Goal: Task Accomplishment & Management: Manage account settings

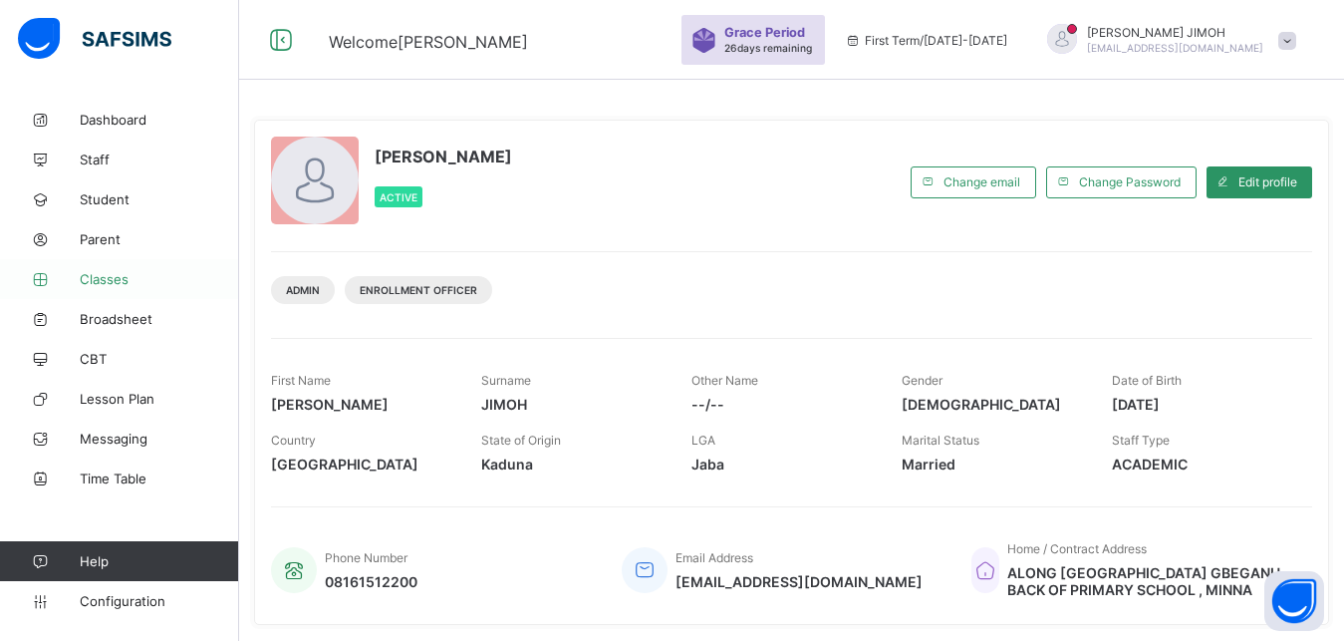
click at [109, 280] on span "Classes" at bounding box center [159, 279] width 159 height 16
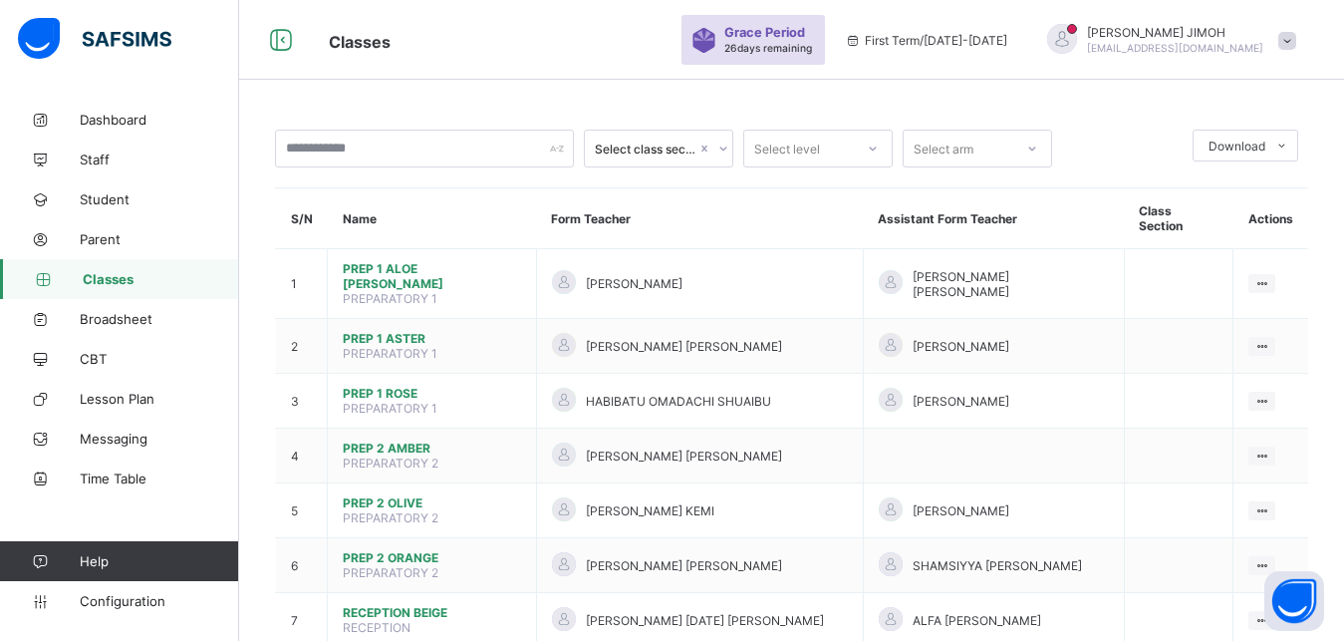
click at [878, 150] on icon at bounding box center [873, 148] width 12 height 20
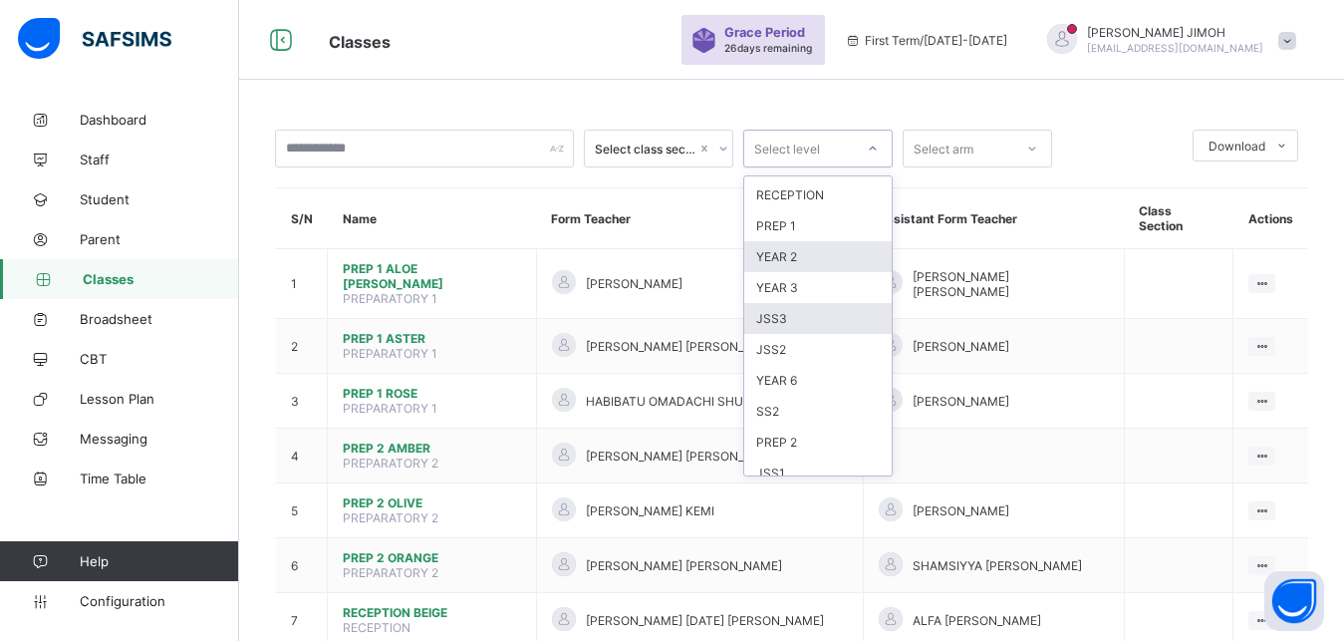
scroll to position [164, 0]
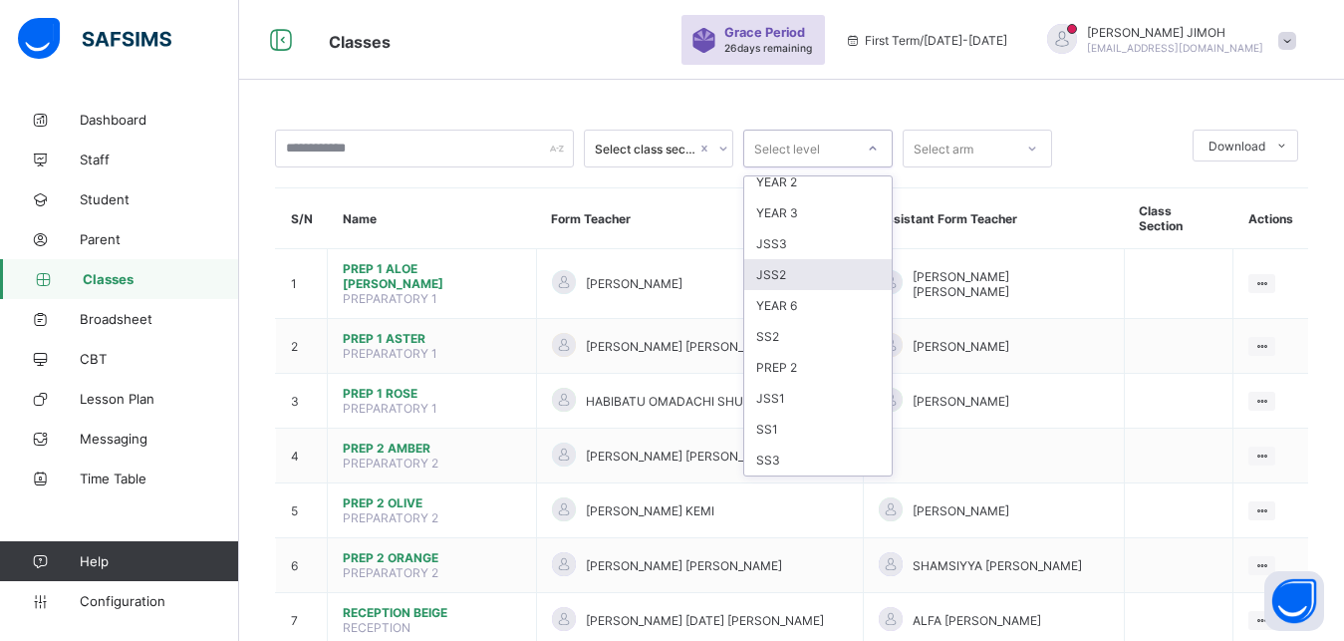
click at [782, 334] on div "SS2" at bounding box center [817, 336] width 147 height 31
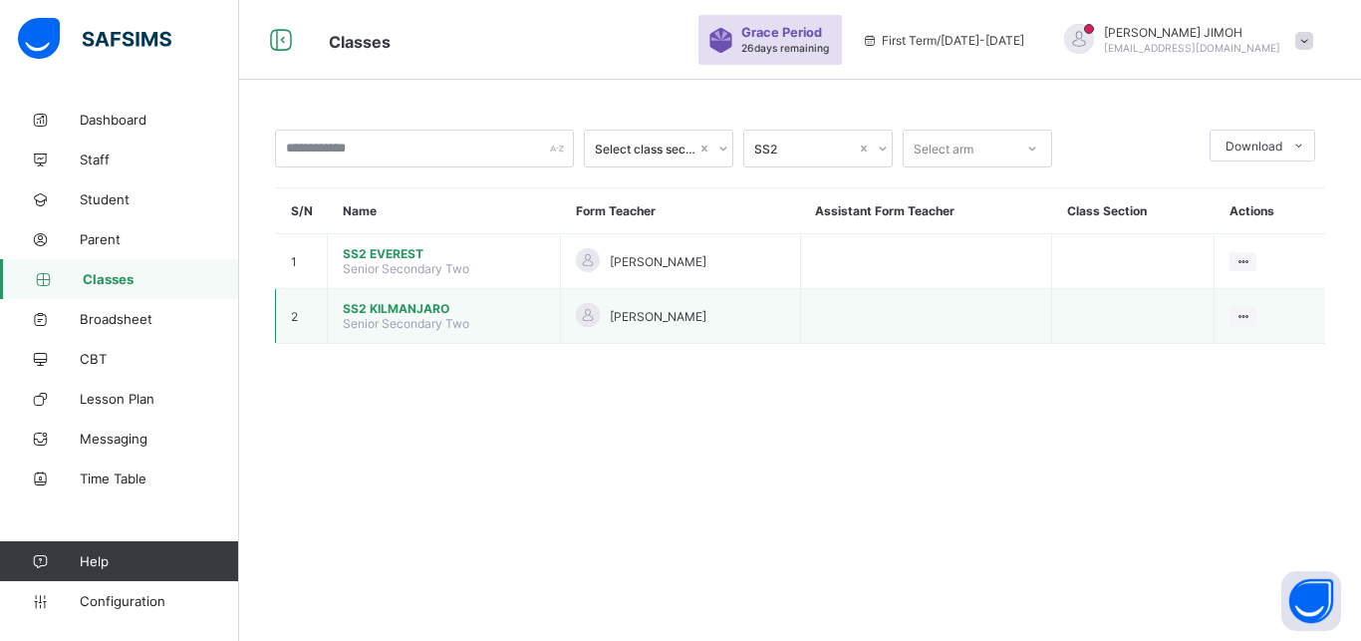
click at [370, 316] on span "SS2 KILMANJARO" at bounding box center [444, 308] width 202 height 15
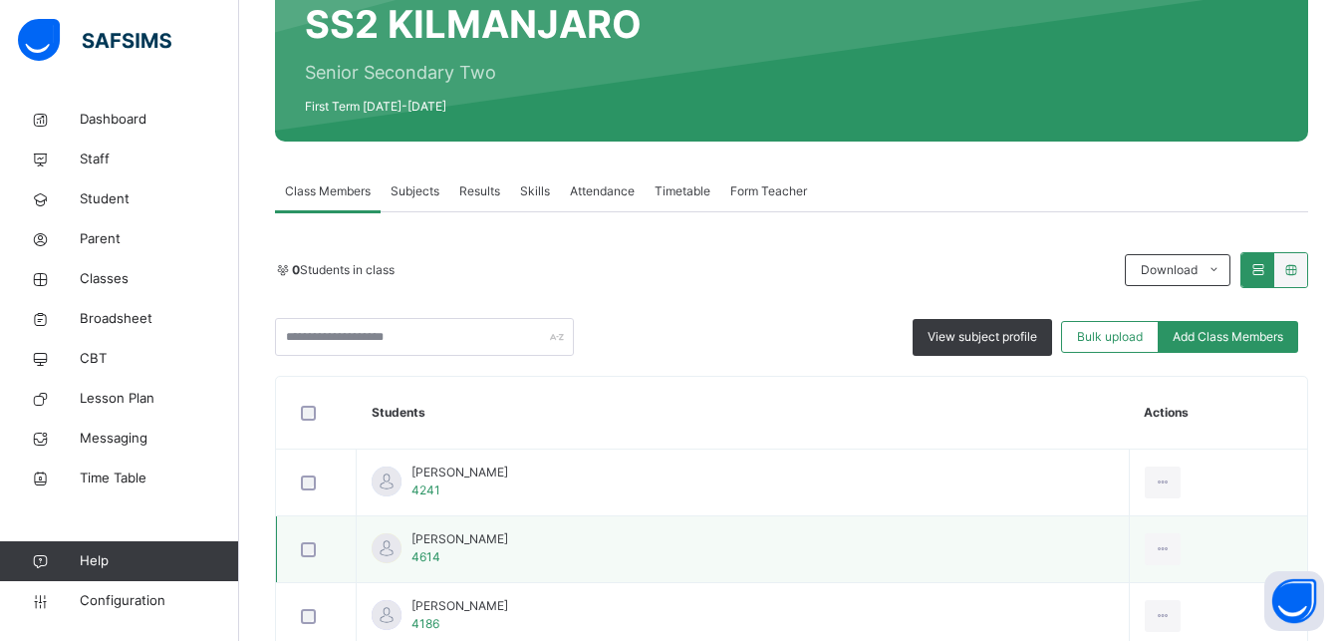
scroll to position [305, 0]
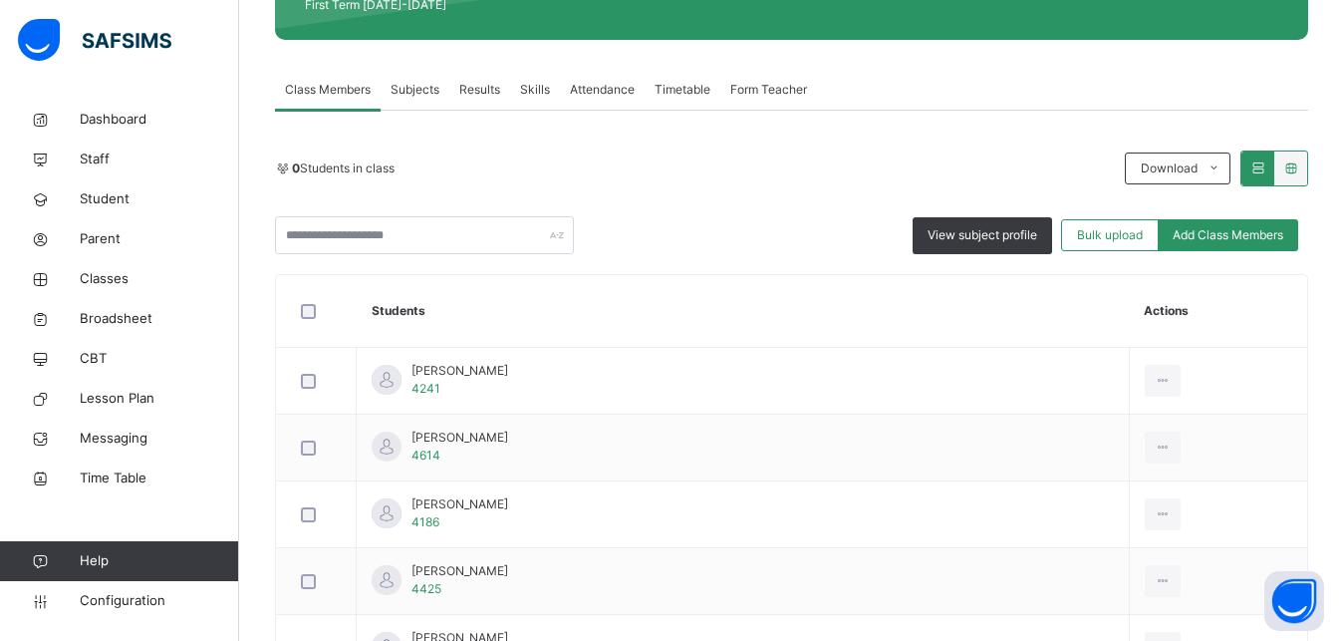
click at [417, 84] on span "Subjects" at bounding box center [415, 90] width 49 height 18
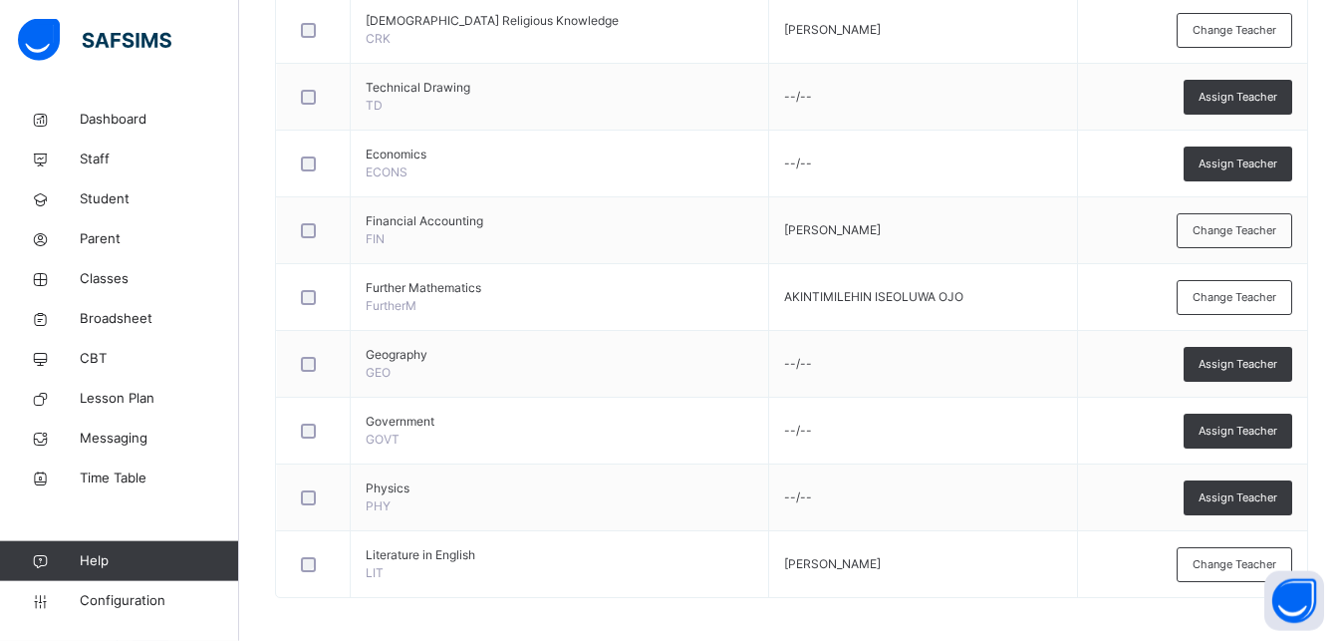
scroll to position [1248, 0]
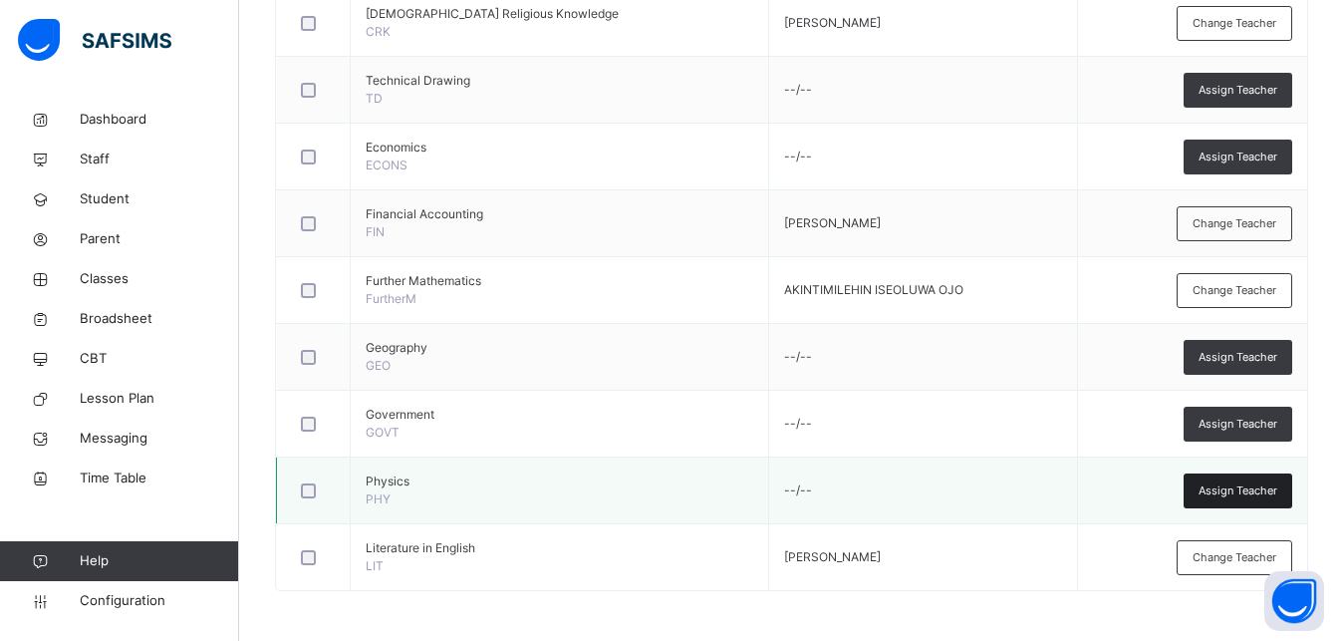
click at [1243, 484] on span "Assign Teacher" at bounding box center [1238, 490] width 79 height 17
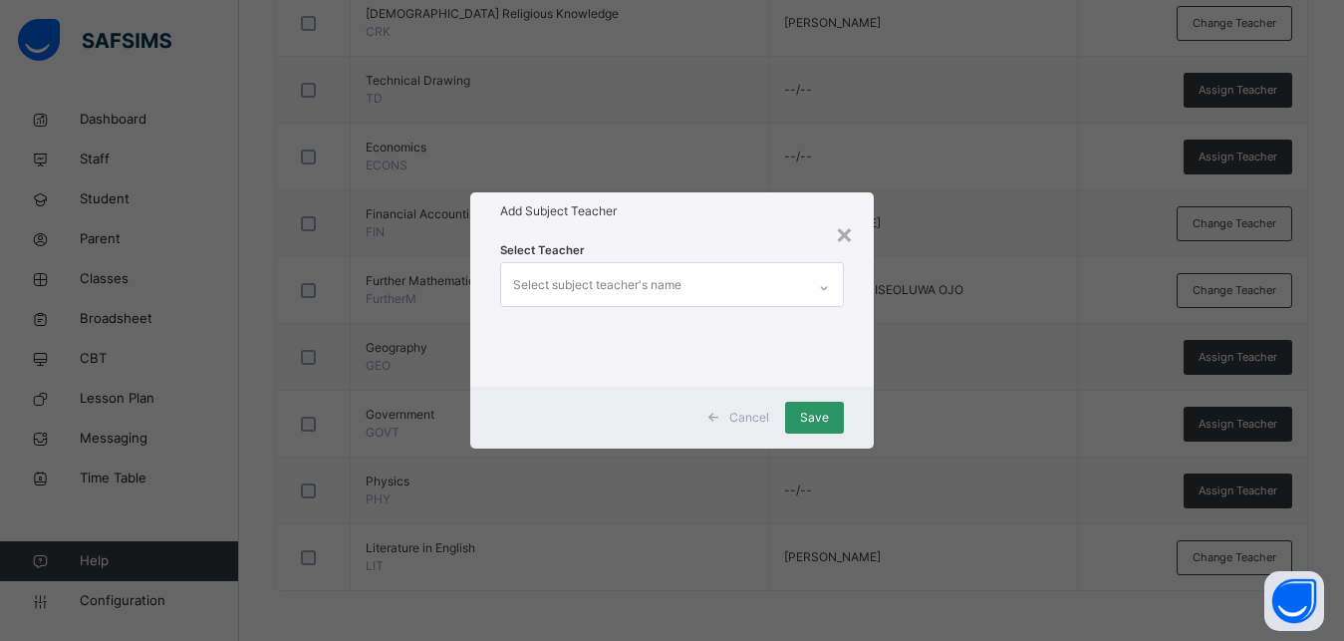
click at [593, 273] on div "Select subject teacher's name" at bounding box center [597, 285] width 168 height 38
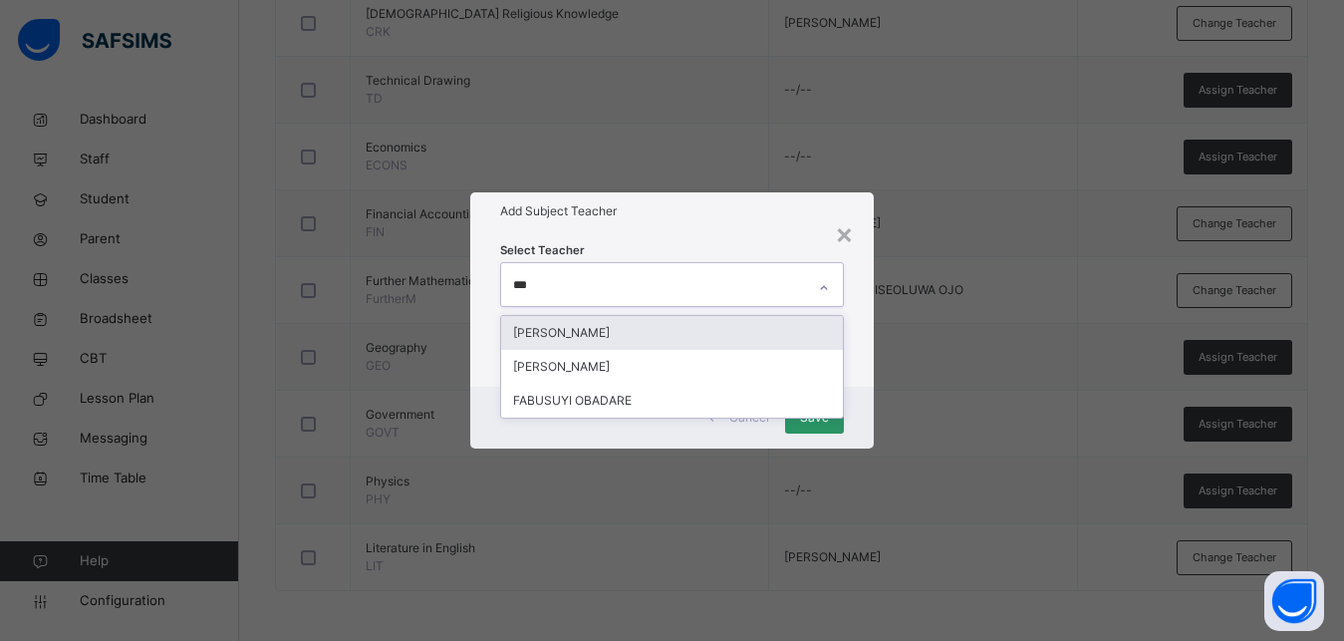
type input "****"
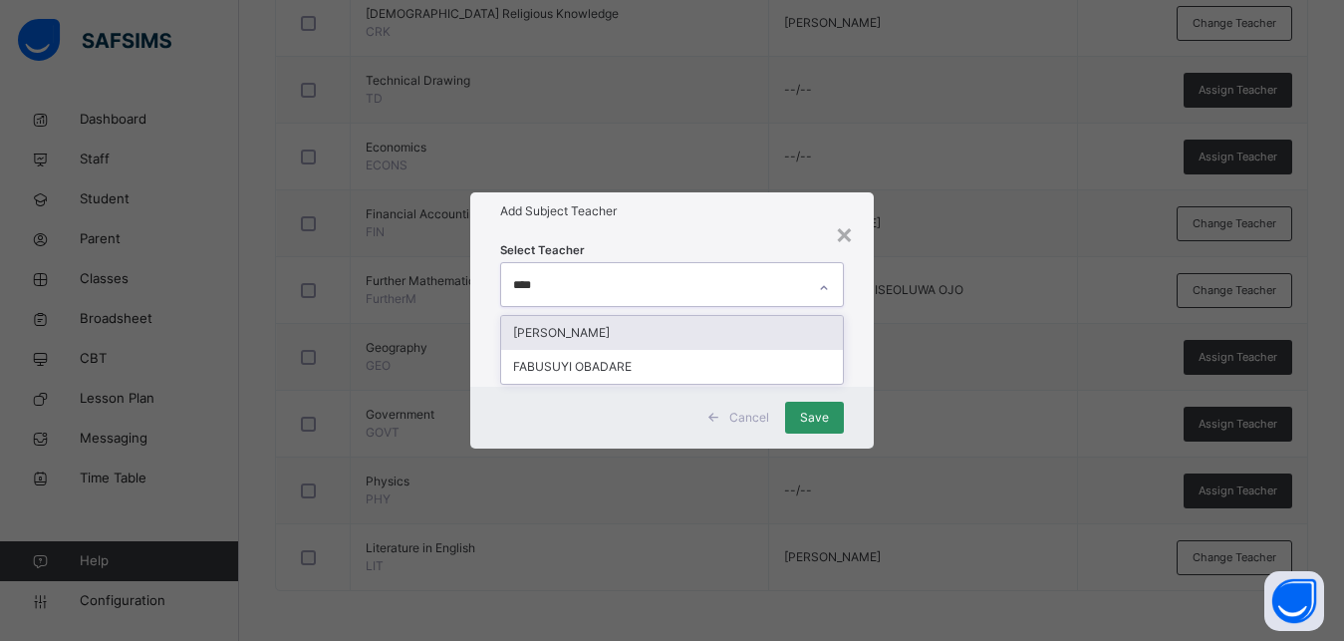
click at [599, 334] on div "[PERSON_NAME]" at bounding box center [672, 333] width 342 height 34
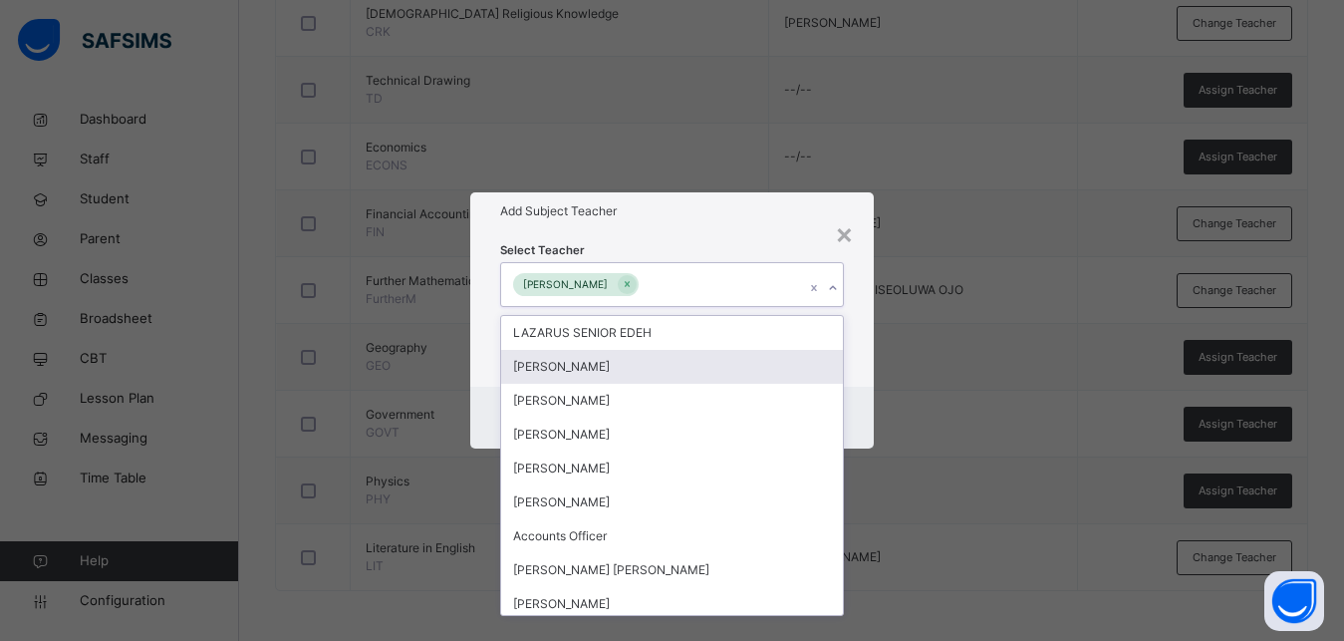
click at [867, 376] on div "Select Teacher option [PERSON_NAME], selected. option [PERSON_NAME] focused, 2 …" at bounding box center [672, 307] width 404 height 155
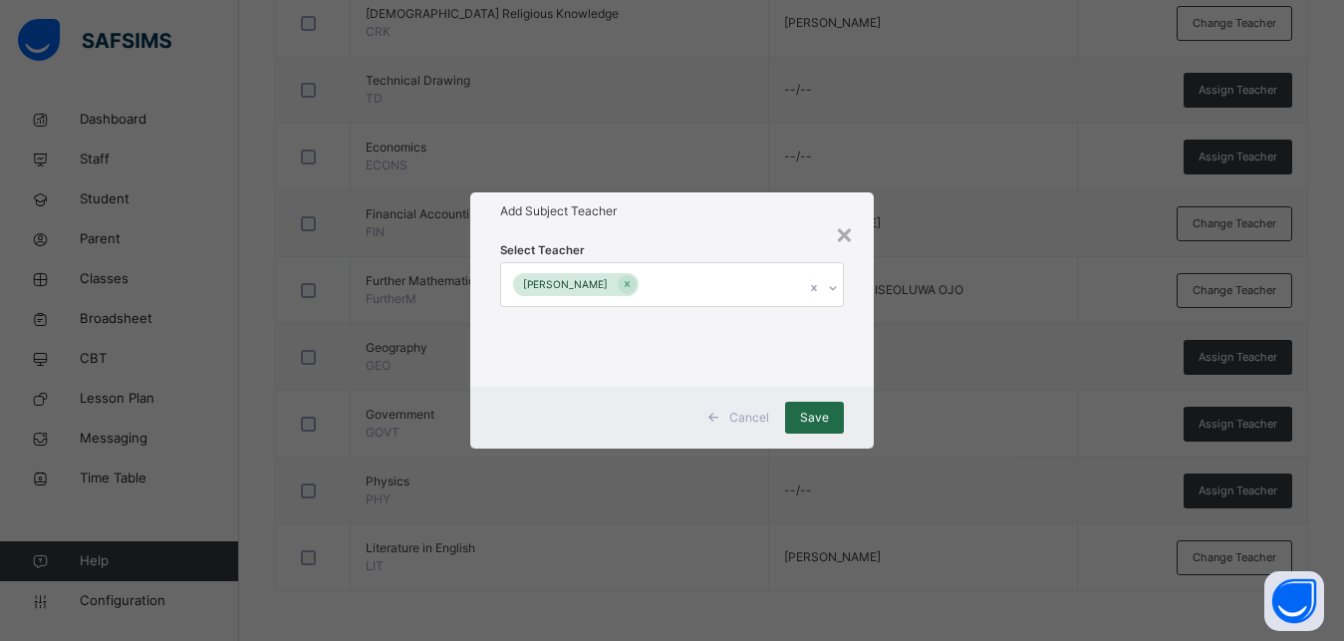
click at [812, 407] on div "Save" at bounding box center [814, 418] width 59 height 32
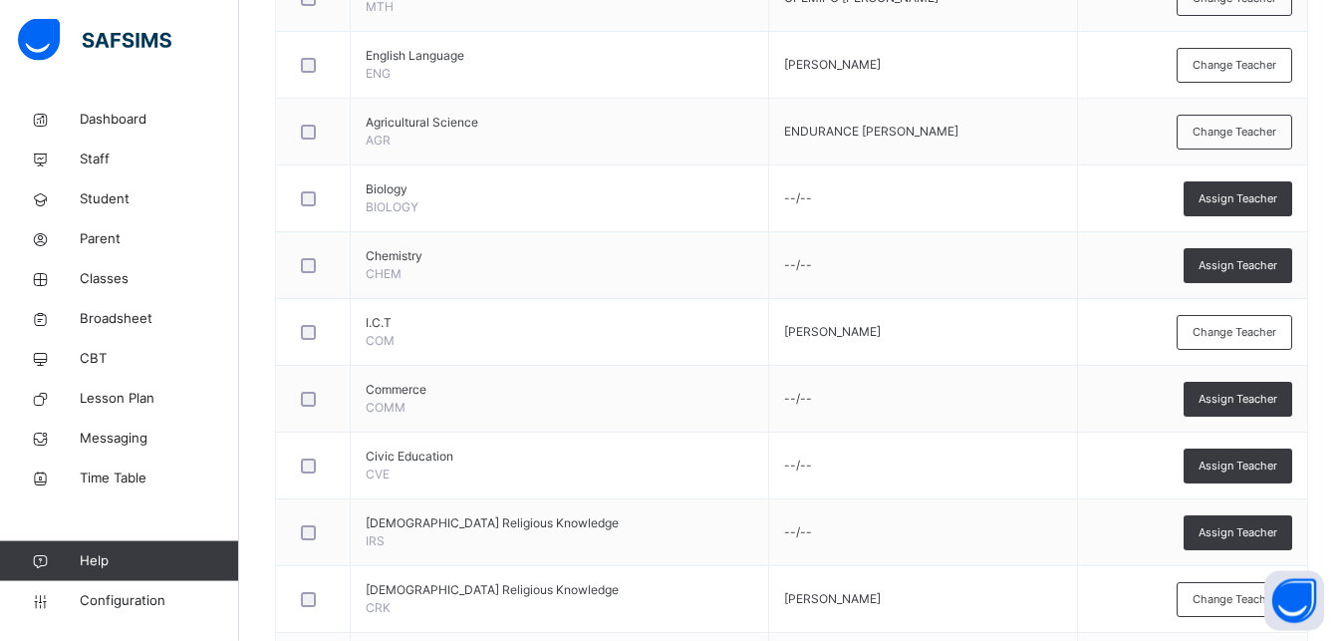
scroll to position [639, 0]
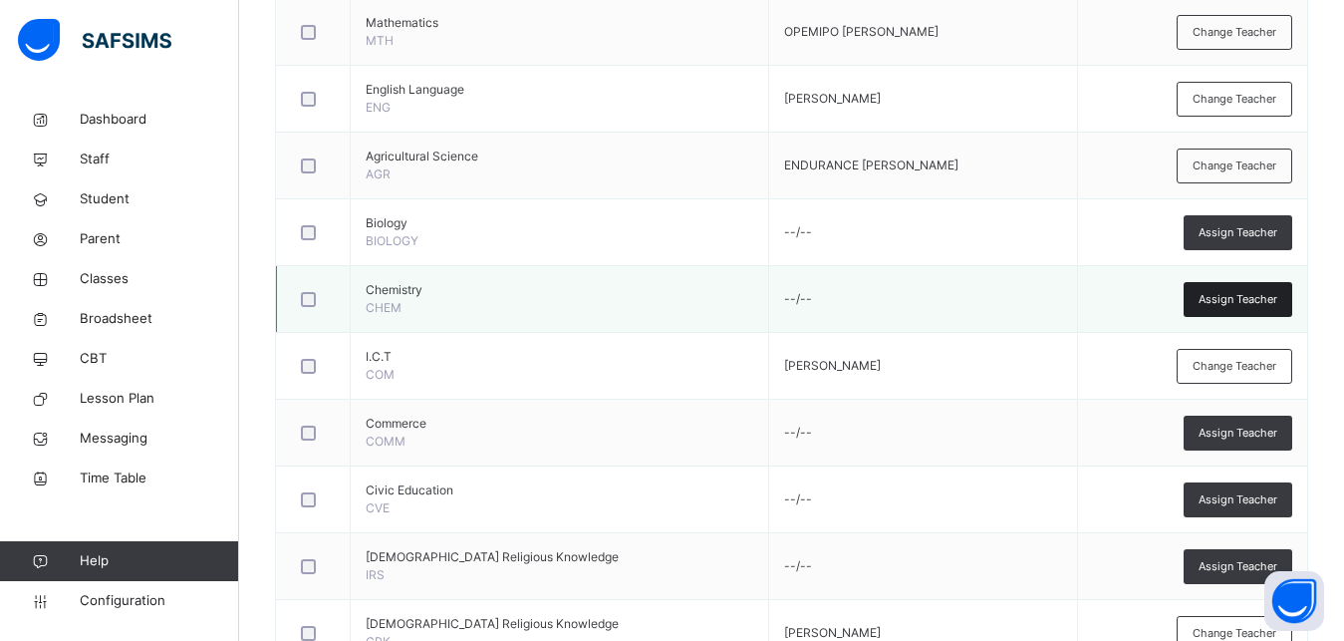
click at [1256, 300] on span "Assign Teacher" at bounding box center [1238, 299] width 79 height 17
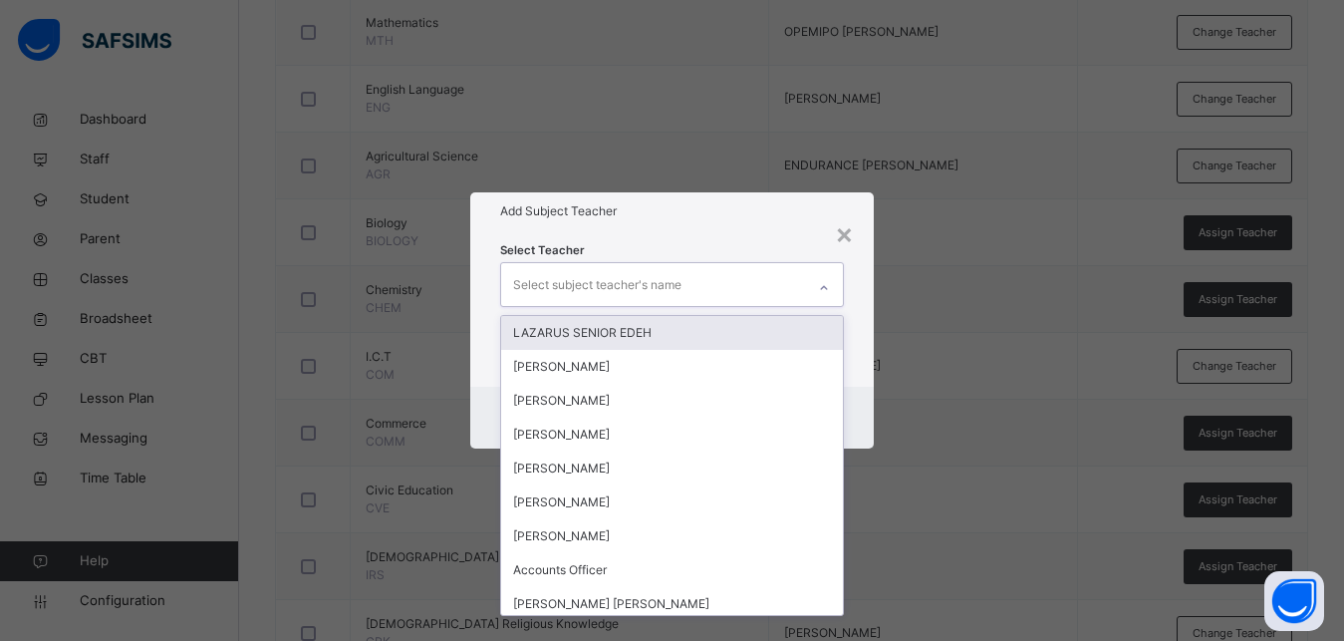
click at [565, 288] on div "Select subject teacher's name" at bounding box center [597, 285] width 168 height 38
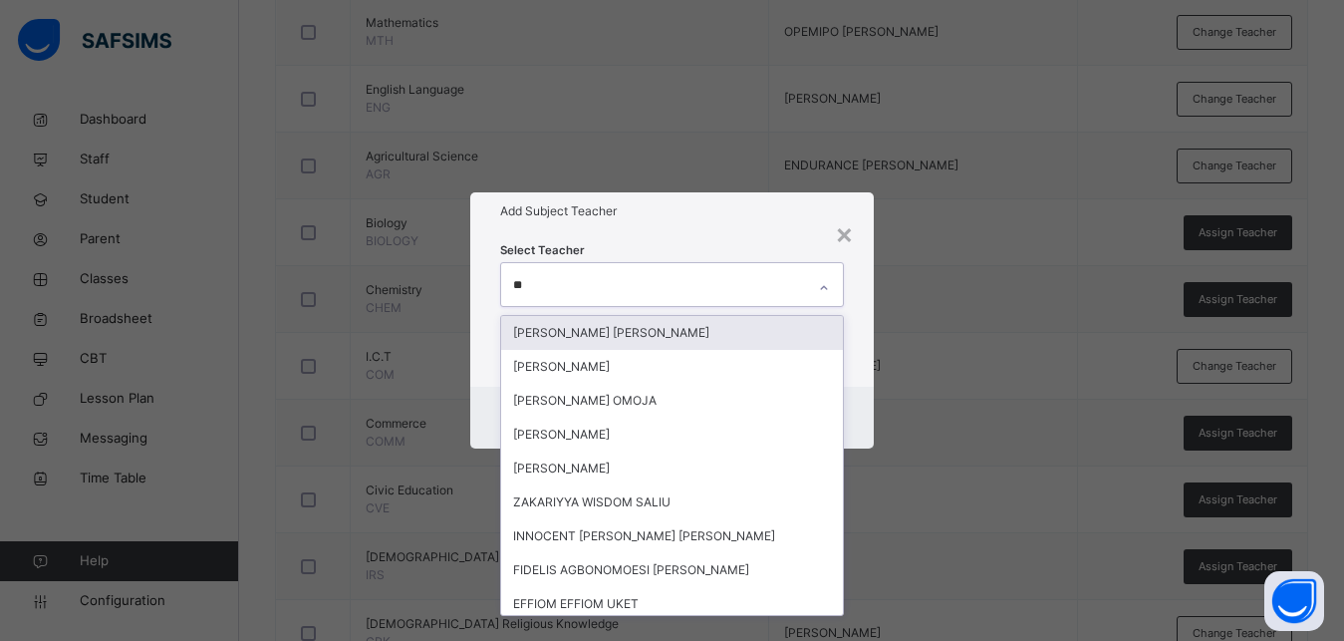
type input "***"
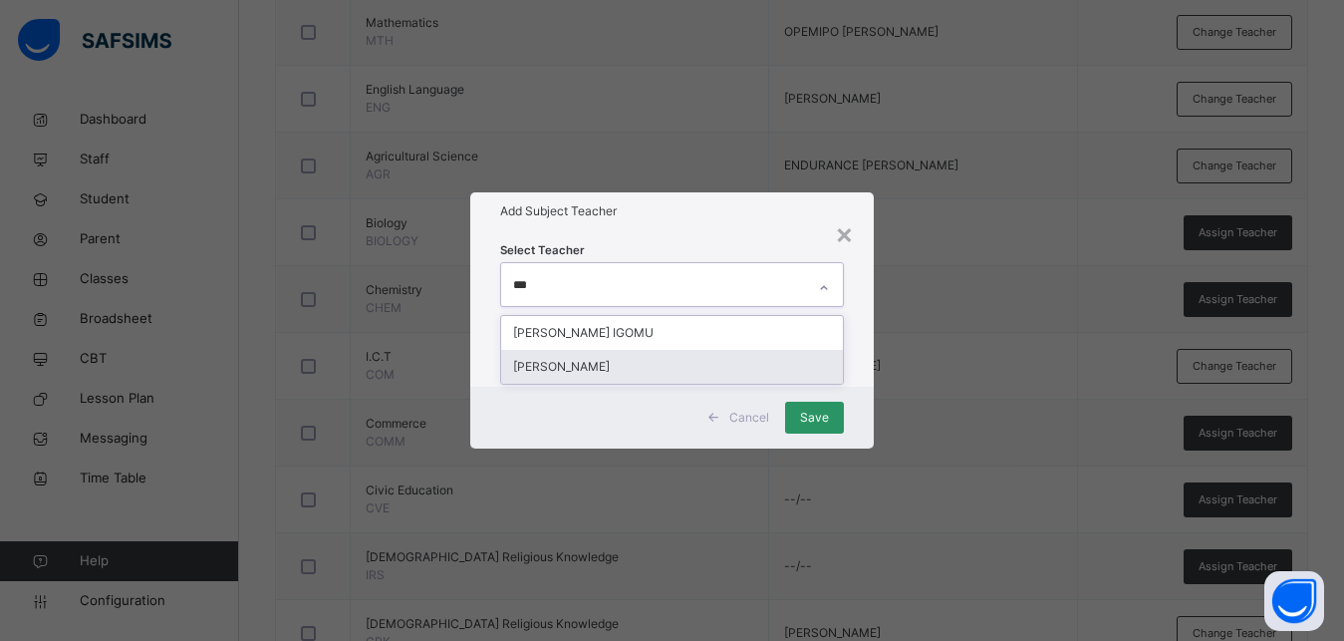
click at [630, 364] on div "[PERSON_NAME]" at bounding box center [672, 367] width 342 height 34
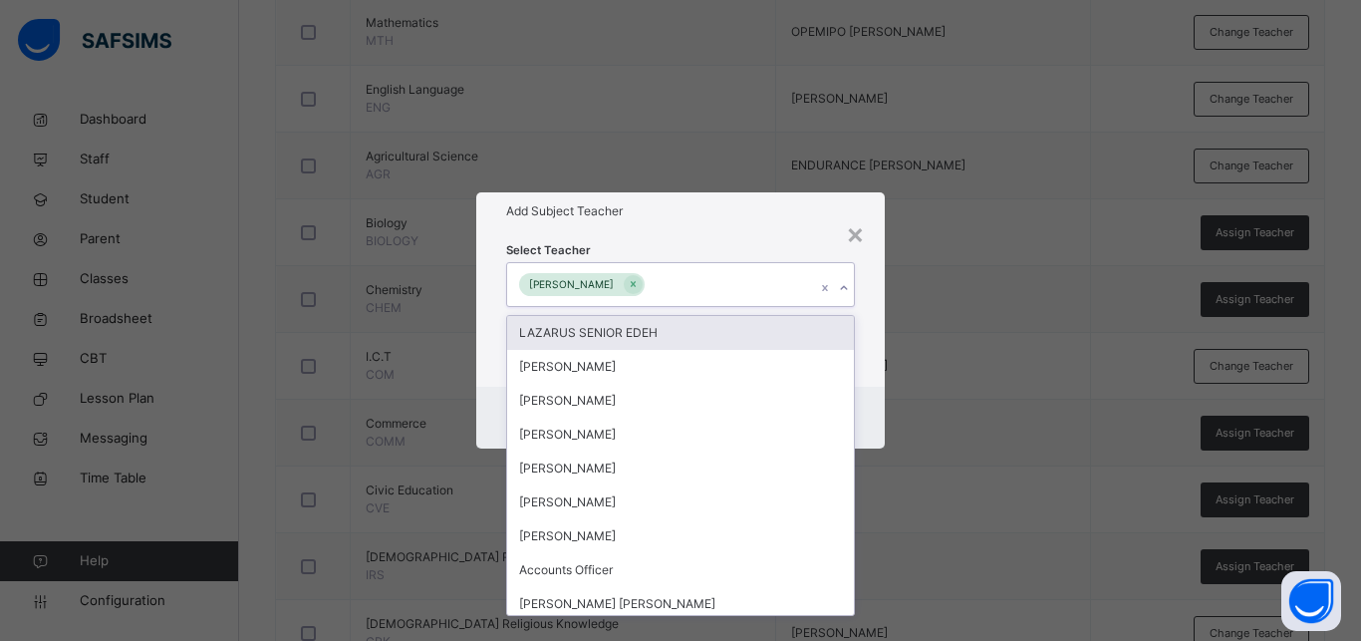
click at [862, 350] on div "Select Teacher option [PERSON_NAME], selected. option LAZARUS SENIOR EDEH focus…" at bounding box center [680, 307] width 408 height 155
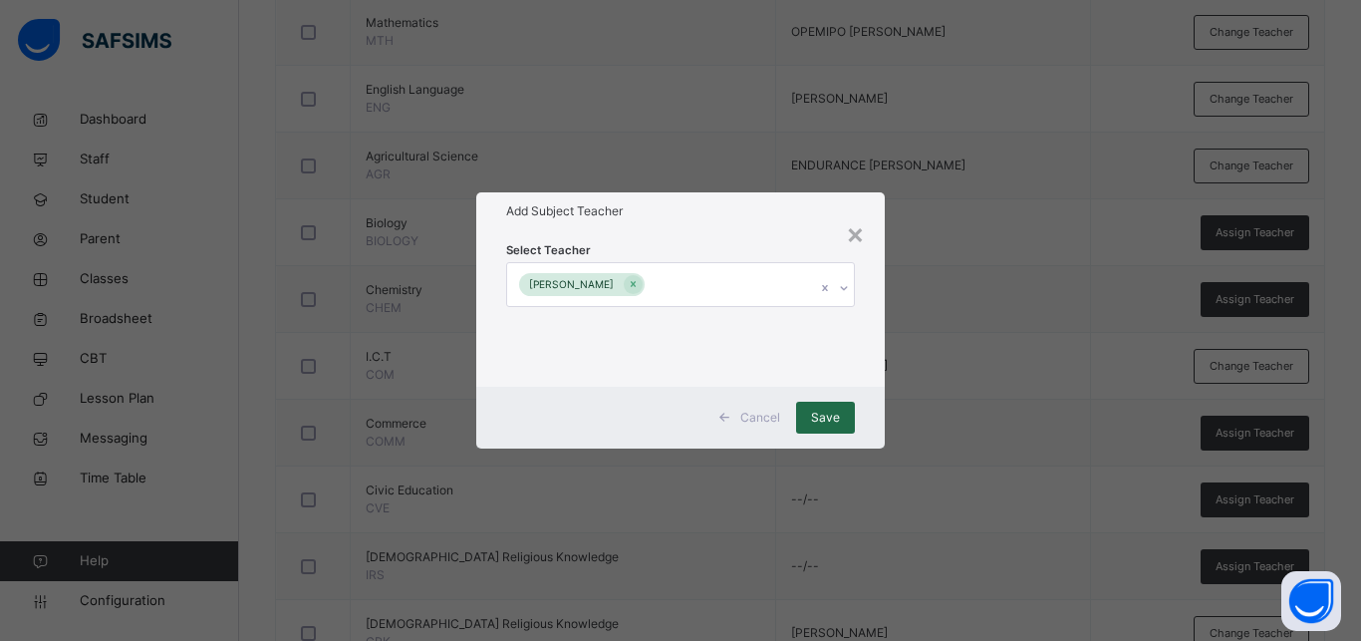
click at [820, 412] on span "Save" at bounding box center [825, 417] width 29 height 18
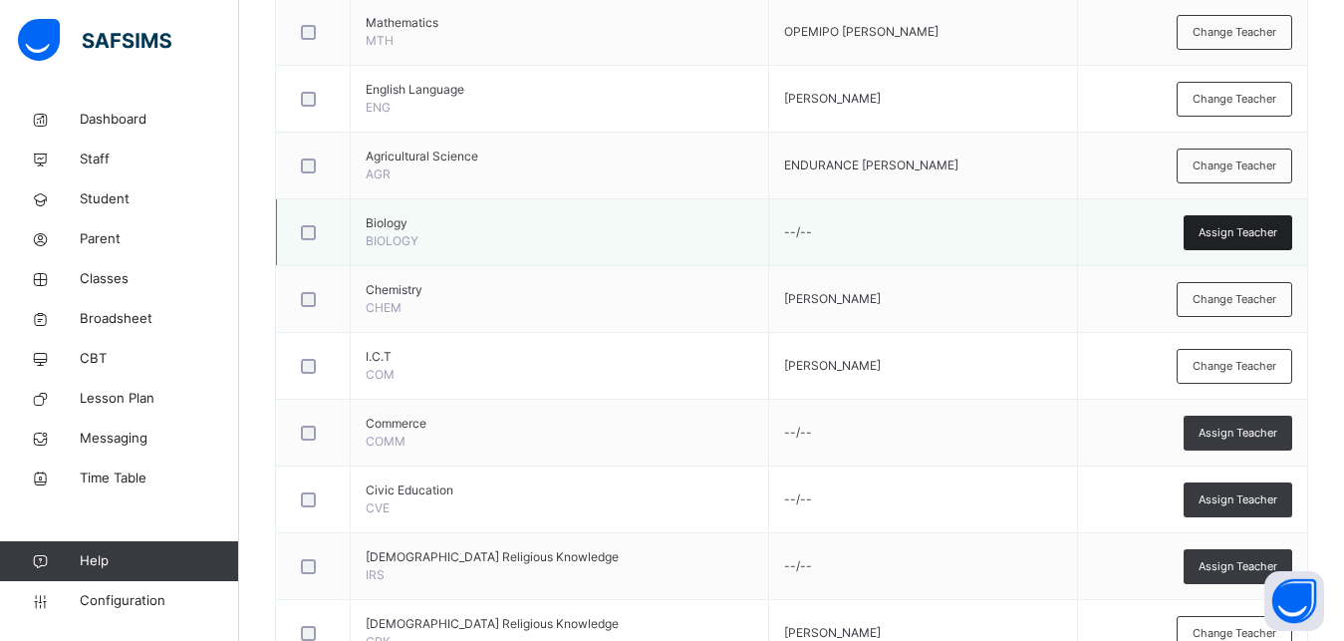
click at [1251, 226] on span "Assign Teacher" at bounding box center [1238, 232] width 79 height 17
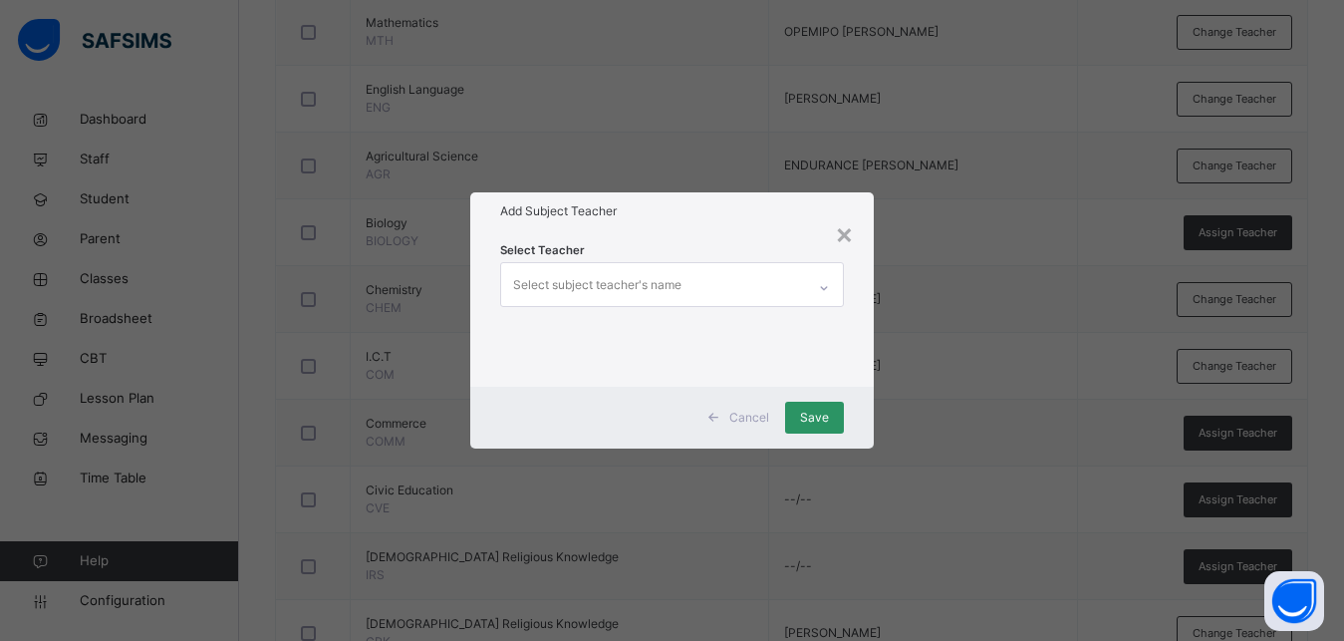
click at [642, 272] on div "Select subject teacher's name" at bounding box center [597, 285] width 168 height 38
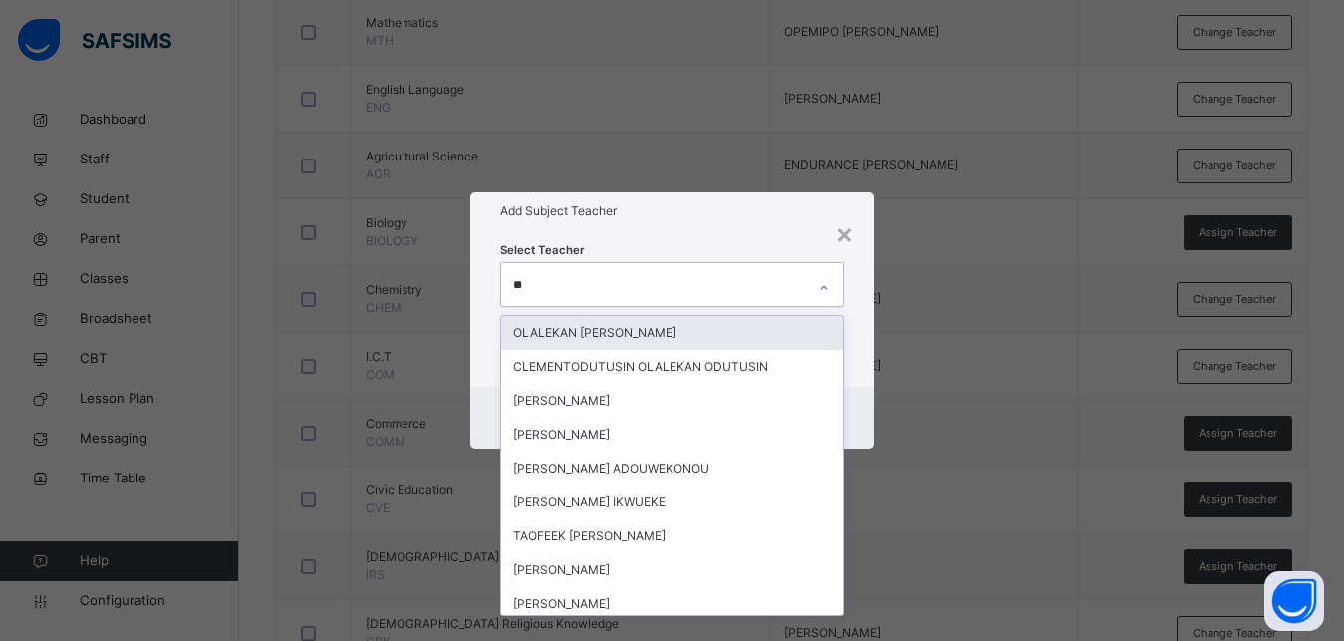
type input "***"
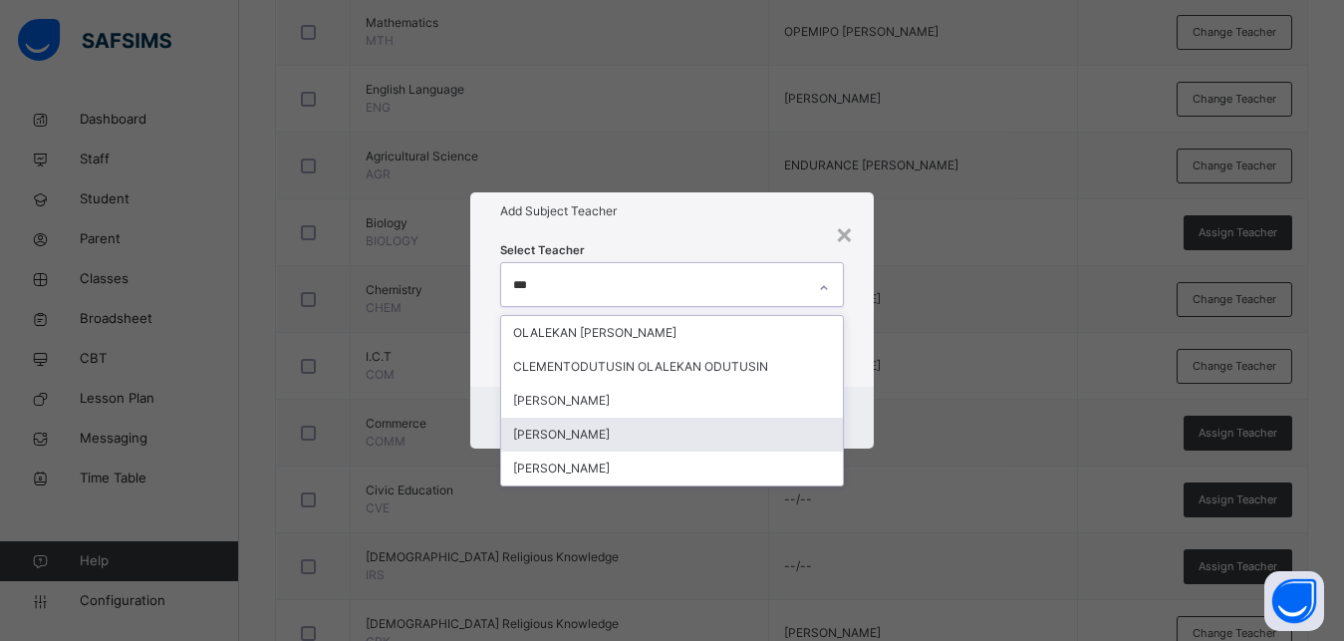
click at [616, 424] on div "[PERSON_NAME]" at bounding box center [672, 434] width 342 height 34
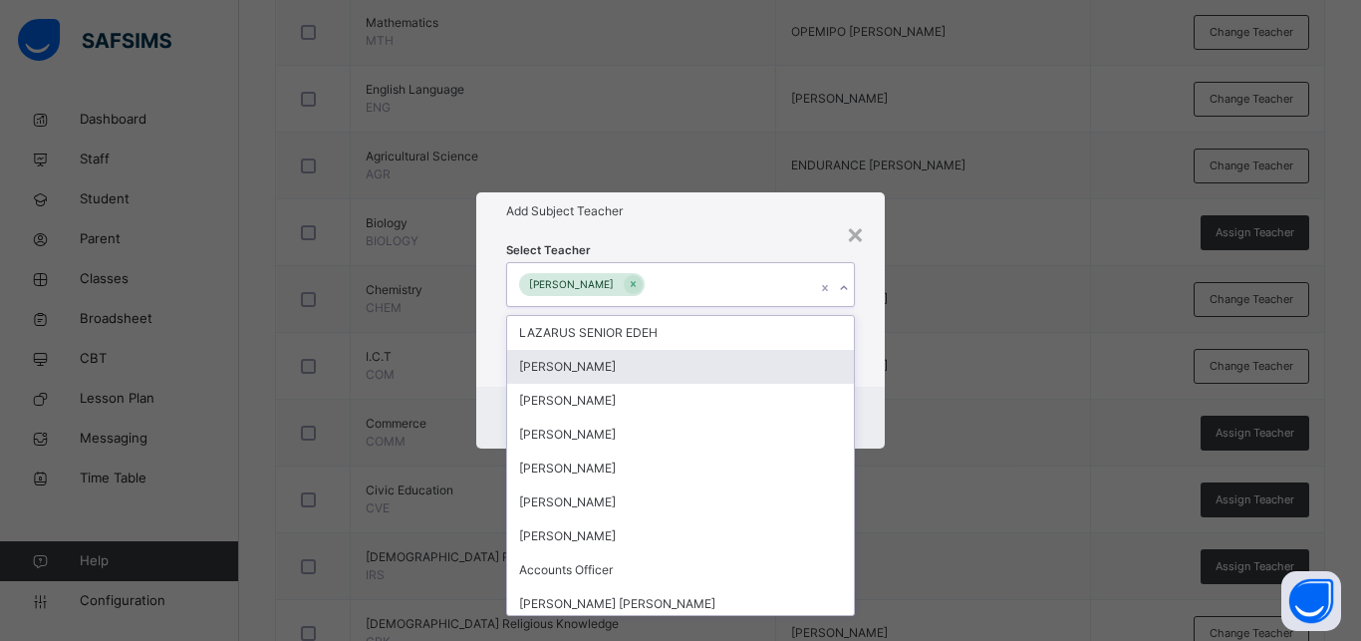
click at [878, 356] on div "Select Teacher option [PERSON_NAME], selected. option [PERSON_NAME] focused, 2 …" at bounding box center [680, 307] width 408 height 155
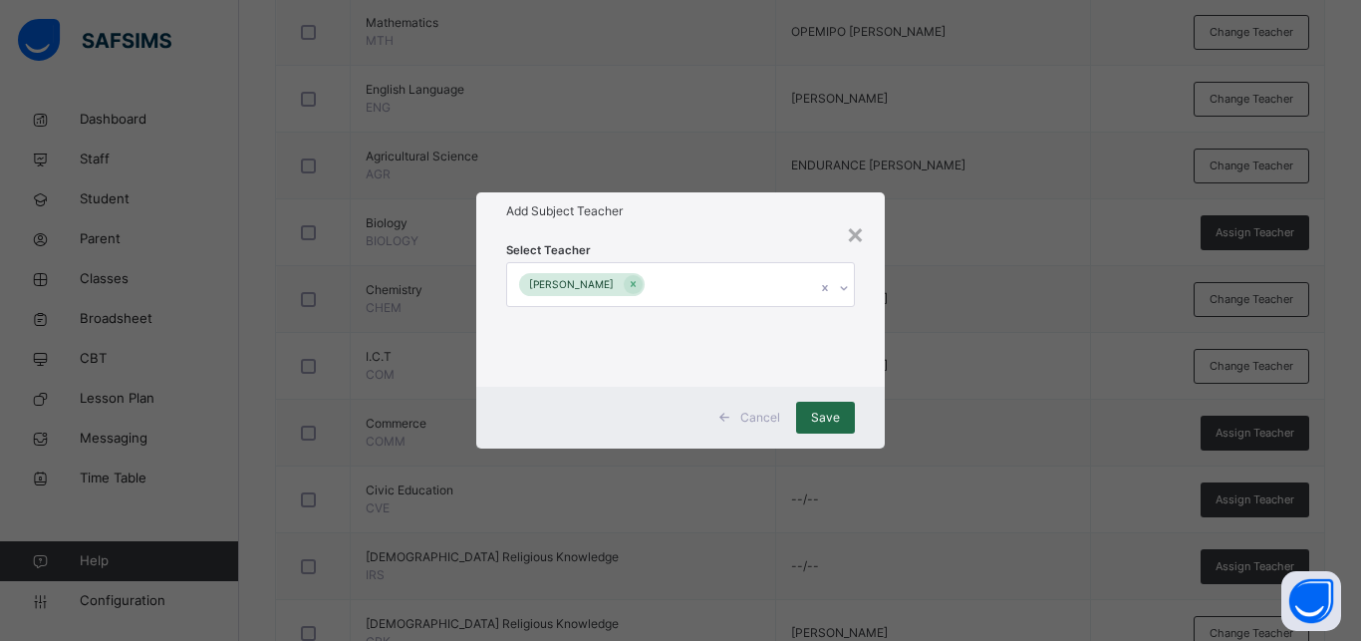
click at [835, 414] on span "Save" at bounding box center [825, 417] width 29 height 18
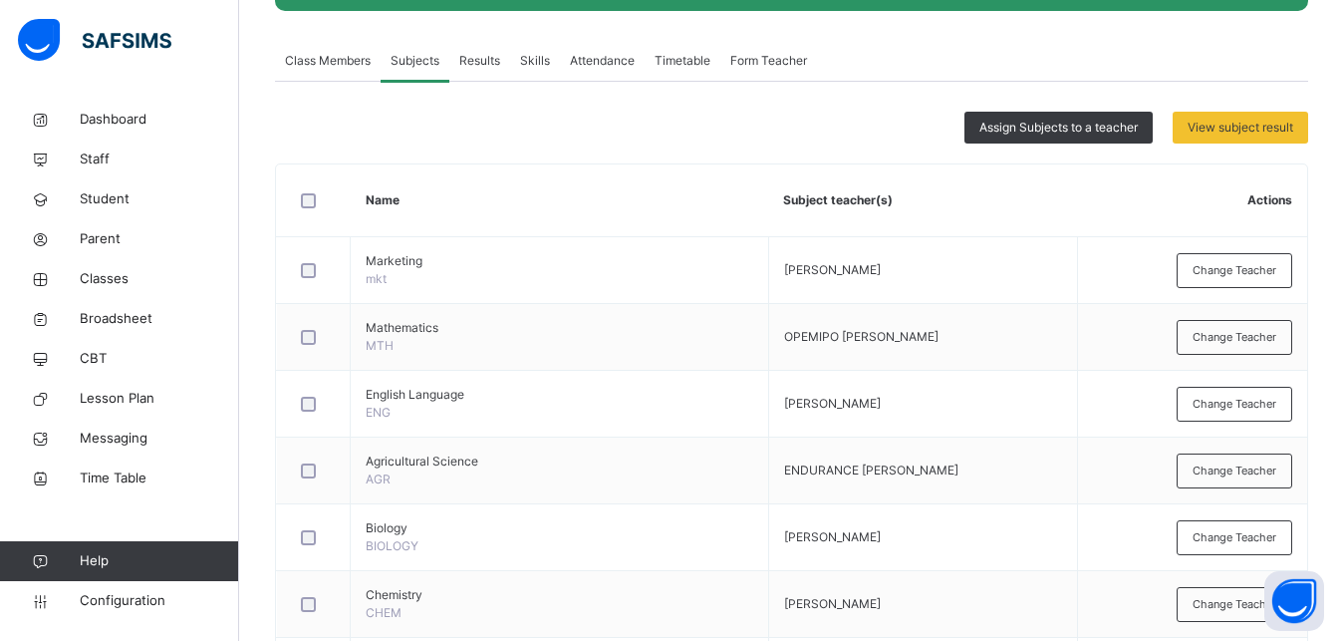
scroll to position [0, 0]
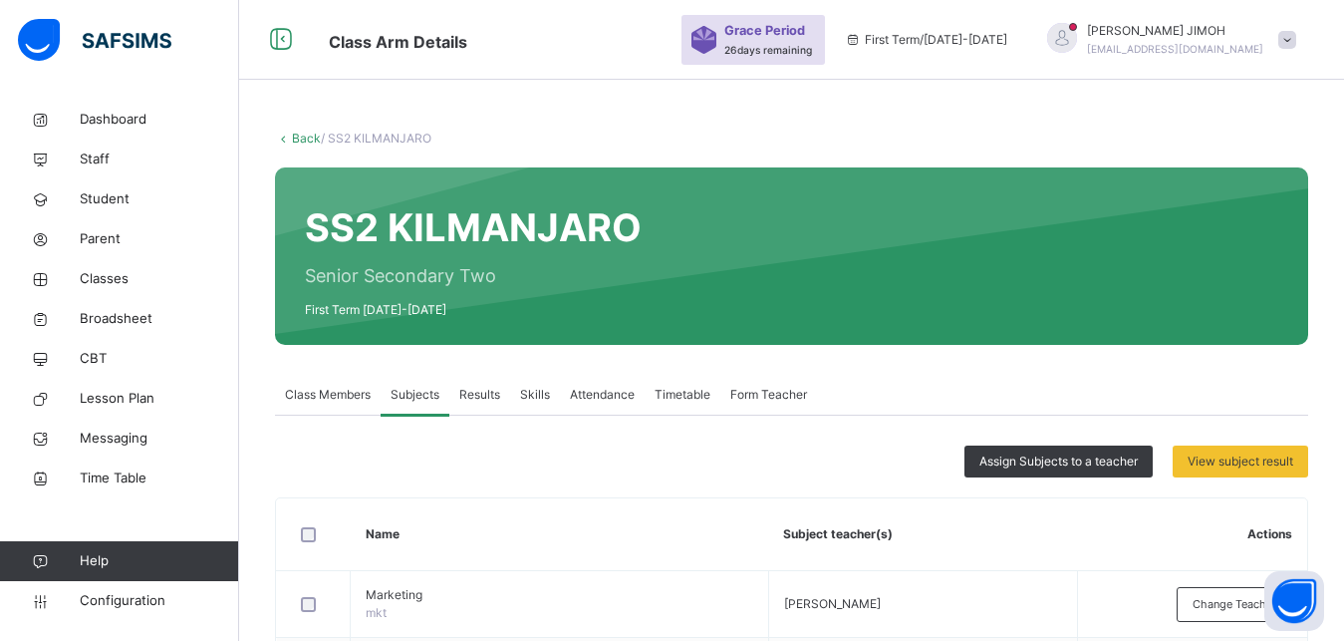
click at [302, 133] on link "Back" at bounding box center [306, 138] width 29 height 15
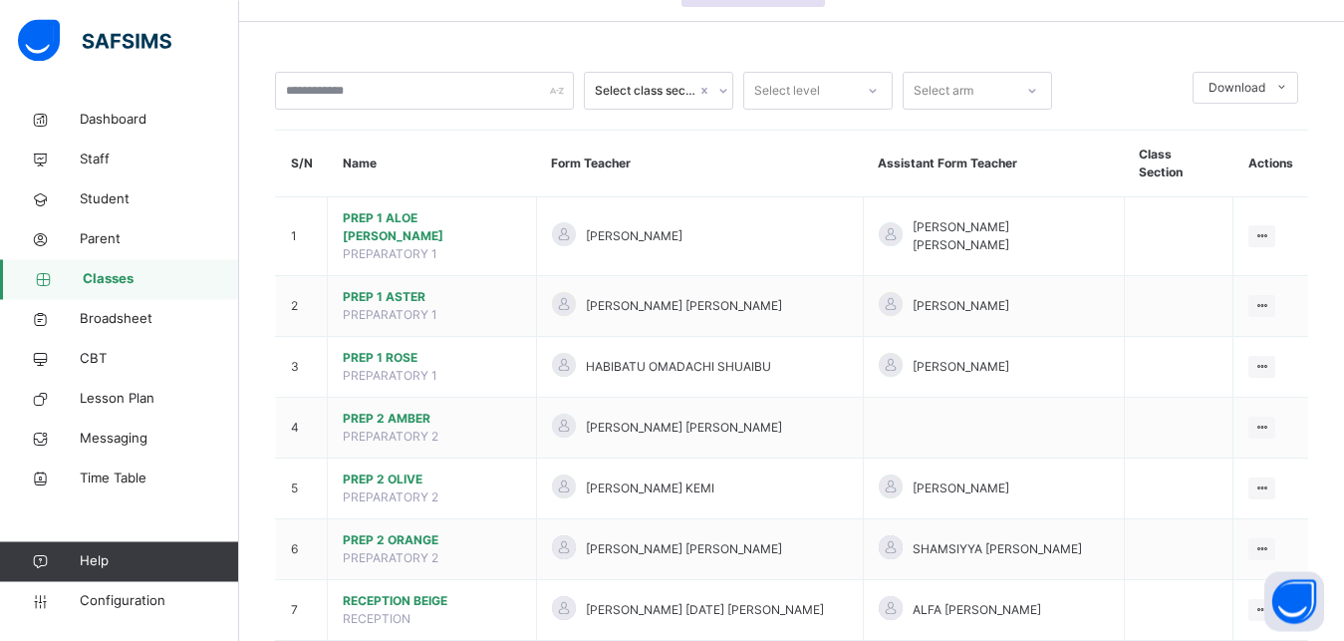
scroll to position [102, 0]
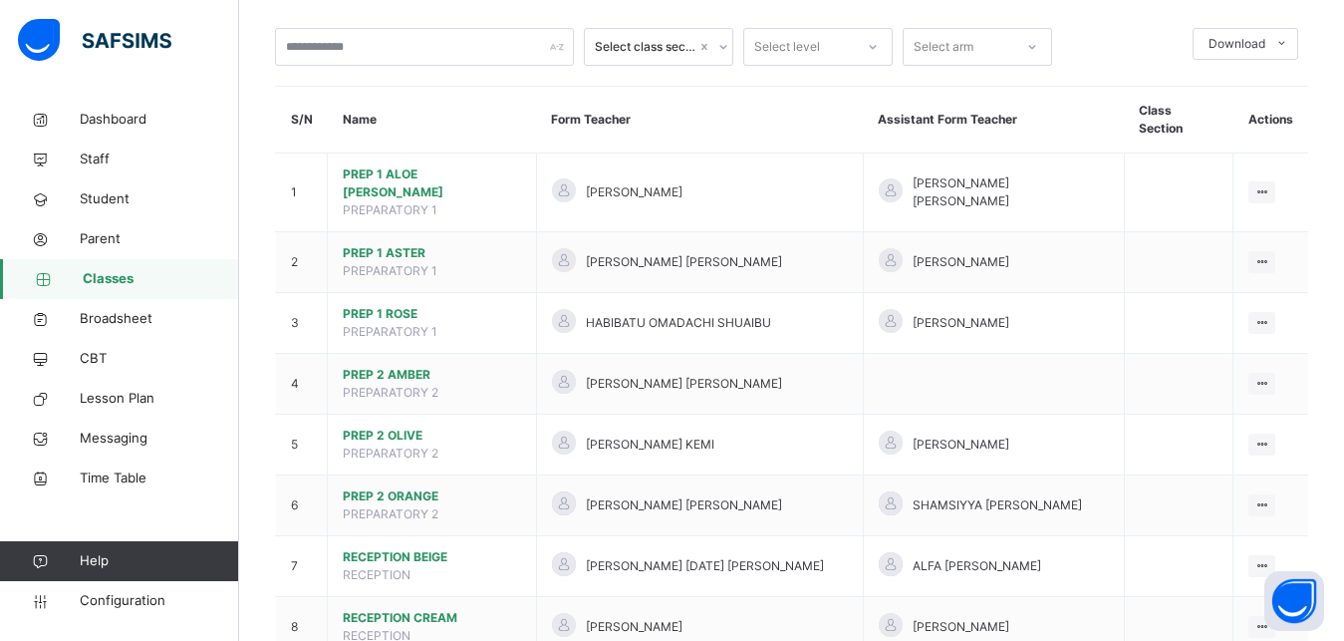
click at [879, 42] on div at bounding box center [873, 47] width 34 height 32
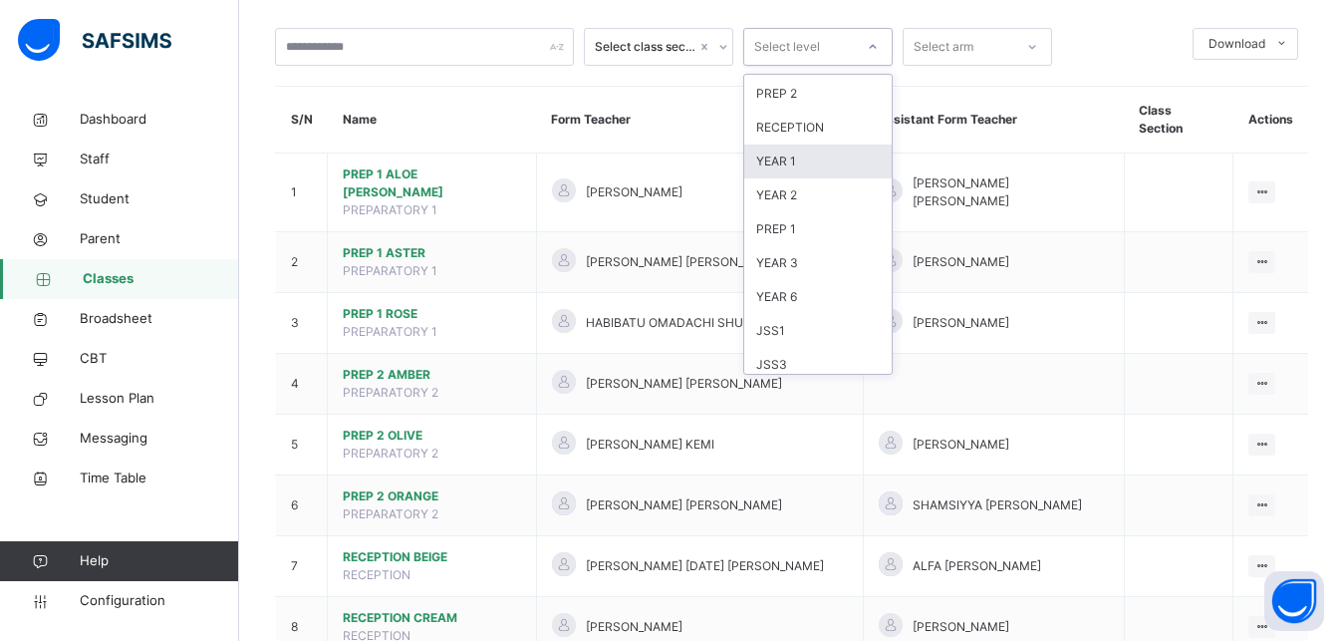
scroll to position [90, 0]
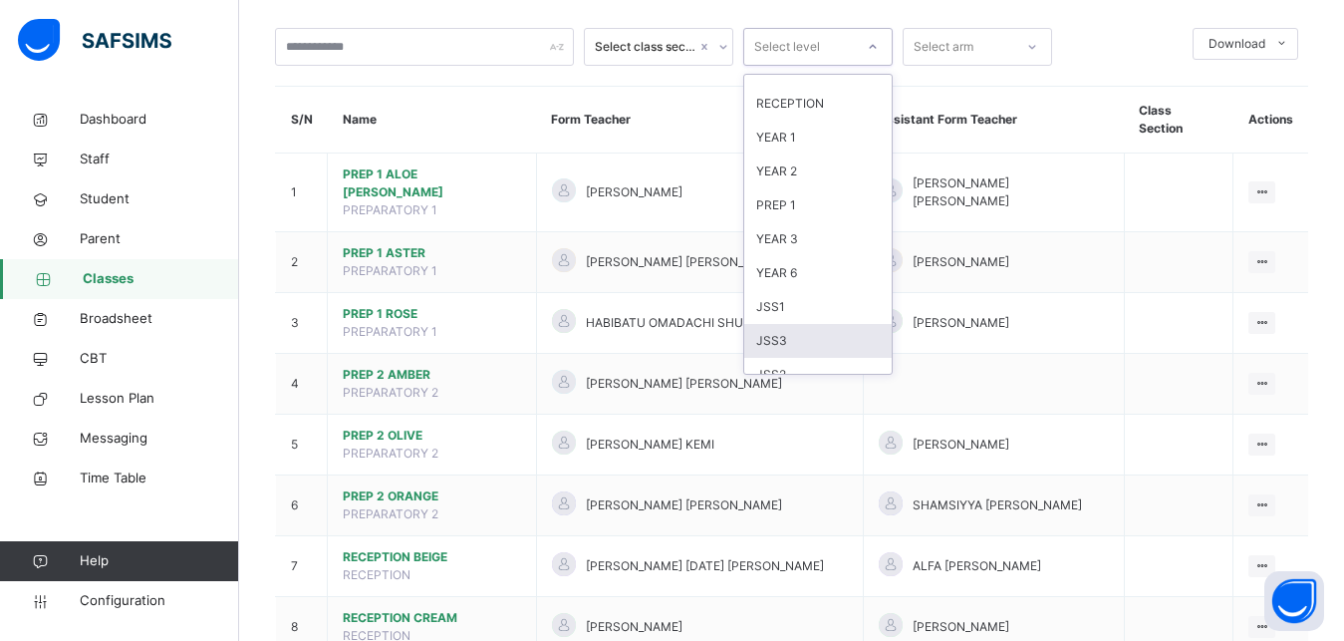
click at [786, 346] on div "JSS3" at bounding box center [817, 341] width 147 height 34
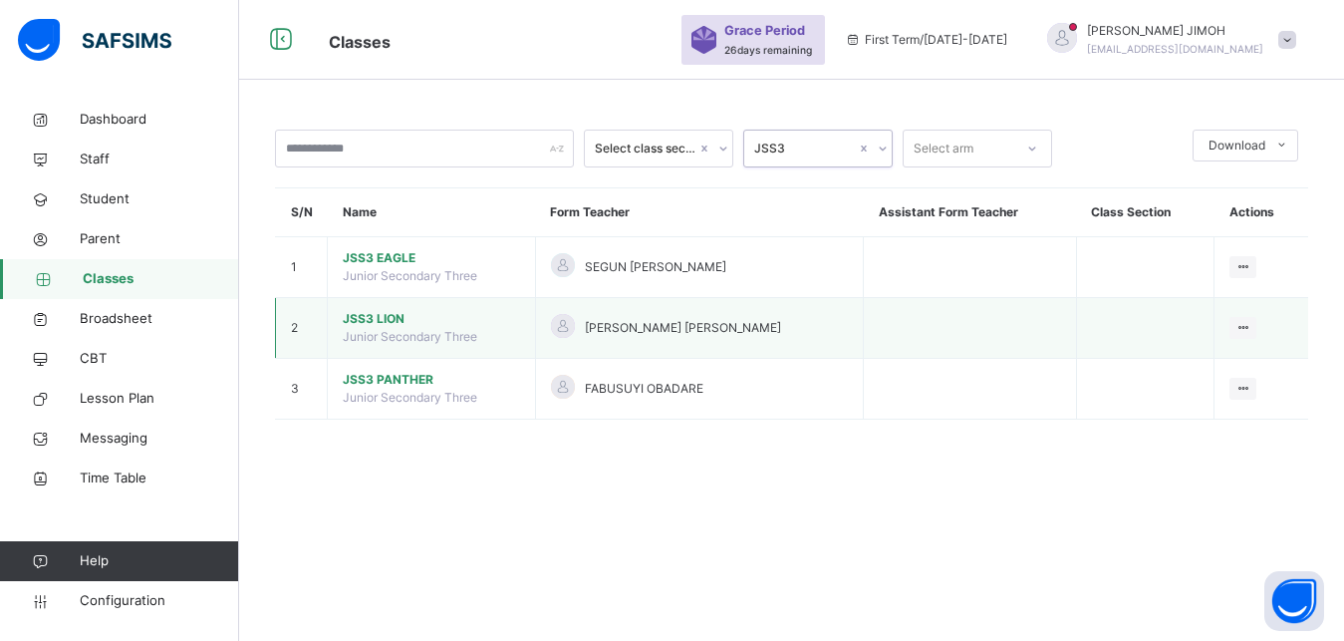
scroll to position [0, 0]
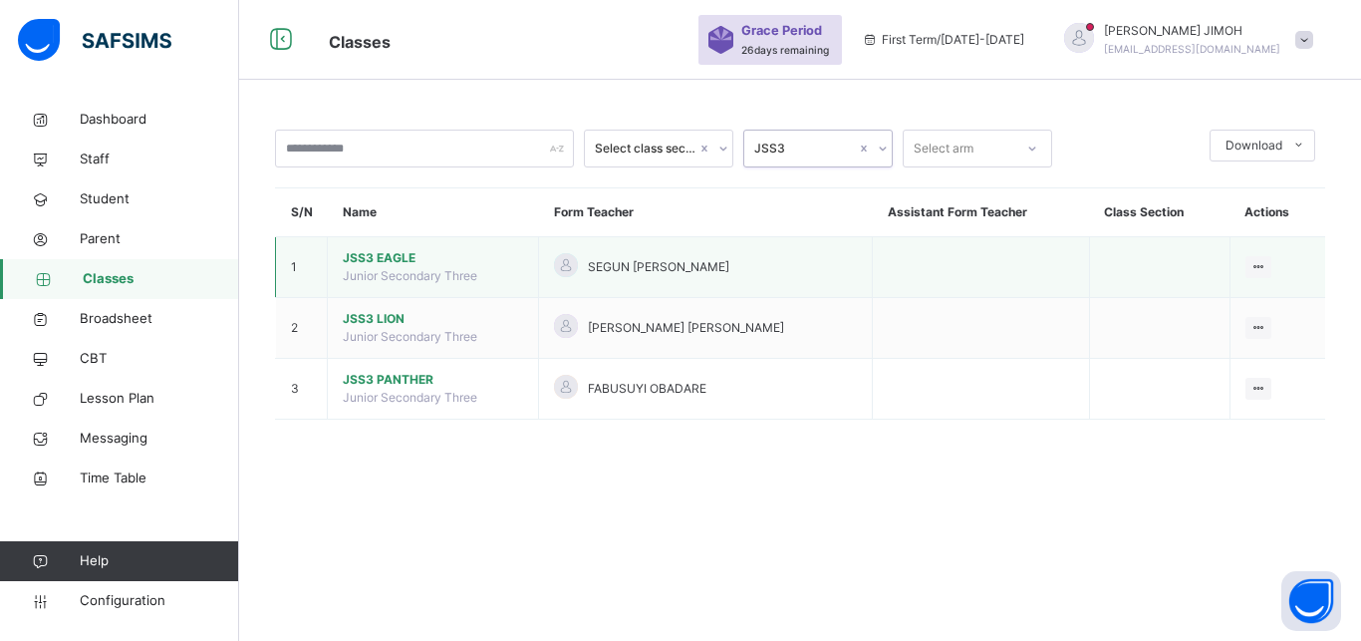
click at [390, 267] on span "JSS3 EAGLE" at bounding box center [433, 258] width 180 height 18
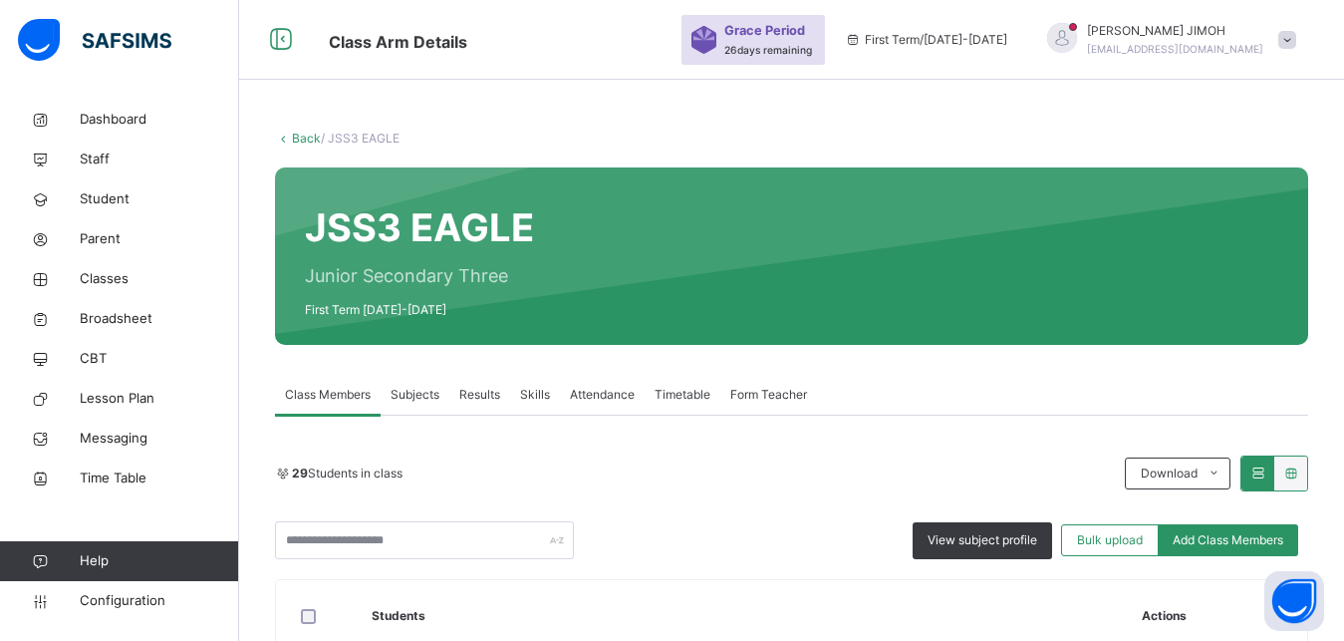
click at [418, 391] on span "Subjects" at bounding box center [415, 395] width 49 height 18
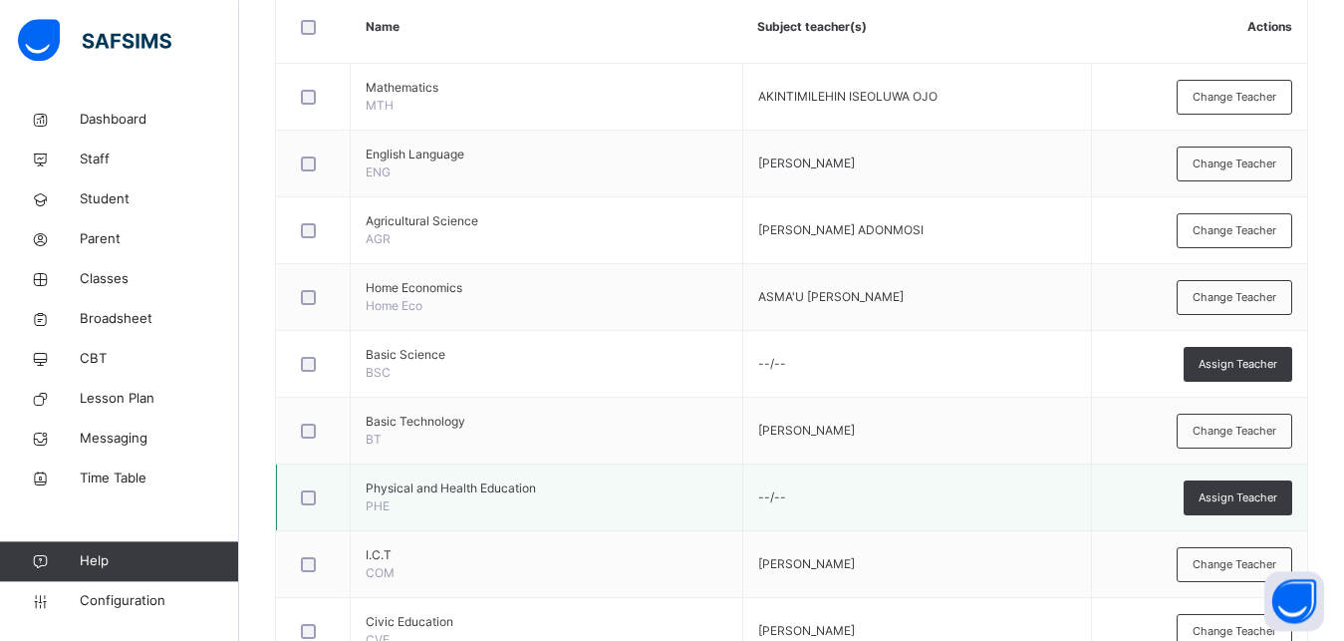
scroll to position [508, 0]
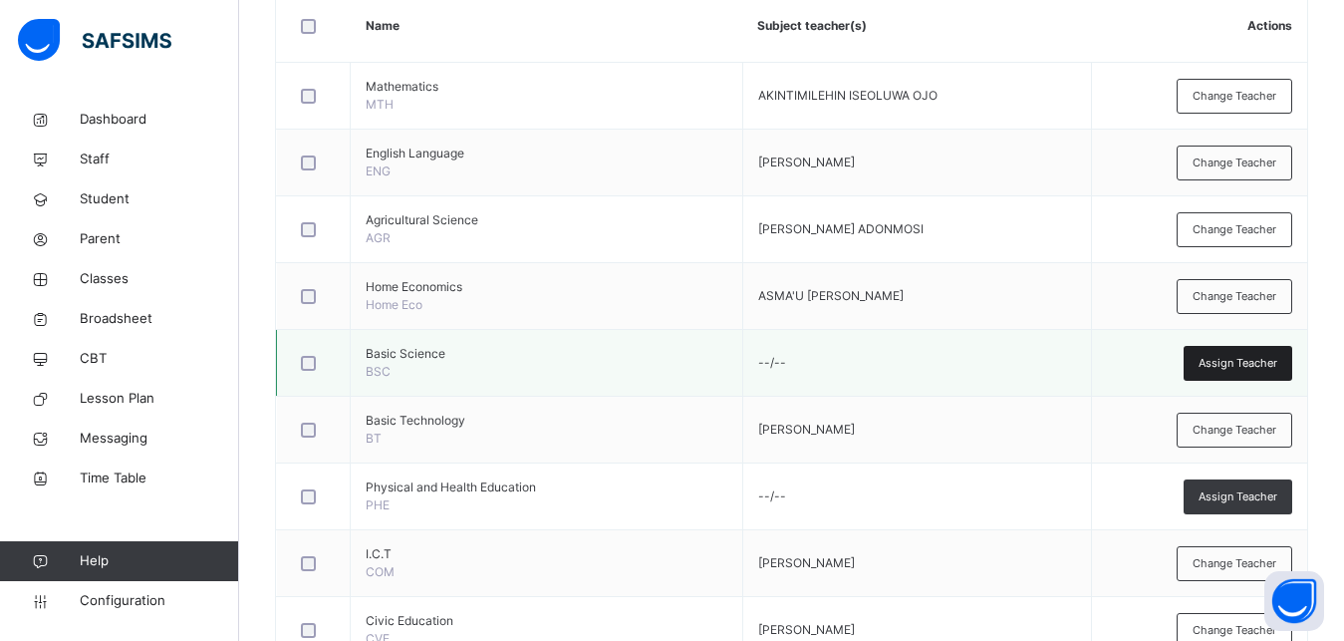
click at [1264, 366] on span "Assign Teacher" at bounding box center [1238, 363] width 79 height 17
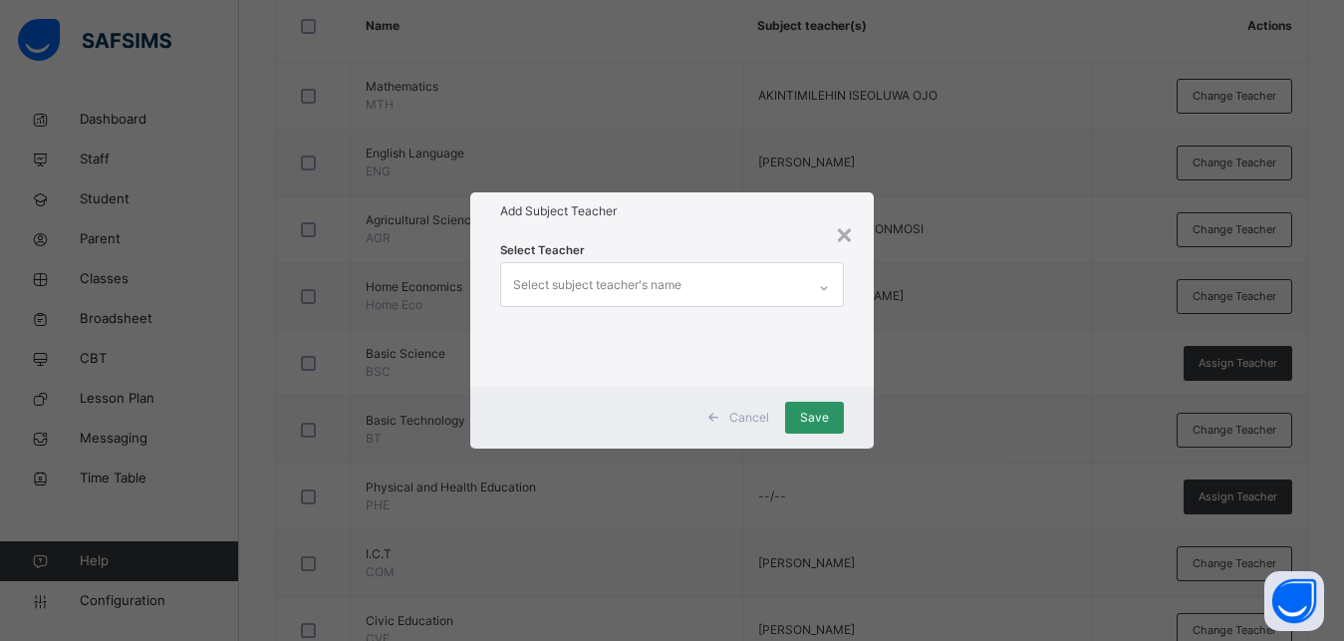
click at [696, 268] on div "Select subject teacher's name" at bounding box center [653, 284] width 304 height 42
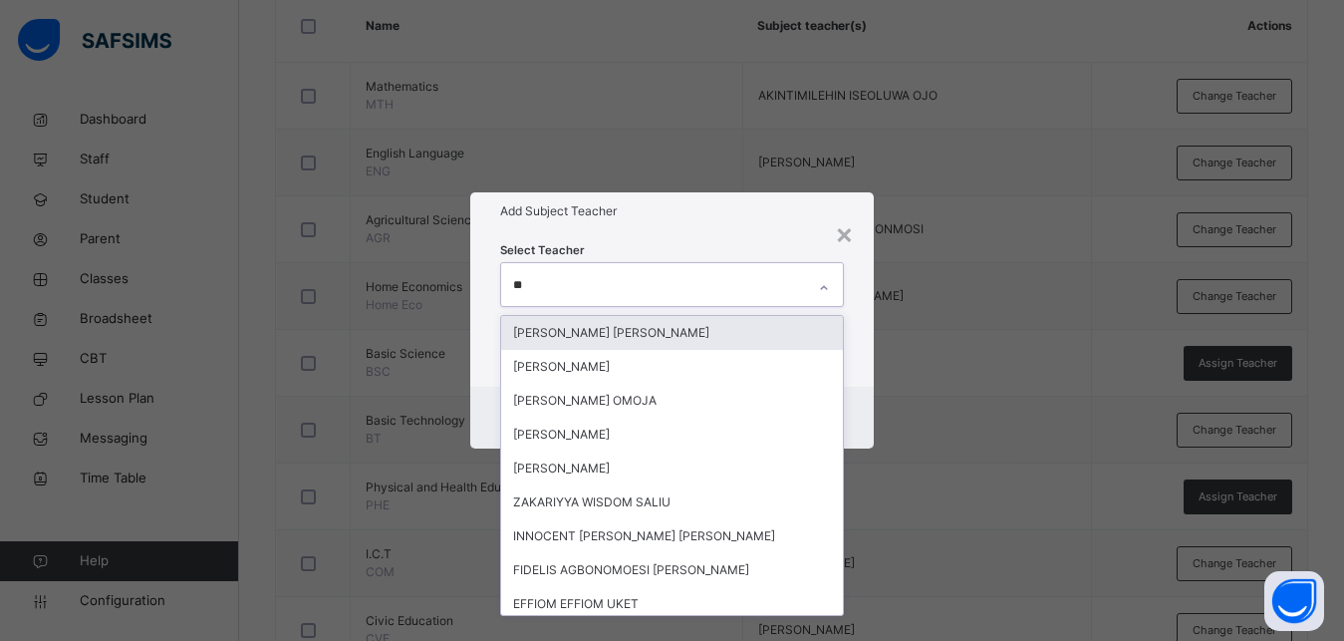
type input "***"
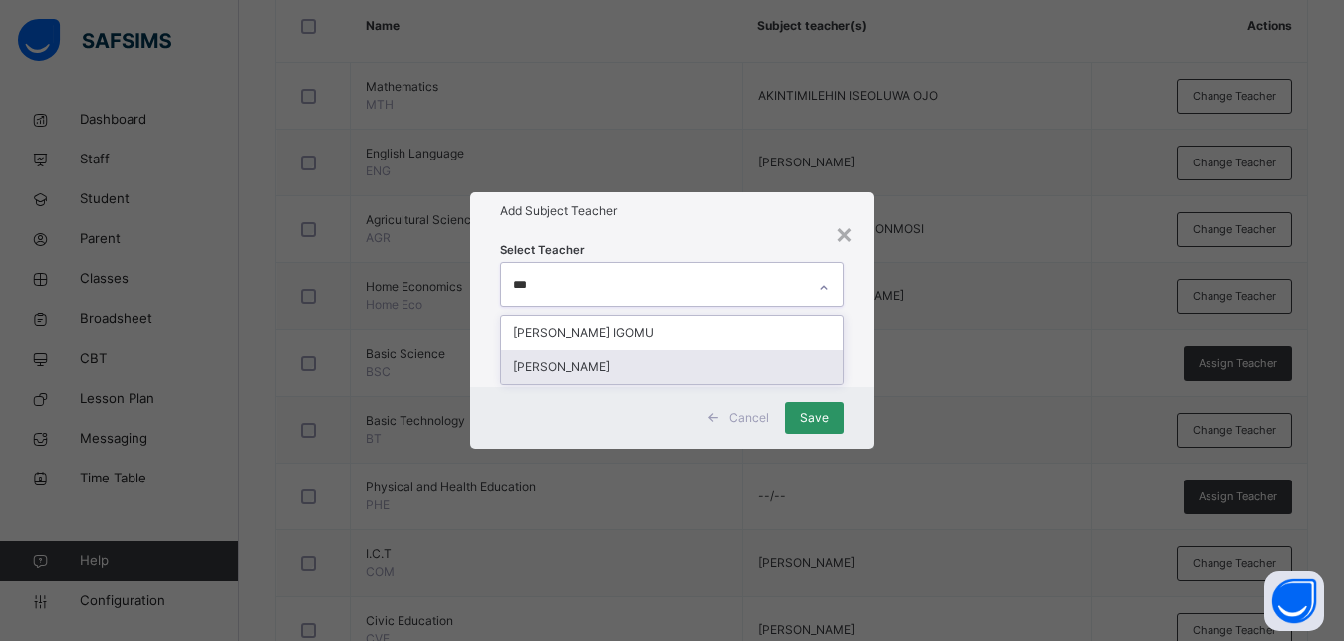
click at [700, 366] on div "[PERSON_NAME]" at bounding box center [672, 367] width 342 height 34
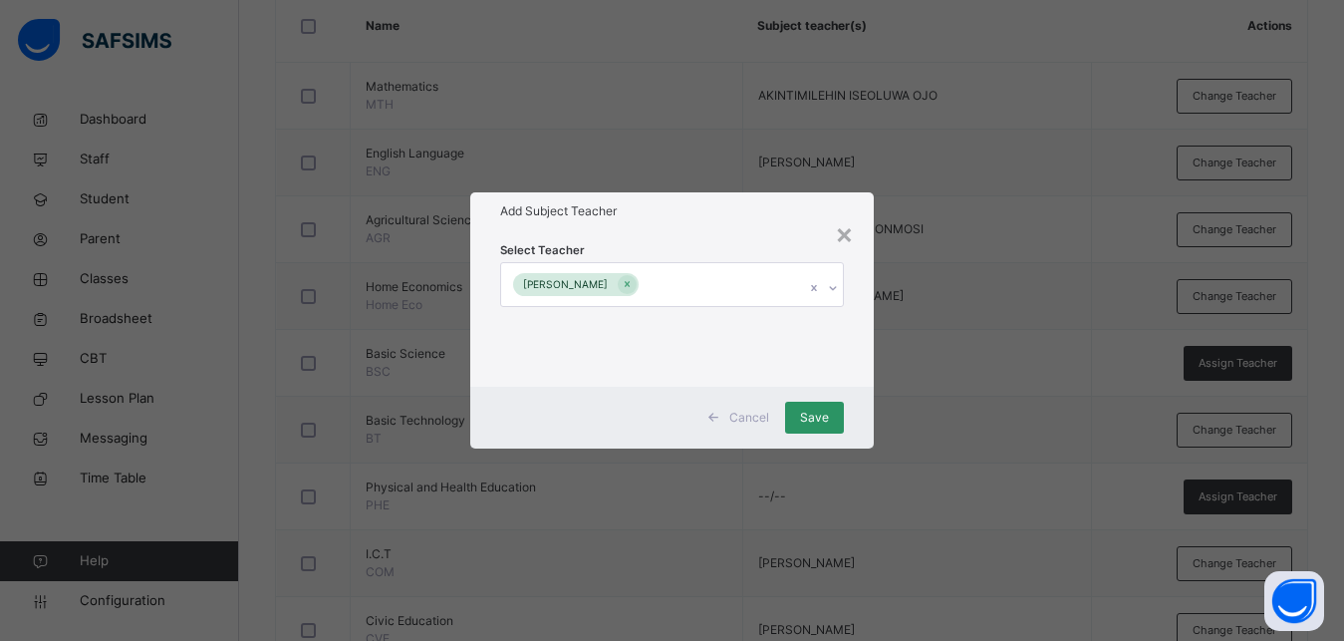
click at [855, 311] on div "Select Teacher [PERSON_NAME]" at bounding box center [672, 307] width 404 height 155
click at [807, 414] on span "Save" at bounding box center [814, 417] width 29 height 18
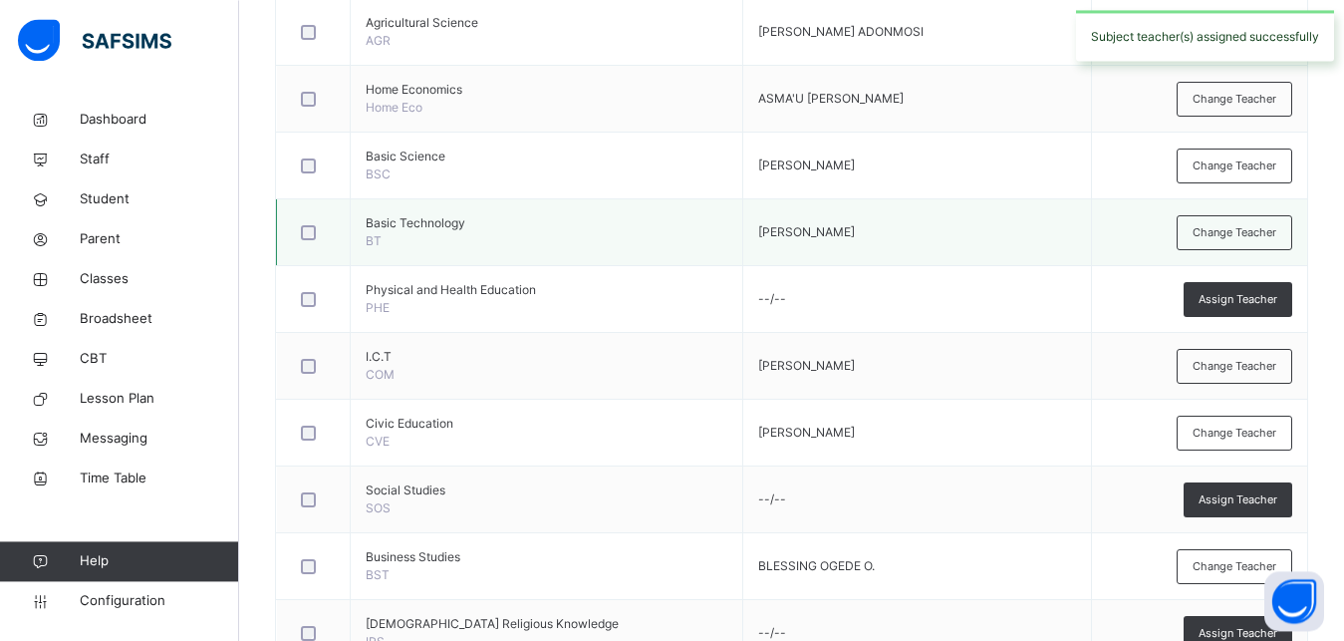
scroll to position [711, 0]
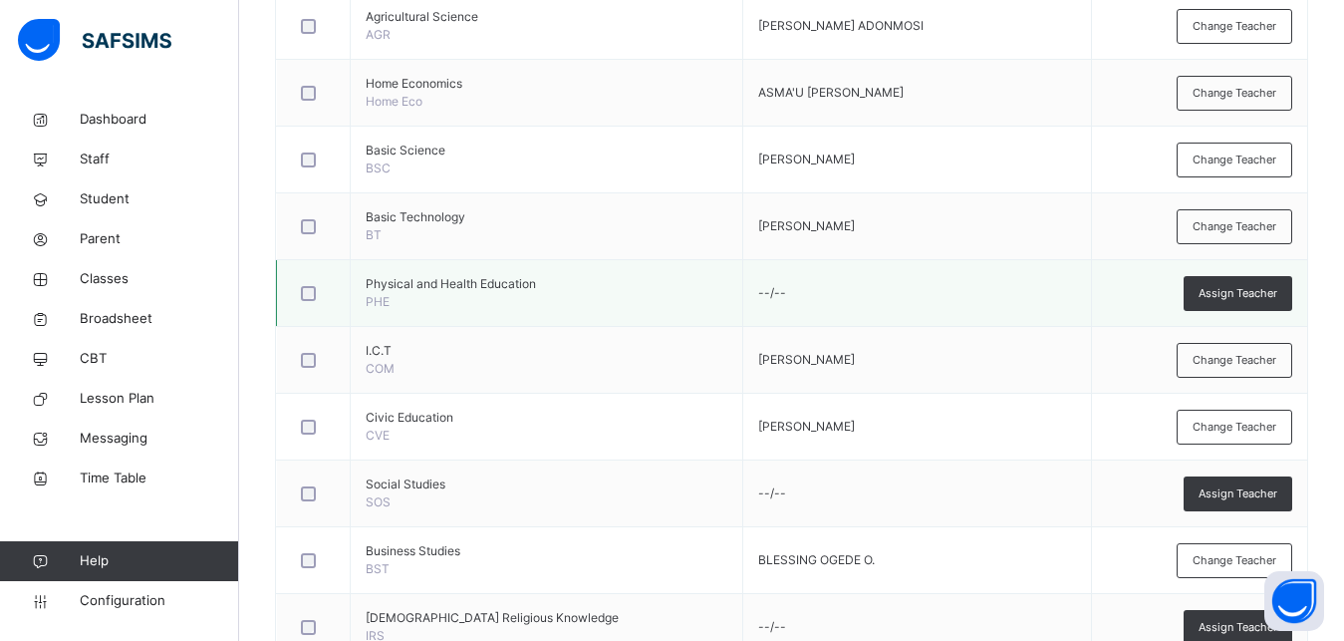
click at [323, 277] on div at bounding box center [313, 293] width 43 height 42
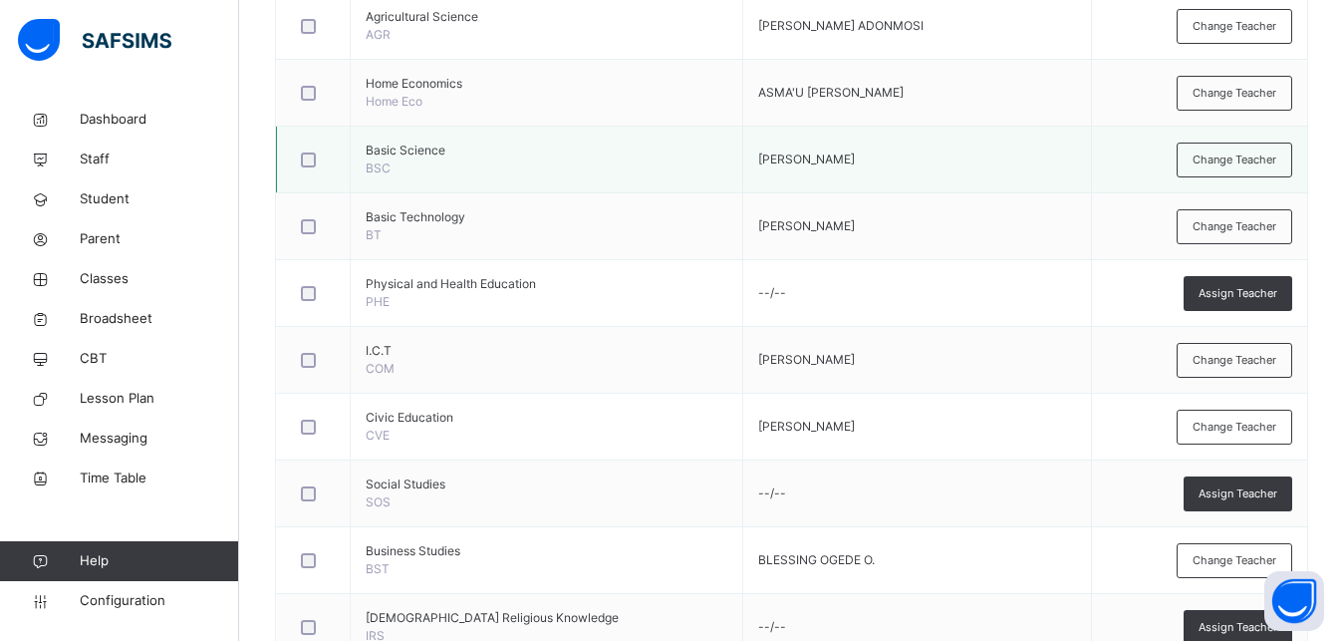
click at [315, 150] on div at bounding box center [313, 159] width 43 height 42
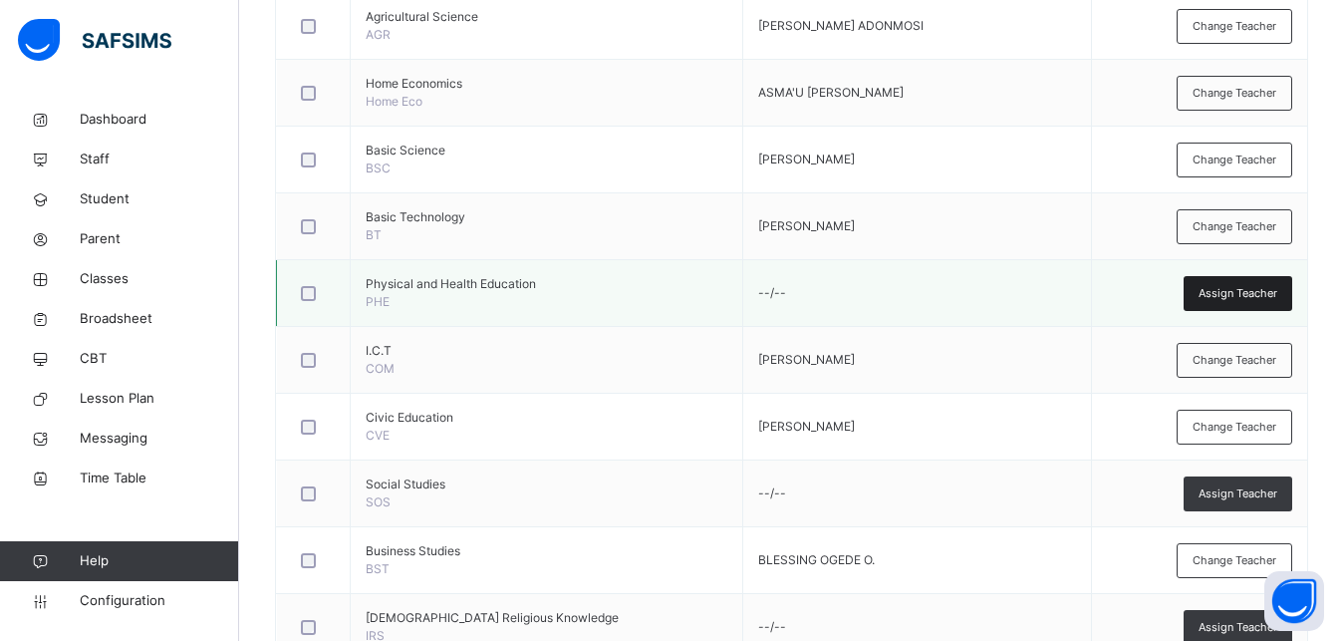
click at [1228, 290] on span "Assign Teacher" at bounding box center [1238, 293] width 79 height 17
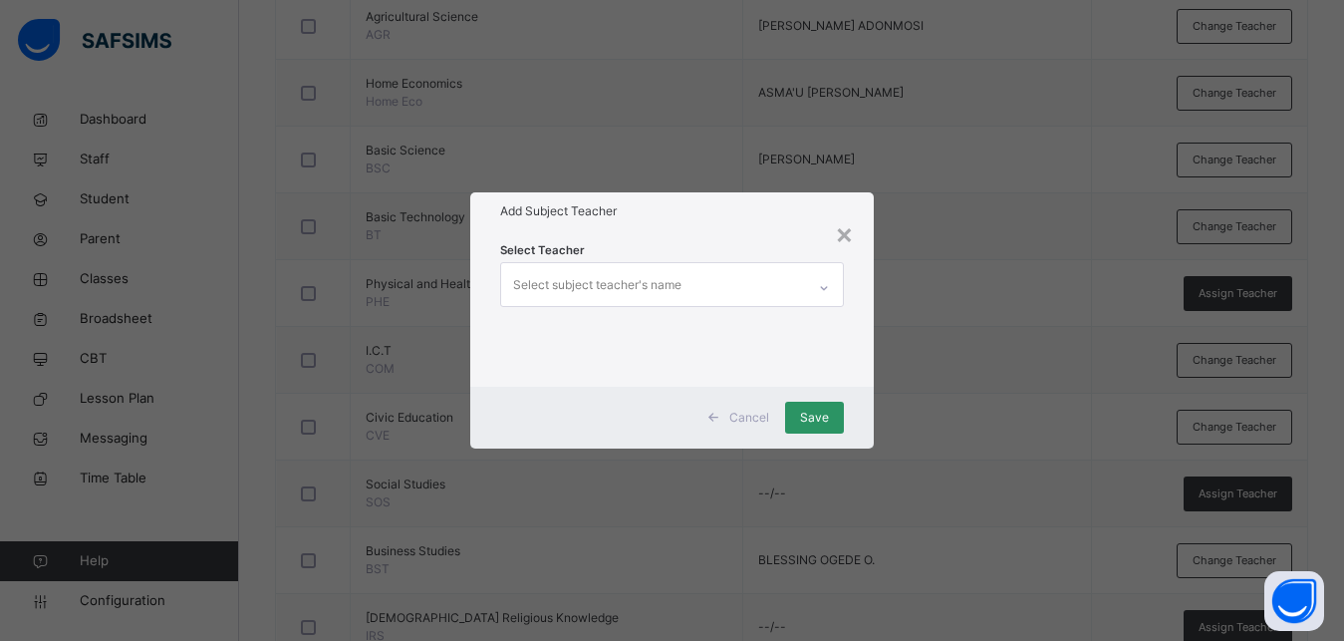
click at [685, 281] on div "Select subject teacher's name" at bounding box center [653, 284] width 304 height 42
type input "***"
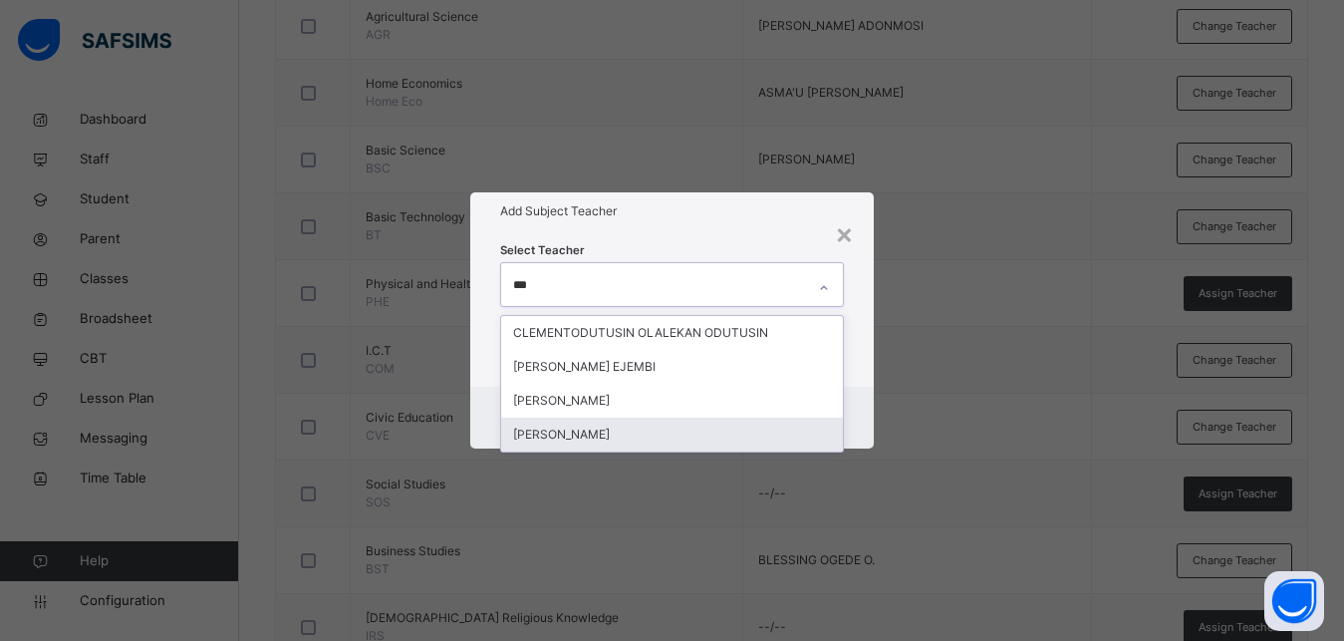
click at [549, 436] on div "[PERSON_NAME]" at bounding box center [672, 434] width 342 height 34
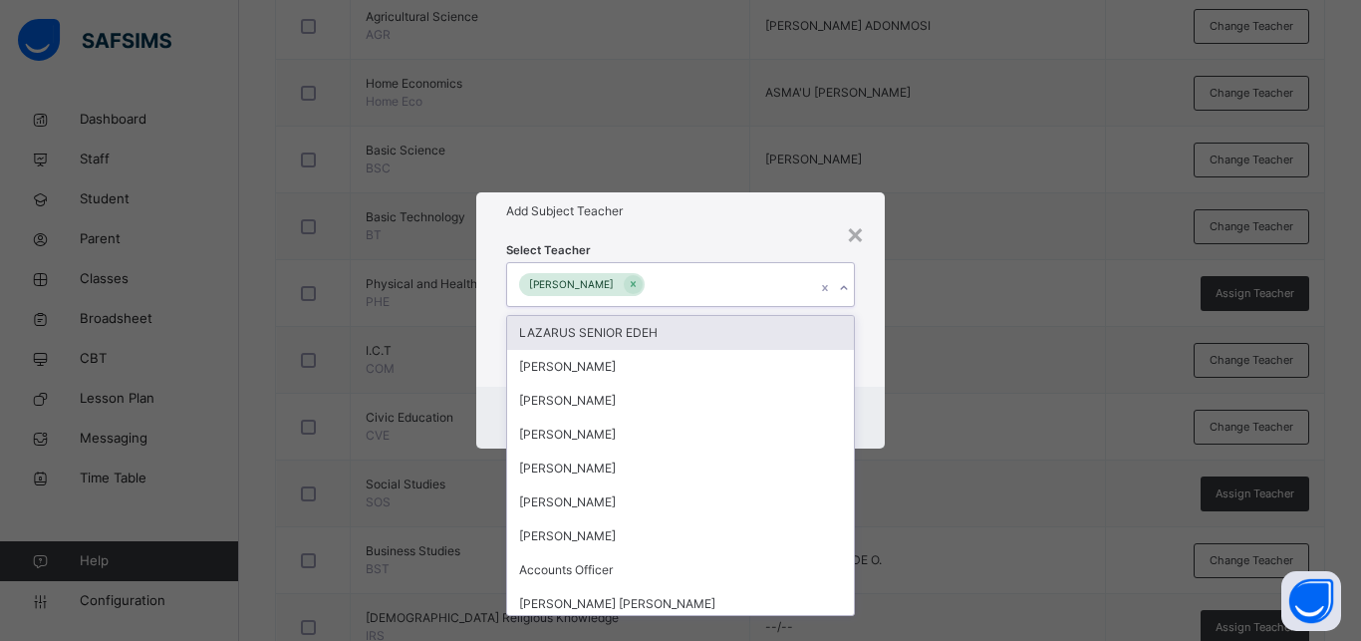
click at [868, 313] on div "Select Teacher option [PERSON_NAME], selected. option LAZARUS SENIOR EDEH focus…" at bounding box center [680, 307] width 408 height 155
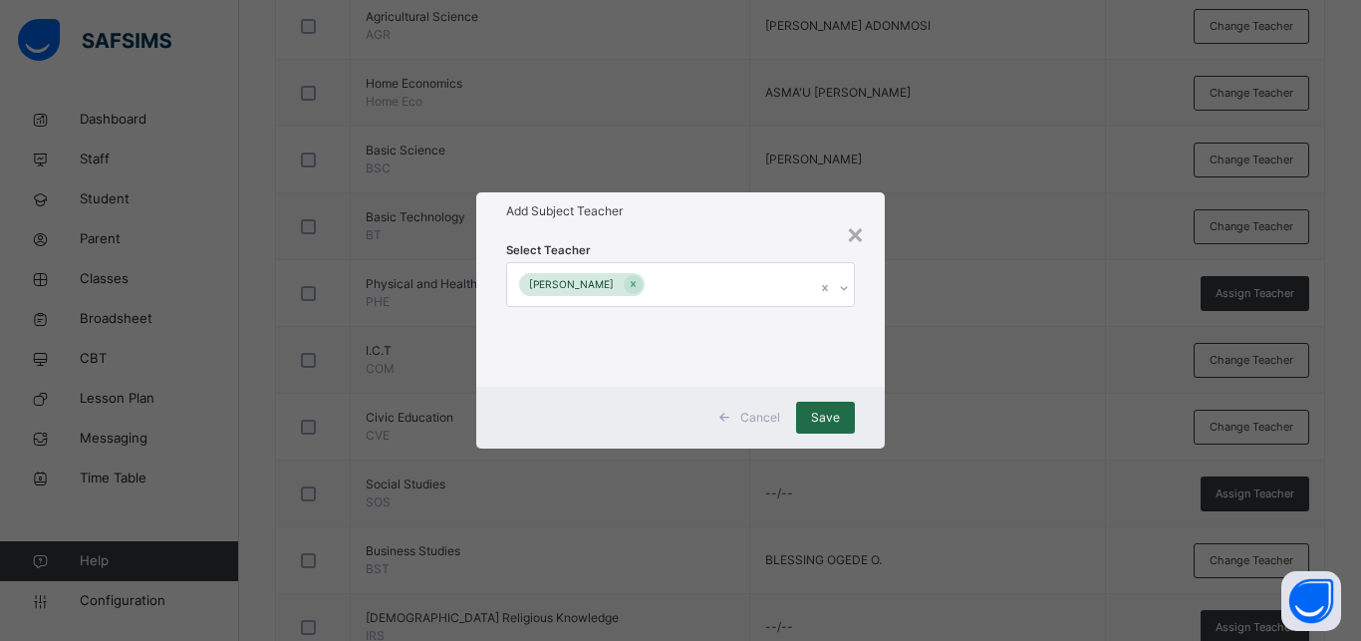
click at [824, 413] on span "Save" at bounding box center [825, 417] width 29 height 18
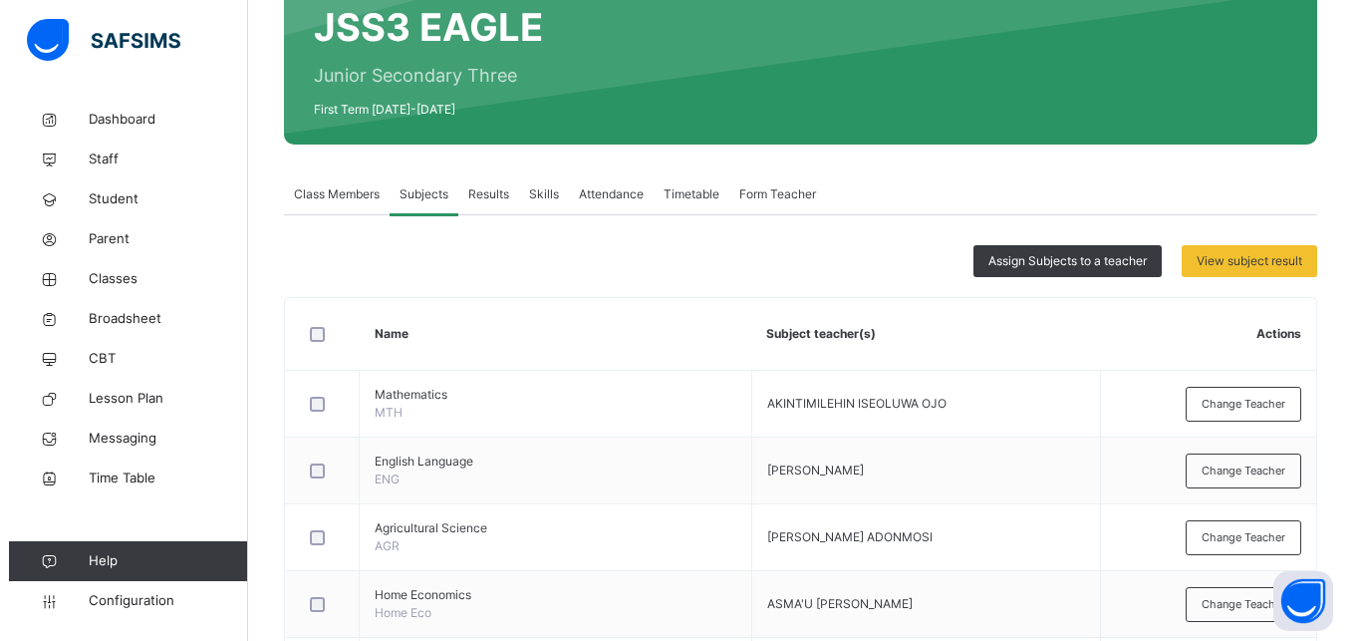
scroll to position [0, 0]
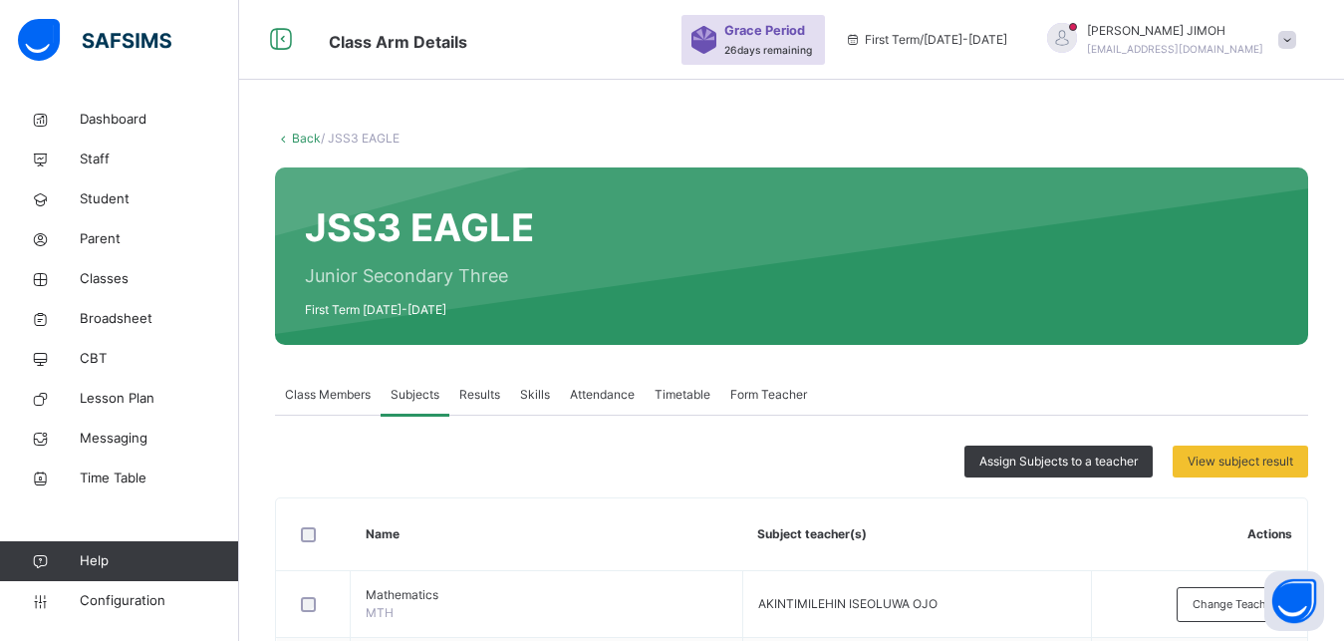
click at [305, 136] on link "Back" at bounding box center [306, 138] width 29 height 15
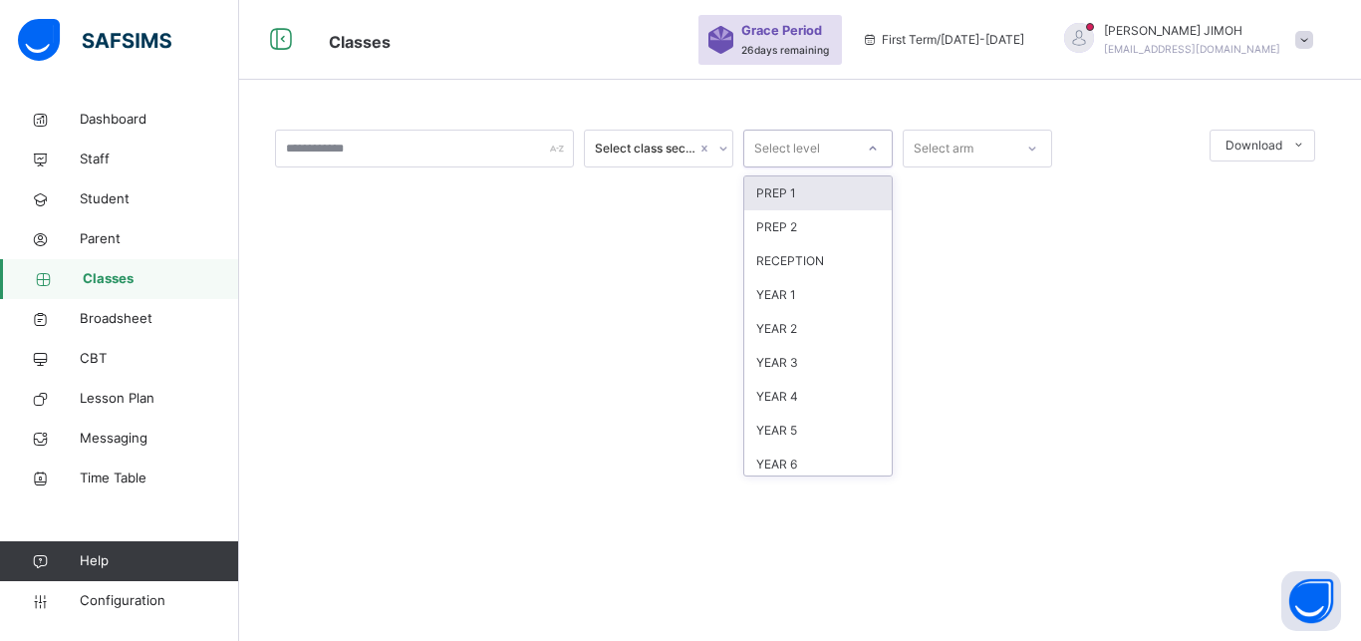
click at [878, 148] on icon at bounding box center [873, 148] width 12 height 20
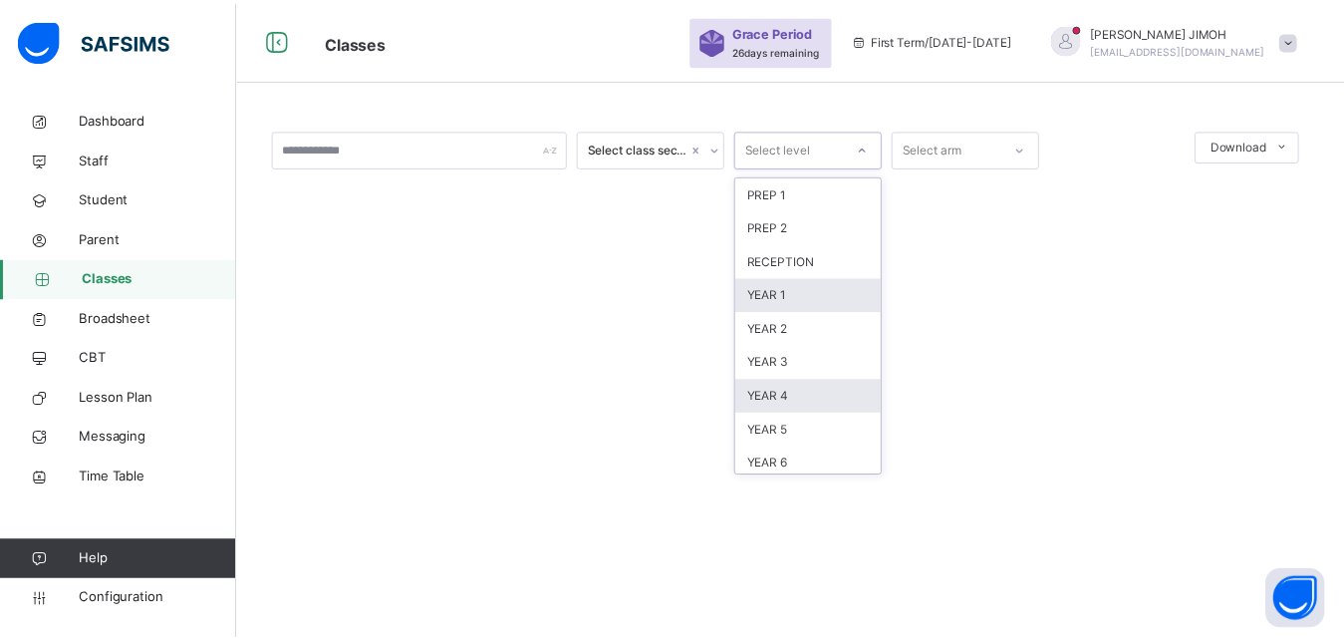
scroll to position [179, 0]
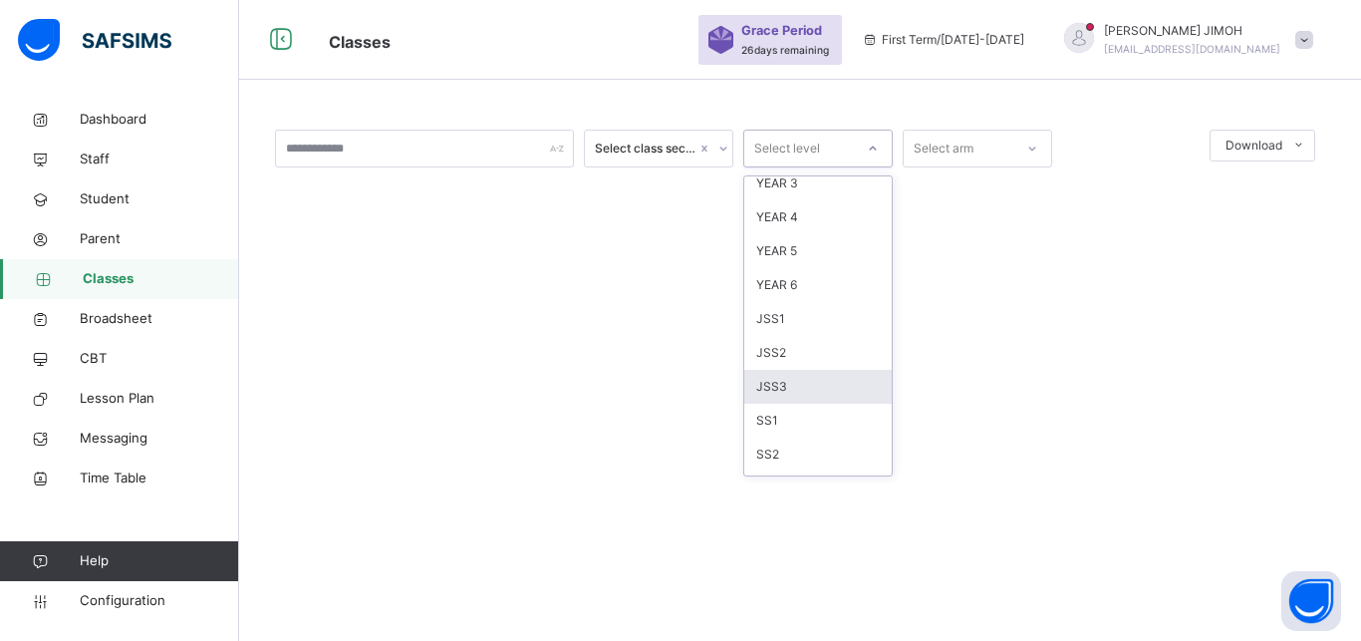
click at [817, 388] on div "JSS3" at bounding box center [817, 387] width 147 height 34
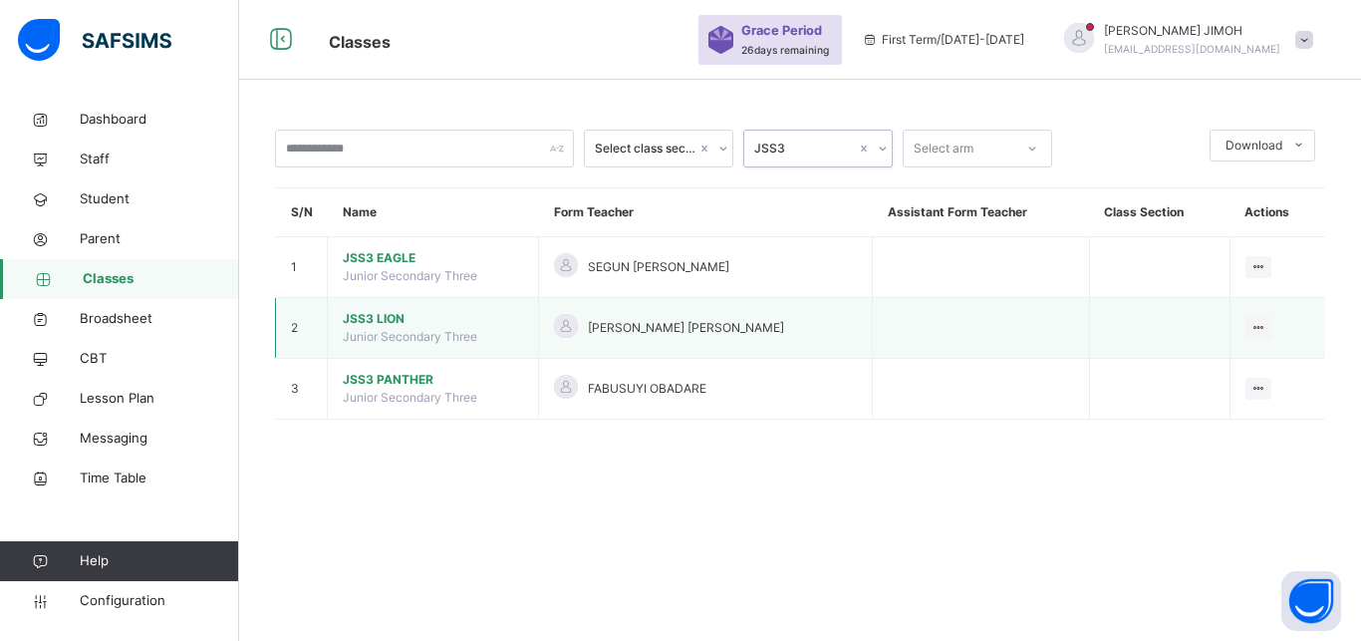
click at [365, 328] on span "JSS3 LION" at bounding box center [433, 319] width 180 height 18
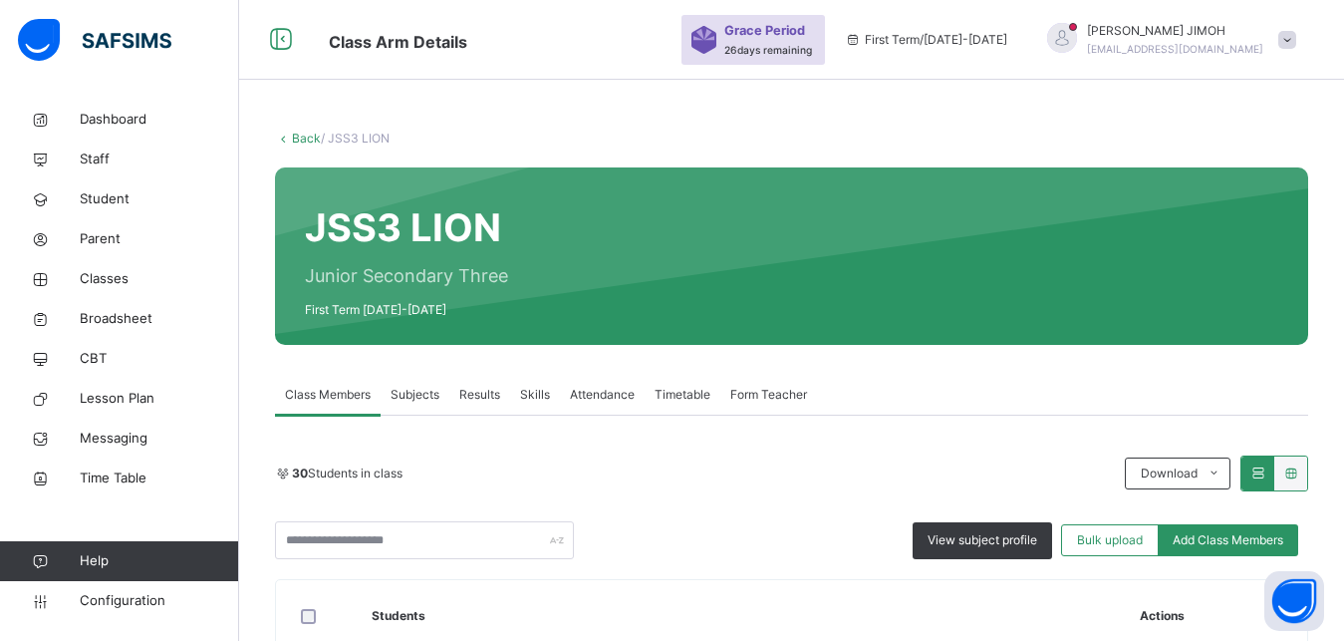
click at [414, 389] on span "Subjects" at bounding box center [415, 395] width 49 height 18
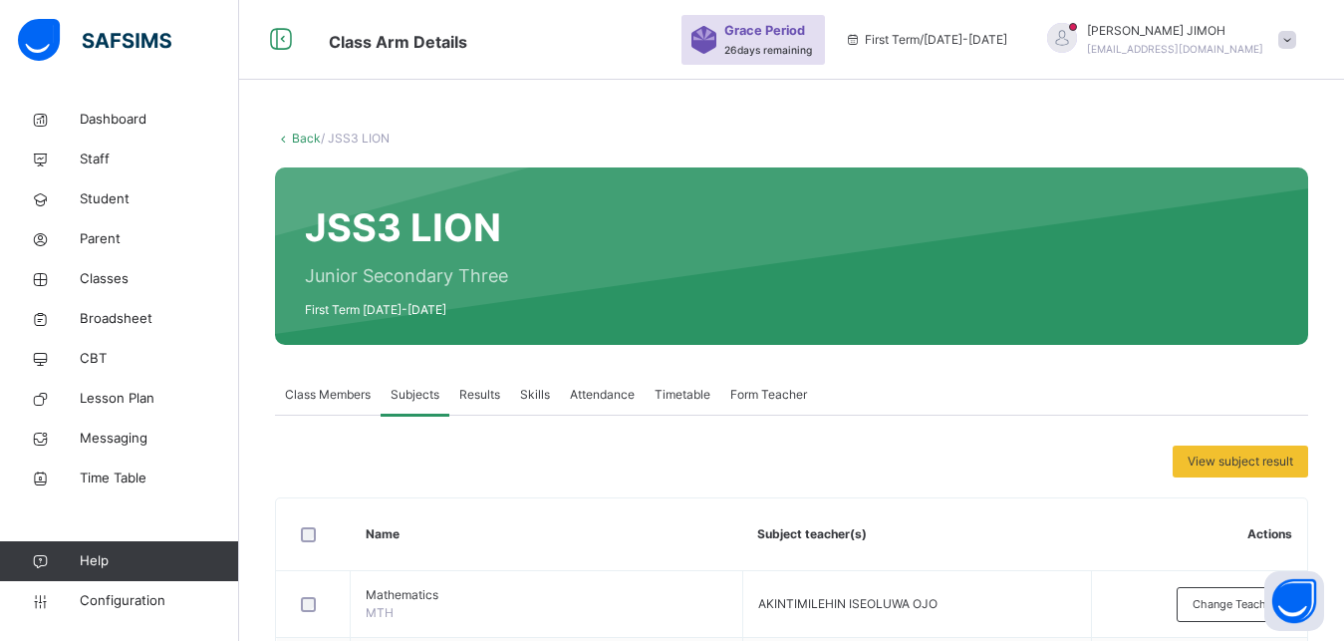
click at [302, 137] on link "Back" at bounding box center [306, 138] width 29 height 15
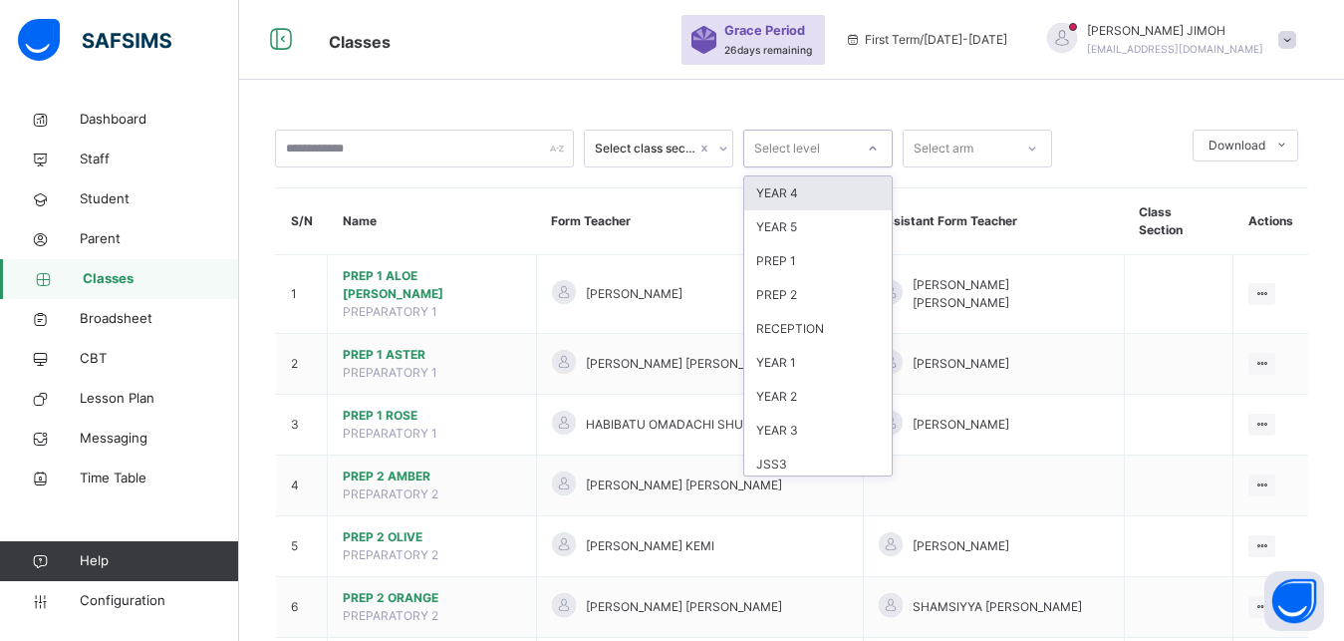
click at [871, 152] on icon at bounding box center [873, 148] width 12 height 20
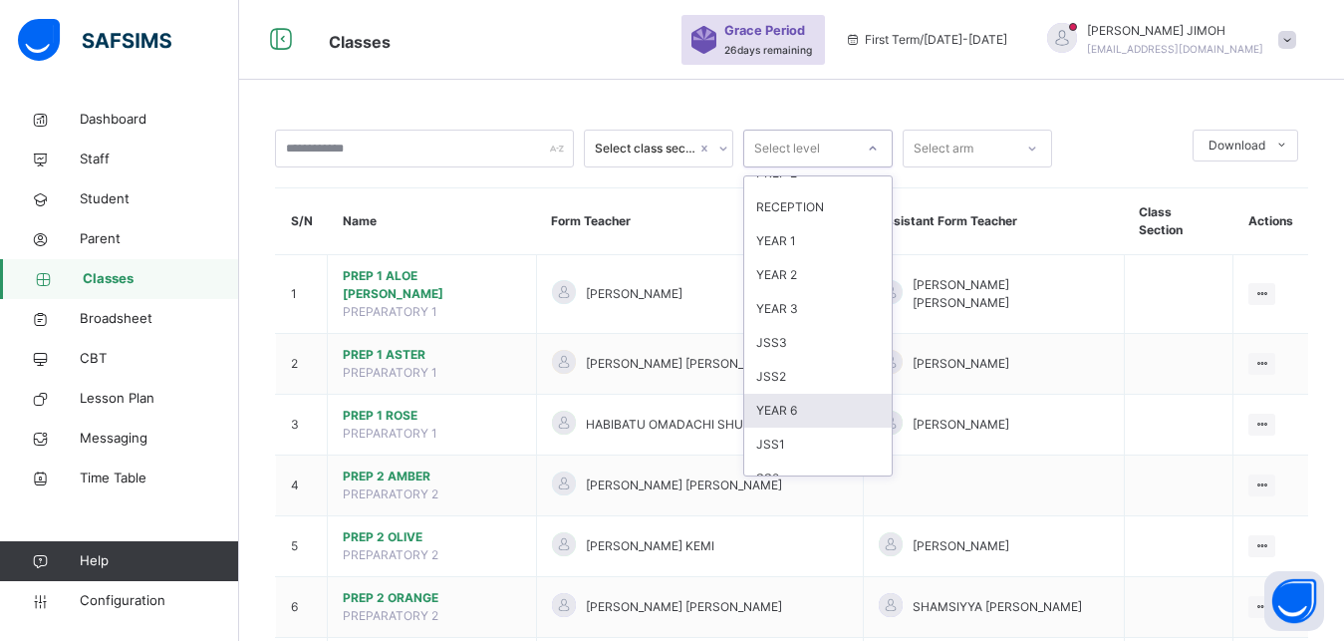
scroll to position [120, 0]
click at [814, 338] on div "JSS3" at bounding box center [817, 345] width 147 height 34
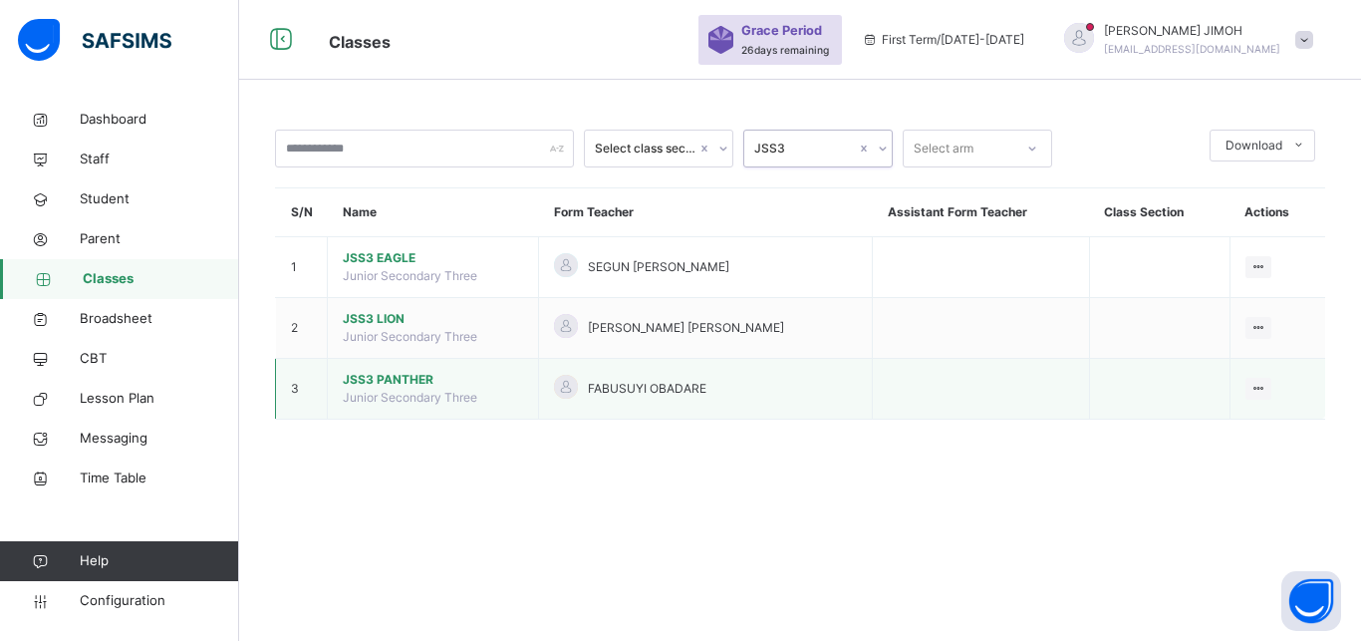
click at [383, 389] on span "JSS3 PANTHER" at bounding box center [433, 380] width 180 height 18
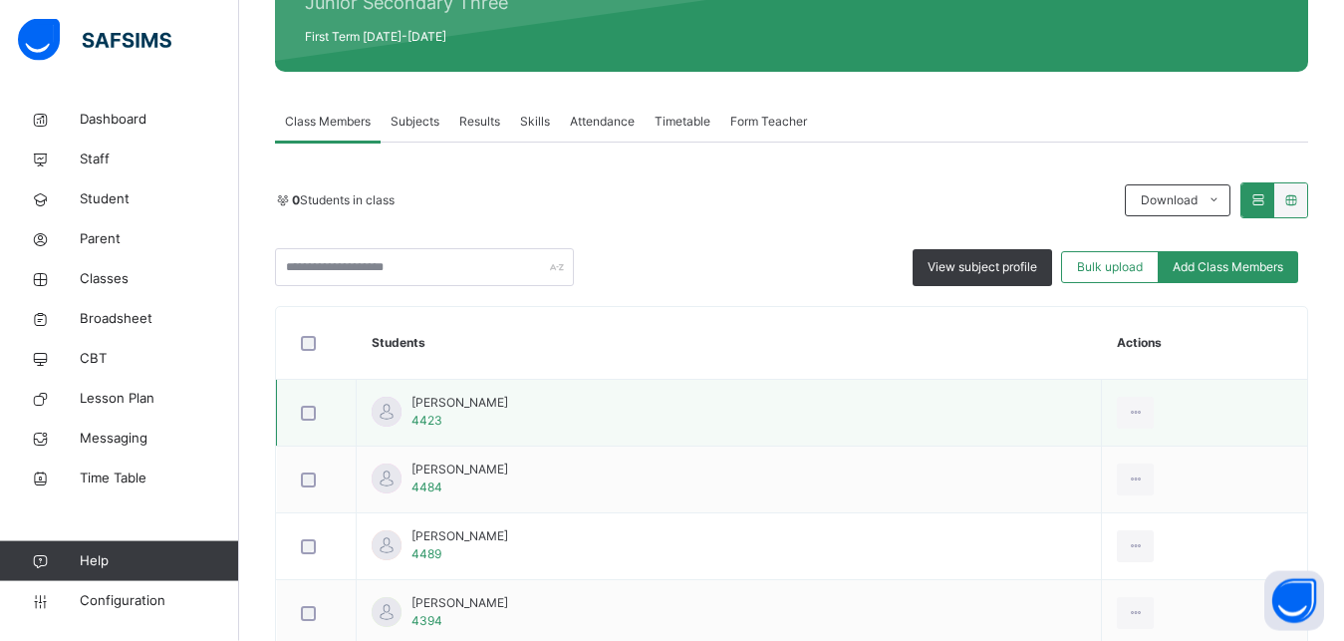
scroll to position [305, 0]
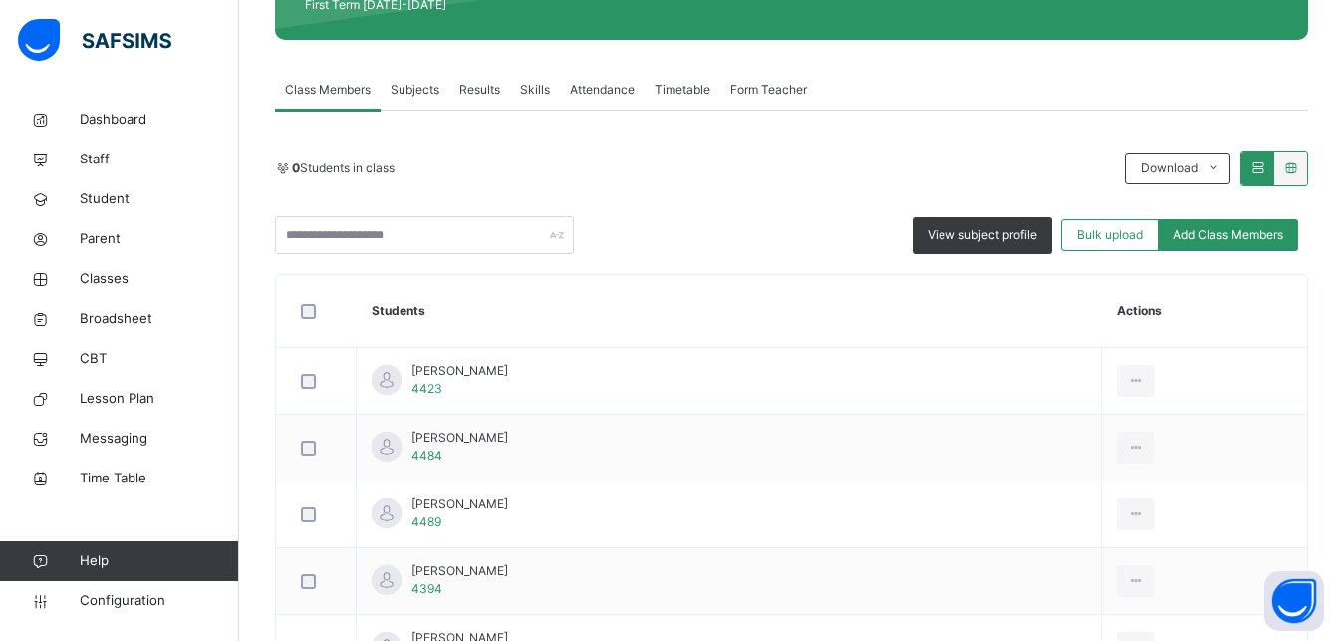
click at [413, 91] on span "Subjects" at bounding box center [415, 90] width 49 height 18
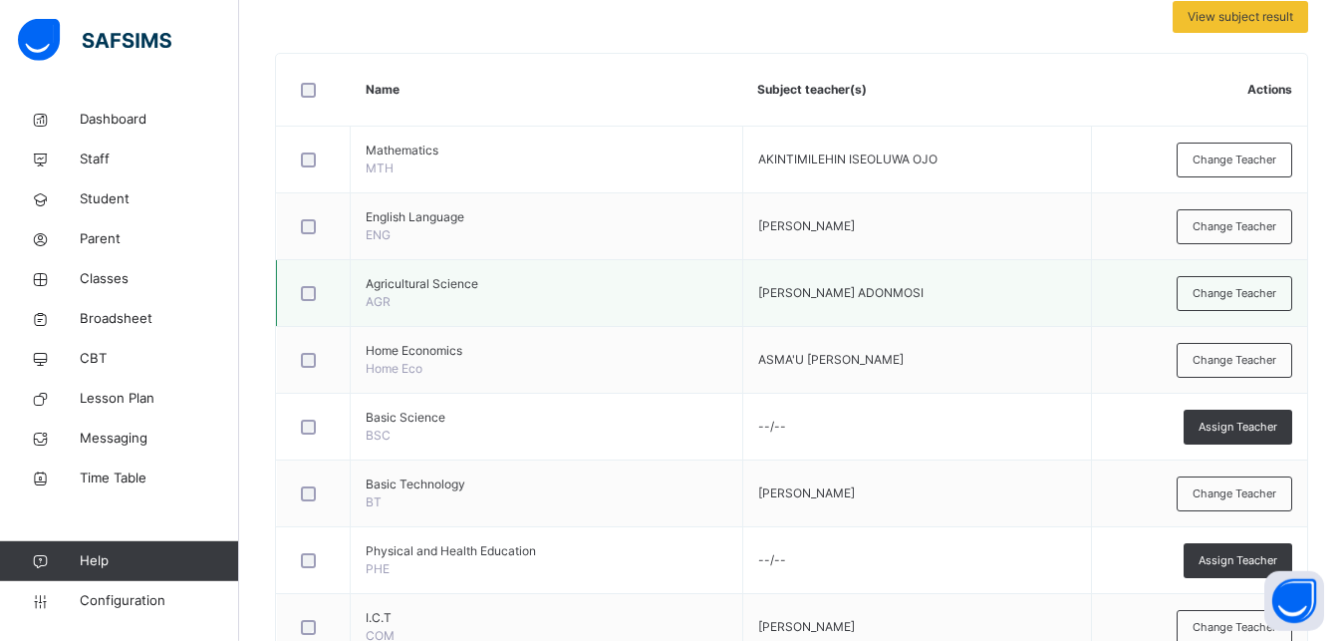
scroll to position [508, 0]
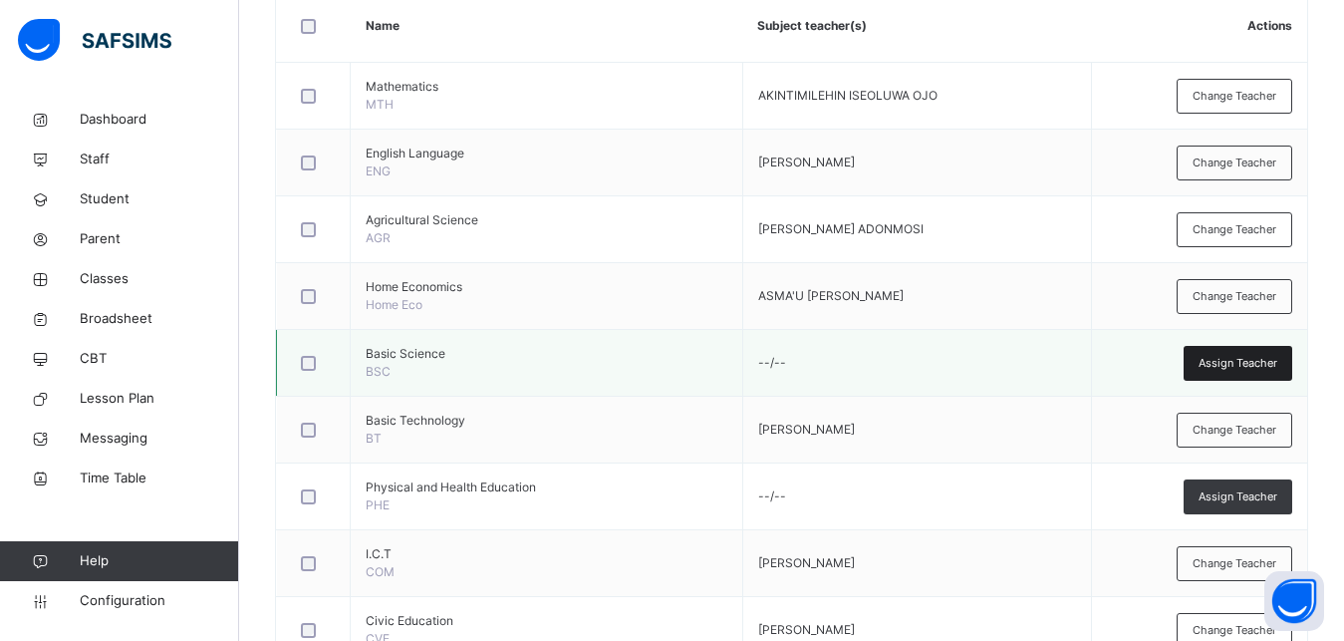
click at [1252, 358] on span "Assign Teacher" at bounding box center [1238, 363] width 79 height 17
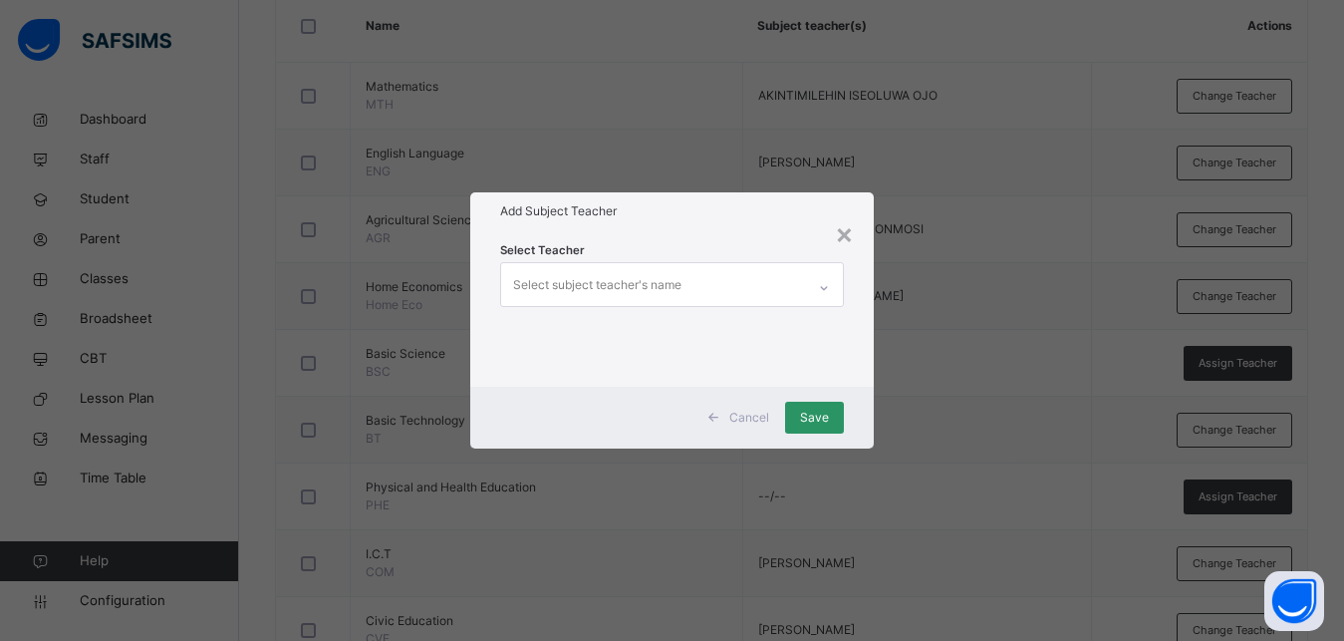
click at [582, 287] on div "Select subject teacher's name" at bounding box center [597, 285] width 168 height 38
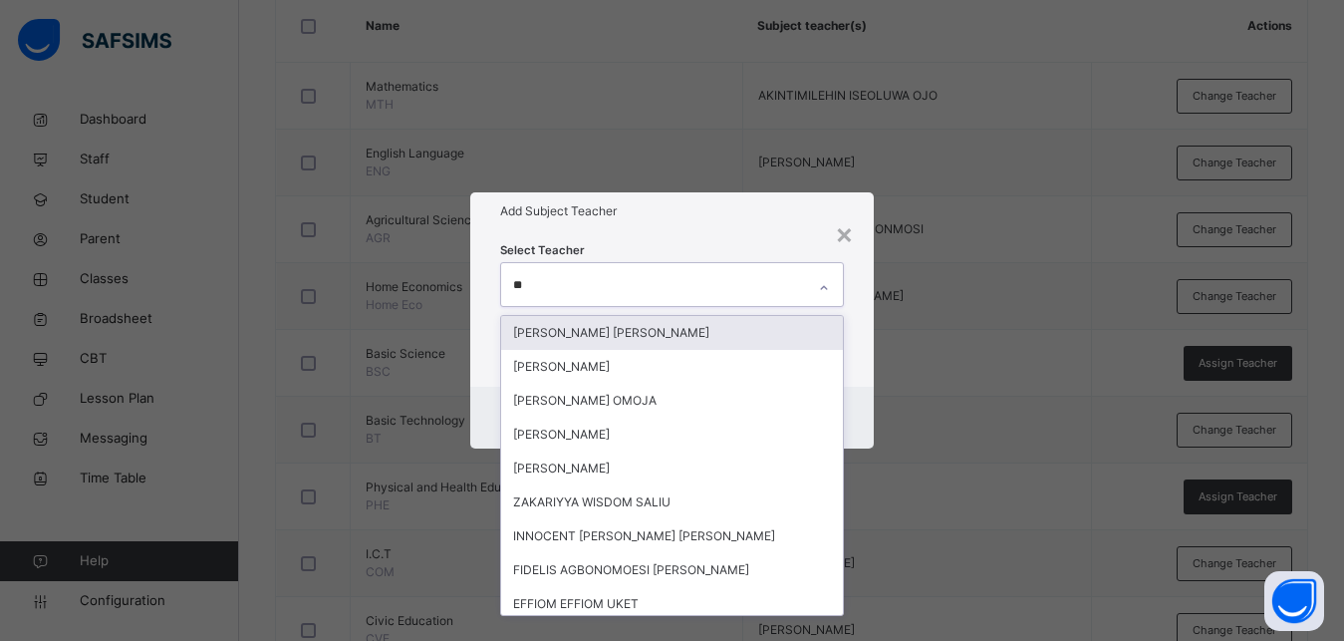
type input "***"
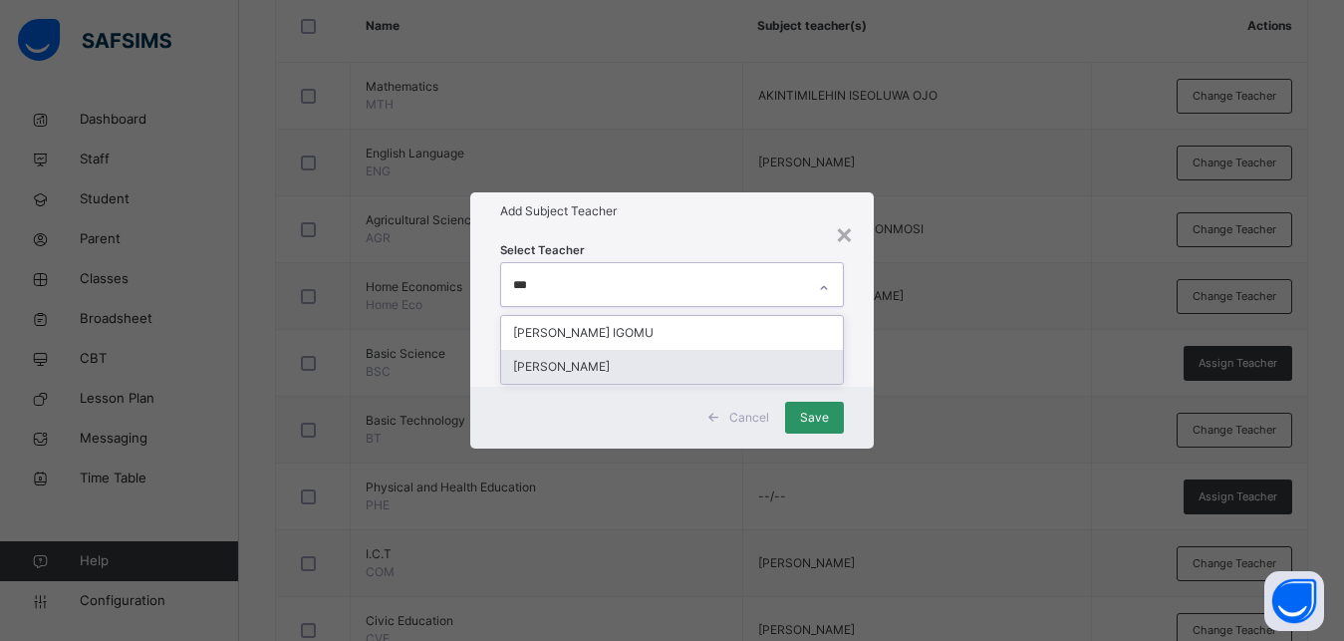
click at [570, 365] on div "[PERSON_NAME]" at bounding box center [672, 367] width 342 height 34
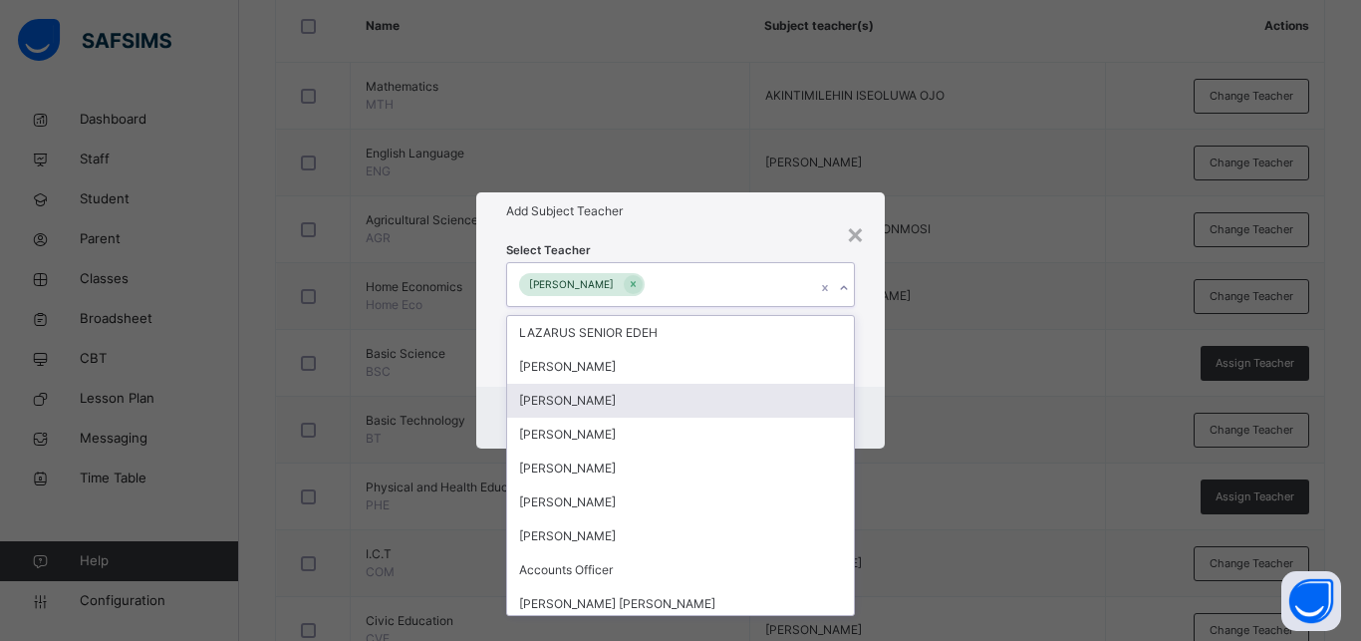
click at [881, 366] on div "Select Teacher option [PERSON_NAME], selected. option [PERSON_NAME] focused, 3 …" at bounding box center [680, 307] width 408 height 155
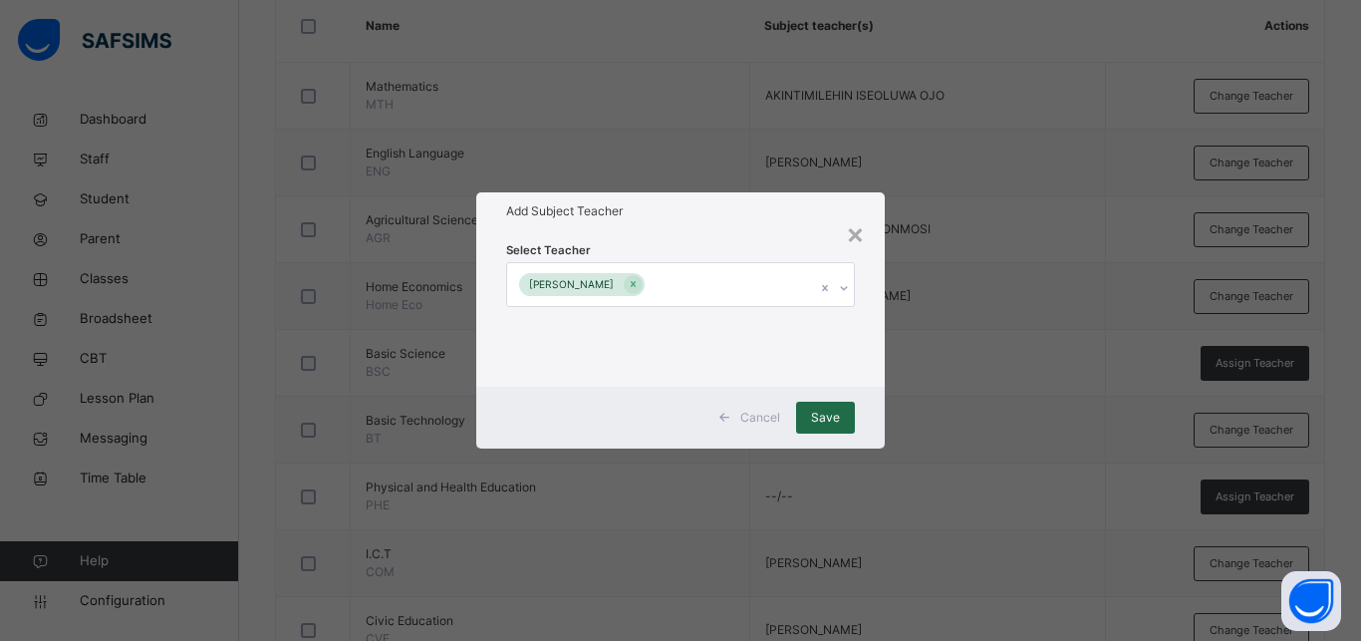
click at [845, 412] on div "Save" at bounding box center [825, 418] width 59 height 32
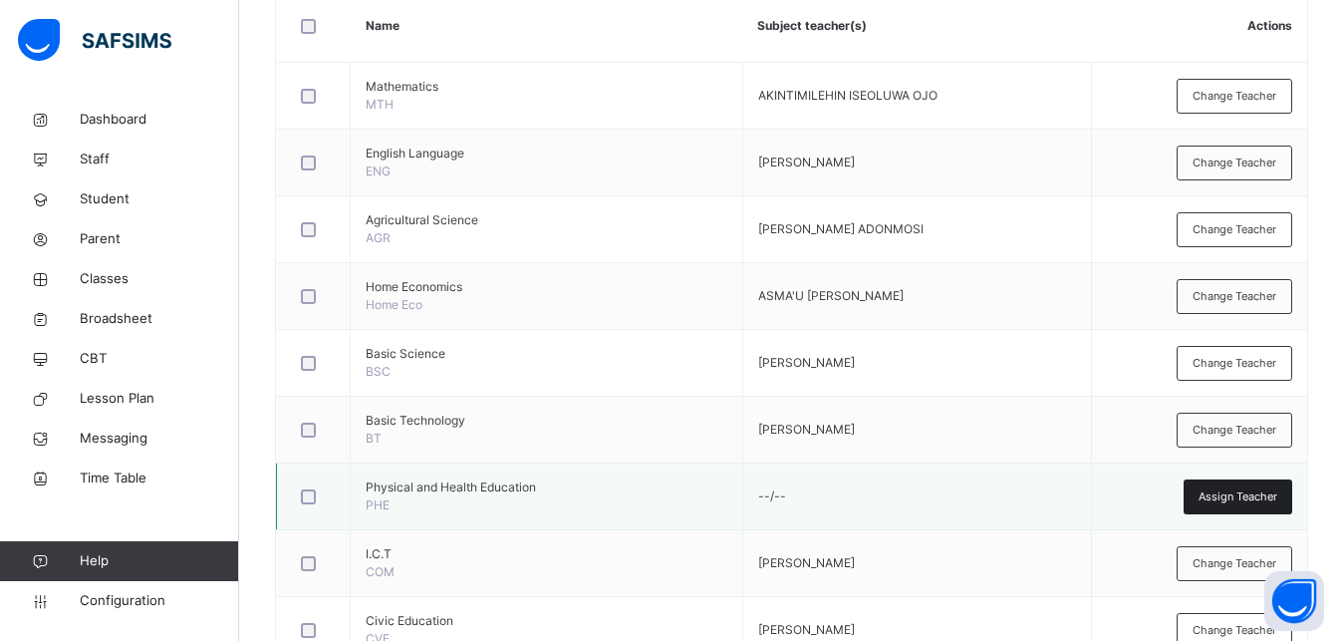
click at [1237, 509] on div "Assign Teacher" at bounding box center [1238, 496] width 109 height 35
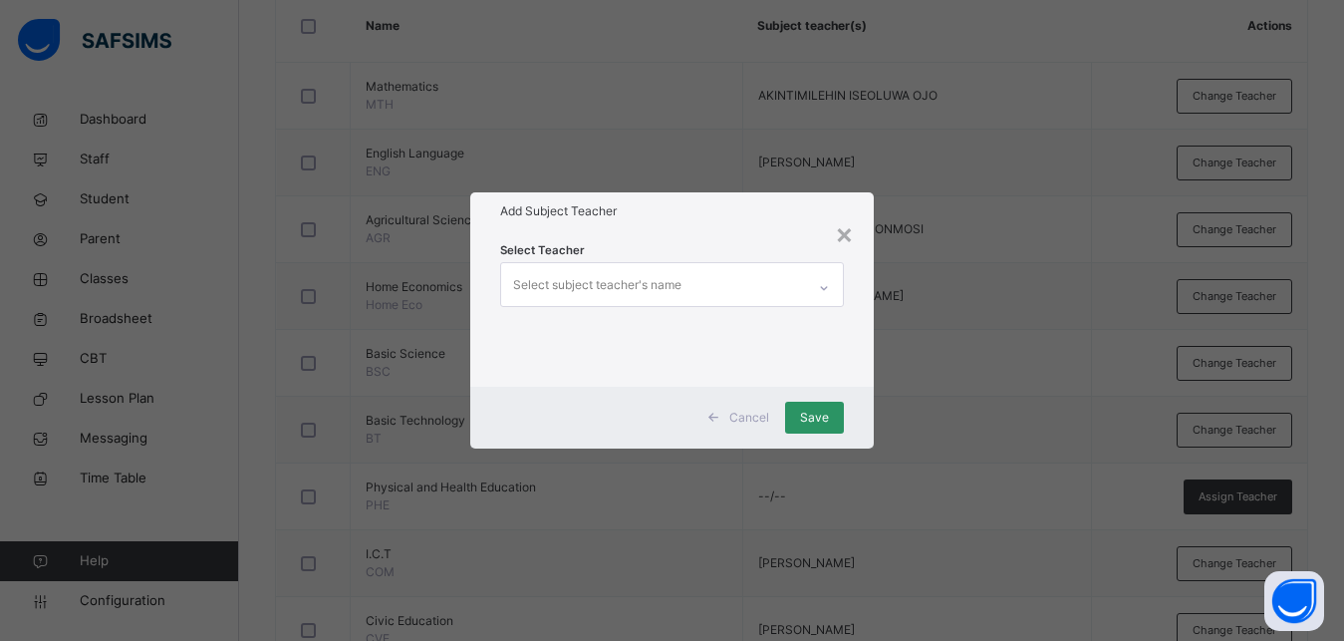
click at [553, 277] on div "Select subject teacher's name" at bounding box center [597, 285] width 168 height 38
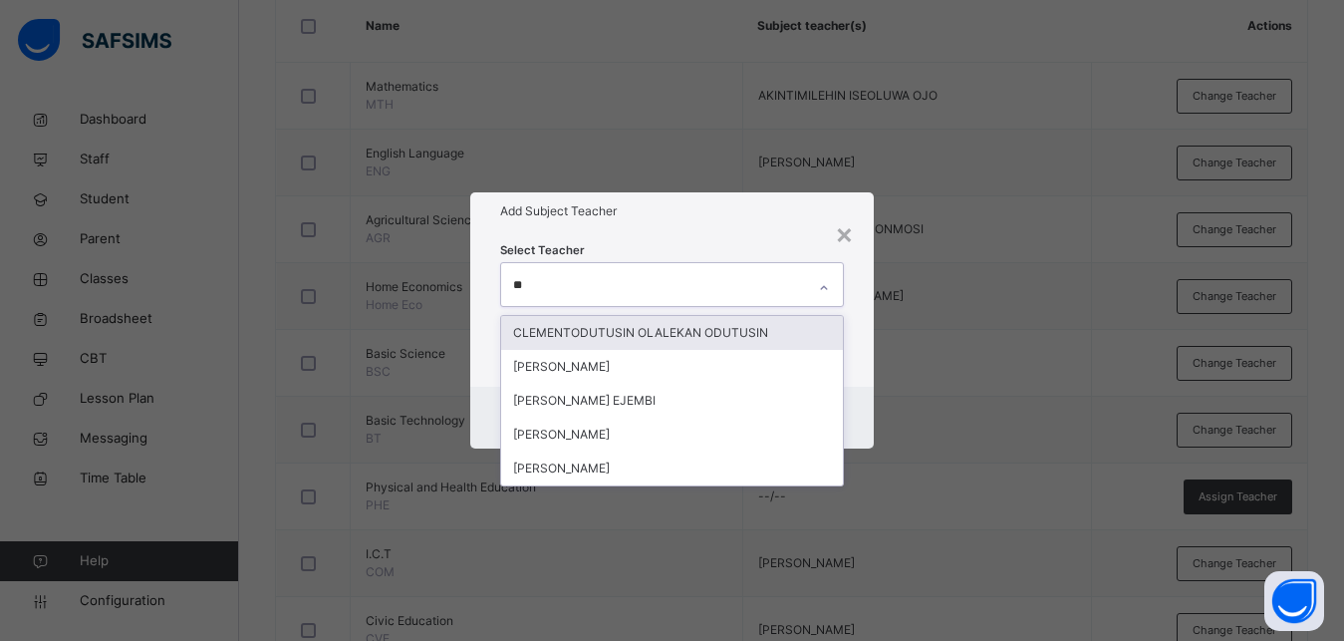
type input "***"
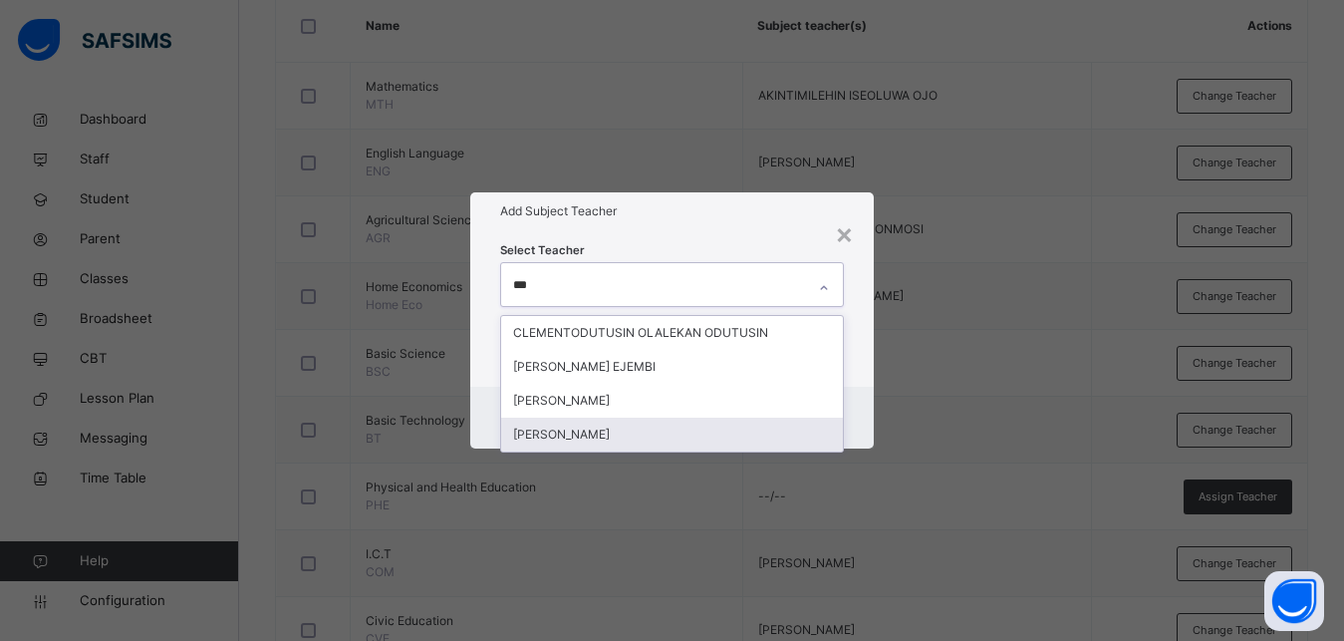
click at [611, 428] on div "[PERSON_NAME]" at bounding box center [672, 434] width 342 height 34
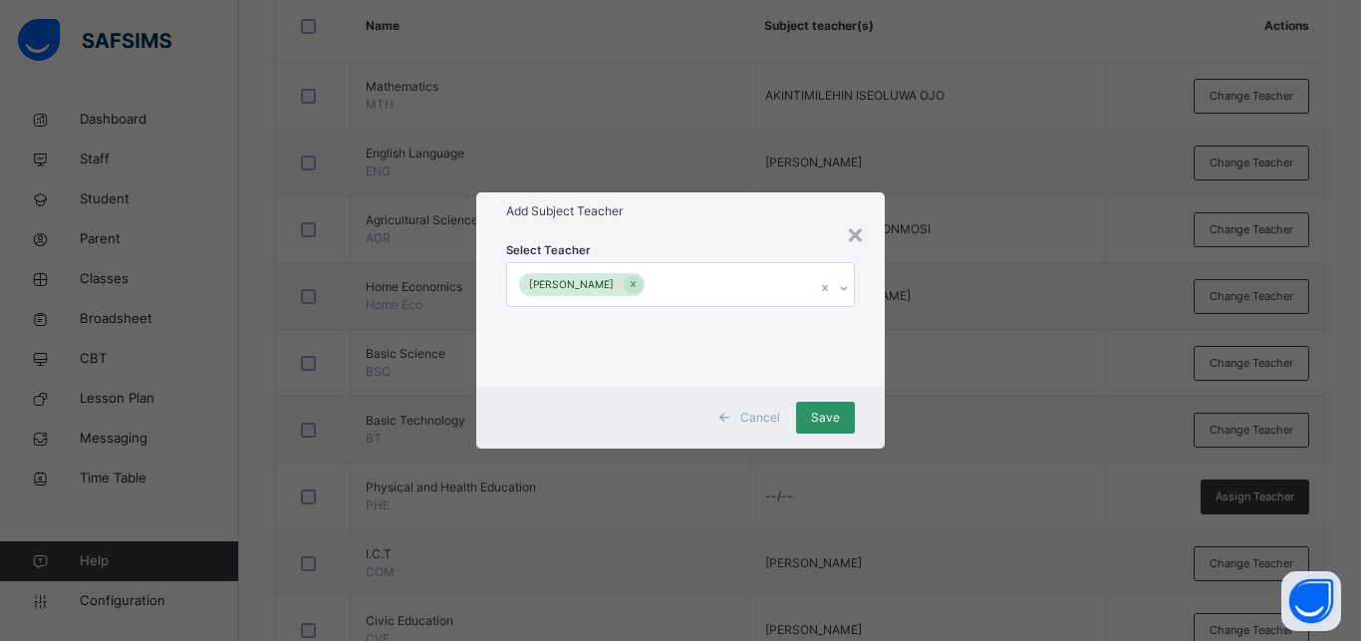
click at [868, 375] on div "Select Teacher [PERSON_NAME]" at bounding box center [680, 307] width 408 height 155
click at [834, 417] on span "Save" at bounding box center [825, 417] width 29 height 18
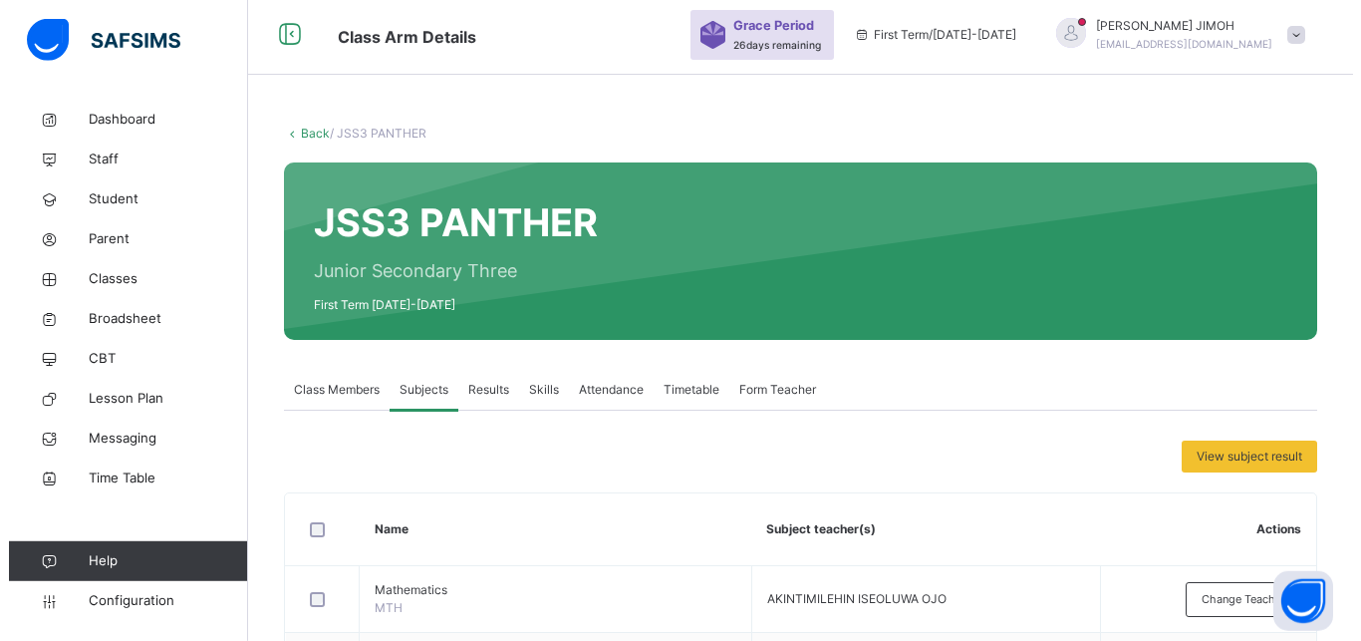
scroll to position [0, 0]
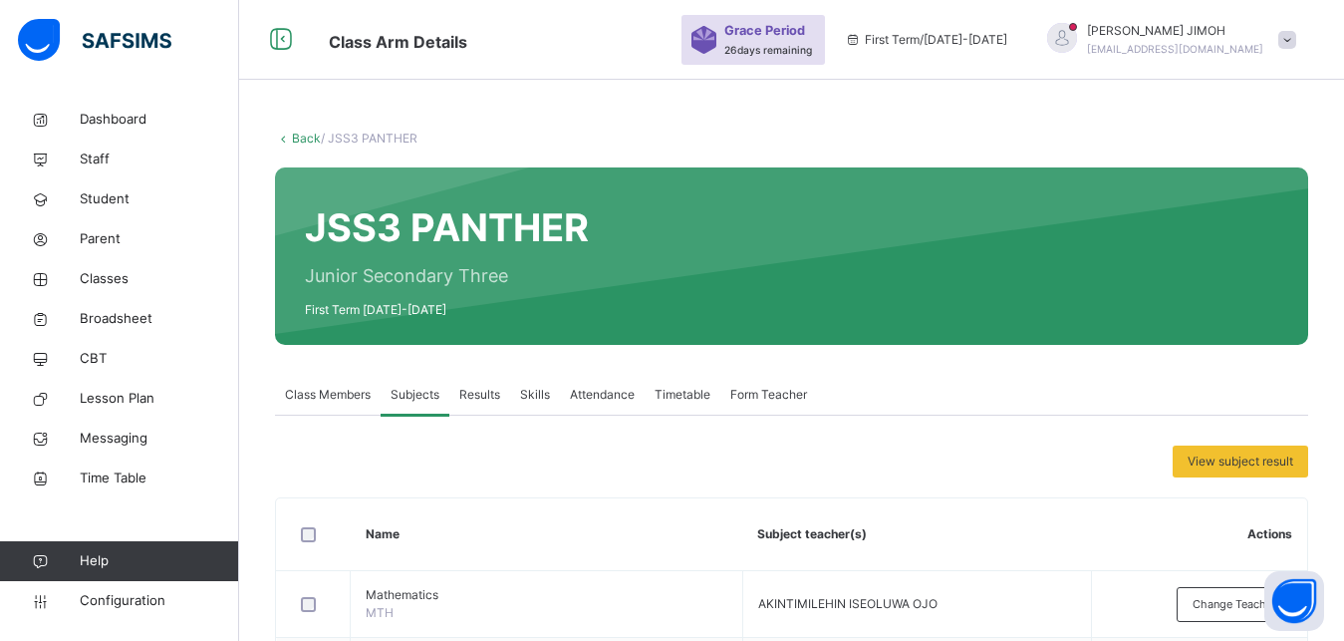
click at [304, 133] on link "Back" at bounding box center [306, 138] width 29 height 15
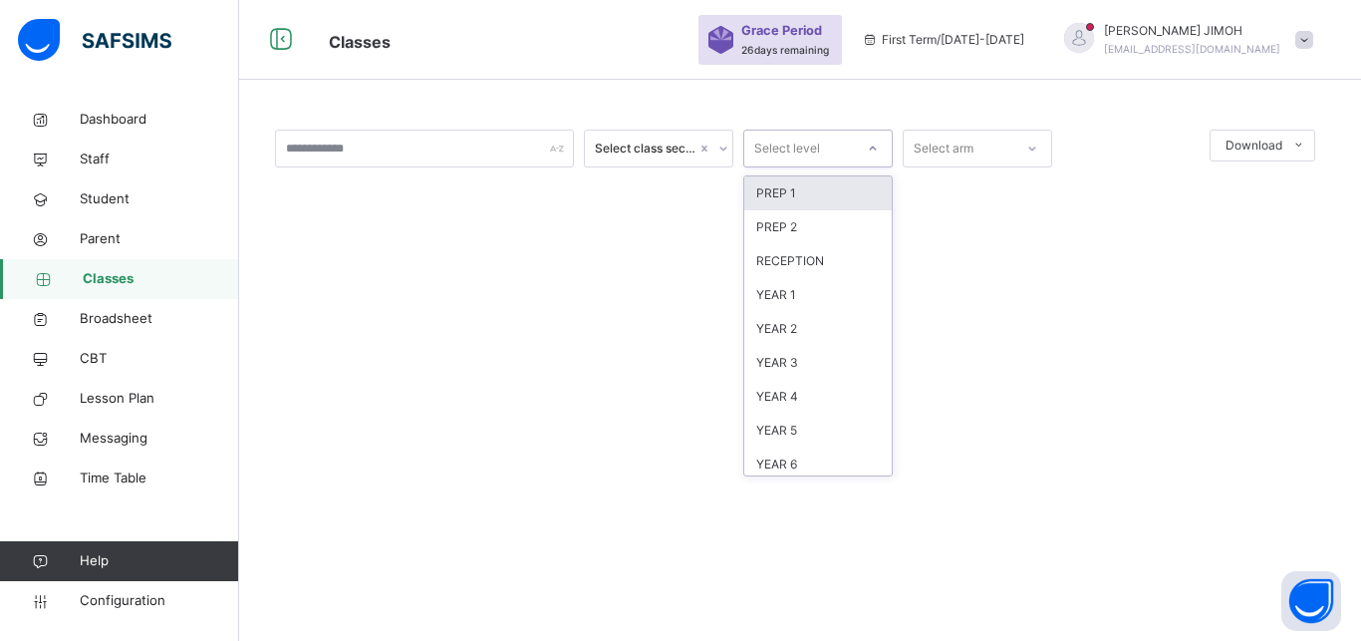
click at [873, 151] on icon at bounding box center [873, 148] width 12 height 20
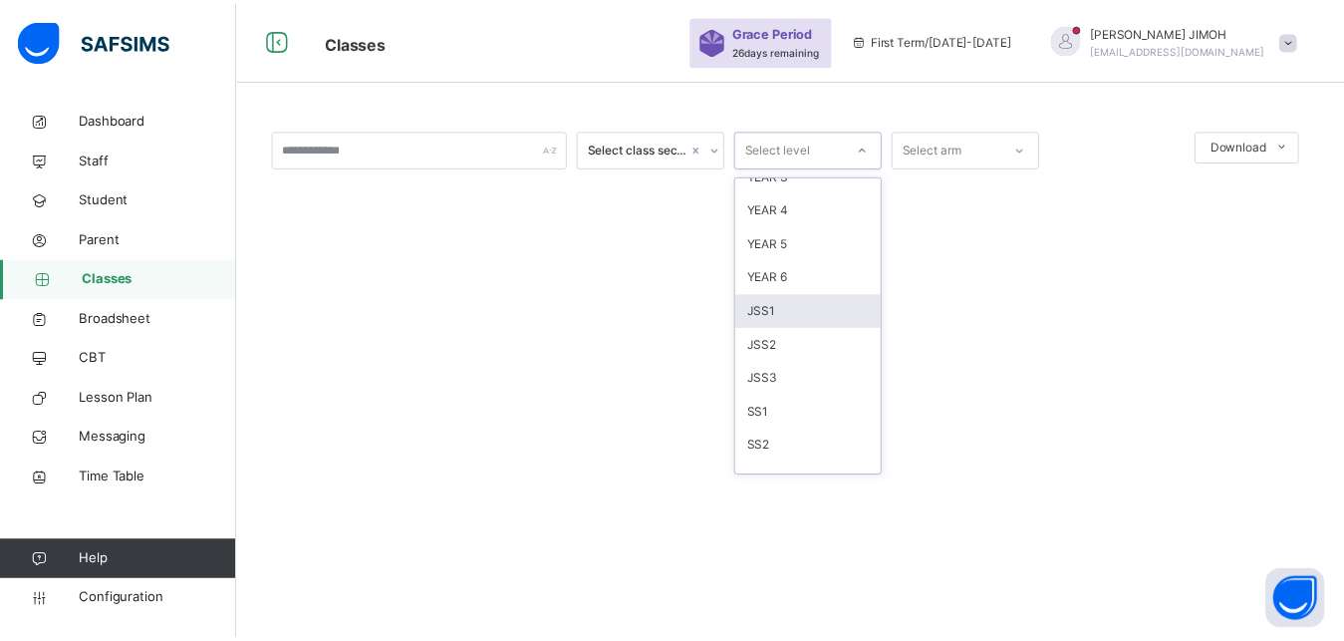
scroll to position [209, 0]
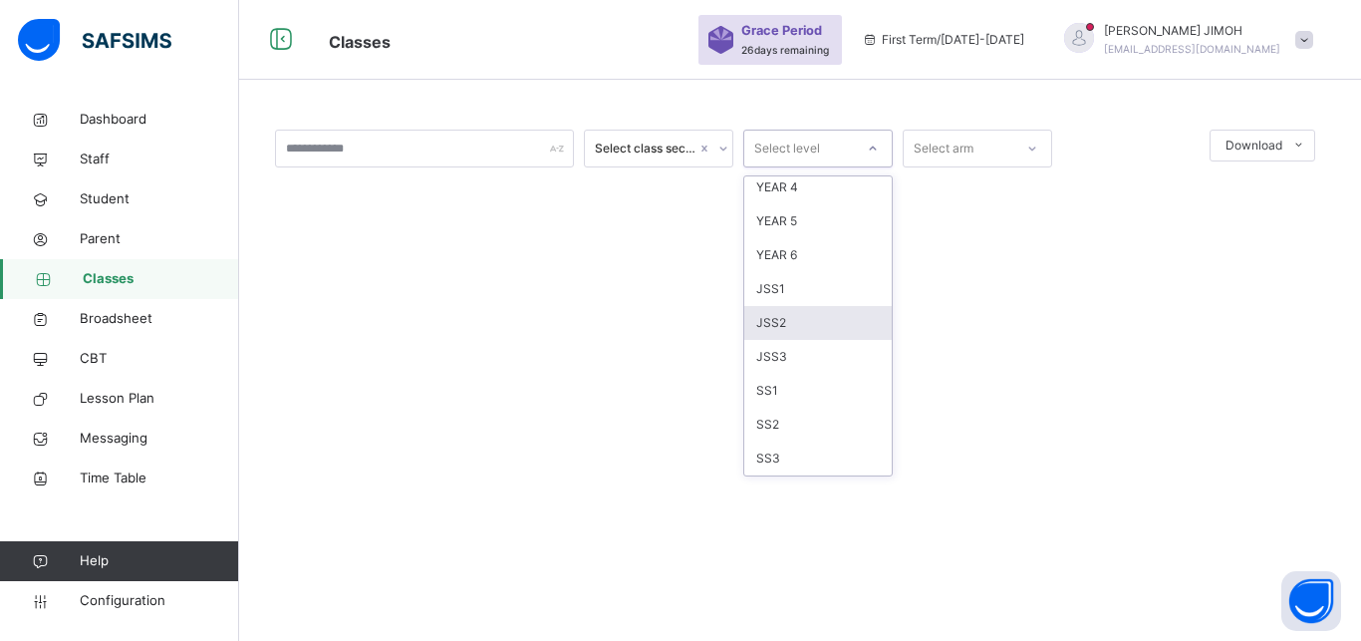
click at [823, 324] on div "JSS2" at bounding box center [817, 323] width 147 height 34
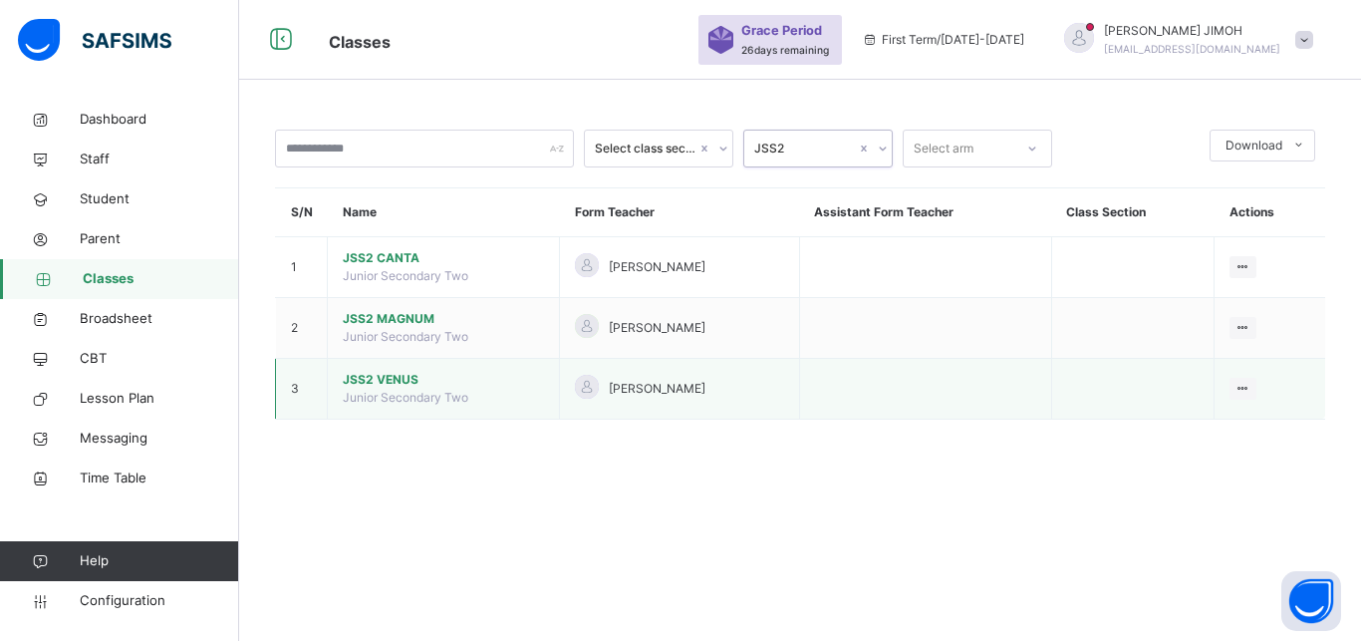
click at [626, 398] on span "[PERSON_NAME]" at bounding box center [657, 389] width 97 height 18
click at [1251, 396] on icon at bounding box center [1242, 388] width 17 height 15
click at [1194, 474] on div "Assign form Teacher" at bounding box center [1191, 464] width 114 height 20
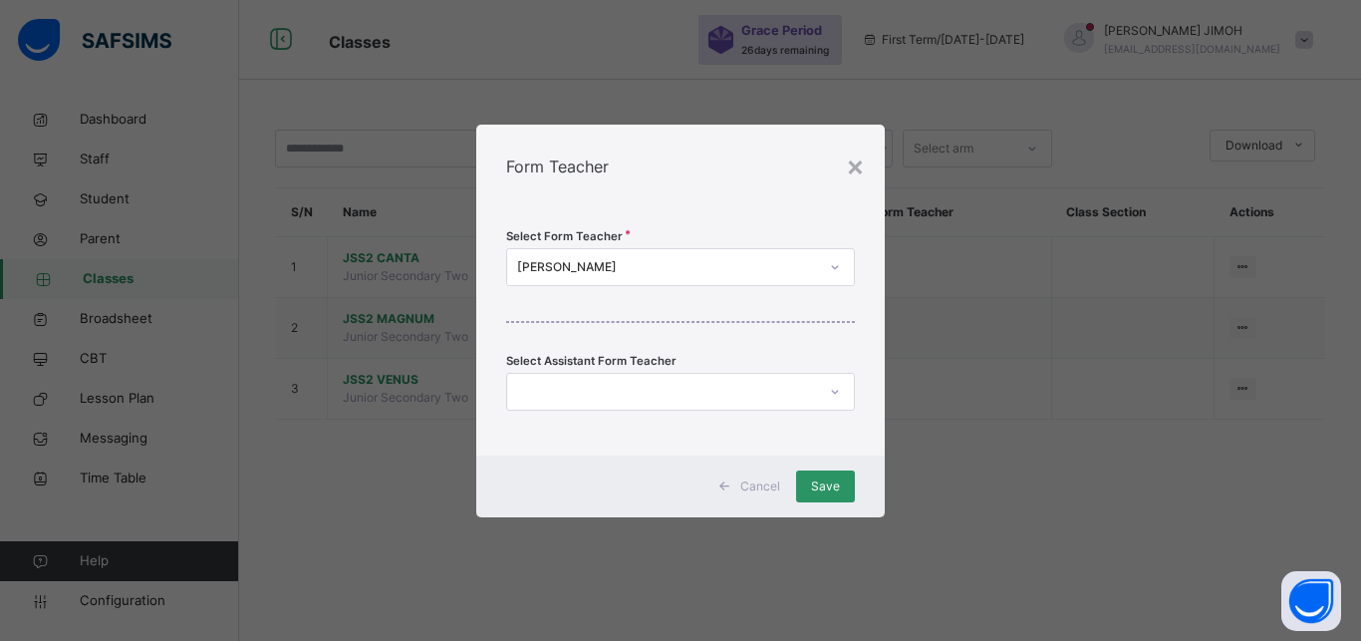
click at [606, 269] on div "[PERSON_NAME]" at bounding box center [667, 267] width 301 height 18
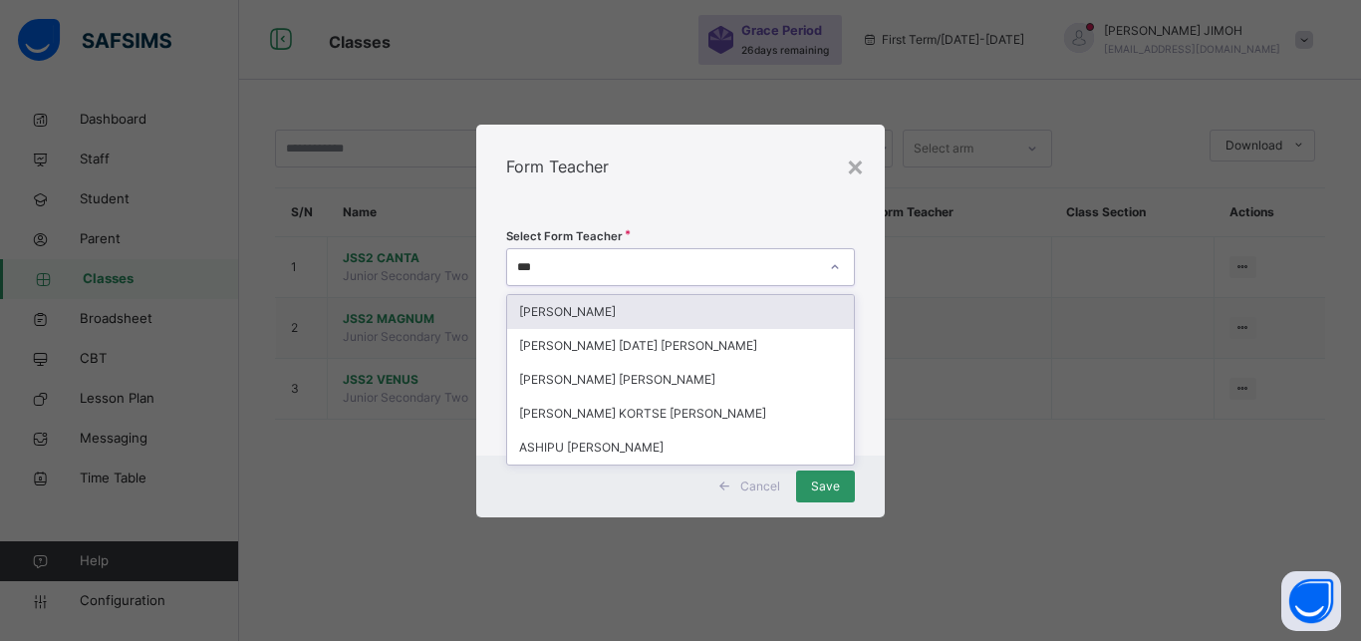
type input "****"
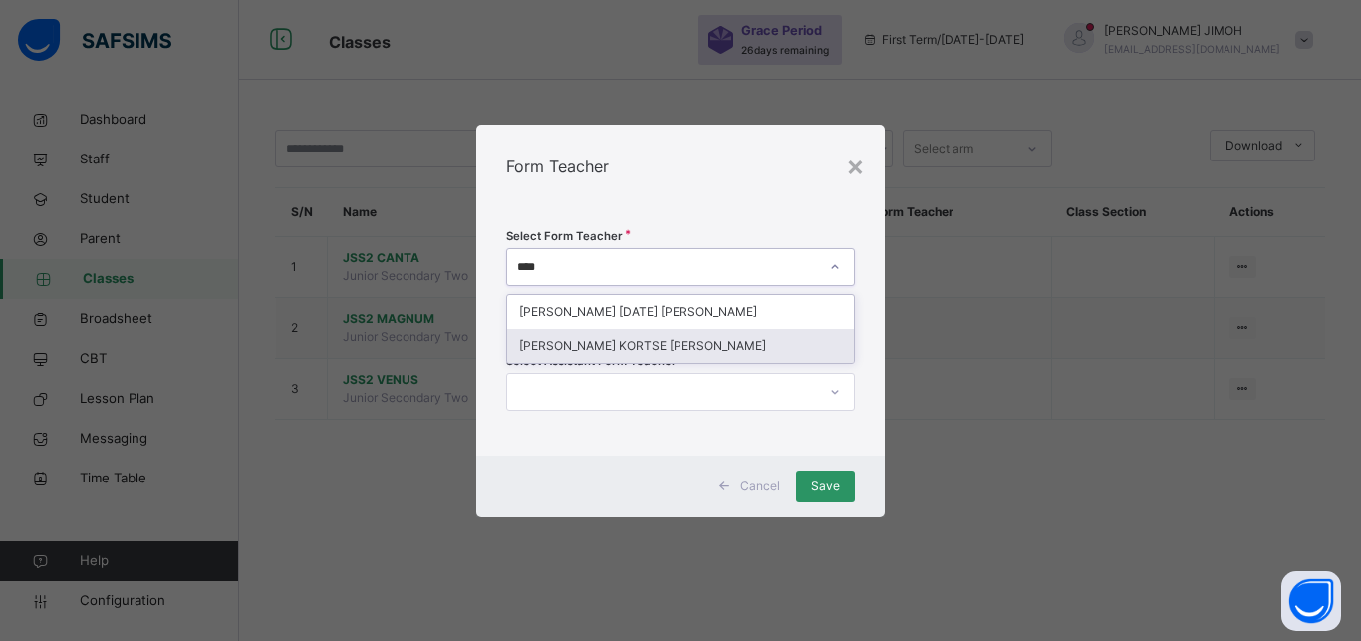
click at [608, 342] on div "[PERSON_NAME] KORTSE [PERSON_NAME]" at bounding box center [680, 346] width 347 height 34
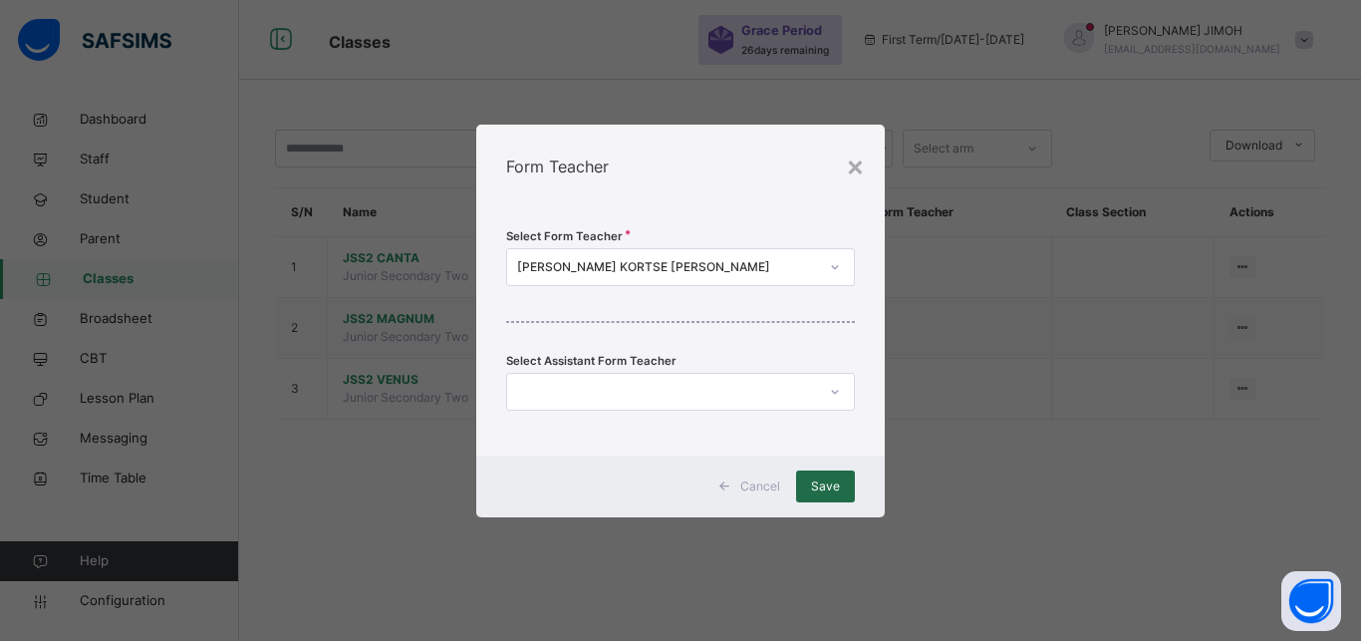
click at [830, 486] on span "Save" at bounding box center [825, 486] width 29 height 18
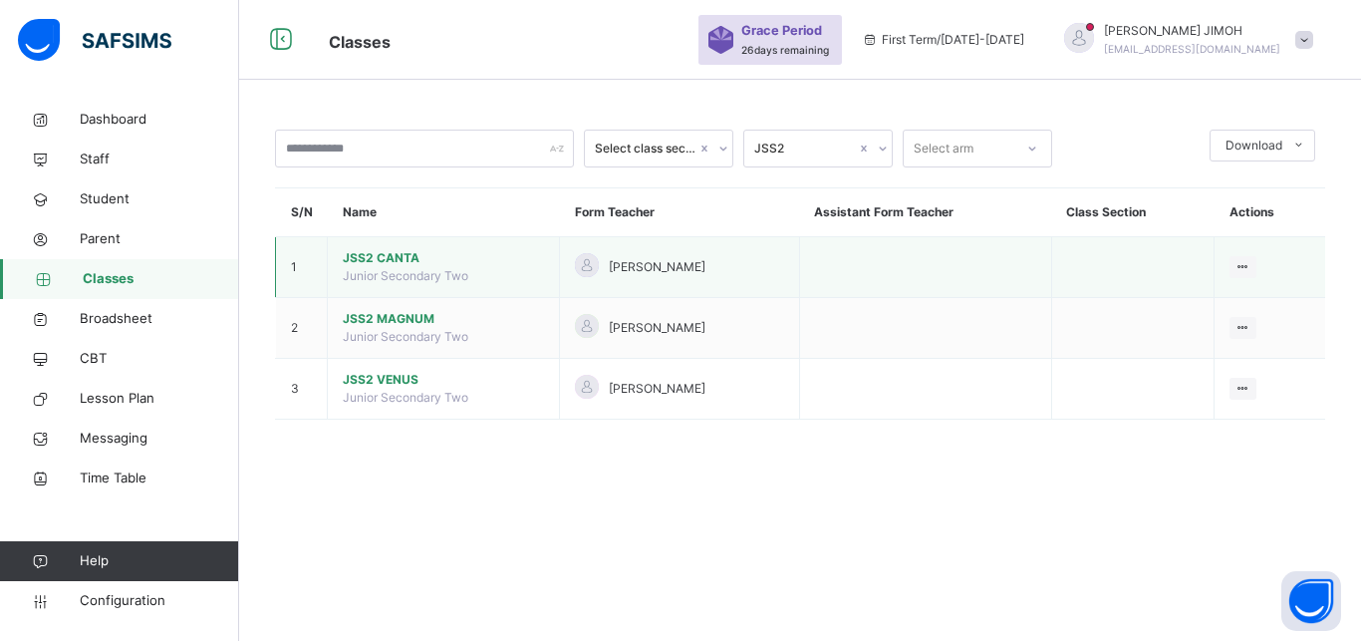
click at [400, 267] on span "JSS2 CANTA" at bounding box center [443, 258] width 201 height 18
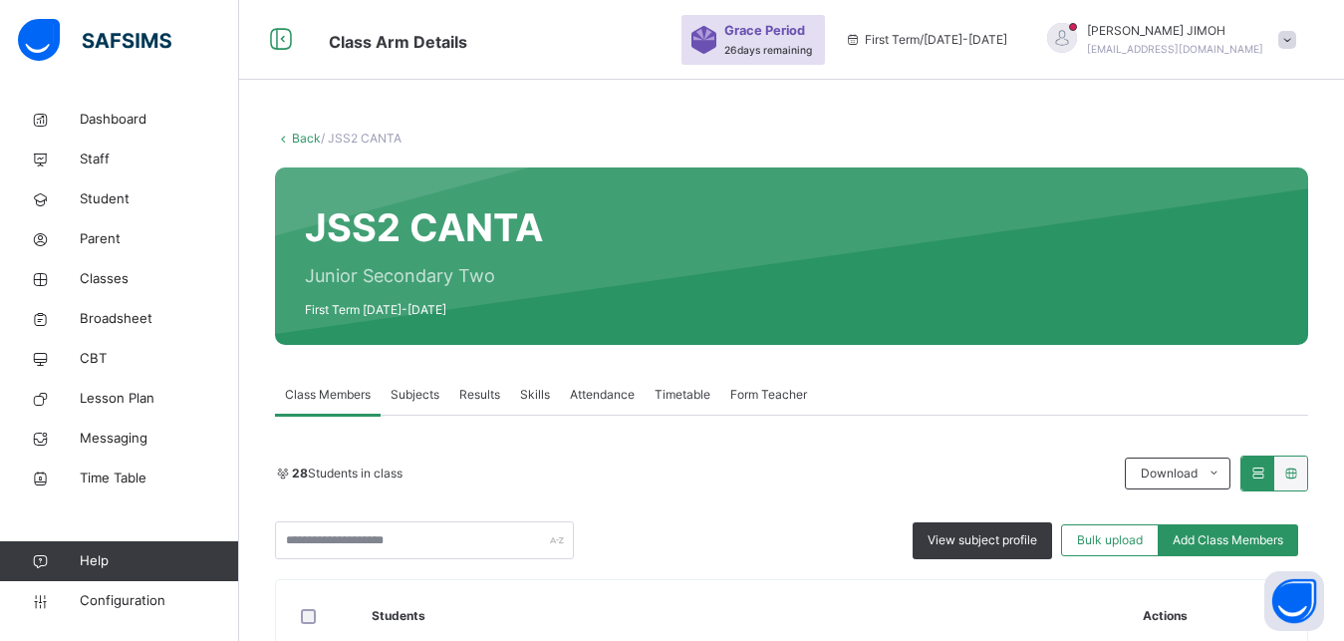
click at [412, 395] on span "Subjects" at bounding box center [415, 395] width 49 height 18
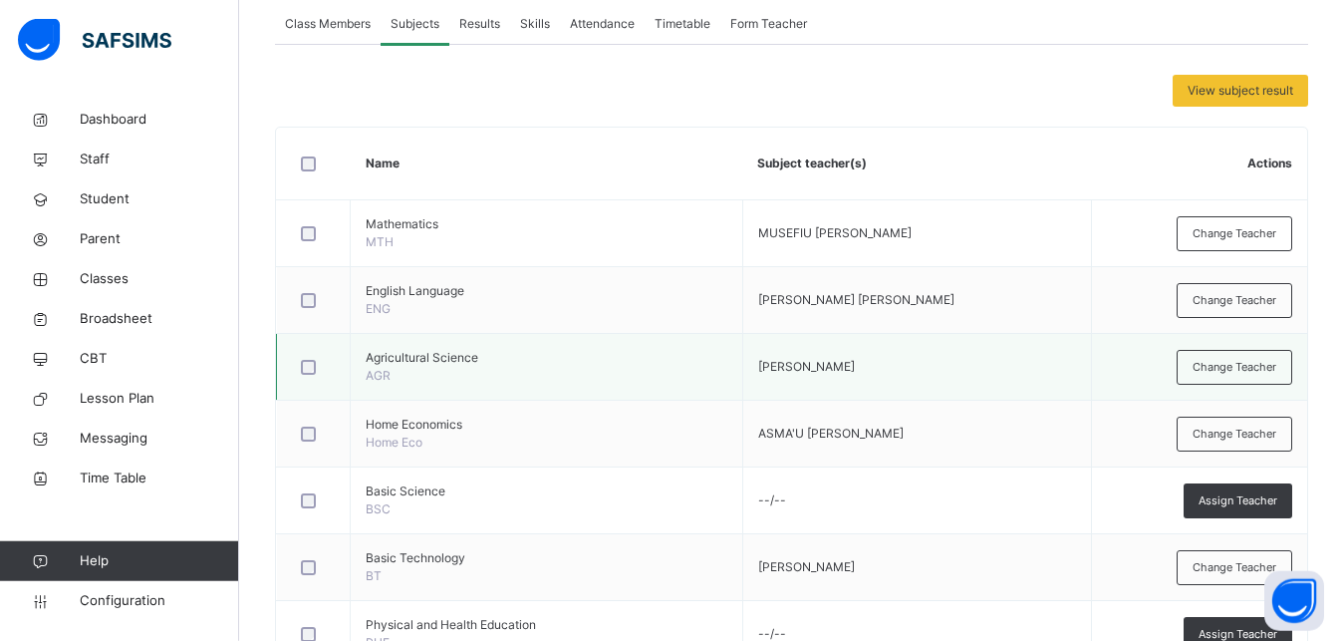
scroll to position [406, 0]
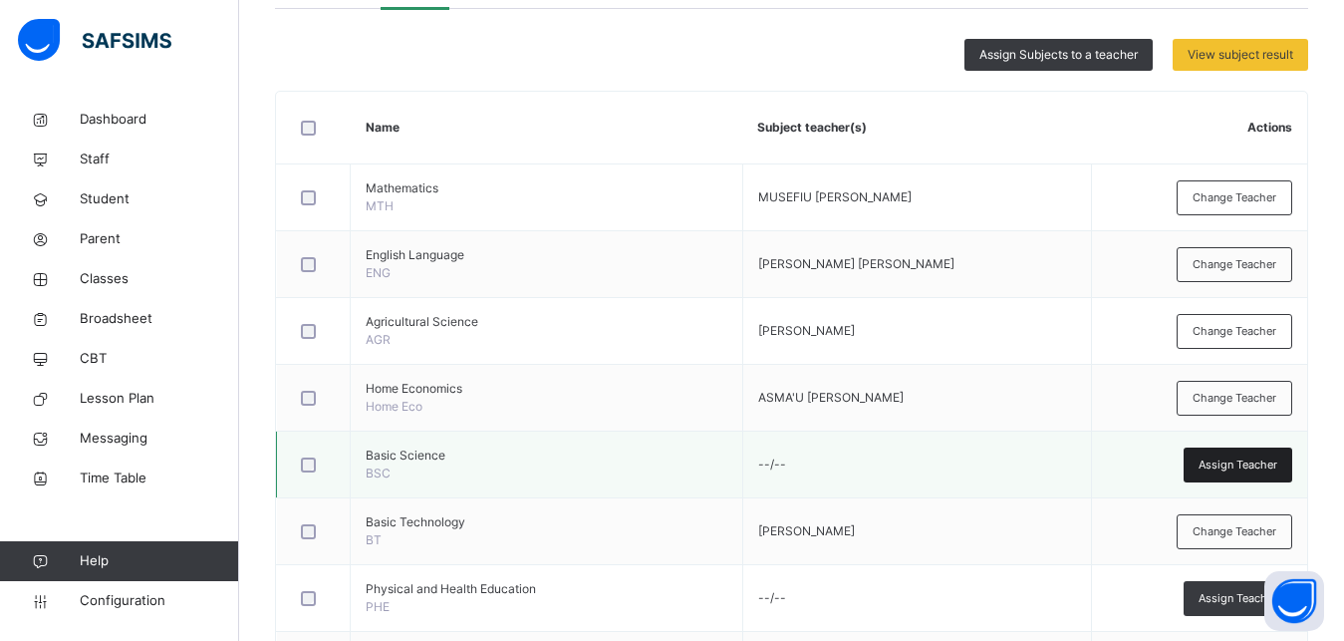
click at [1255, 459] on span "Assign Teacher" at bounding box center [1238, 464] width 79 height 17
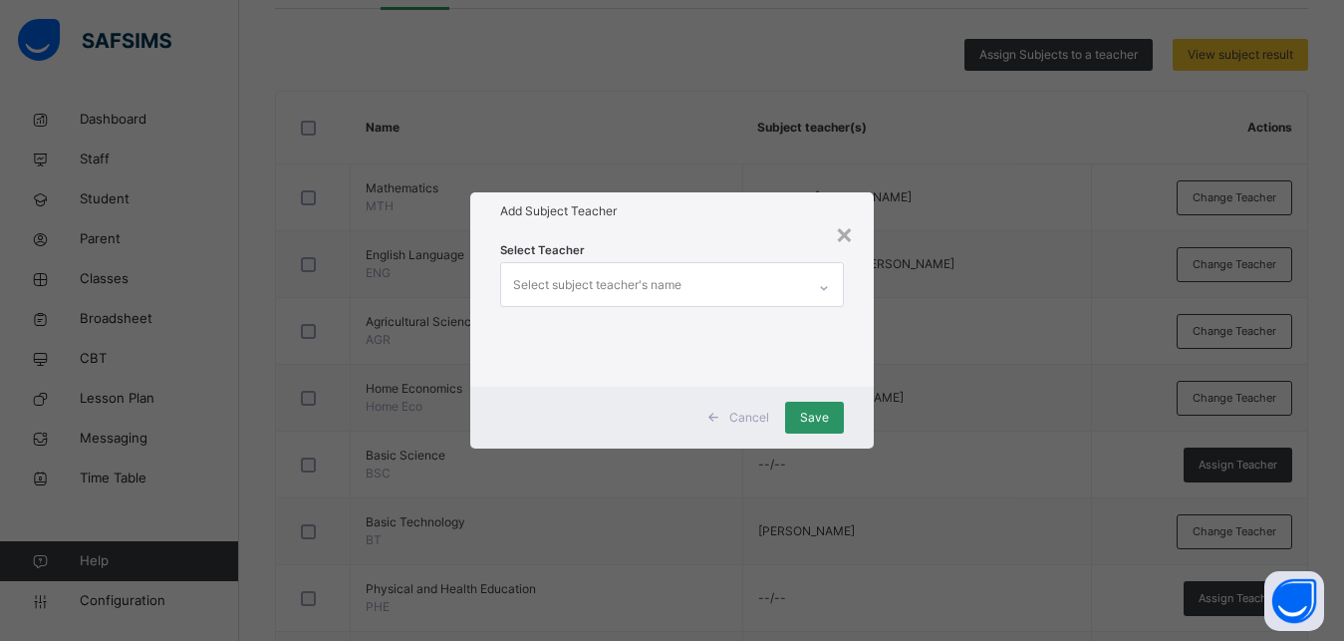
click at [571, 264] on div "Select subject teacher's name" at bounding box center [653, 284] width 304 height 42
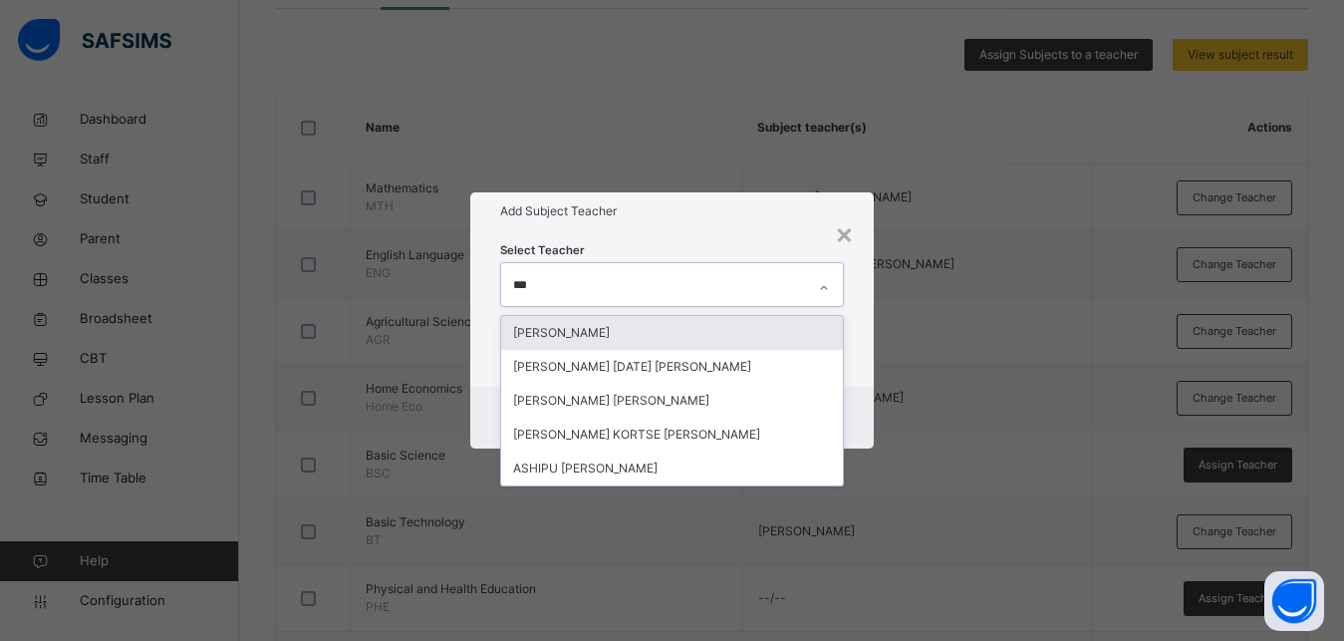
type input "****"
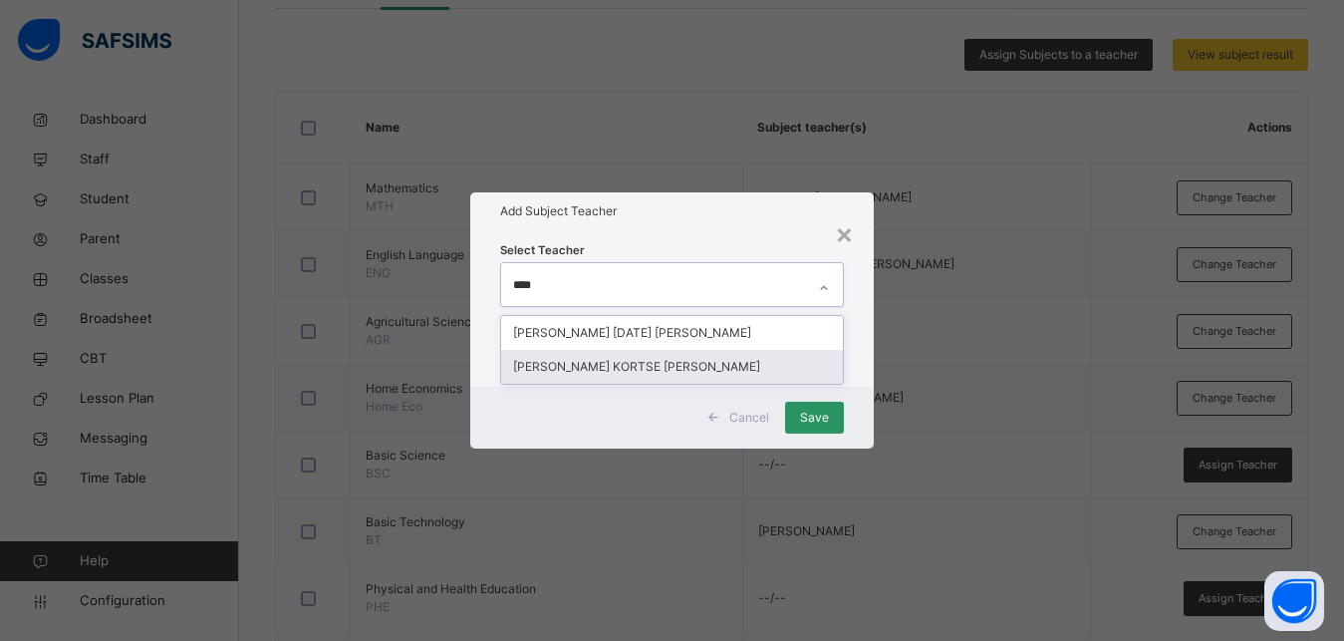
click at [538, 359] on div "[PERSON_NAME] KORTSE [PERSON_NAME]" at bounding box center [672, 367] width 342 height 34
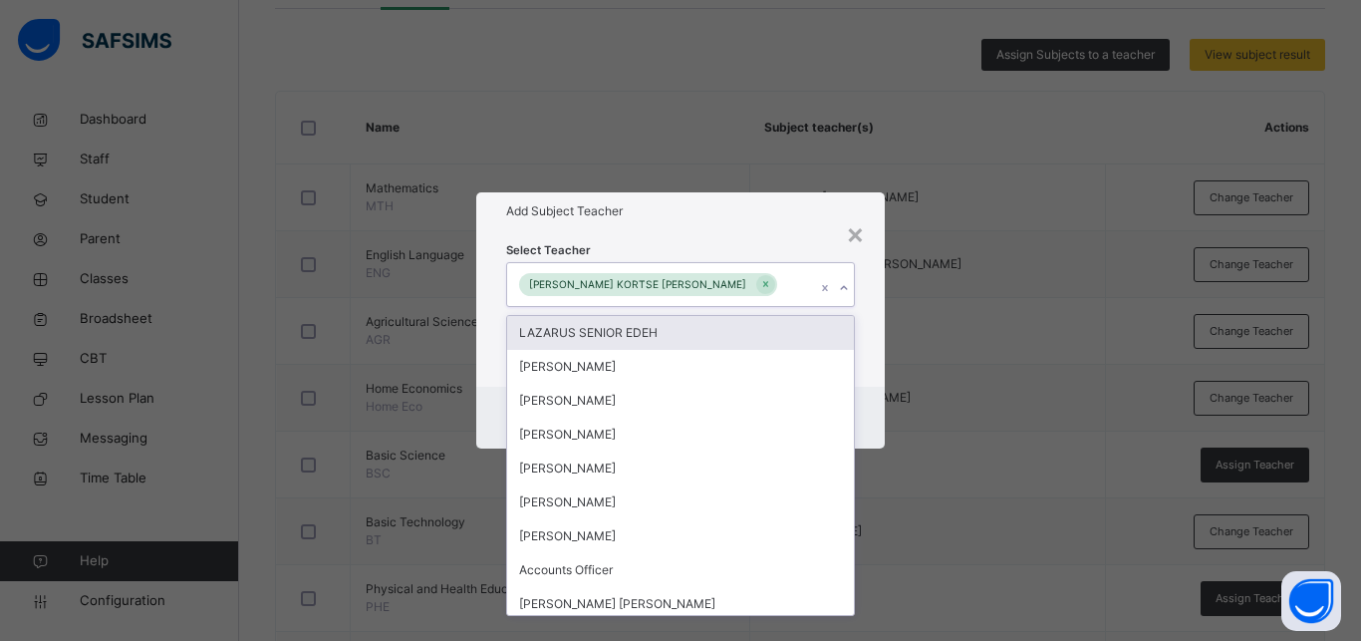
click at [871, 348] on div "Select Teacher option [PERSON_NAME] KORTSE [PERSON_NAME], selected. option LAZA…" at bounding box center [680, 307] width 408 height 155
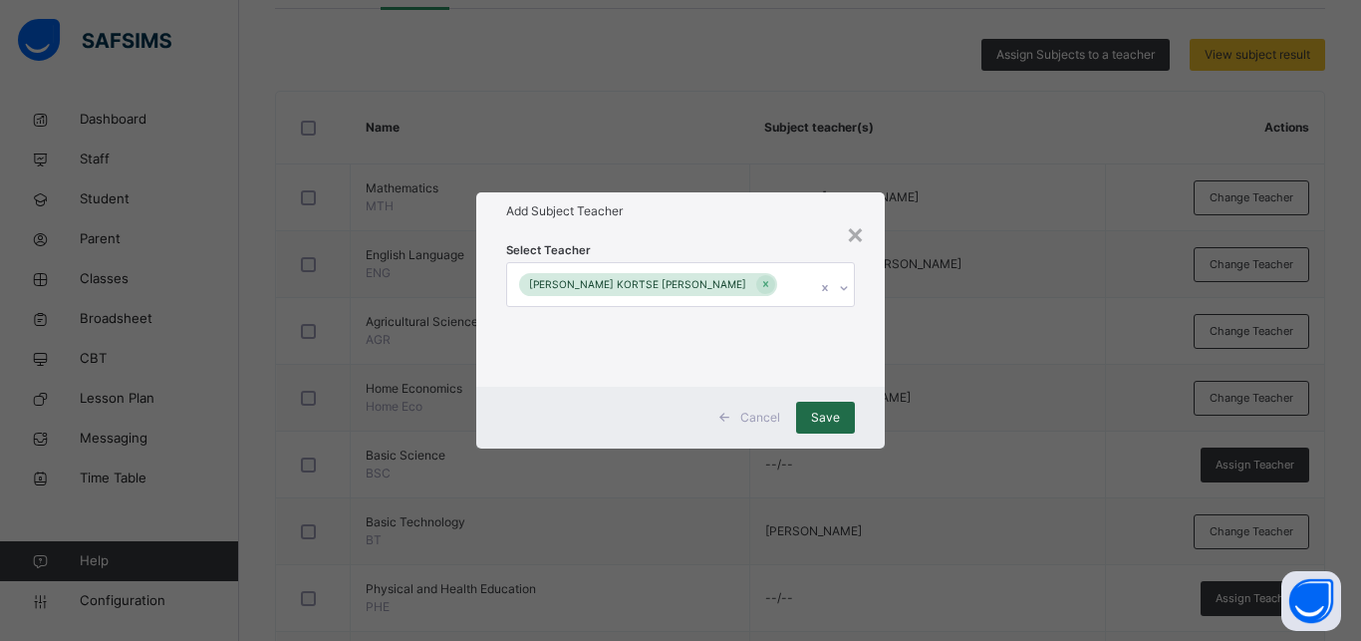
click at [830, 412] on span "Save" at bounding box center [825, 417] width 29 height 18
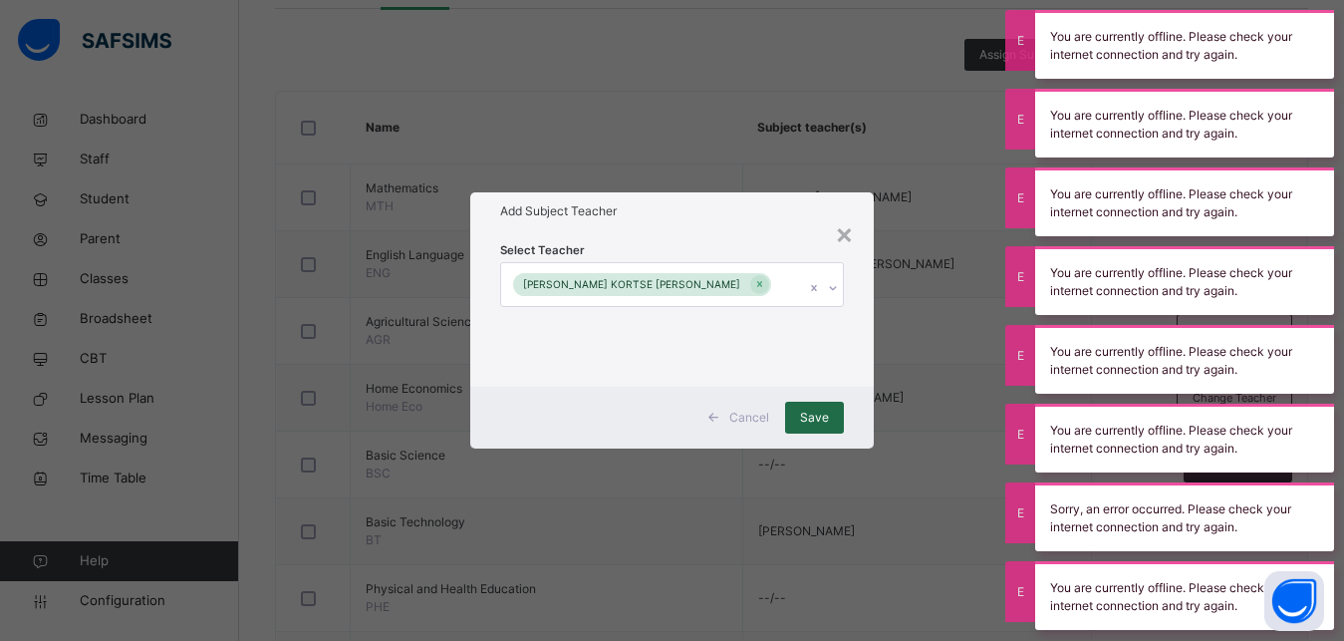
click at [832, 410] on div "Save" at bounding box center [814, 418] width 59 height 32
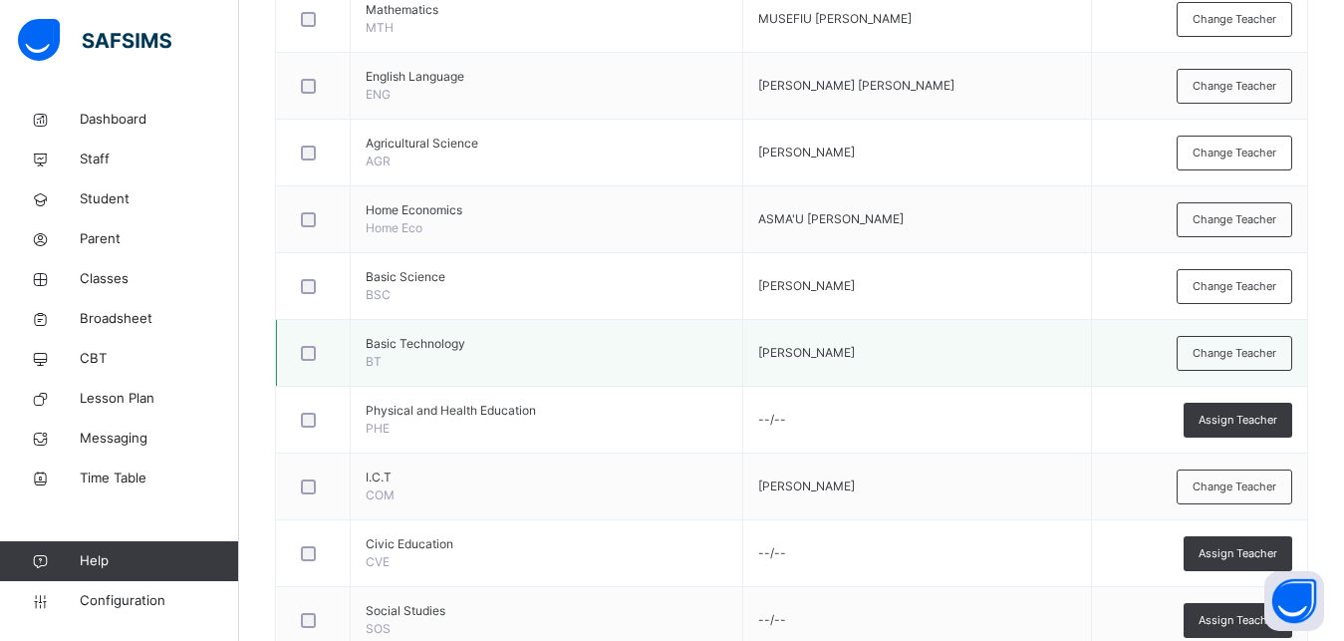
scroll to position [610, 0]
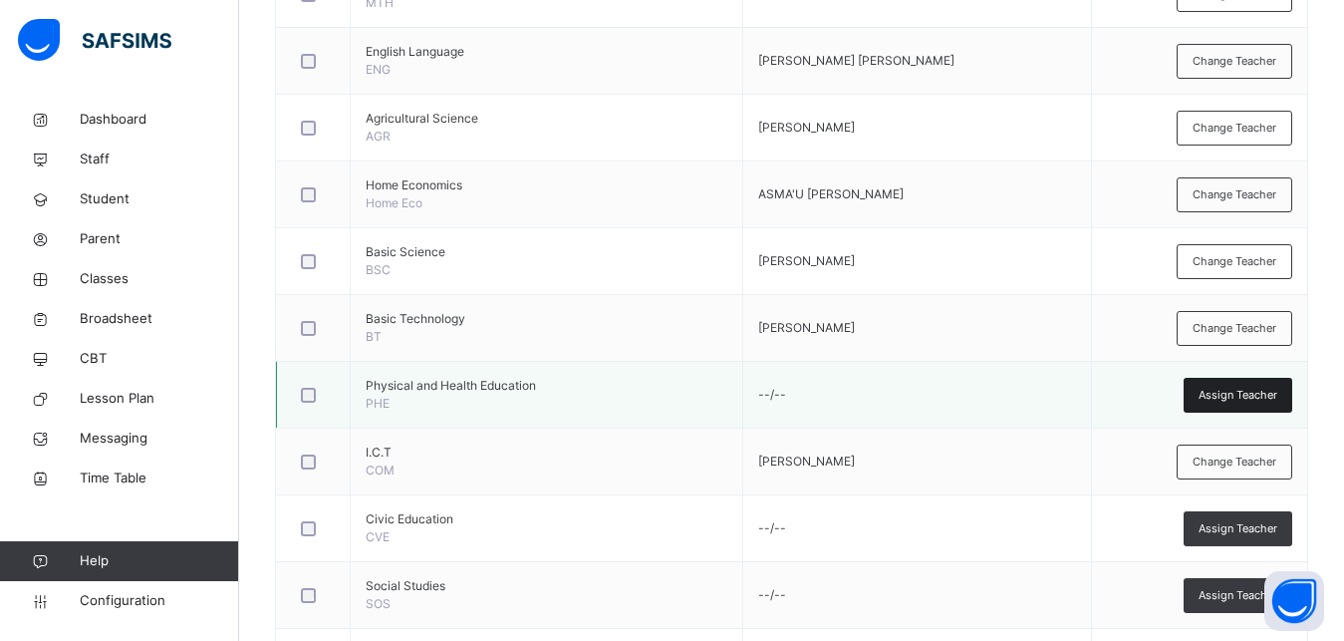
click at [1235, 404] on div "Assign Teacher" at bounding box center [1238, 395] width 109 height 35
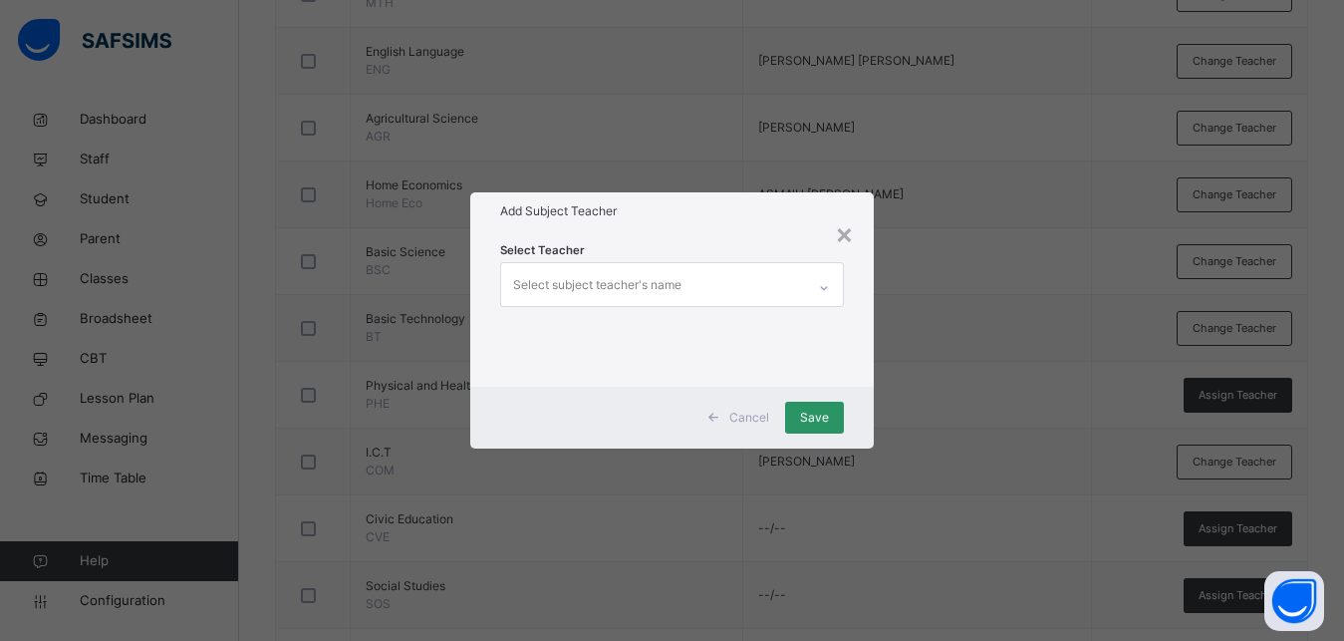
click at [557, 275] on div "Select subject teacher's name" at bounding box center [597, 285] width 168 height 38
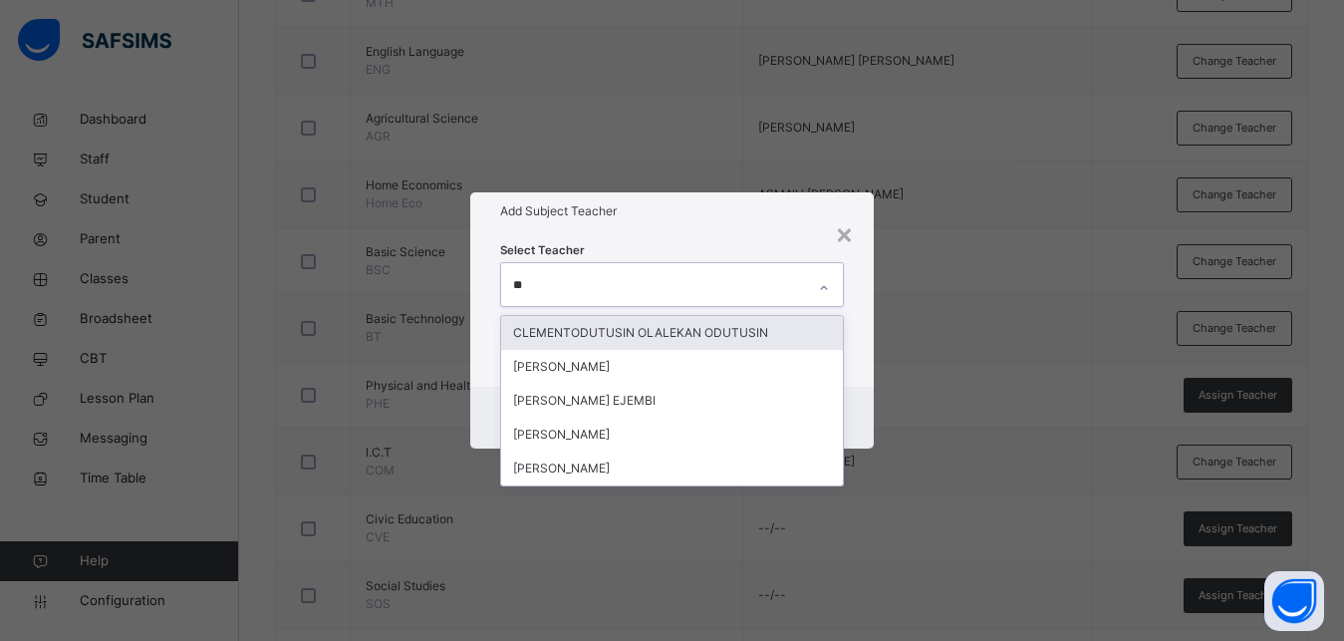
type input "***"
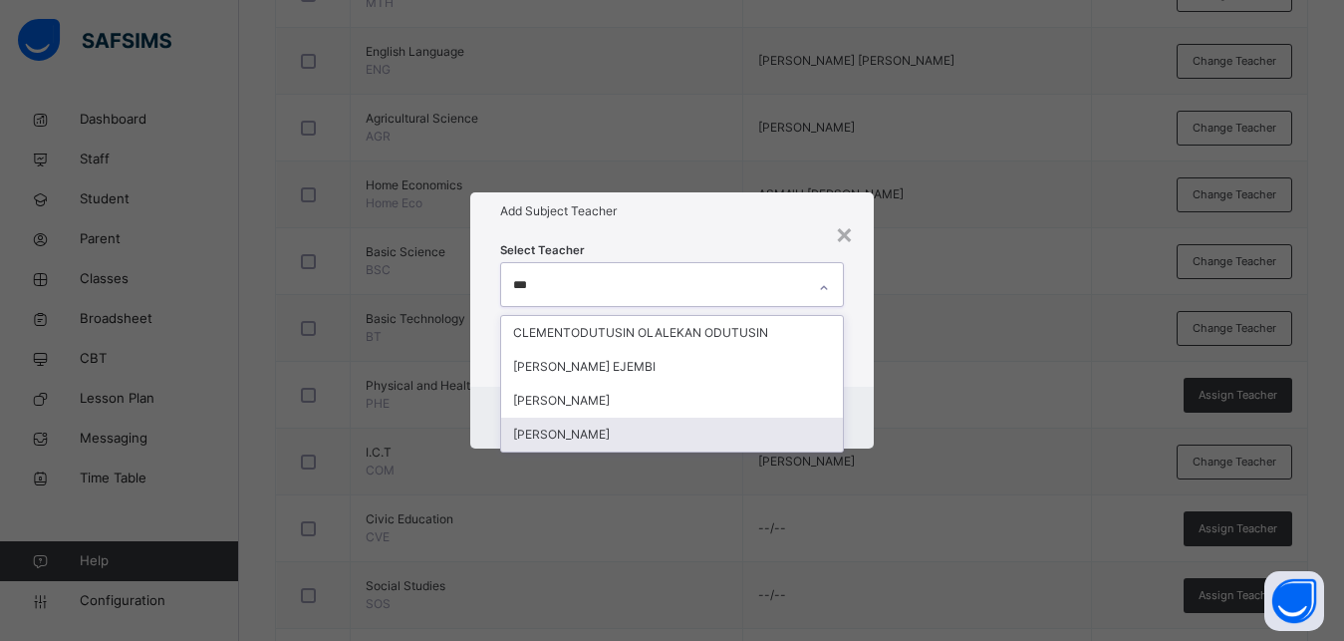
click at [635, 433] on div "[PERSON_NAME]" at bounding box center [672, 434] width 342 height 34
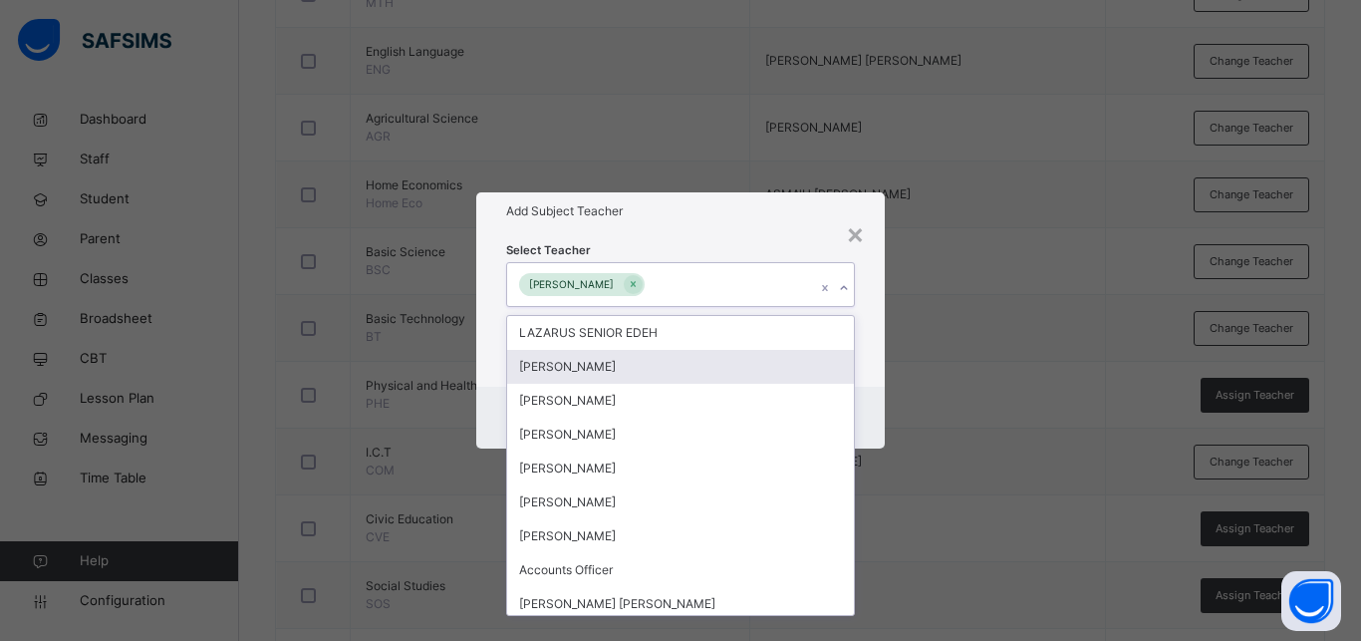
click at [863, 378] on div "Select Teacher option [PERSON_NAME], selected. option [PERSON_NAME] focused, 2 …" at bounding box center [680, 307] width 408 height 155
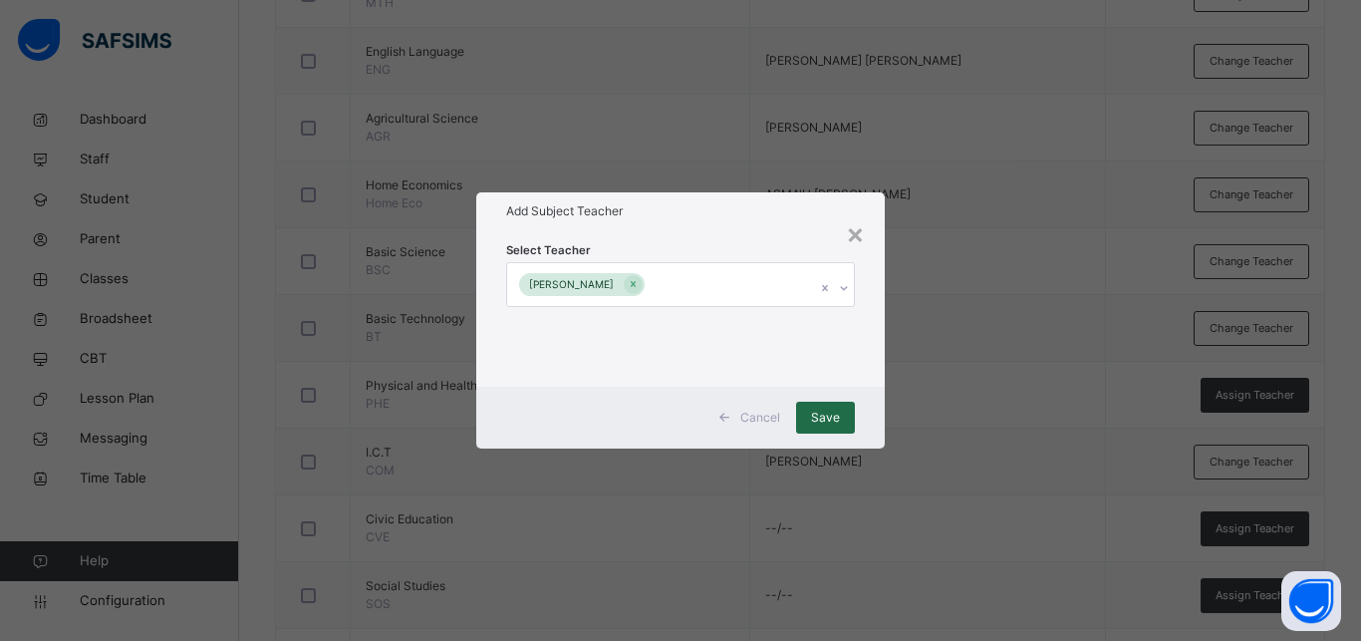
click at [823, 419] on span "Save" at bounding box center [825, 417] width 29 height 18
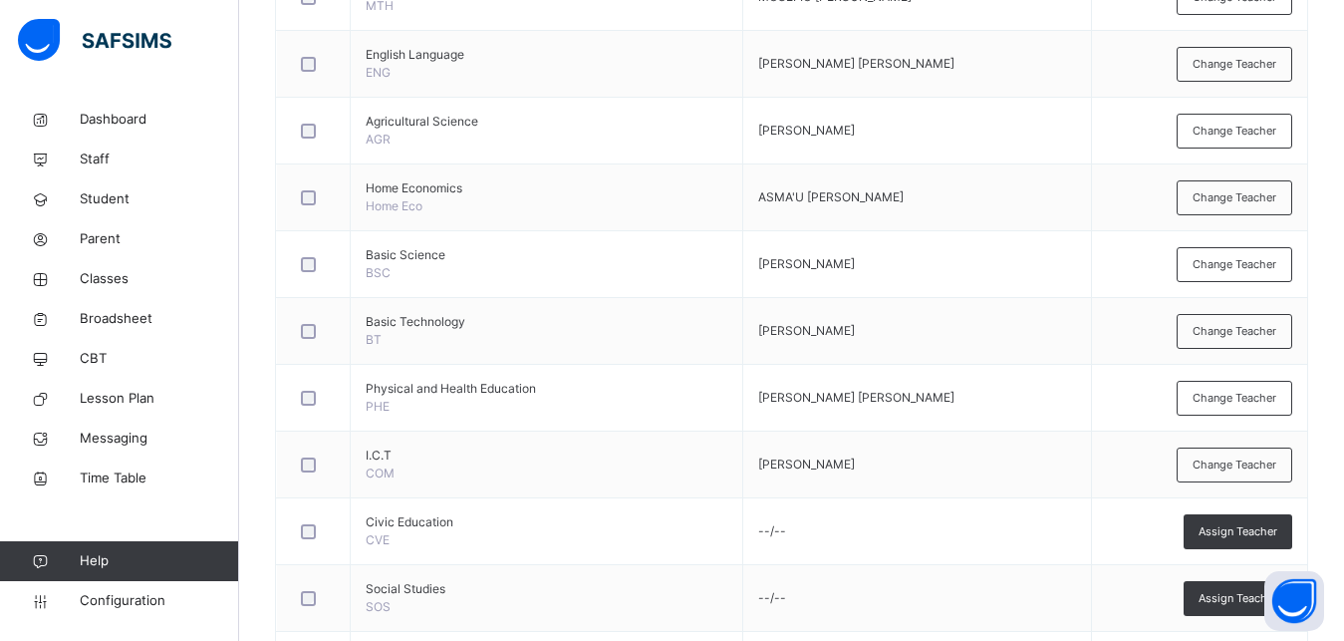
scroll to position [99, 0]
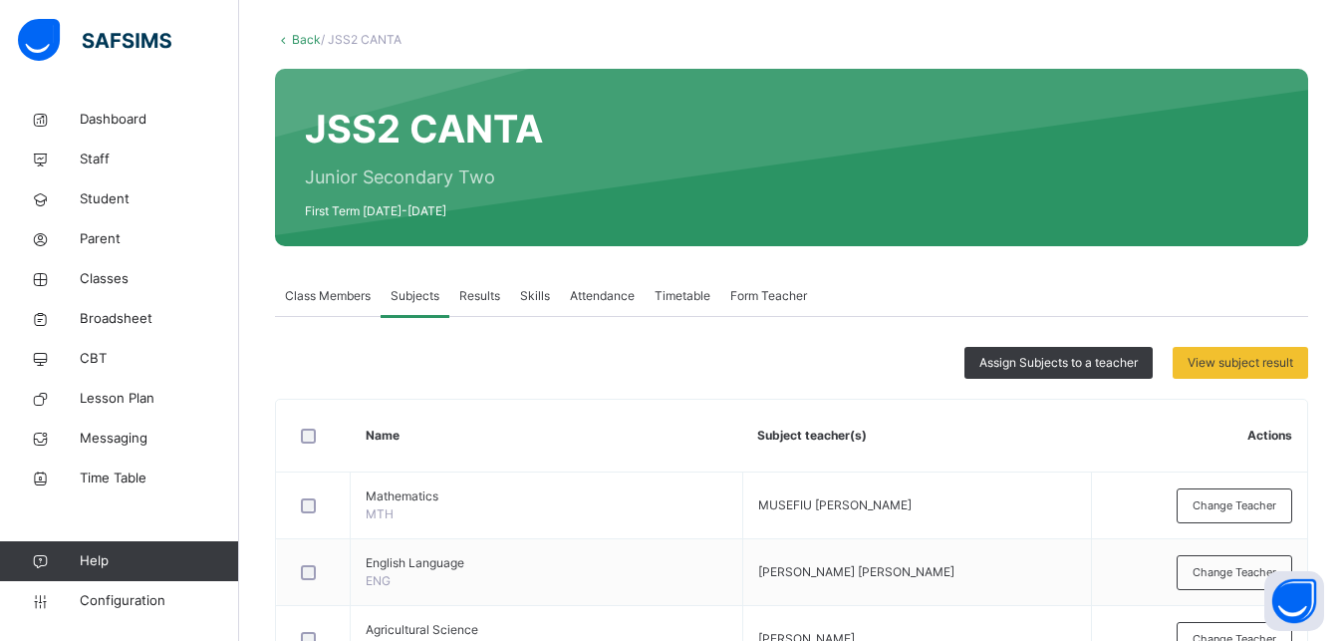
click at [298, 37] on link "Back" at bounding box center [306, 39] width 29 height 15
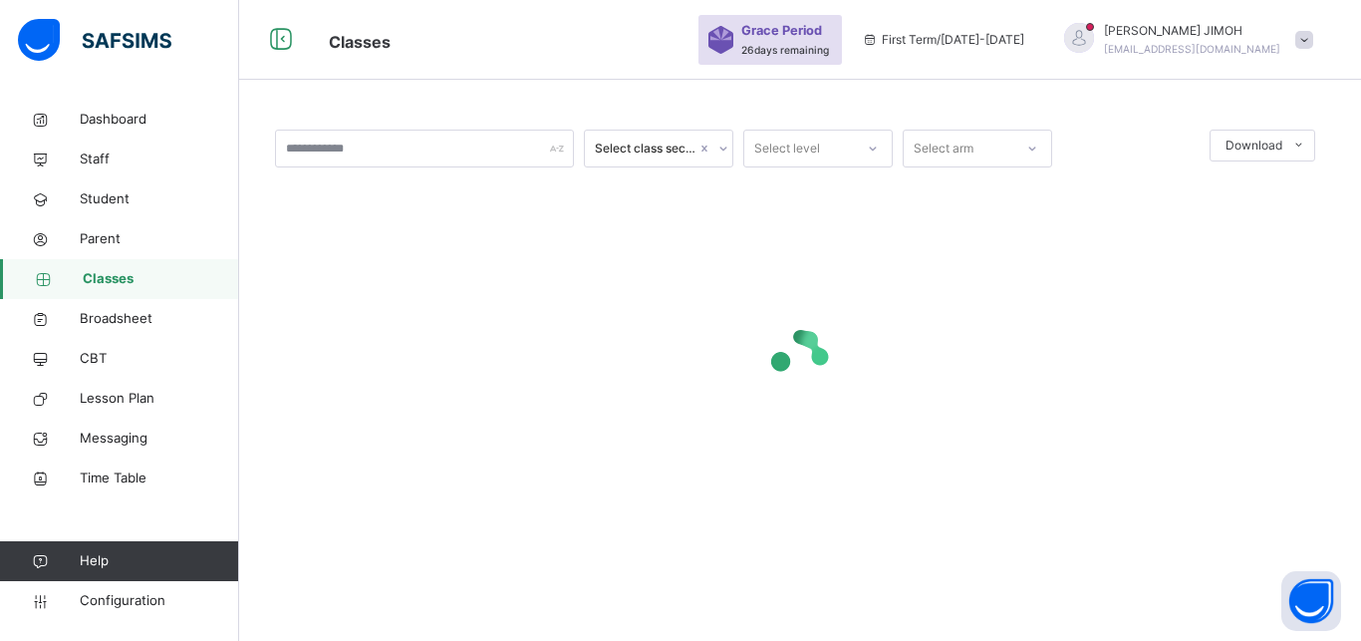
click at [867, 136] on div at bounding box center [873, 149] width 34 height 32
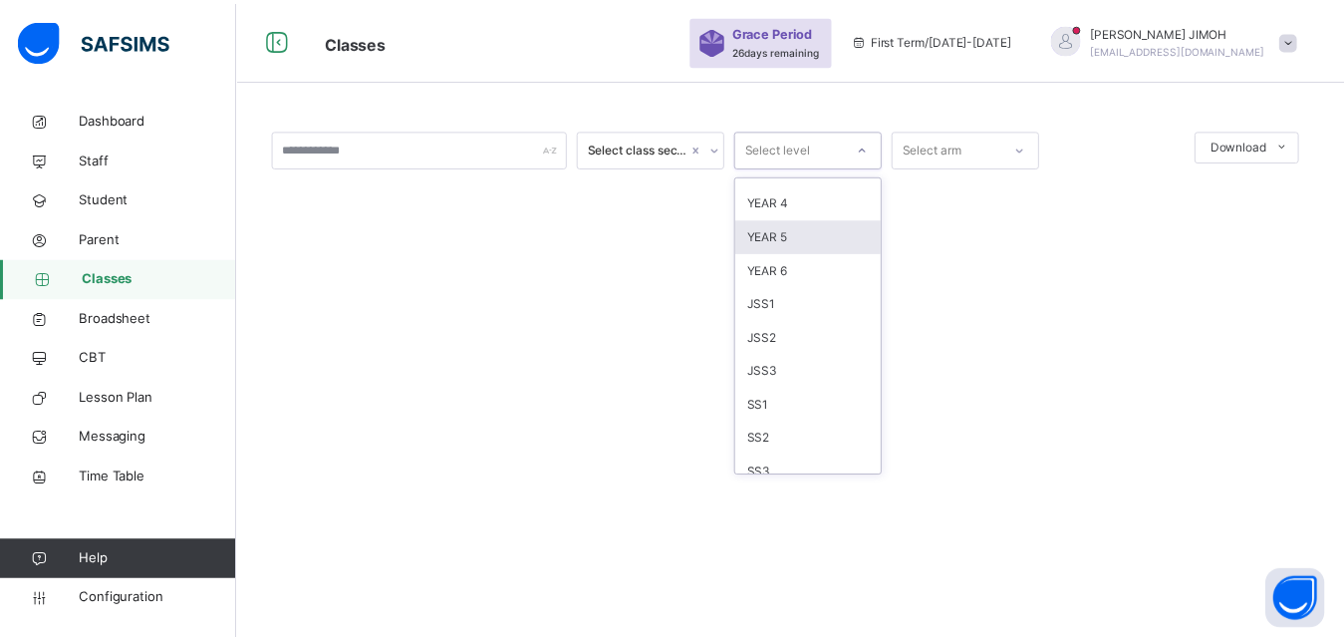
scroll to position [209, 0]
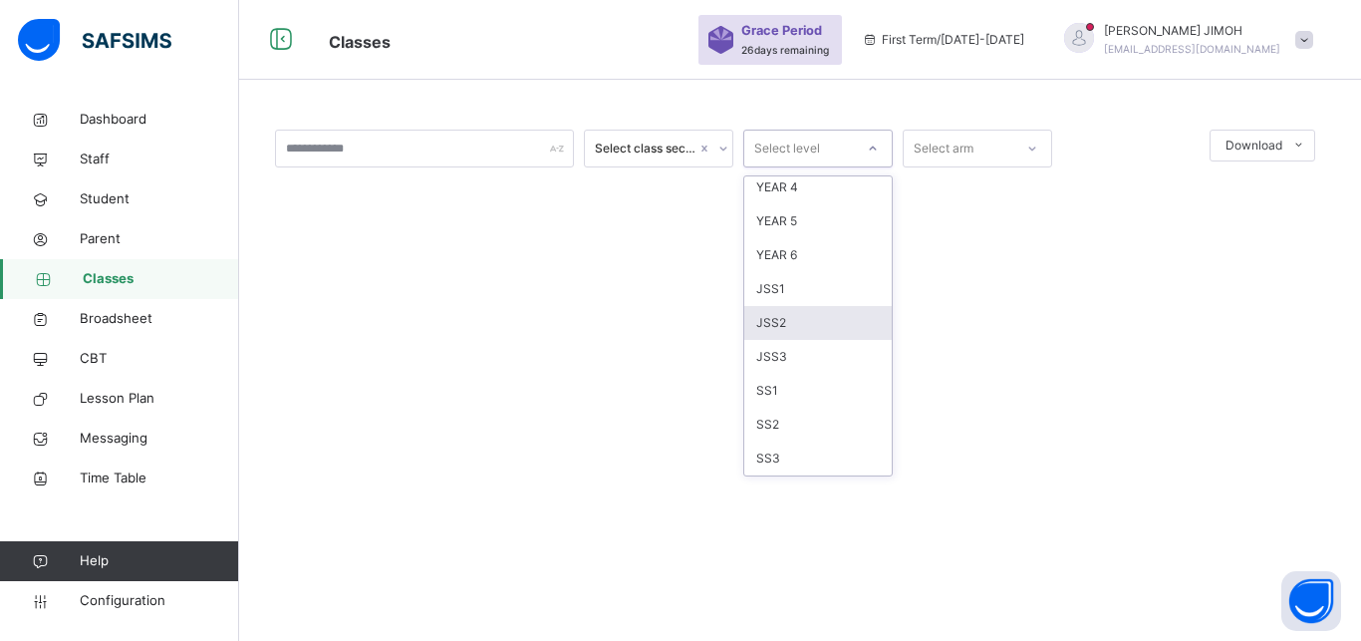
click at [813, 327] on div "JSS2" at bounding box center [817, 323] width 147 height 34
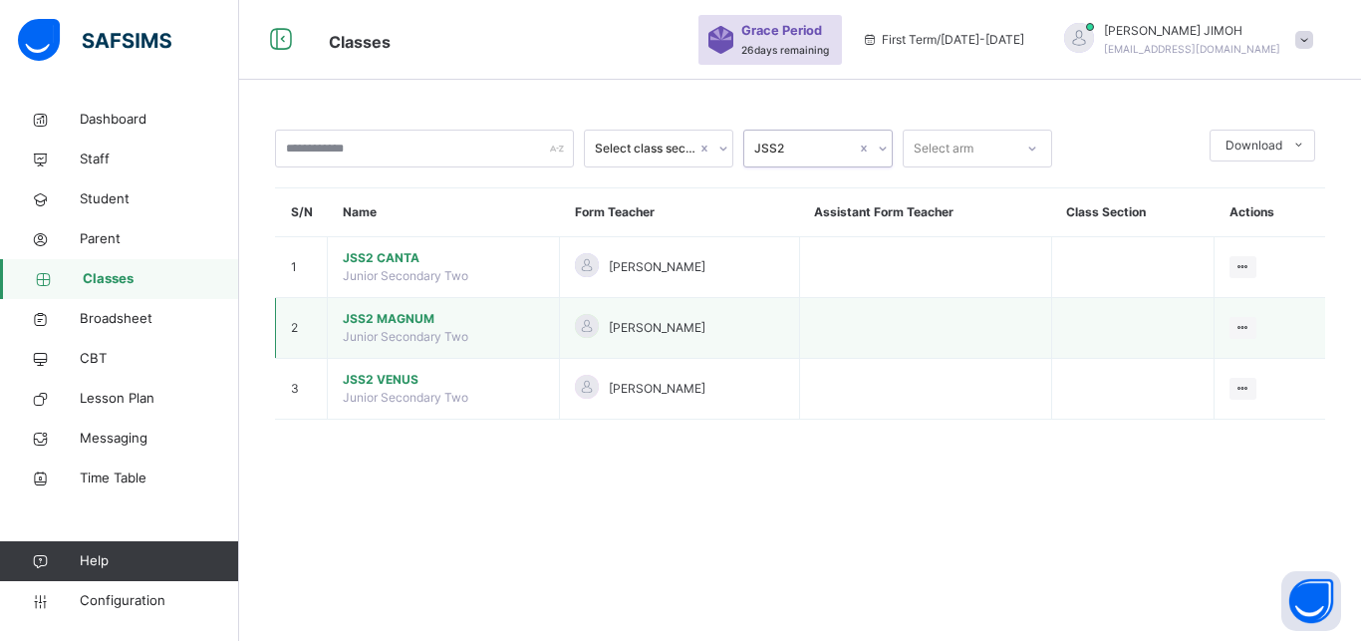
click at [400, 328] on span "JSS2 MAGNUM" at bounding box center [443, 319] width 201 height 18
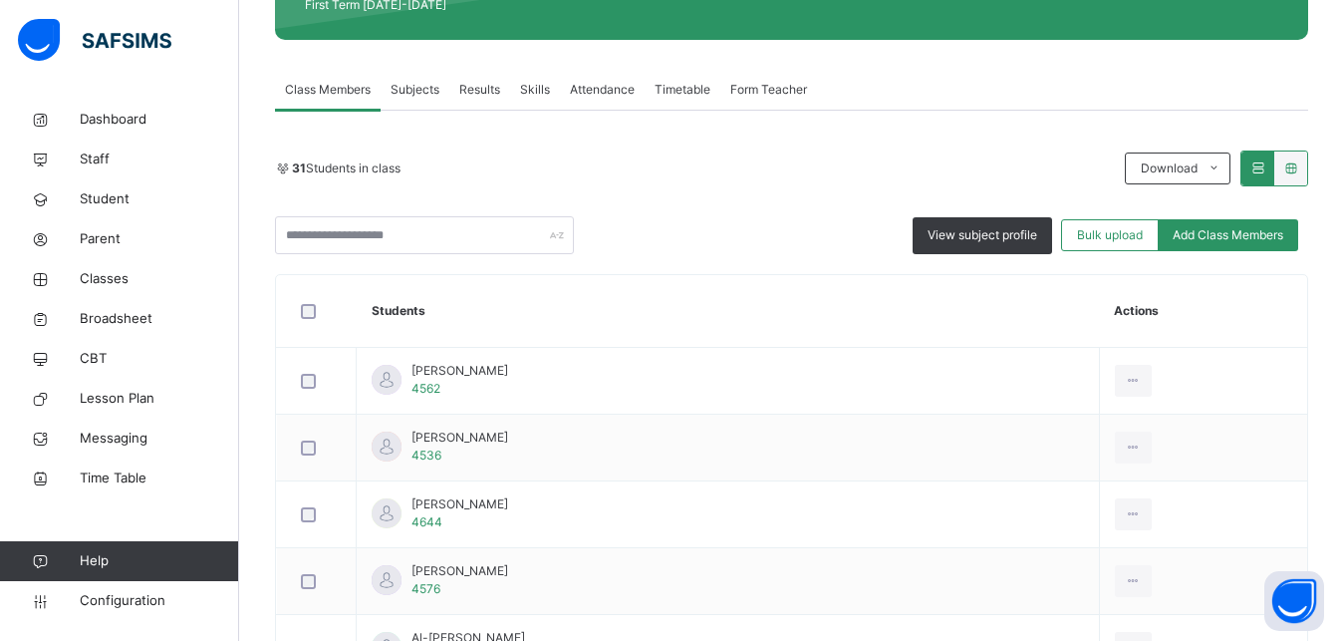
scroll to position [203, 0]
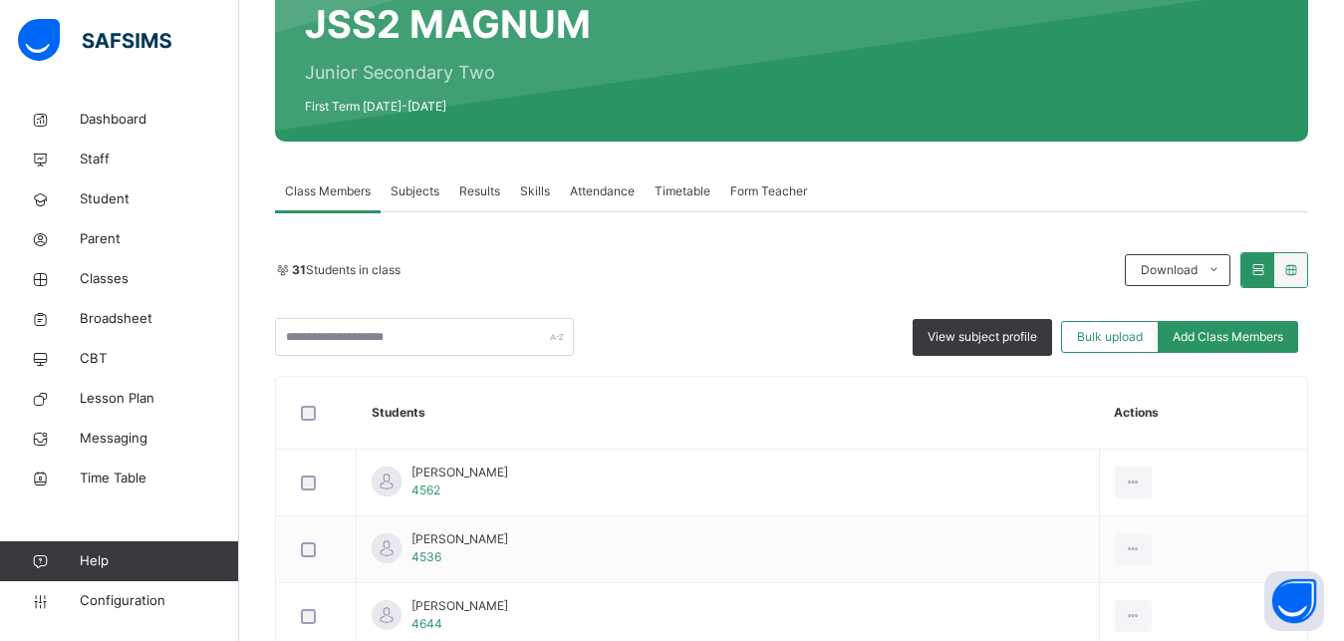
click at [418, 183] on span "Subjects" at bounding box center [415, 191] width 49 height 18
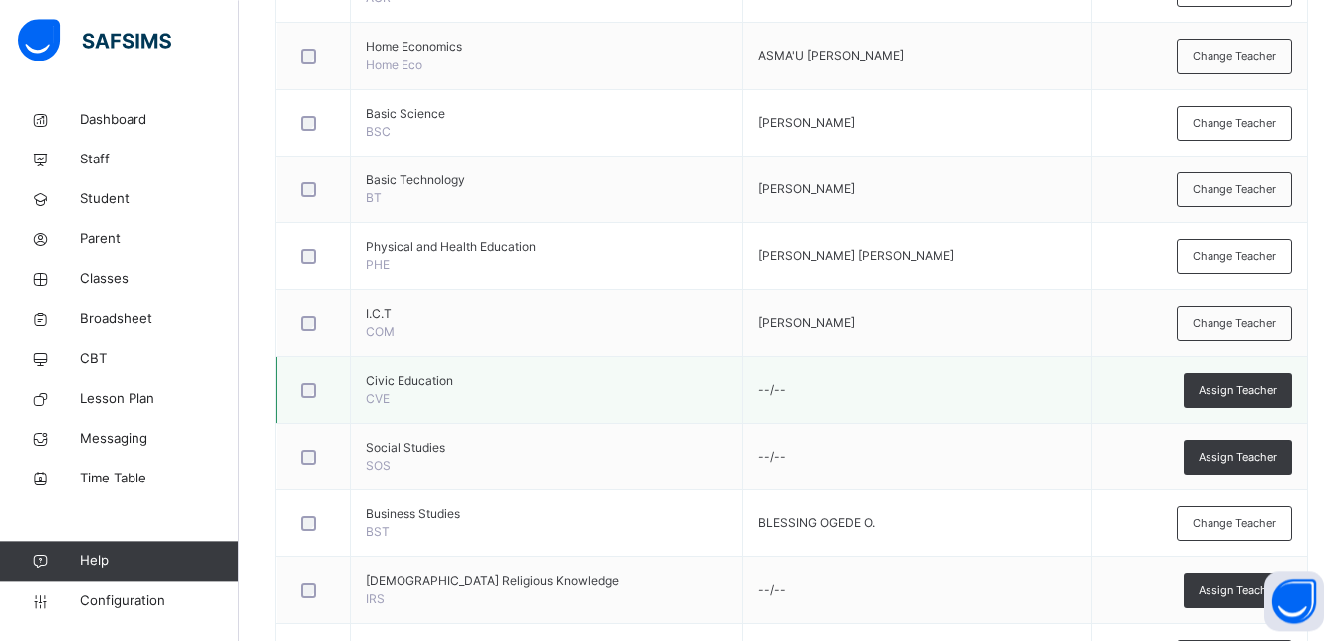
scroll to position [711, 0]
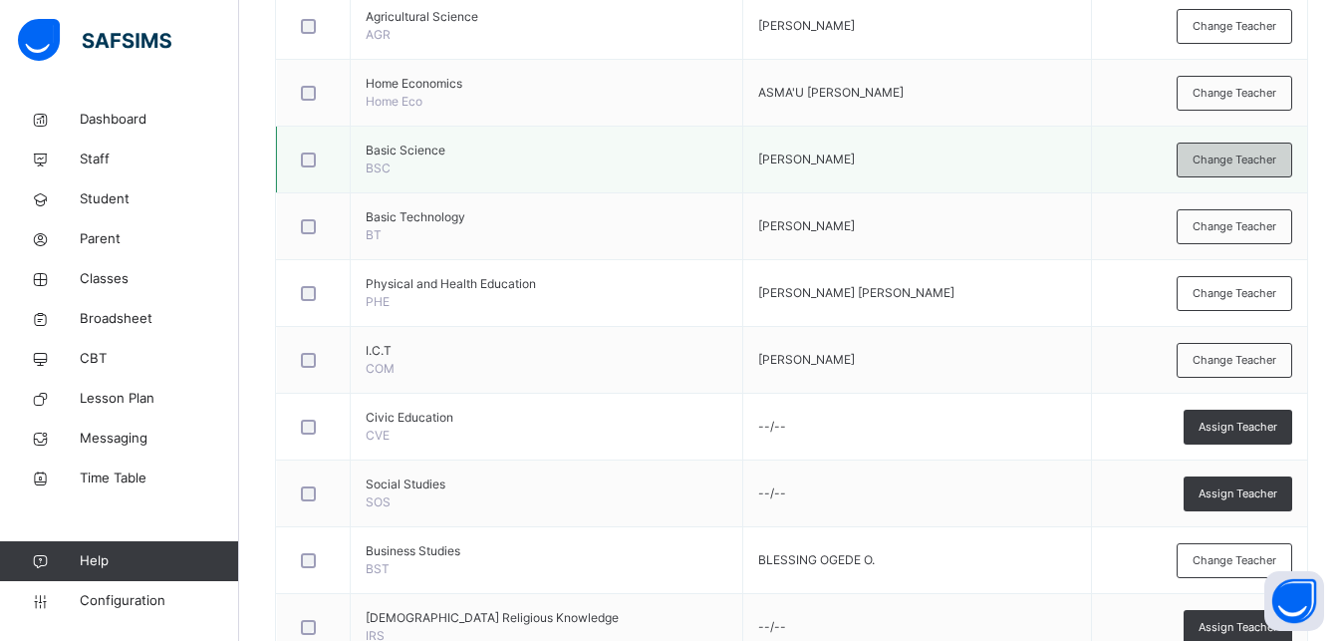
click at [1256, 150] on div "Change Teacher" at bounding box center [1235, 159] width 116 height 35
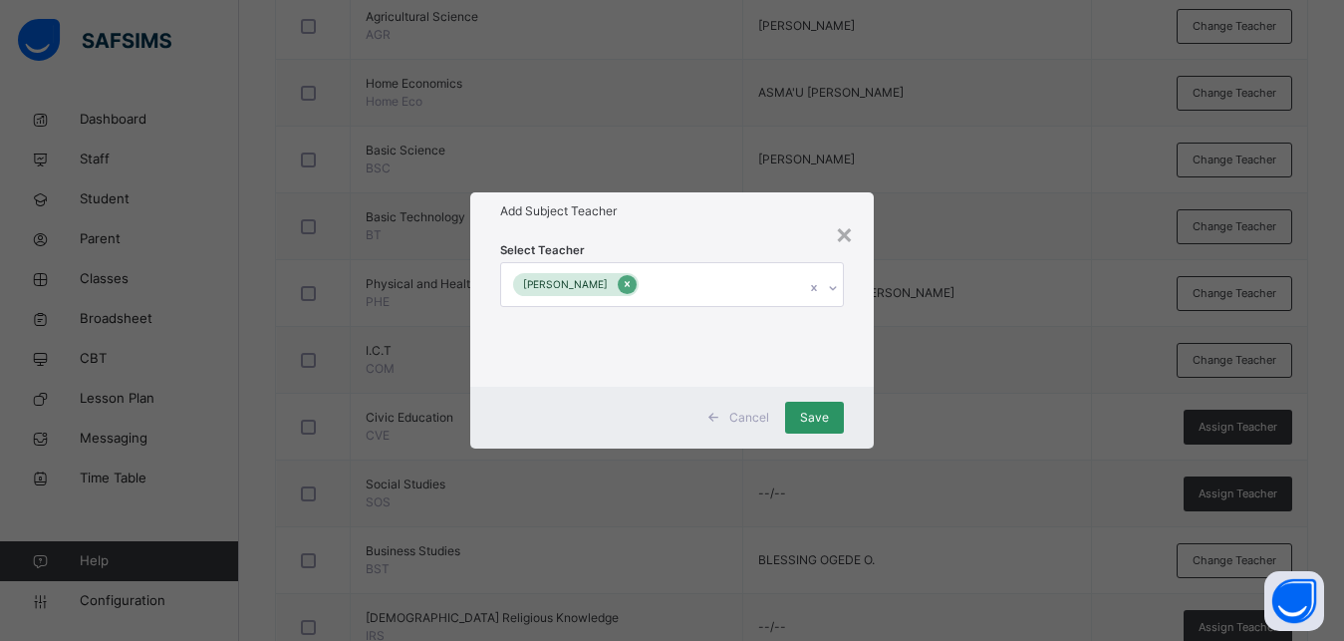
click at [633, 279] on icon at bounding box center [627, 284] width 11 height 14
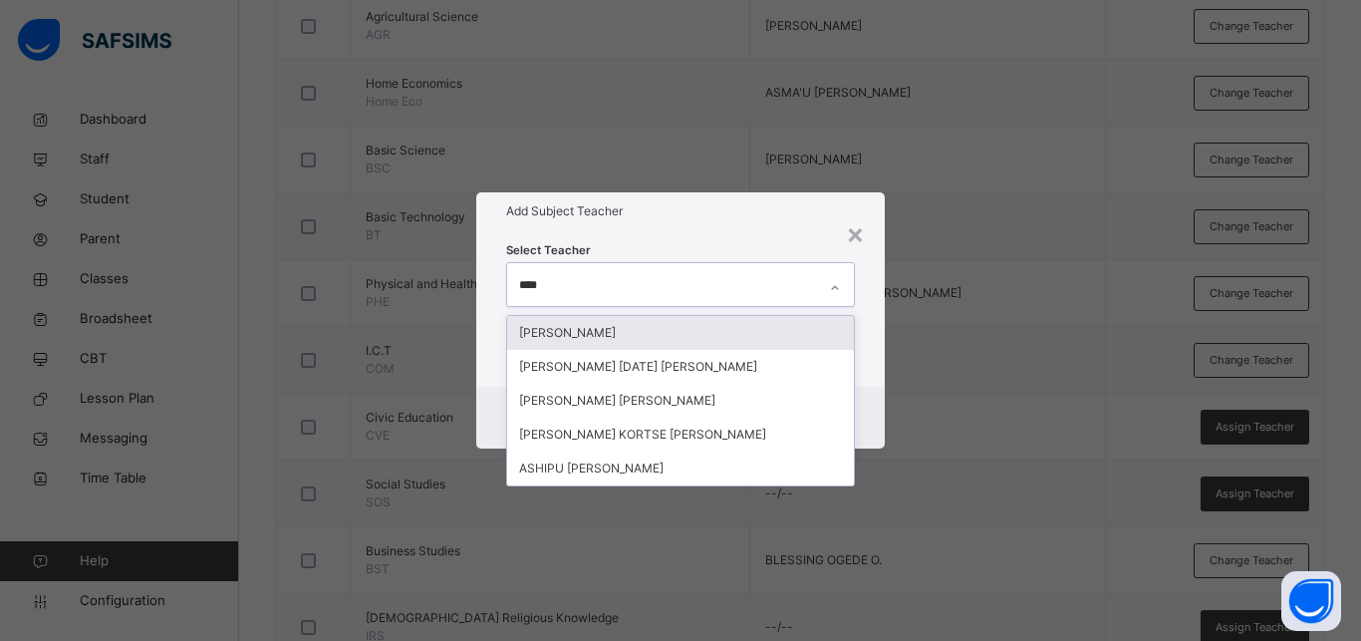
type input "*****"
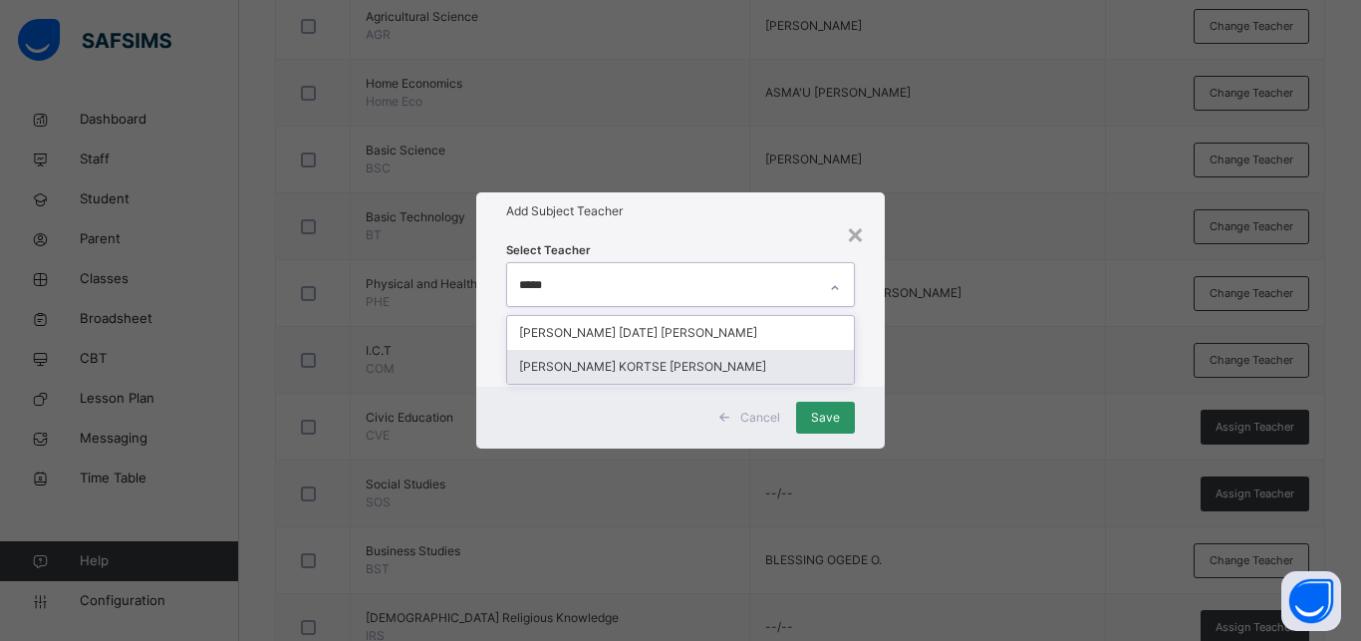
click at [621, 369] on div "[PERSON_NAME] KORTSE [PERSON_NAME]" at bounding box center [680, 367] width 347 height 34
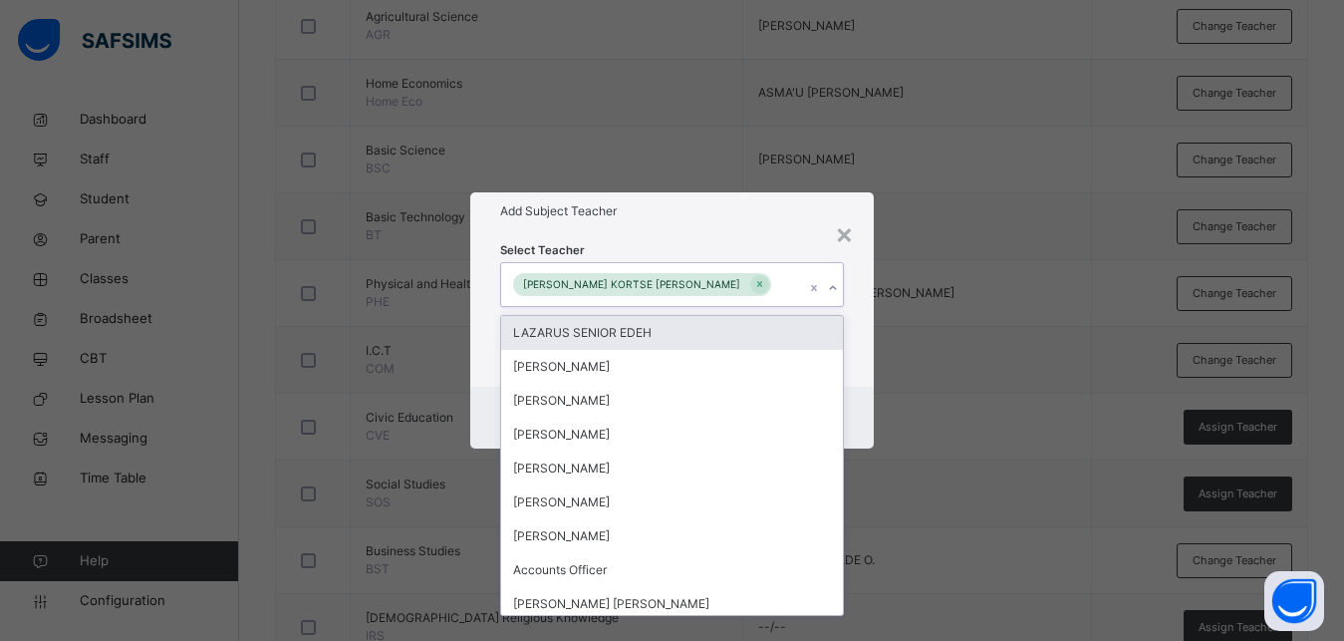
click at [858, 338] on div "Select Teacher option [PERSON_NAME] KORTSE [PERSON_NAME], selected. option LAZA…" at bounding box center [672, 307] width 404 height 155
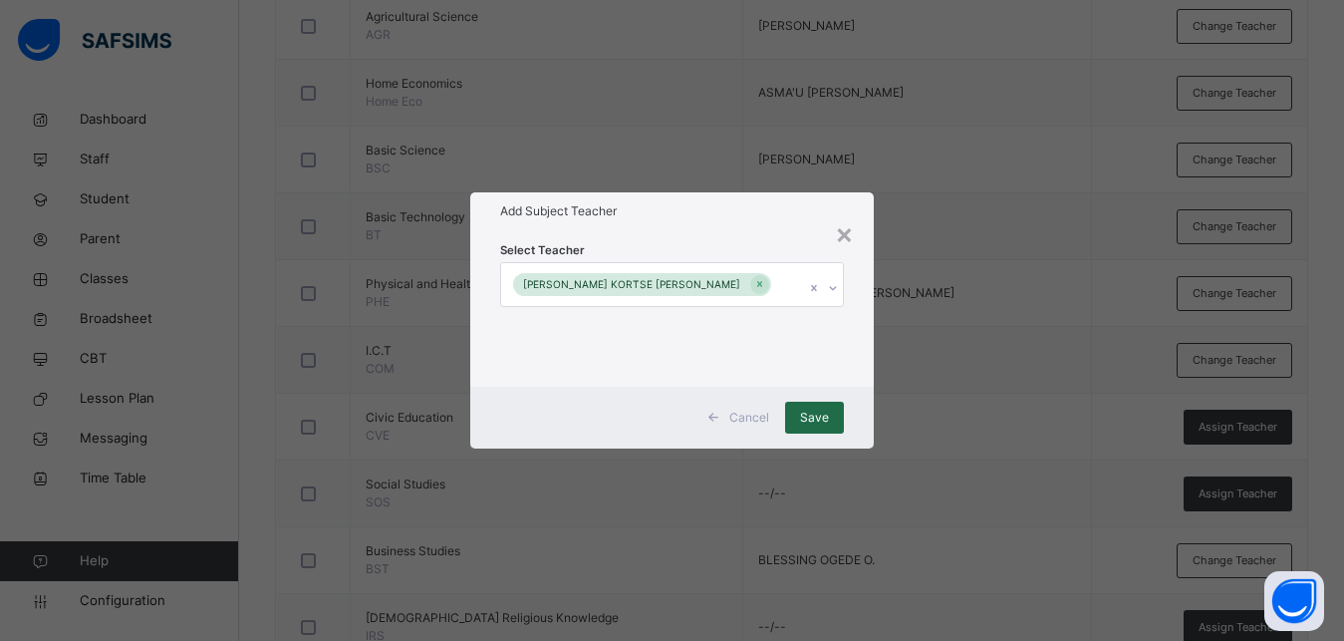
click at [812, 419] on span "Save" at bounding box center [814, 417] width 29 height 18
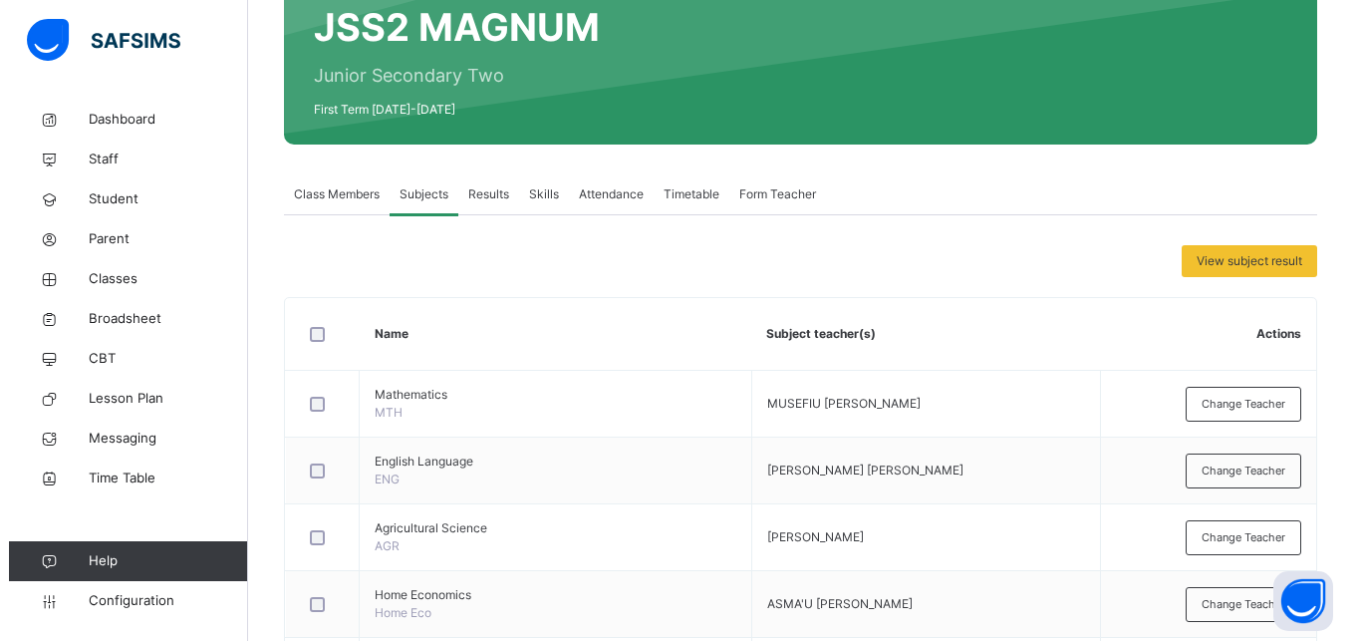
scroll to position [0, 0]
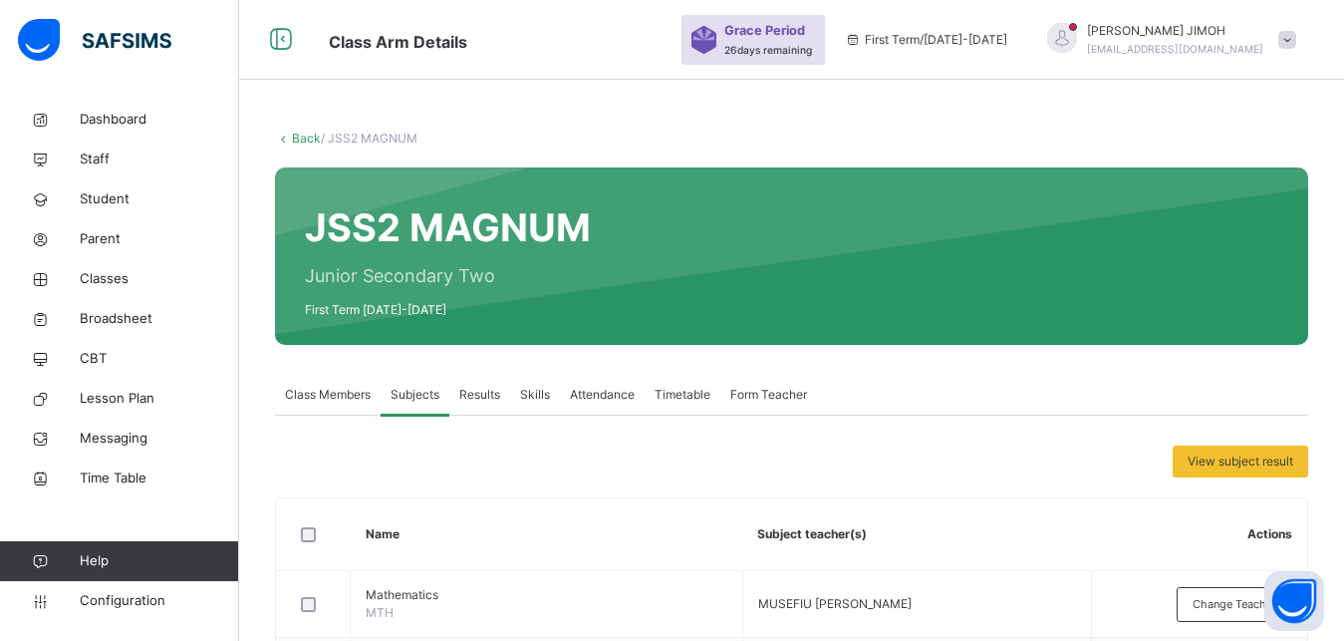
click at [298, 135] on link "Back" at bounding box center [306, 138] width 29 height 15
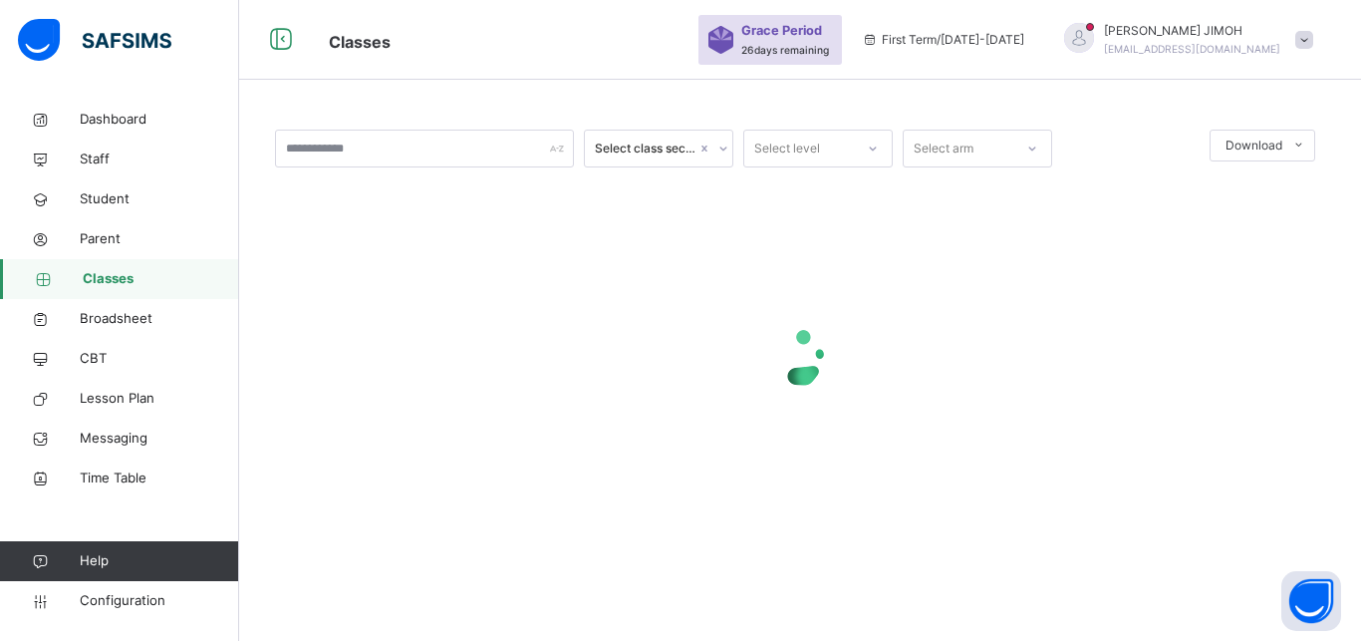
click at [867, 147] on icon at bounding box center [873, 148] width 12 height 20
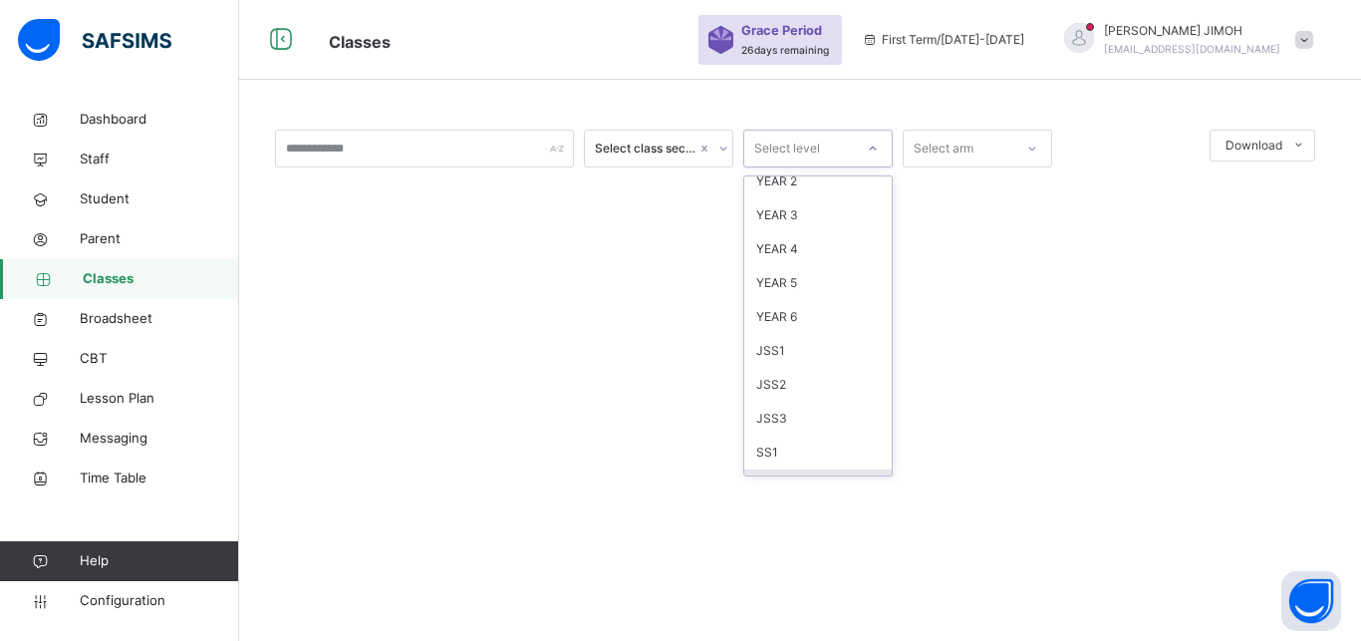
scroll to position [209, 0]
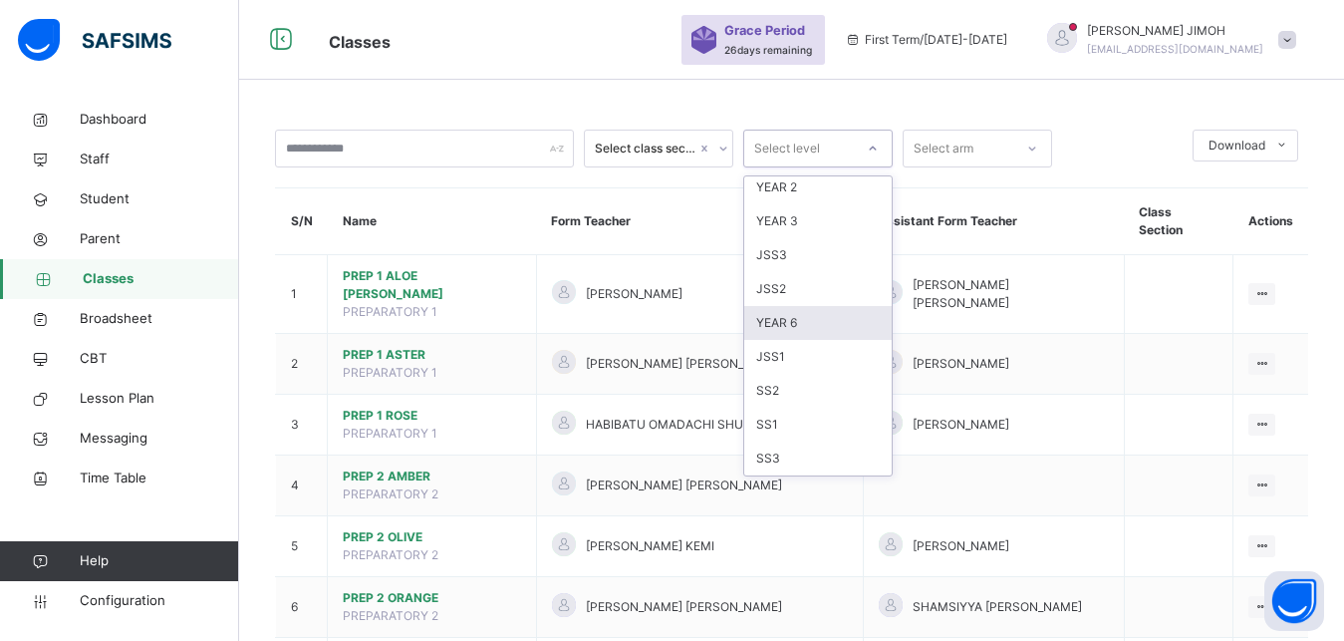
drag, startPoint x: 792, startPoint y: 320, endPoint x: 840, endPoint y: 306, distance: 49.8
click at [839, 306] on div "YEAR 6" at bounding box center [817, 323] width 147 height 34
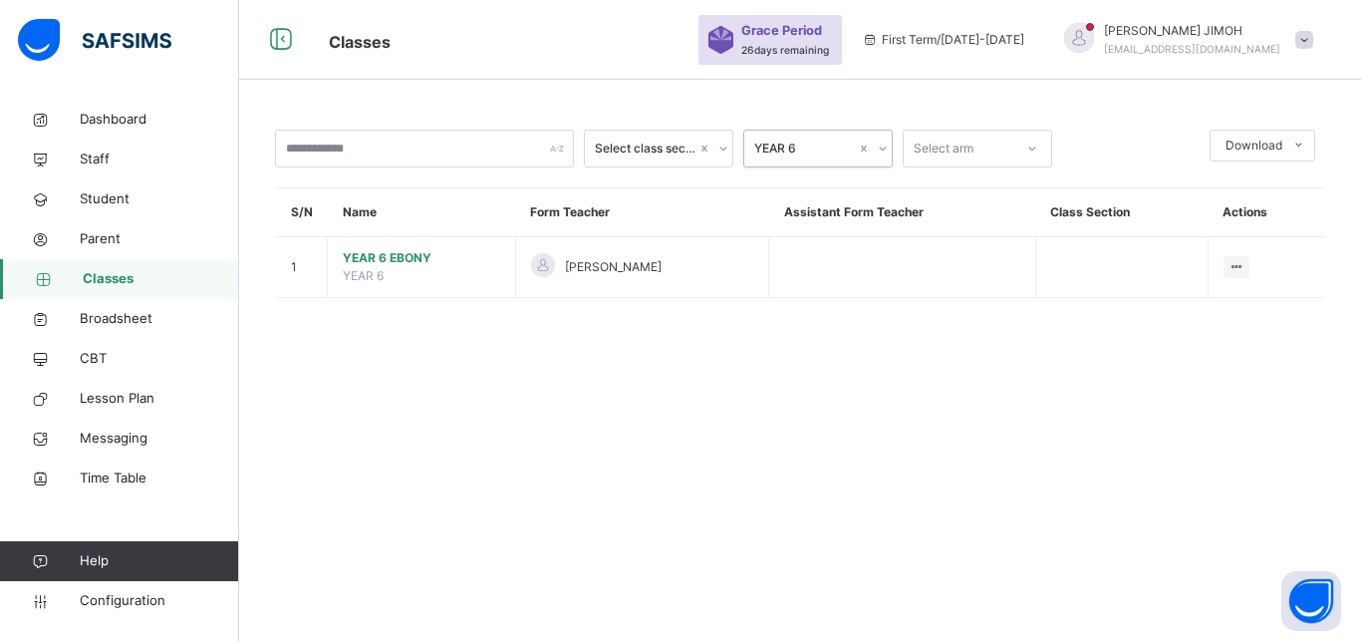
click at [884, 143] on icon at bounding box center [883, 148] width 12 height 20
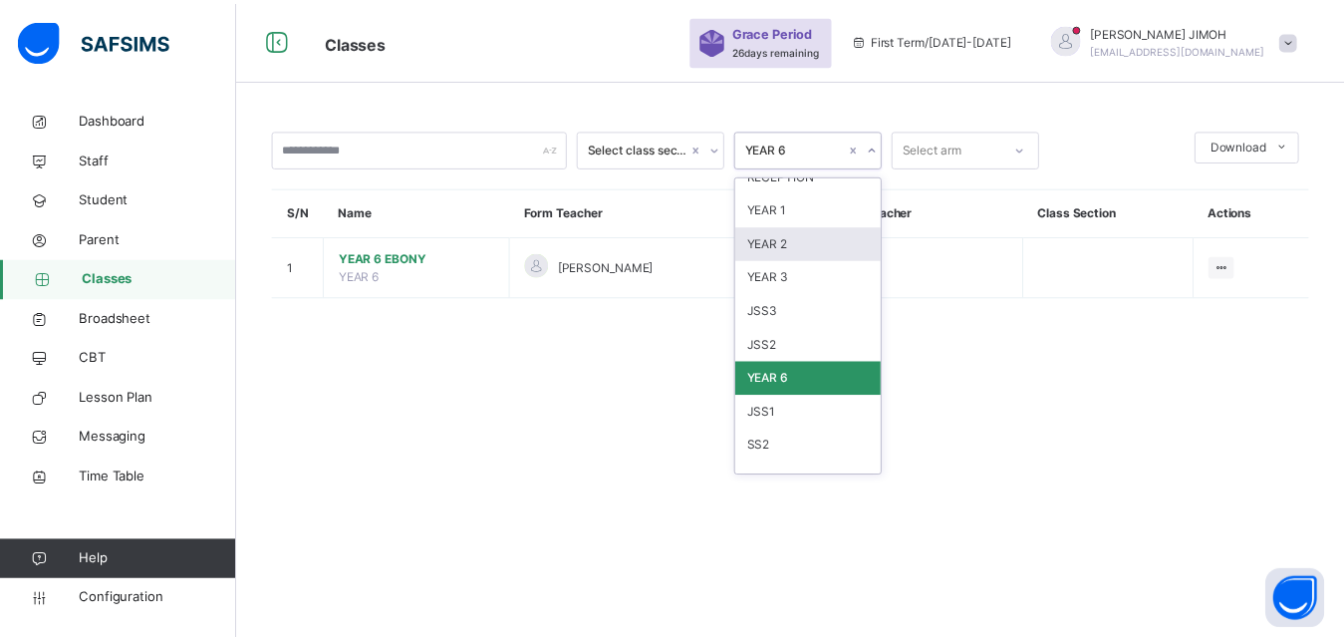
scroll to position [179, 0]
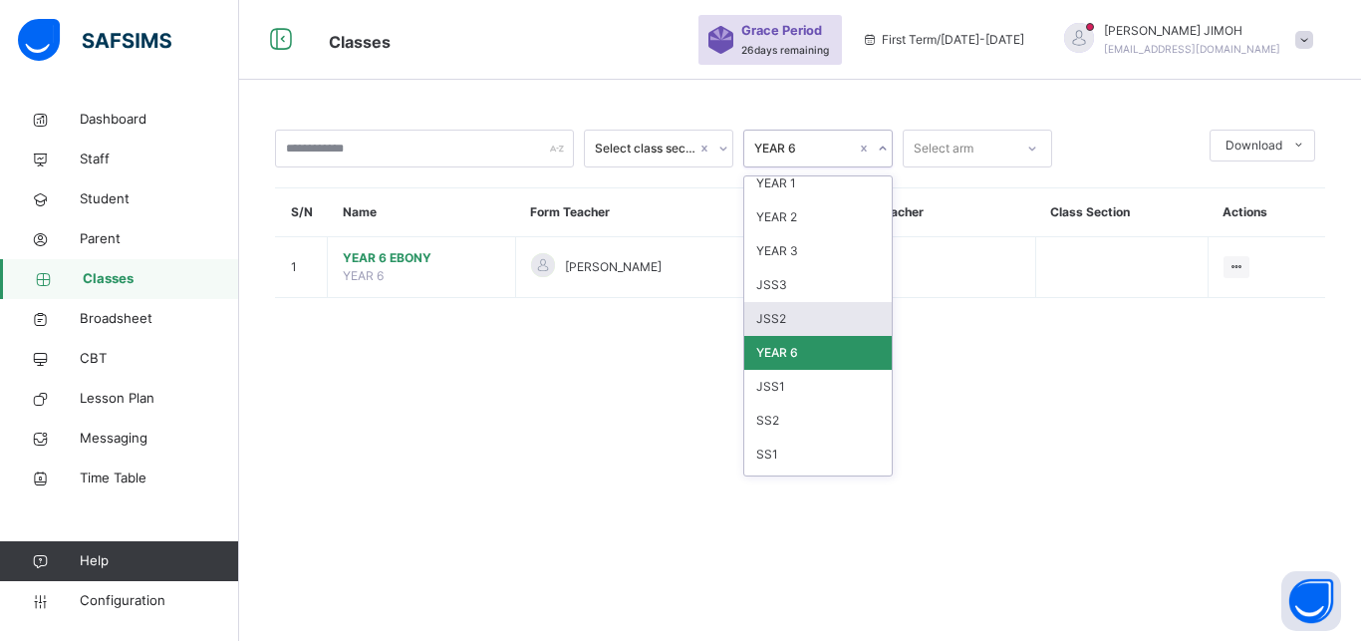
click at [795, 314] on div "JSS2" at bounding box center [817, 319] width 147 height 34
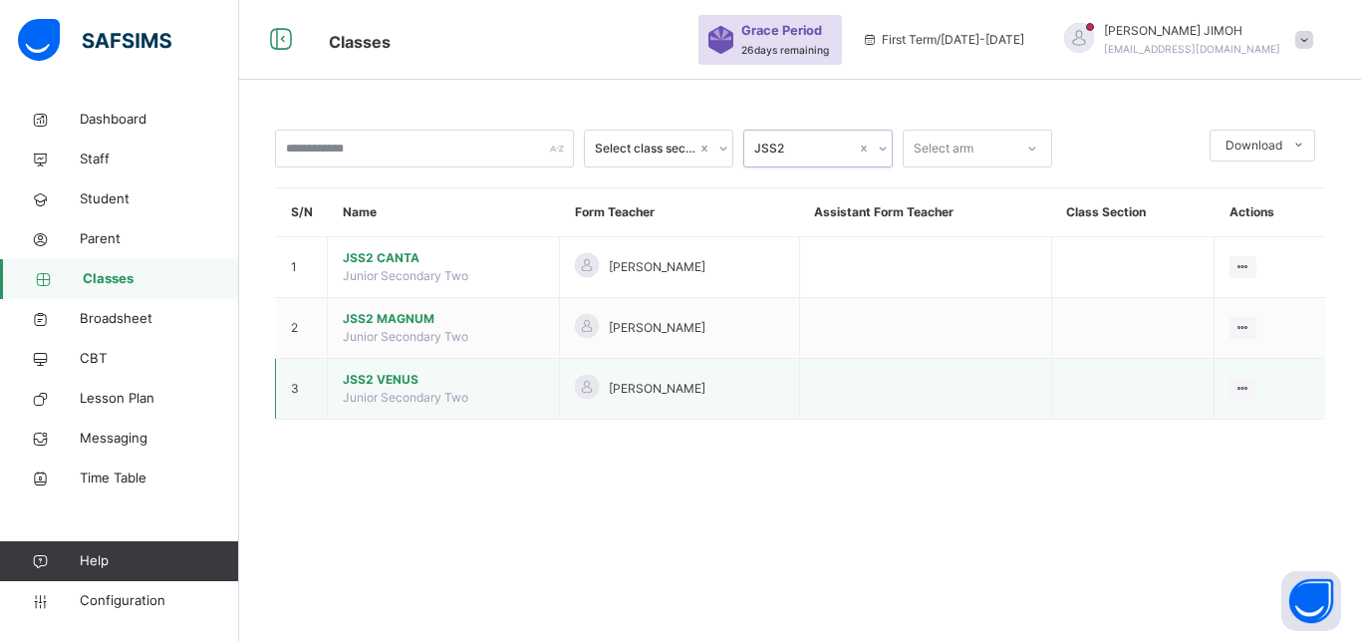
click at [373, 389] on span "JSS2 VENUS" at bounding box center [443, 380] width 201 height 18
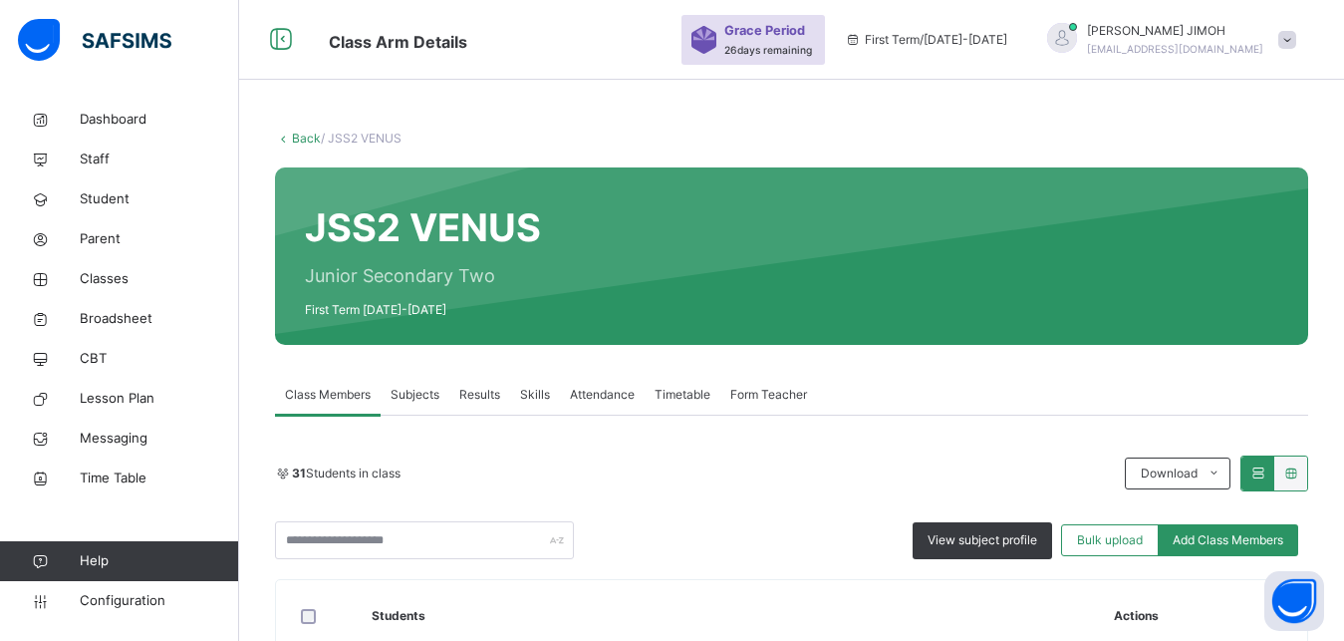
click at [400, 388] on span "Subjects" at bounding box center [415, 395] width 49 height 18
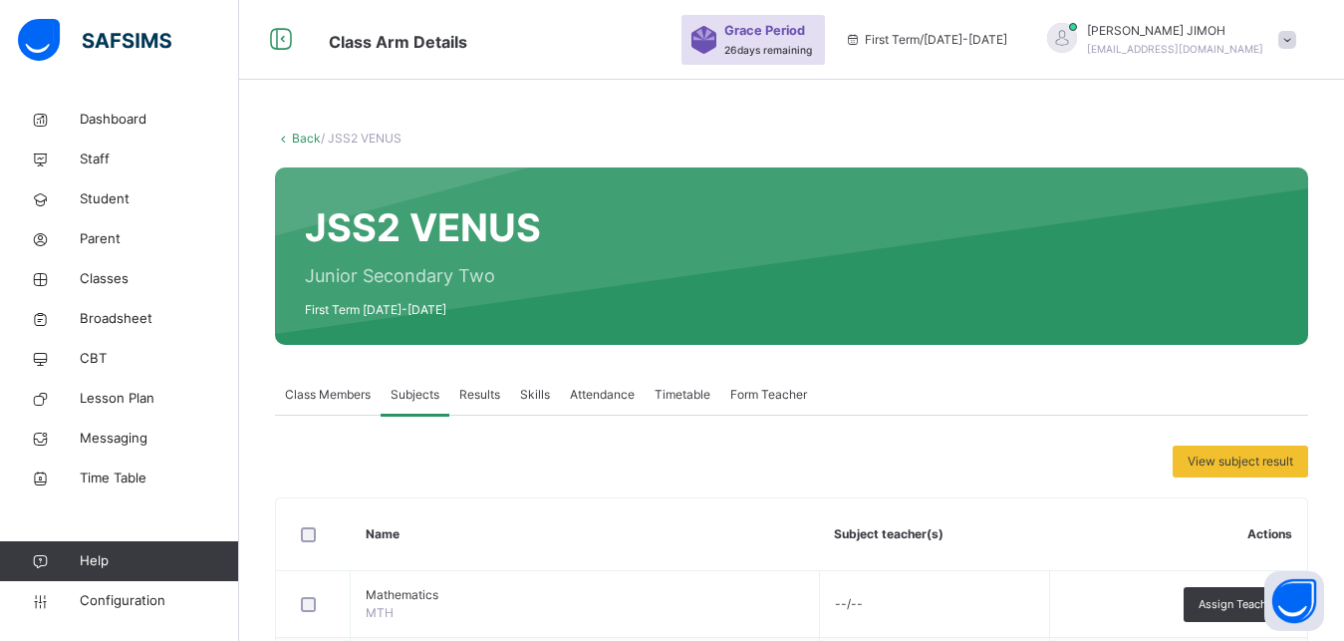
click at [310, 132] on link "Back" at bounding box center [306, 138] width 29 height 15
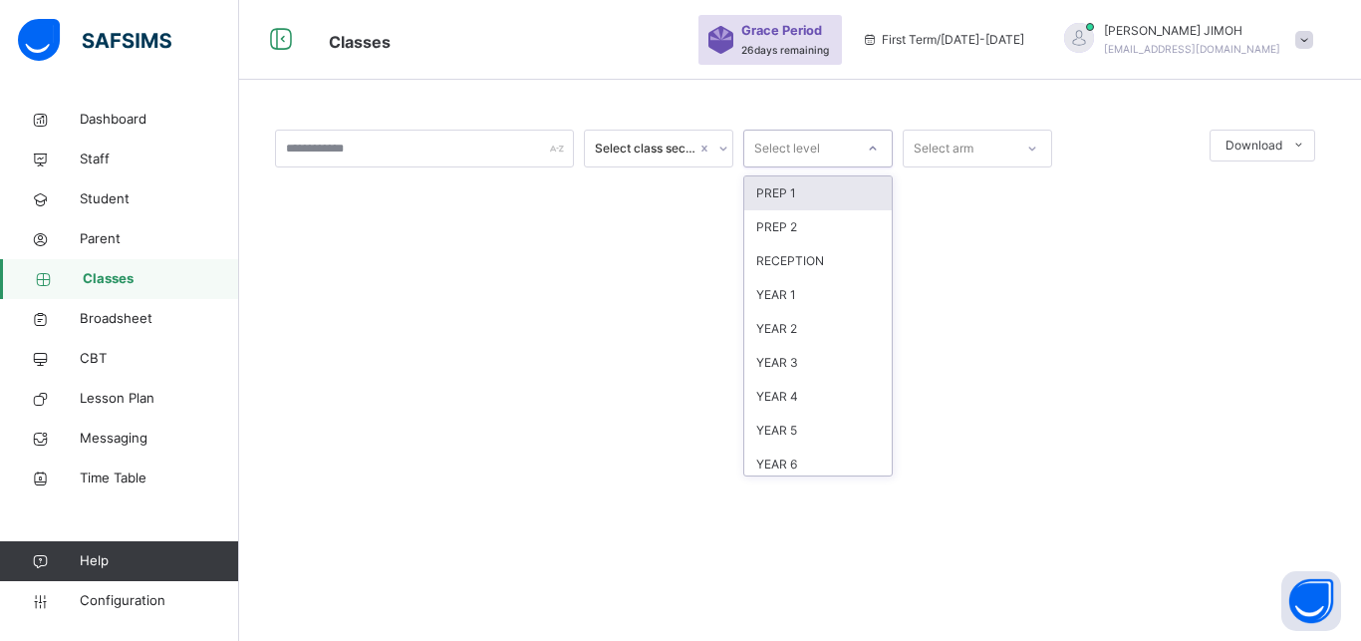
click at [837, 150] on div "Select level" at bounding box center [799, 149] width 110 height 31
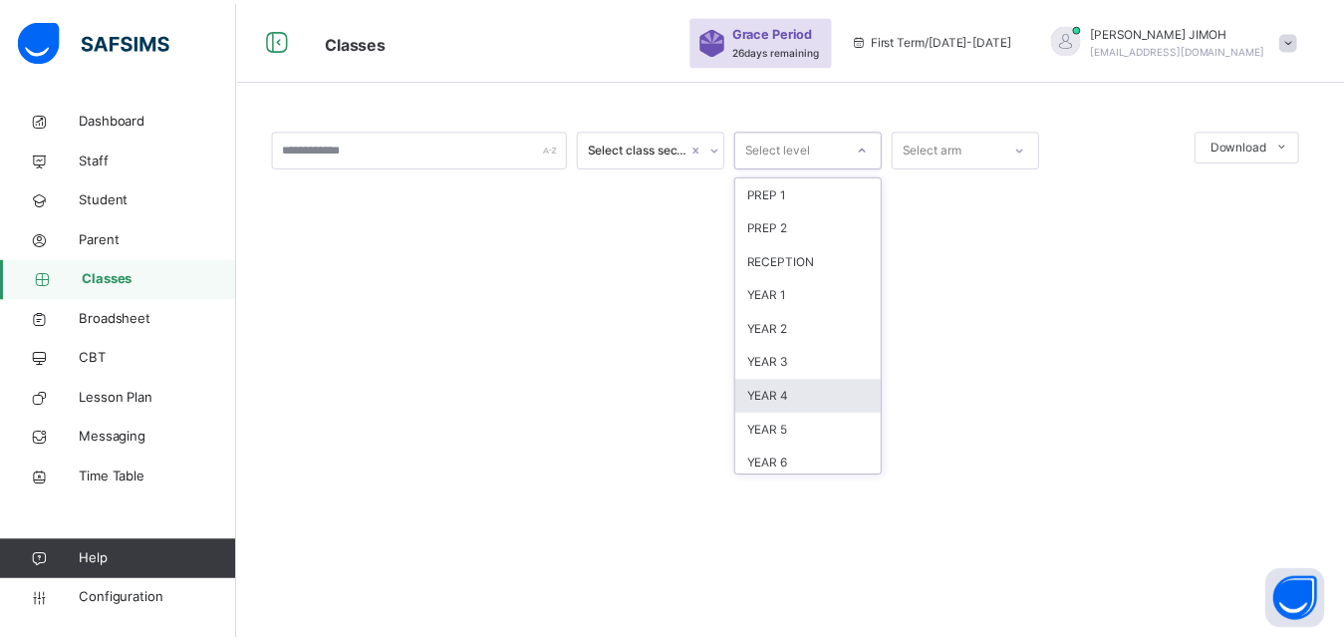
scroll to position [209, 0]
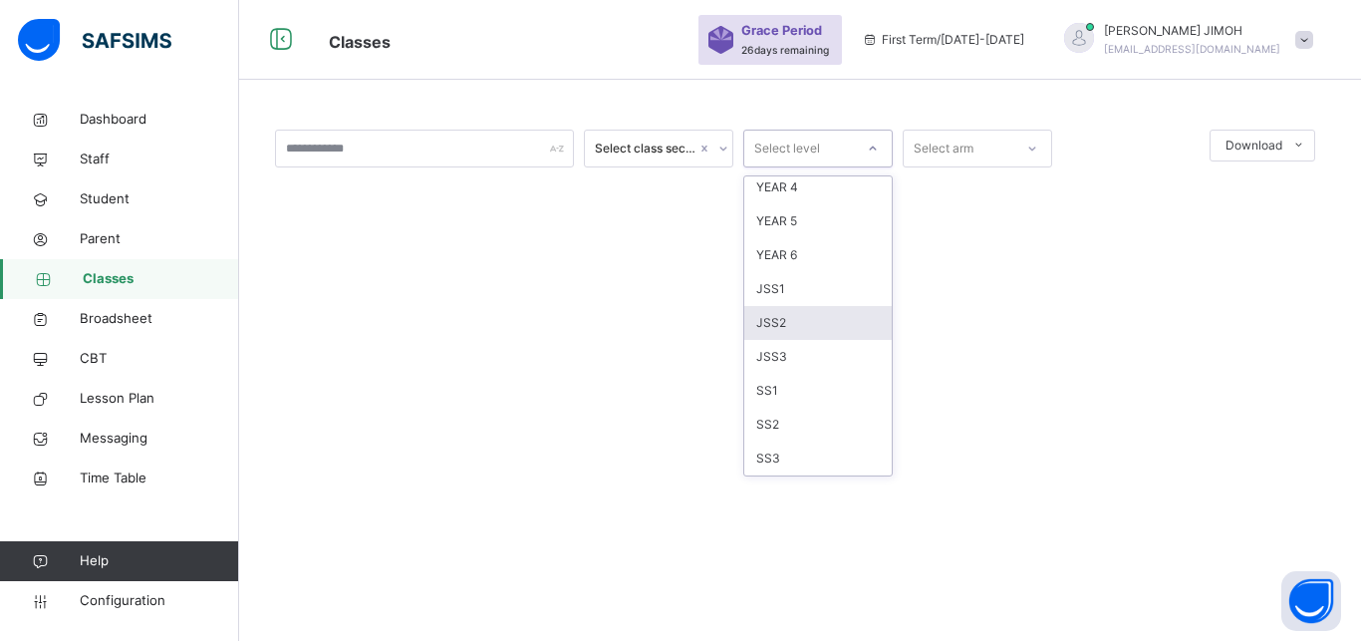
click at [798, 318] on div "JSS2" at bounding box center [817, 323] width 147 height 34
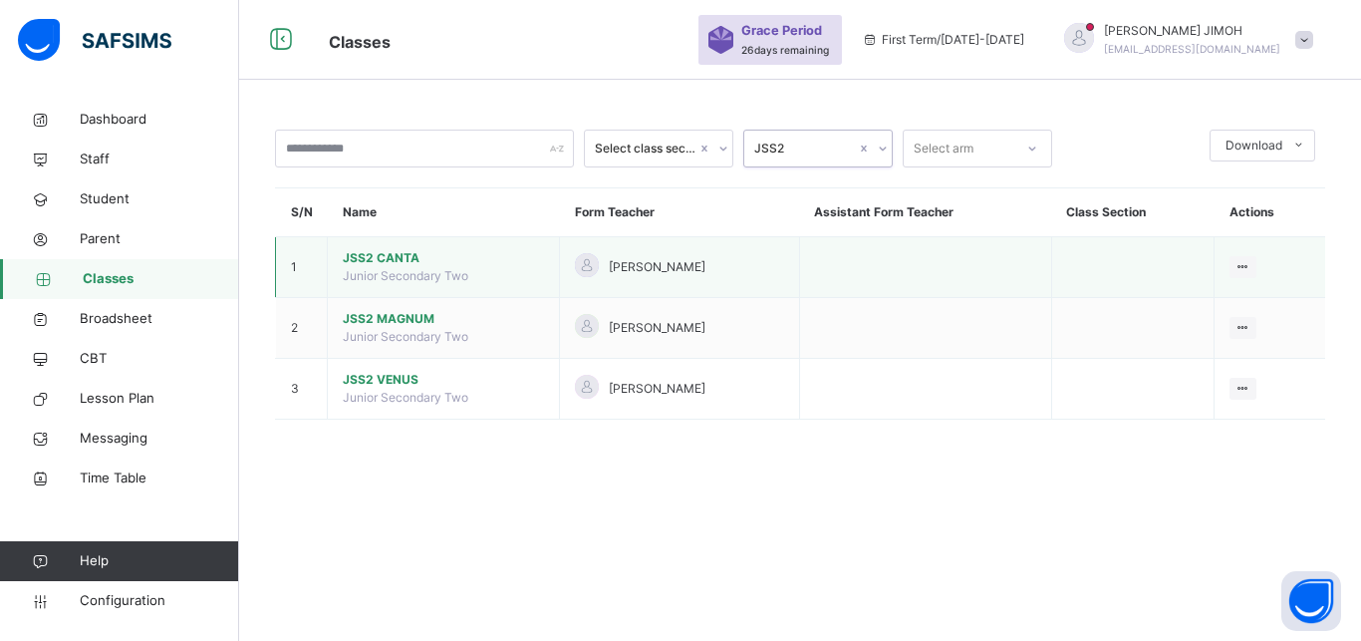
click at [373, 267] on span "JSS2 CANTA" at bounding box center [443, 258] width 201 height 18
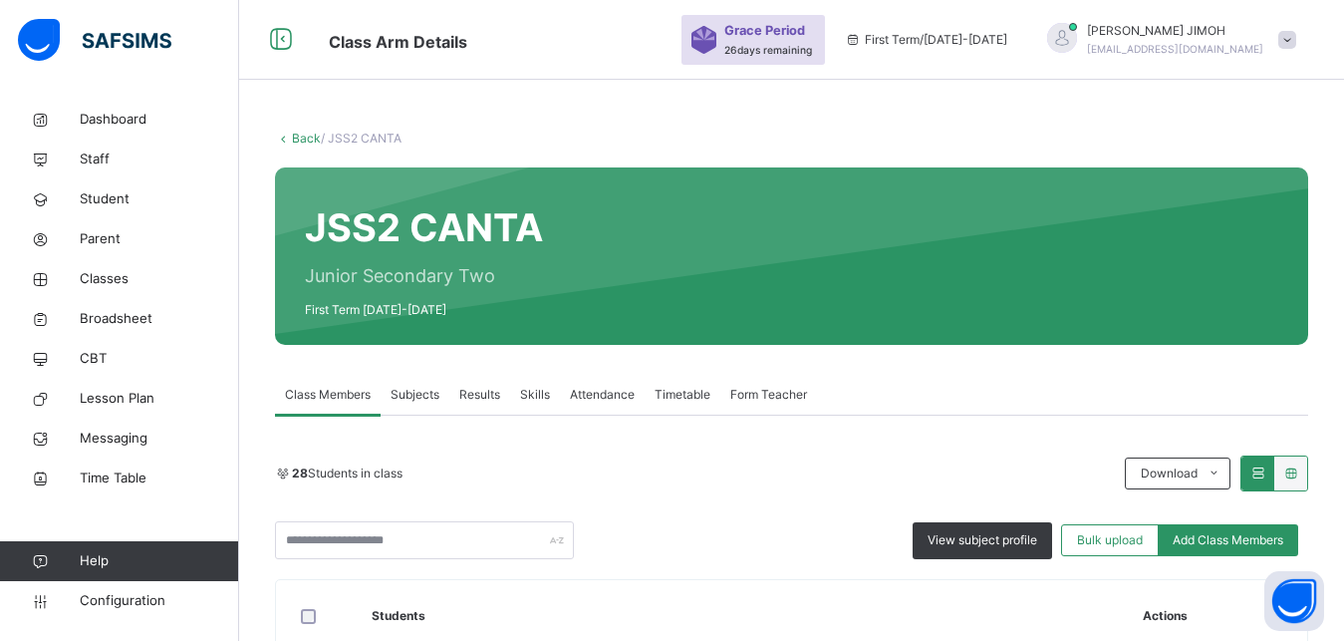
click at [423, 387] on span "Subjects" at bounding box center [415, 395] width 49 height 18
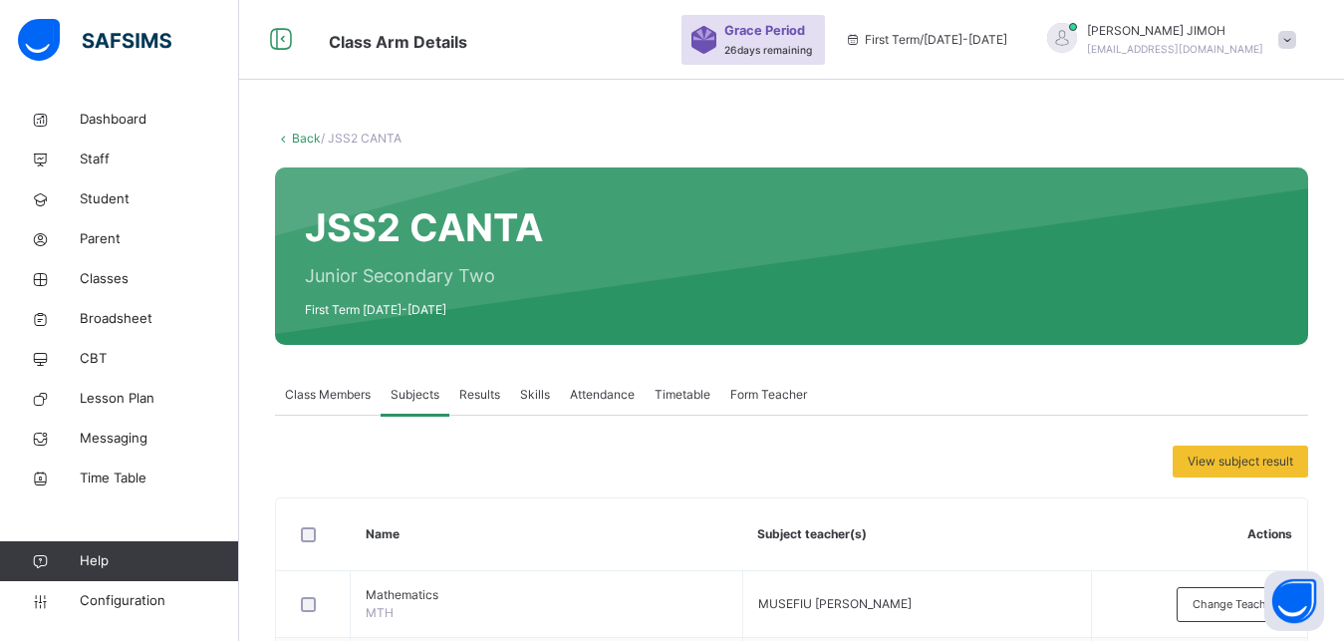
click at [296, 140] on link "Back" at bounding box center [306, 138] width 29 height 15
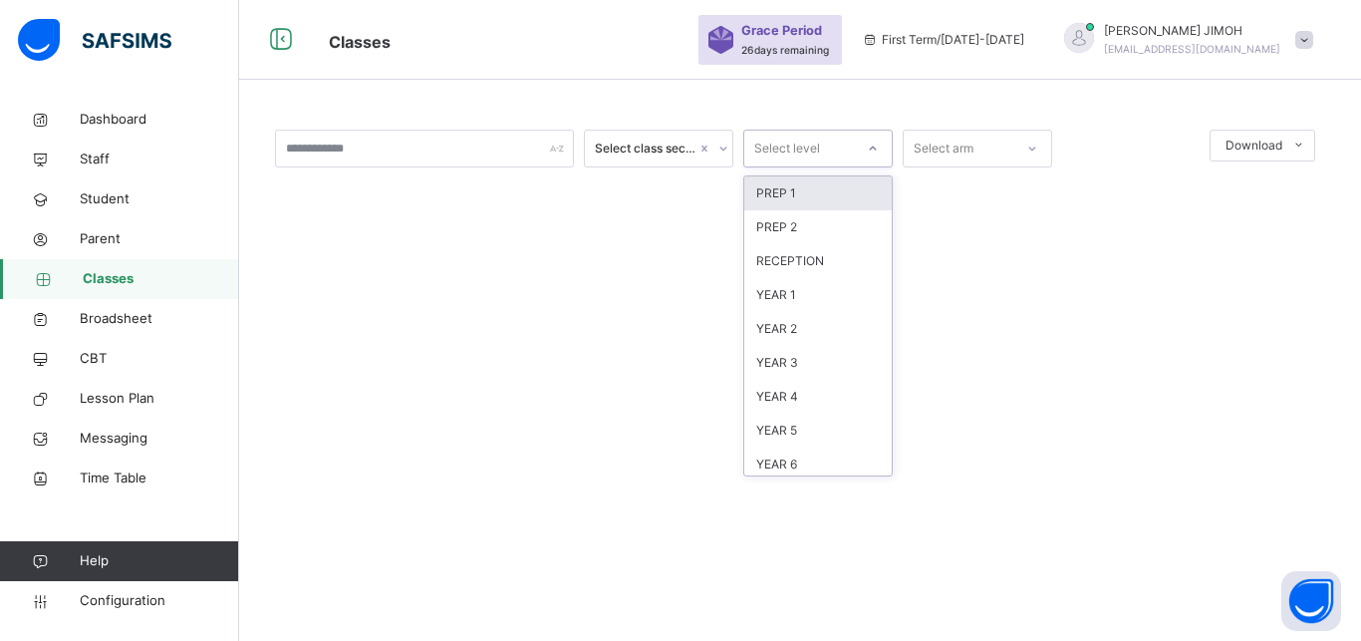
click at [881, 141] on div at bounding box center [873, 149] width 34 height 32
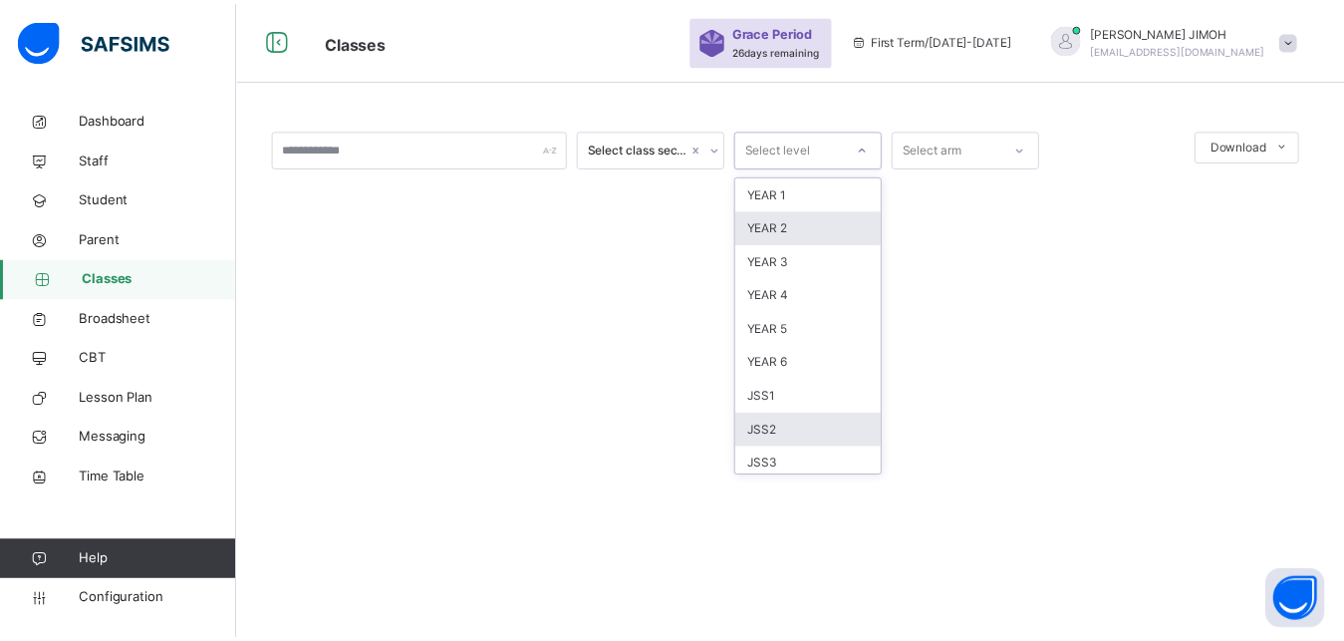
scroll to position [209, 0]
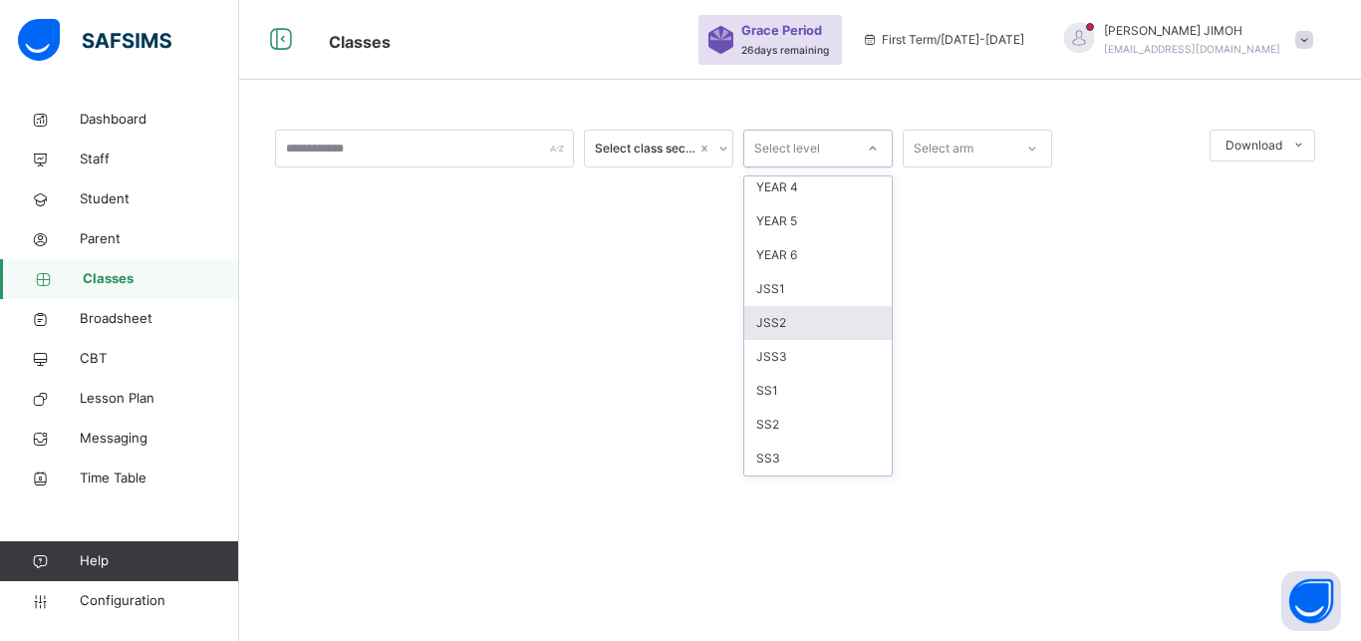
click at [808, 322] on div "JSS2" at bounding box center [817, 323] width 147 height 34
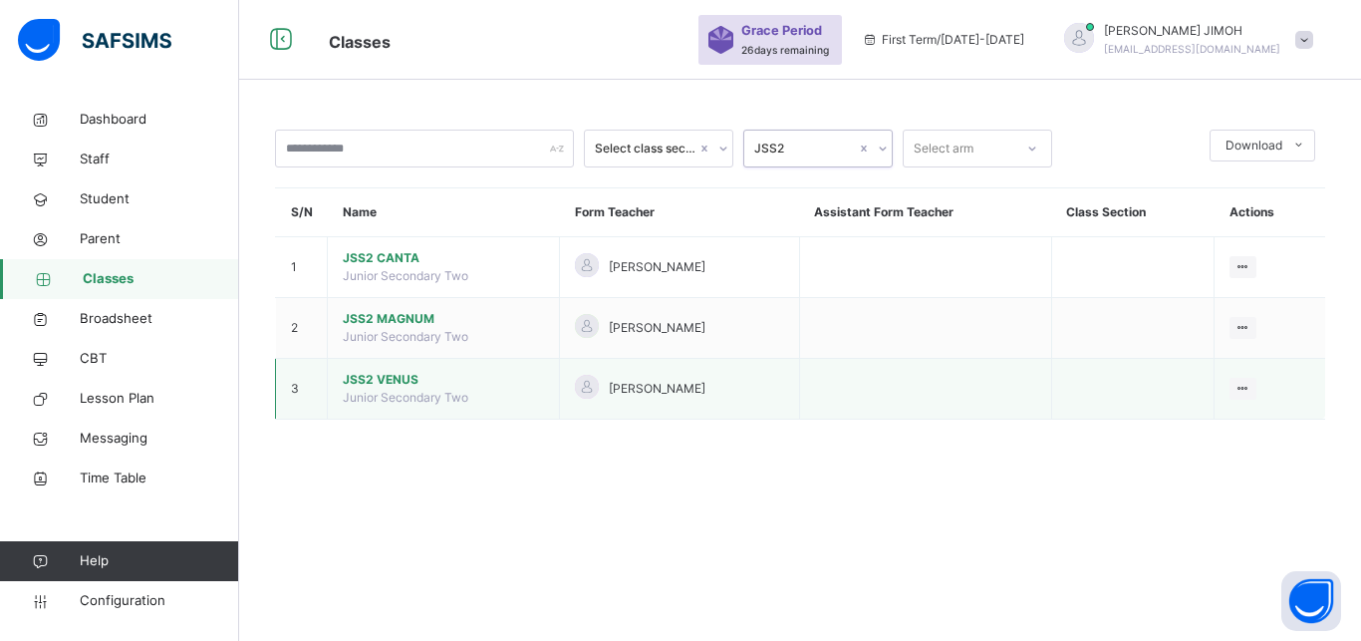
click at [374, 389] on span "JSS2 VENUS" at bounding box center [443, 380] width 201 height 18
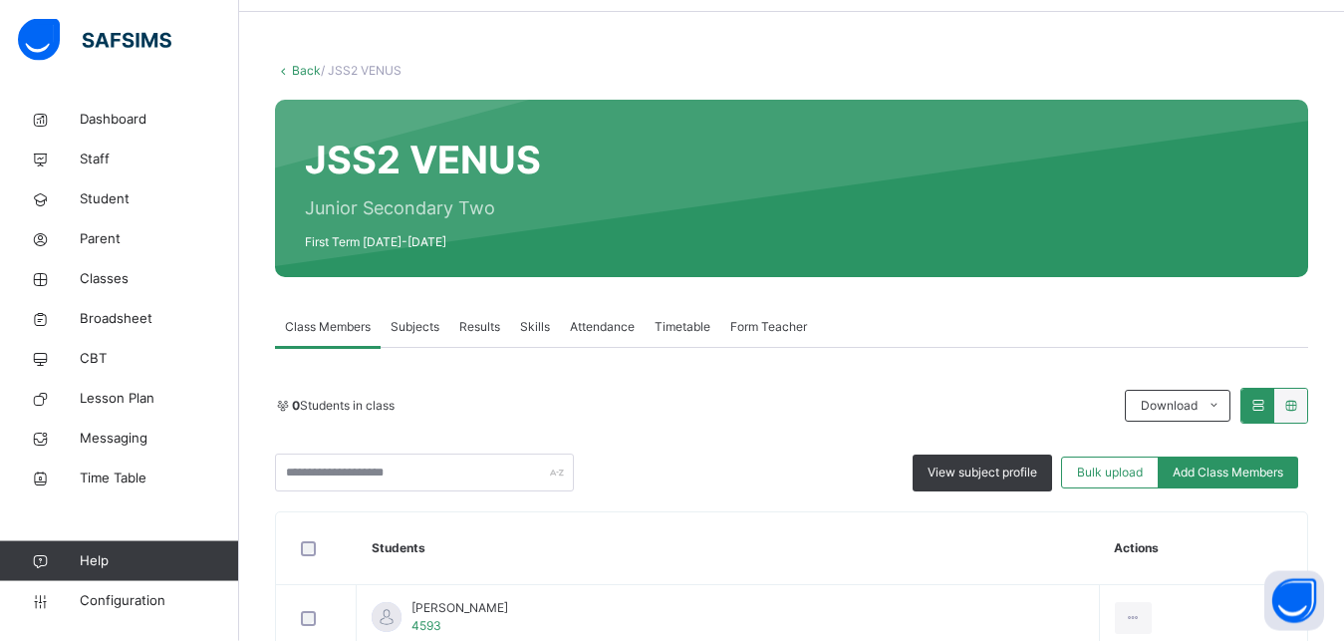
scroll to position [102, 0]
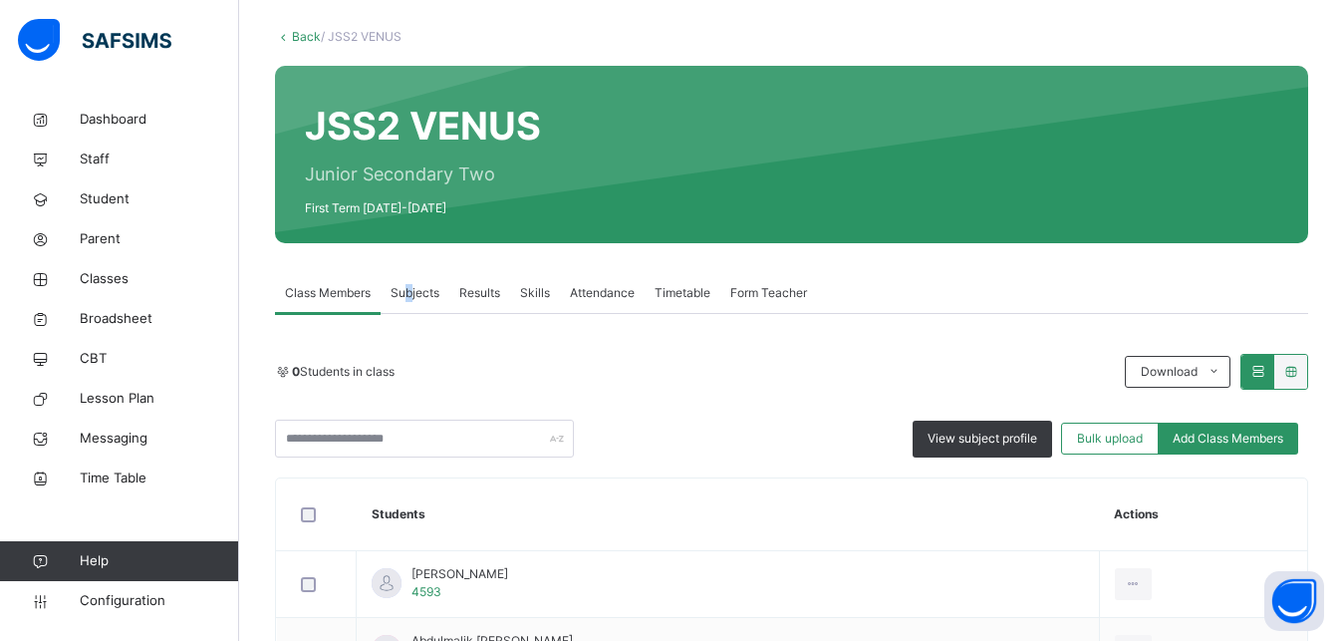
click at [410, 292] on span "Subjects" at bounding box center [415, 293] width 49 height 18
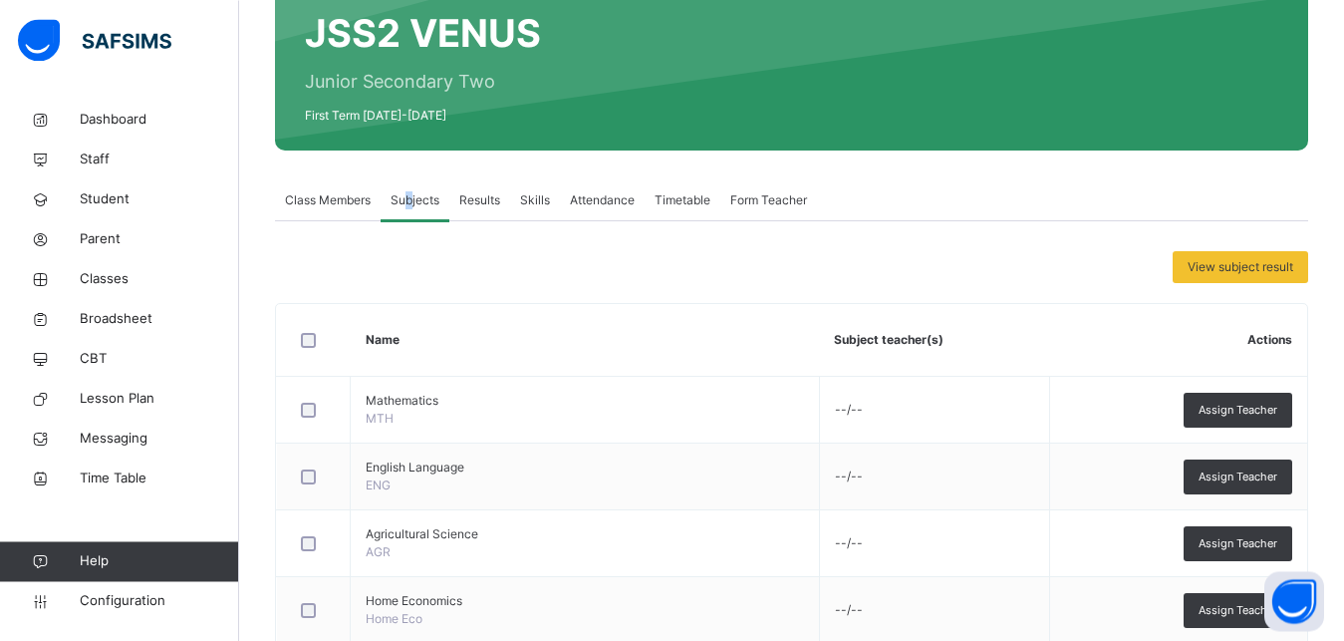
scroll to position [406, 0]
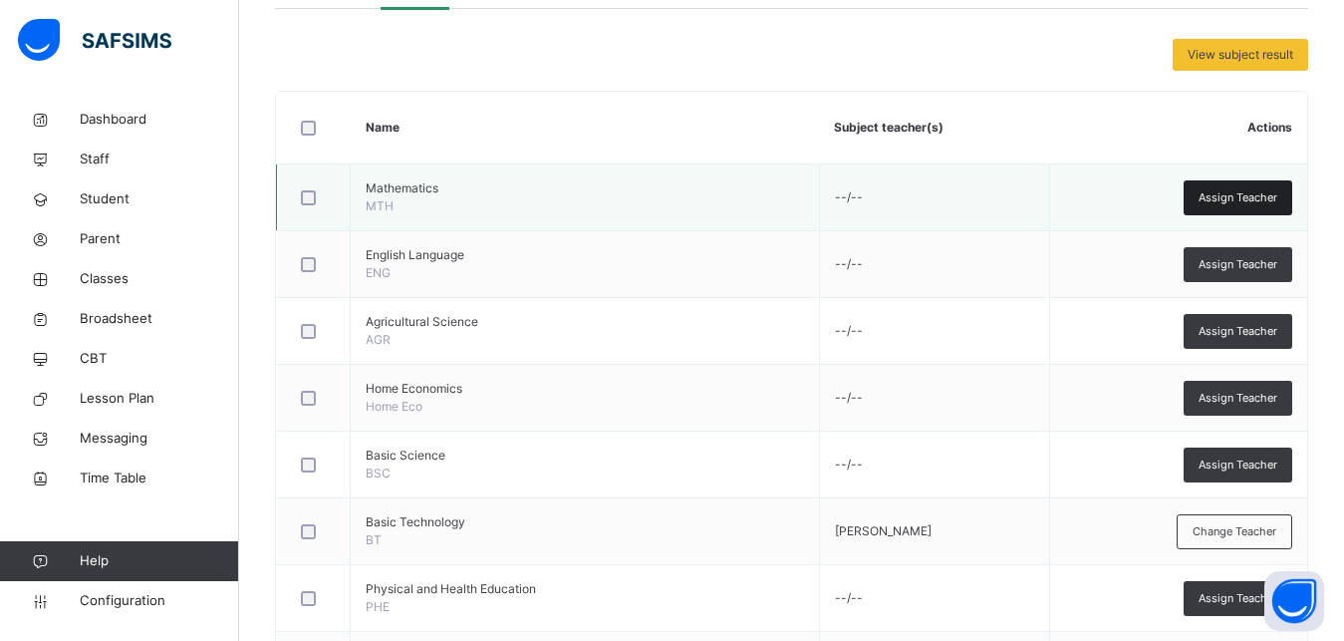
click at [1225, 201] on span "Assign Teacher" at bounding box center [1238, 197] width 79 height 17
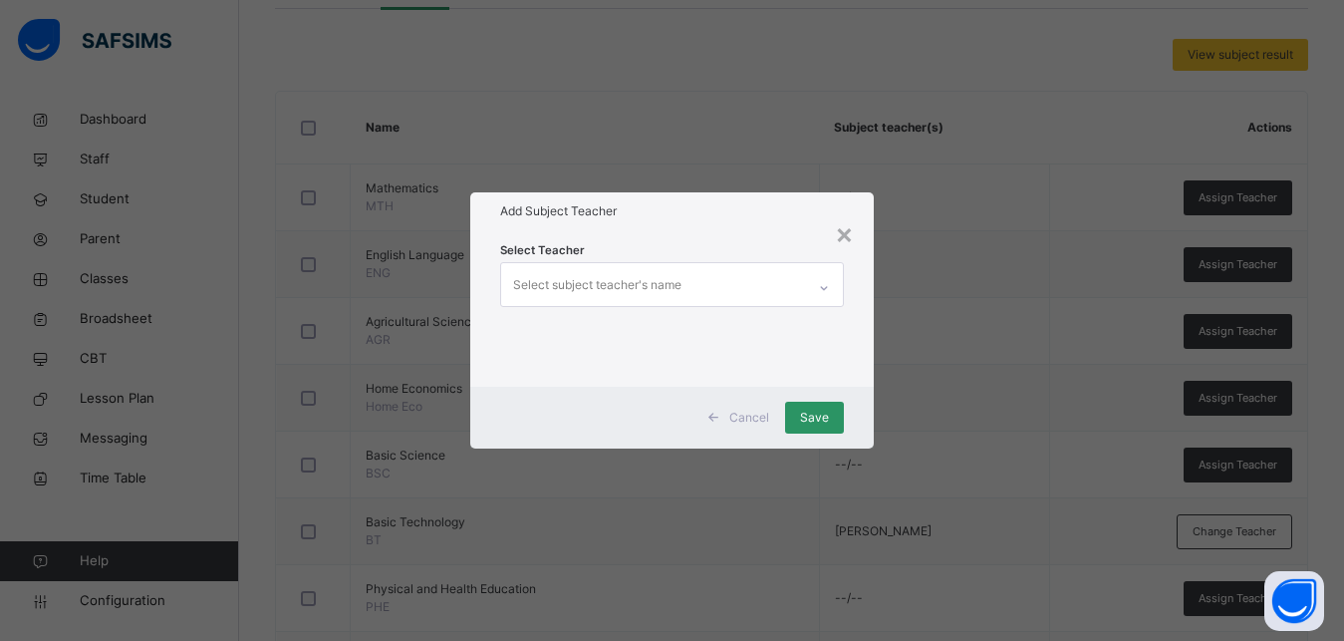
click at [626, 277] on div "Select subject teacher's name" at bounding box center [597, 285] width 168 height 38
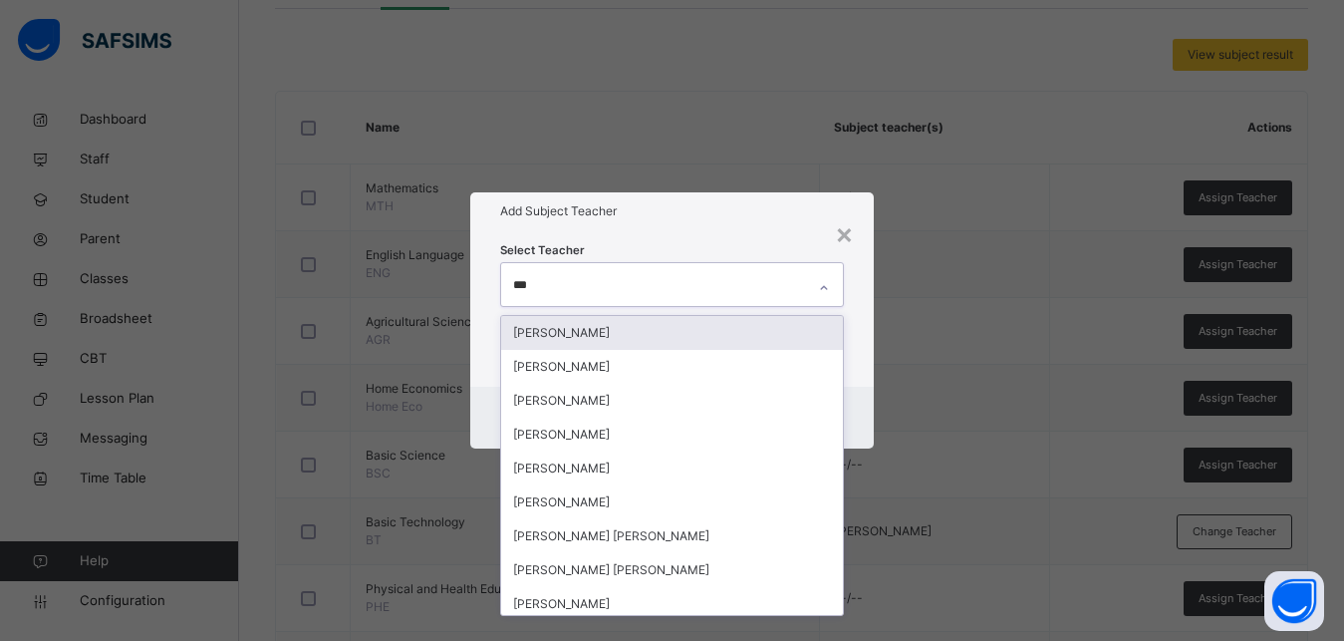
type input "****"
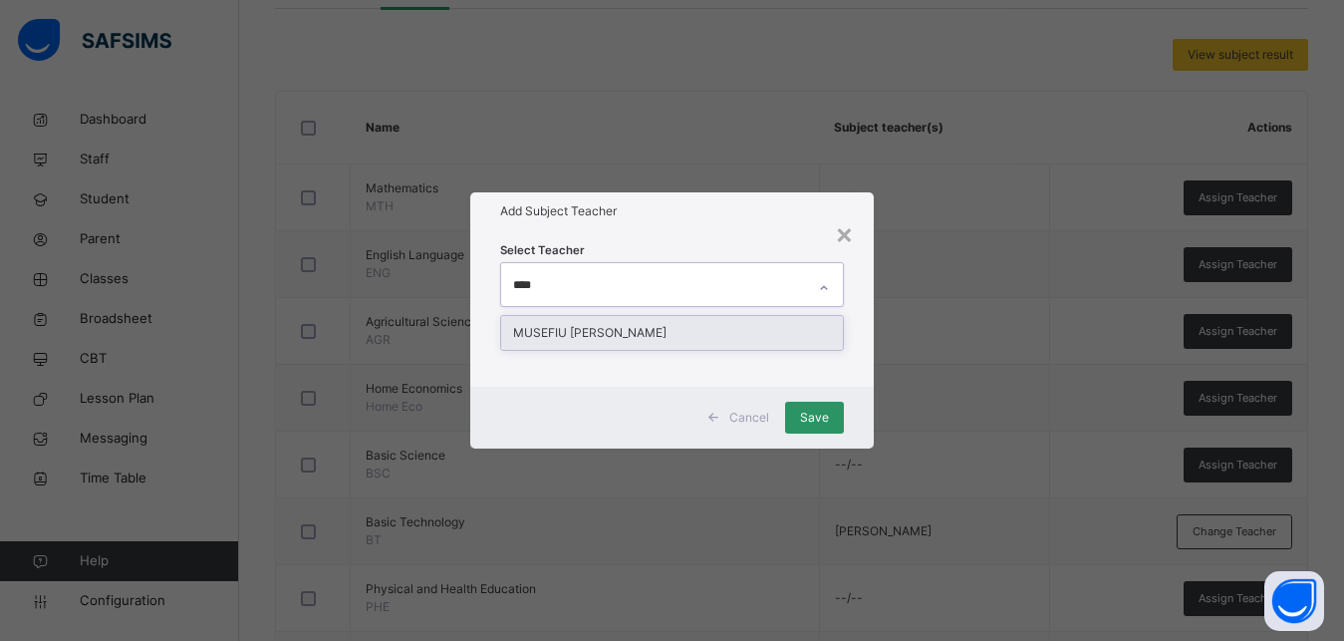
click at [595, 328] on div "MUSEFIU [PERSON_NAME]" at bounding box center [672, 333] width 342 height 34
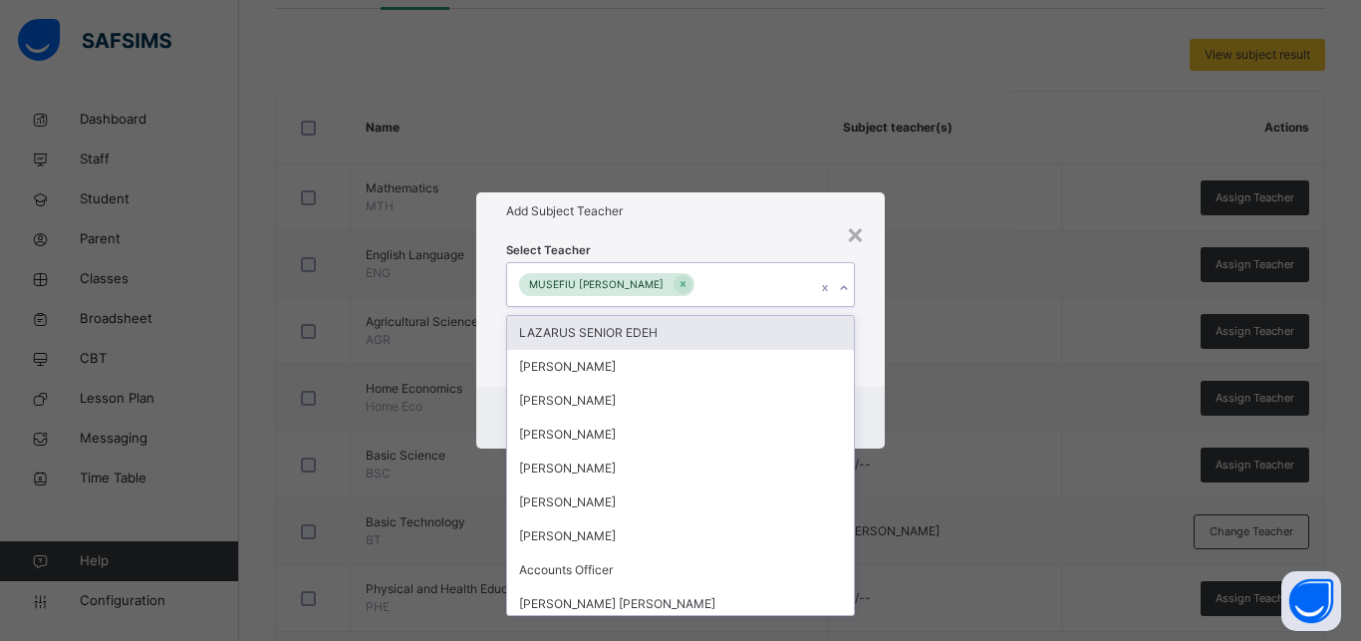
click at [871, 370] on div "Select Teacher option [PERSON_NAME], selected. option LAZARUS SENIOR EDEH focus…" at bounding box center [680, 307] width 408 height 155
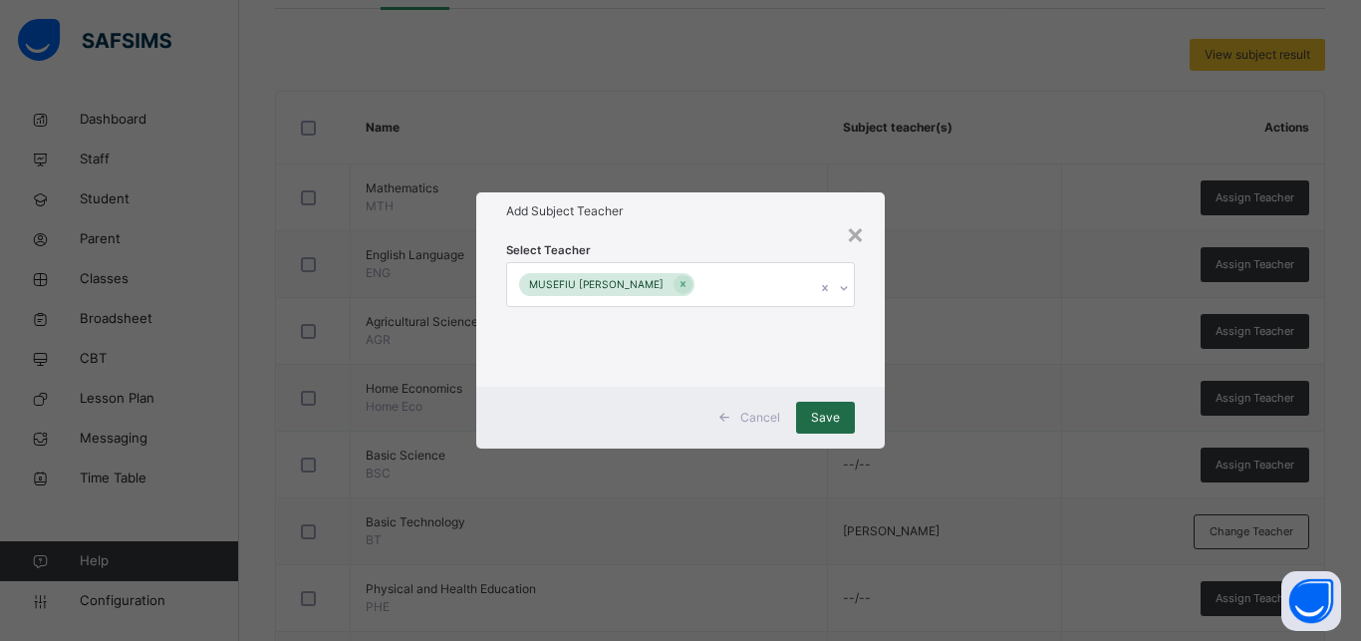
click at [827, 418] on span "Save" at bounding box center [825, 417] width 29 height 18
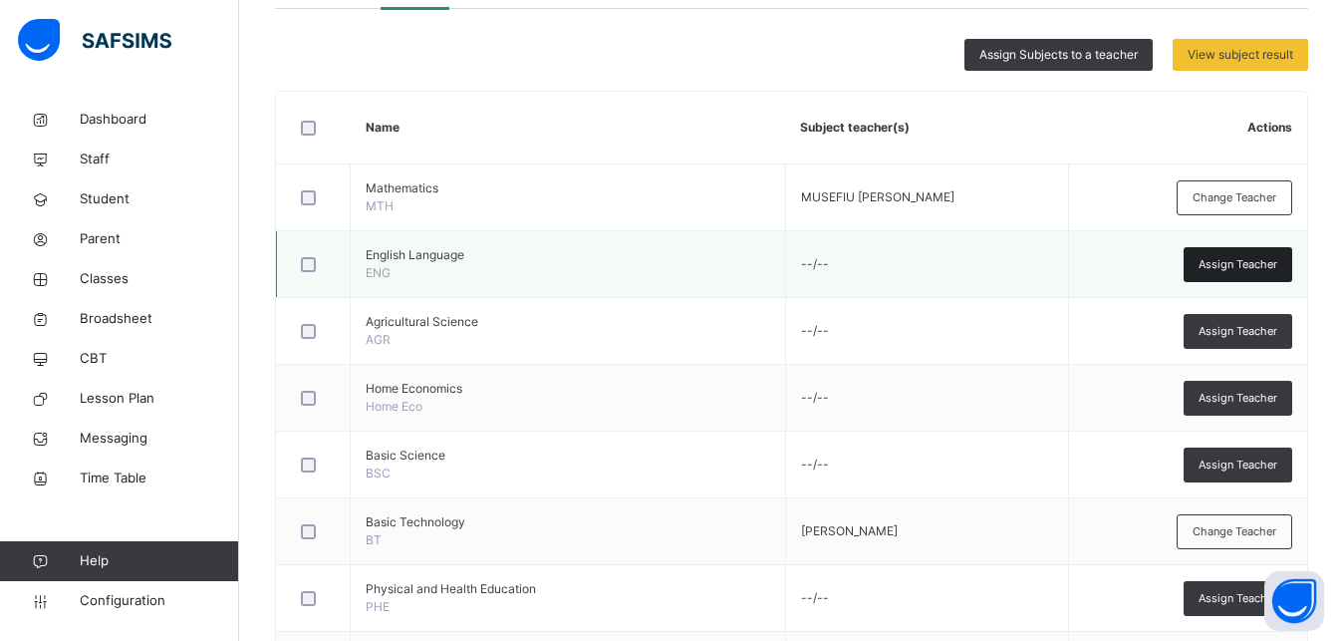
click at [1228, 256] on span "Assign Teacher" at bounding box center [1238, 264] width 79 height 17
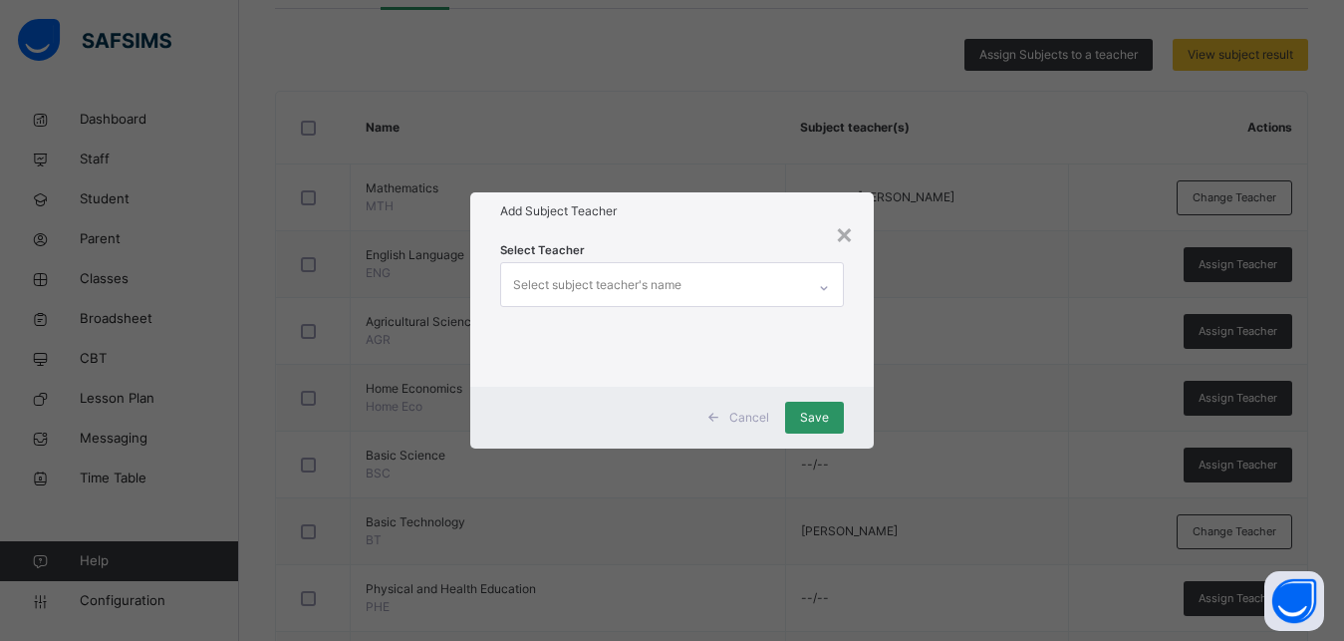
click at [619, 292] on div "Select subject teacher's name" at bounding box center [597, 285] width 168 height 38
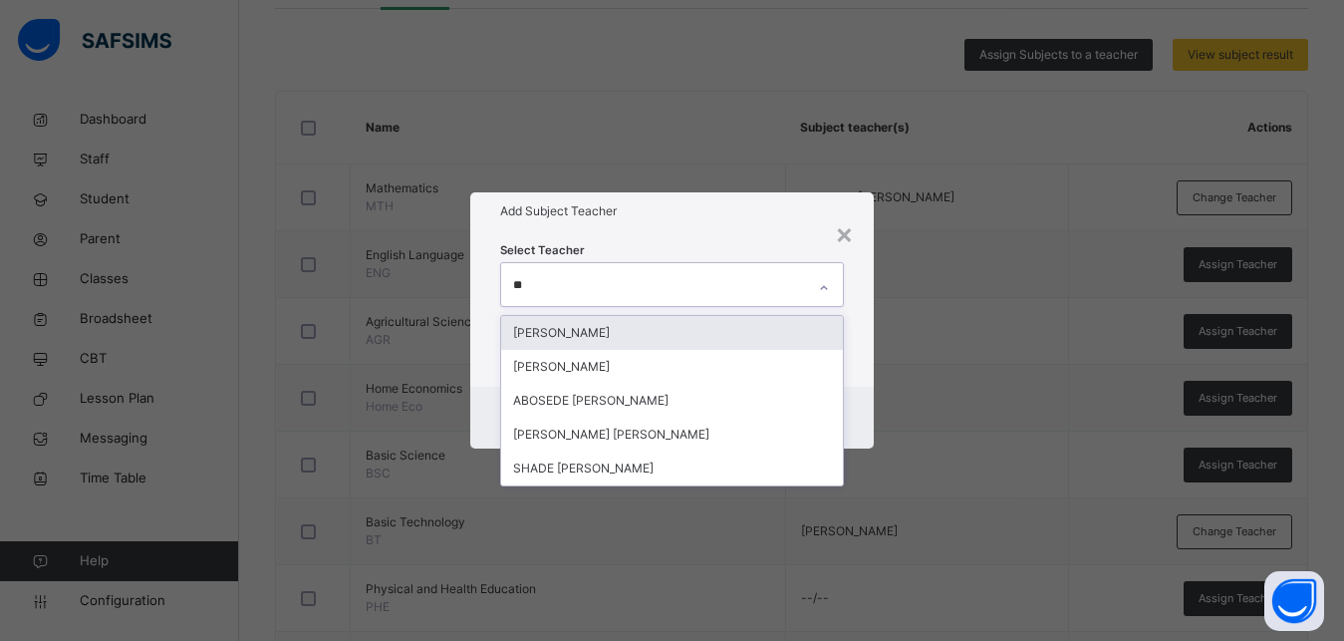
type input "***"
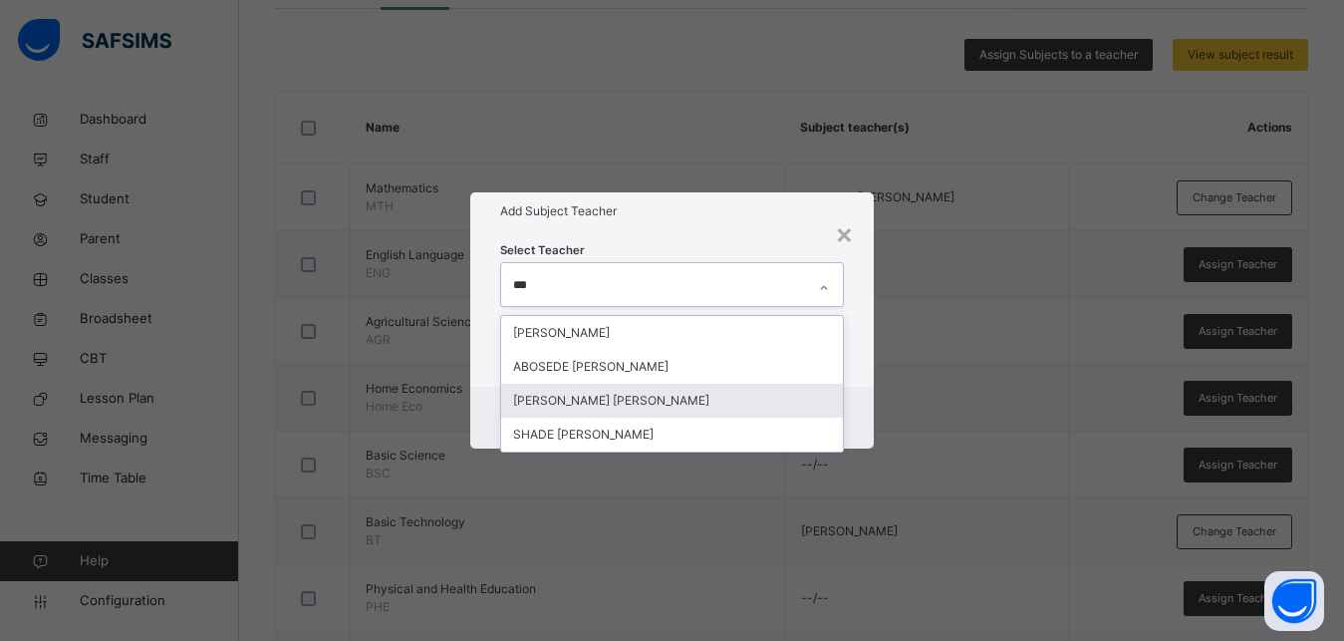
click at [663, 406] on div "[PERSON_NAME] [PERSON_NAME]" at bounding box center [672, 401] width 342 height 34
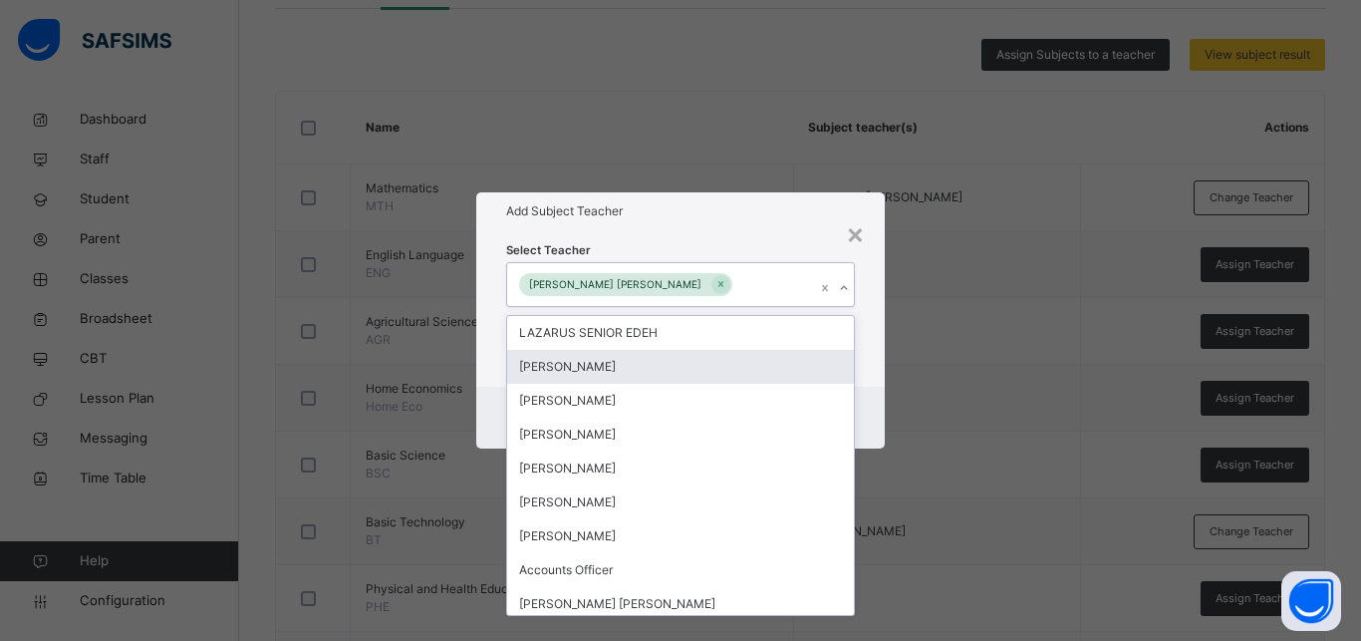
click at [864, 352] on div "Select Teacher option [PERSON_NAME] [PERSON_NAME], selected. option [PERSON_NAM…" at bounding box center [680, 307] width 408 height 155
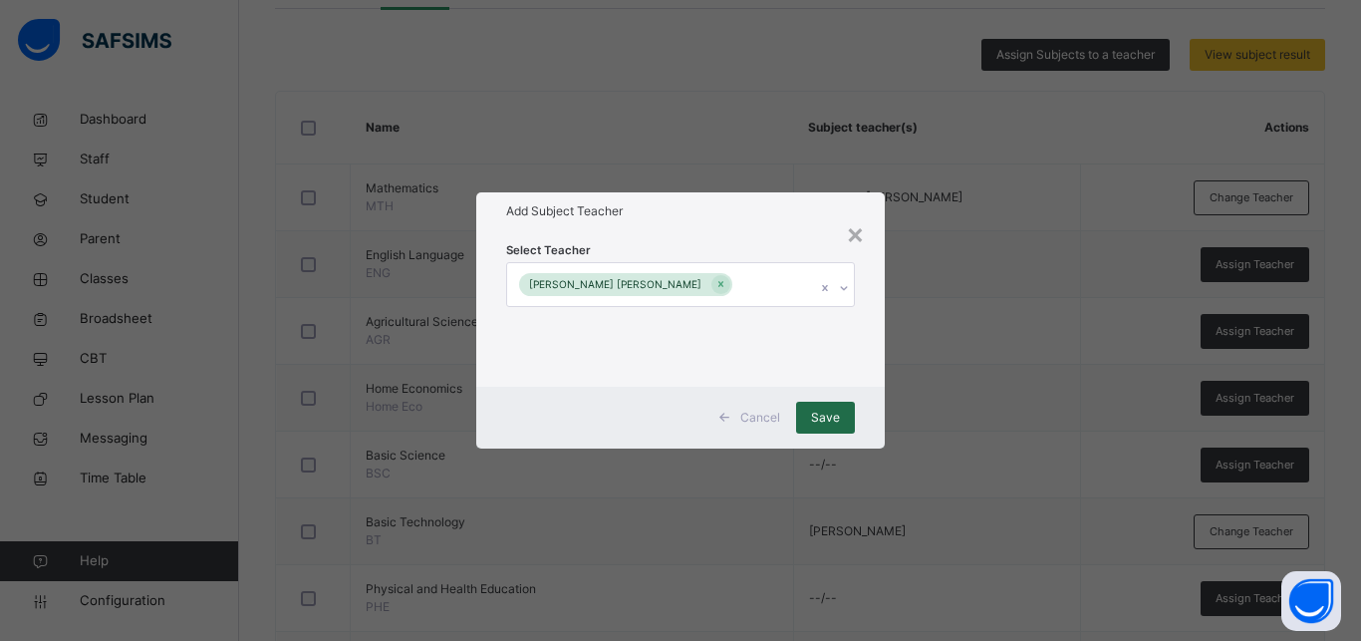
click at [831, 417] on span "Save" at bounding box center [825, 417] width 29 height 18
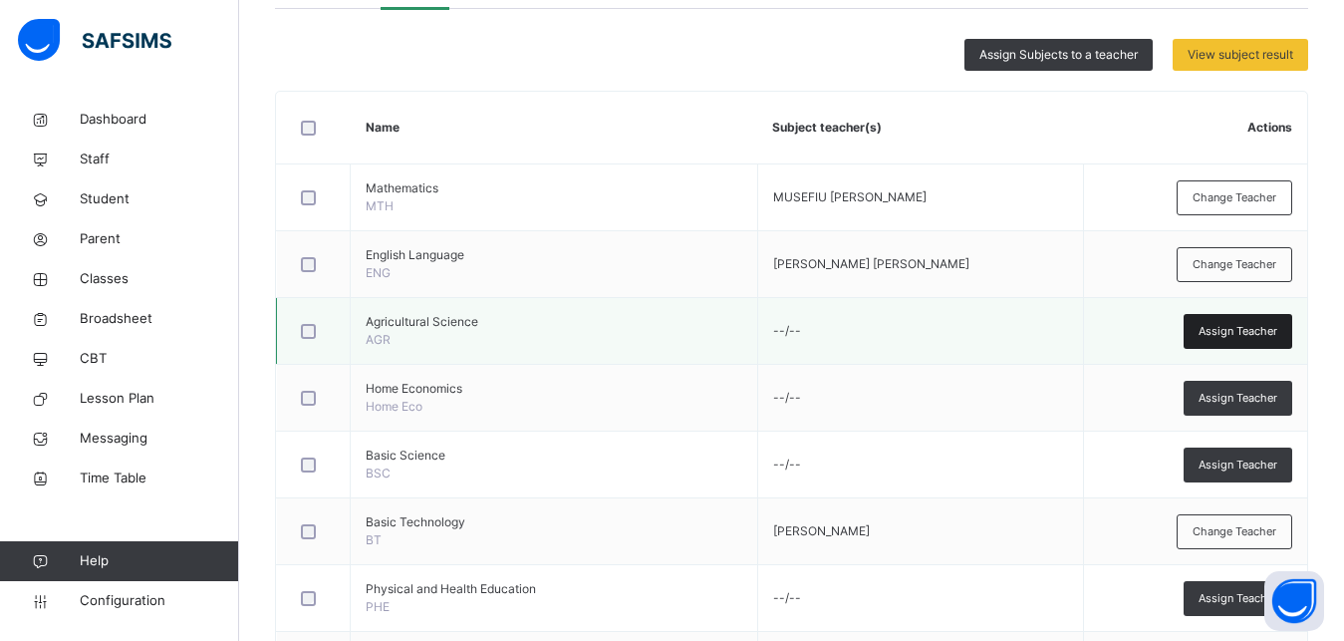
click at [1241, 323] on span "Assign Teacher" at bounding box center [1238, 331] width 79 height 17
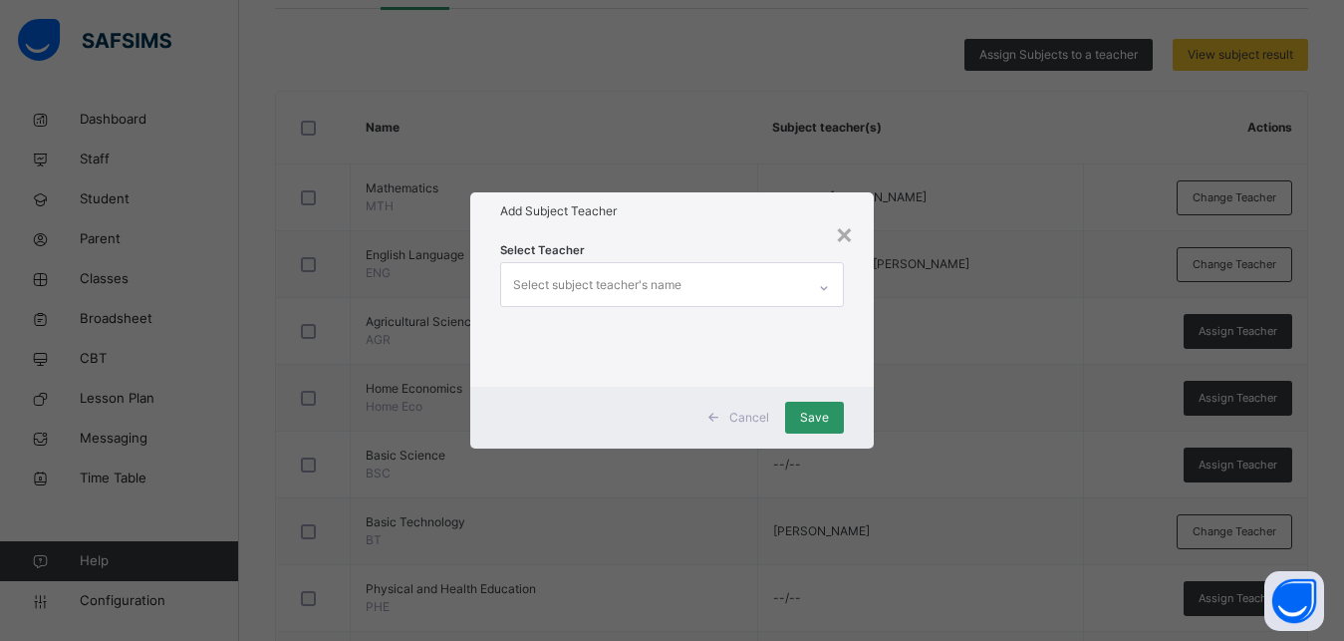
click at [551, 285] on div "Select subject teacher's name" at bounding box center [597, 285] width 168 height 38
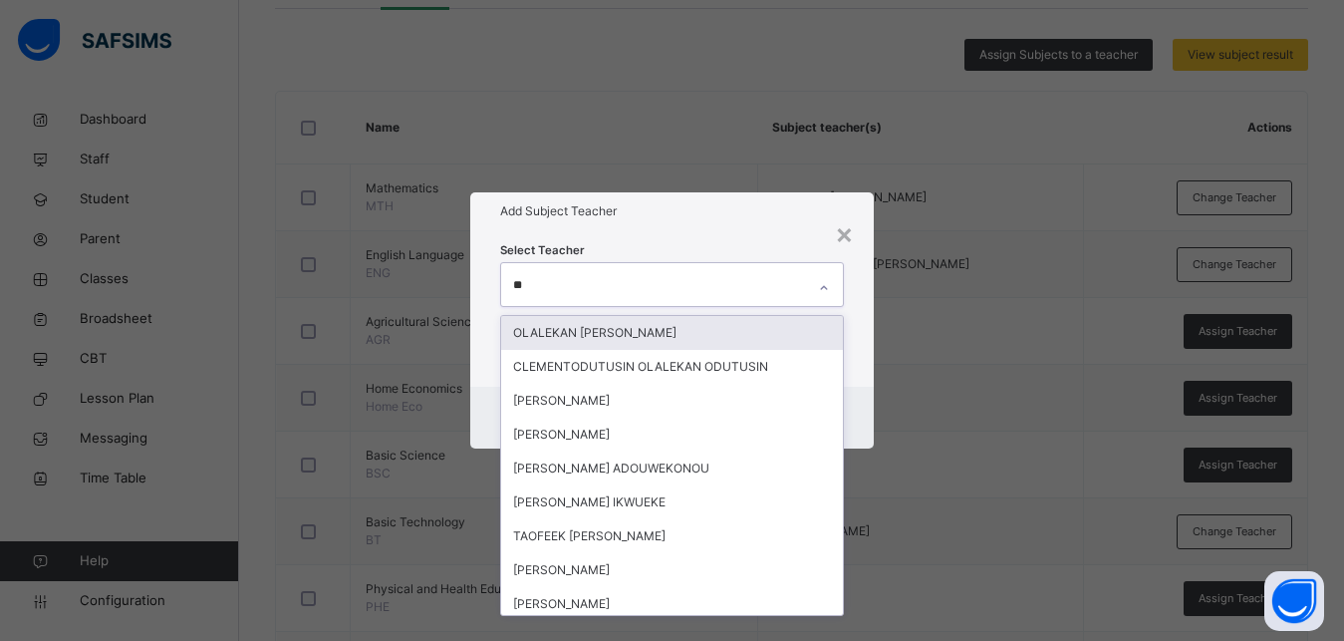
type input "***"
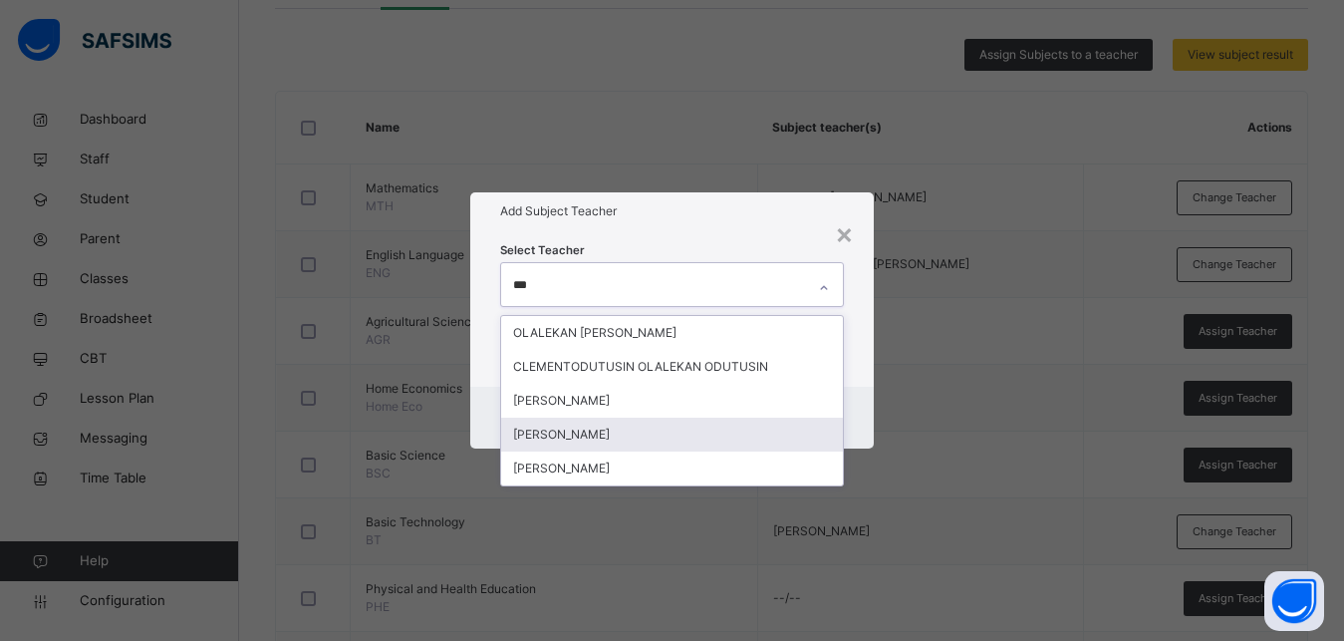
click at [650, 438] on div "[PERSON_NAME]" at bounding box center [672, 434] width 342 height 34
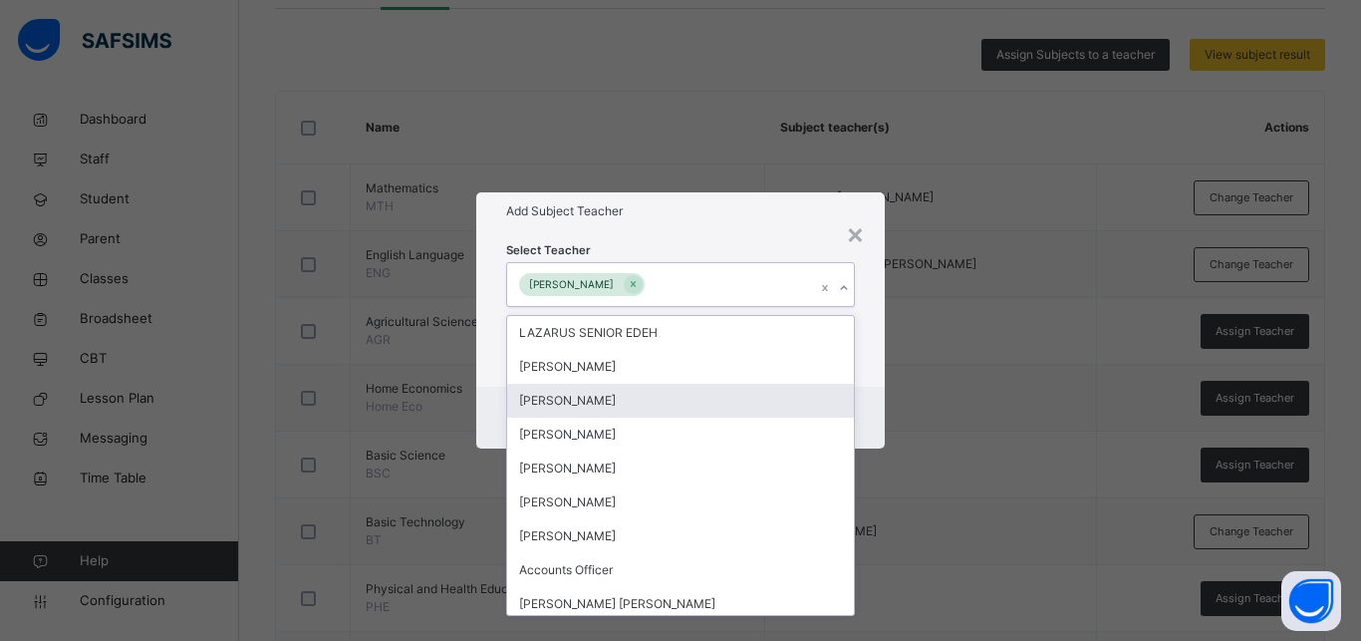
click at [860, 395] on div "Cancel Save" at bounding box center [680, 418] width 408 height 62
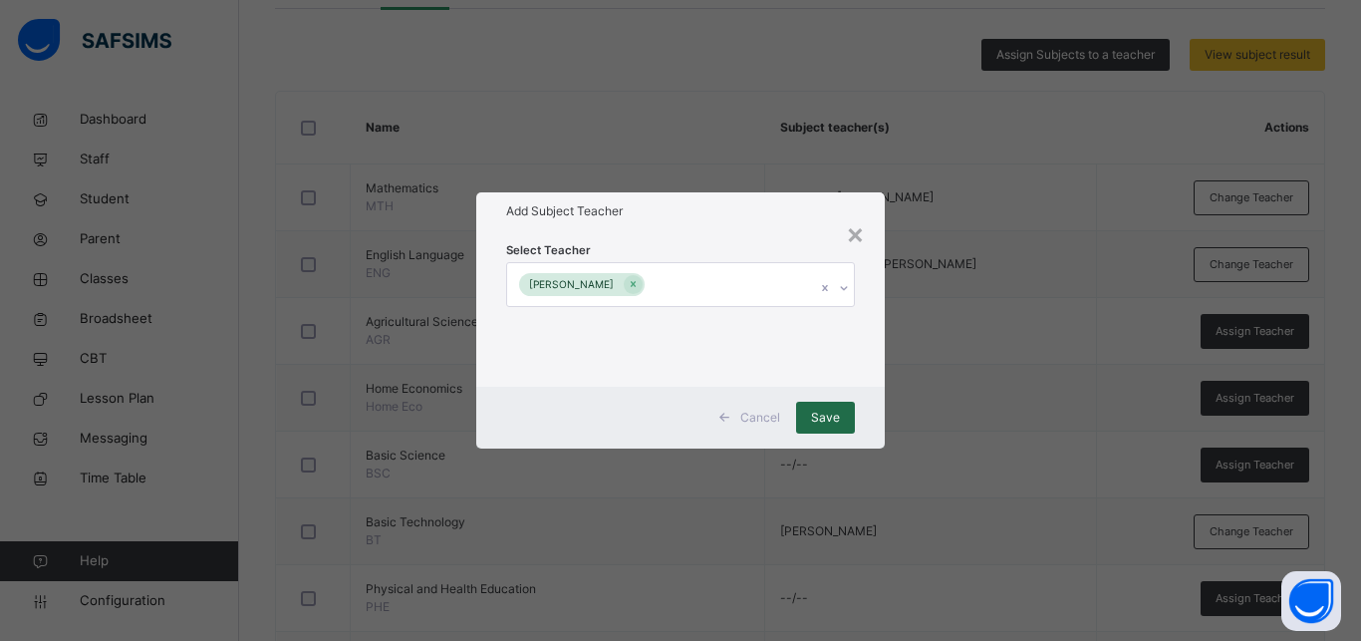
click at [843, 411] on div "Save" at bounding box center [825, 418] width 59 height 32
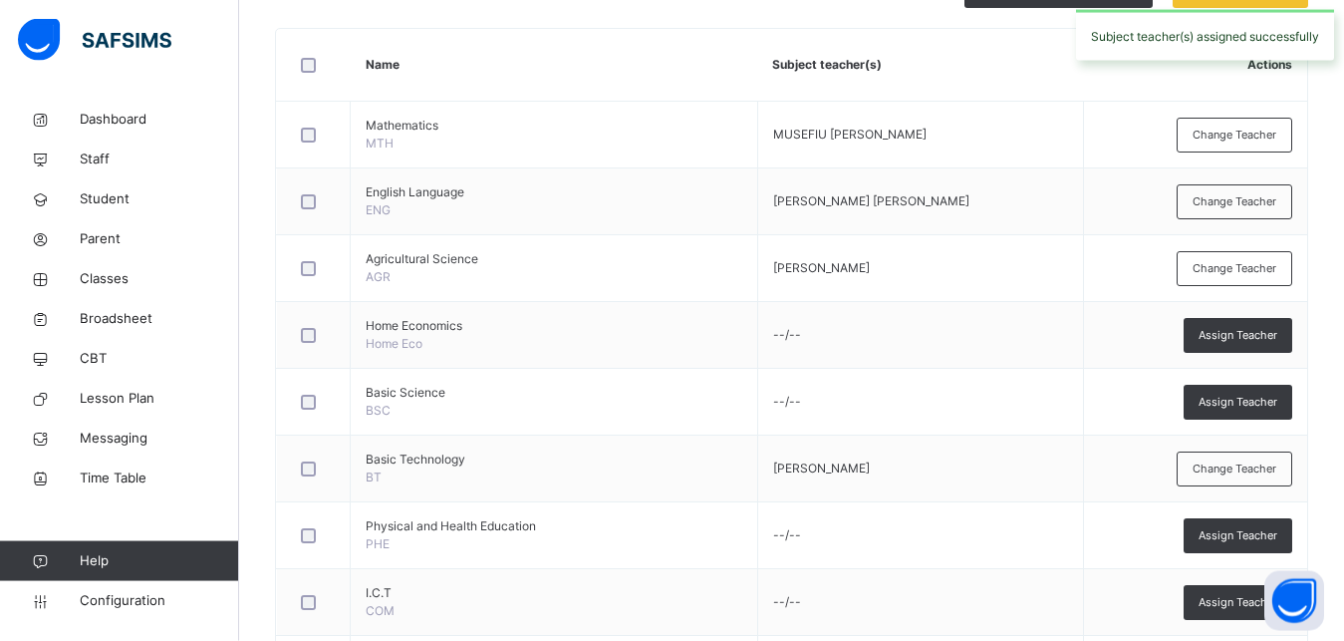
scroll to position [508, 0]
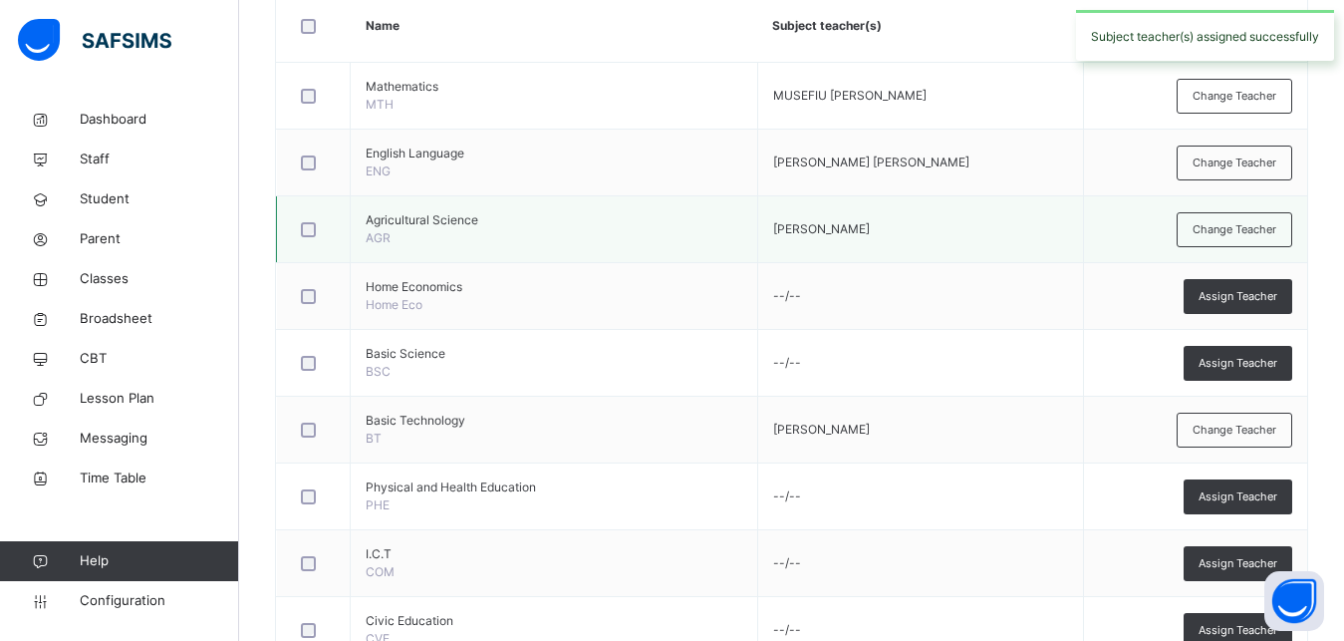
click at [316, 231] on div at bounding box center [313, 229] width 33 height 15
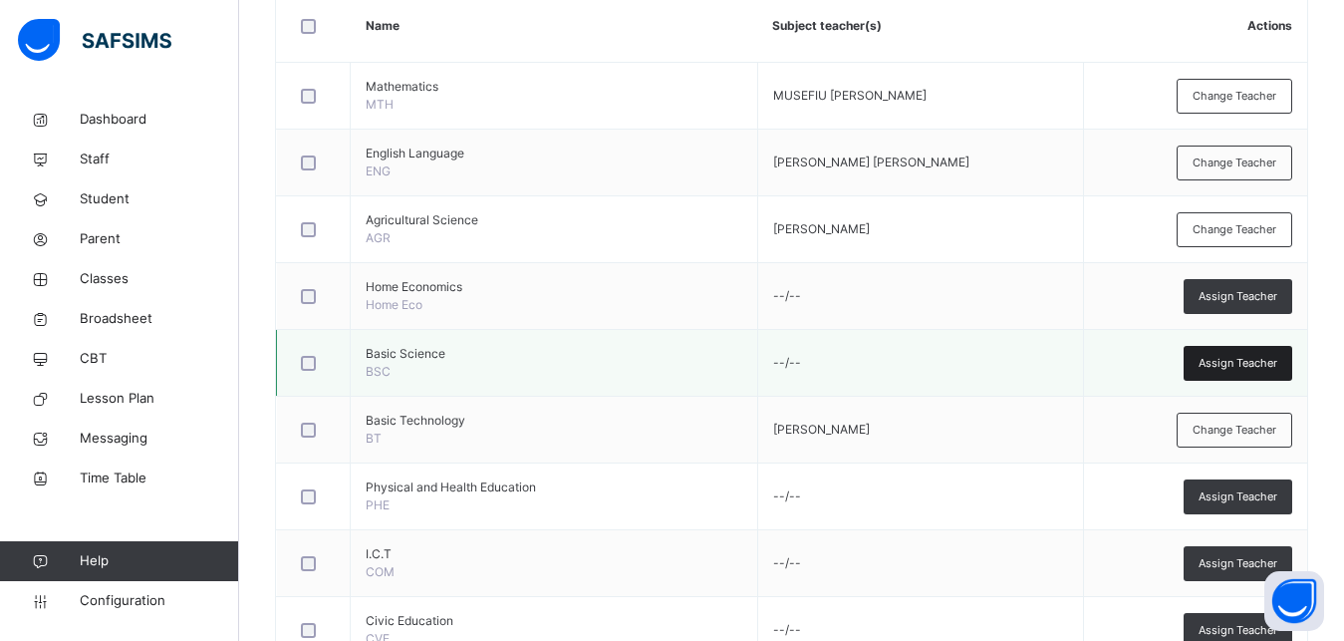
click at [1238, 364] on span "Assign Teacher" at bounding box center [1238, 363] width 79 height 17
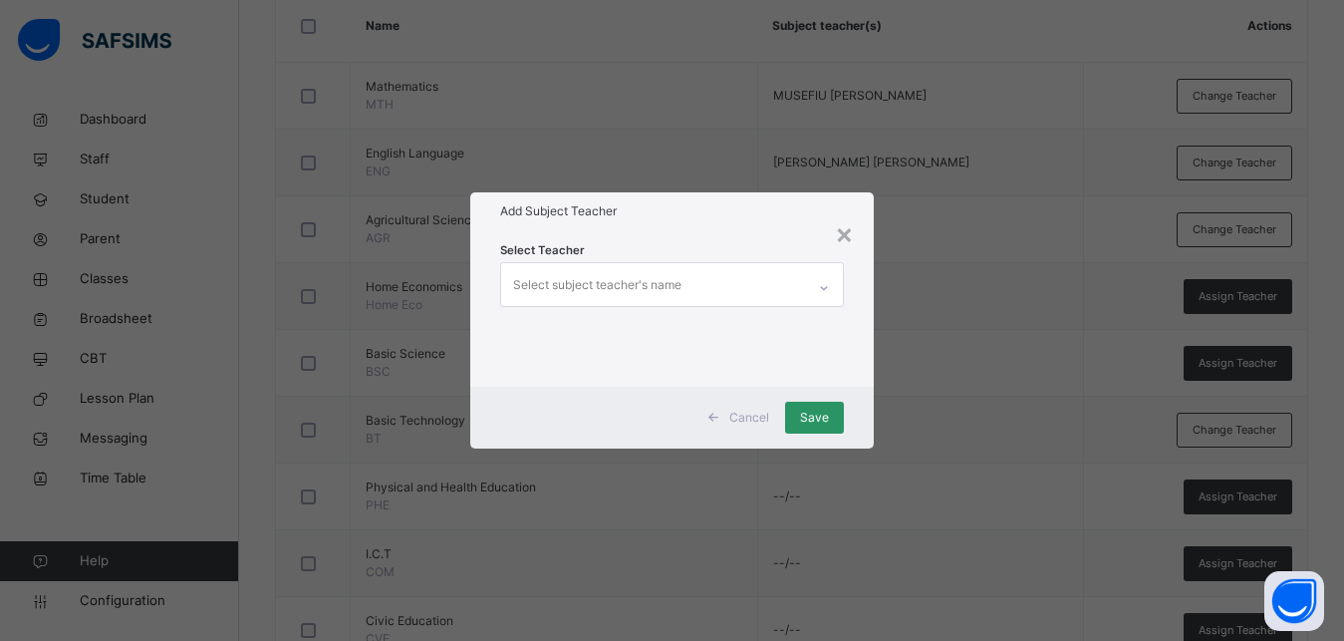
click at [653, 280] on div "Select subject teacher's name" at bounding box center [597, 285] width 168 height 38
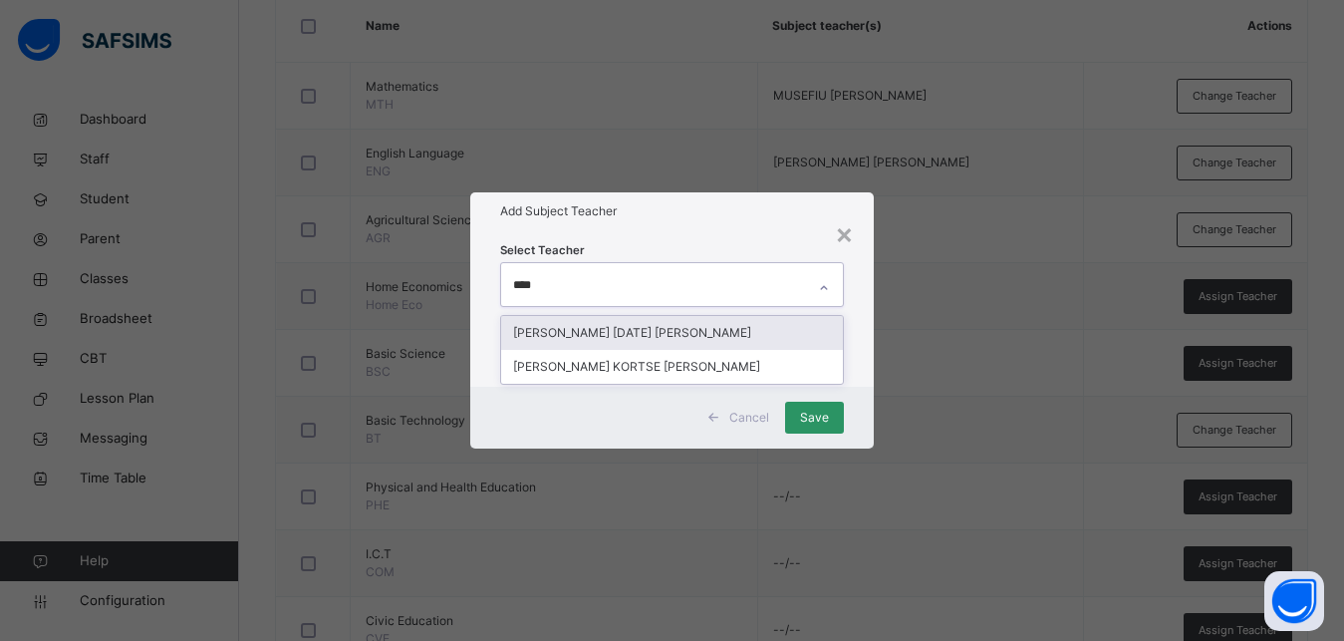
type input "*****"
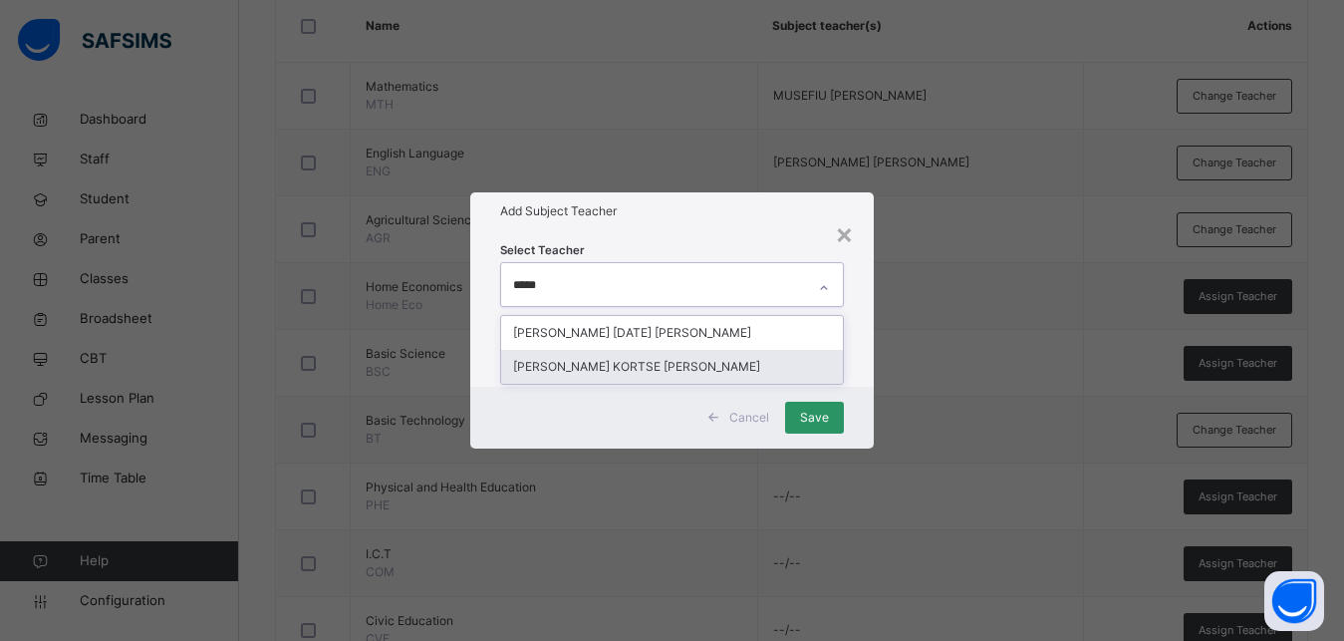
click at [634, 360] on div "[PERSON_NAME] KORTSE [PERSON_NAME]" at bounding box center [672, 367] width 342 height 34
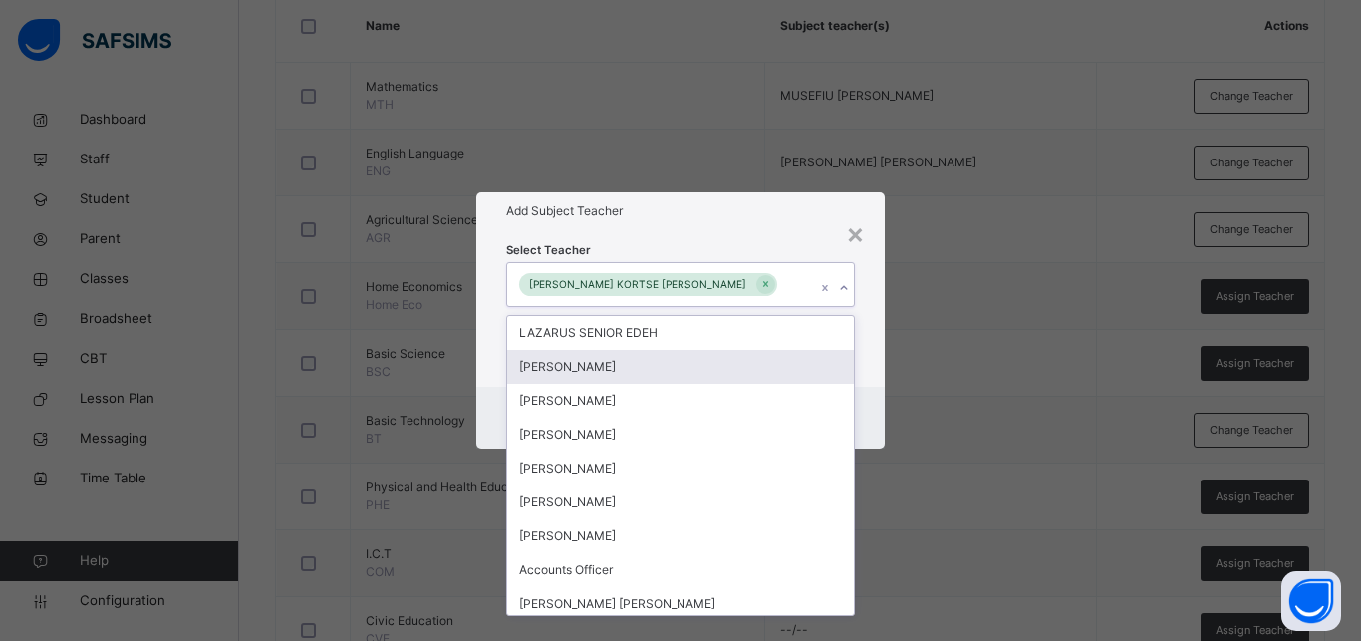
click at [863, 361] on div "Select Teacher option [PERSON_NAME] KORTSE [PERSON_NAME], selected. option [PER…" at bounding box center [680, 307] width 408 height 155
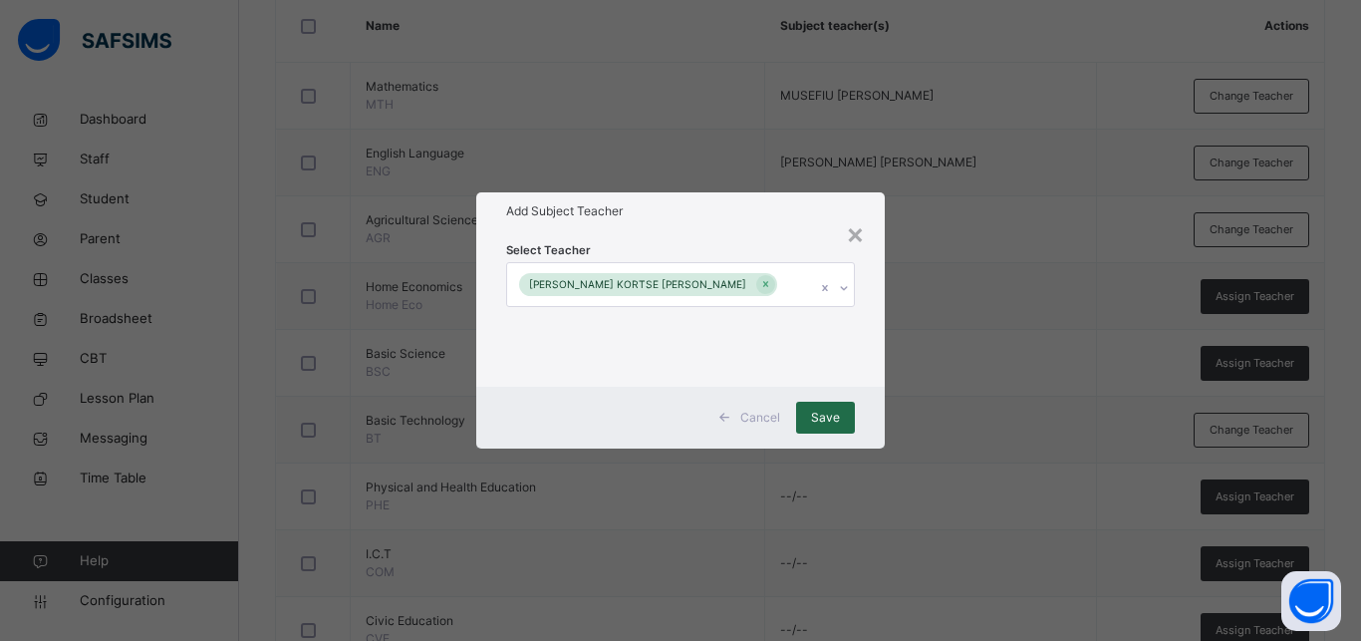
click at [818, 416] on span "Save" at bounding box center [825, 417] width 29 height 18
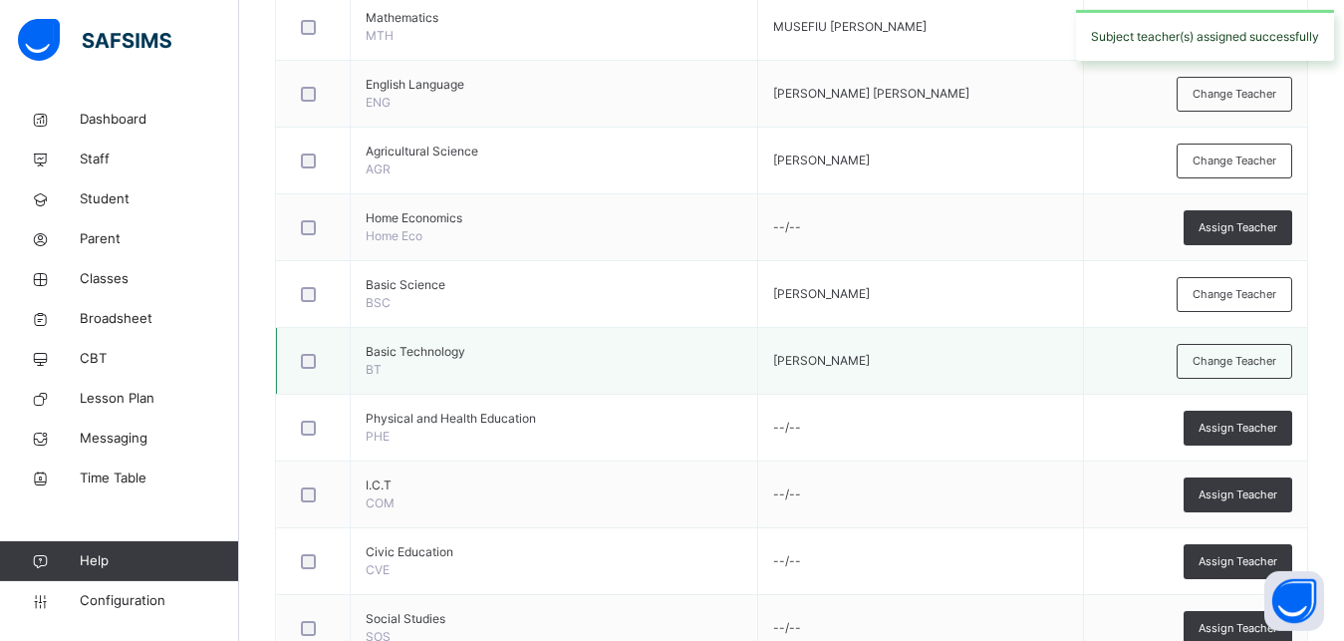
scroll to position [610, 0]
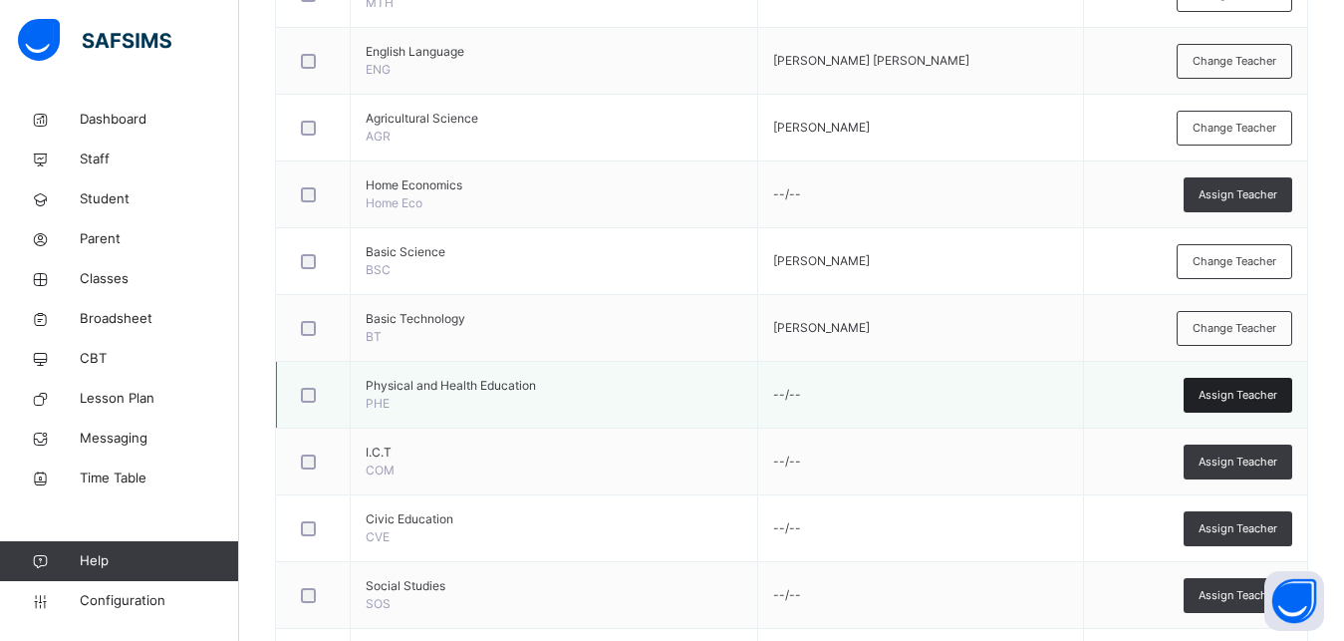
click at [1225, 386] on div "Assign Teacher" at bounding box center [1238, 395] width 109 height 35
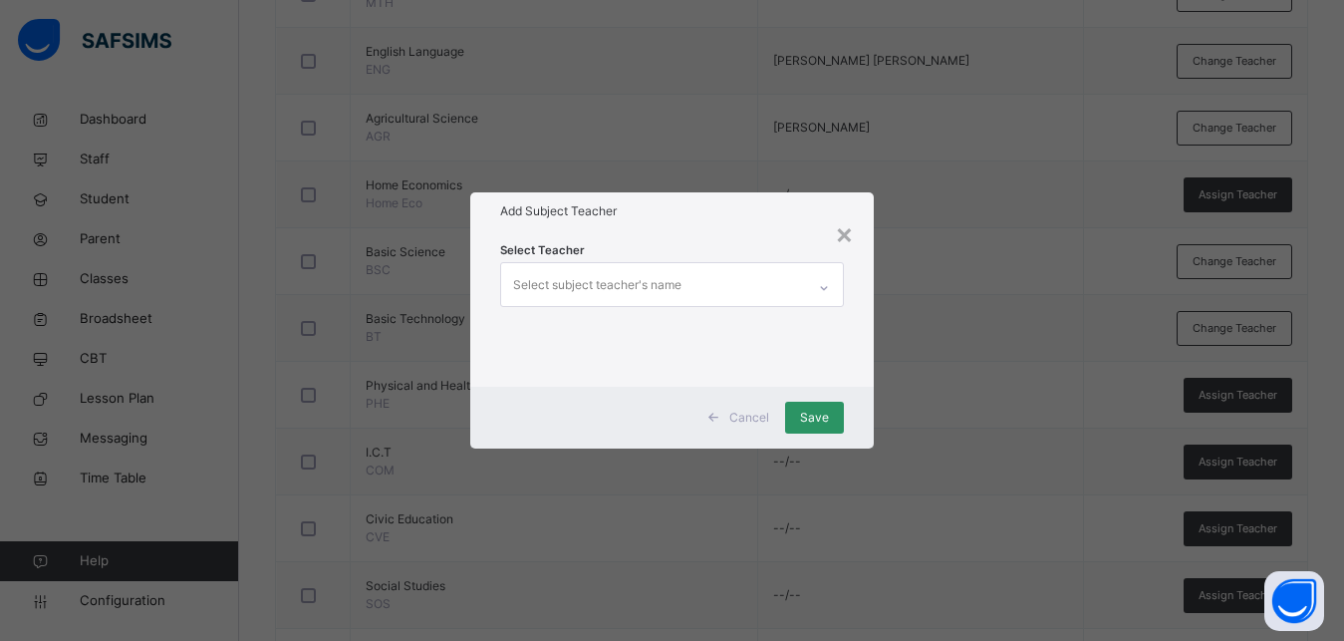
click at [587, 275] on div "Select subject teacher's name" at bounding box center [597, 285] width 168 height 38
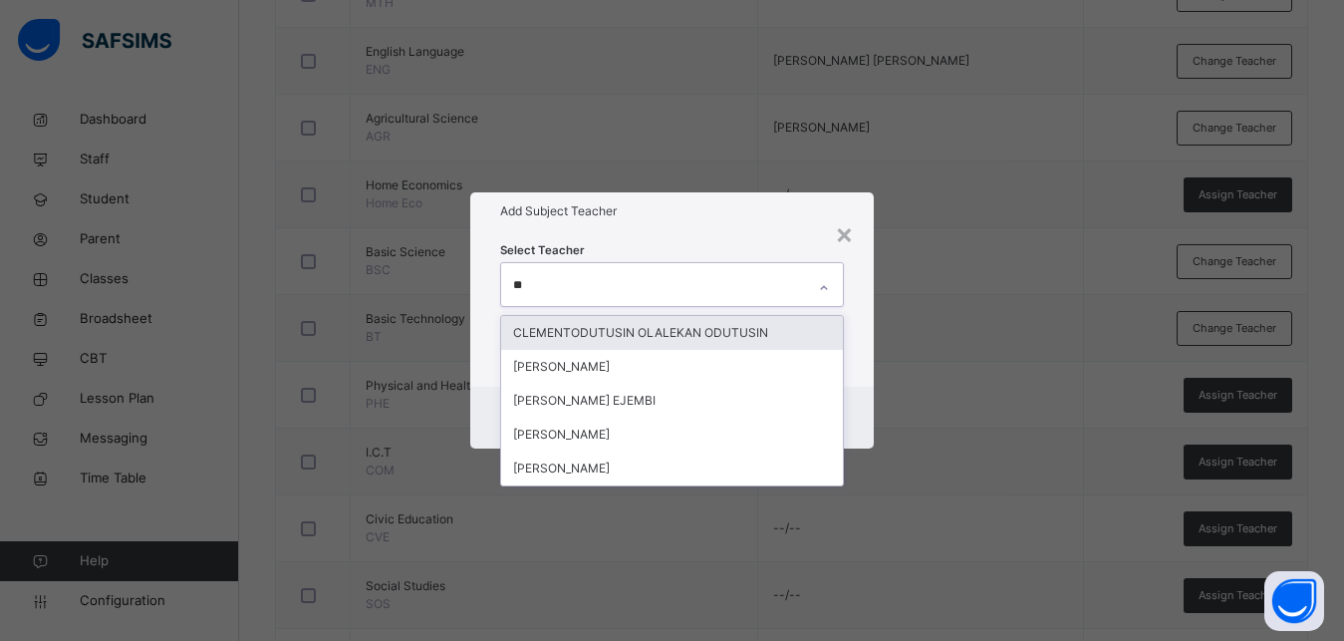
type input "***"
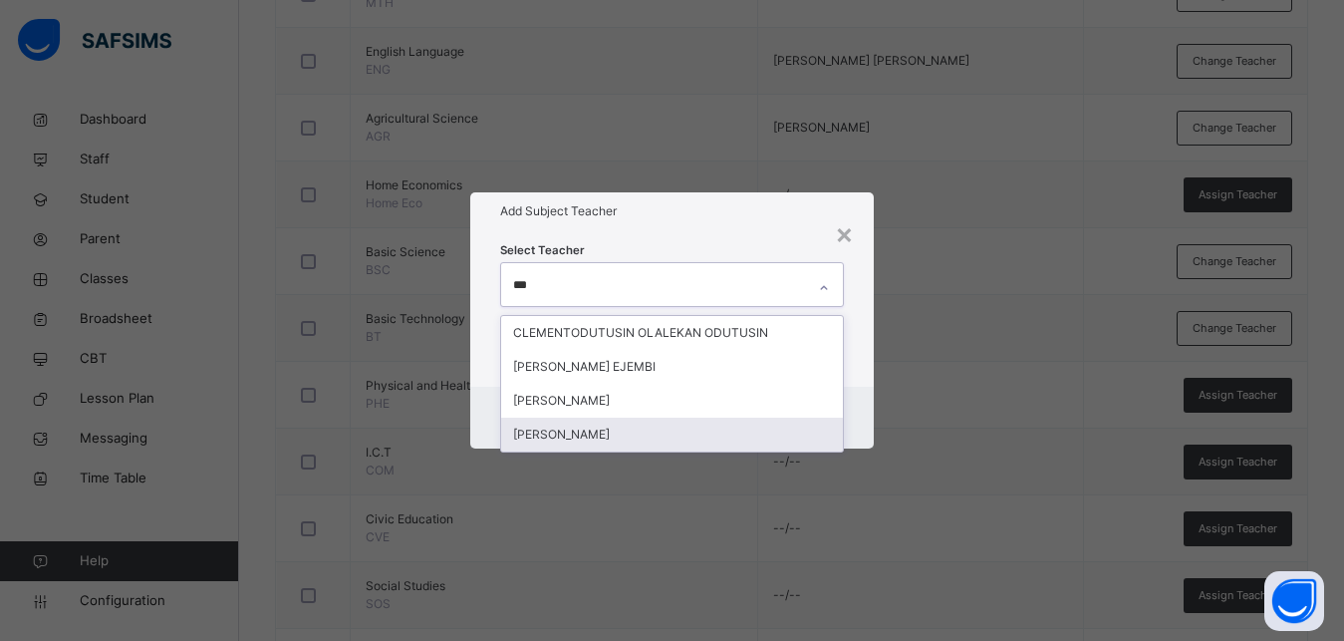
click at [629, 432] on div "[PERSON_NAME]" at bounding box center [672, 434] width 342 height 34
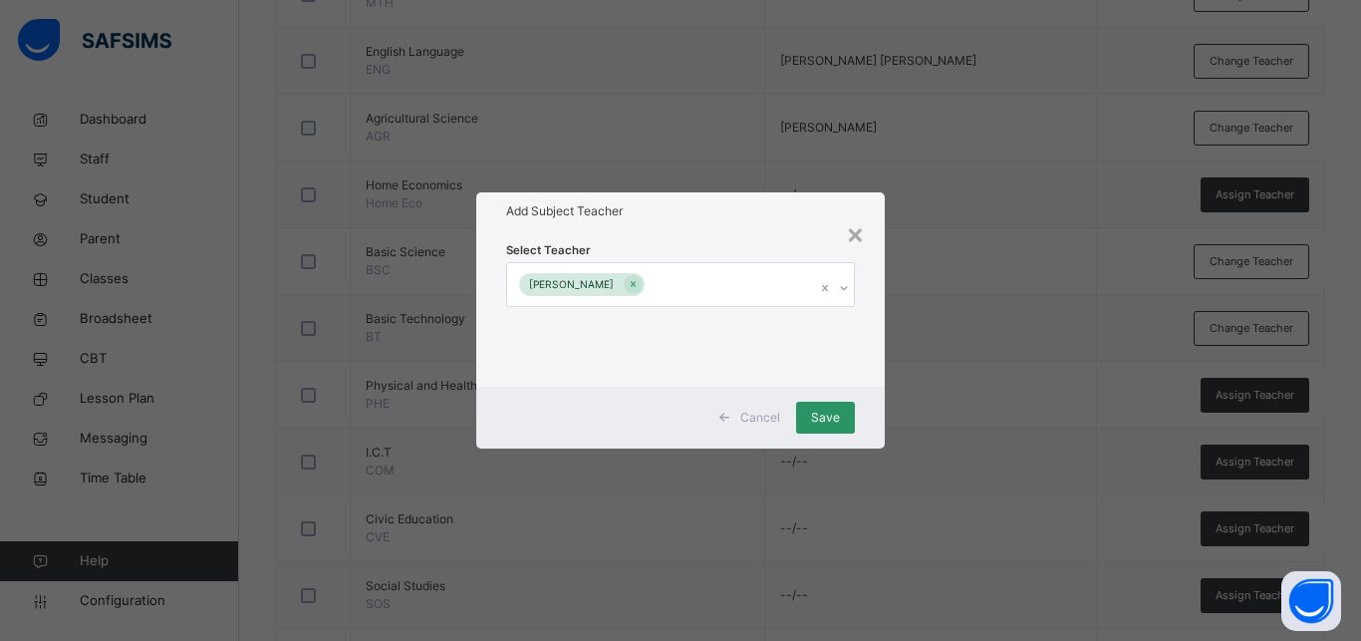
click at [864, 401] on div "Cancel Save" at bounding box center [680, 418] width 408 height 62
click at [822, 414] on span "Save" at bounding box center [825, 417] width 29 height 18
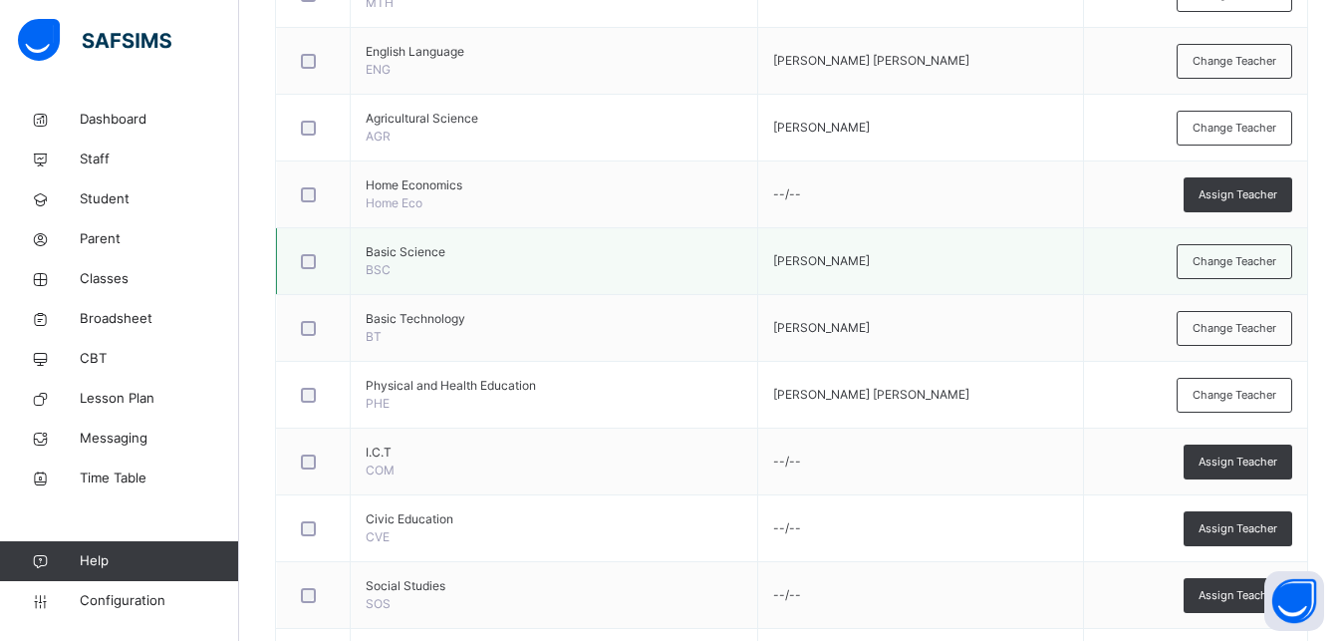
click at [317, 253] on div at bounding box center [313, 261] width 43 height 42
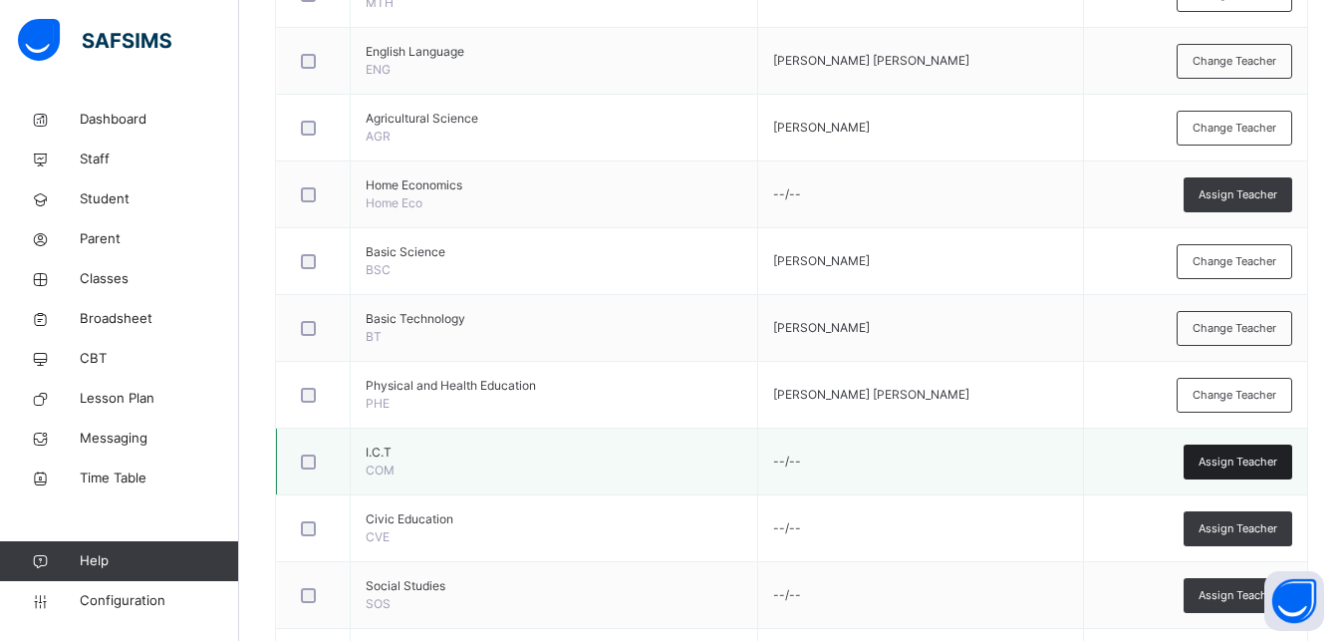
click at [1253, 459] on span "Assign Teacher" at bounding box center [1238, 461] width 79 height 17
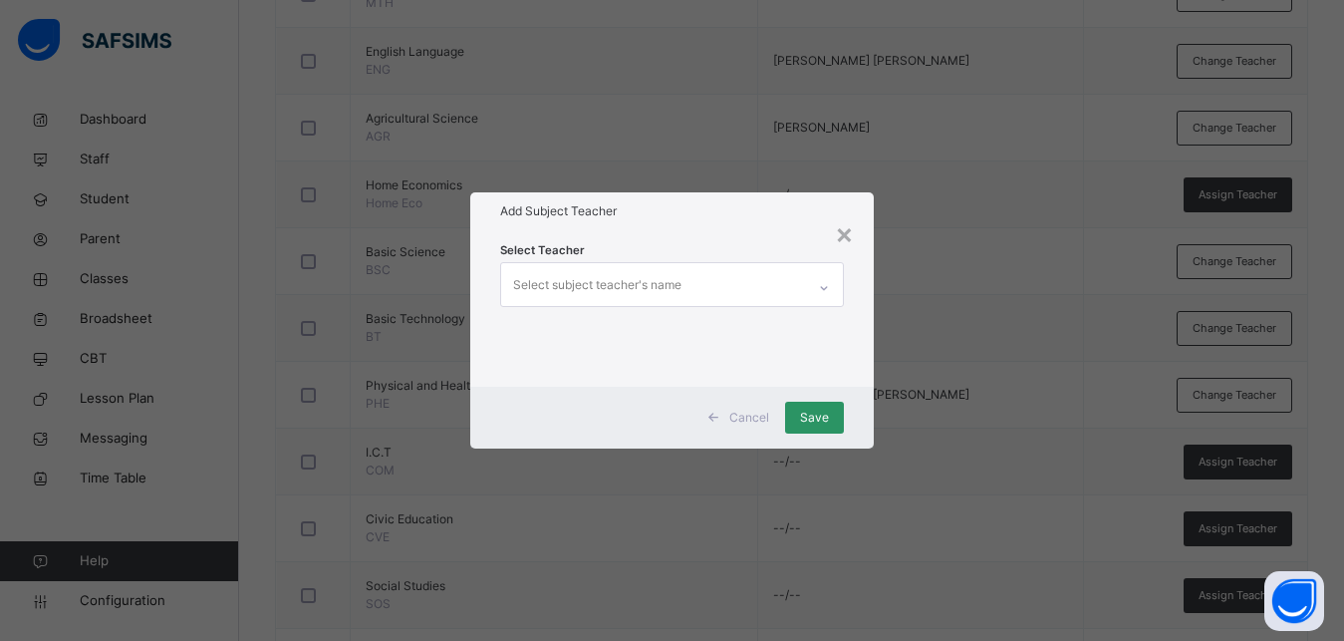
click at [590, 278] on div "Select subject teacher's name" at bounding box center [597, 285] width 168 height 38
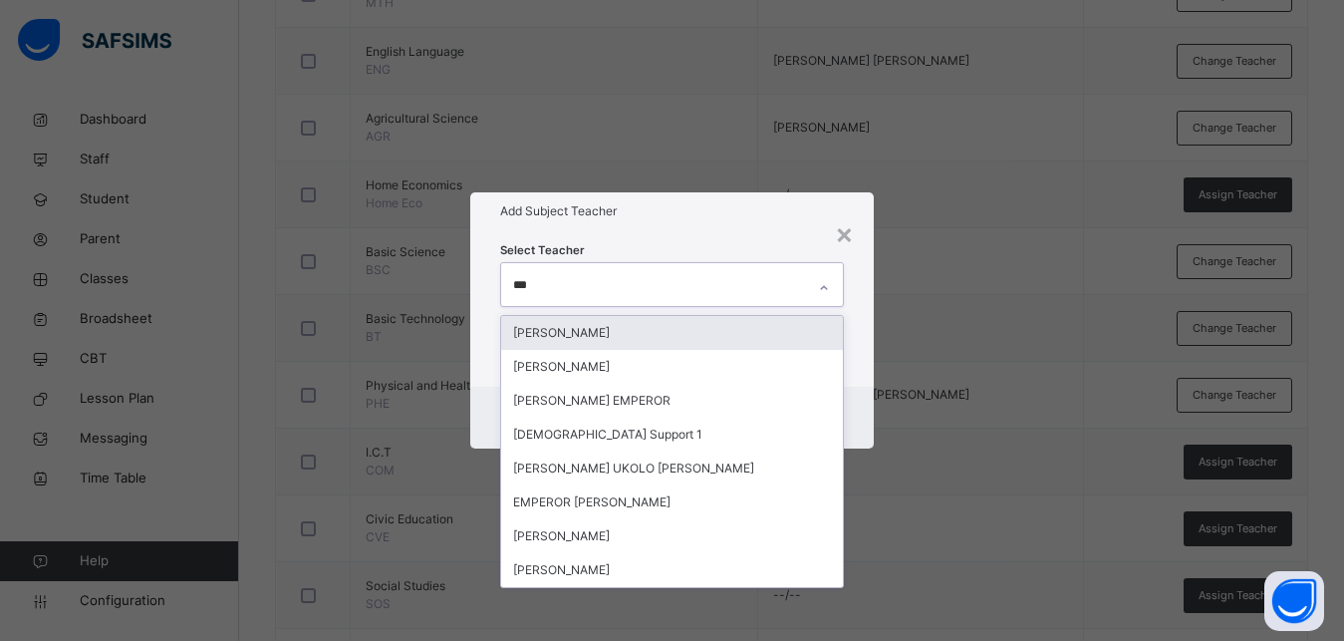
type input "****"
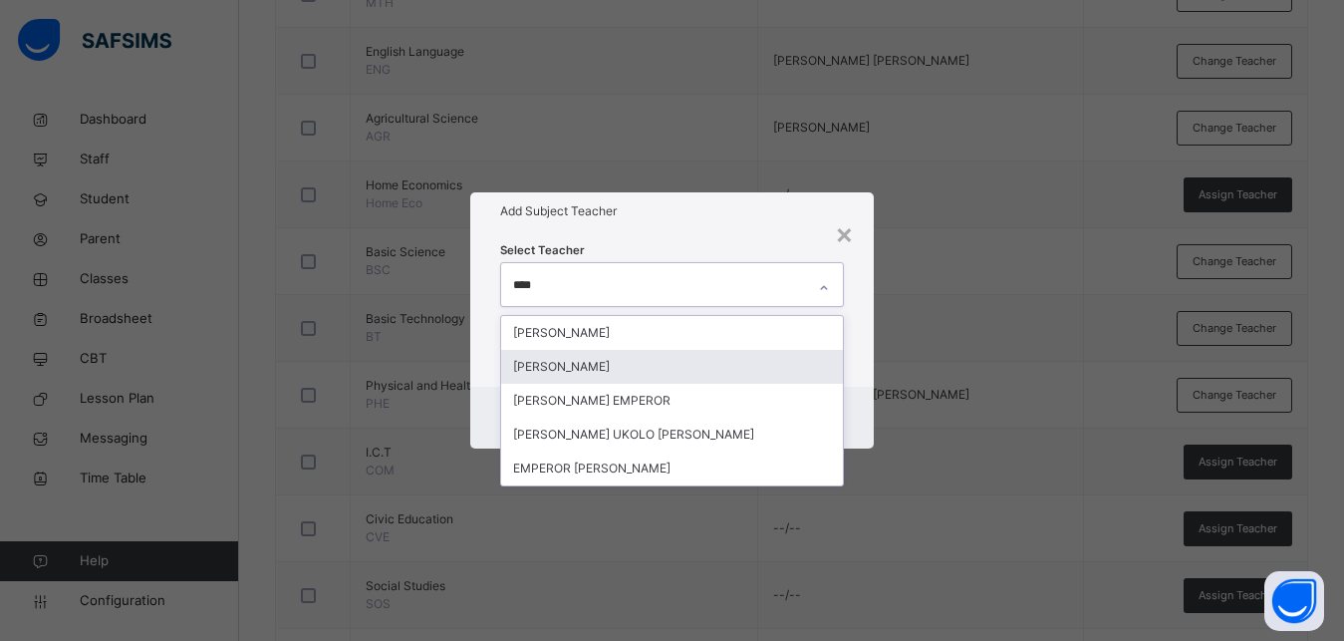
click at [575, 364] on div "[PERSON_NAME]" at bounding box center [672, 367] width 342 height 34
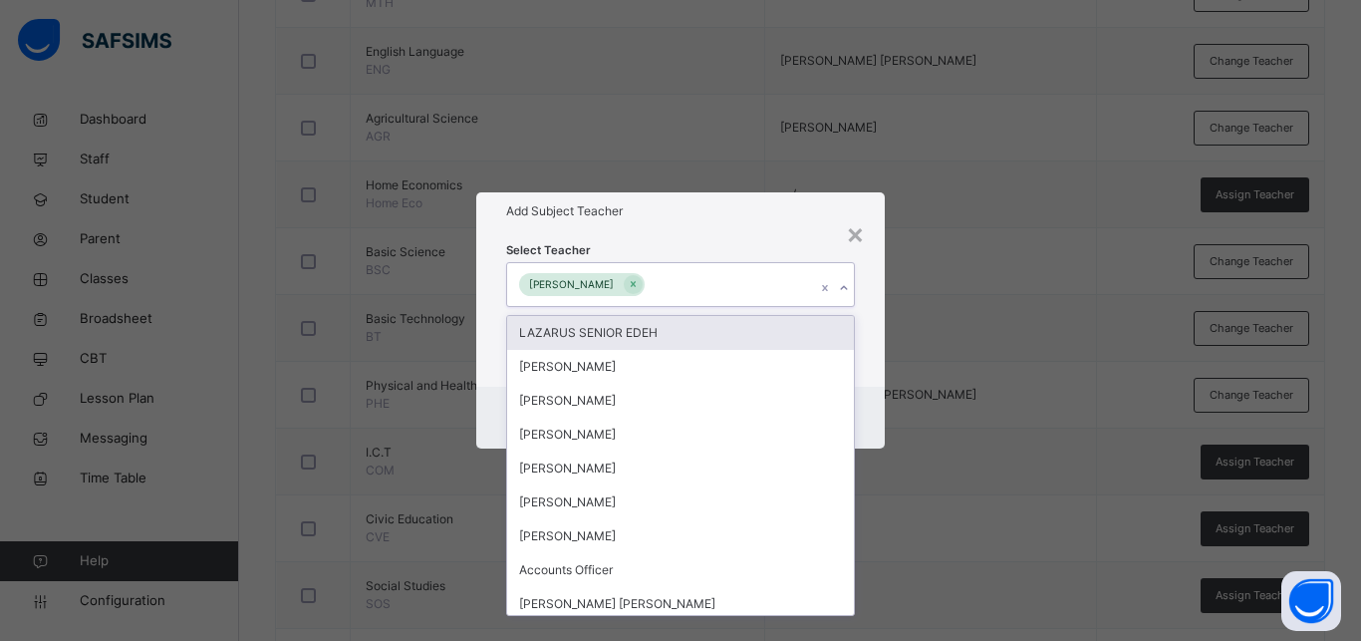
click at [870, 323] on div "Select Teacher option [PERSON_NAME], selected. option LAZARUS SENIOR EDEH focus…" at bounding box center [680, 307] width 408 height 155
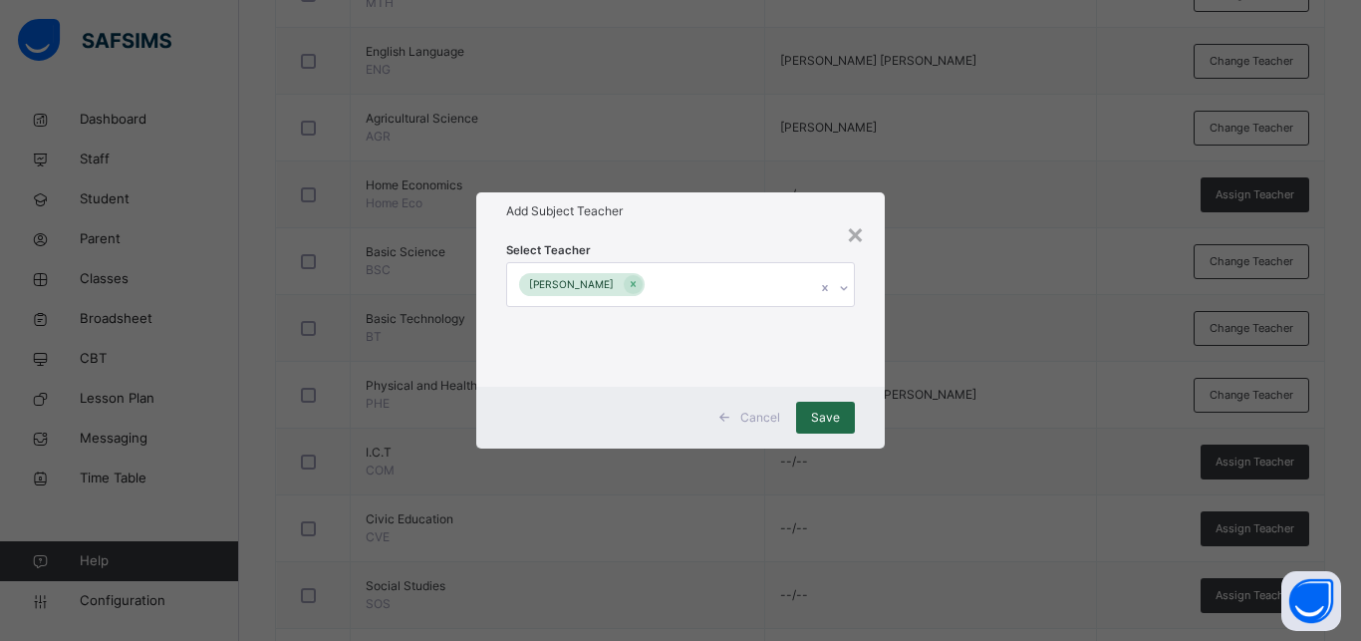
click at [810, 409] on div "Save" at bounding box center [825, 418] width 59 height 32
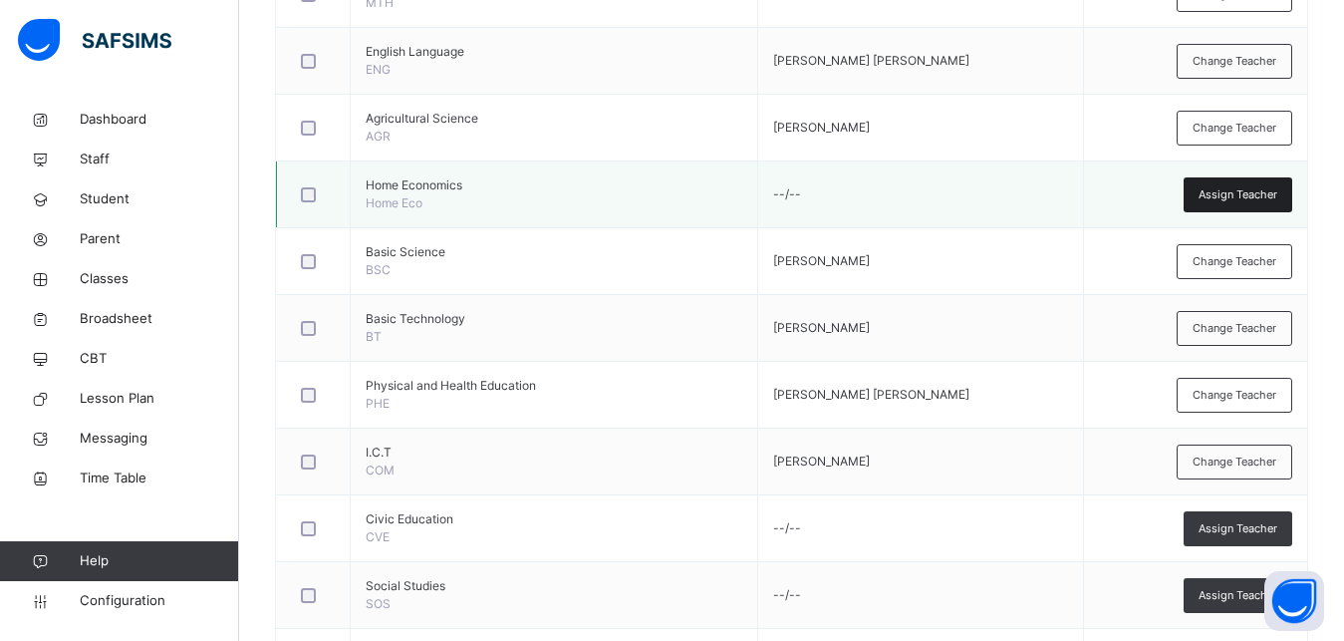
click at [1277, 194] on span "Assign Teacher" at bounding box center [1238, 194] width 79 height 17
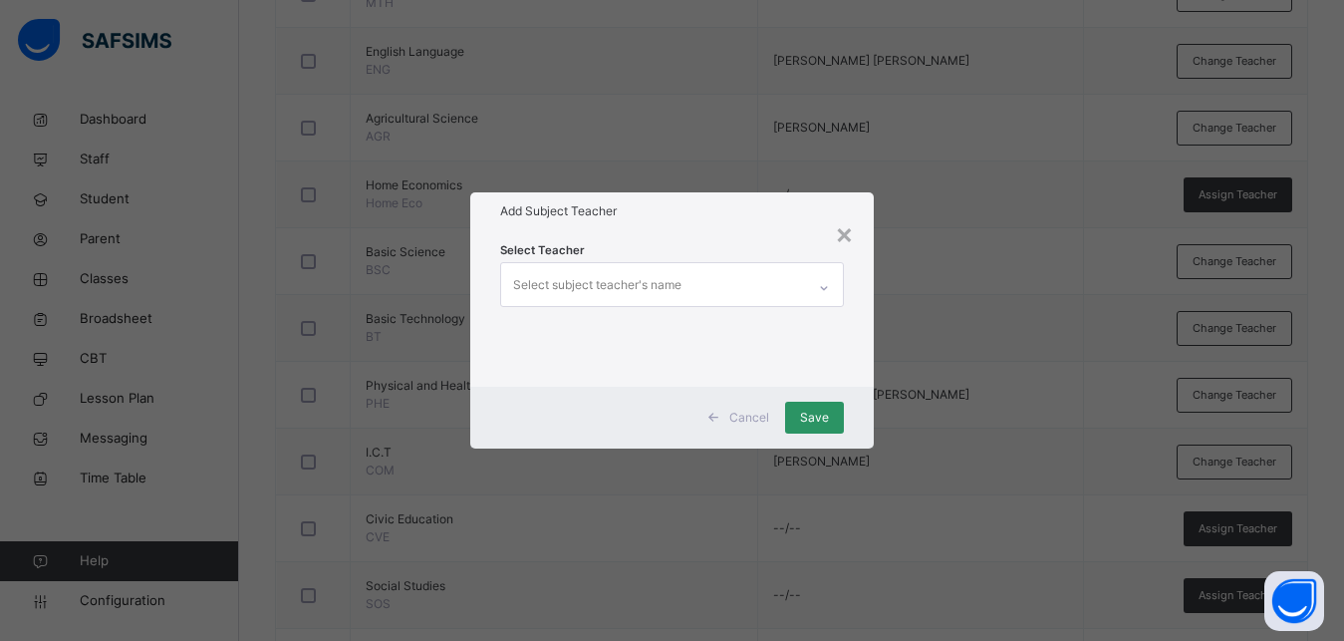
click at [580, 283] on div "Select subject teacher's name" at bounding box center [597, 285] width 168 height 38
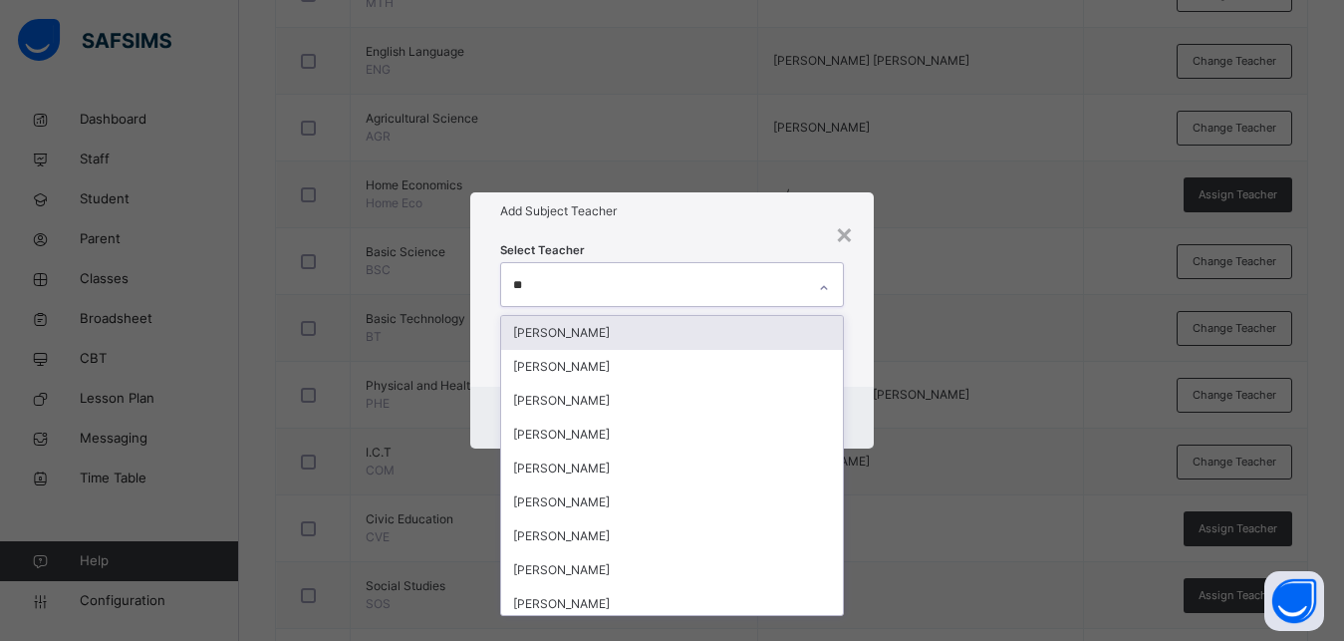
type input "***"
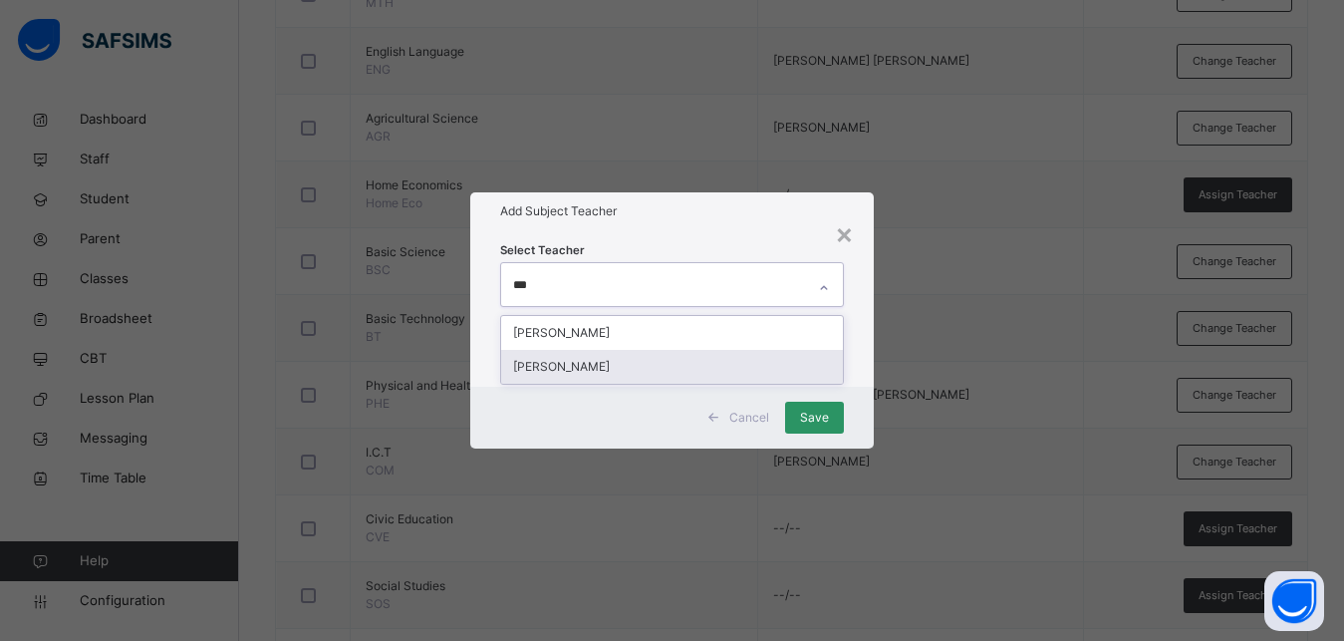
click at [601, 362] on div "[PERSON_NAME]" at bounding box center [672, 367] width 342 height 34
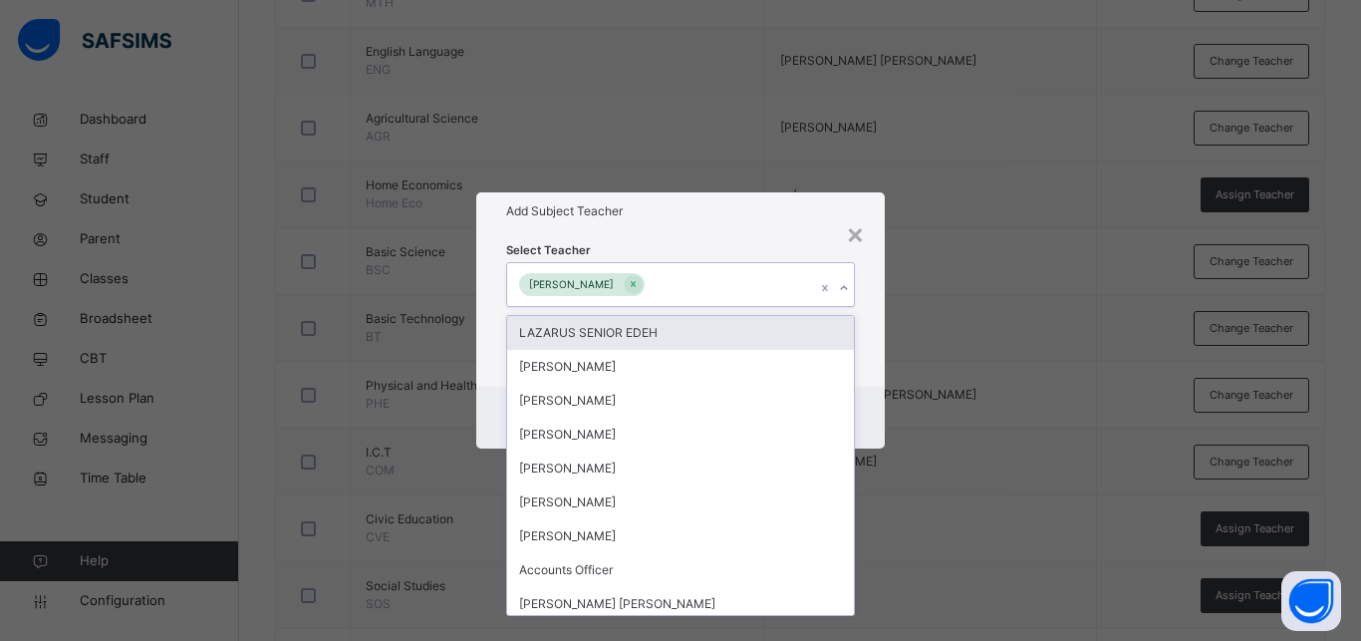
click at [877, 332] on div "Select Teacher option [PERSON_NAME], selected. option LAZARUS SENIOR EDEH focus…" at bounding box center [680, 307] width 408 height 155
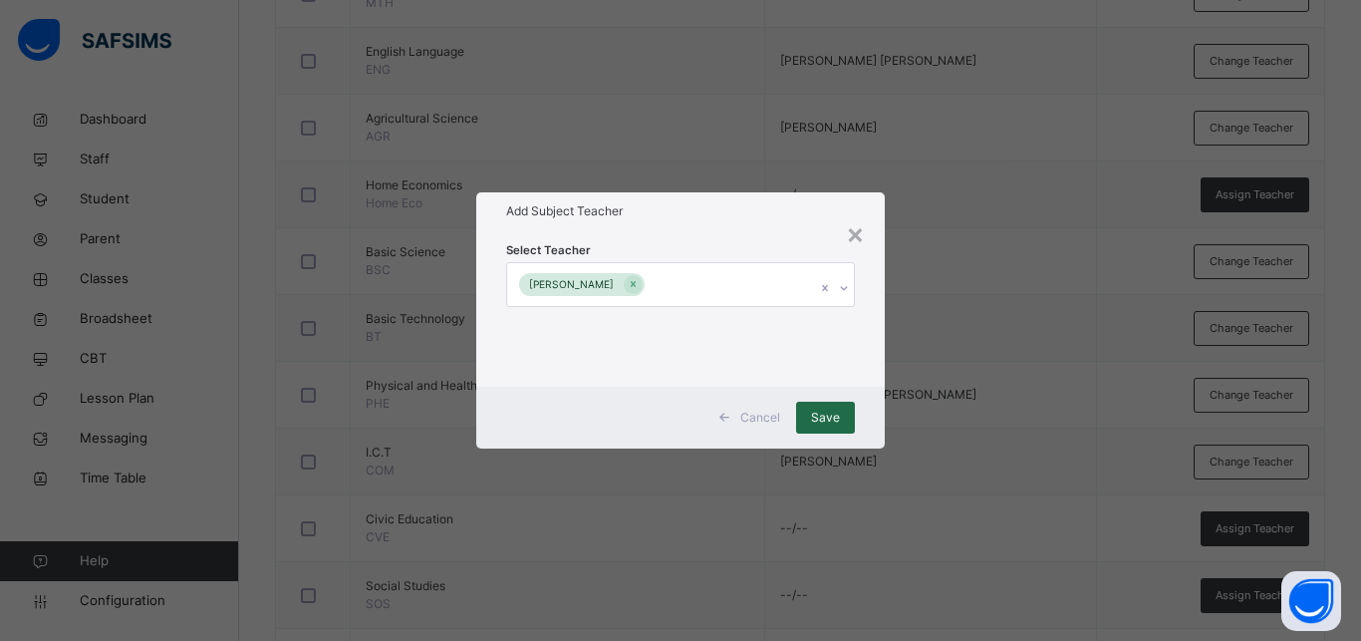
click at [815, 411] on span "Save" at bounding box center [825, 417] width 29 height 18
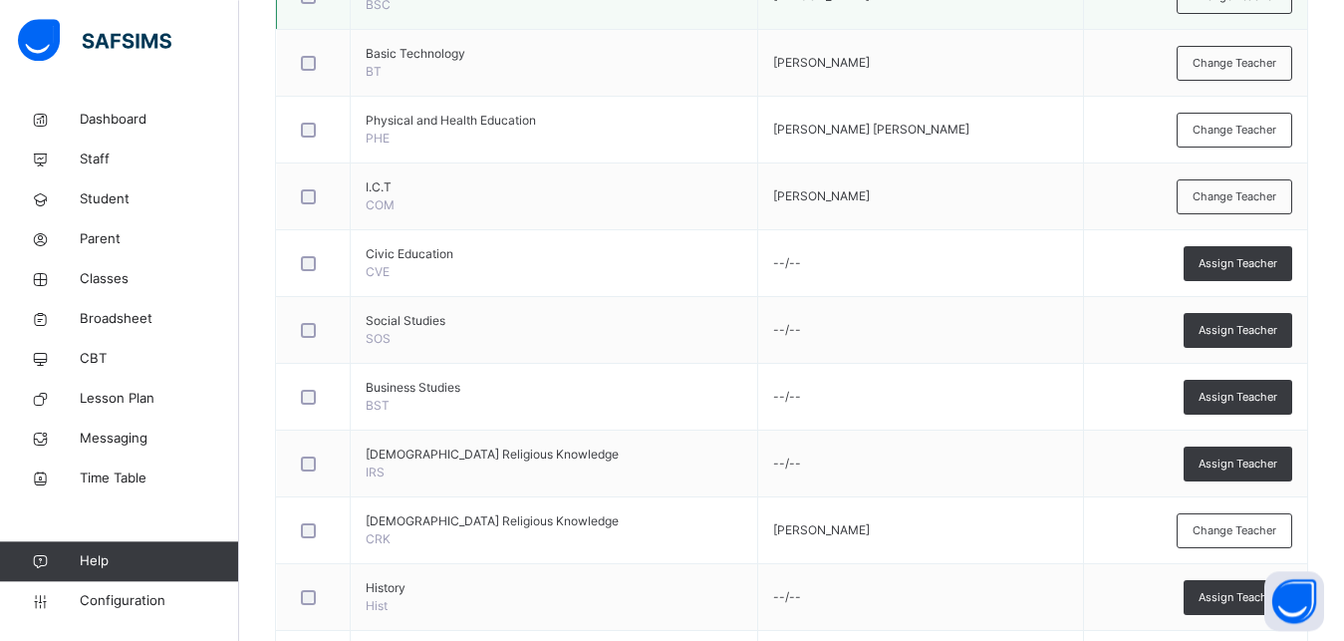
scroll to position [915, 0]
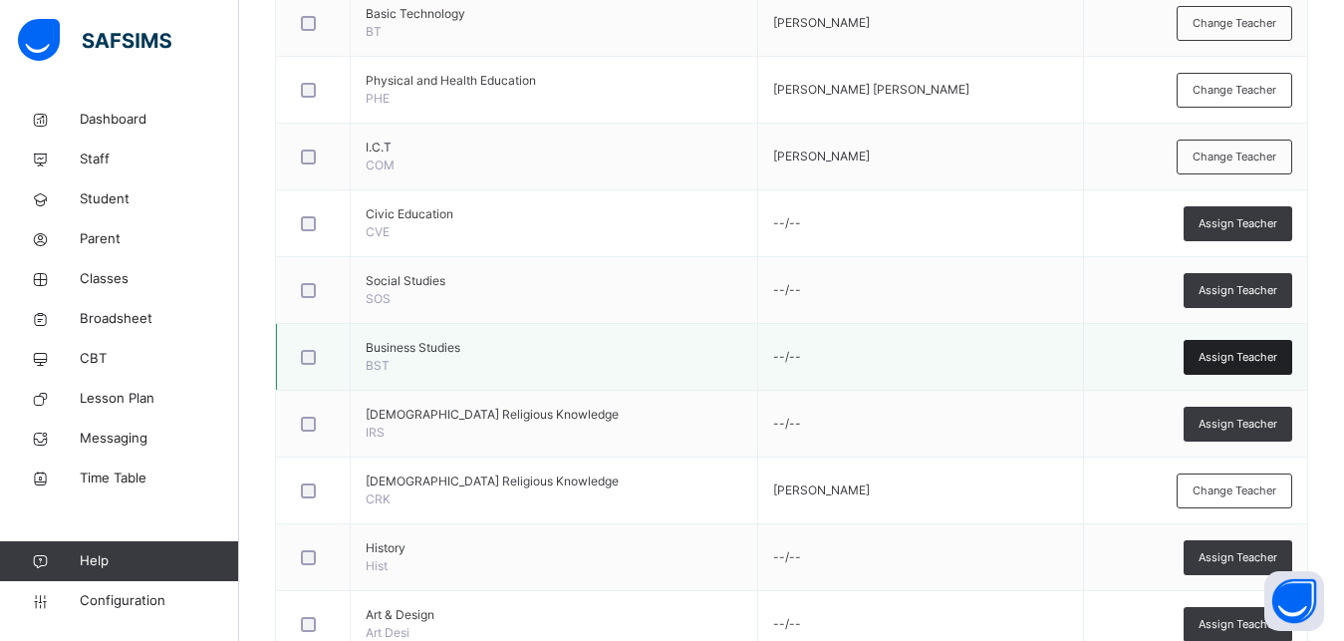
click at [1229, 355] on span "Assign Teacher" at bounding box center [1238, 357] width 79 height 17
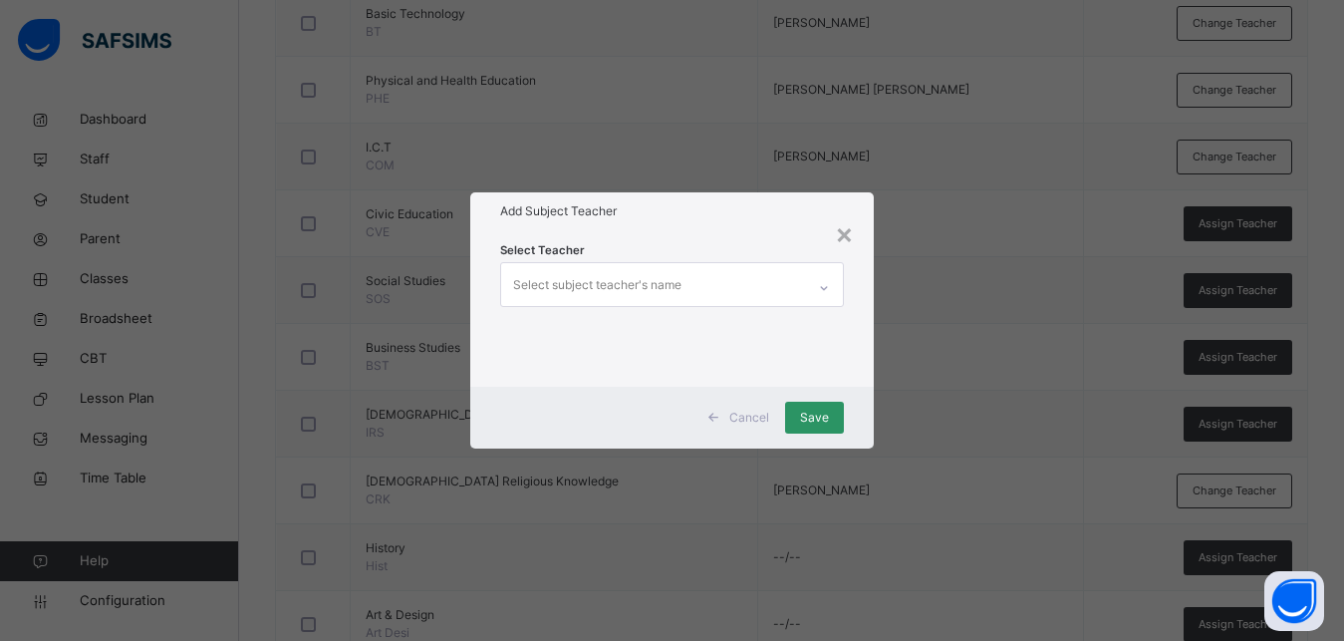
click at [648, 273] on div "Select subject teacher's name" at bounding box center [597, 285] width 168 height 38
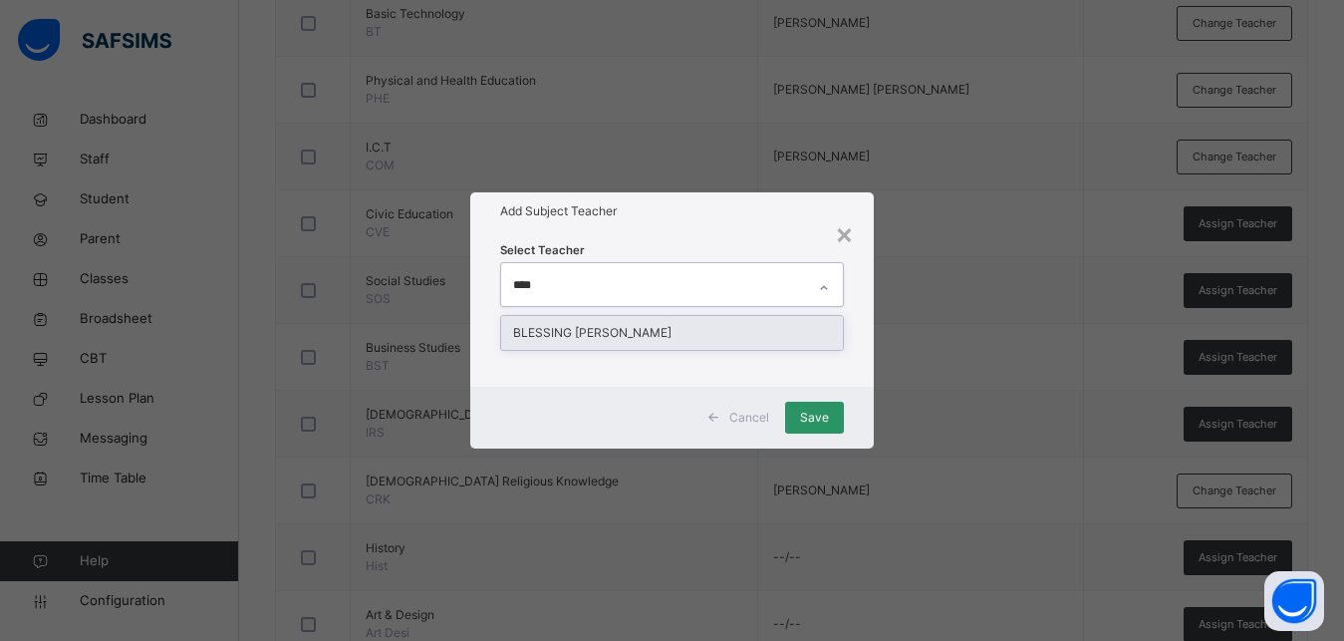
type input "*****"
click at [594, 333] on div "BLESSING [PERSON_NAME]" at bounding box center [672, 333] width 342 height 34
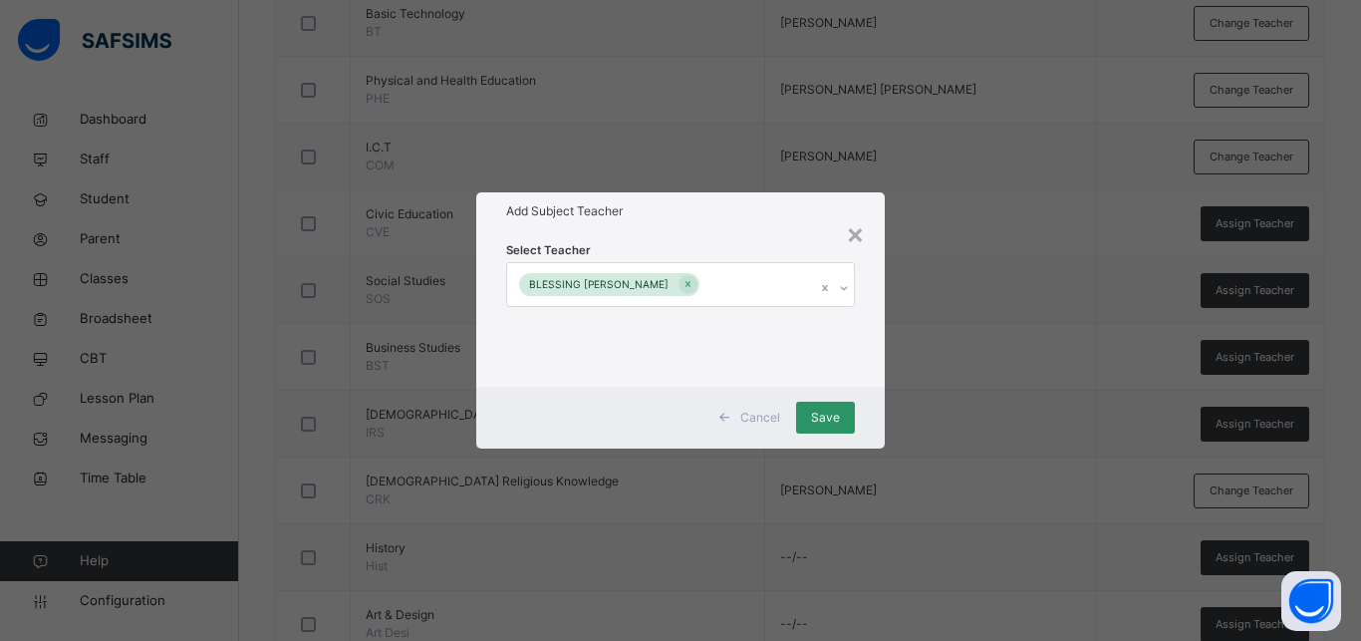
click at [871, 361] on div "Select Teacher BLESSING [PERSON_NAME]" at bounding box center [680, 307] width 408 height 155
click at [824, 414] on span "Save" at bounding box center [825, 417] width 29 height 18
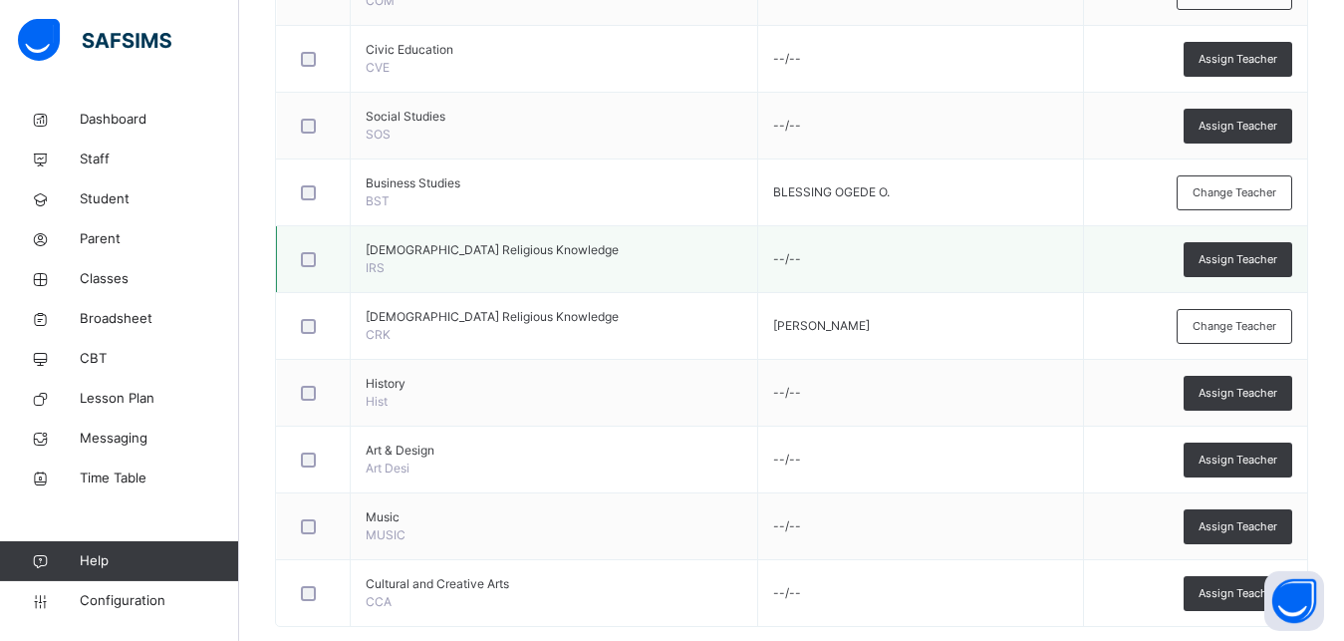
scroll to position [1115, 0]
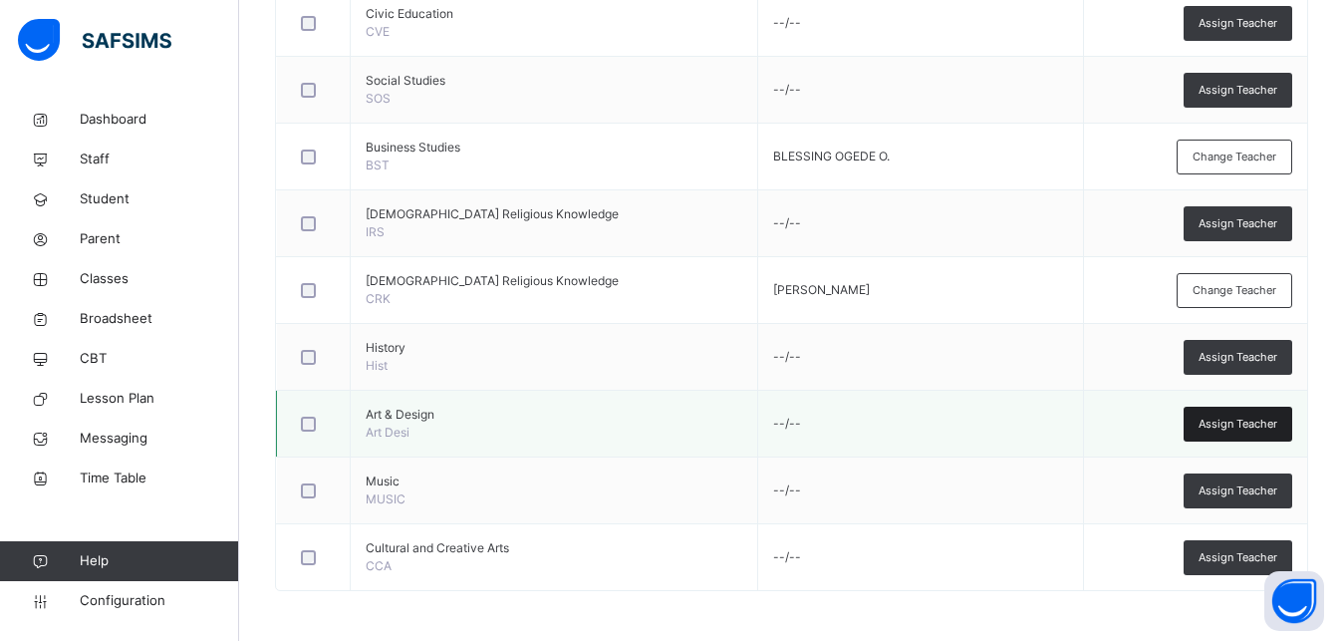
click at [1267, 420] on span "Assign Teacher" at bounding box center [1238, 423] width 79 height 17
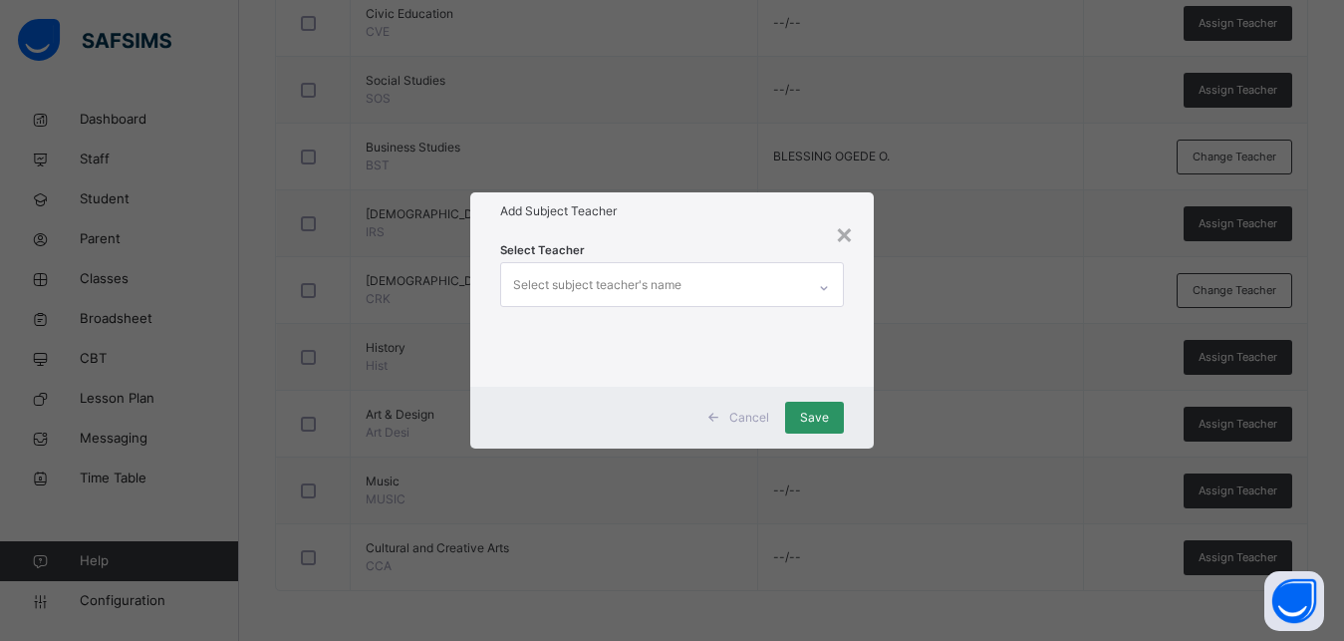
click at [682, 282] on div "Select subject teacher's name" at bounding box center [653, 284] width 304 height 42
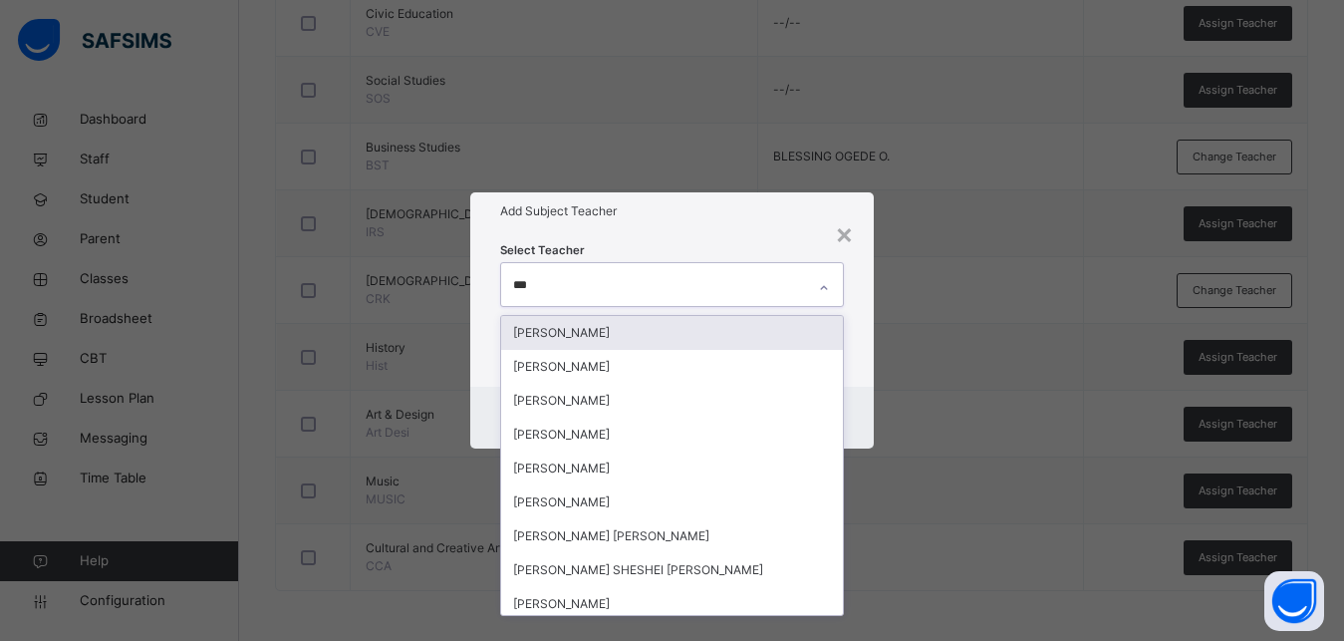
type input "****"
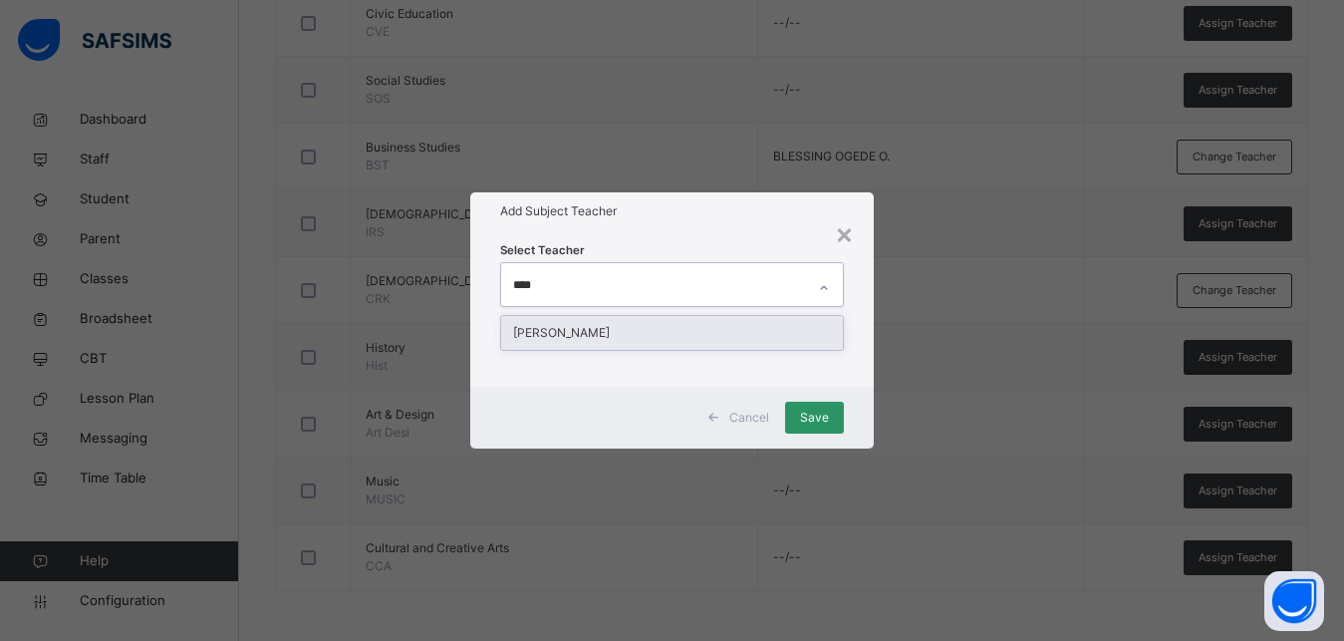
click at [670, 329] on div "[PERSON_NAME]" at bounding box center [672, 333] width 342 height 34
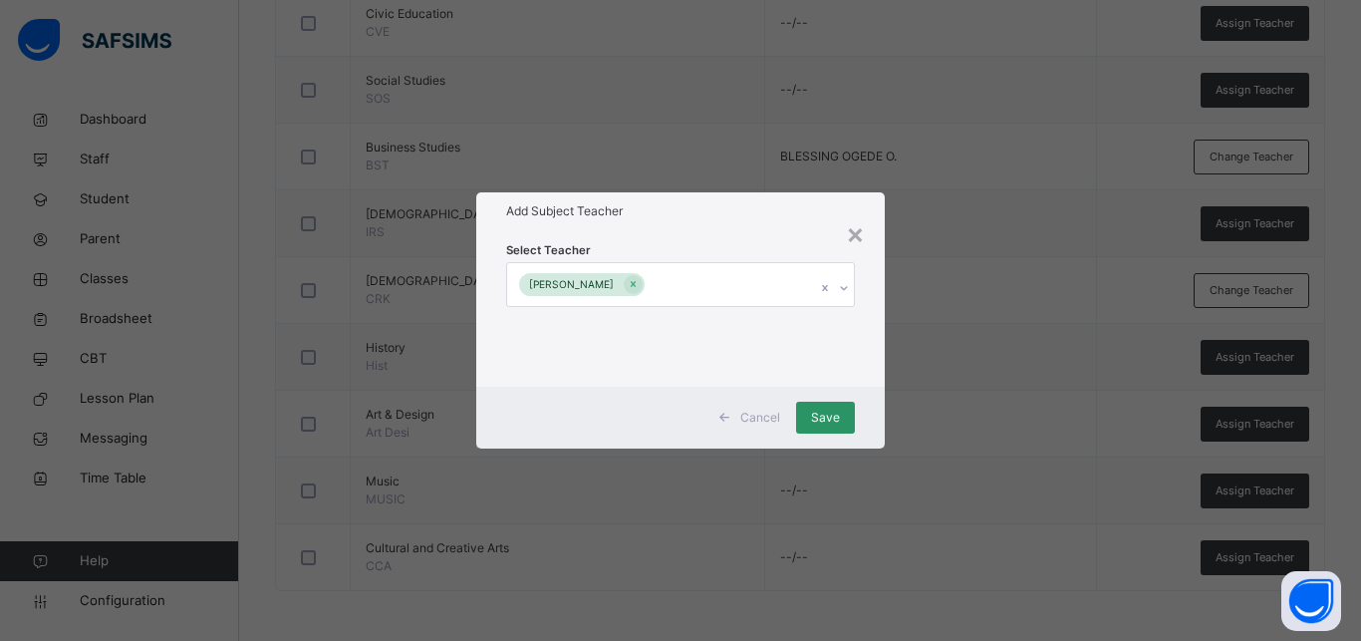
click at [869, 338] on div "Select Teacher [PERSON_NAME]" at bounding box center [680, 307] width 408 height 155
click at [820, 416] on span "Save" at bounding box center [825, 417] width 29 height 18
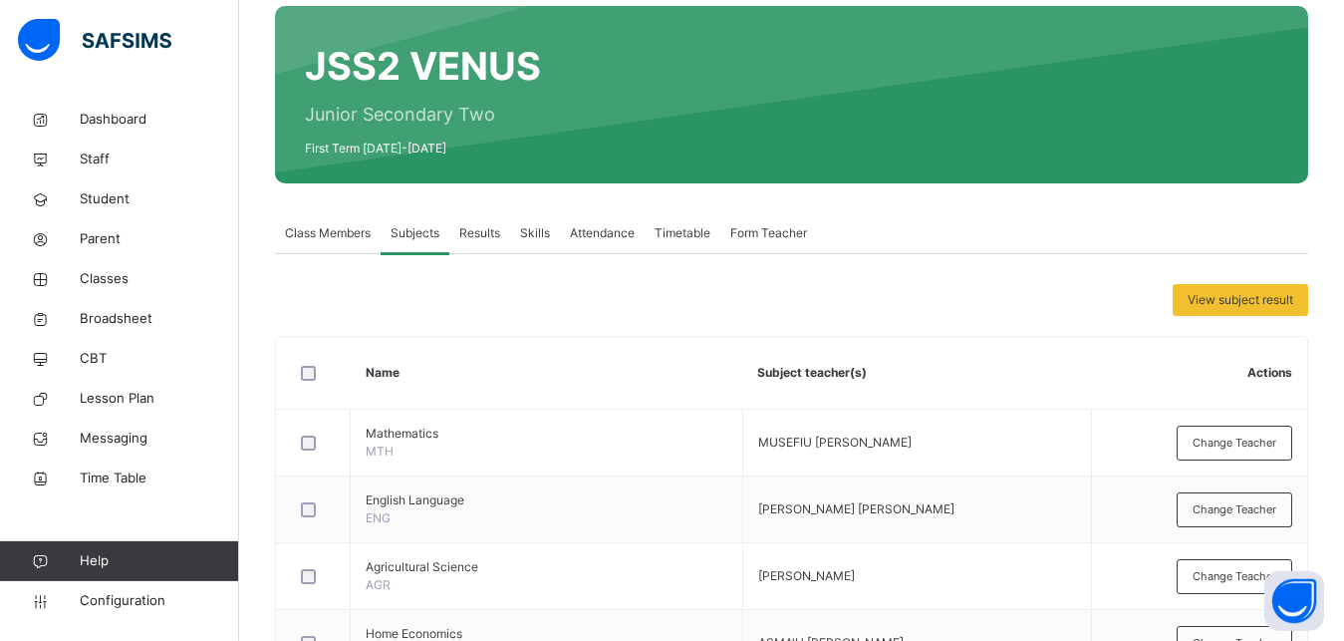
scroll to position [99, 0]
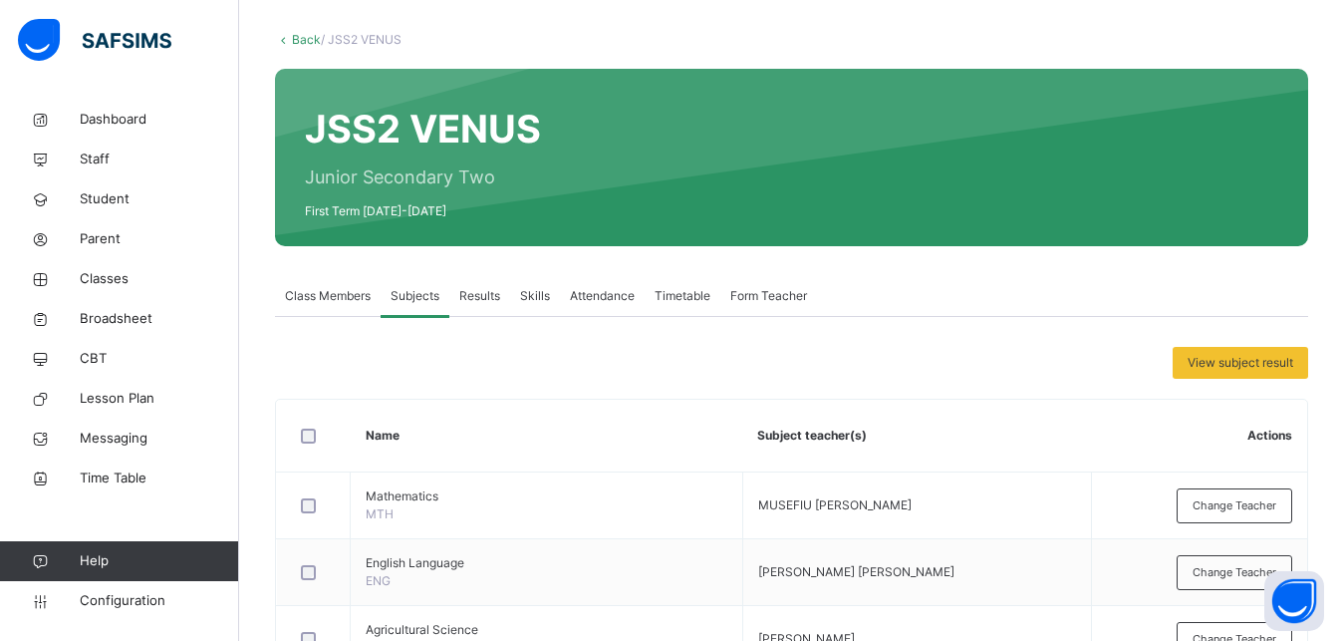
click at [306, 34] on link "Back" at bounding box center [306, 39] width 29 height 15
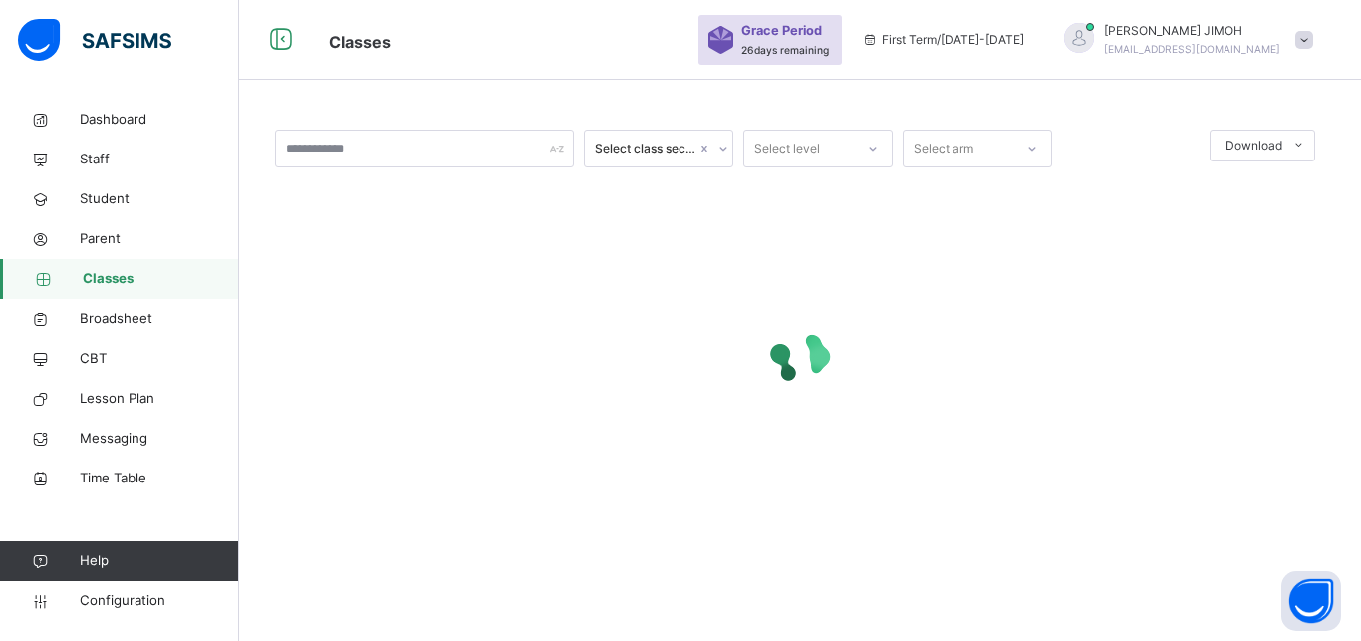
click at [878, 147] on icon at bounding box center [873, 148] width 12 height 20
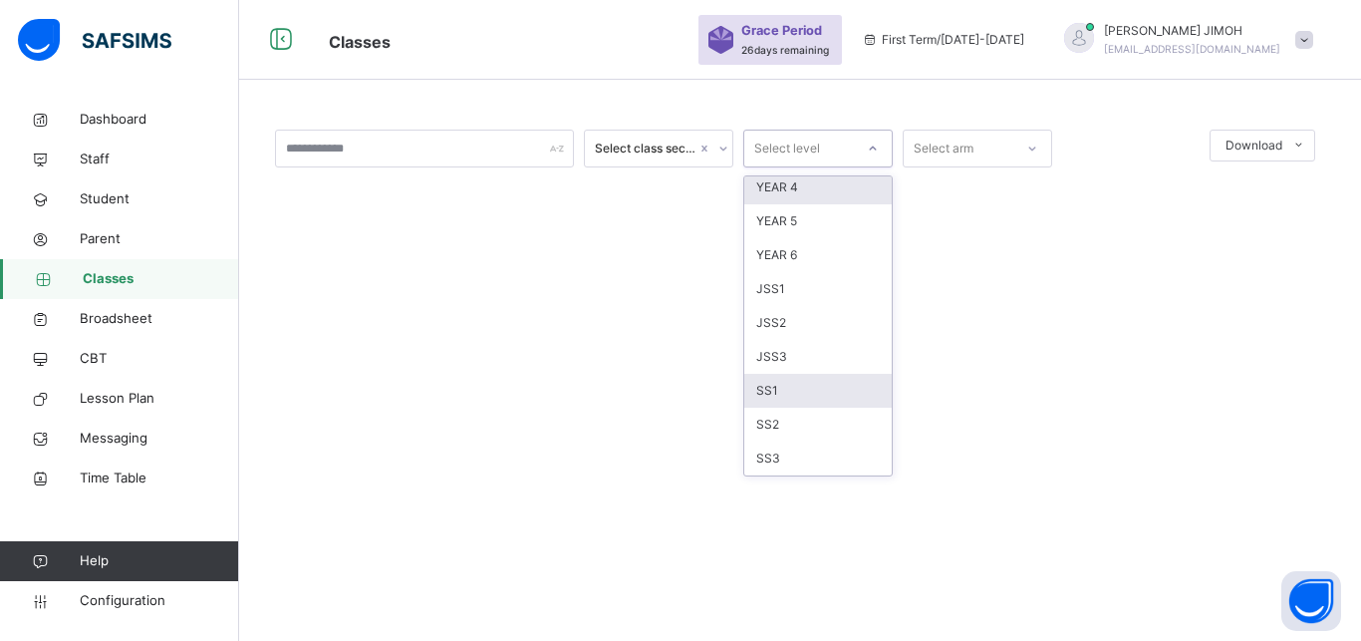
scroll to position [209, 0]
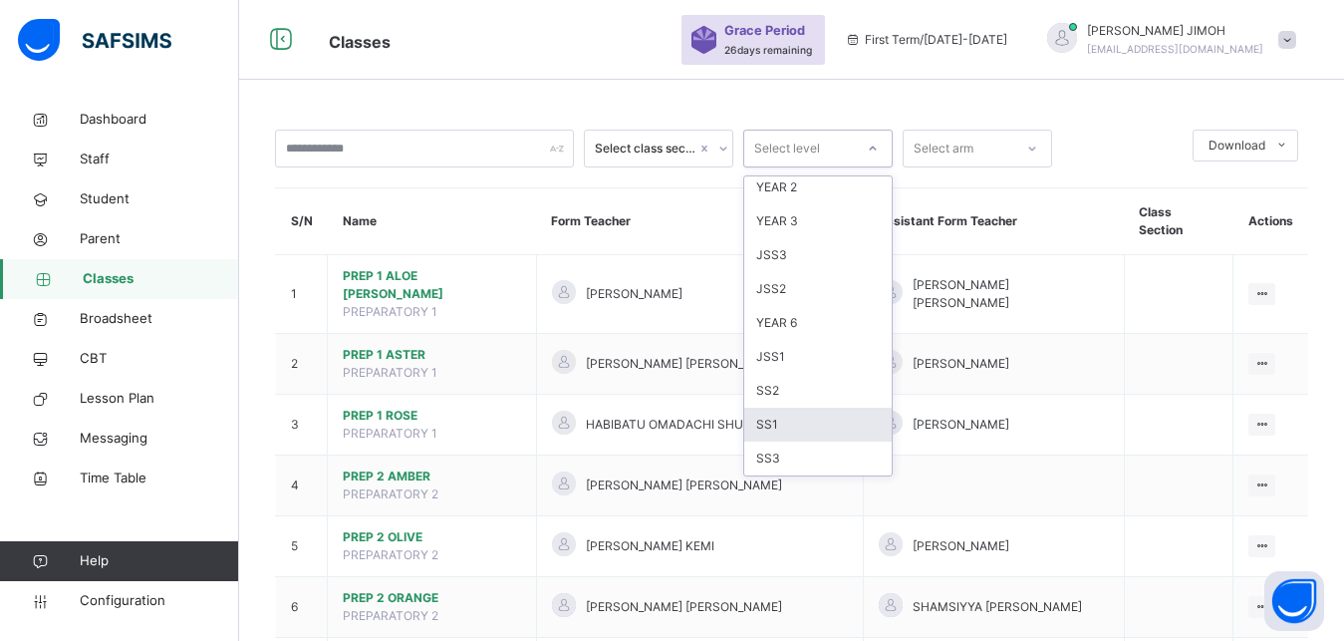
click at [808, 419] on div "SS1" at bounding box center [817, 424] width 147 height 34
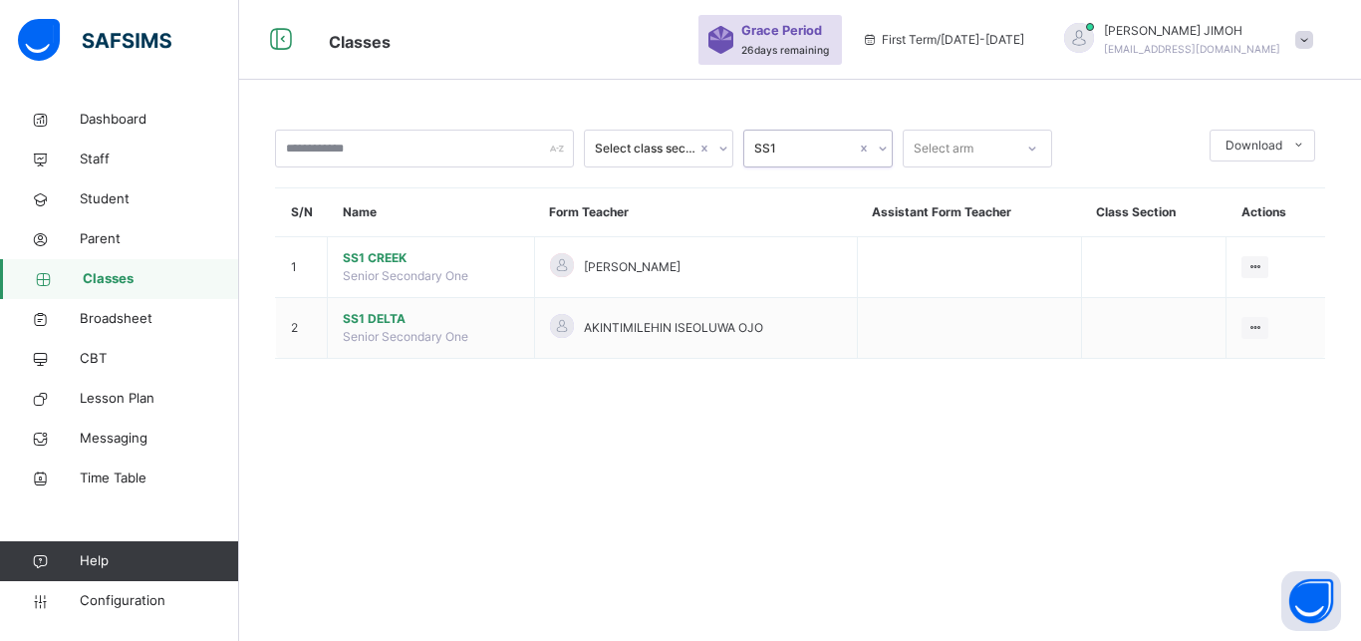
click at [885, 147] on icon at bounding box center [883, 148] width 12 height 20
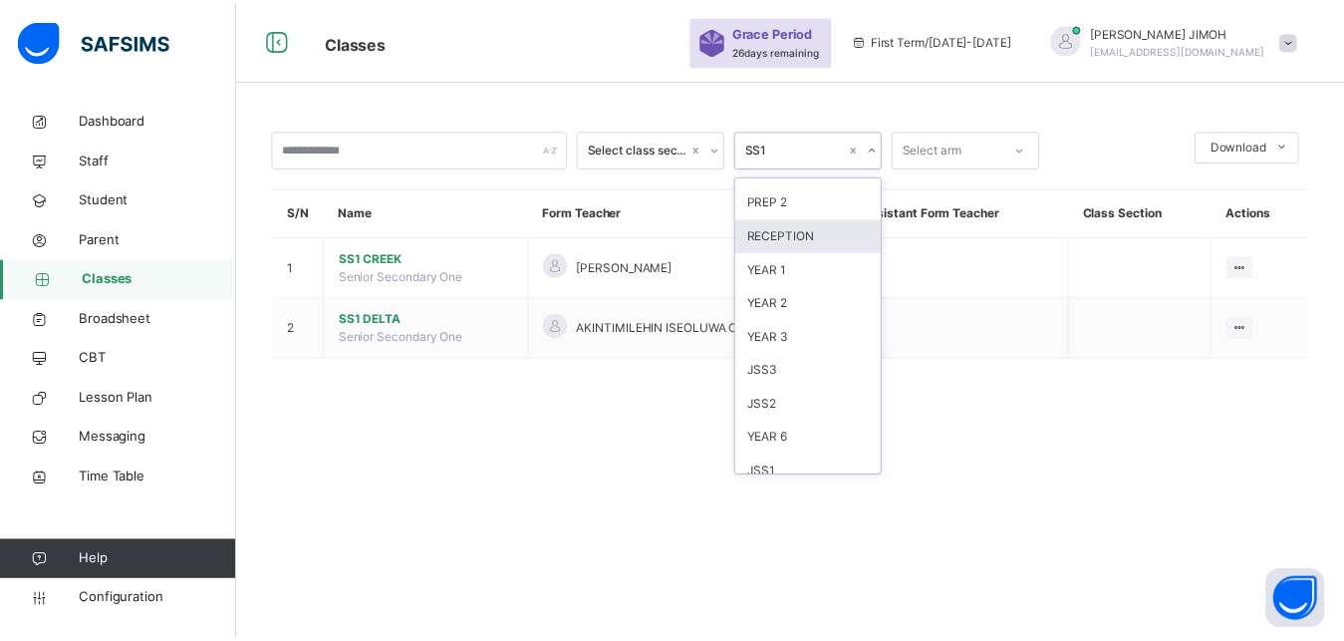
scroll to position [179, 0]
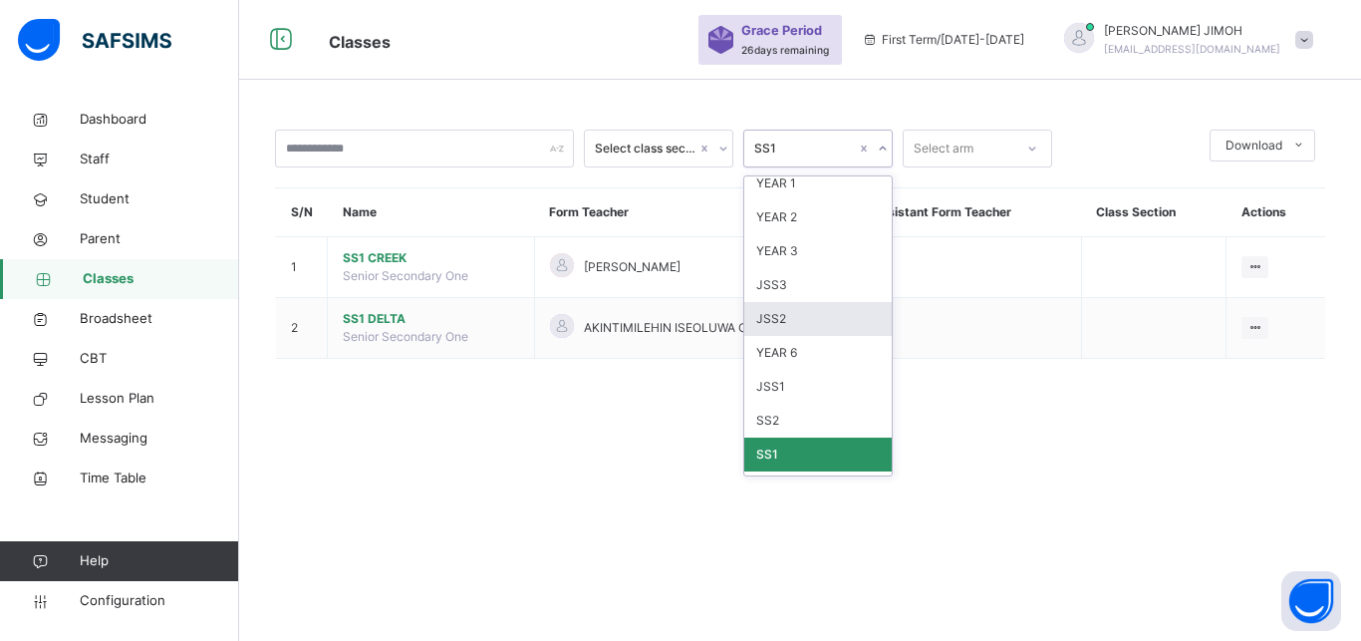
click at [803, 317] on div "JSS2" at bounding box center [817, 319] width 147 height 34
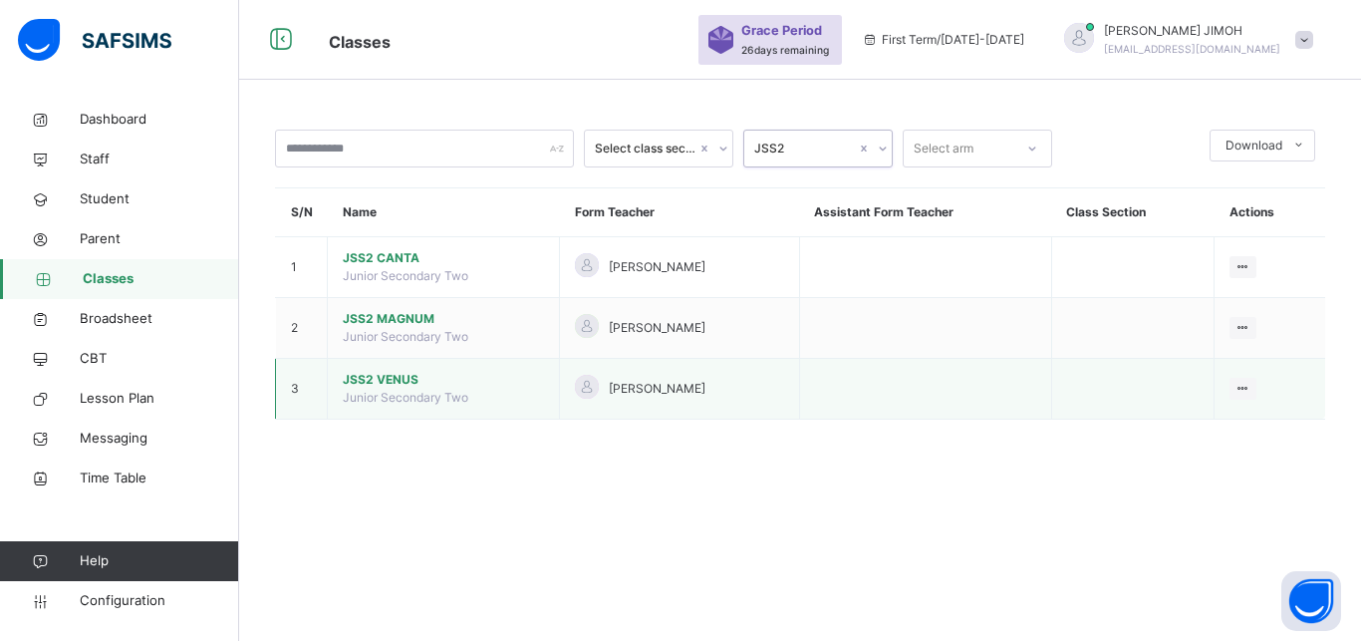
click at [389, 389] on span "JSS2 VENUS" at bounding box center [443, 380] width 201 height 18
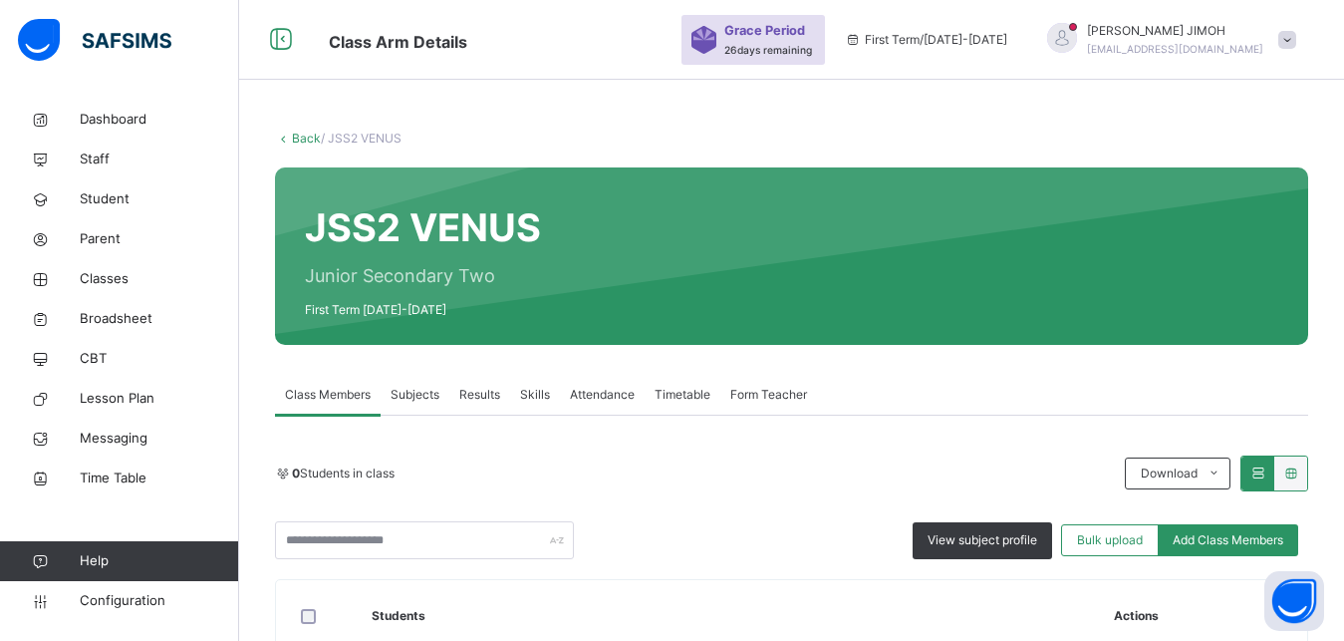
click at [422, 392] on span "Subjects" at bounding box center [415, 395] width 49 height 18
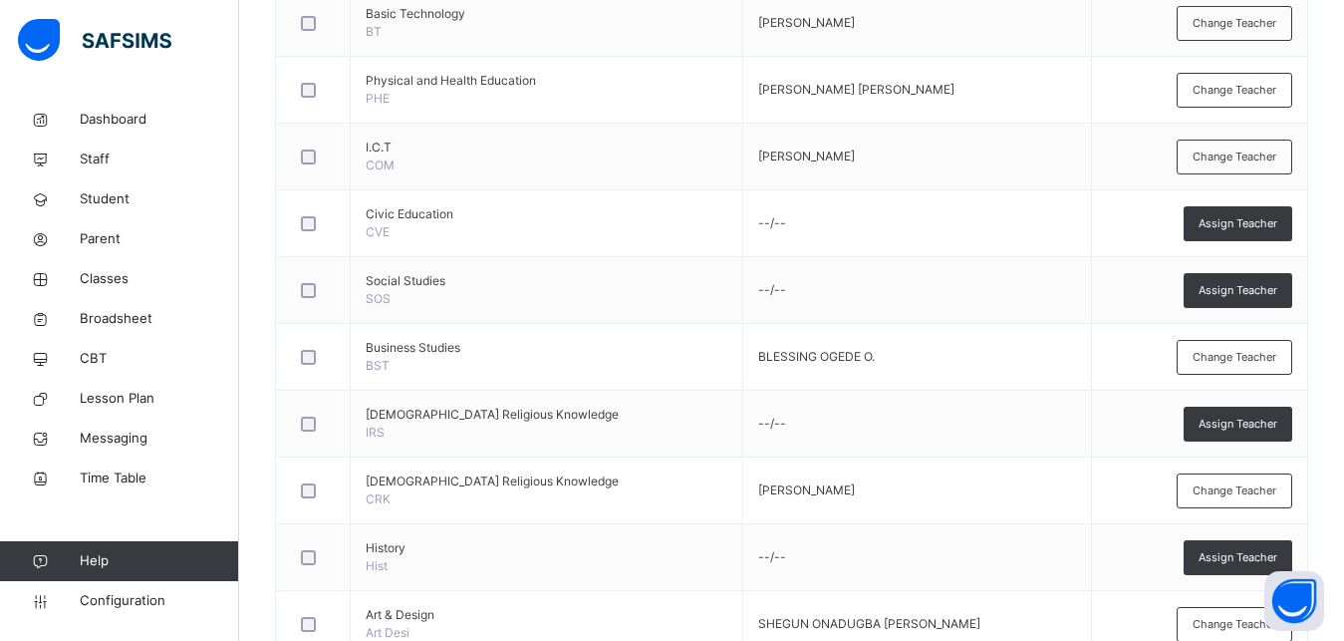
scroll to position [1115, 0]
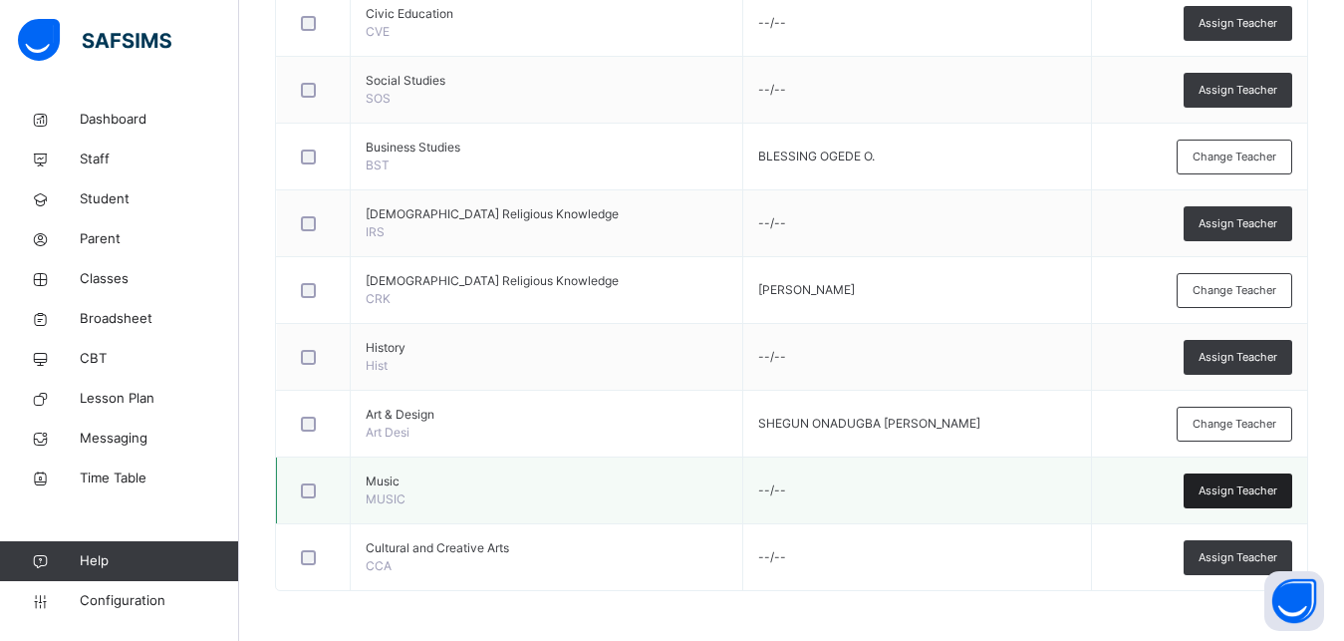
click at [1228, 491] on span "Assign Teacher" at bounding box center [1238, 490] width 79 height 17
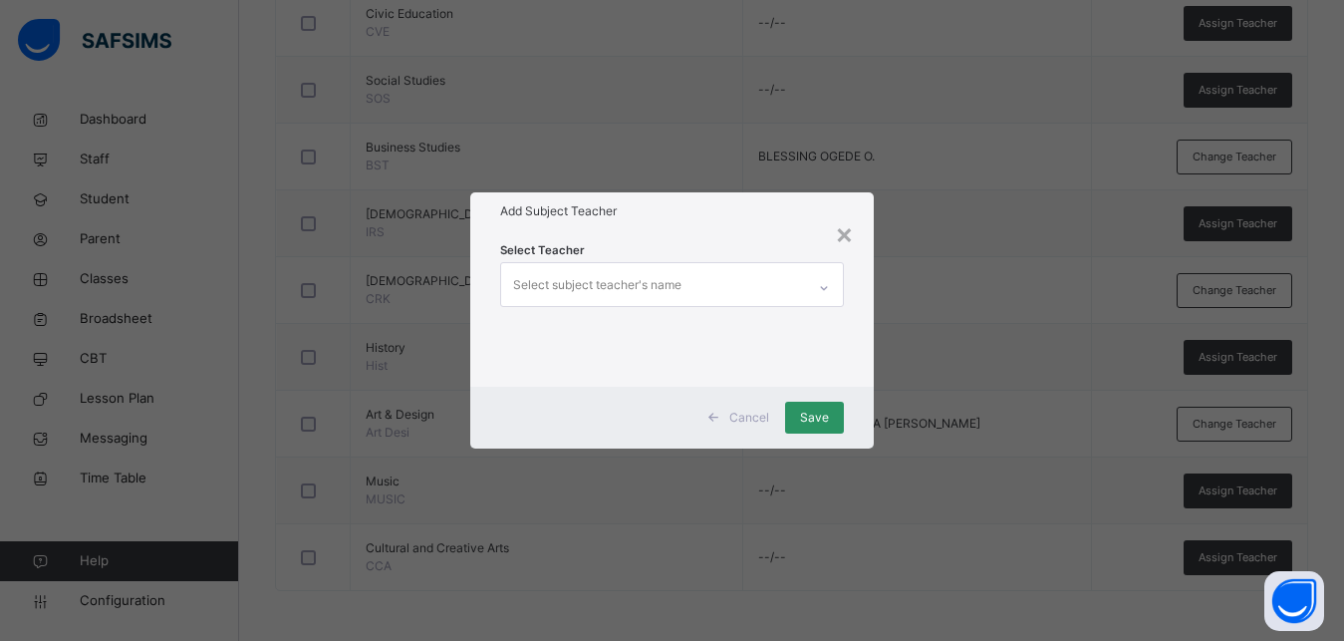
click at [582, 287] on div "Select subject teacher's name" at bounding box center [597, 285] width 168 height 38
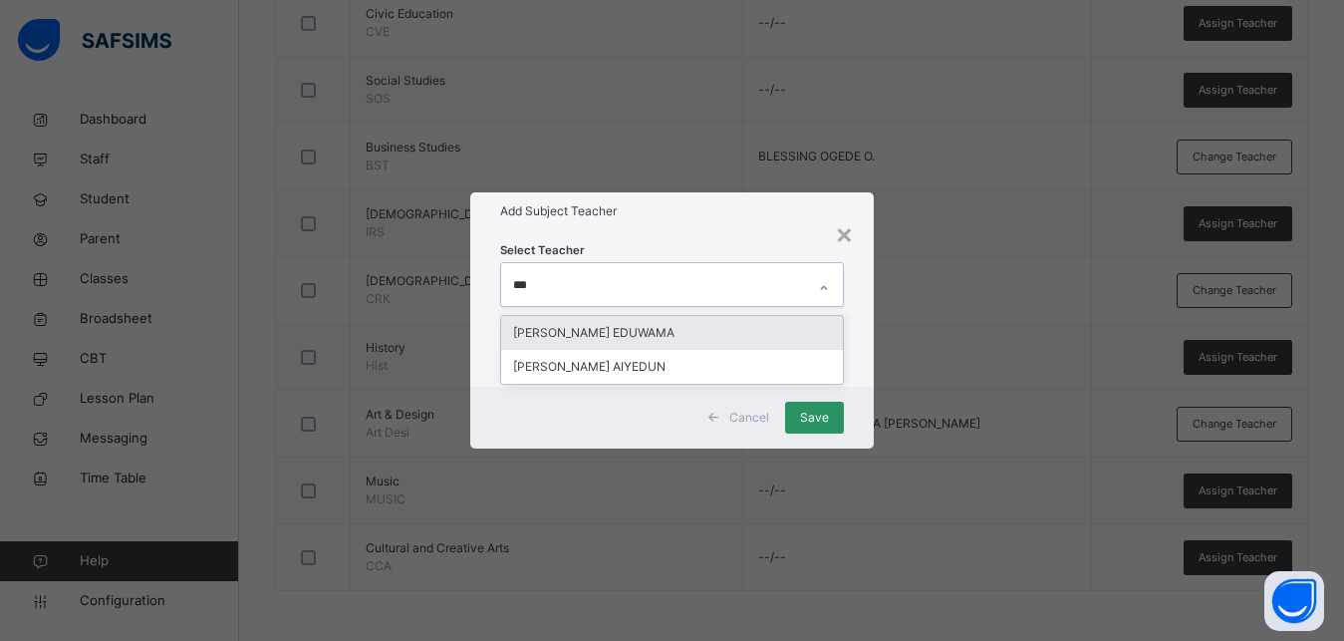
click at [516, 289] on input "***" at bounding box center [524, 285] width 23 height 18
type input "****"
click at [608, 330] on div "ENDURANCE [PERSON_NAME]" at bounding box center [672, 333] width 342 height 34
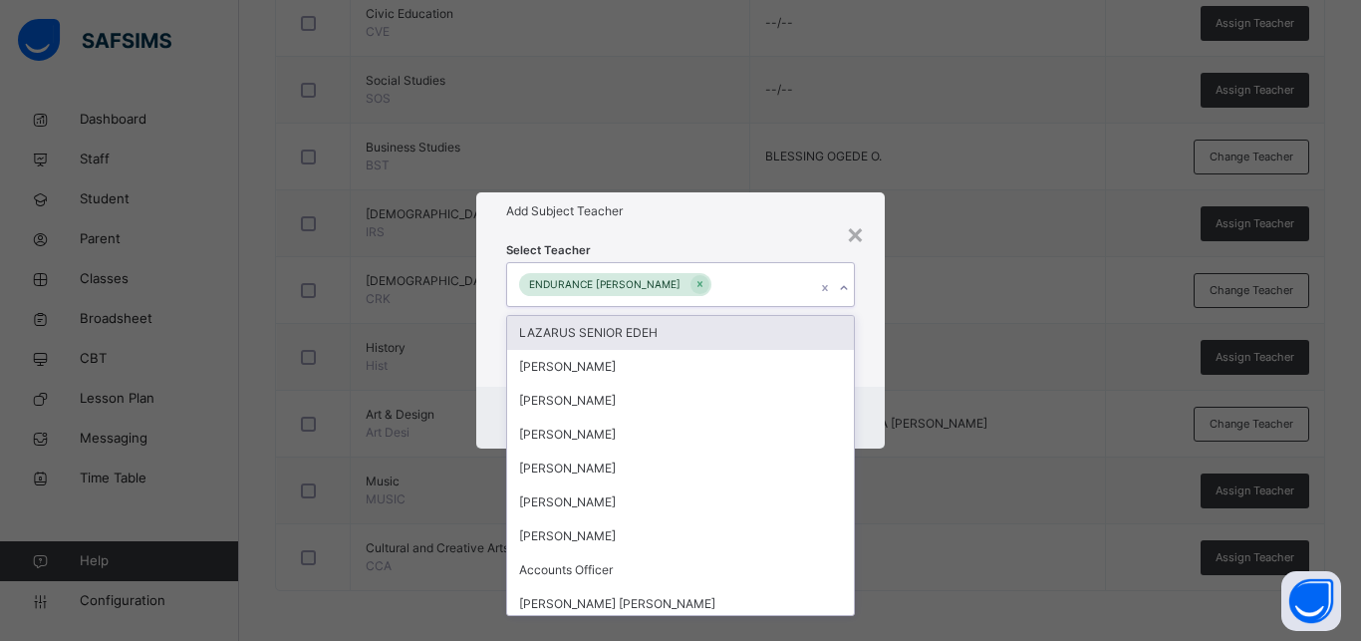
click at [872, 307] on div "Select Teacher option ENDURANCE [PERSON_NAME], selected. option LAZARUS SENIOR …" at bounding box center [680, 307] width 408 height 155
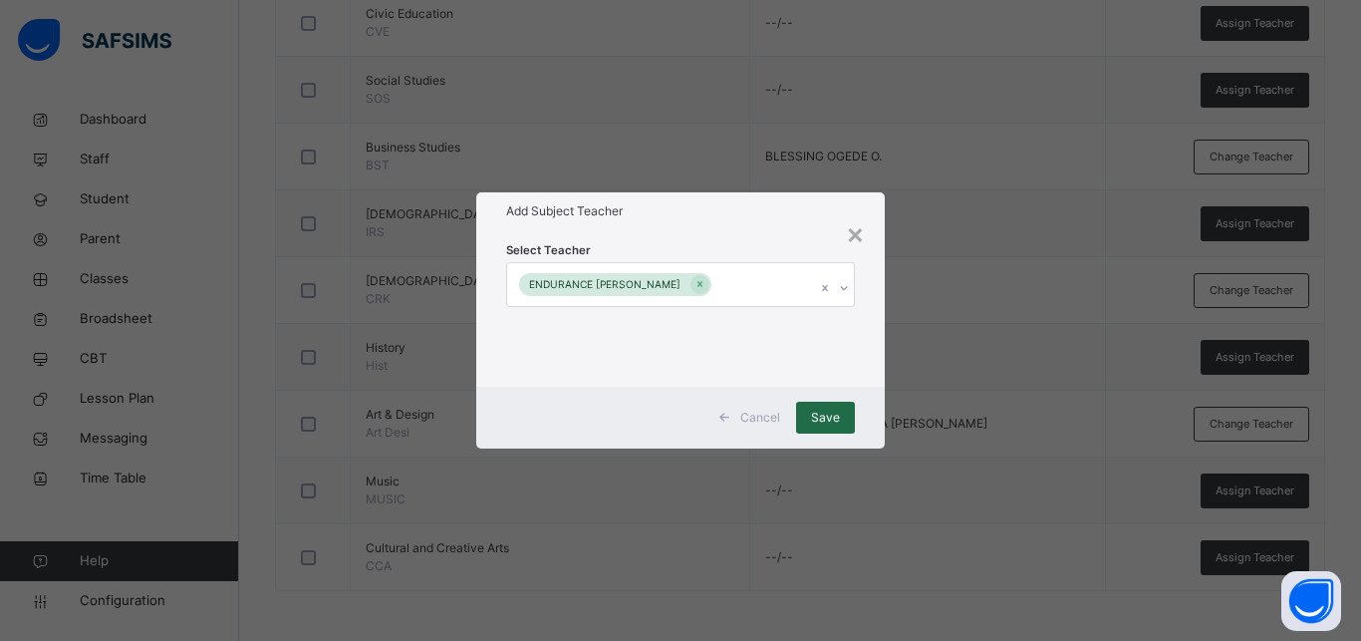
click at [838, 411] on span "Save" at bounding box center [825, 417] width 29 height 18
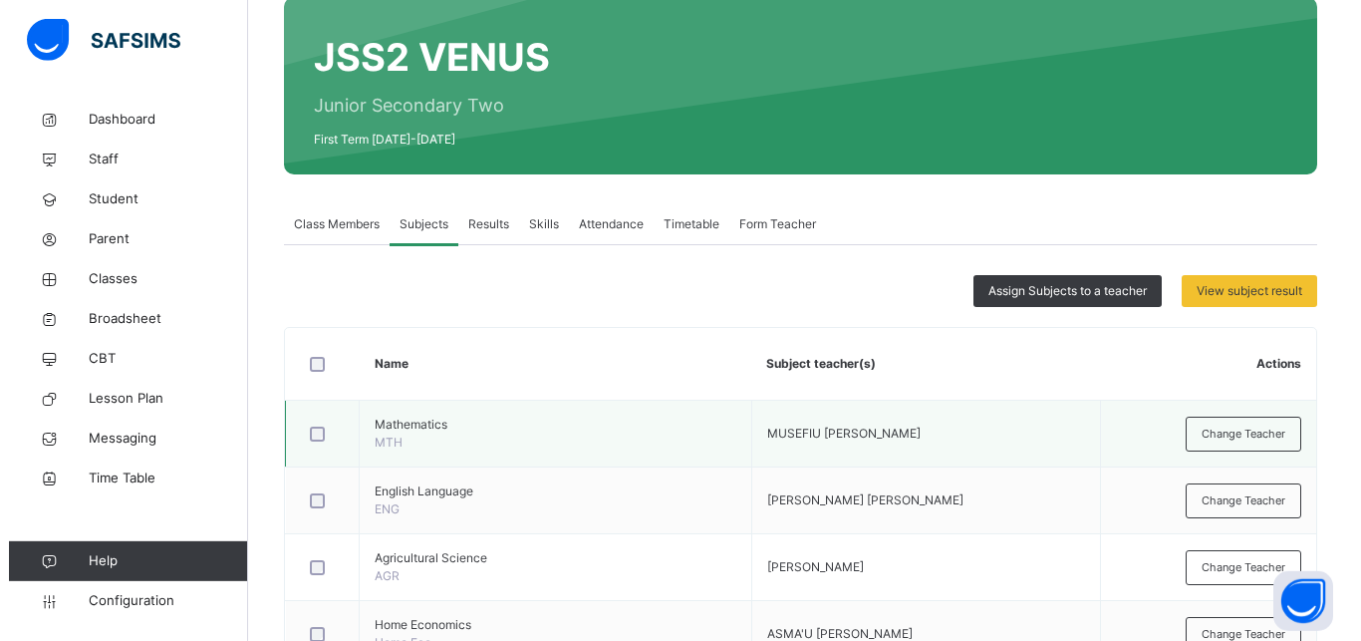
scroll to position [0, 0]
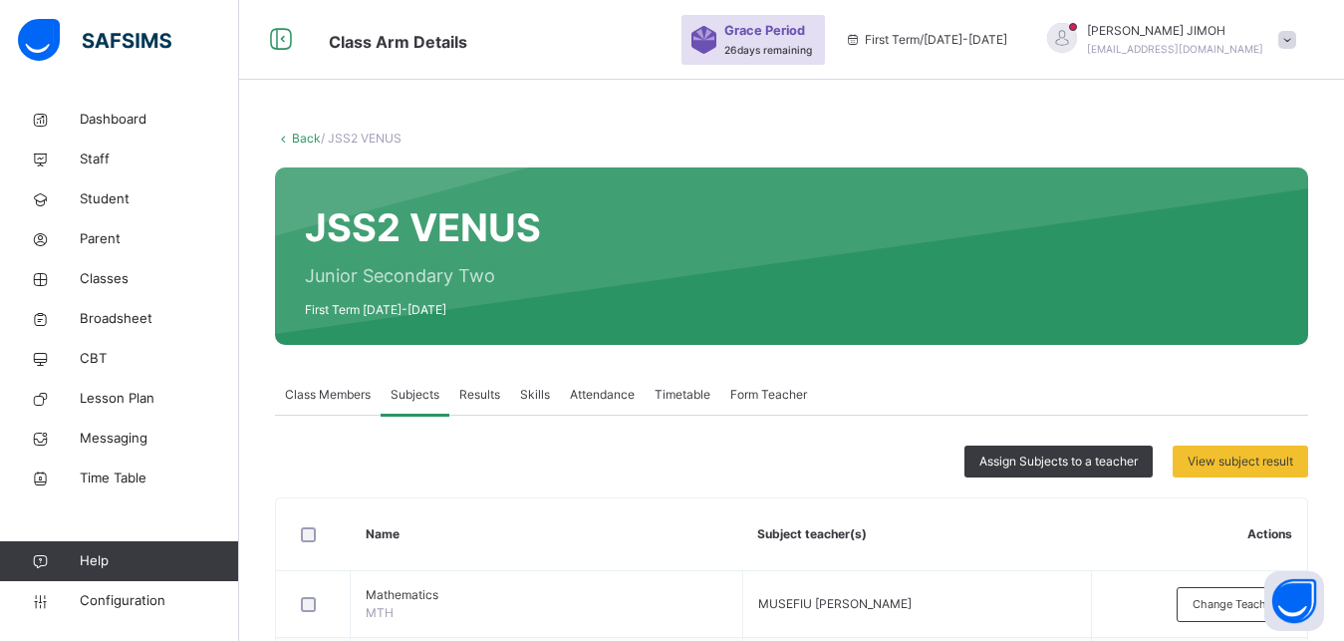
click at [316, 133] on link "Back" at bounding box center [306, 138] width 29 height 15
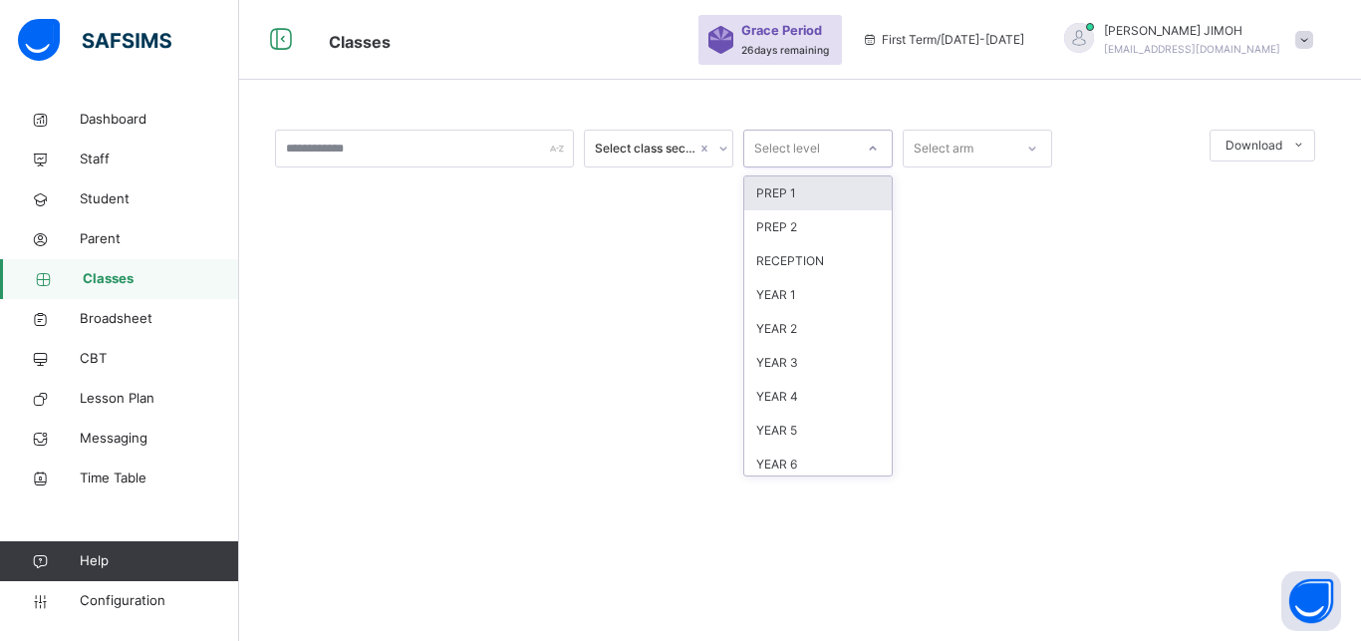
click at [878, 147] on icon at bounding box center [873, 148] width 12 height 20
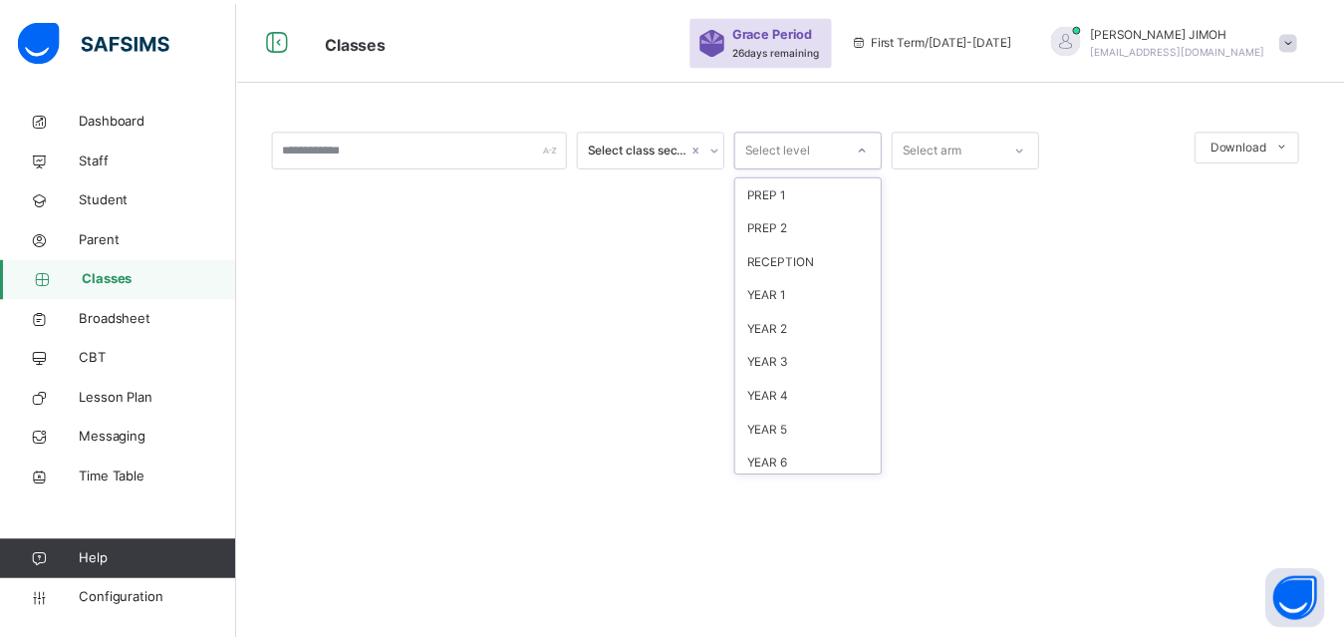
scroll to position [209, 0]
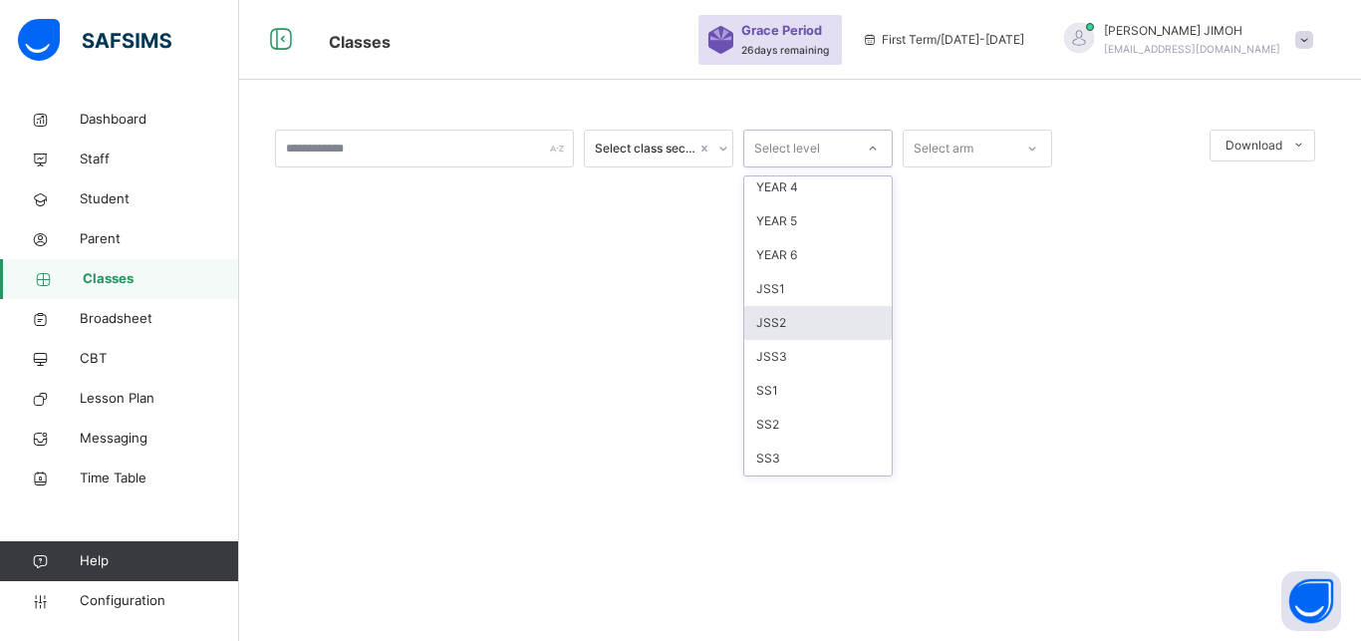
click at [809, 314] on div "JSS2" at bounding box center [817, 323] width 147 height 34
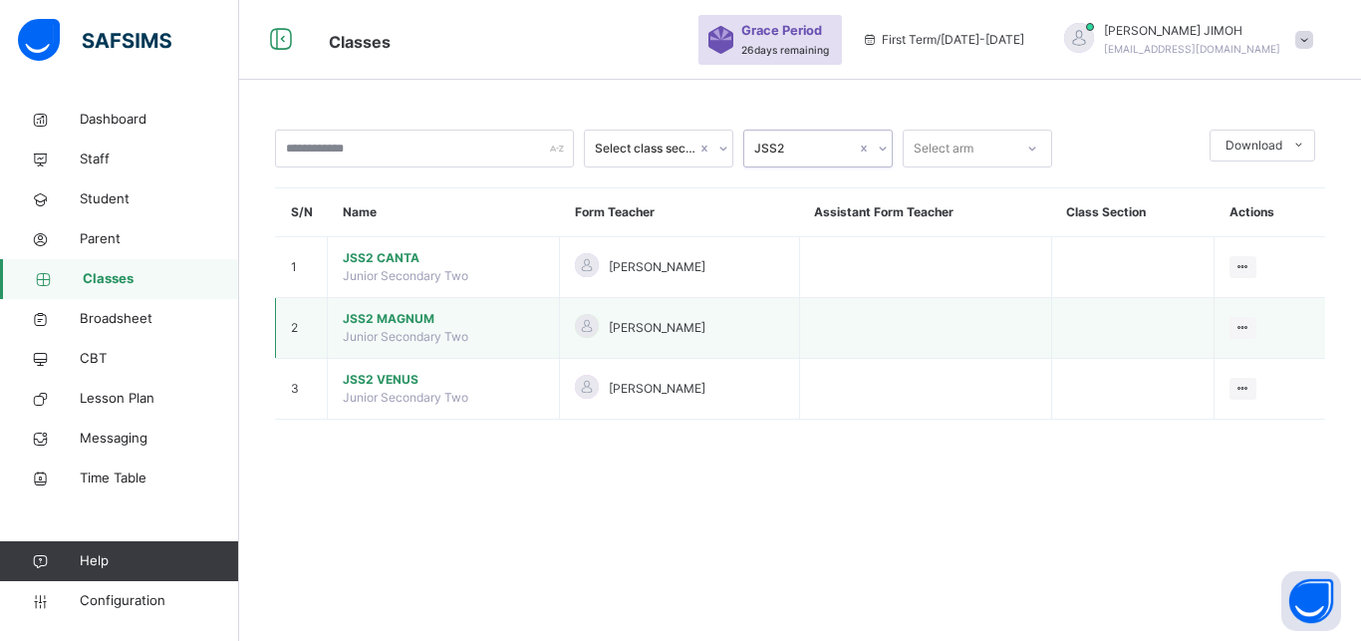
click at [406, 328] on span "JSS2 MAGNUM" at bounding box center [443, 319] width 201 height 18
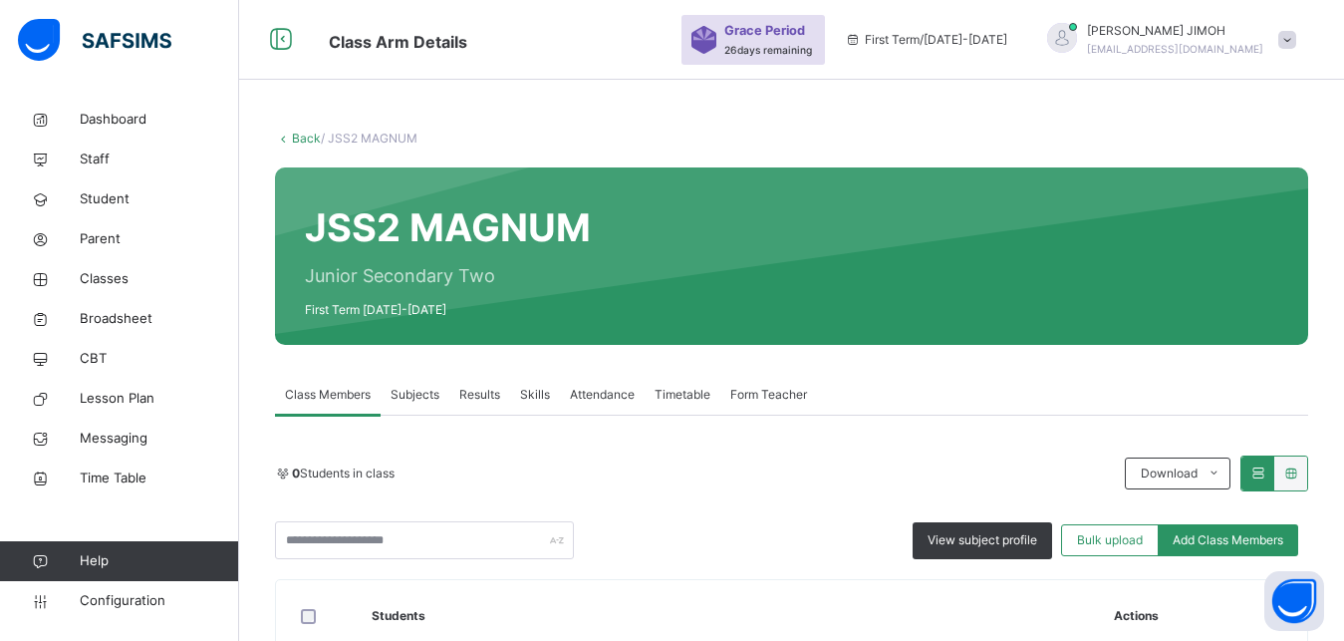
click at [408, 389] on span "Subjects" at bounding box center [415, 395] width 49 height 18
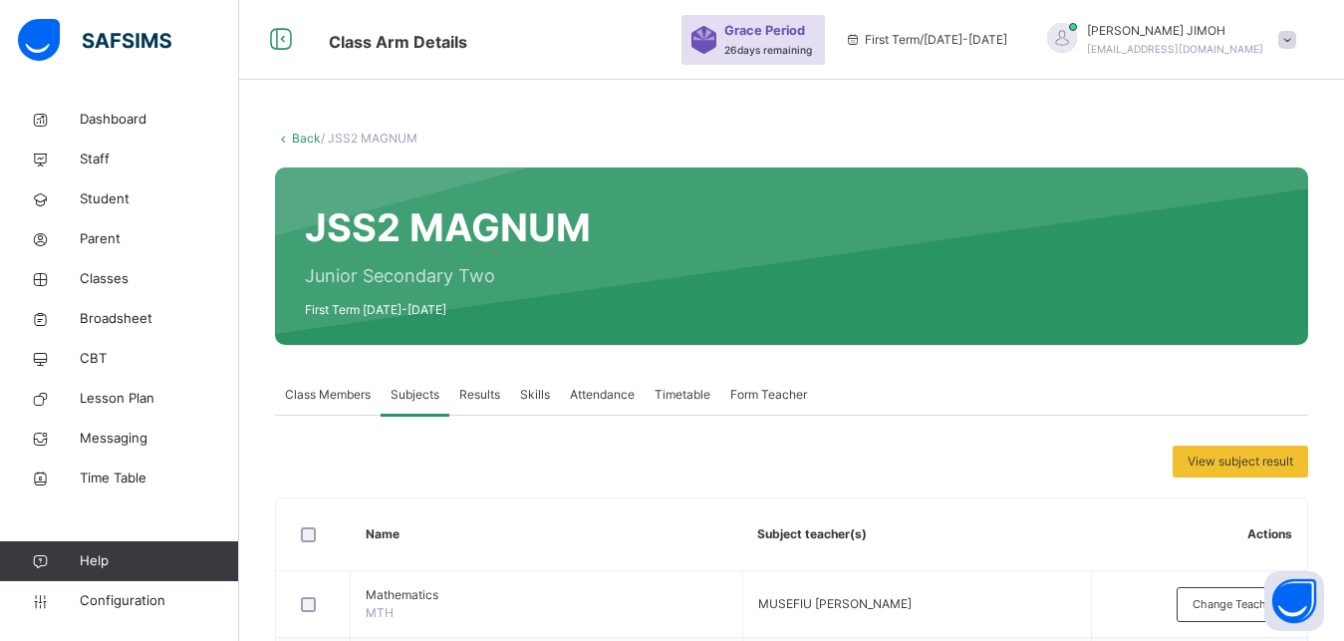
click at [310, 136] on link "Back" at bounding box center [306, 138] width 29 height 15
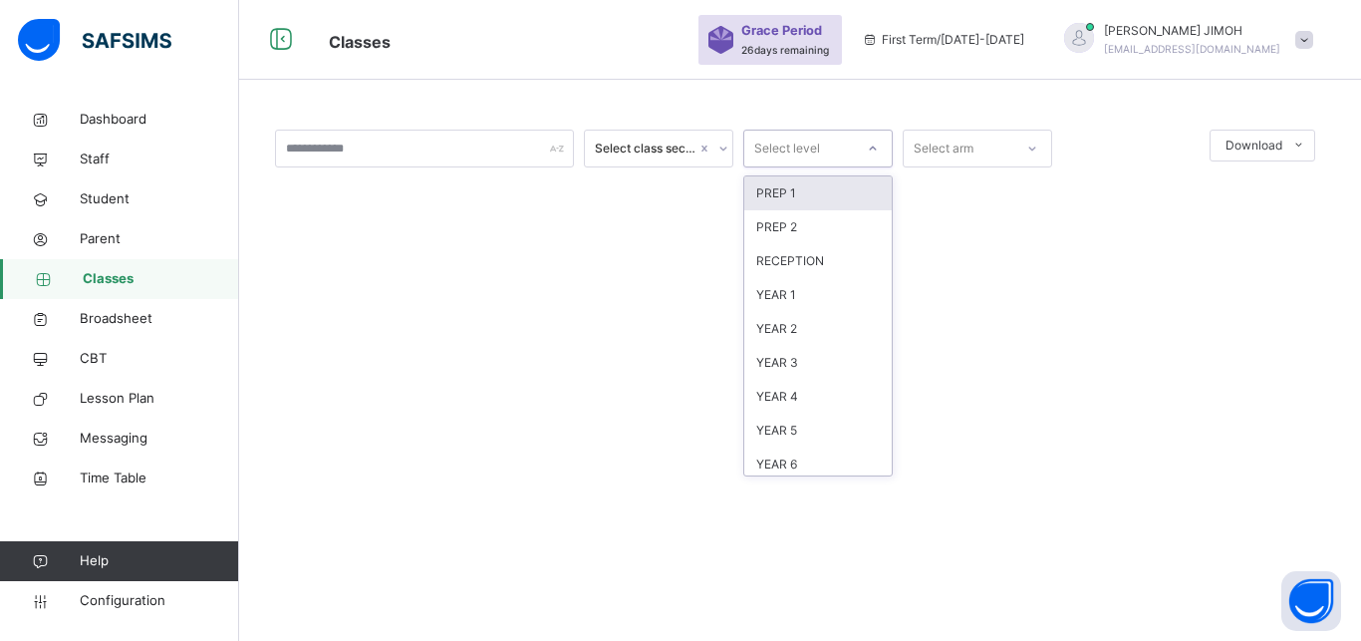
click at [873, 148] on icon at bounding box center [873, 148] width 12 height 20
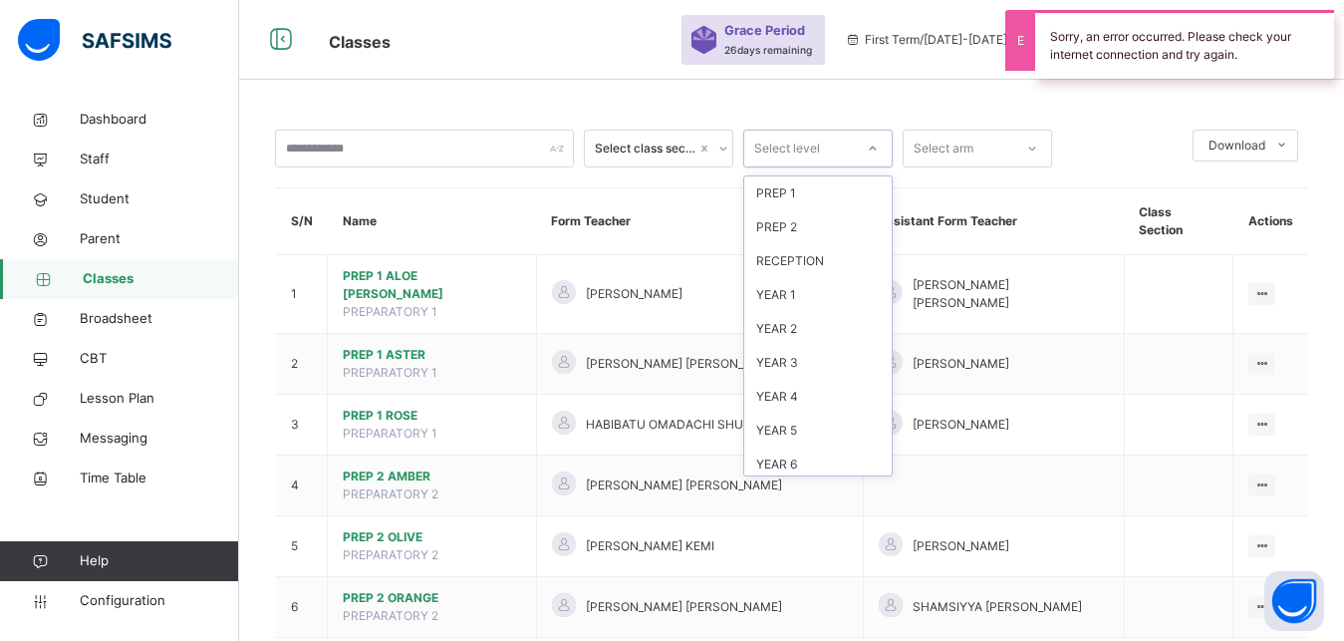
scroll to position [209, 0]
click at [807, 321] on div "JSS2" at bounding box center [817, 323] width 147 height 34
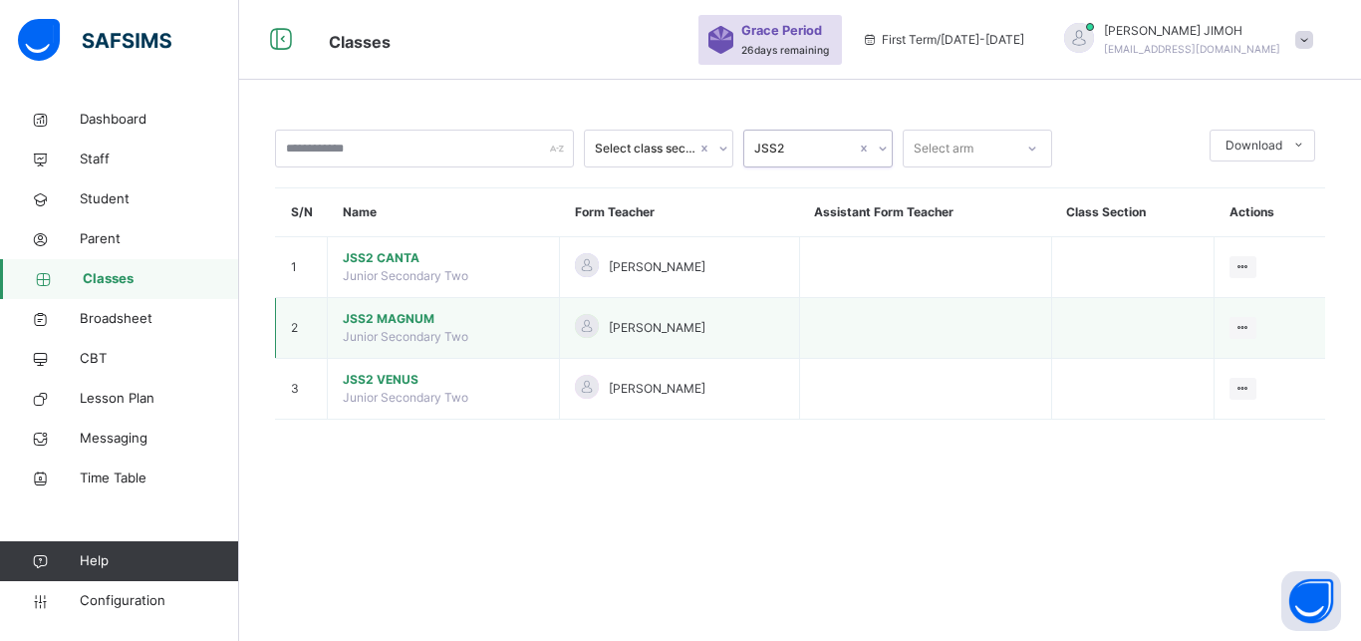
click at [402, 328] on span "JSS2 MAGNUM" at bounding box center [443, 319] width 201 height 18
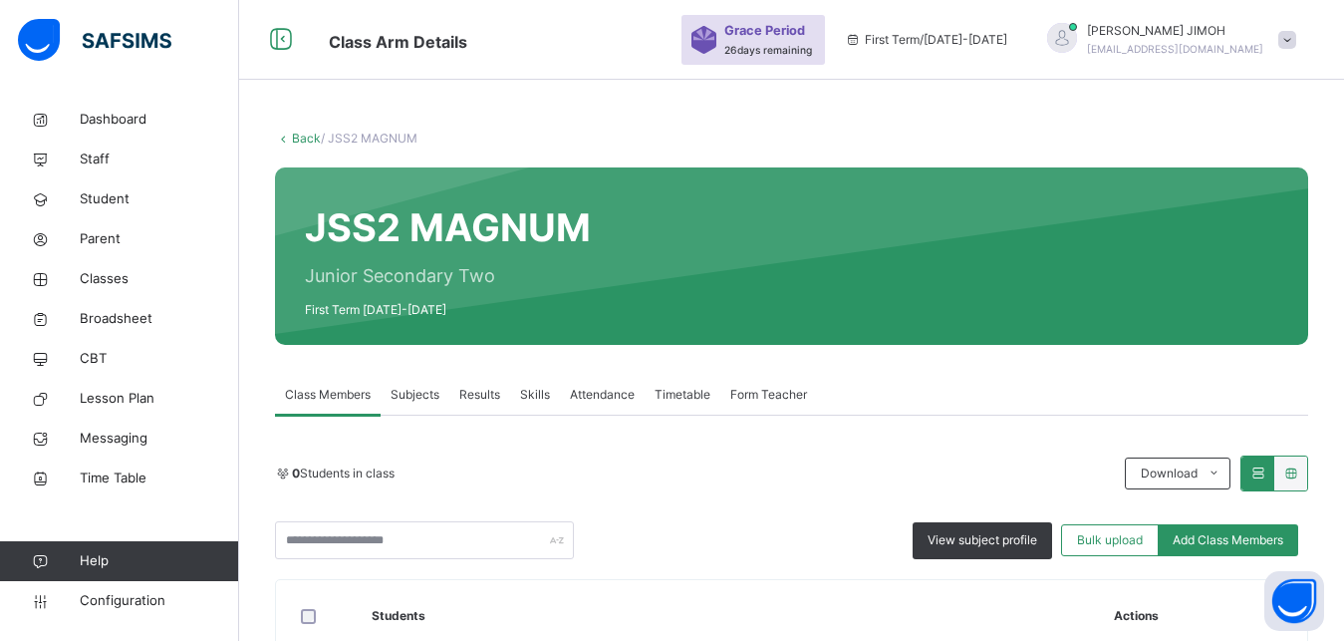
click at [416, 385] on div "Subjects" at bounding box center [415, 395] width 69 height 40
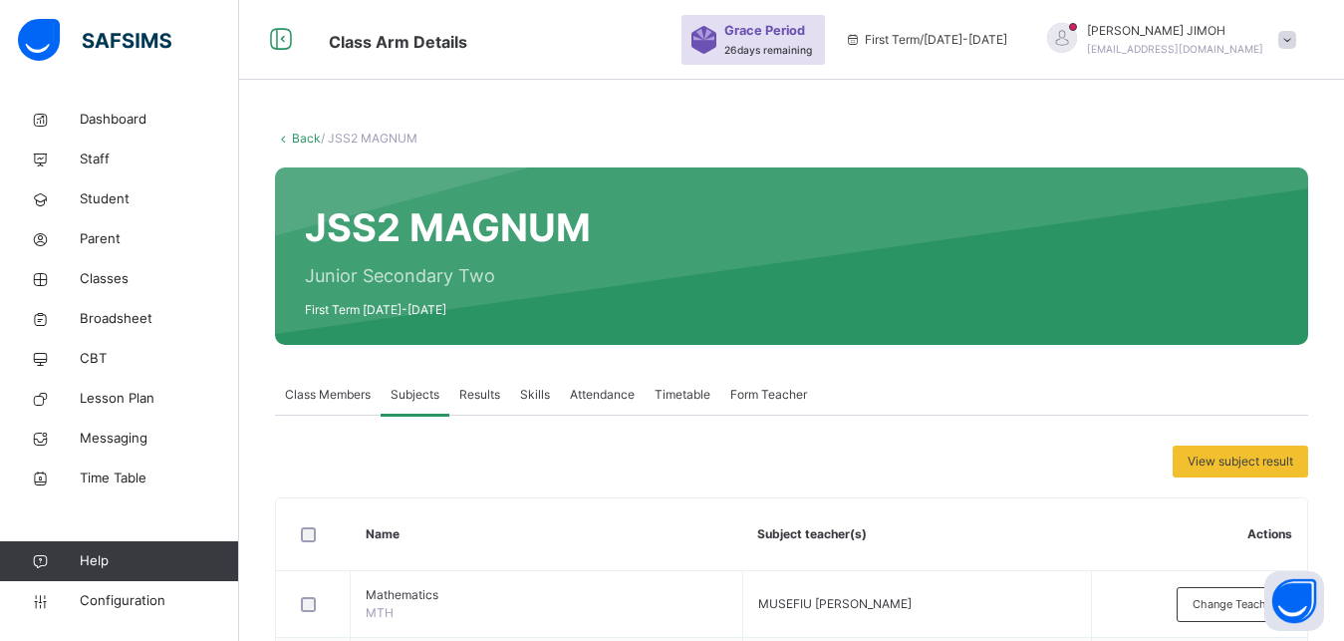
click at [311, 138] on link "Back" at bounding box center [306, 138] width 29 height 15
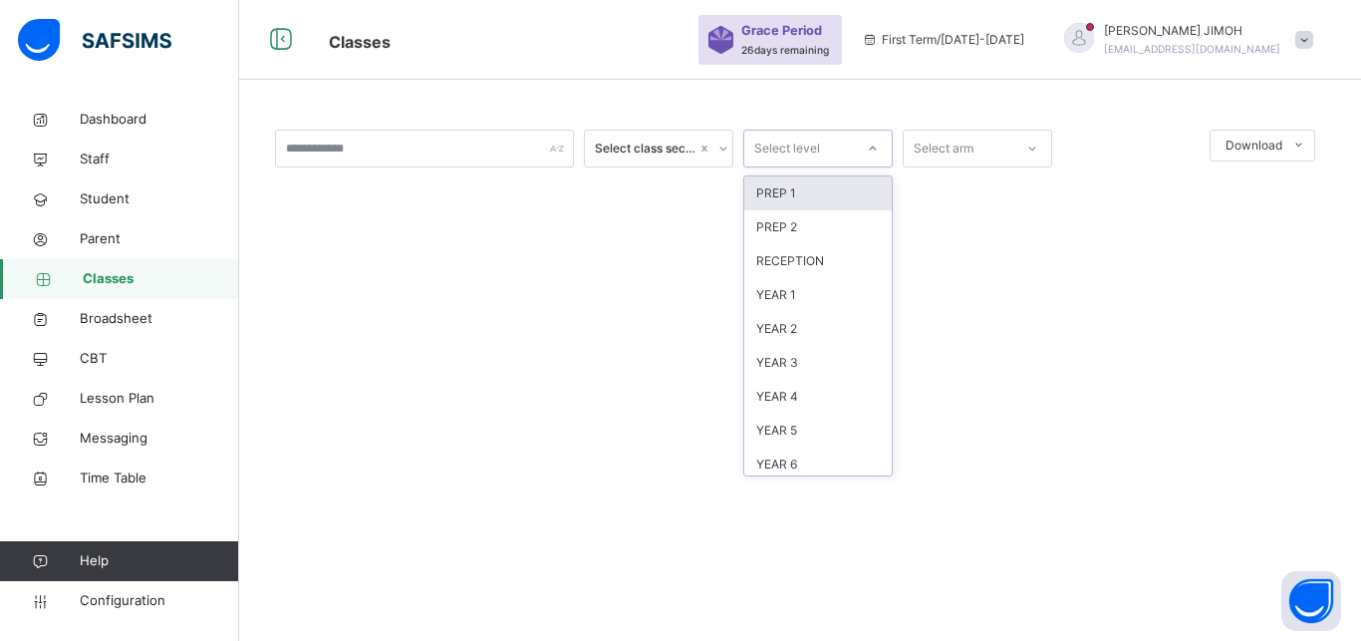
click at [877, 143] on icon at bounding box center [873, 148] width 12 height 20
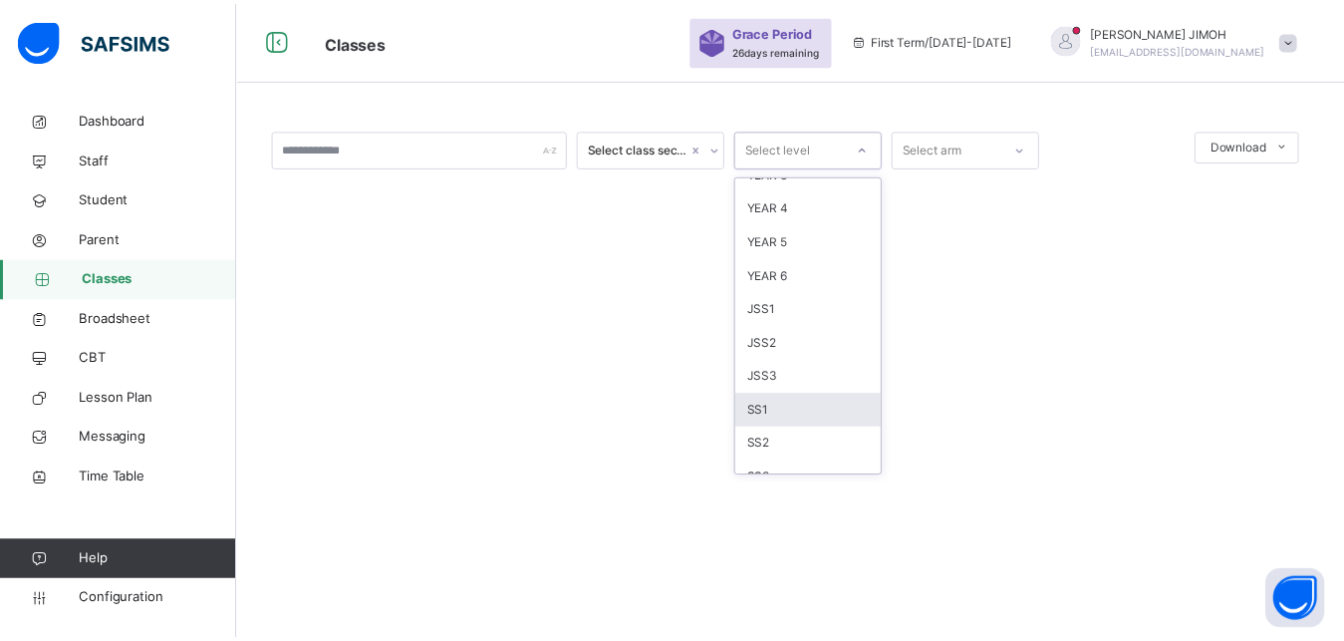
scroll to position [209, 0]
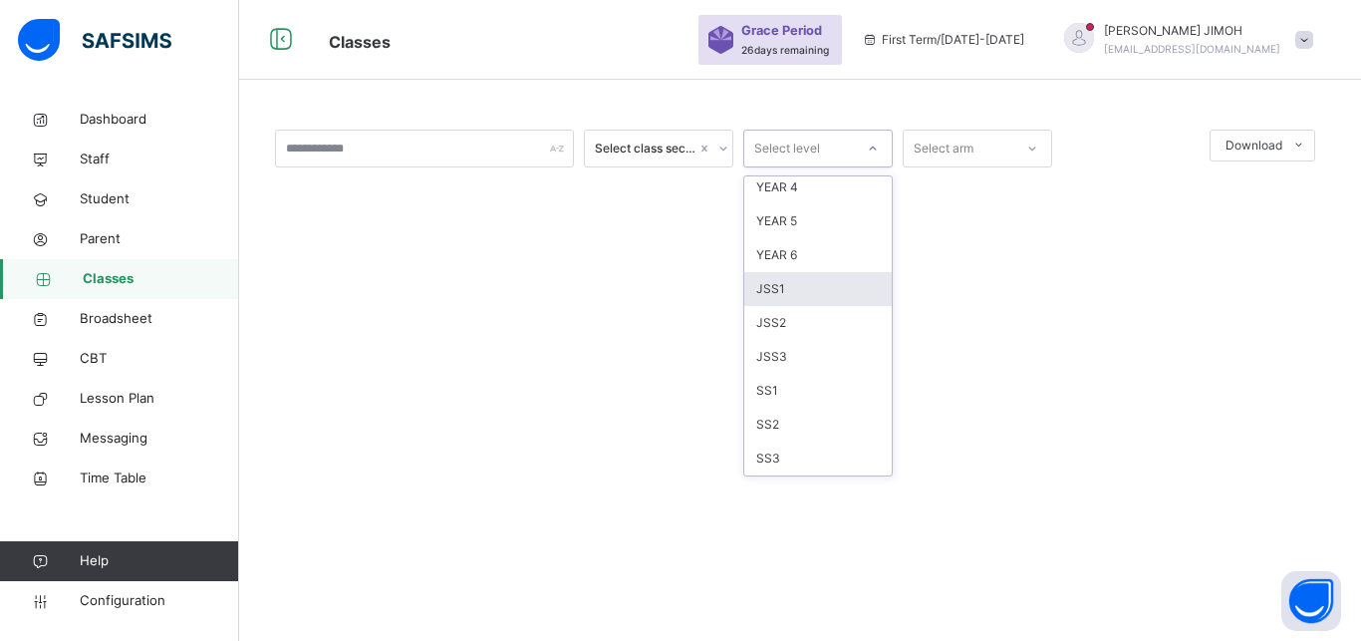
click at [779, 279] on div "JSS1" at bounding box center [817, 289] width 147 height 34
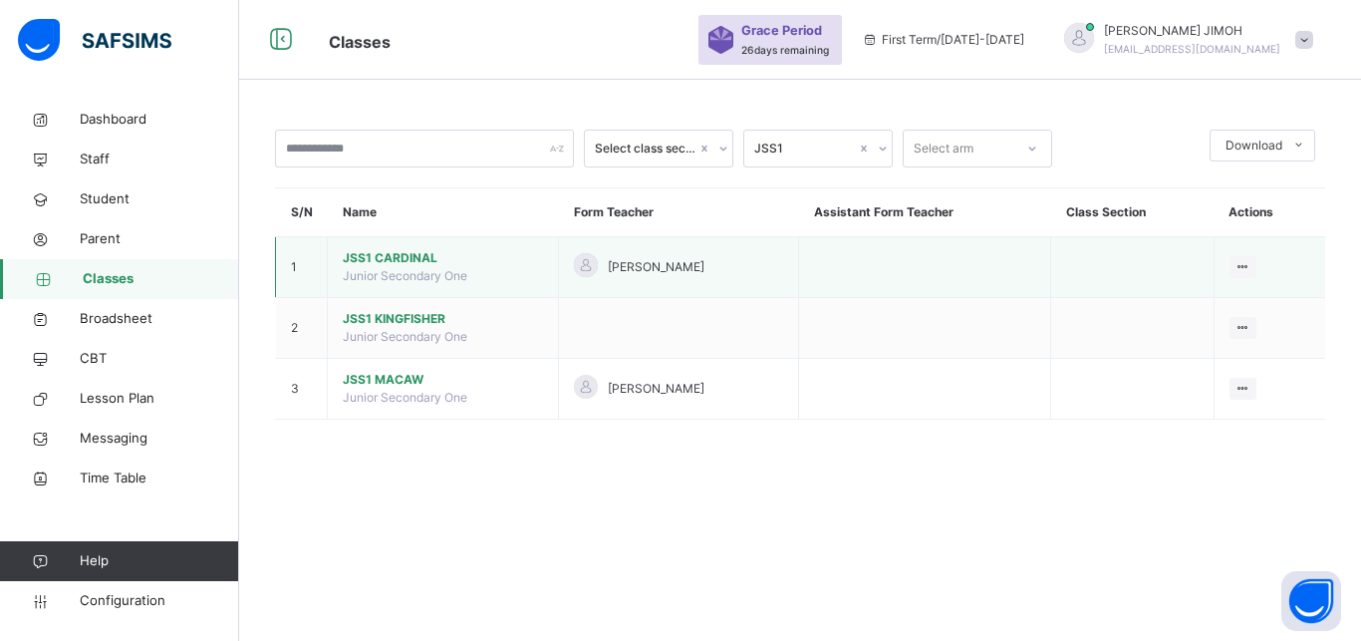
click at [397, 267] on span "JSS1 CARDINAL" at bounding box center [443, 258] width 200 height 18
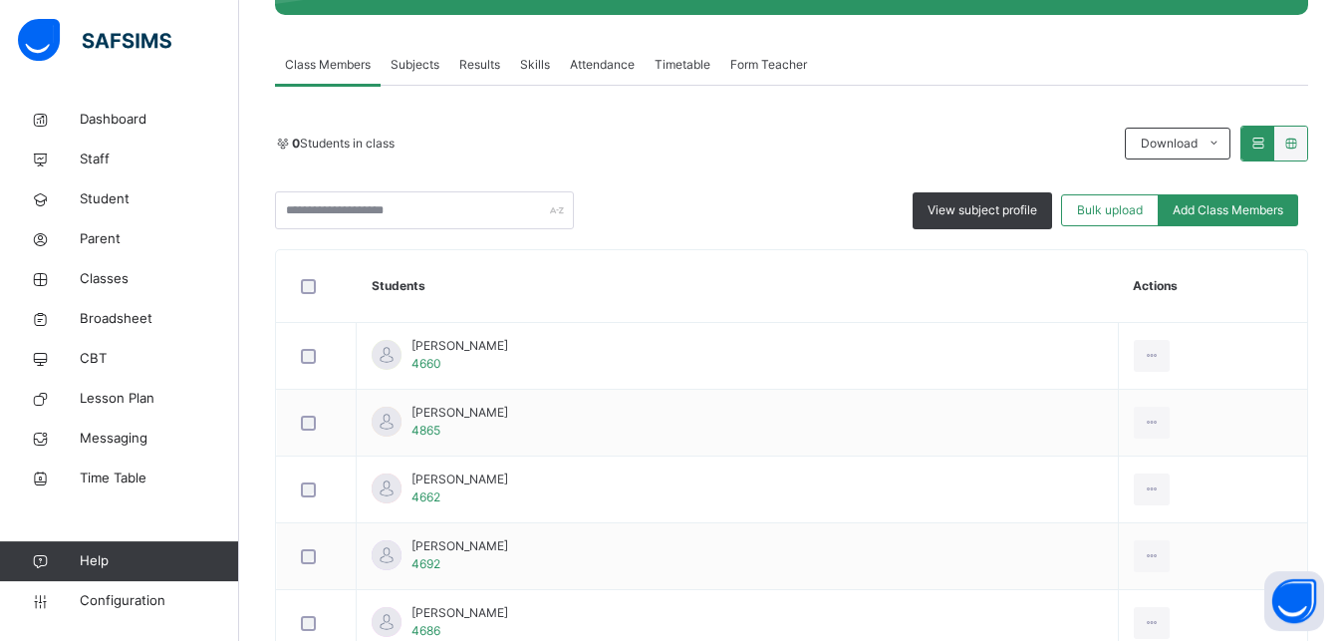
scroll to position [305, 0]
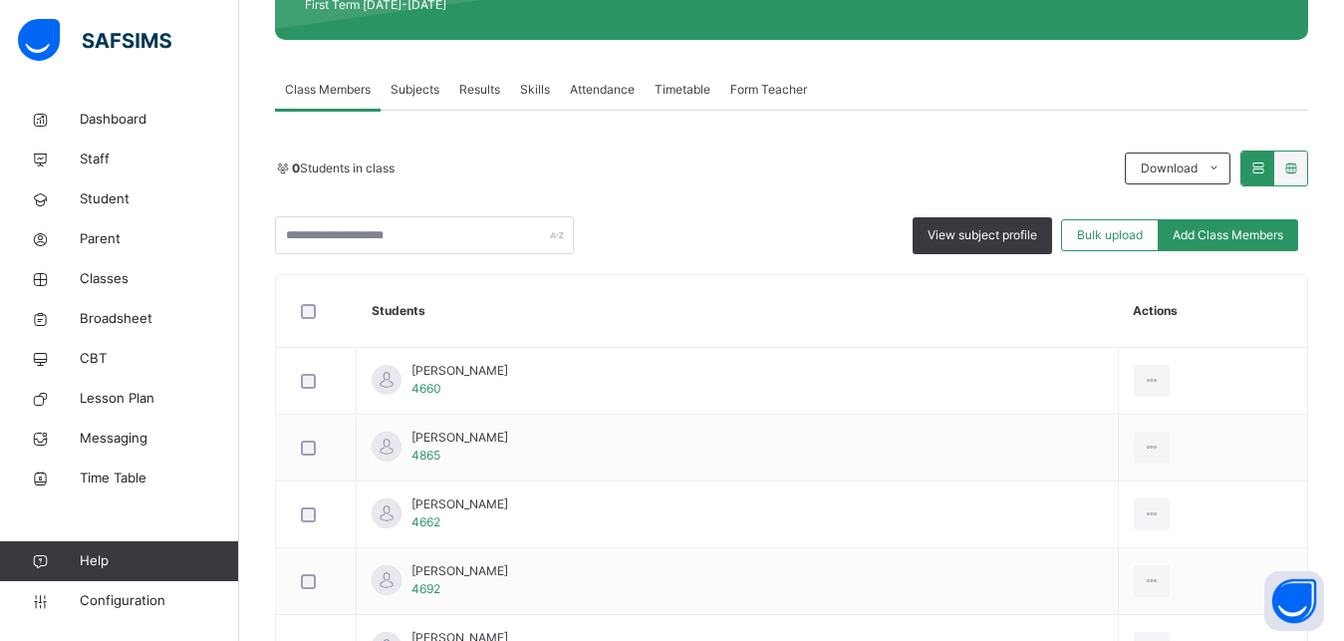
click at [412, 84] on span "Subjects" at bounding box center [415, 90] width 49 height 18
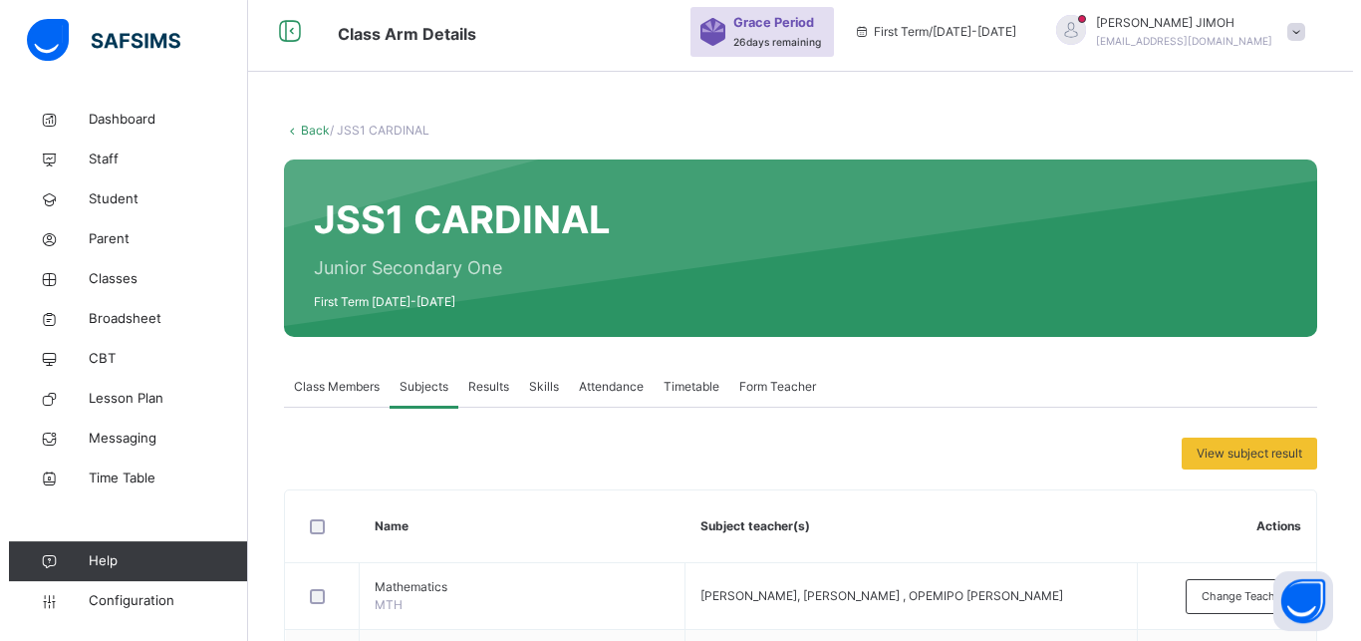
scroll to position [0, 0]
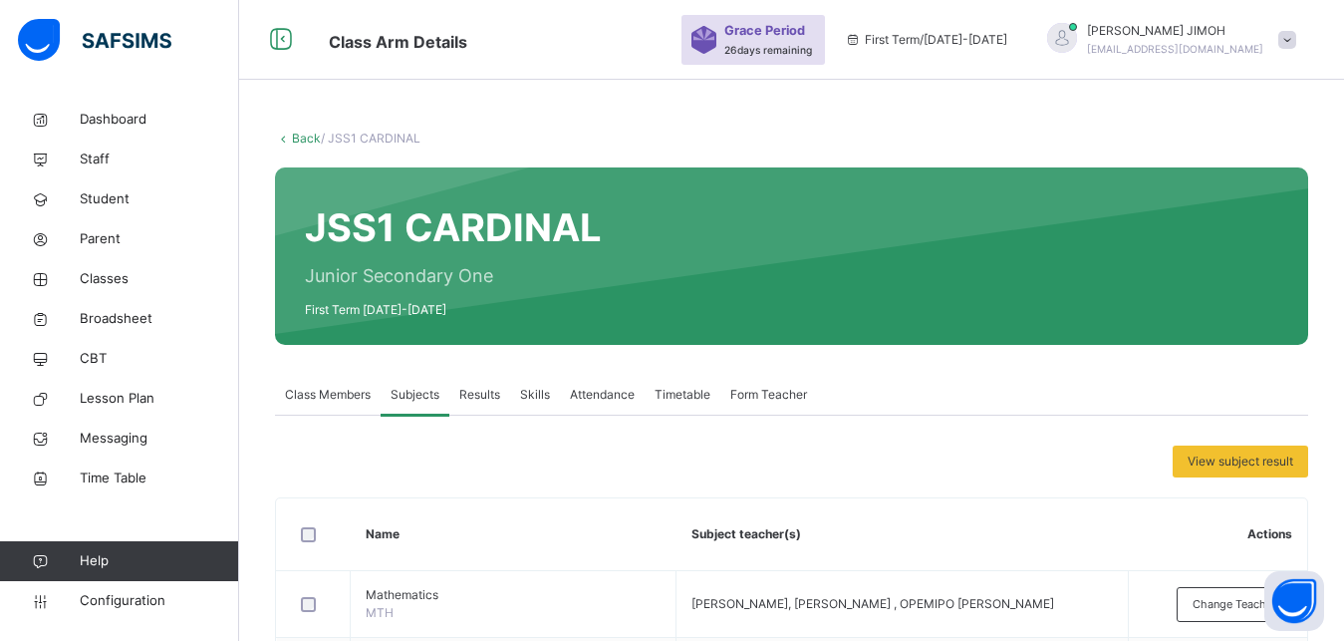
click at [296, 136] on link "Back" at bounding box center [306, 138] width 29 height 15
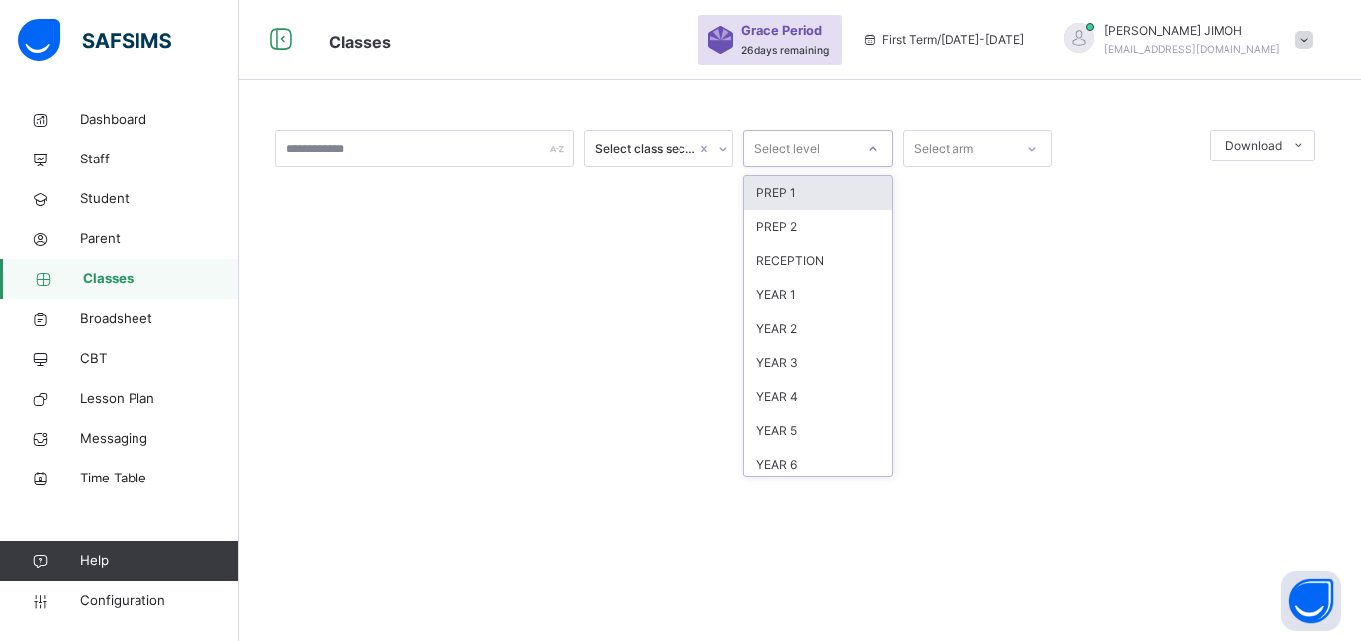
click at [876, 150] on icon at bounding box center [873, 148] width 12 height 20
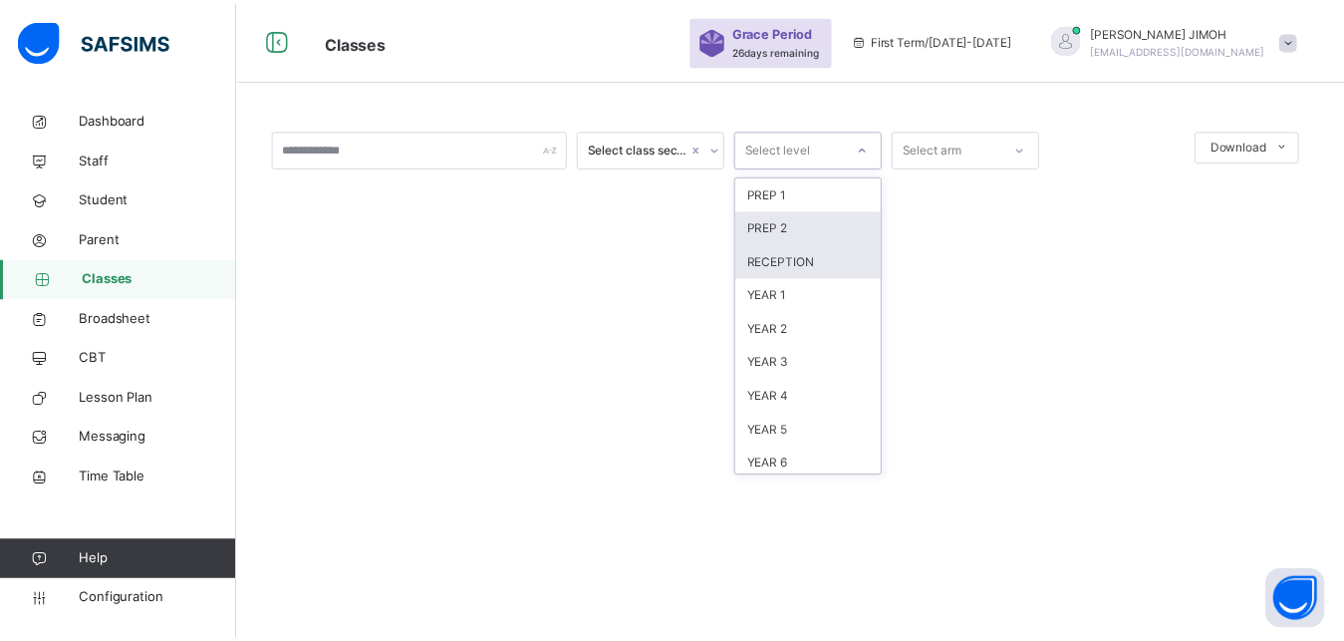
scroll to position [209, 0]
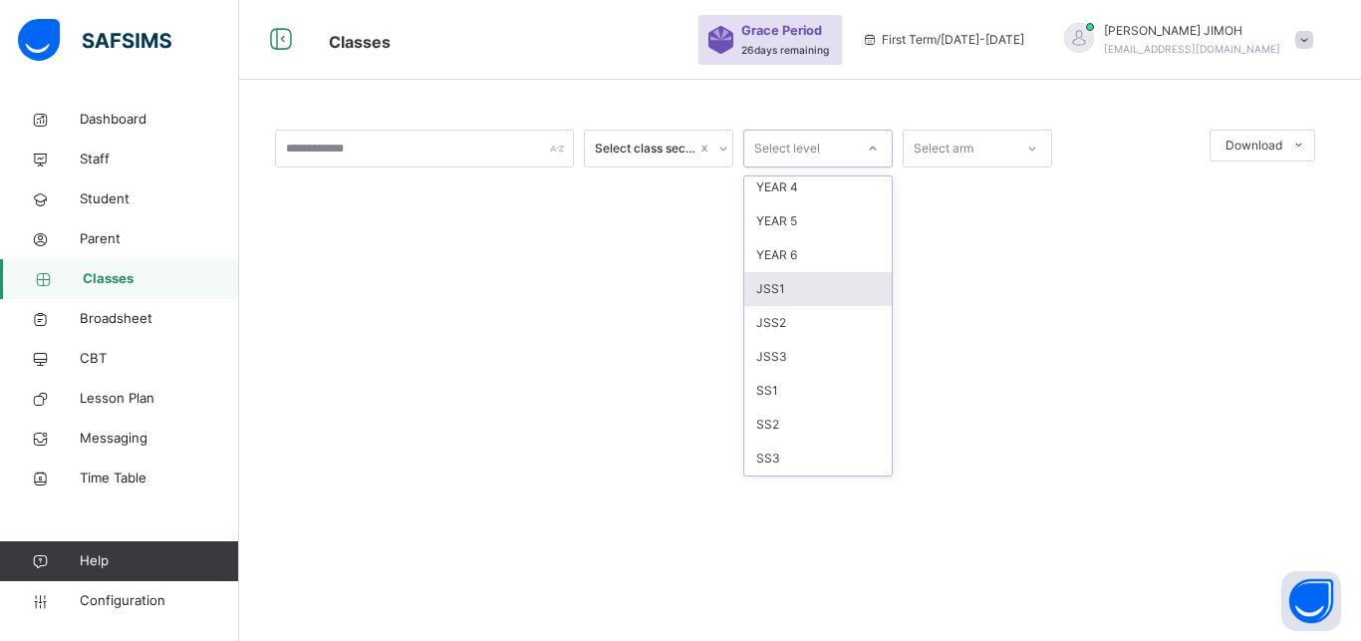
click at [796, 285] on div "JSS1" at bounding box center [817, 289] width 147 height 34
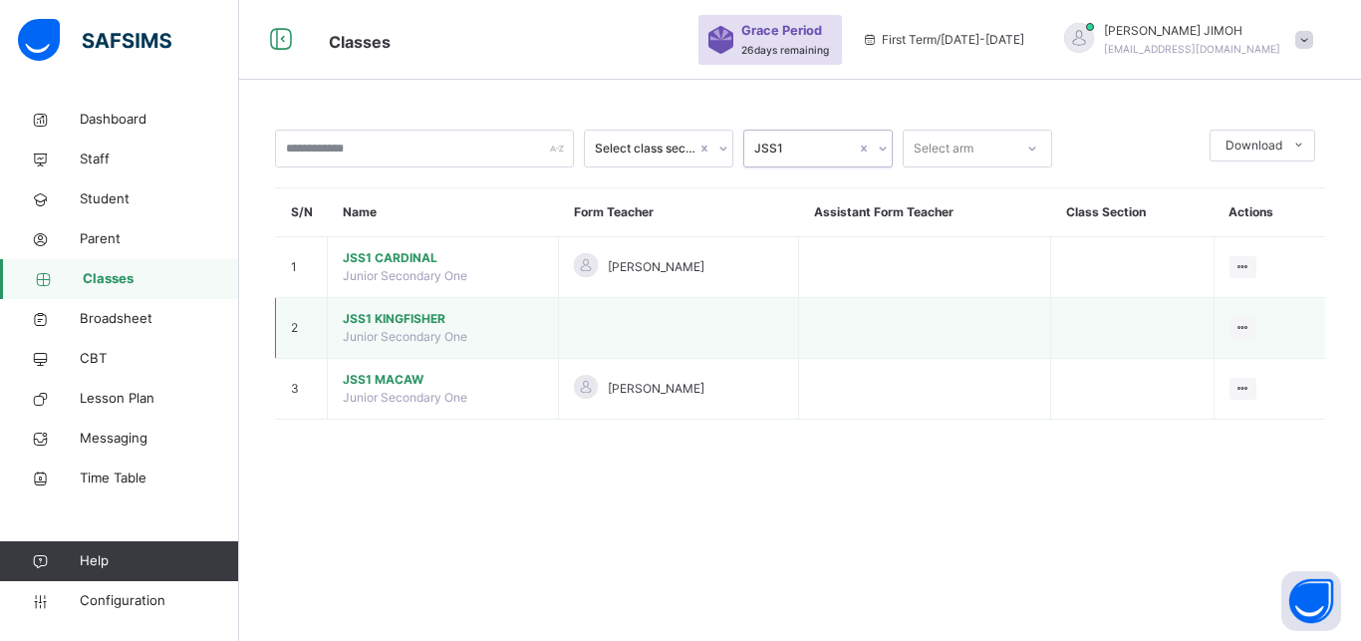
click at [417, 328] on span "JSS1 KINGFISHER" at bounding box center [443, 319] width 200 height 18
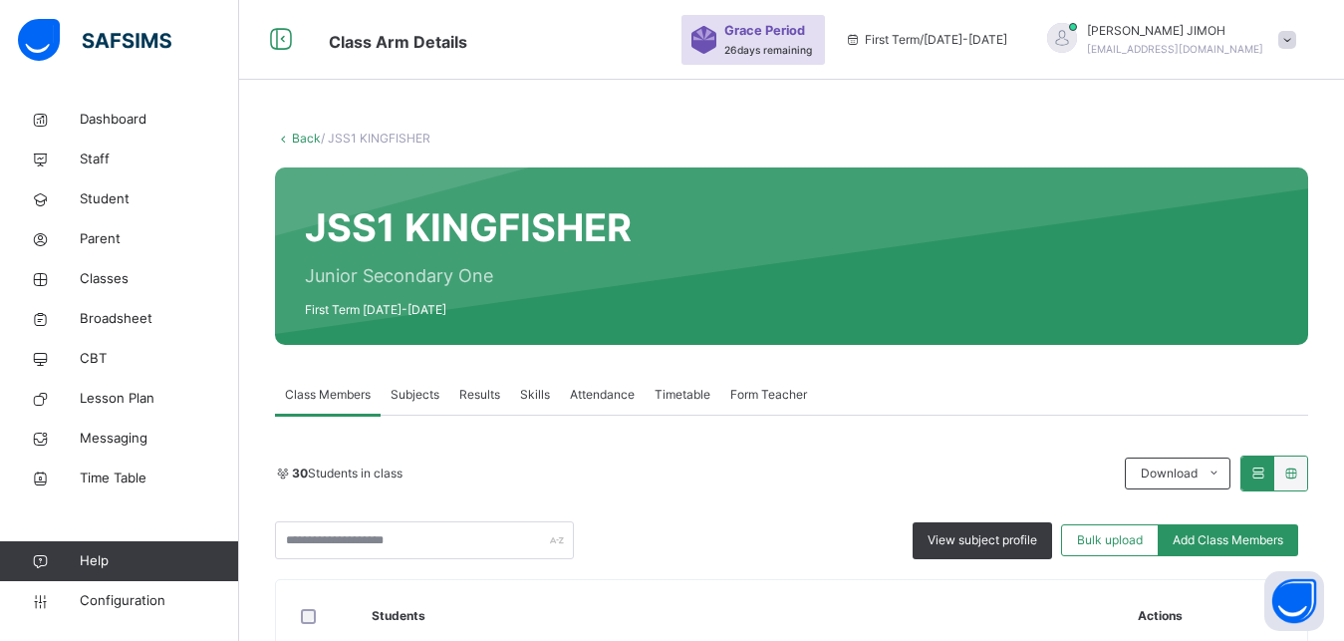
click at [407, 395] on span "Subjects" at bounding box center [415, 395] width 49 height 18
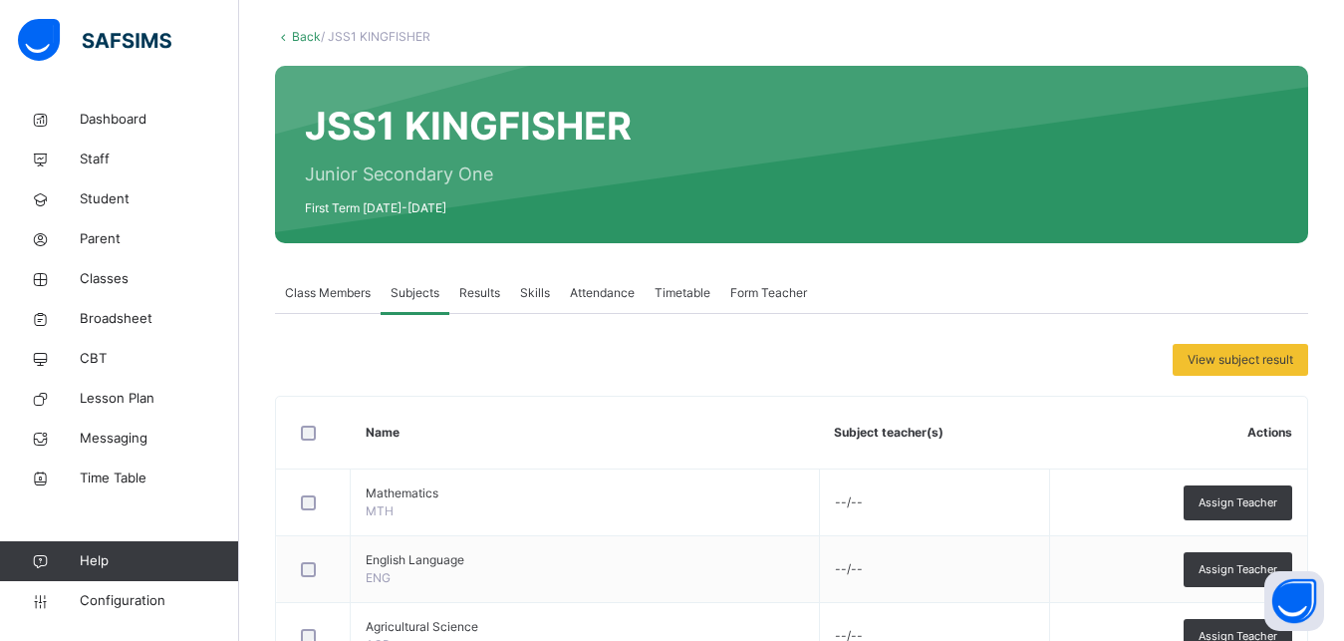
scroll to position [305, 0]
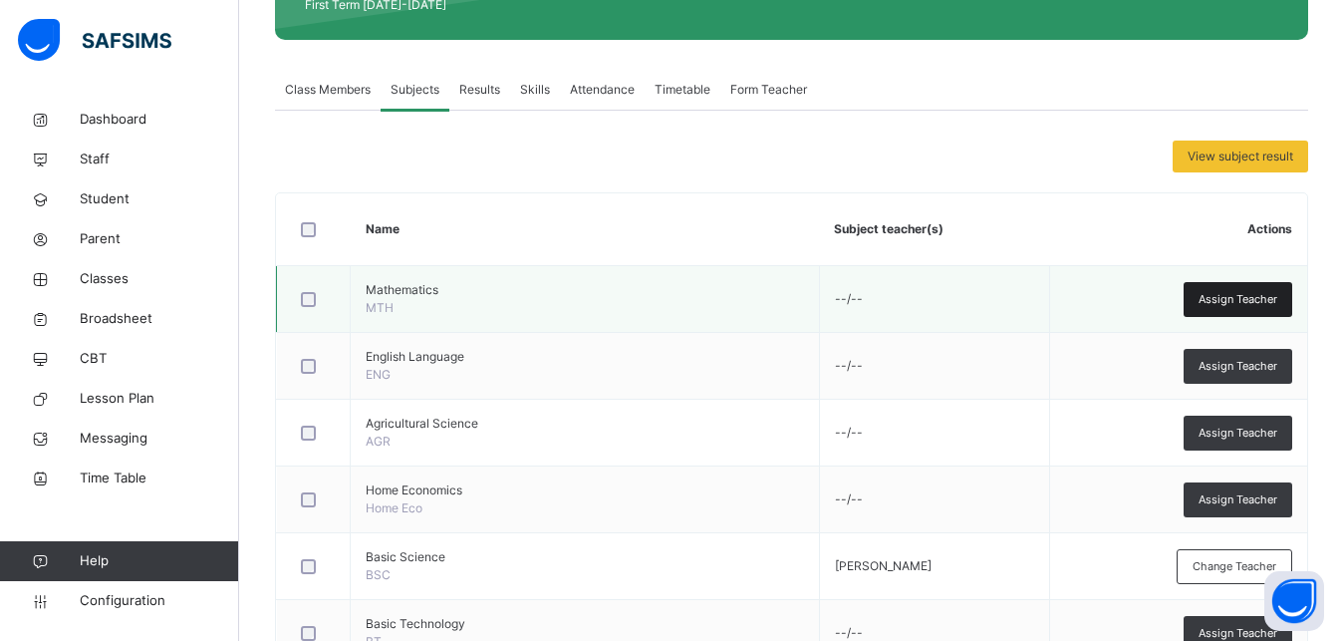
click at [1229, 298] on span "Assign Teacher" at bounding box center [1238, 299] width 79 height 17
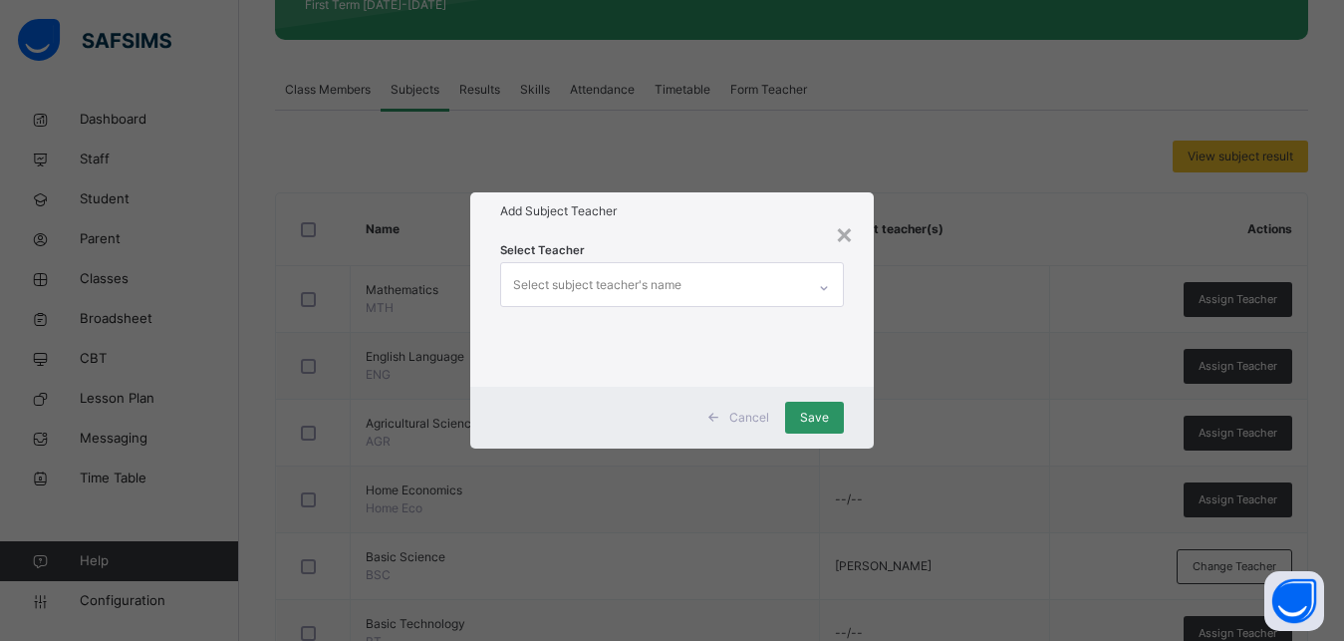
click at [592, 286] on div "Select subject teacher's name" at bounding box center [597, 285] width 168 height 38
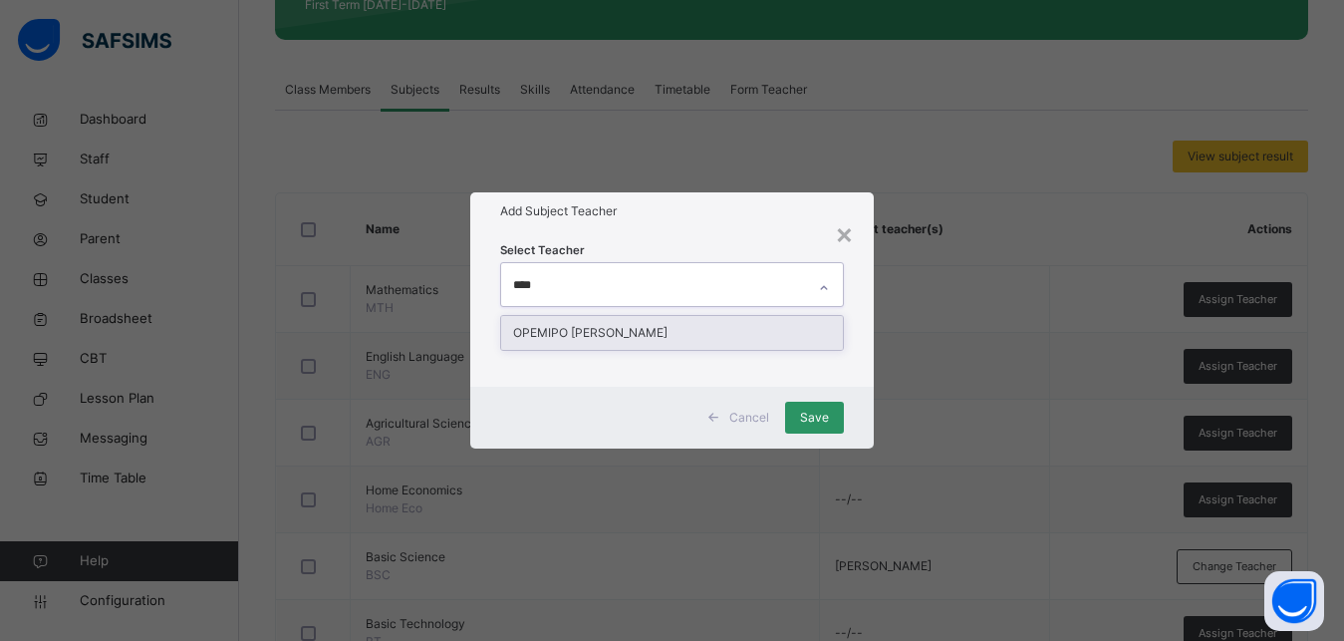
type input "*****"
click at [621, 324] on div "OPEMIPO [PERSON_NAME]" at bounding box center [672, 333] width 342 height 34
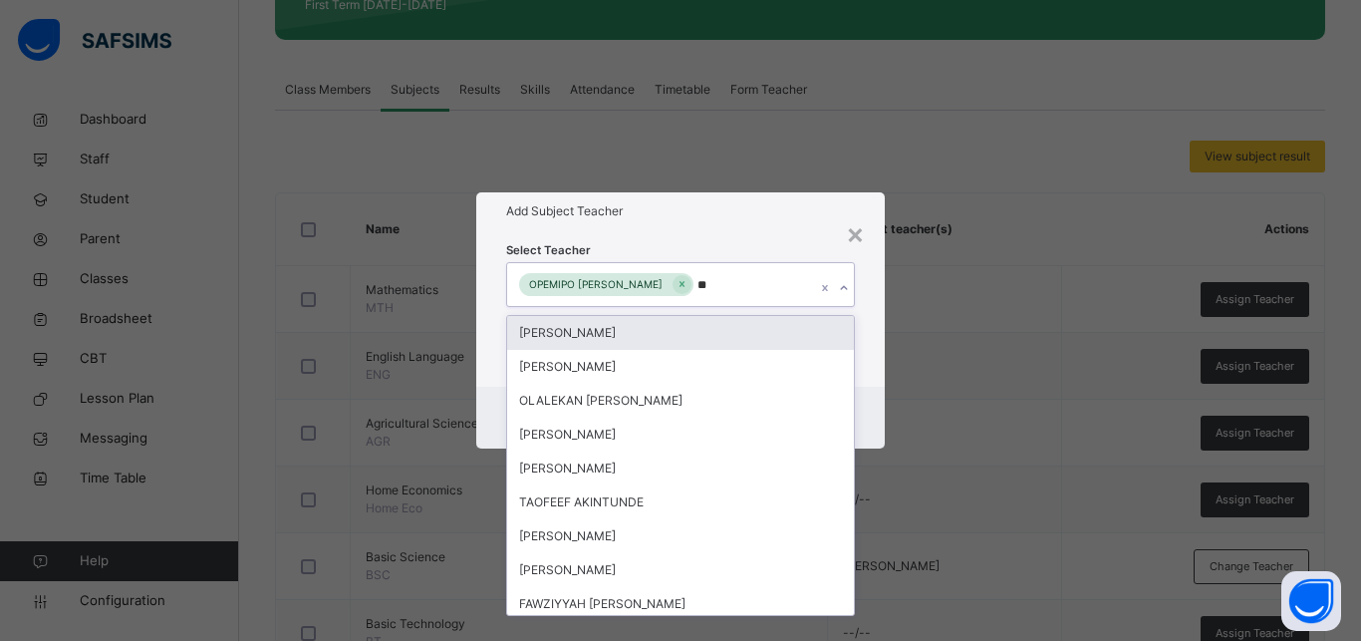
type input "***"
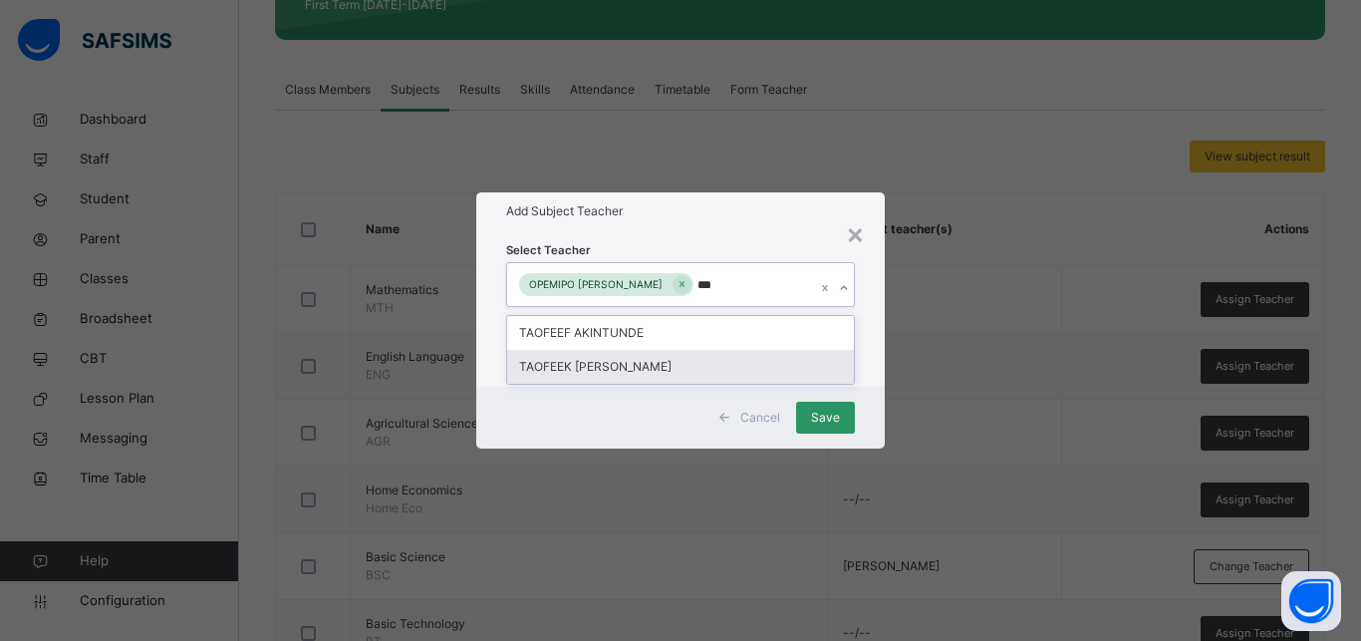
click at [617, 375] on div "TAOFEEK [PERSON_NAME]" at bounding box center [680, 367] width 347 height 34
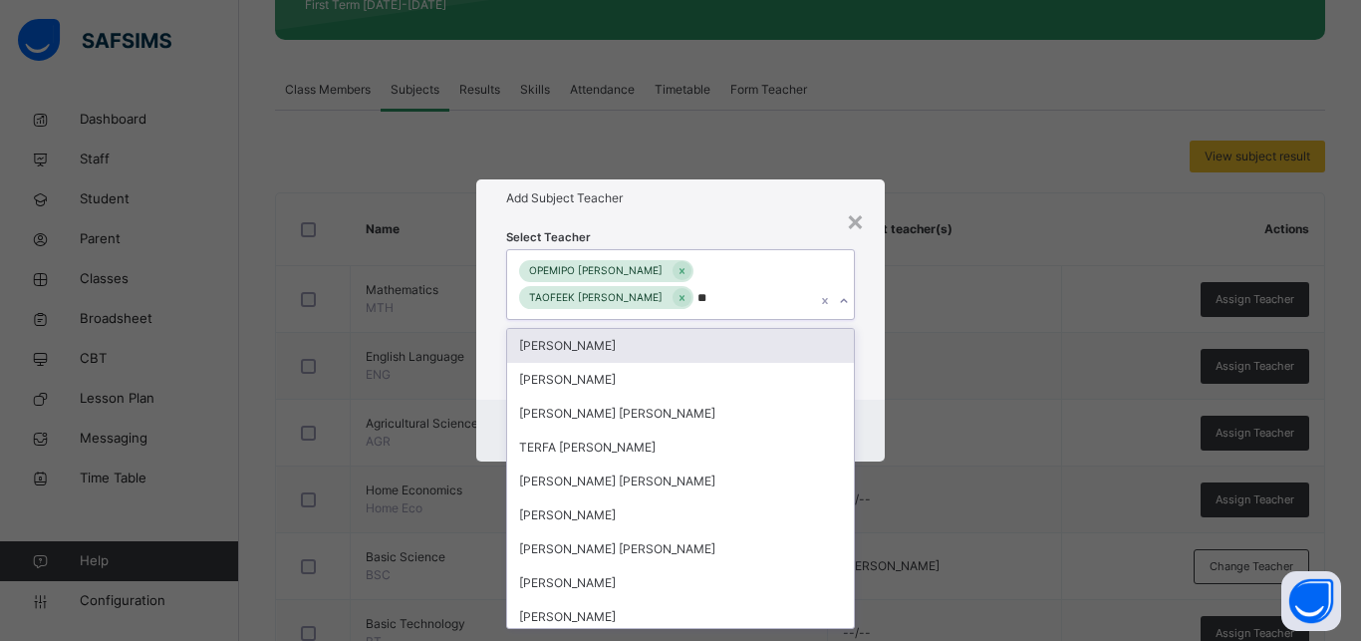
type input "***"
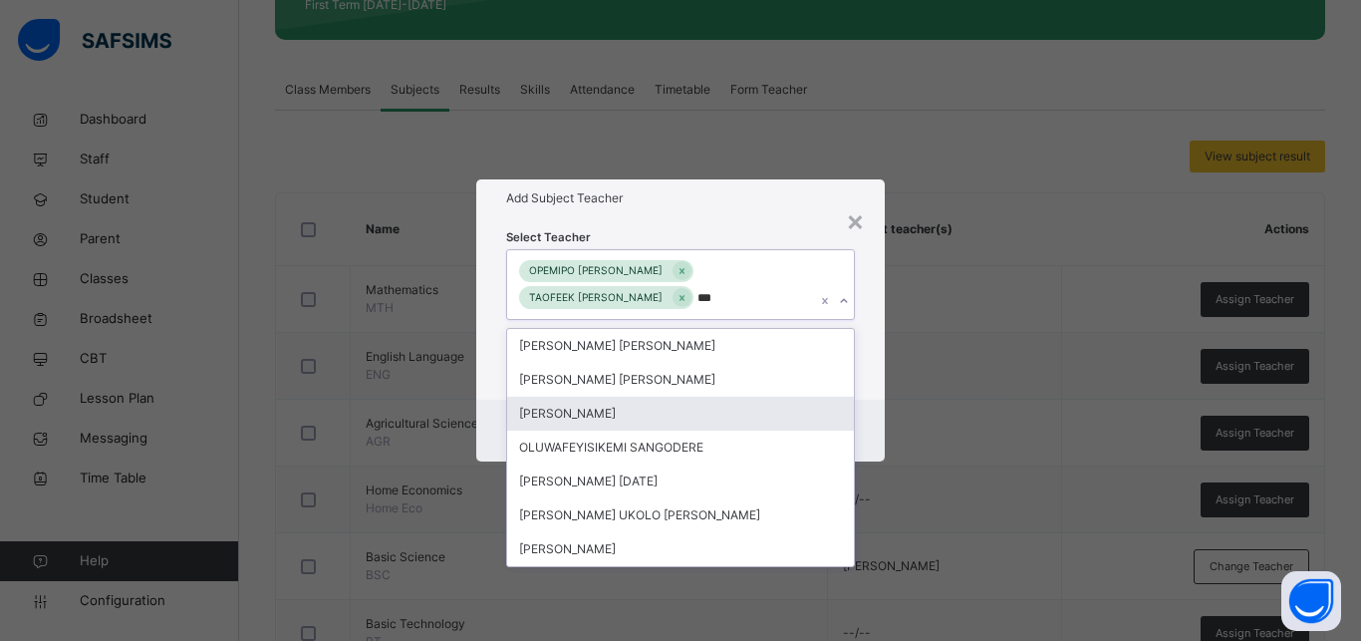
click at [650, 404] on div "[PERSON_NAME]" at bounding box center [680, 414] width 347 height 34
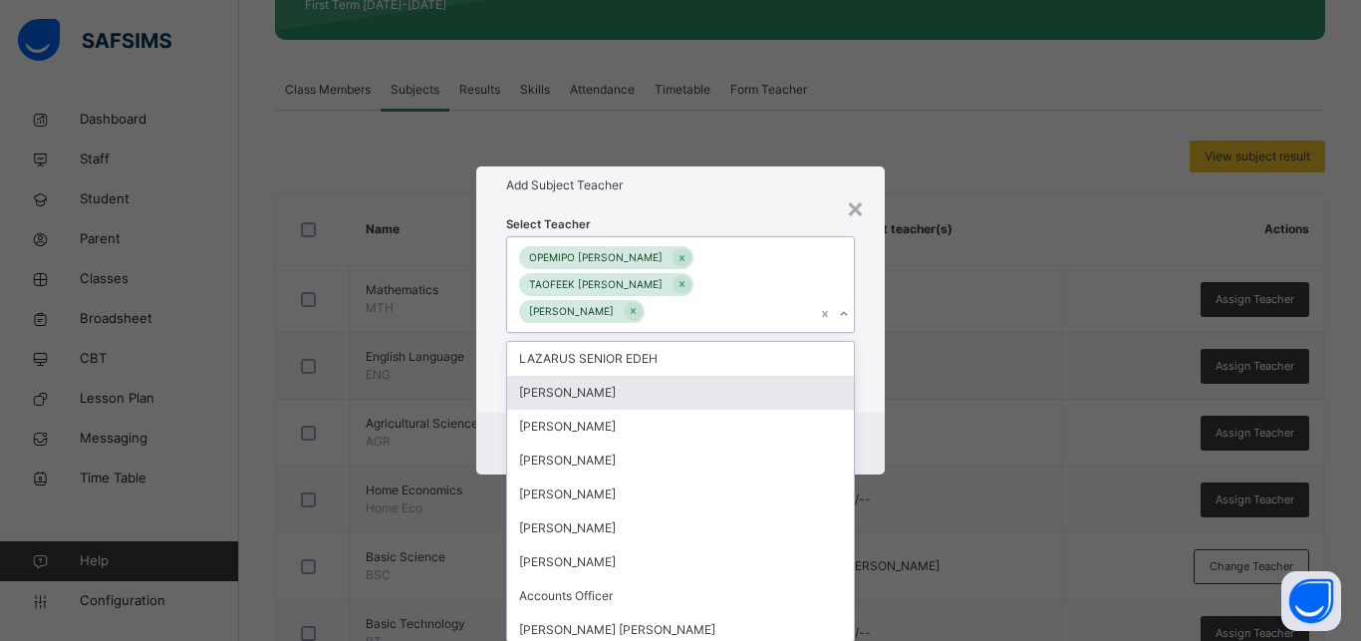
click at [861, 387] on div "Select Teacher option [PERSON_NAME], selected. option [PERSON_NAME] focused, 2 …" at bounding box center [680, 308] width 408 height 209
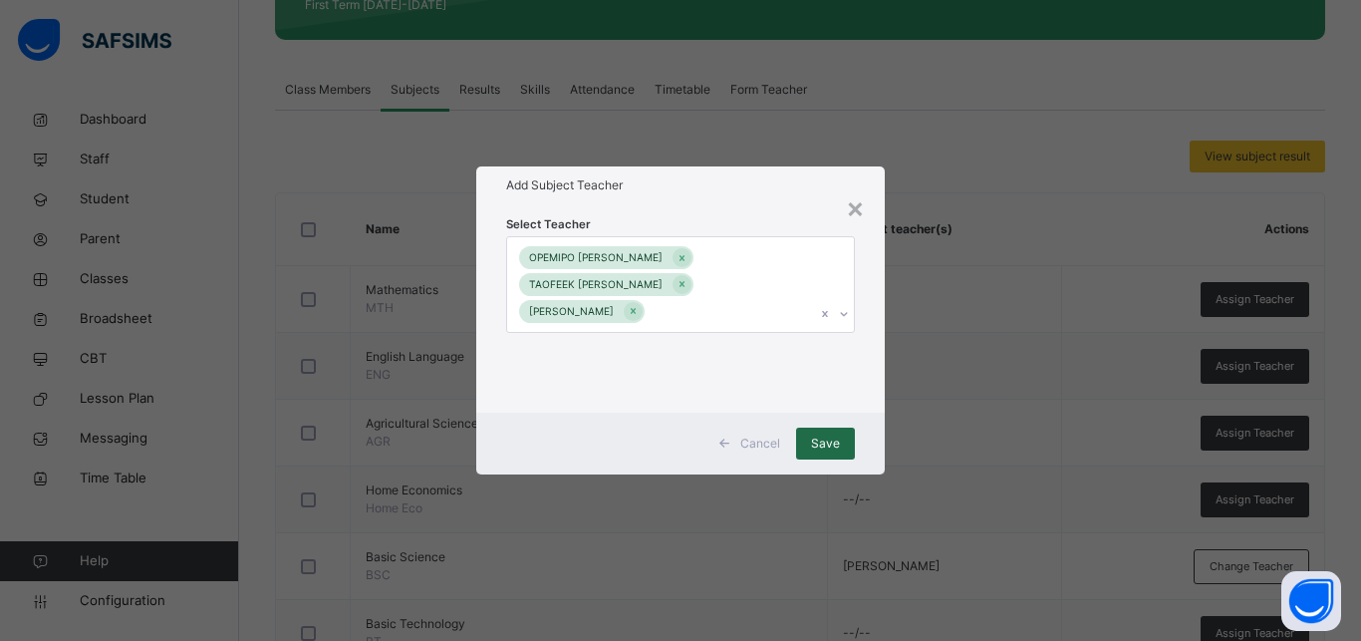
click at [816, 436] on span "Save" at bounding box center [825, 443] width 29 height 18
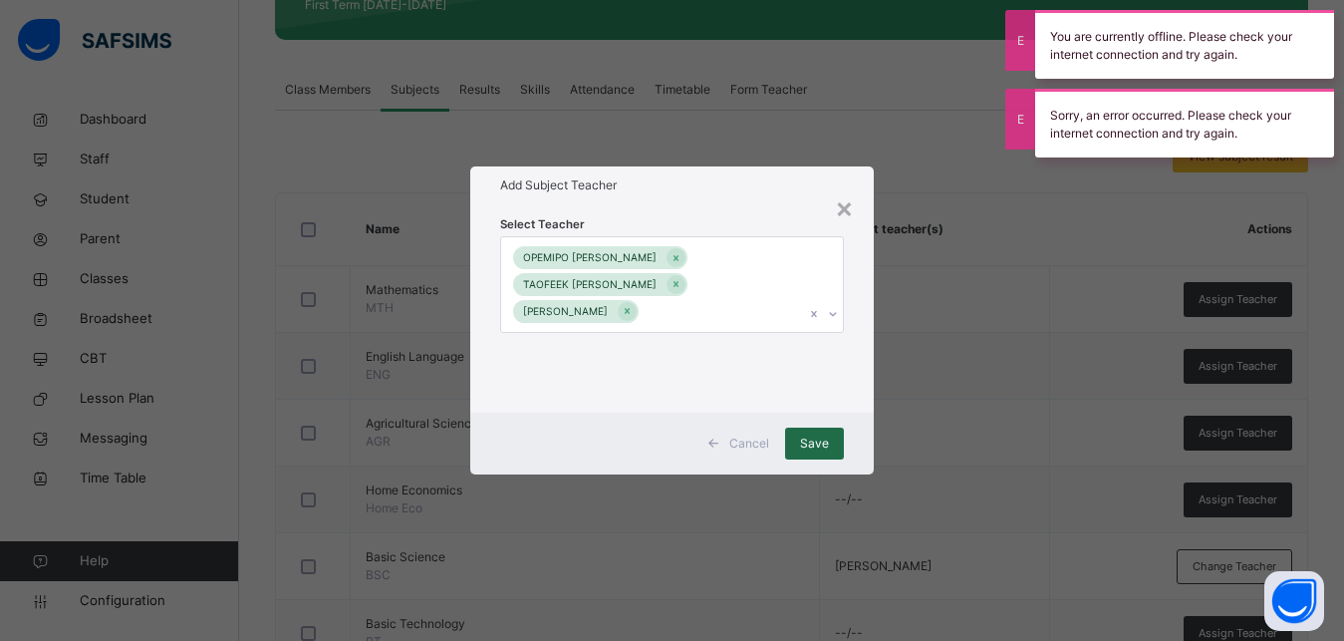
click at [824, 443] on span "Save" at bounding box center [814, 443] width 29 height 18
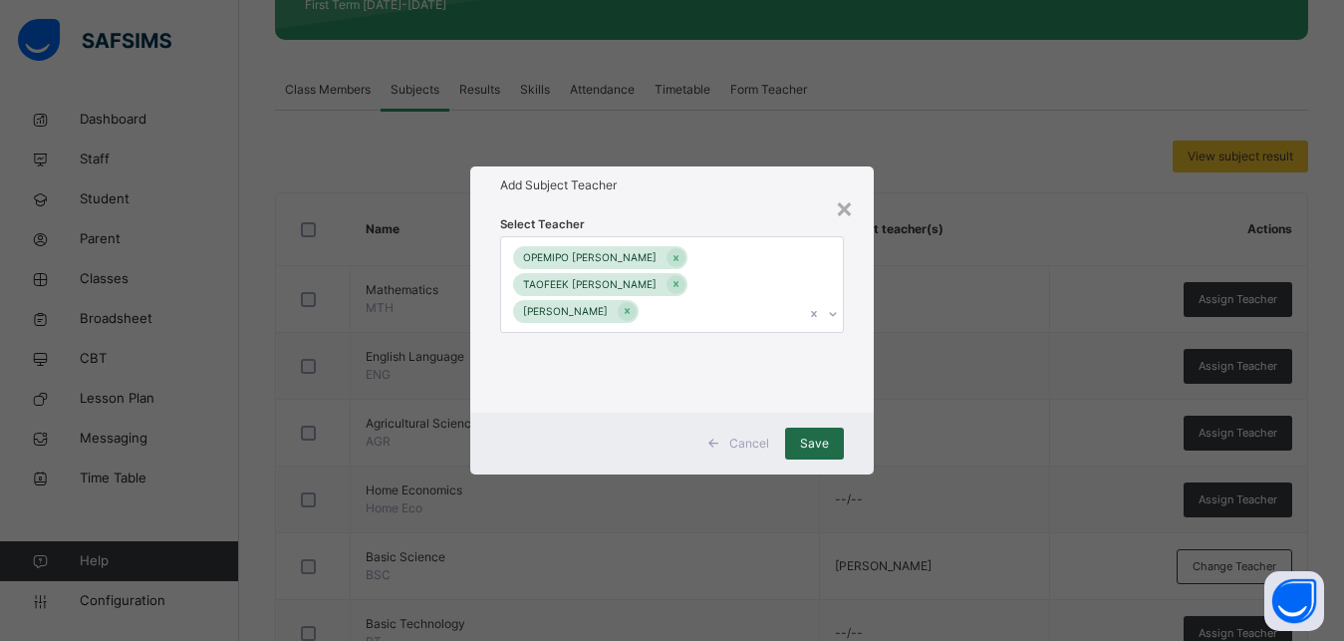
click at [811, 440] on span "Save" at bounding box center [814, 443] width 29 height 18
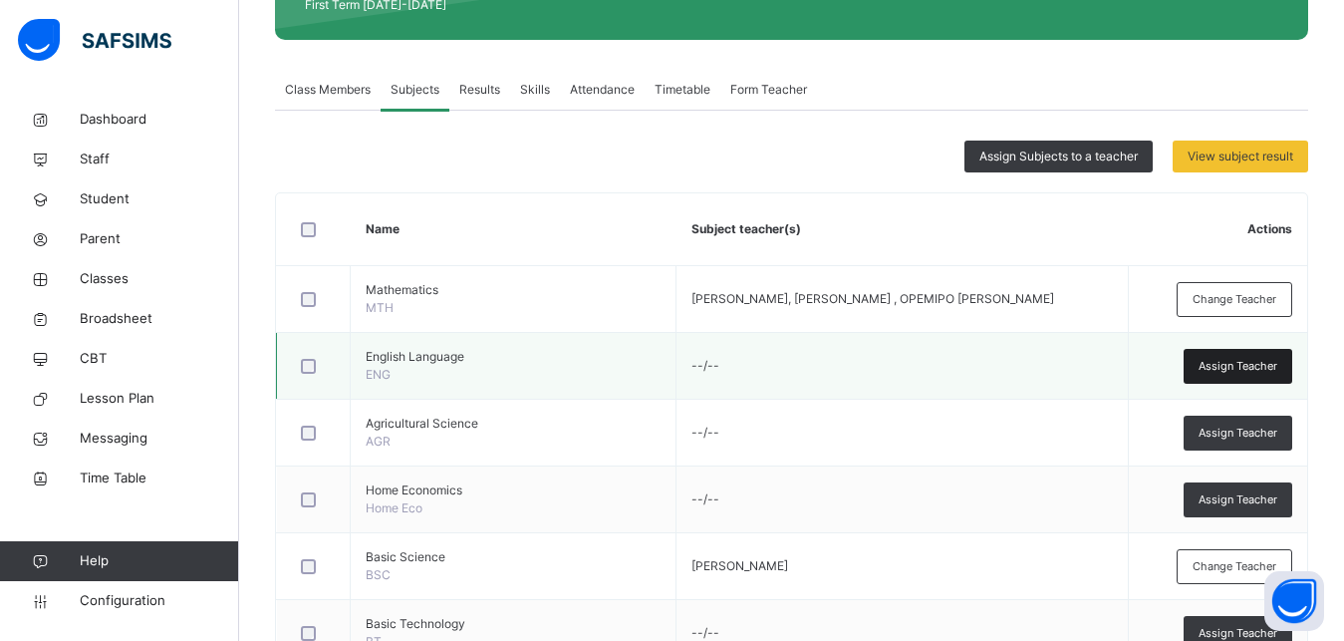
click at [1266, 357] on div "Assign Teacher" at bounding box center [1238, 366] width 109 height 35
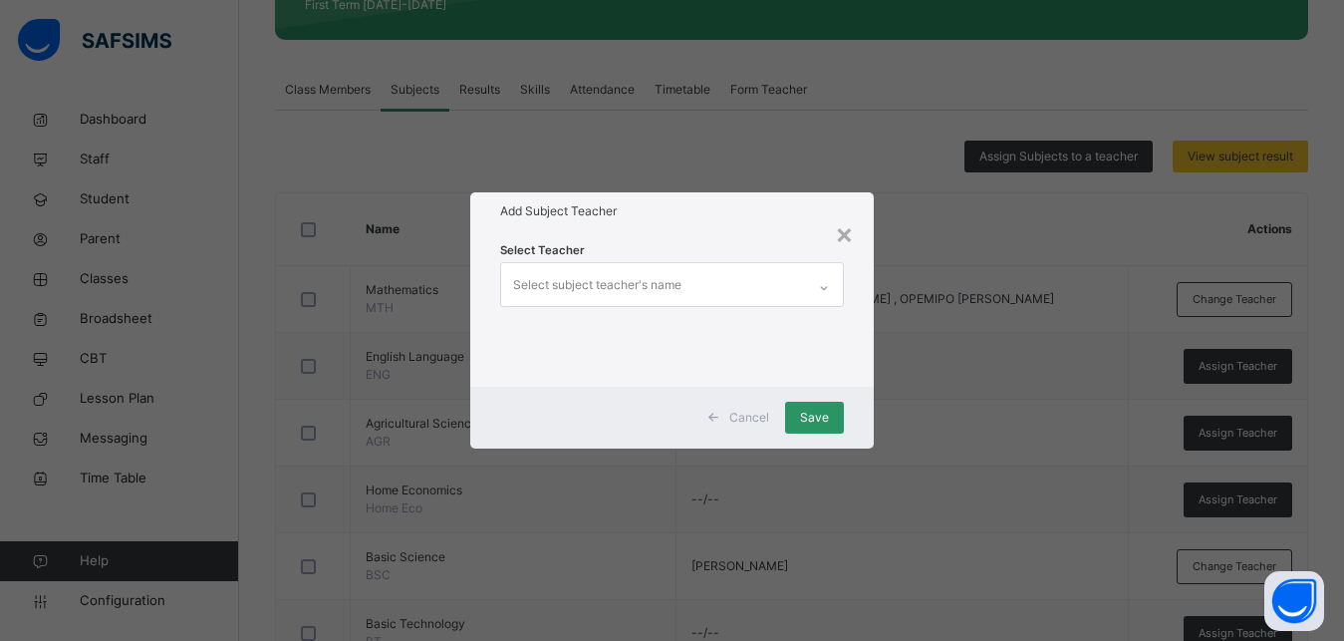
click at [561, 284] on div "Select subject teacher's name" at bounding box center [597, 285] width 168 height 38
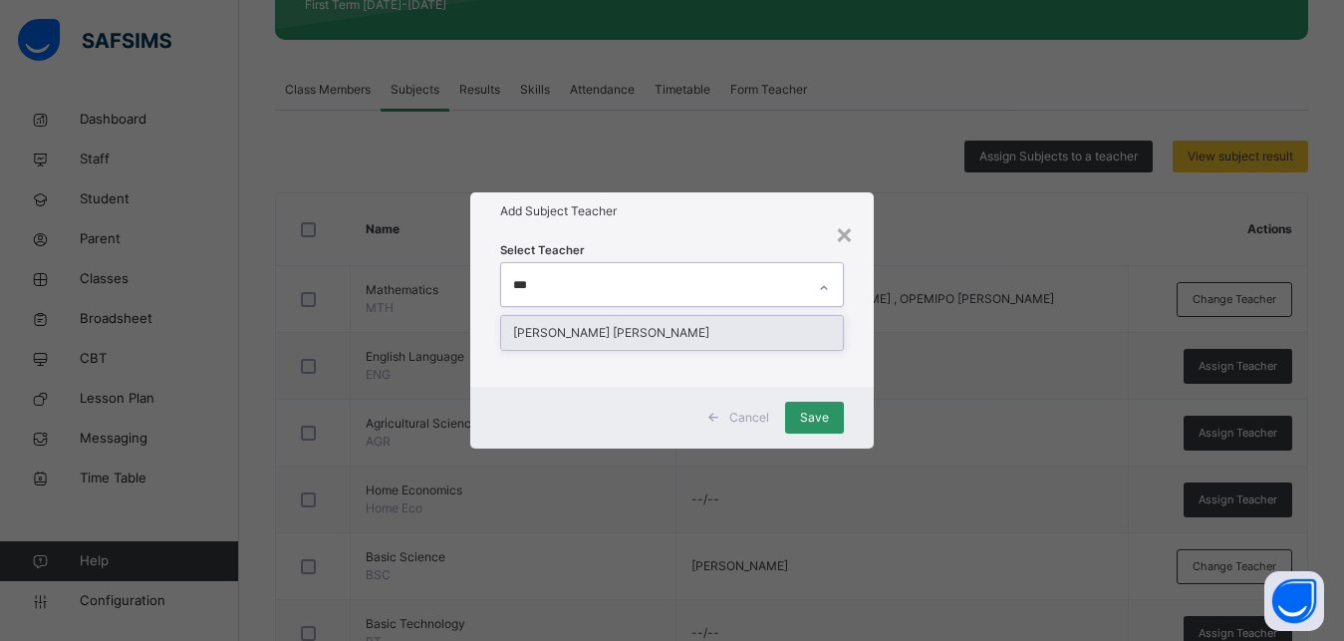
type input "****"
click at [639, 327] on div "[PERSON_NAME] [PERSON_NAME]" at bounding box center [672, 333] width 342 height 34
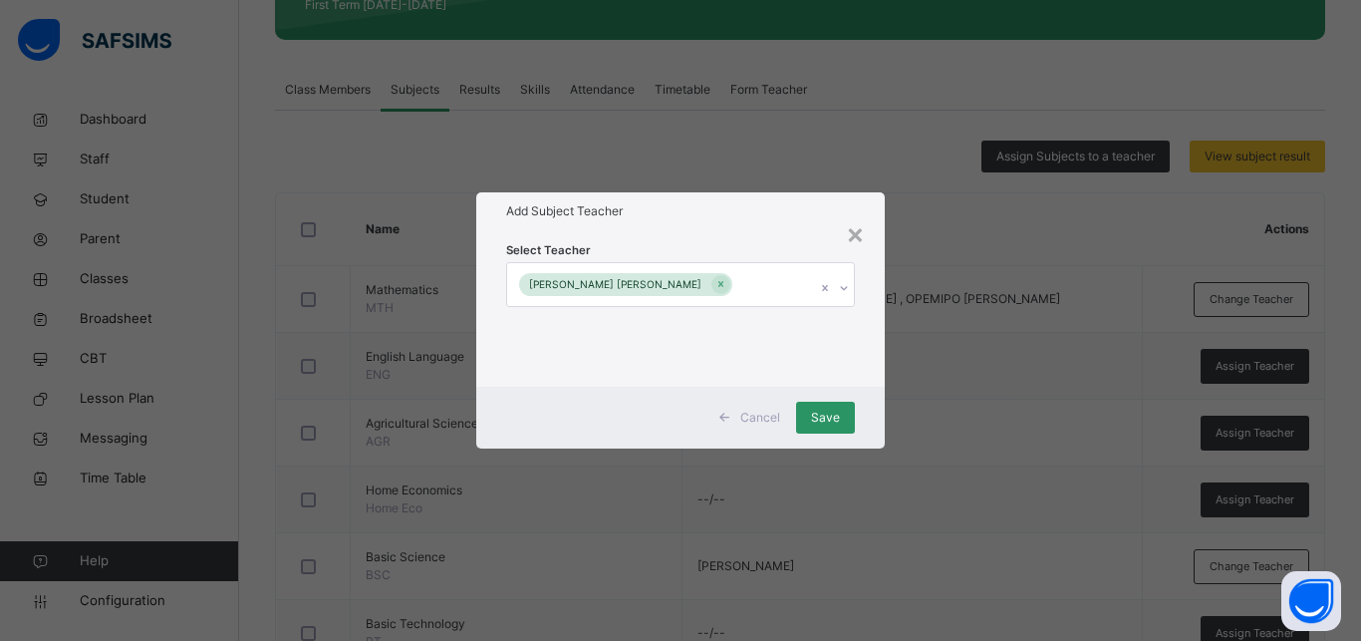
click at [868, 389] on div "Cancel Save" at bounding box center [680, 418] width 408 height 62
click at [827, 407] on div "Save" at bounding box center [825, 418] width 59 height 32
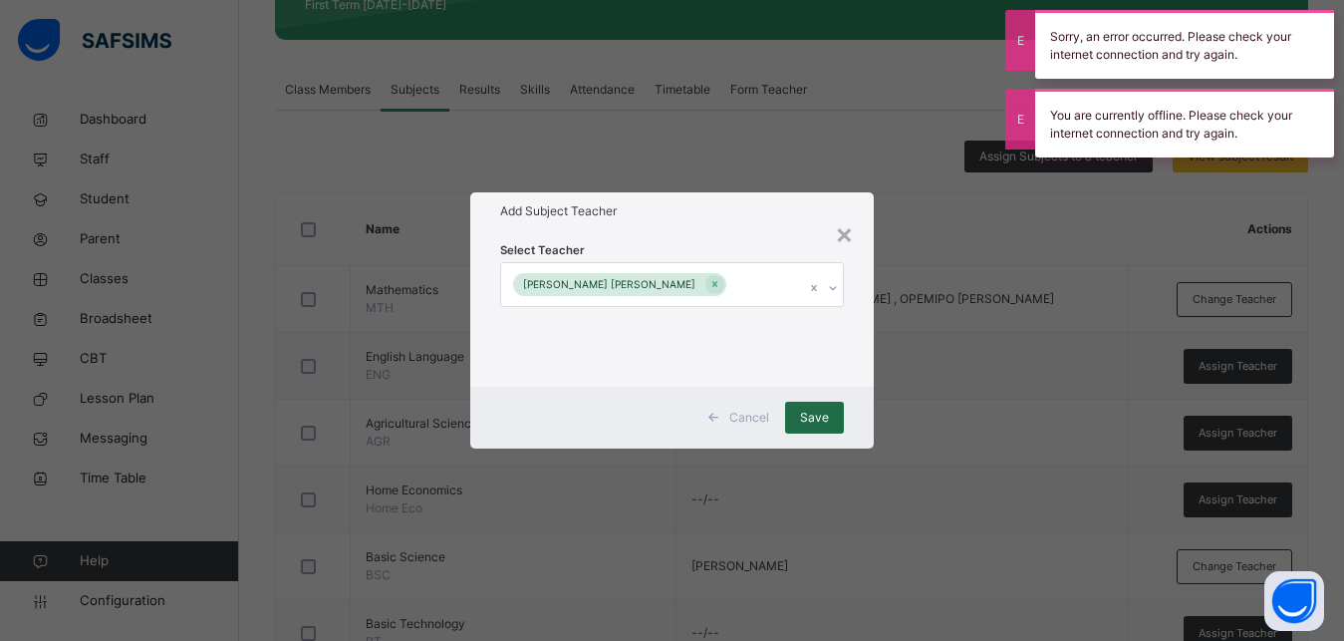
click at [823, 423] on span "Save" at bounding box center [814, 417] width 29 height 18
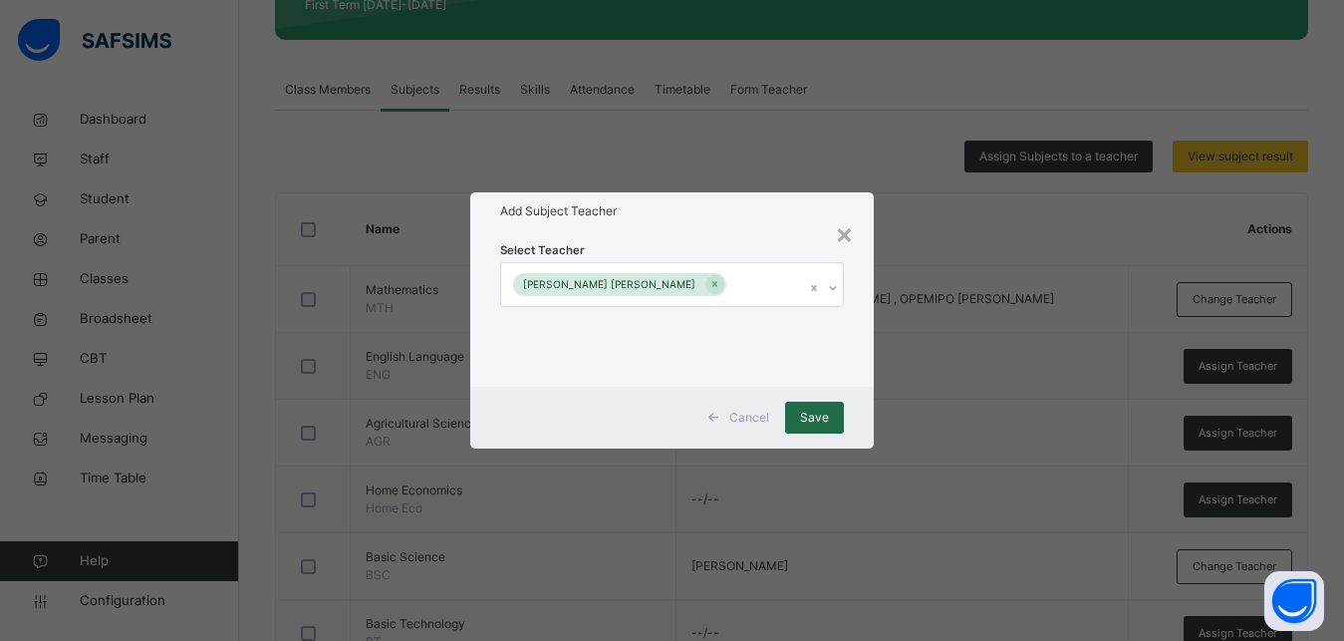
click at [823, 423] on span "Save" at bounding box center [814, 417] width 29 height 18
click at [622, 632] on div "× Add Subject Teacher Select Teacher [PERSON_NAME] [PERSON_NAME] Cancel Save" at bounding box center [672, 320] width 1344 height 641
click at [811, 413] on span "Save" at bounding box center [814, 417] width 29 height 18
click at [957, 196] on div "× Add Subject Teacher Select Teacher [PERSON_NAME] [PERSON_NAME] Cancel Save" at bounding box center [672, 320] width 1344 height 641
click at [816, 416] on span "Save" at bounding box center [814, 417] width 29 height 18
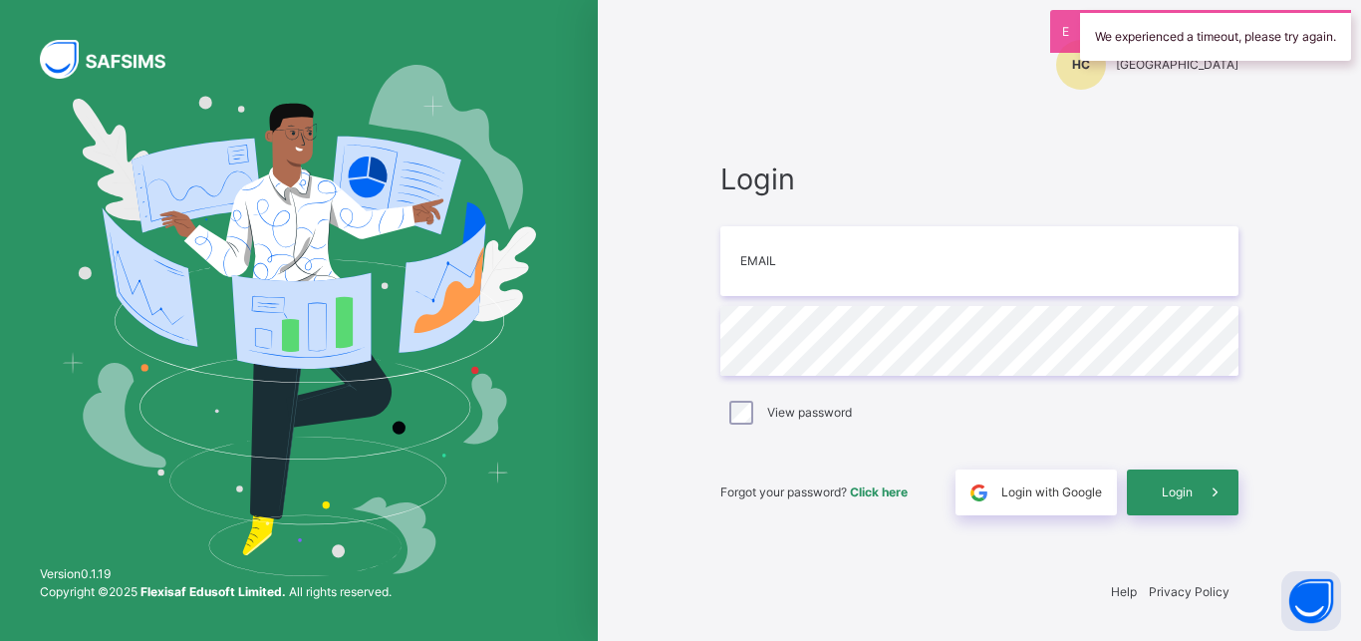
type input "**********"
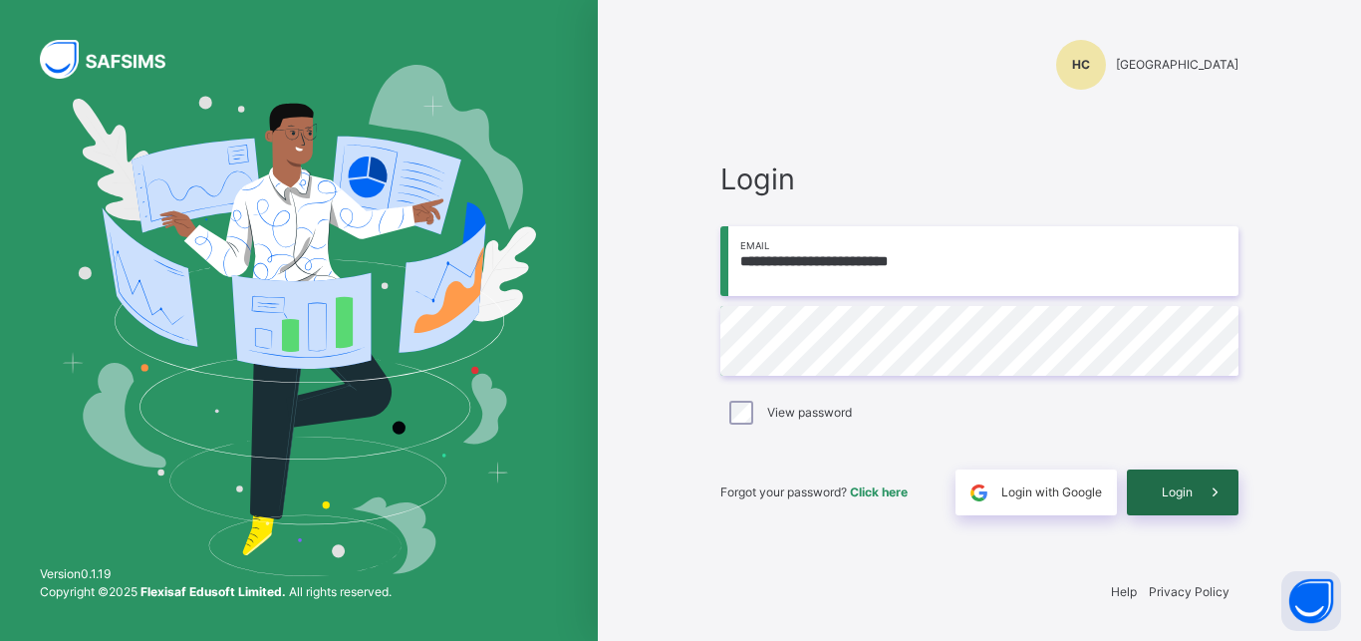
click at [1188, 499] on span "Login" at bounding box center [1177, 492] width 31 height 18
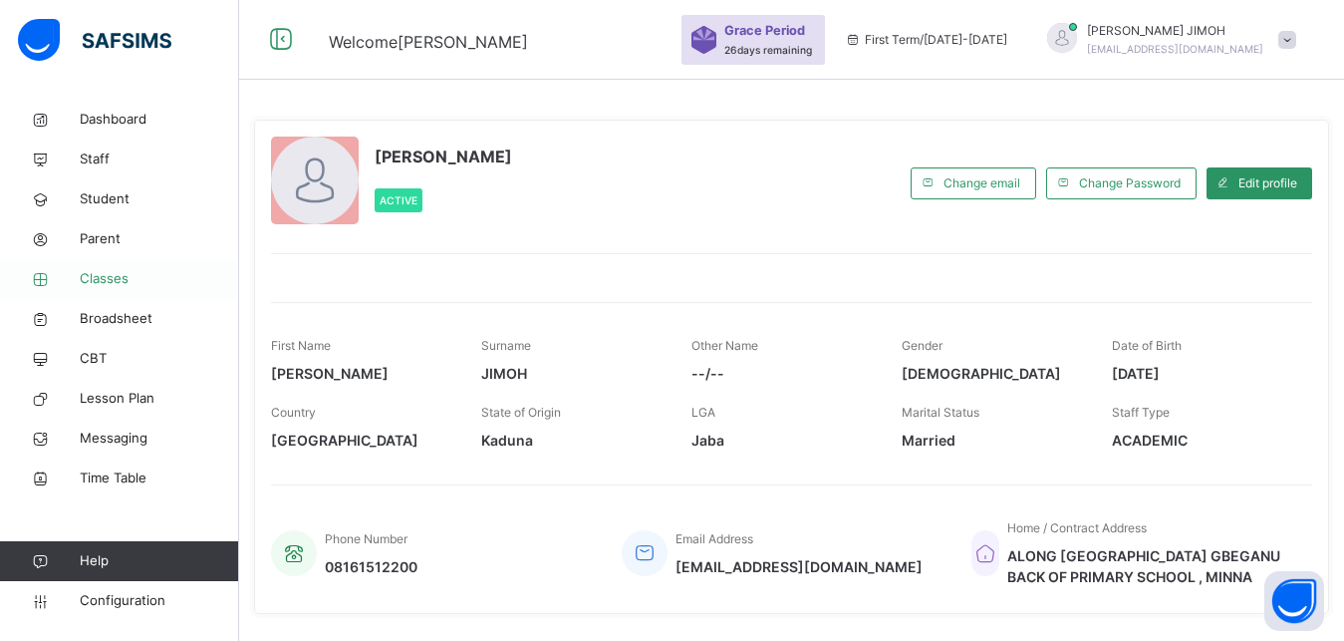
click at [108, 279] on span "Classes" at bounding box center [159, 279] width 159 height 20
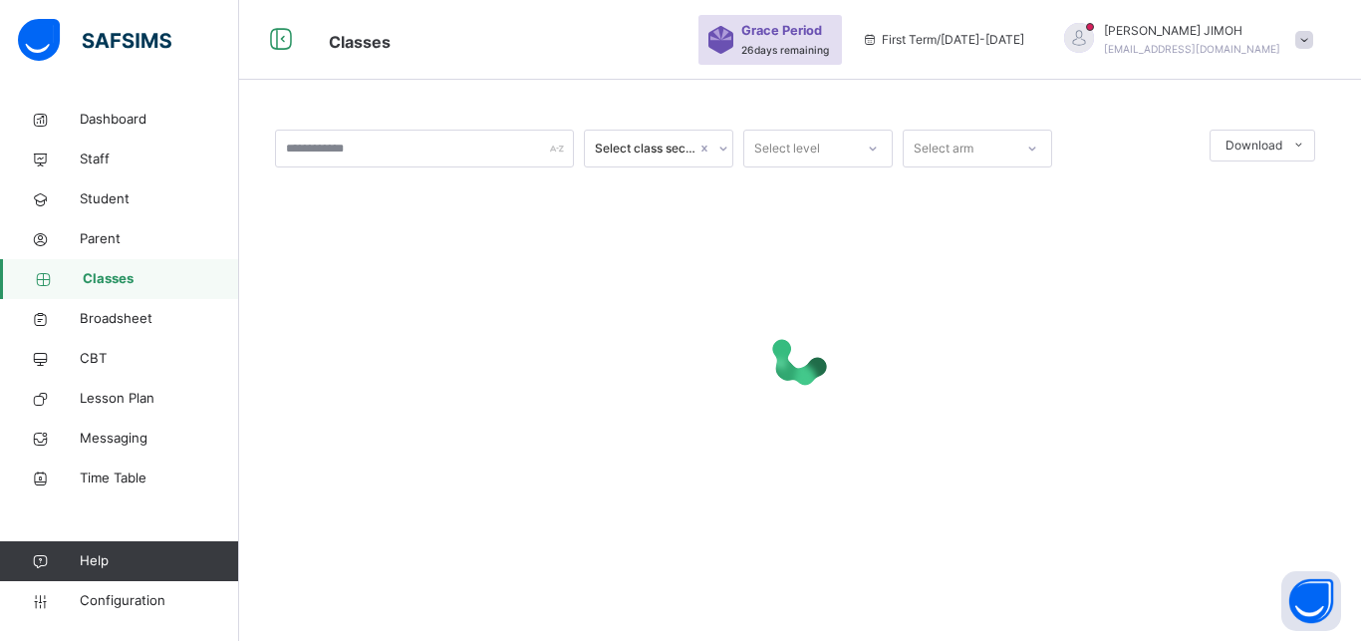
drag, startPoint x: 864, startPoint y: 150, endPoint x: 884, endPoint y: 142, distance: 21.5
click at [873, 149] on div at bounding box center [873, 149] width 34 height 32
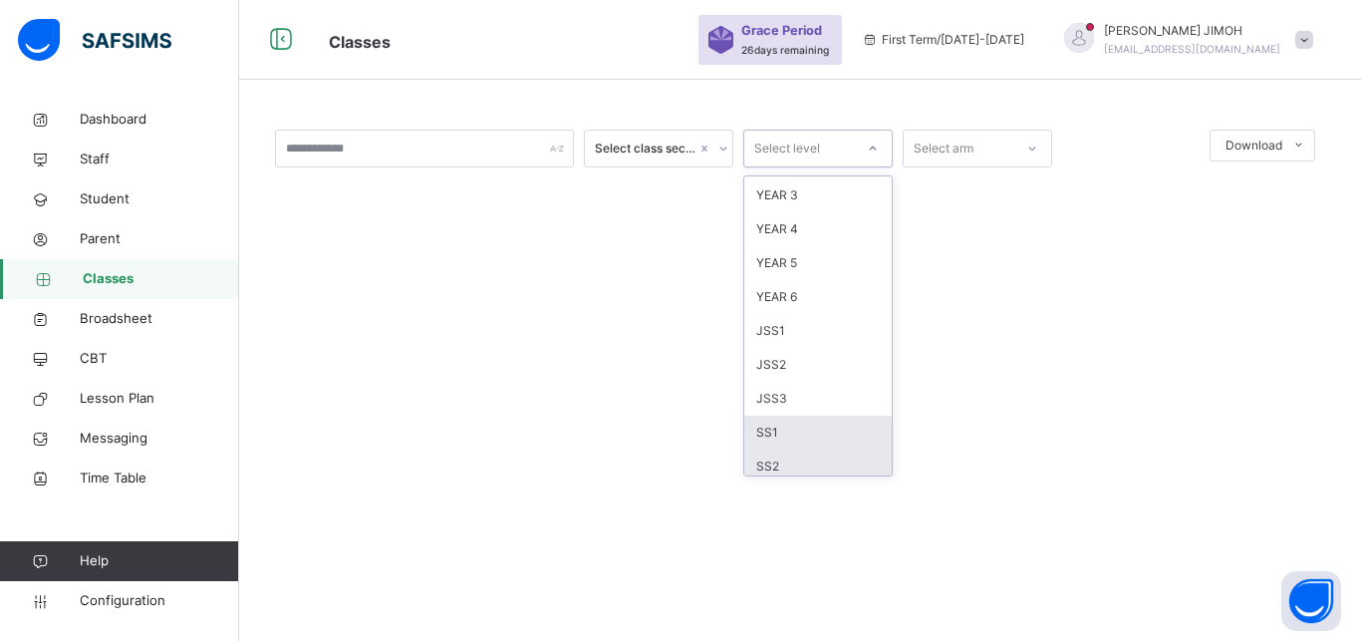
scroll to position [179, 0]
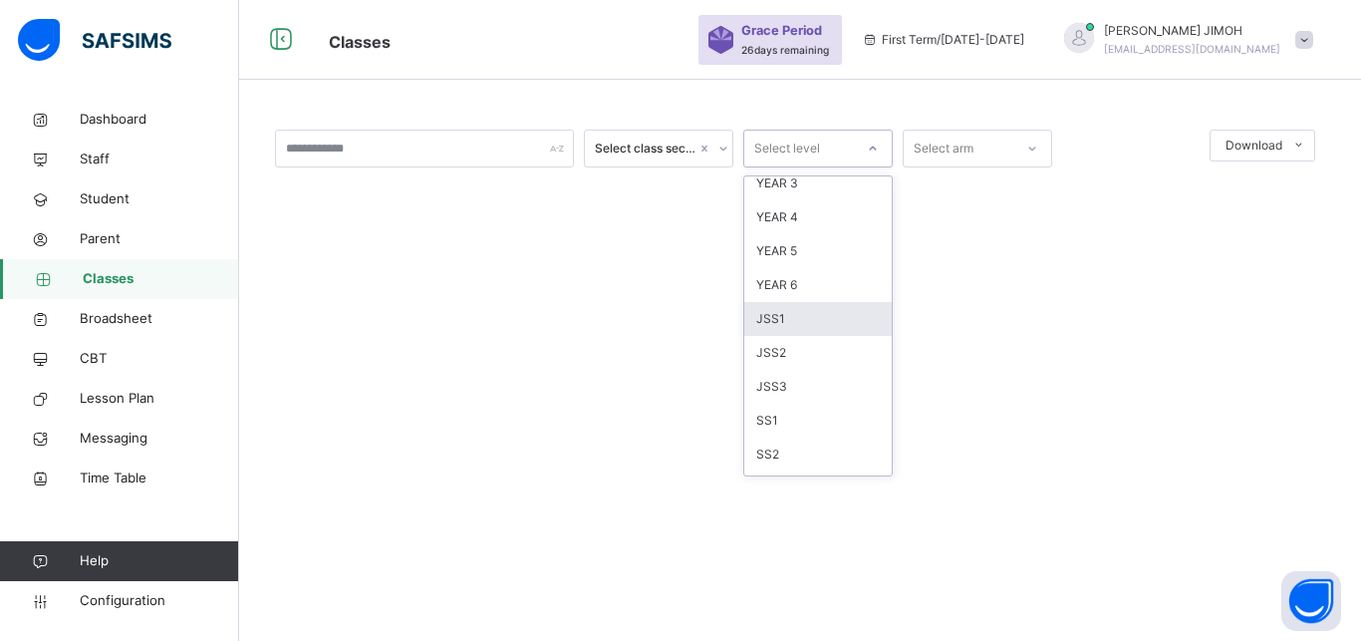
click at [781, 317] on div "JSS1" at bounding box center [817, 319] width 147 height 34
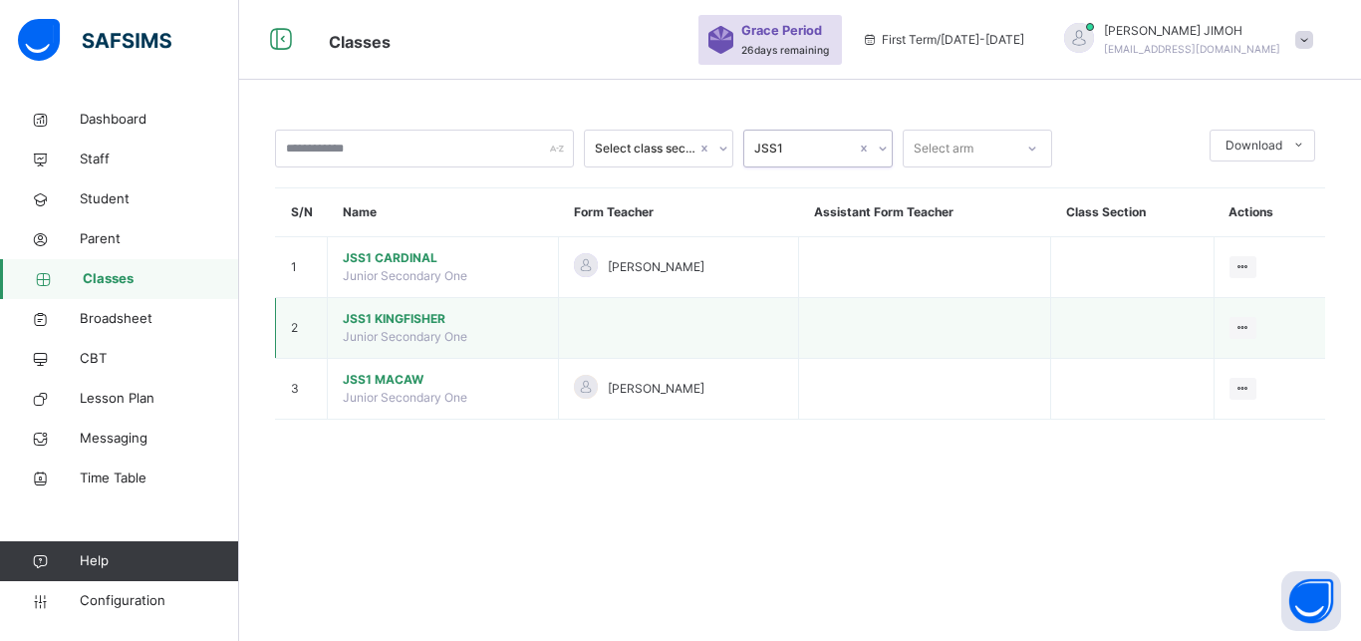
click at [406, 328] on span "JSS1 KINGFISHER" at bounding box center [443, 319] width 200 height 18
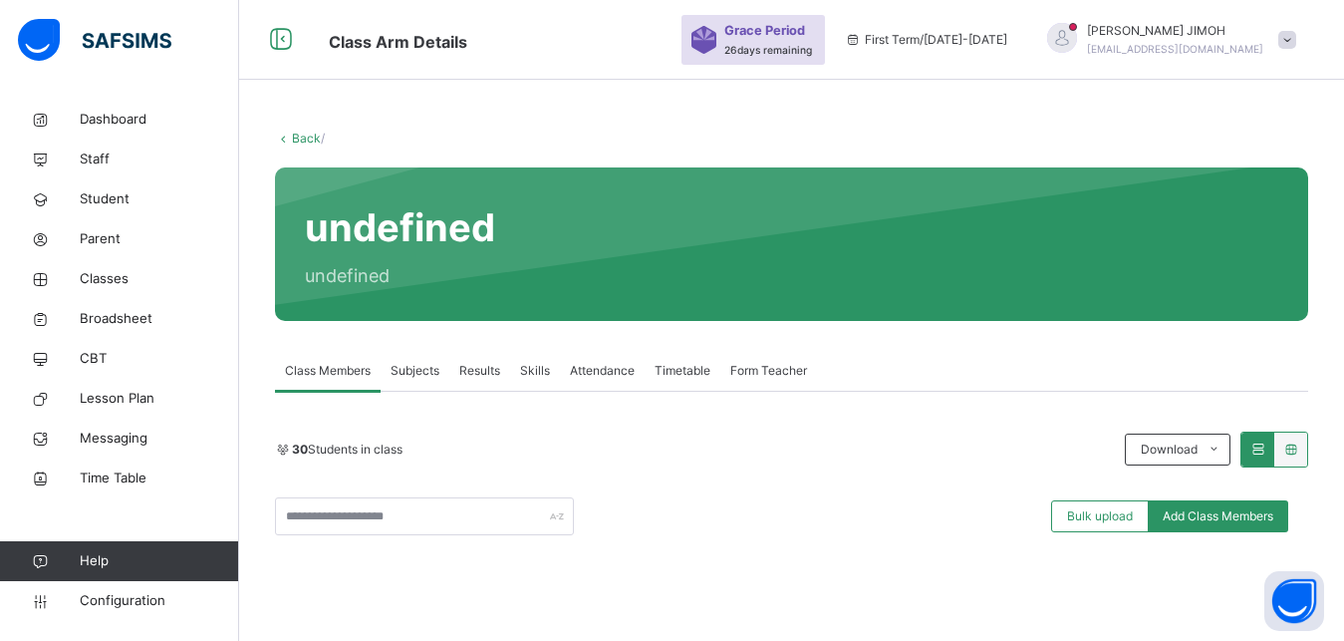
click at [405, 366] on span "Subjects" at bounding box center [415, 371] width 49 height 18
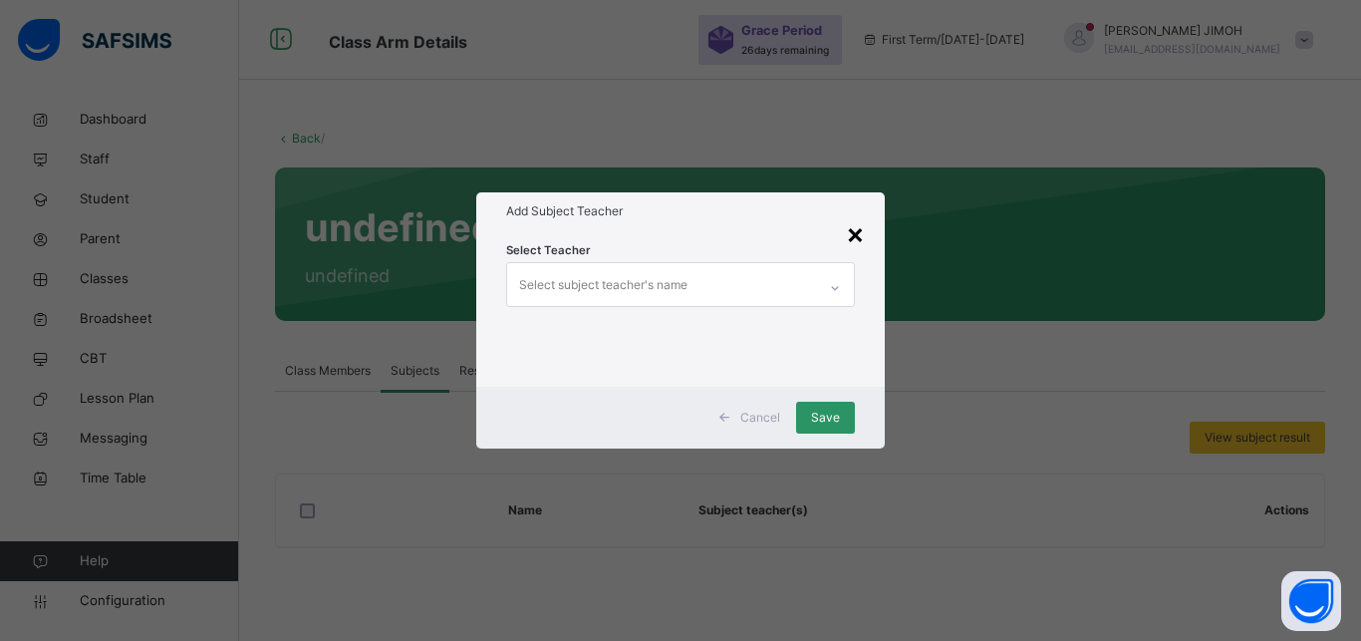
click at [857, 229] on div "×" at bounding box center [855, 233] width 19 height 42
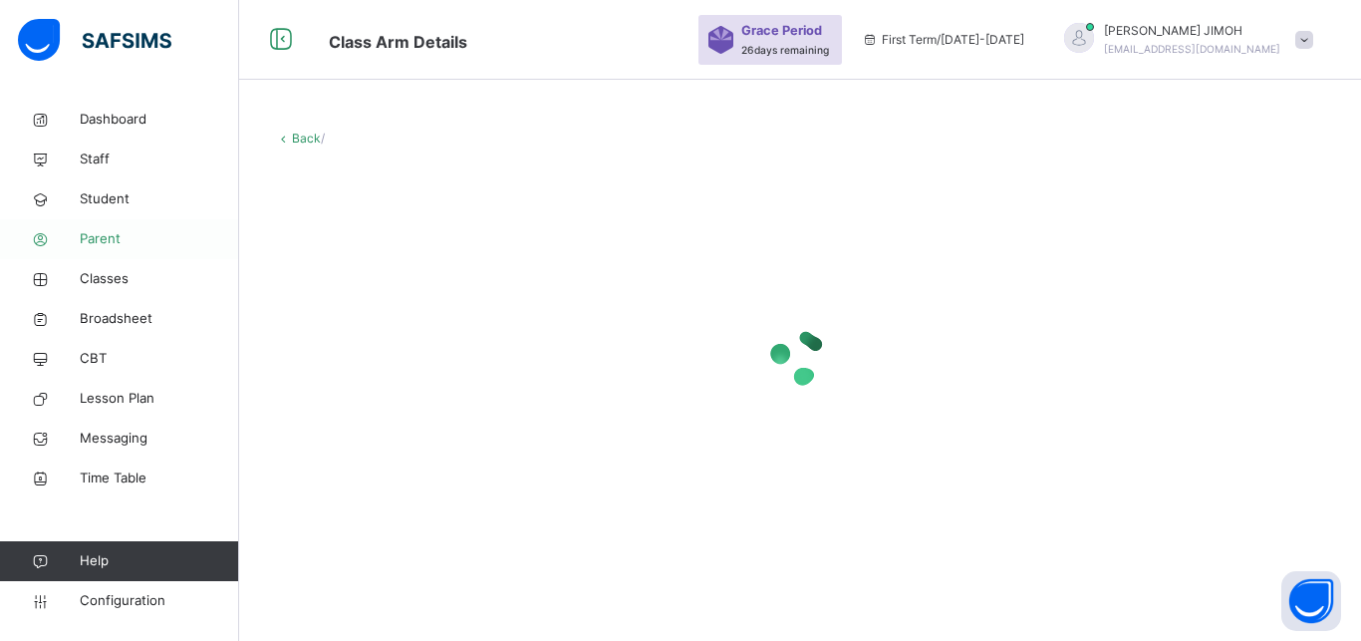
click at [105, 228] on link "Parent" at bounding box center [119, 239] width 239 height 40
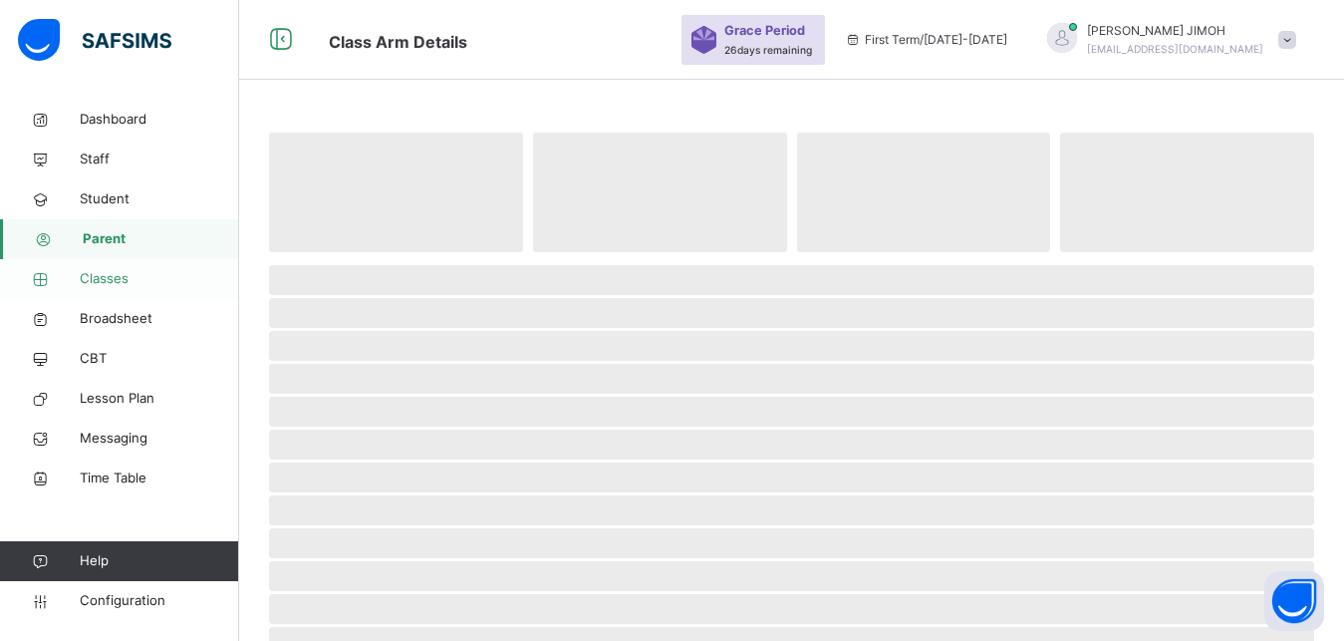
click at [119, 272] on span "Classes" at bounding box center [159, 279] width 159 height 20
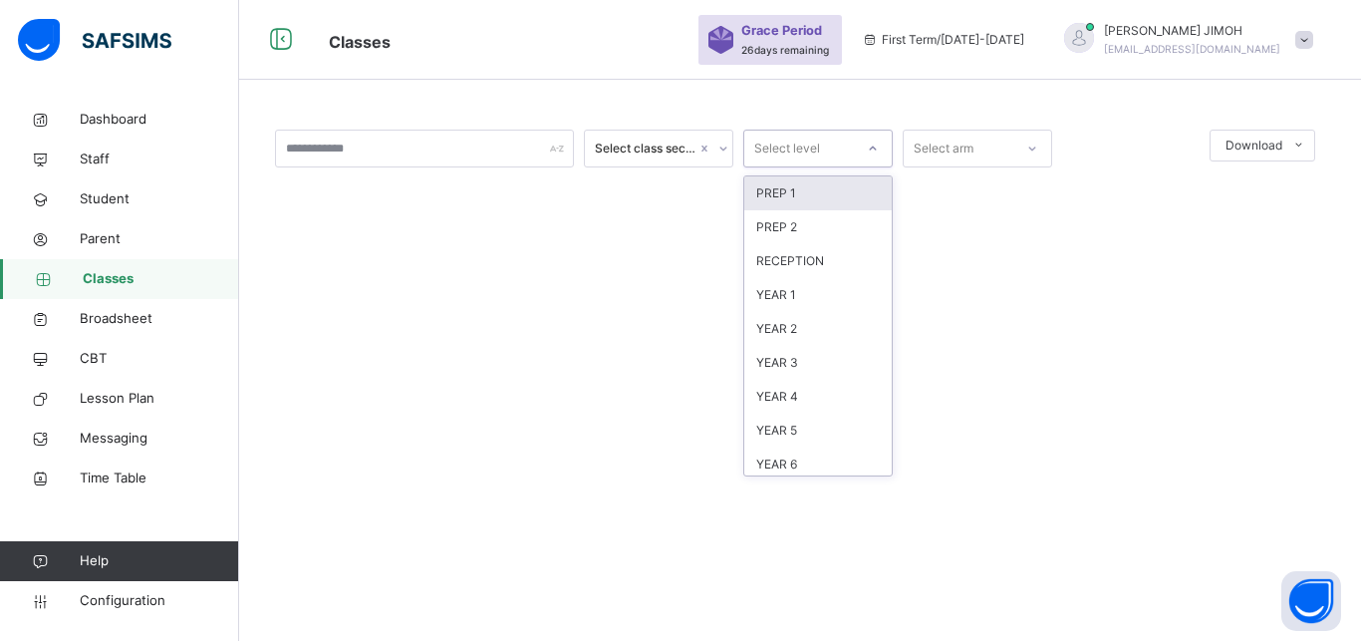
click at [872, 141] on icon at bounding box center [873, 148] width 12 height 20
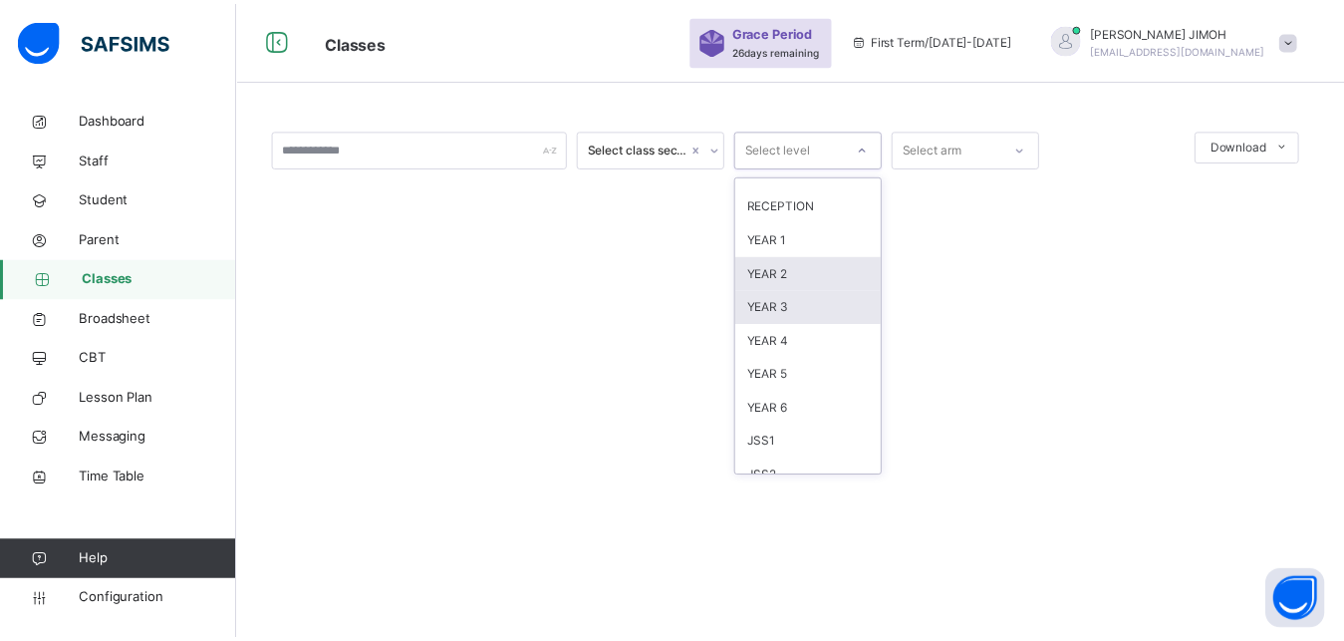
scroll to position [209, 0]
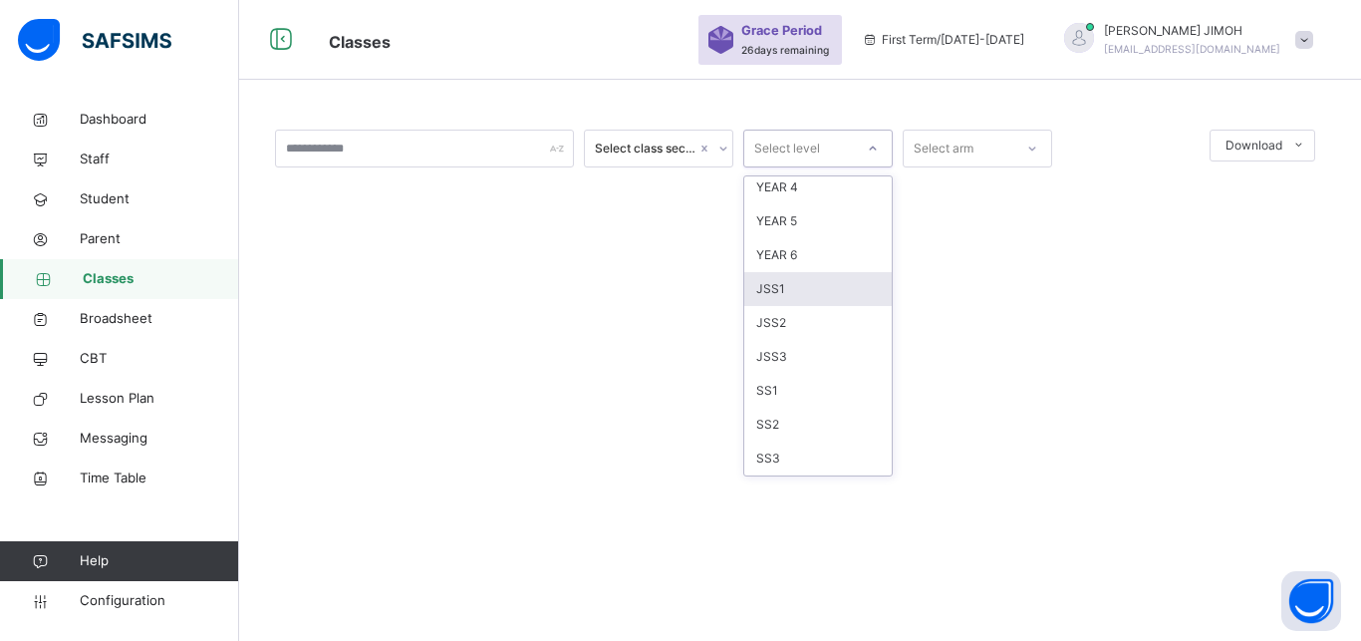
click at [816, 293] on div "JSS1" at bounding box center [817, 289] width 147 height 34
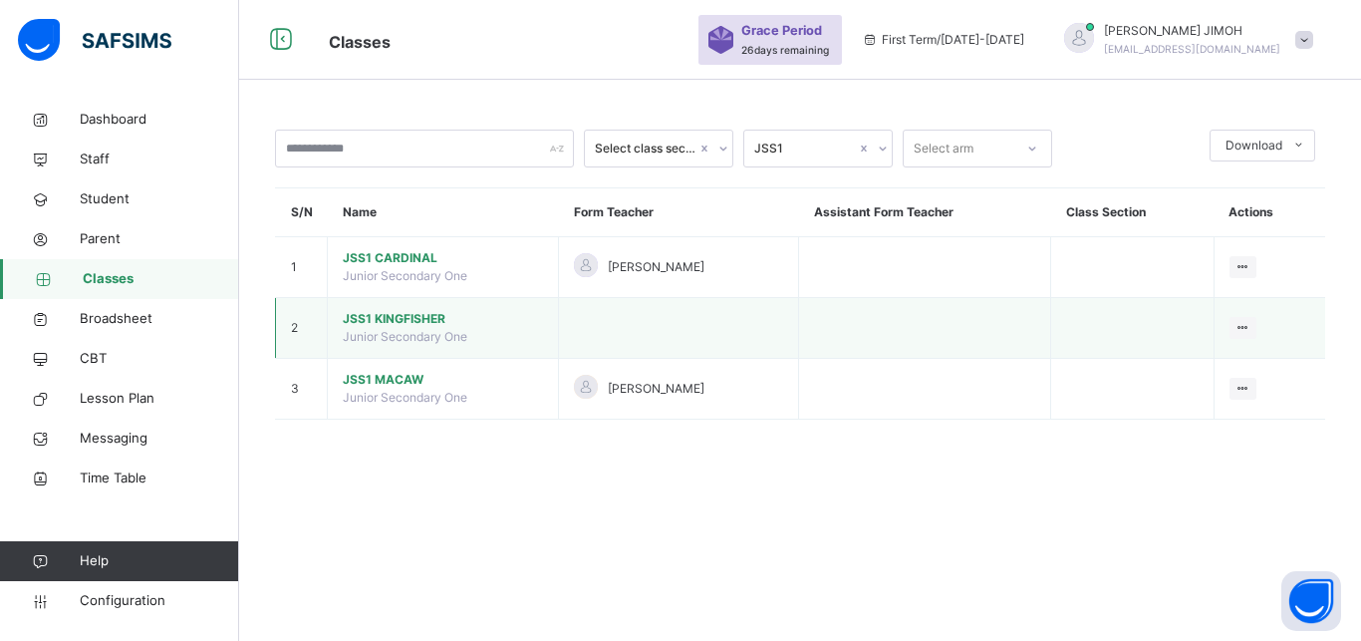
click at [401, 328] on span "JSS1 KINGFISHER" at bounding box center [443, 319] width 200 height 18
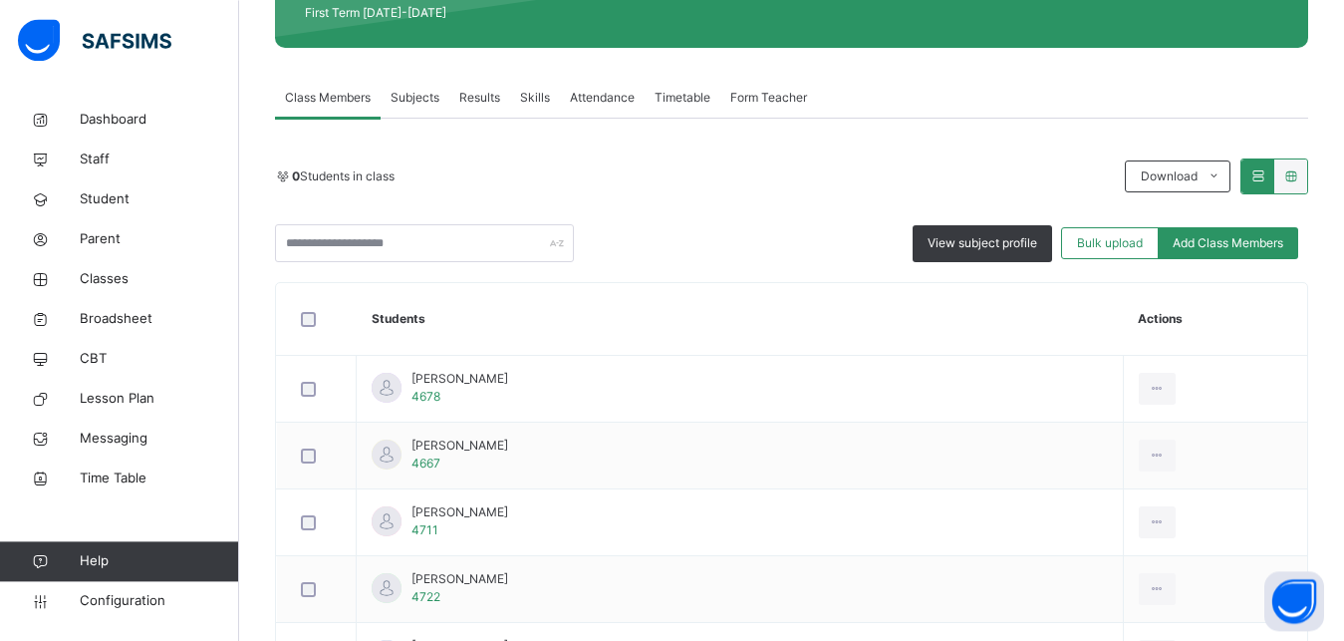
scroll to position [305, 0]
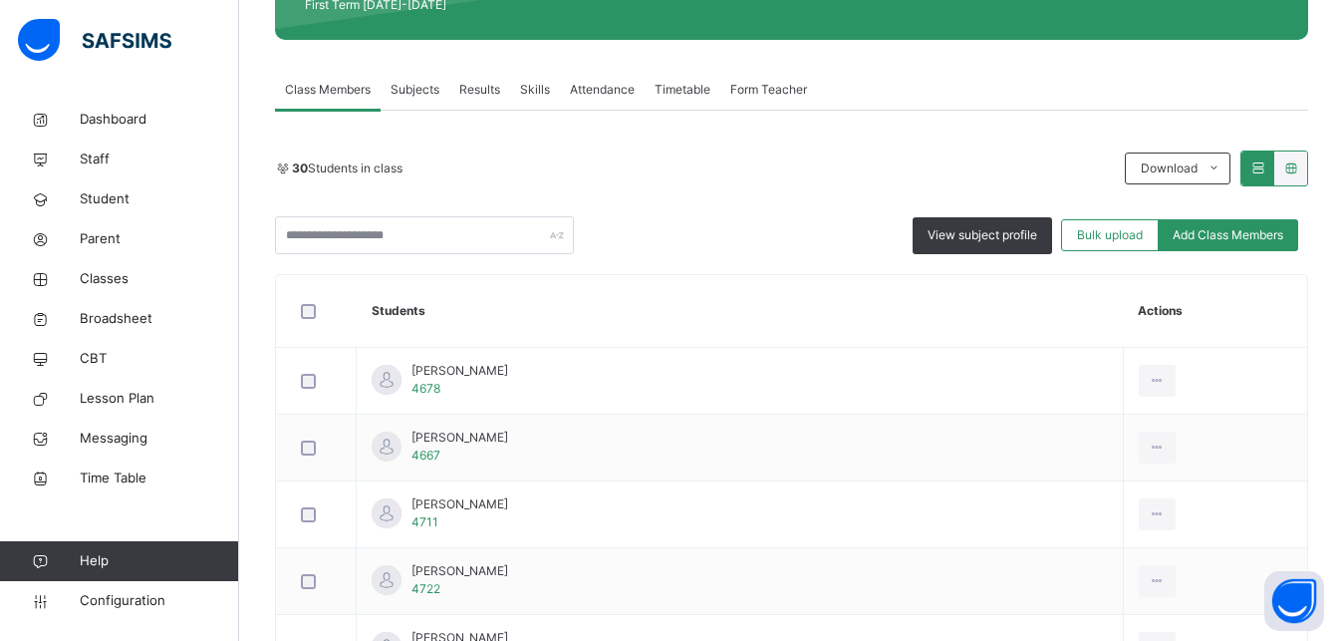
click at [404, 83] on span "Subjects" at bounding box center [415, 90] width 49 height 18
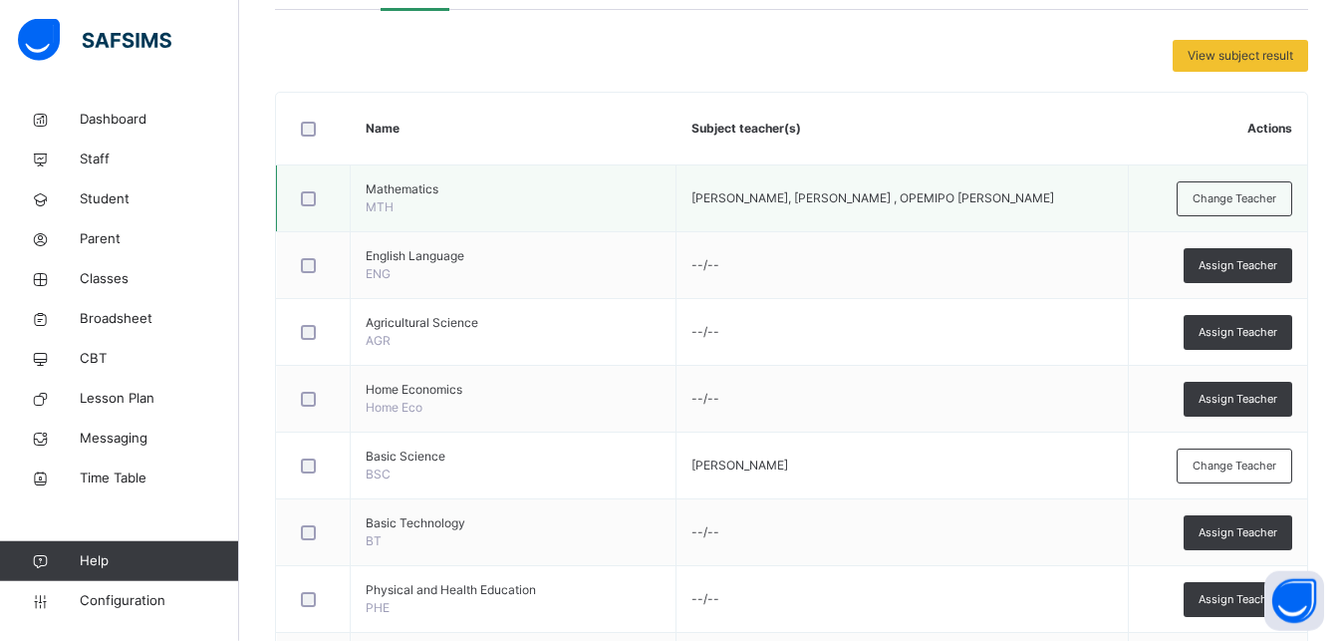
scroll to position [406, 0]
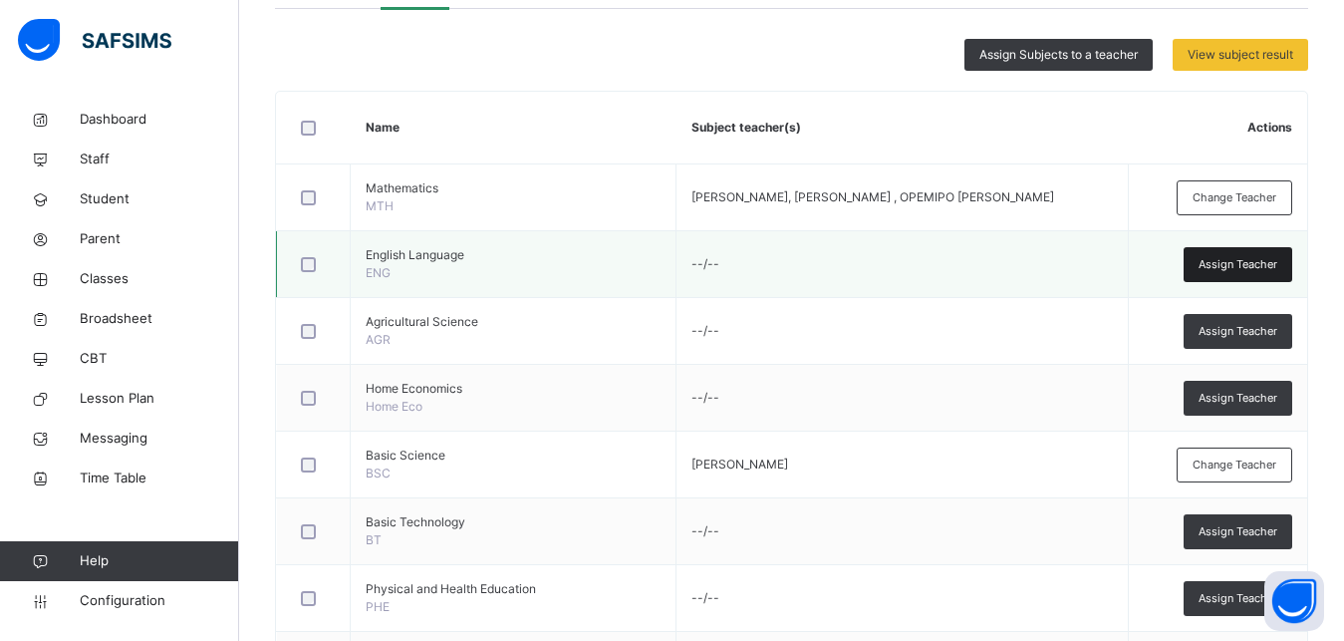
click at [1233, 263] on span "Assign Teacher" at bounding box center [1238, 264] width 79 height 17
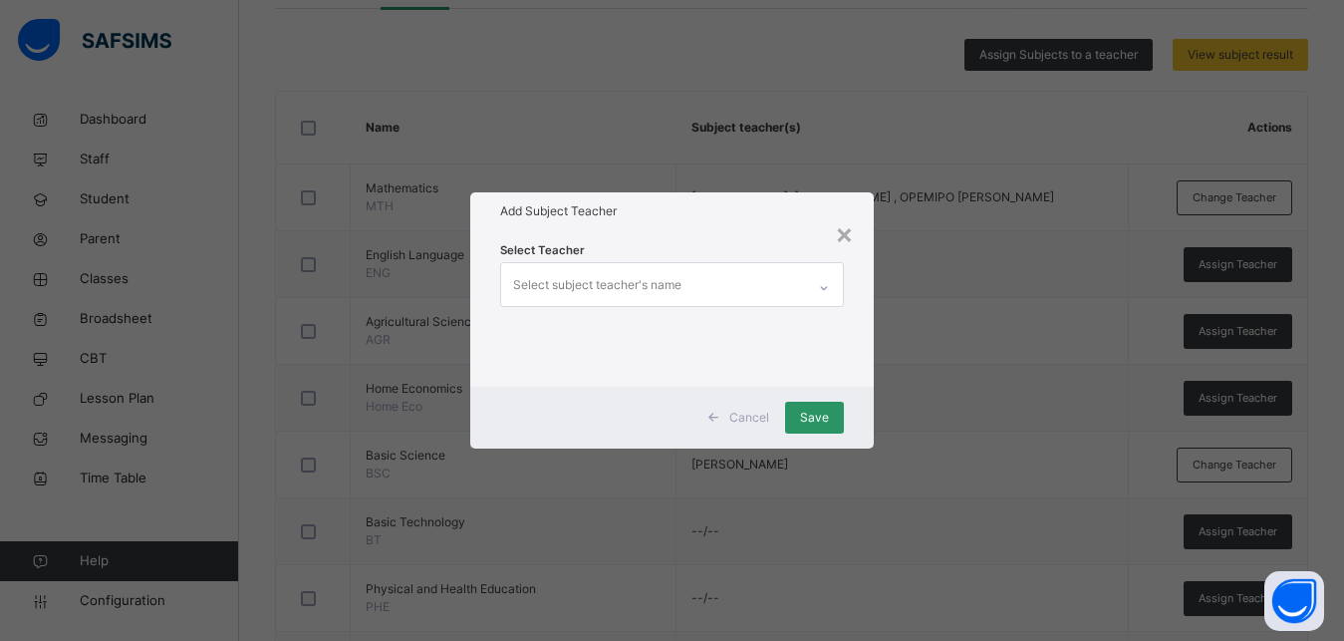
click at [531, 285] on div "Select subject teacher's name" at bounding box center [597, 285] width 168 height 38
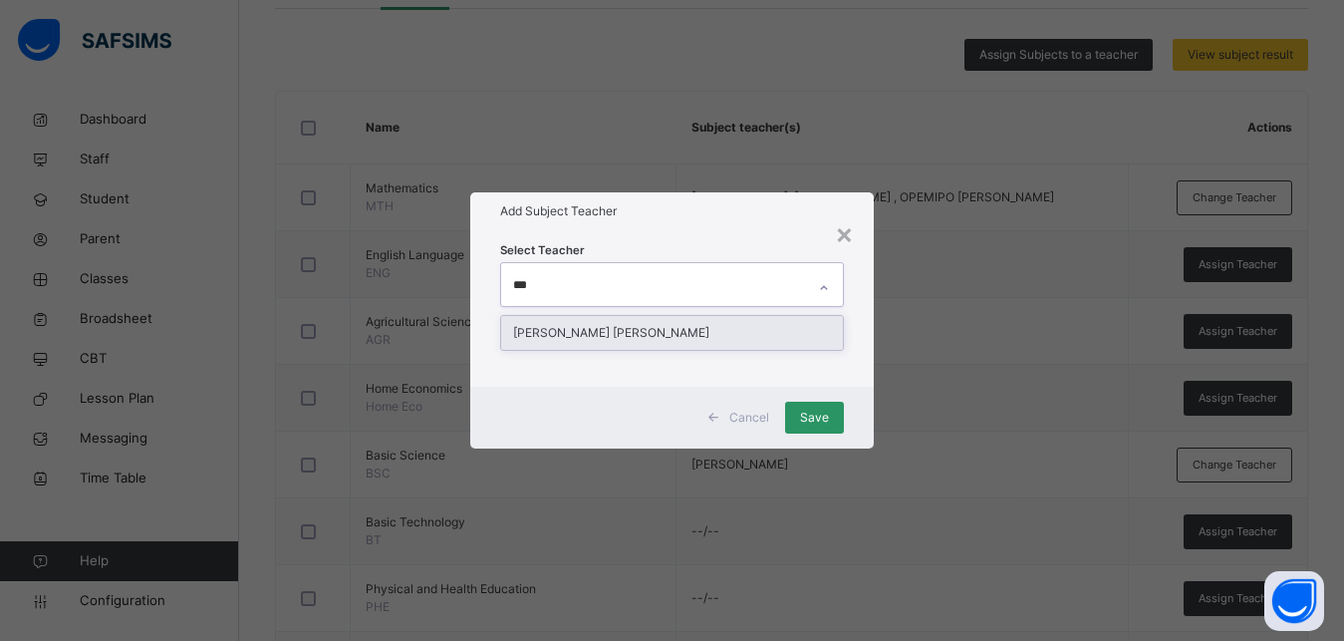
type input "****"
click at [699, 340] on div "[PERSON_NAME] [PERSON_NAME]" at bounding box center [672, 333] width 342 height 34
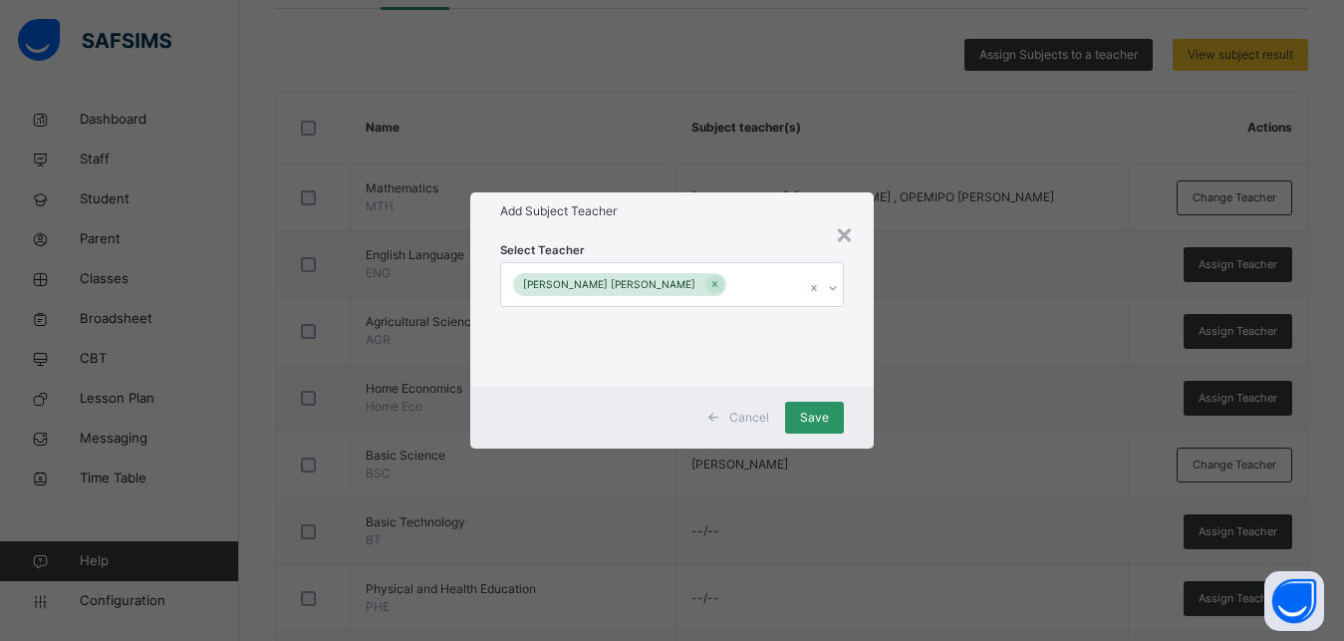
click at [877, 363] on div "× Add Subject Teacher Select Teacher [PERSON_NAME] [PERSON_NAME] Cancel Save" at bounding box center [672, 320] width 1344 height 641
click at [815, 413] on span "Save" at bounding box center [814, 417] width 29 height 18
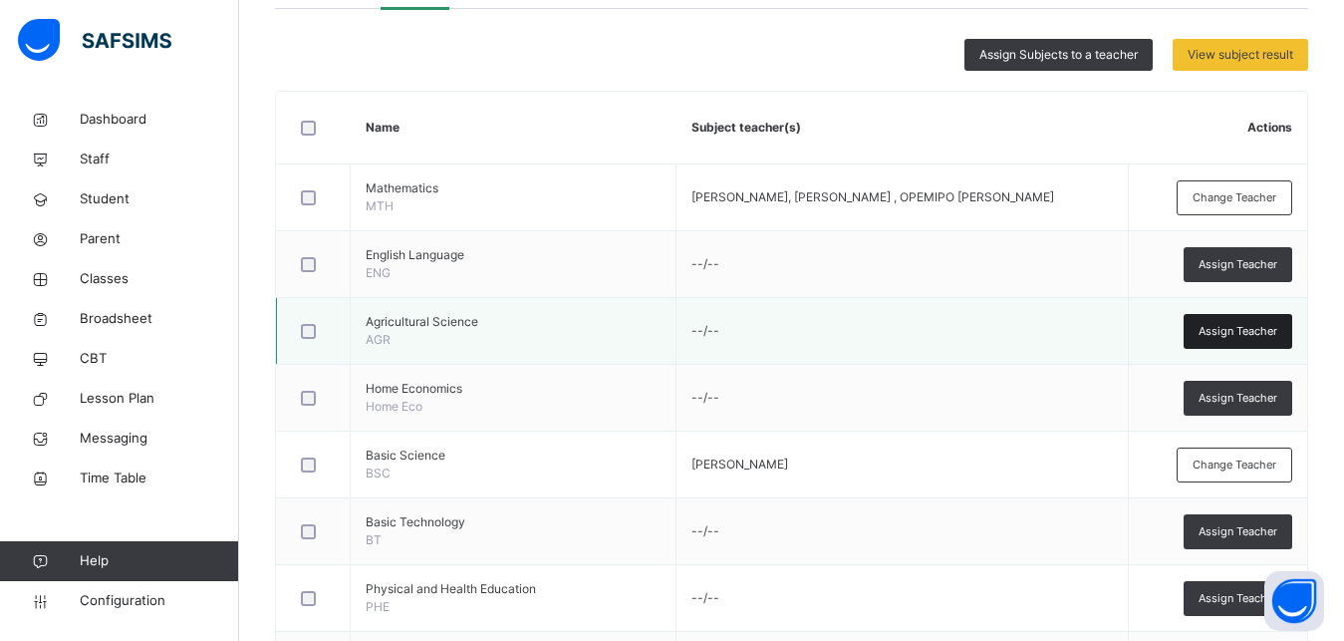
click at [1223, 329] on span "Assign Teacher" at bounding box center [1238, 331] width 79 height 17
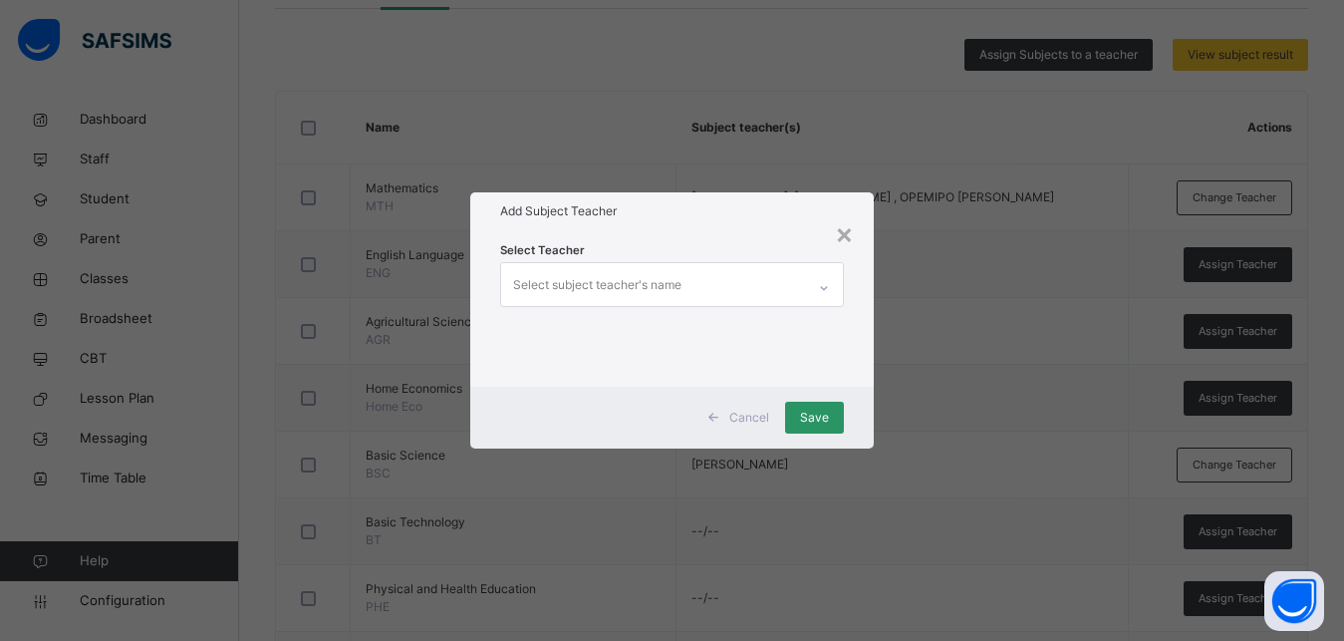
click at [633, 271] on div "Select subject teacher's name" at bounding box center [597, 285] width 168 height 38
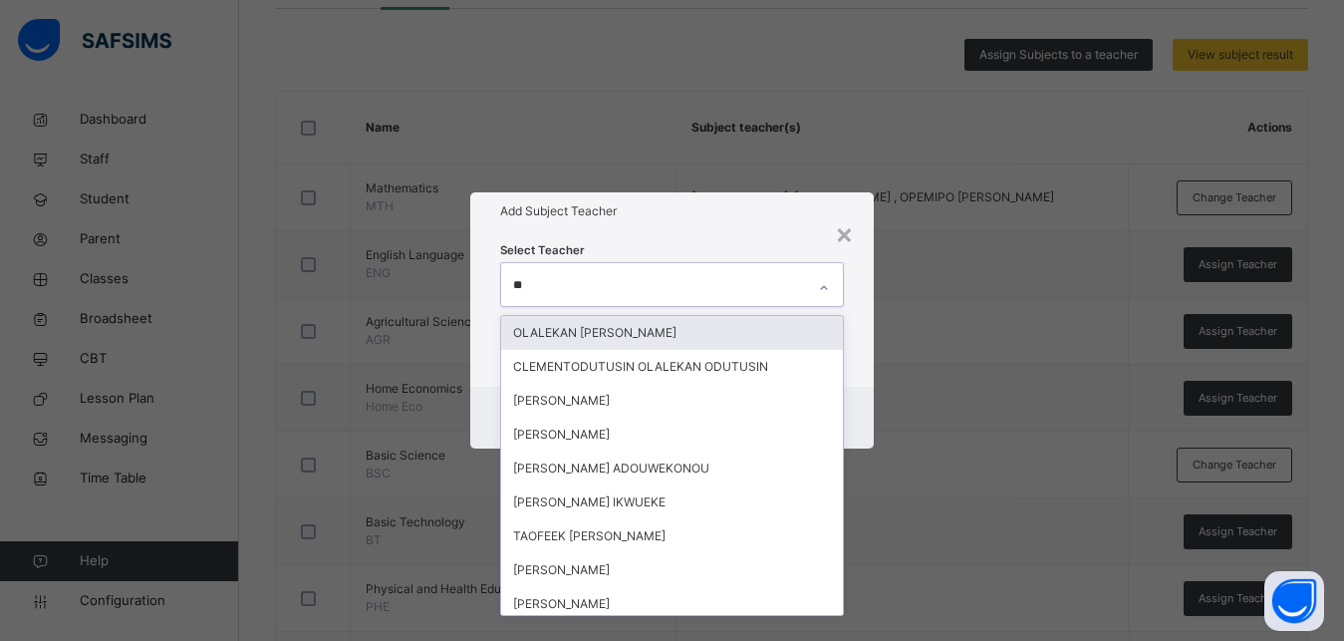
type input "***"
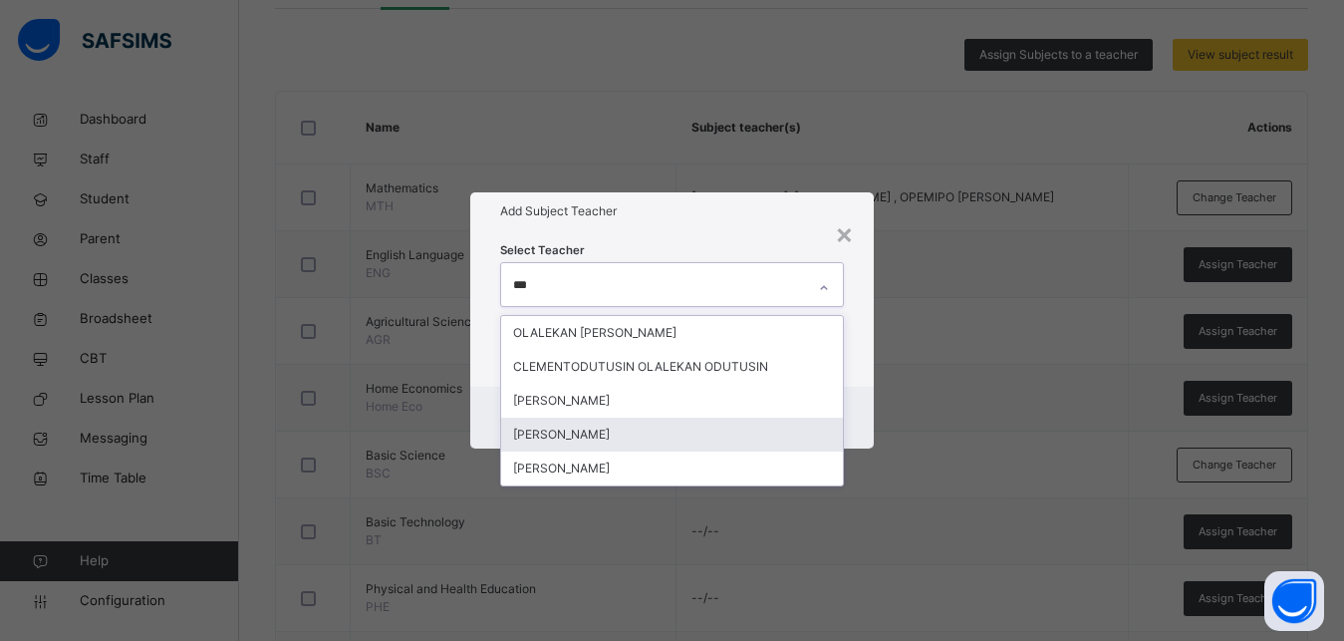
click at [588, 435] on div "[PERSON_NAME]" at bounding box center [672, 434] width 342 height 34
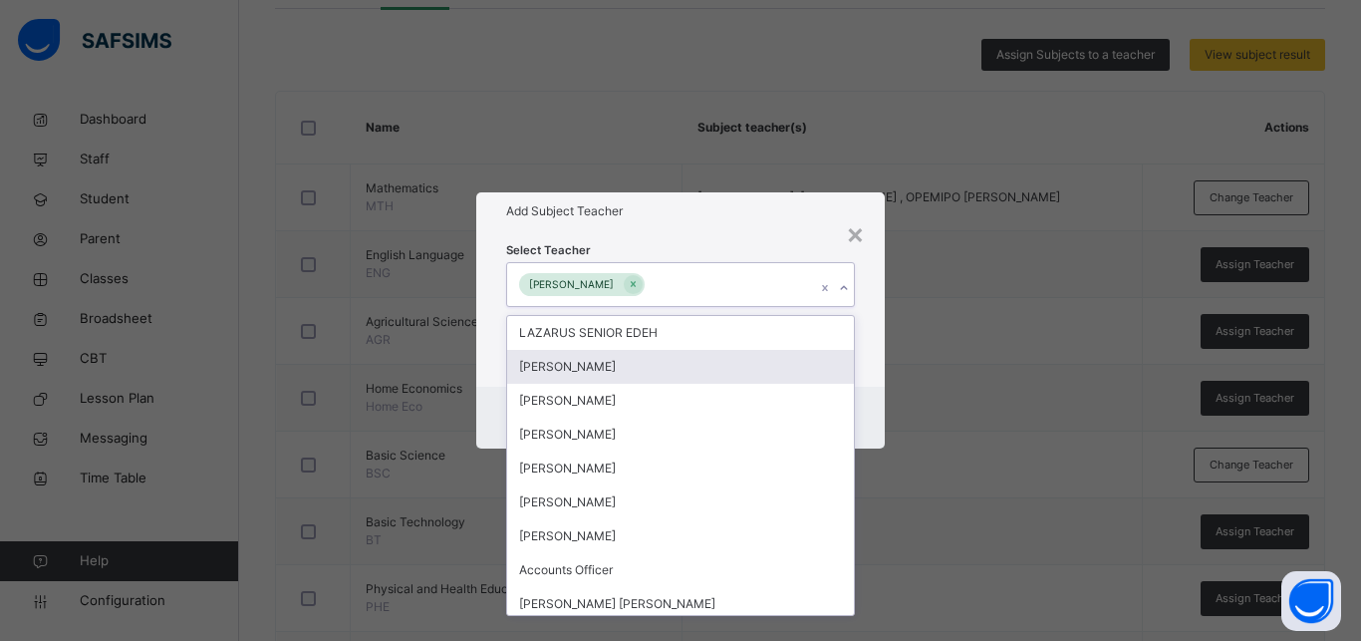
click at [871, 371] on div "Select Teacher option [PERSON_NAME], selected. option [PERSON_NAME] focused, 2 …" at bounding box center [680, 307] width 408 height 155
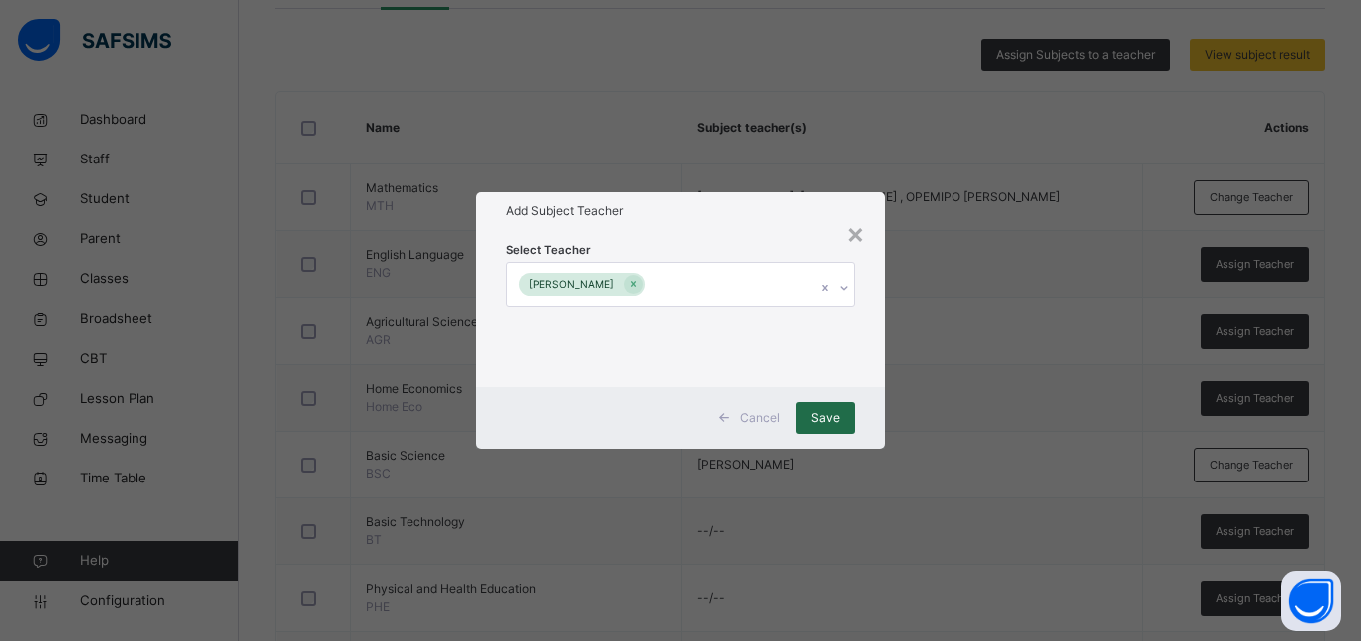
click at [831, 417] on span "Save" at bounding box center [825, 417] width 29 height 18
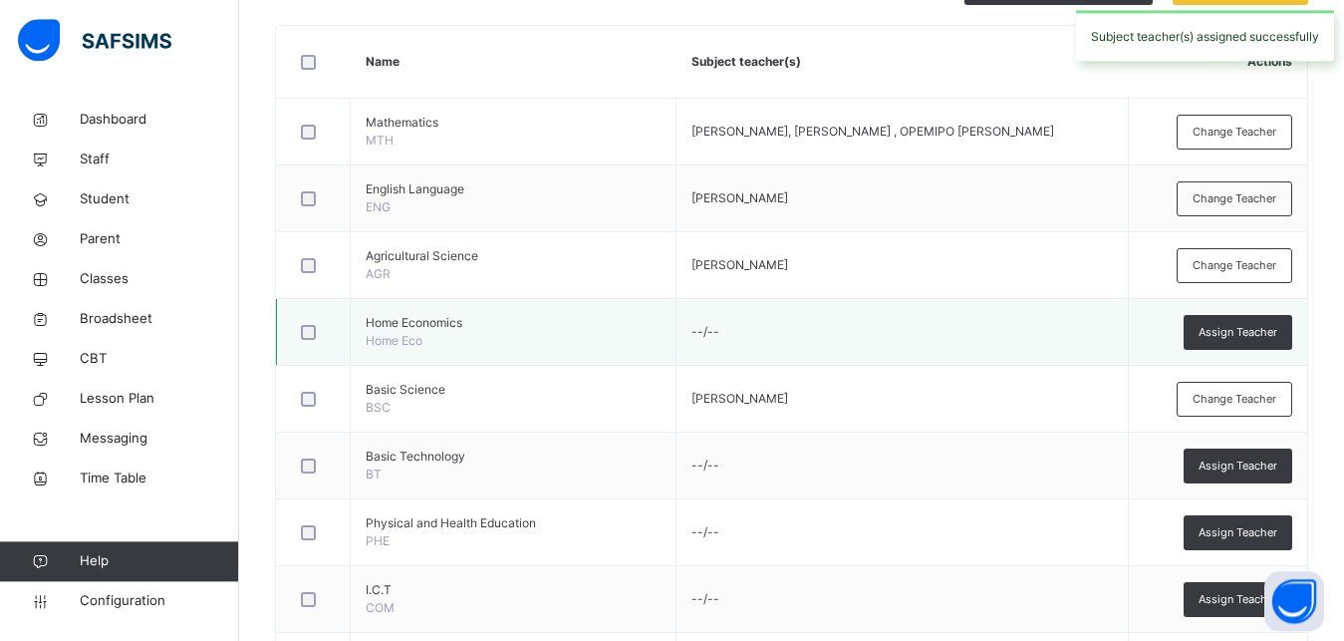
scroll to position [610, 0]
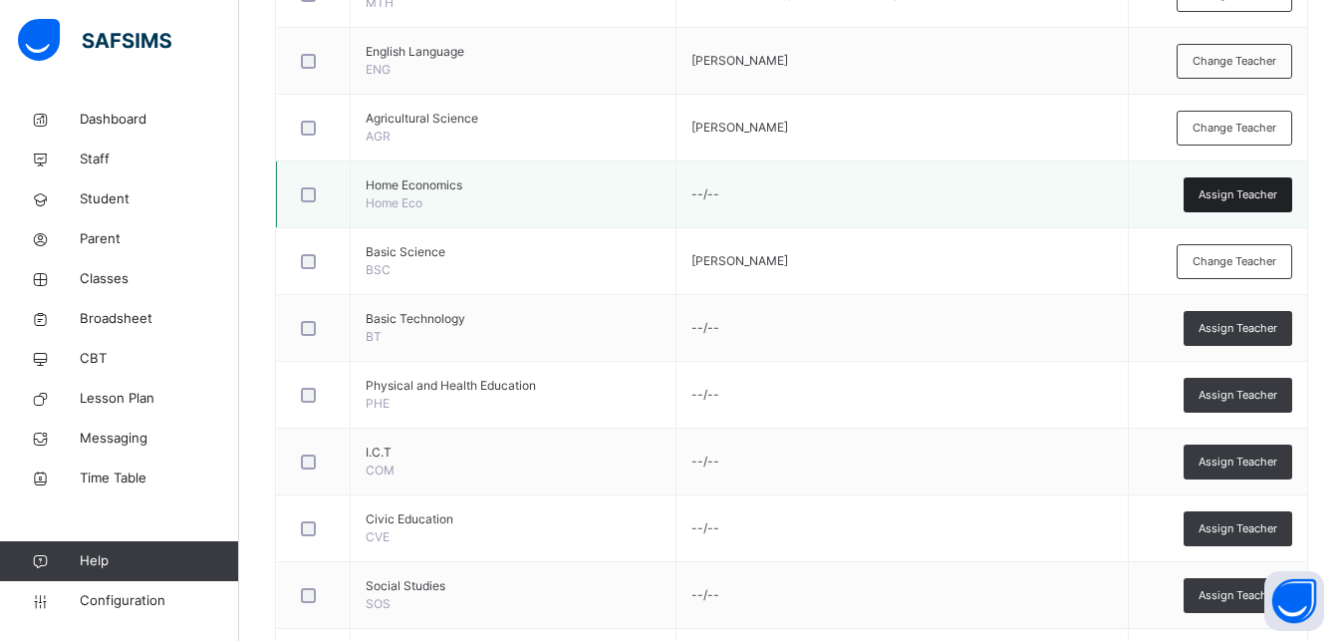
click at [1245, 190] on span "Assign Teacher" at bounding box center [1238, 194] width 79 height 17
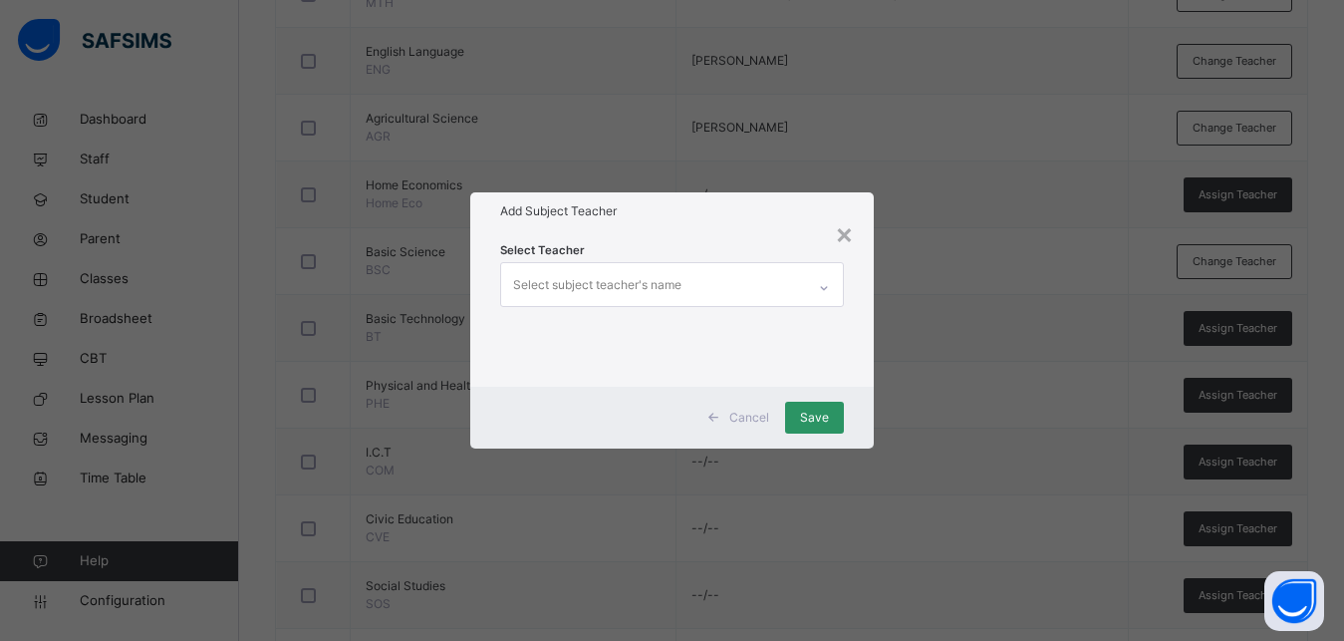
click at [576, 277] on div "Select subject teacher's name" at bounding box center [597, 285] width 168 height 38
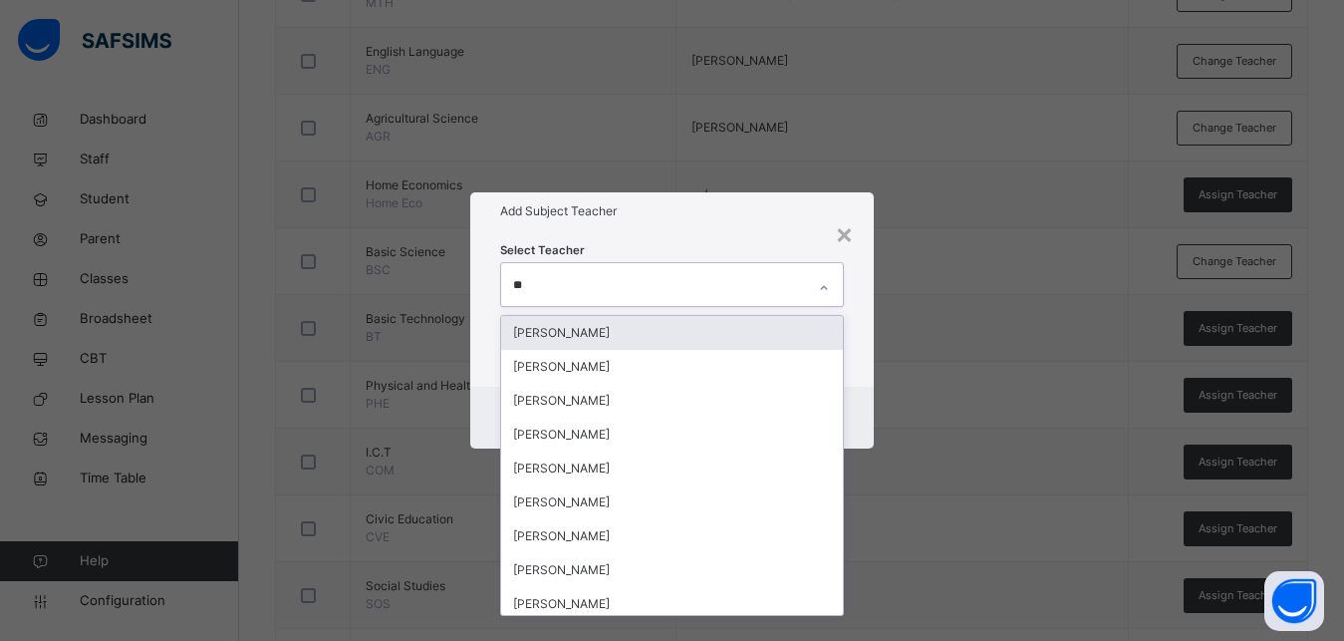
type input "***"
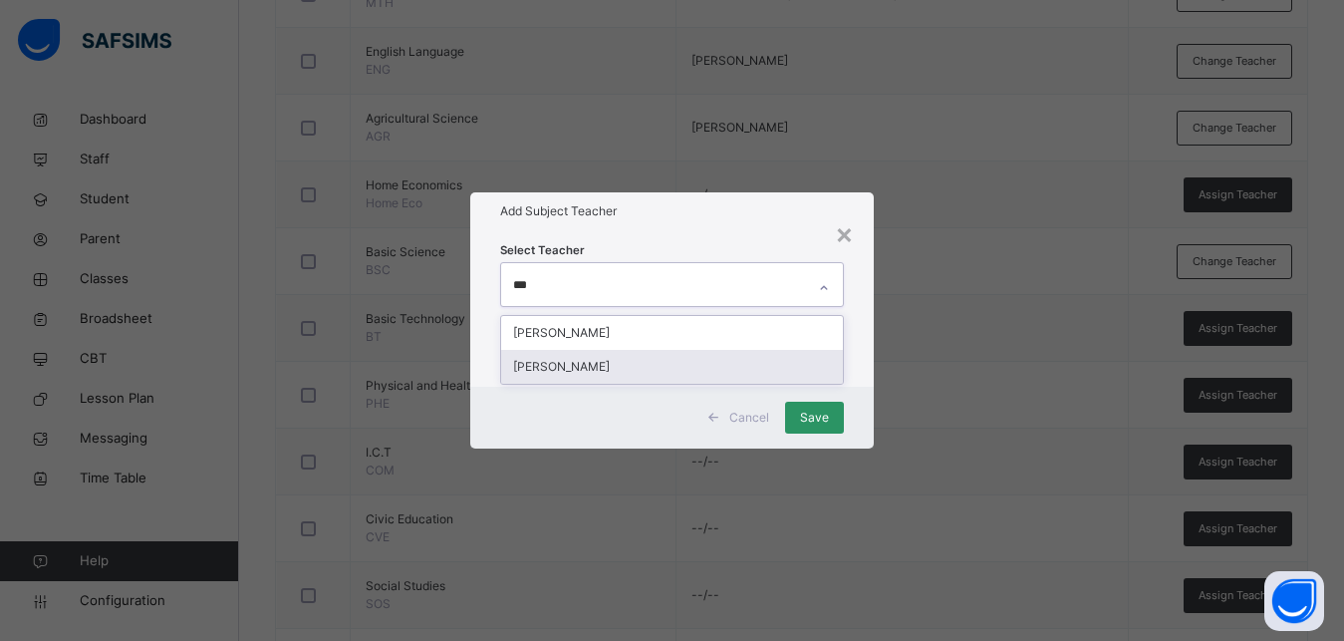
click at [578, 368] on div "[PERSON_NAME]" at bounding box center [672, 367] width 342 height 34
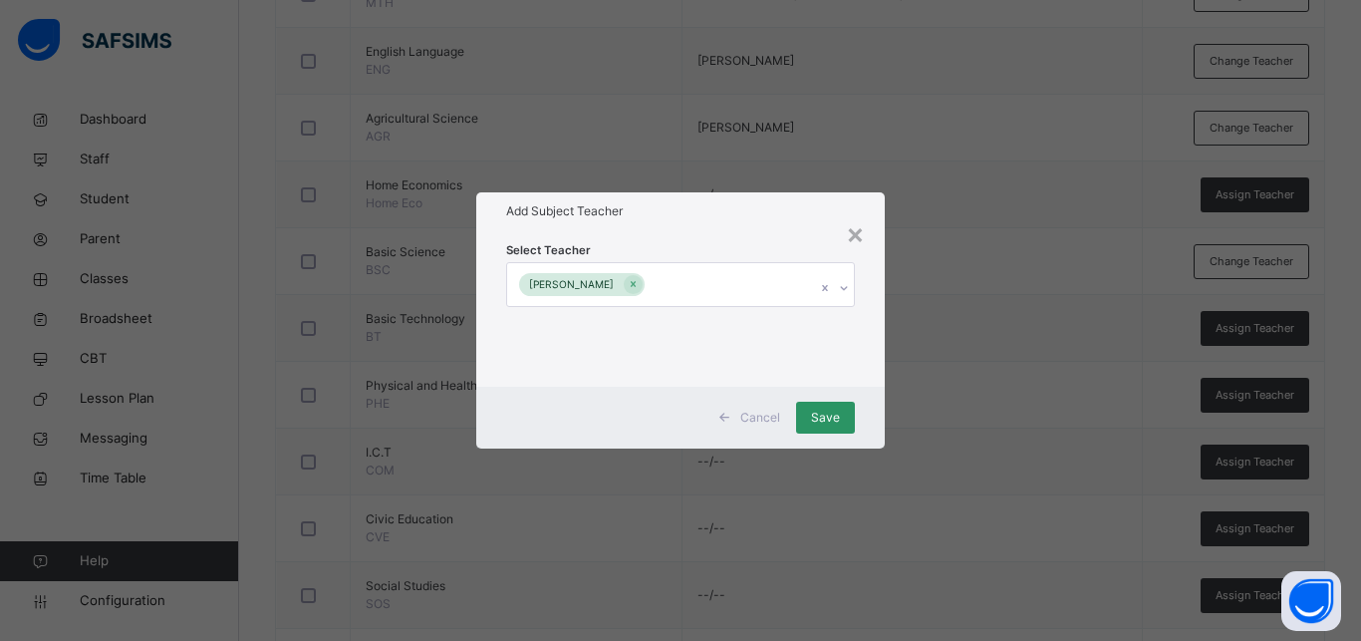
click at [879, 326] on div "Select Teacher ASMA'U SAIDU ADAMU" at bounding box center [680, 307] width 408 height 155
click at [816, 410] on span "Save" at bounding box center [825, 417] width 29 height 18
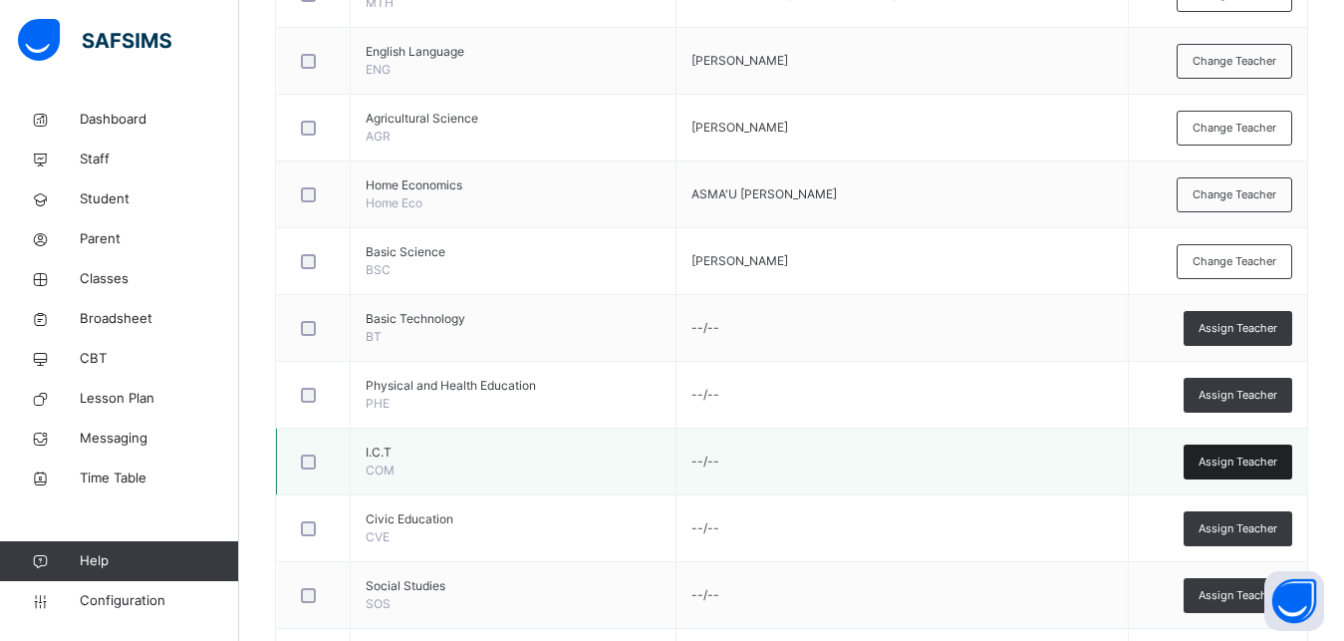
click at [1260, 453] on span "Assign Teacher" at bounding box center [1238, 461] width 79 height 17
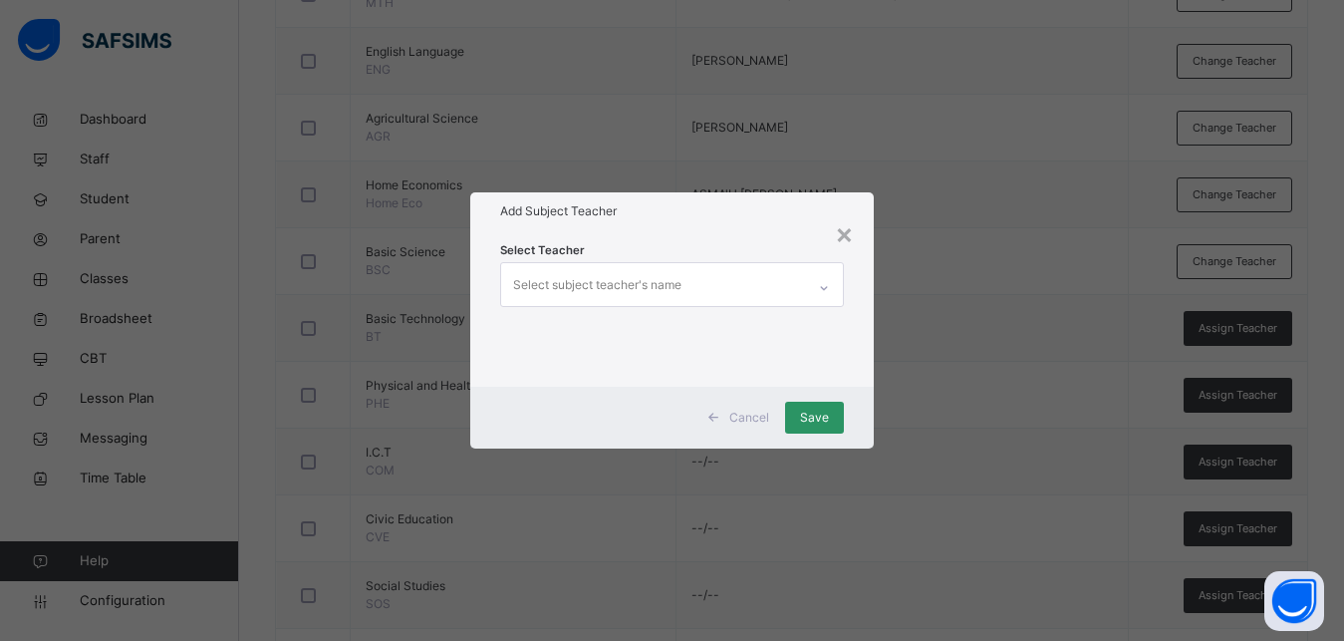
click at [544, 290] on div "Select subject teacher's name" at bounding box center [597, 285] width 168 height 38
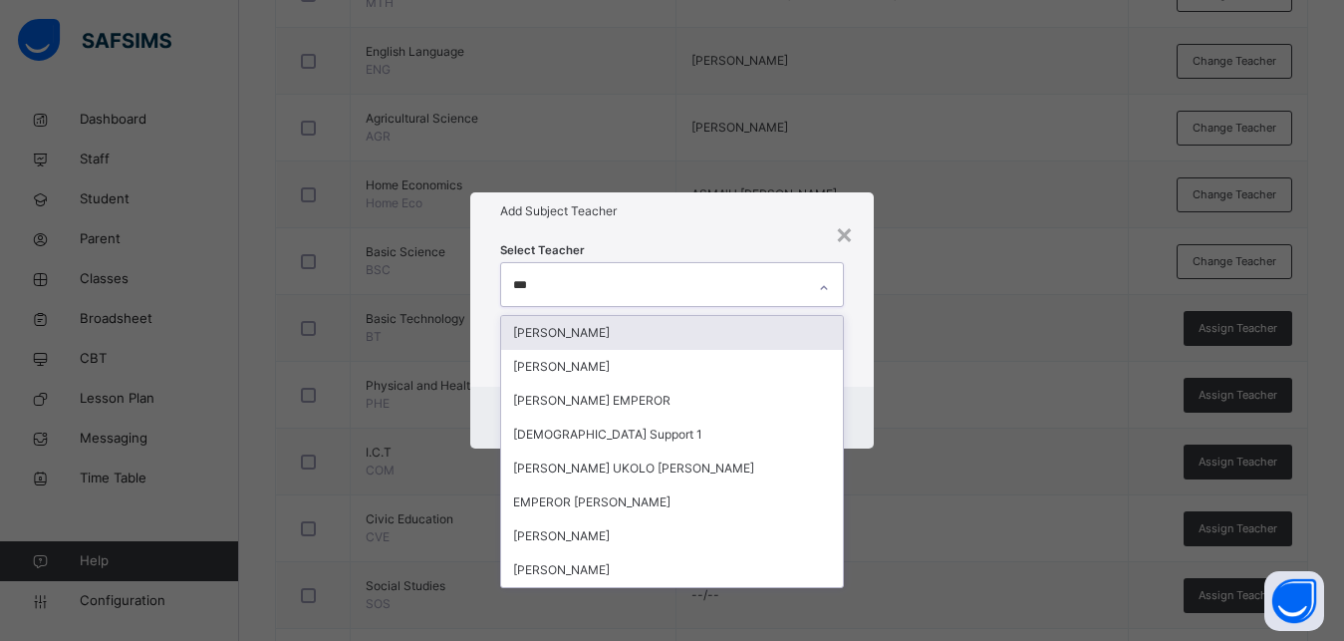
type input "****"
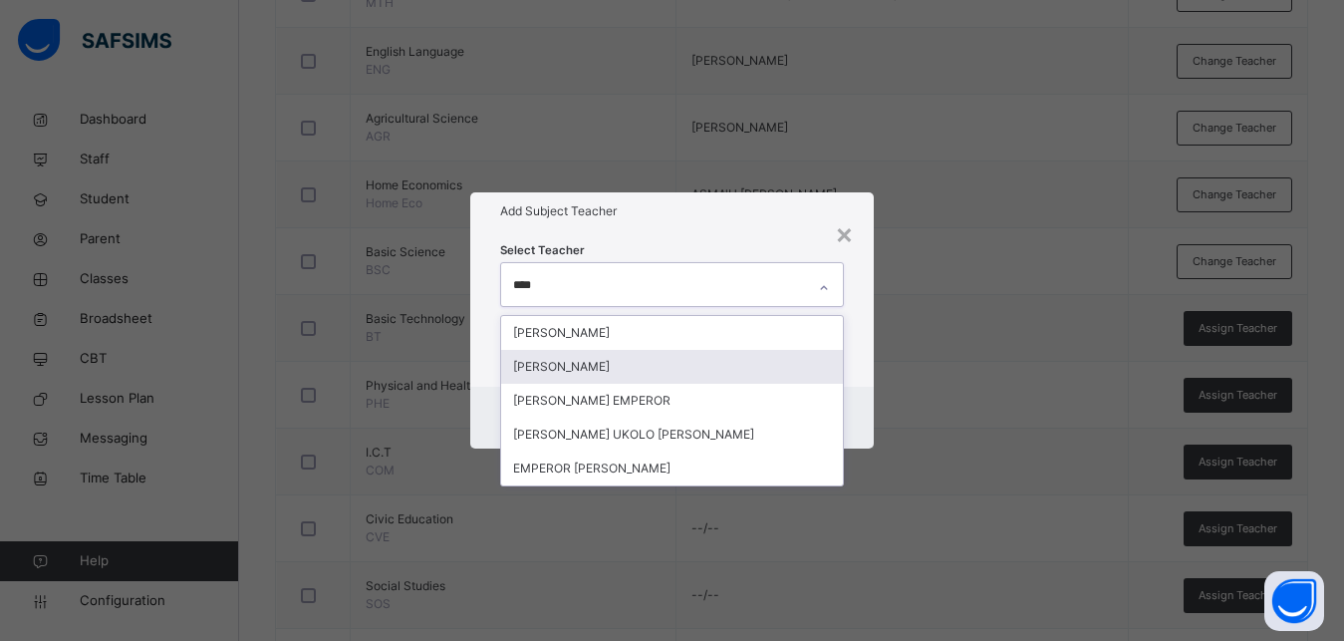
click at [555, 357] on div "[PERSON_NAME]" at bounding box center [672, 367] width 342 height 34
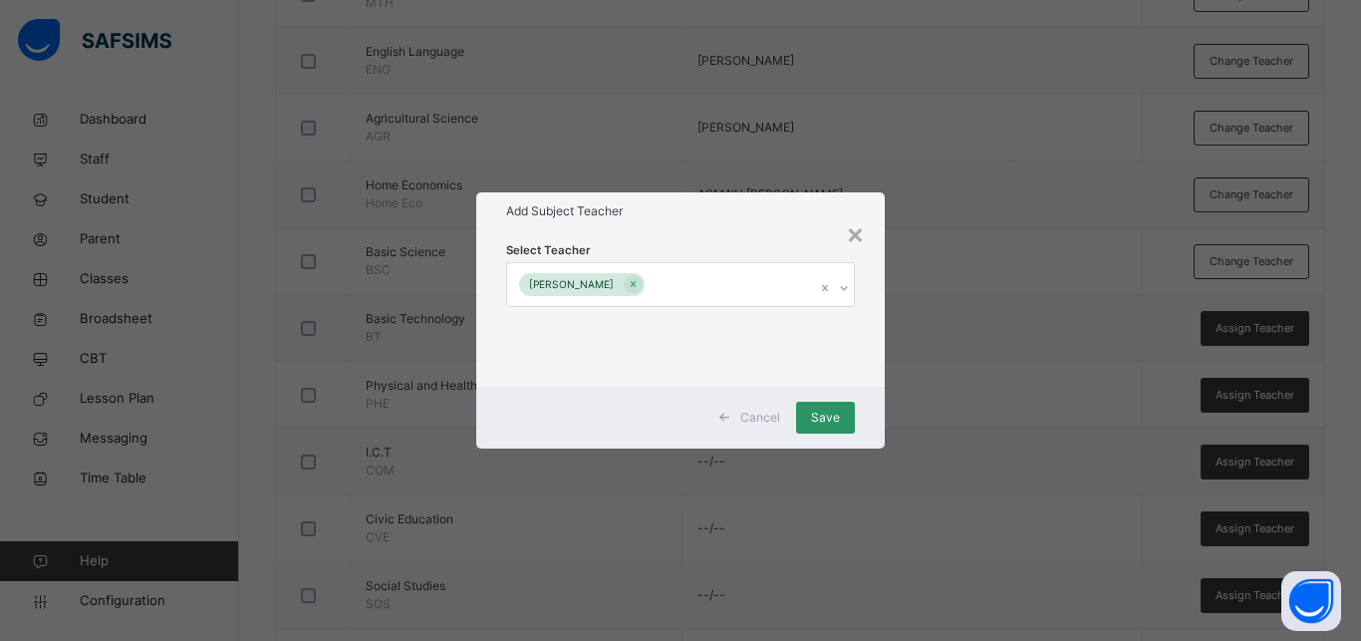
click at [876, 391] on div "Cancel Save" at bounding box center [680, 418] width 408 height 62
click at [829, 411] on span "Save" at bounding box center [825, 417] width 29 height 18
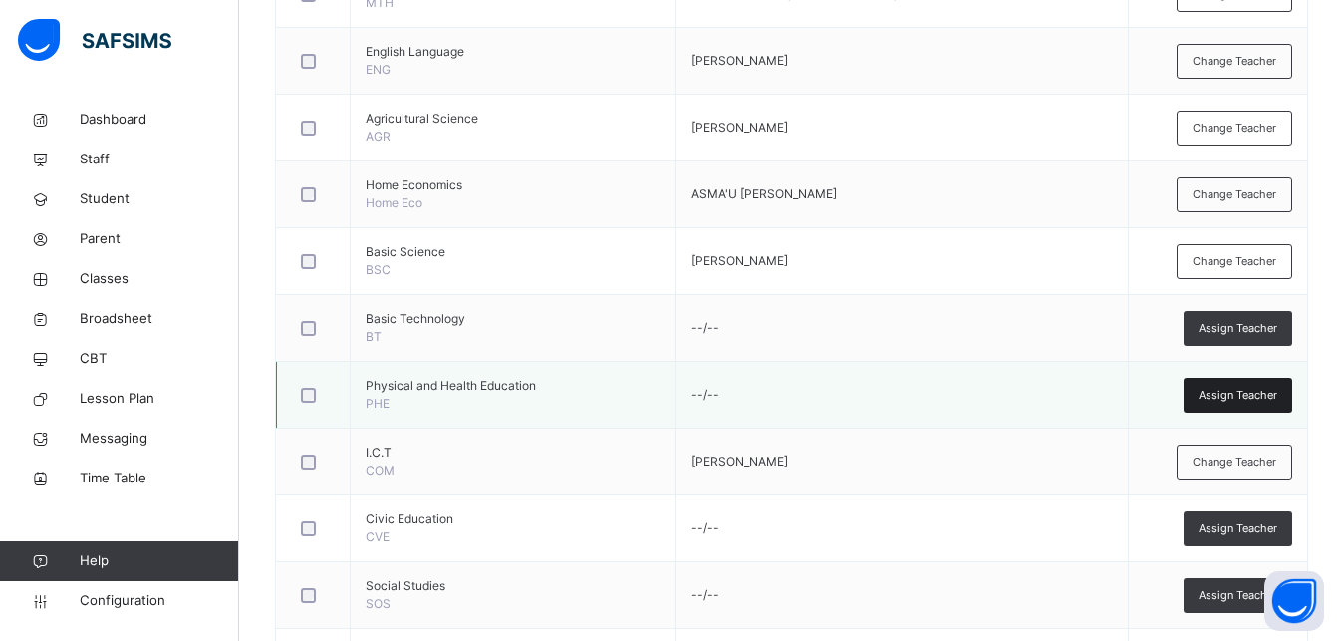
click at [1262, 398] on span "Assign Teacher" at bounding box center [1238, 395] width 79 height 17
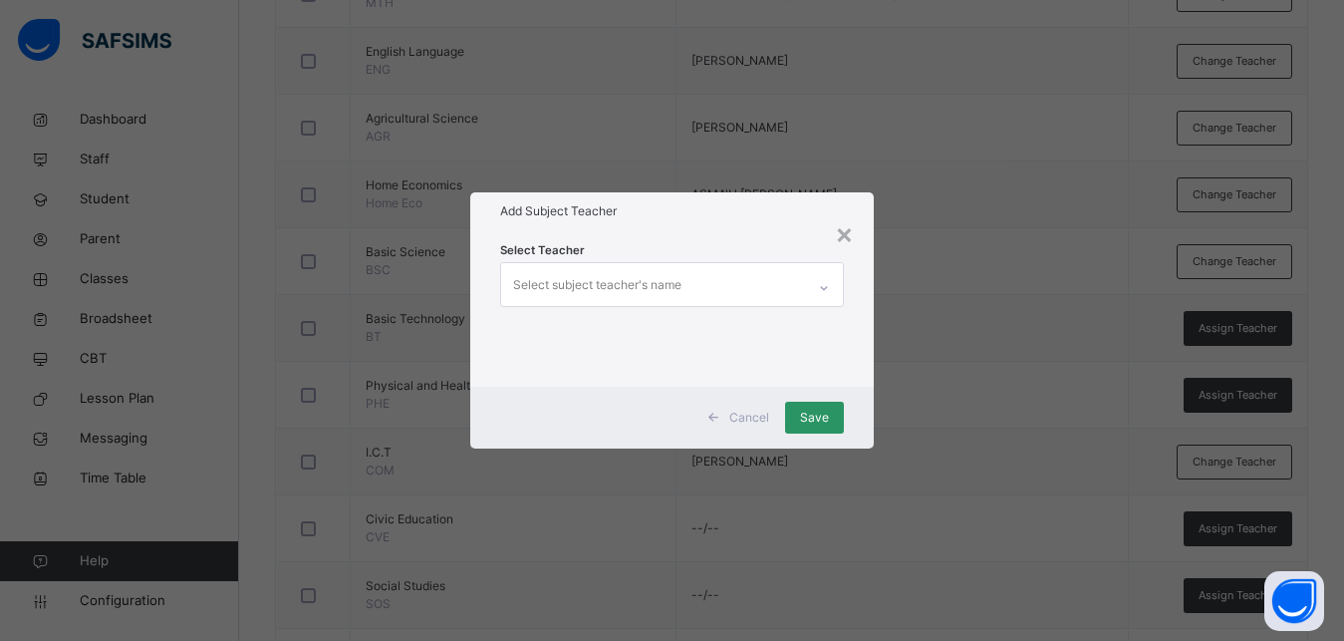
click at [600, 280] on div "Select subject teacher's name" at bounding box center [597, 285] width 168 height 38
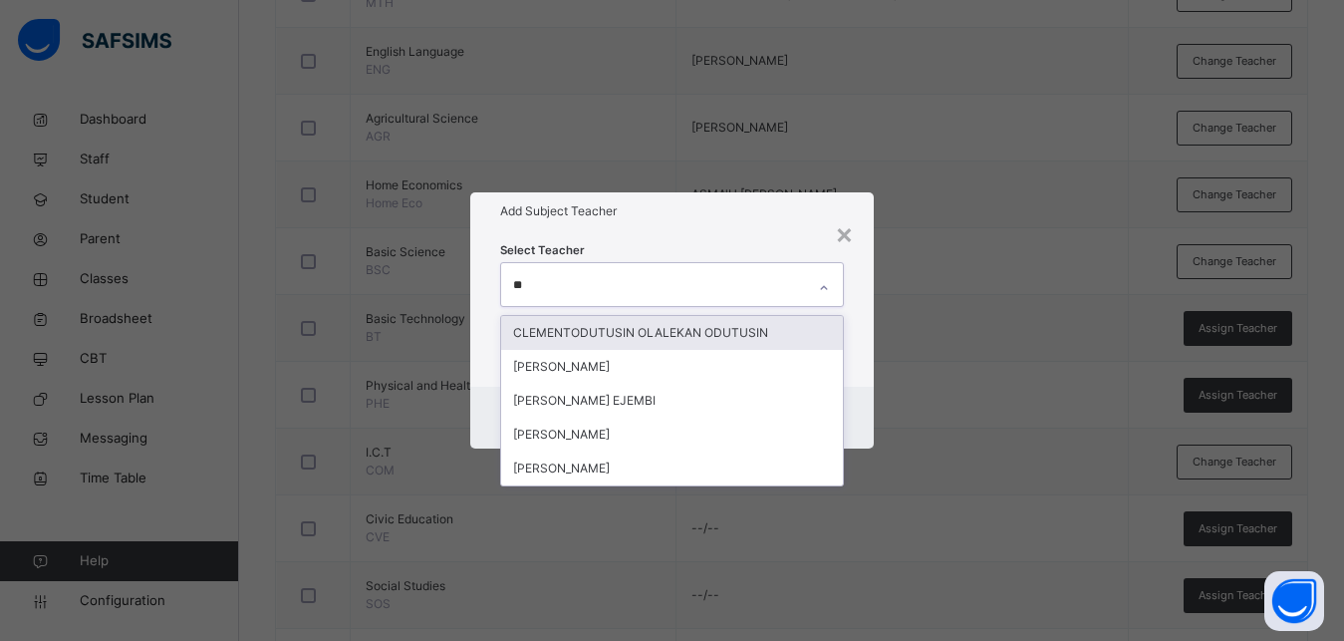
type input "***"
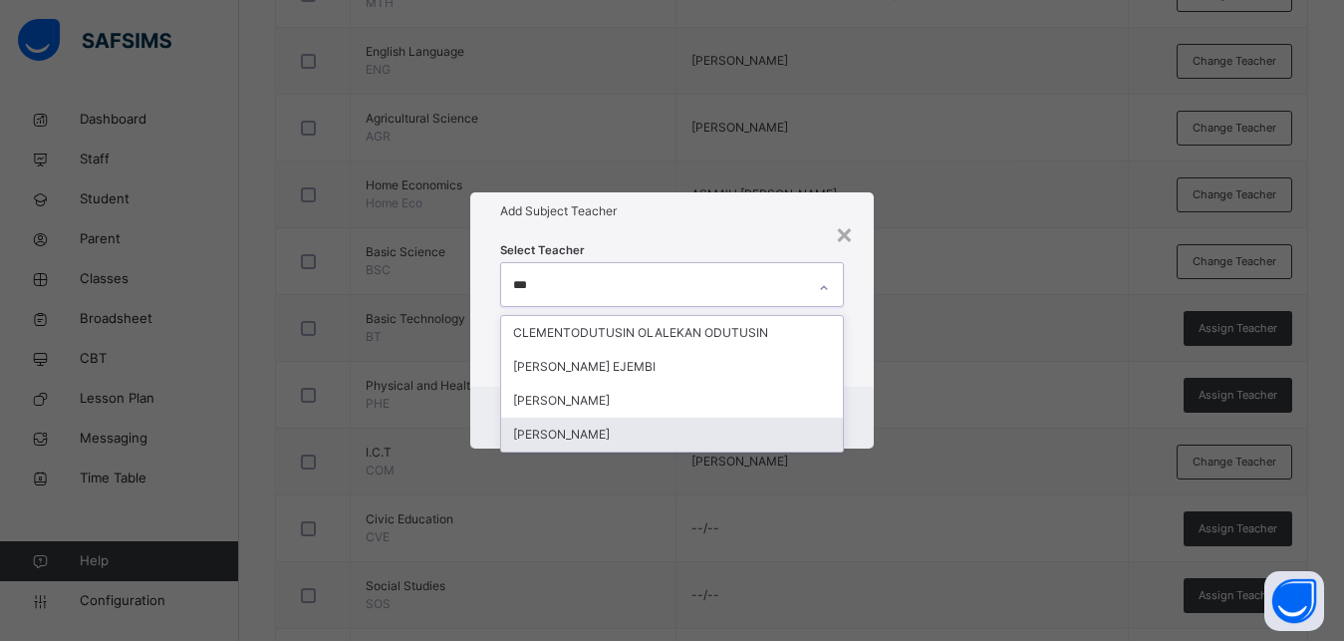
click at [653, 427] on div "[PERSON_NAME]" at bounding box center [672, 434] width 342 height 34
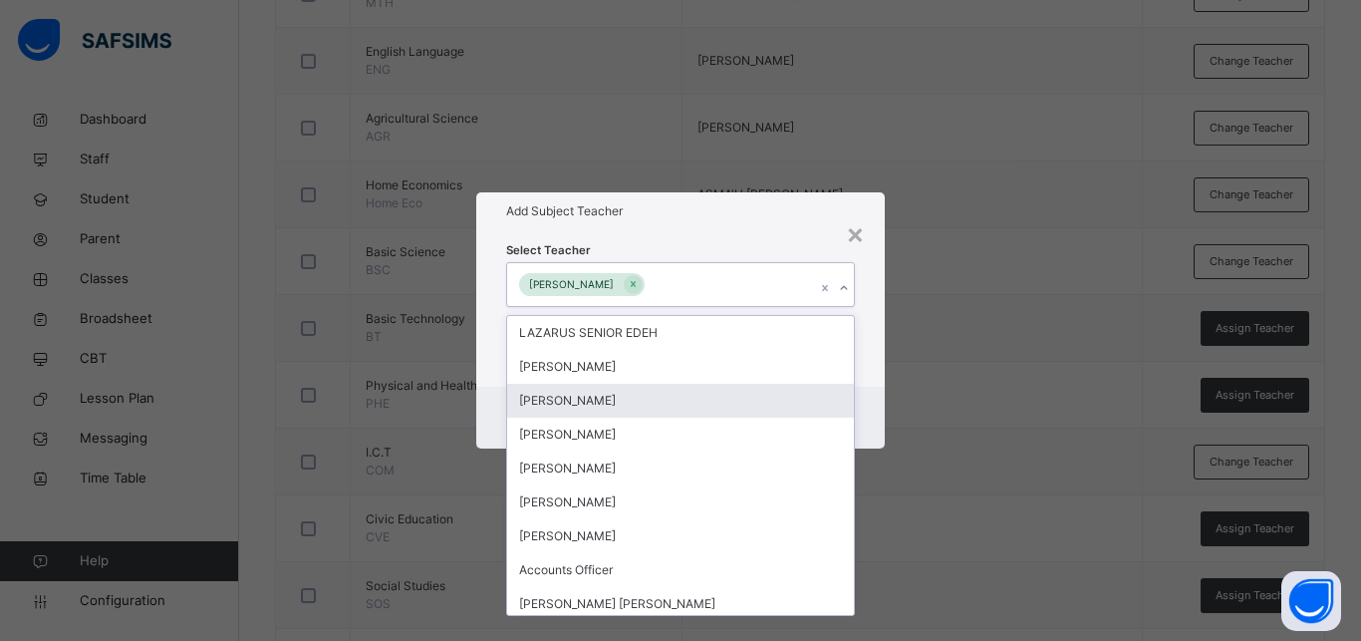
click at [871, 372] on div "Select Teacher option CLEMENT ABDULLAHI OGIJI, selected. option JOSEPH GURIN AB…" at bounding box center [680, 307] width 408 height 155
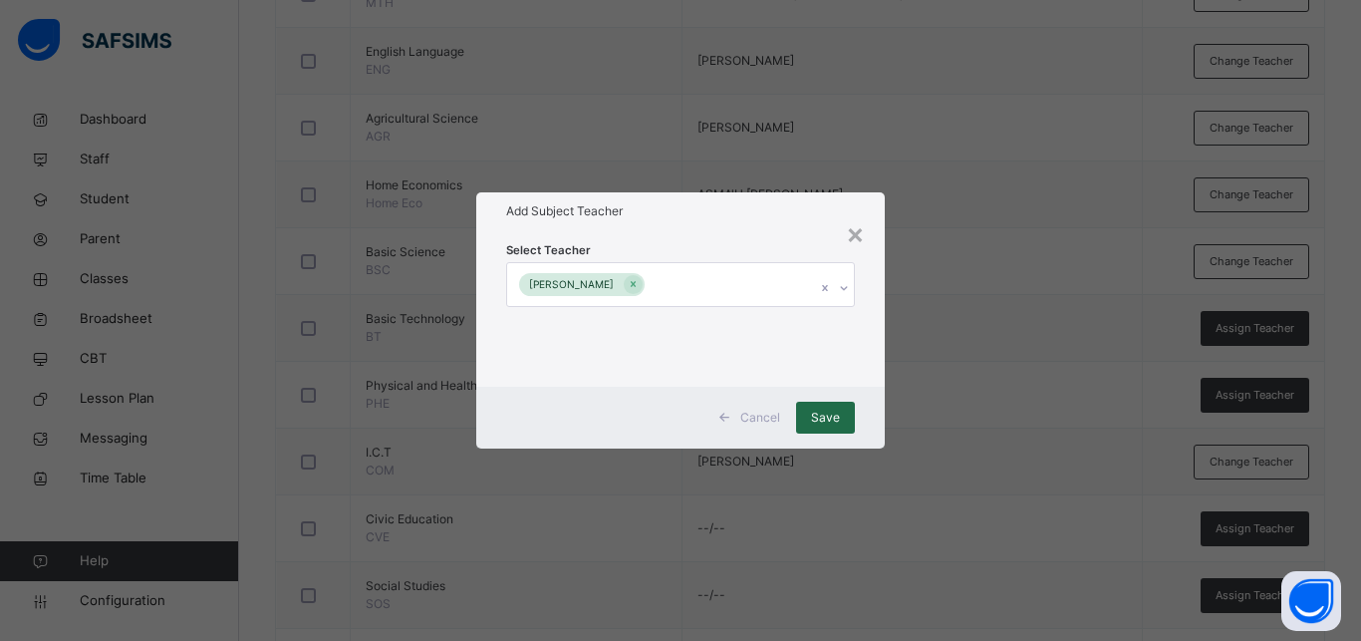
click at [826, 411] on span "Save" at bounding box center [825, 417] width 29 height 18
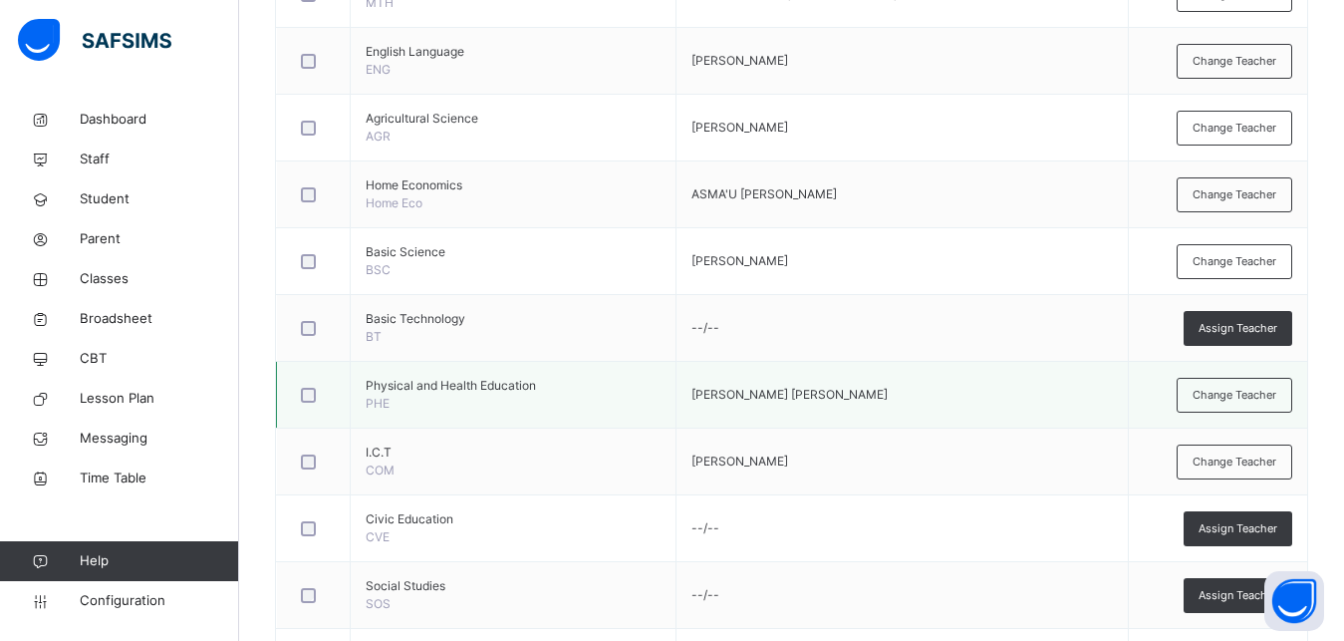
click at [302, 404] on div at bounding box center [313, 395] width 43 height 42
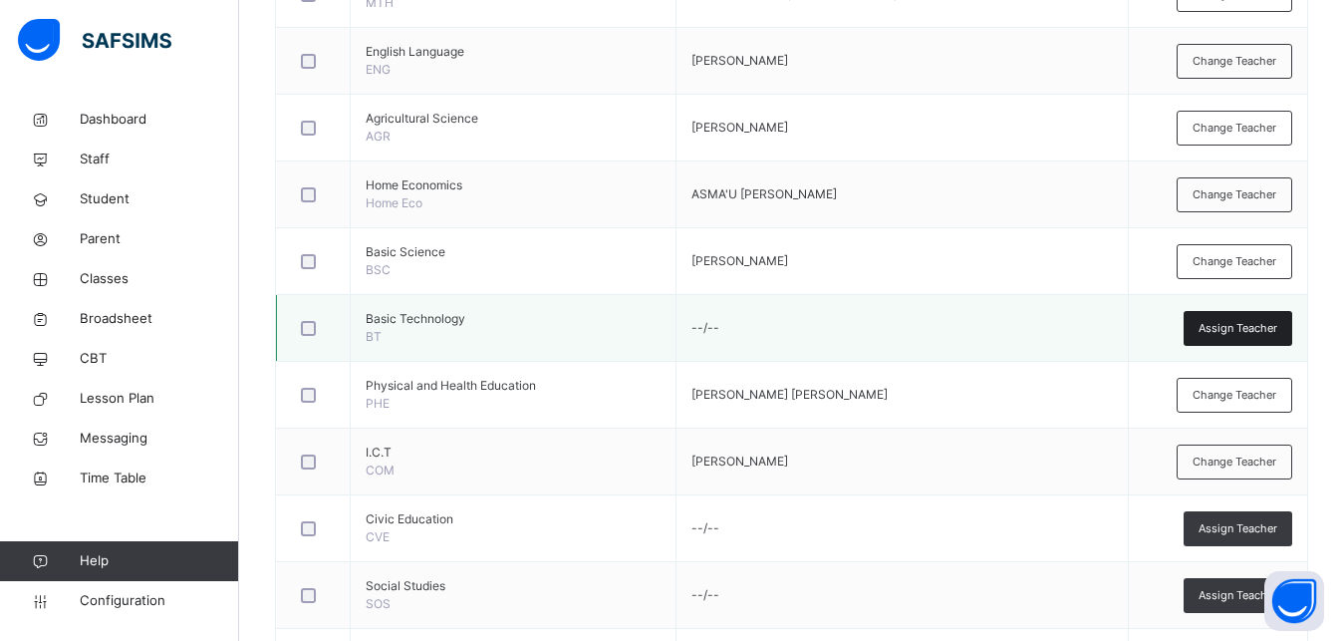
click at [1241, 328] on span "Assign Teacher" at bounding box center [1238, 328] width 79 height 17
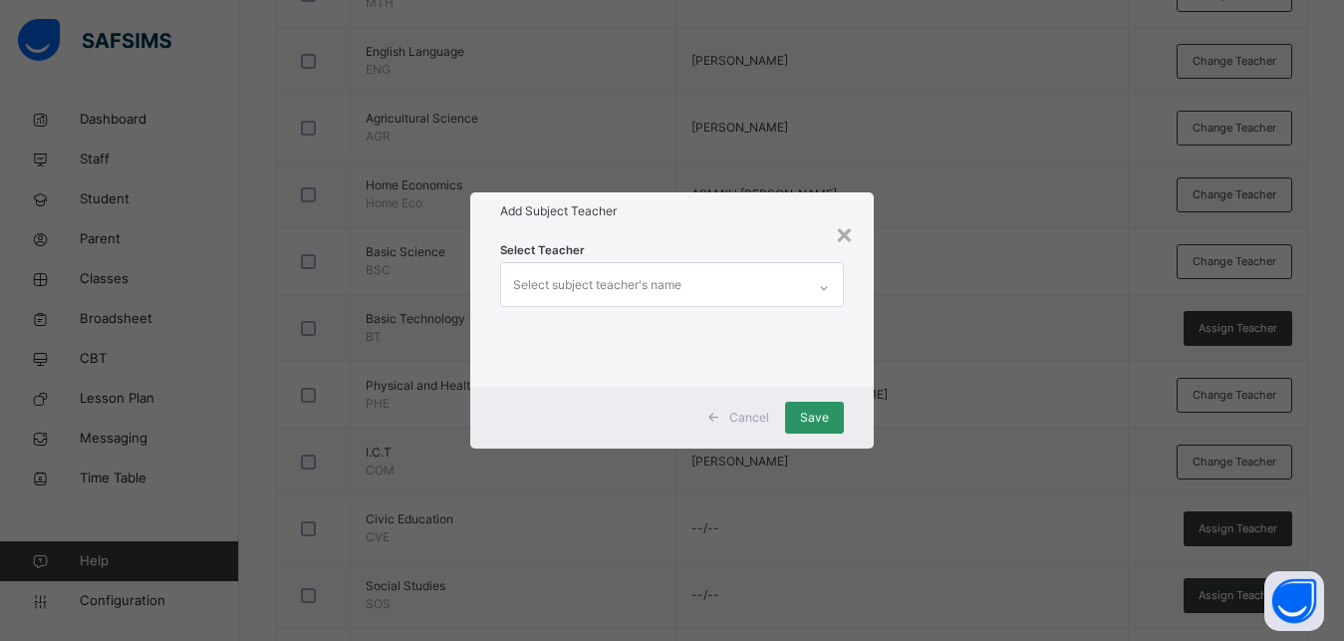
click at [554, 280] on div "Select subject teacher's name" at bounding box center [597, 285] width 168 height 38
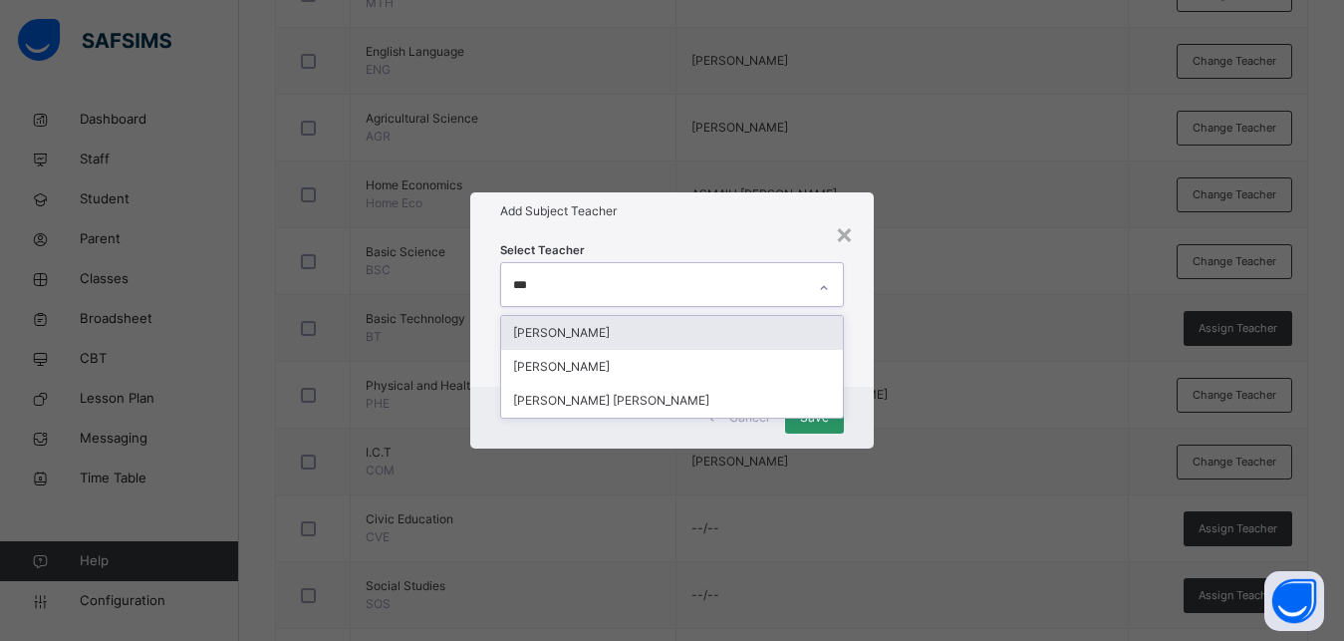
type input "****"
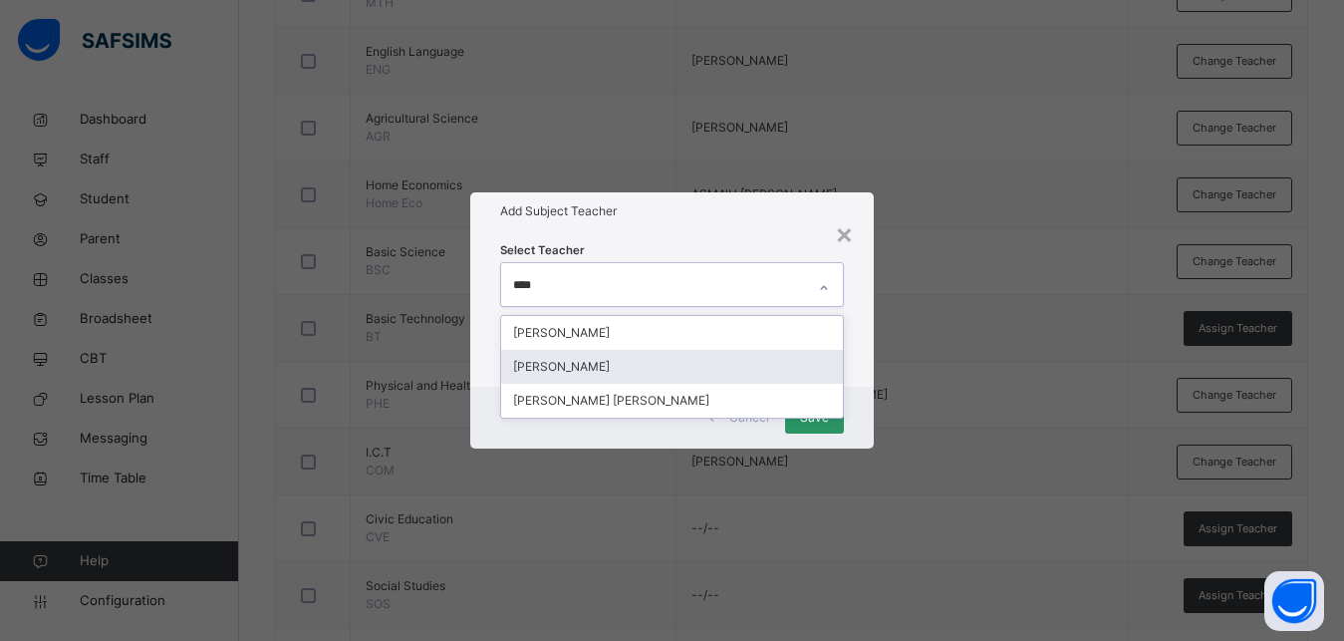
click at [597, 368] on div "[PERSON_NAME]" at bounding box center [672, 367] width 342 height 34
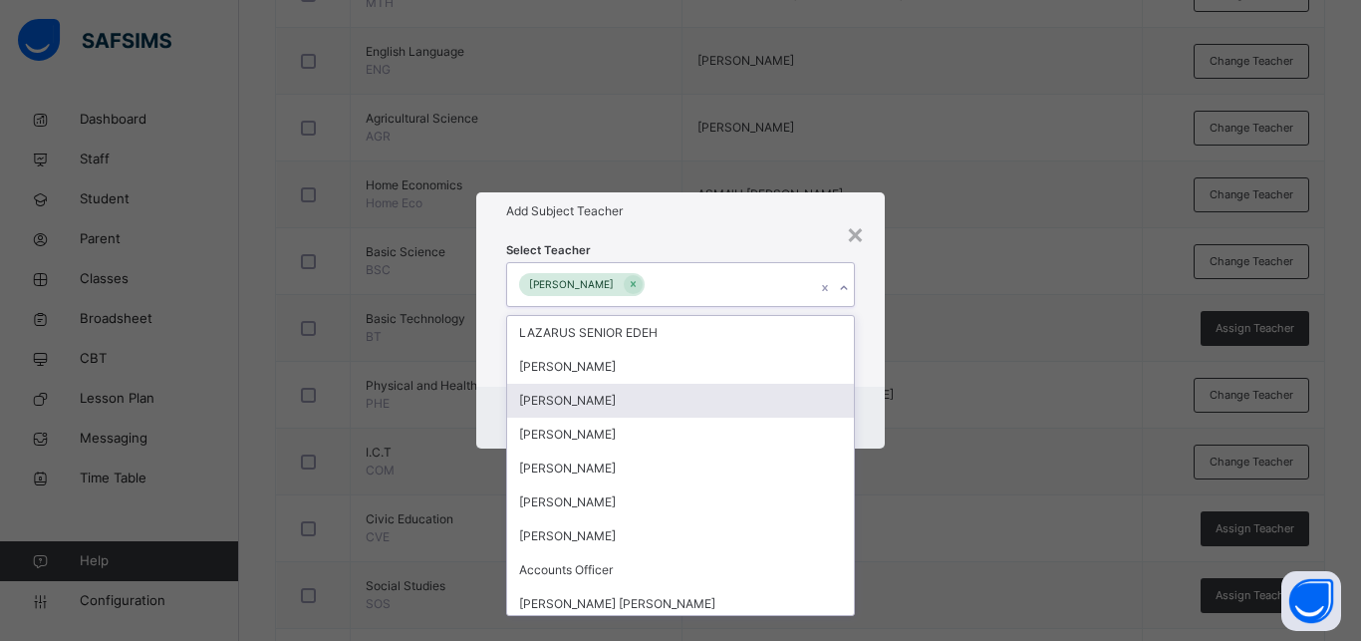
click at [877, 379] on div "Select Teacher option AUGUSTINE OZIEGBE, selected. option JOSEPH GURIN ABEDNEGO…" at bounding box center [680, 307] width 408 height 155
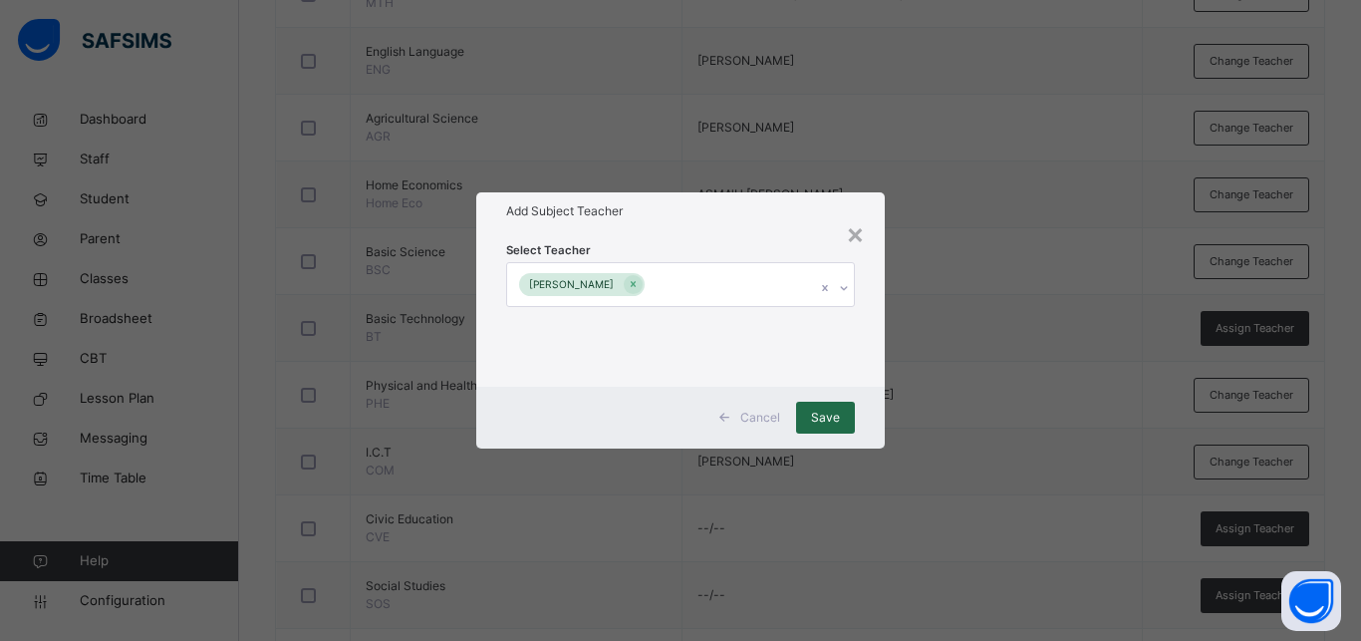
click at [832, 413] on span "Save" at bounding box center [825, 417] width 29 height 18
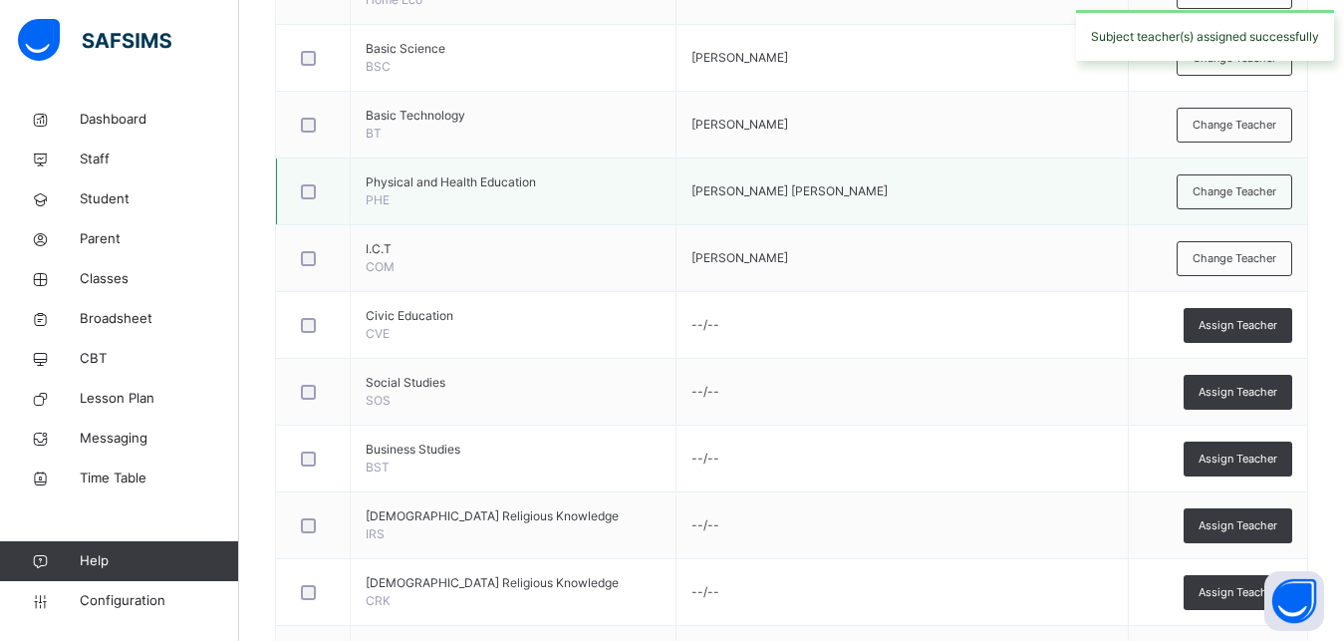
scroll to position [915, 0]
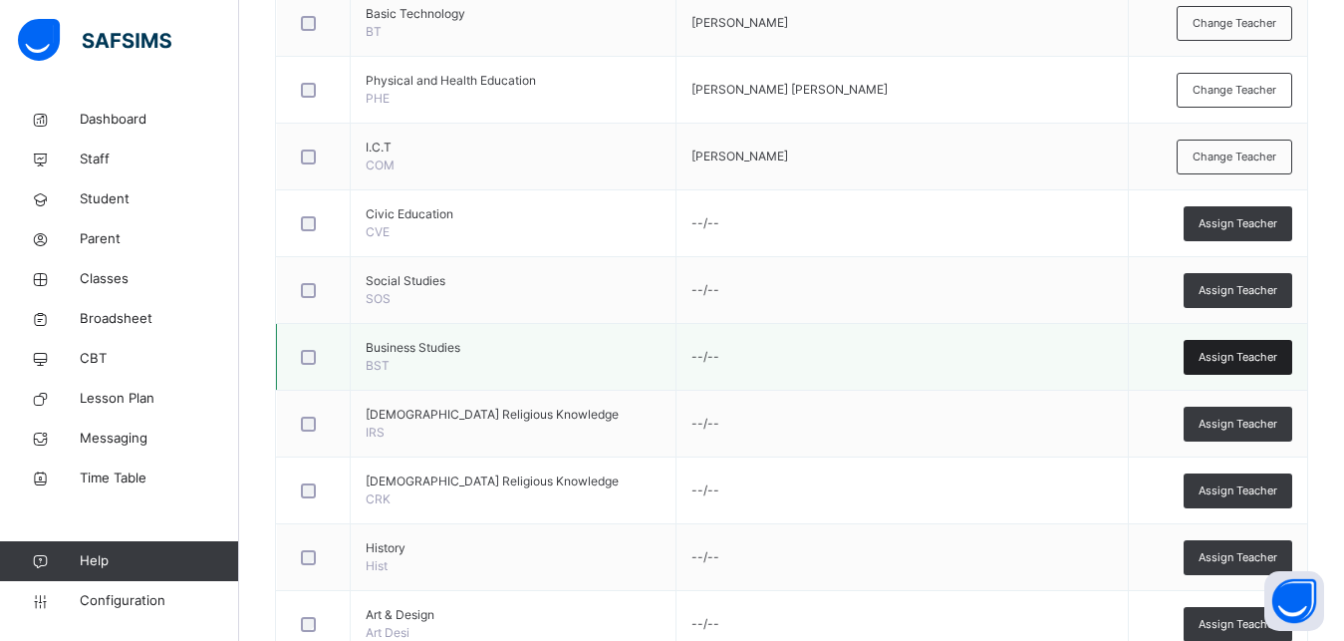
click at [1249, 348] on div "Assign Teacher" at bounding box center [1238, 357] width 109 height 35
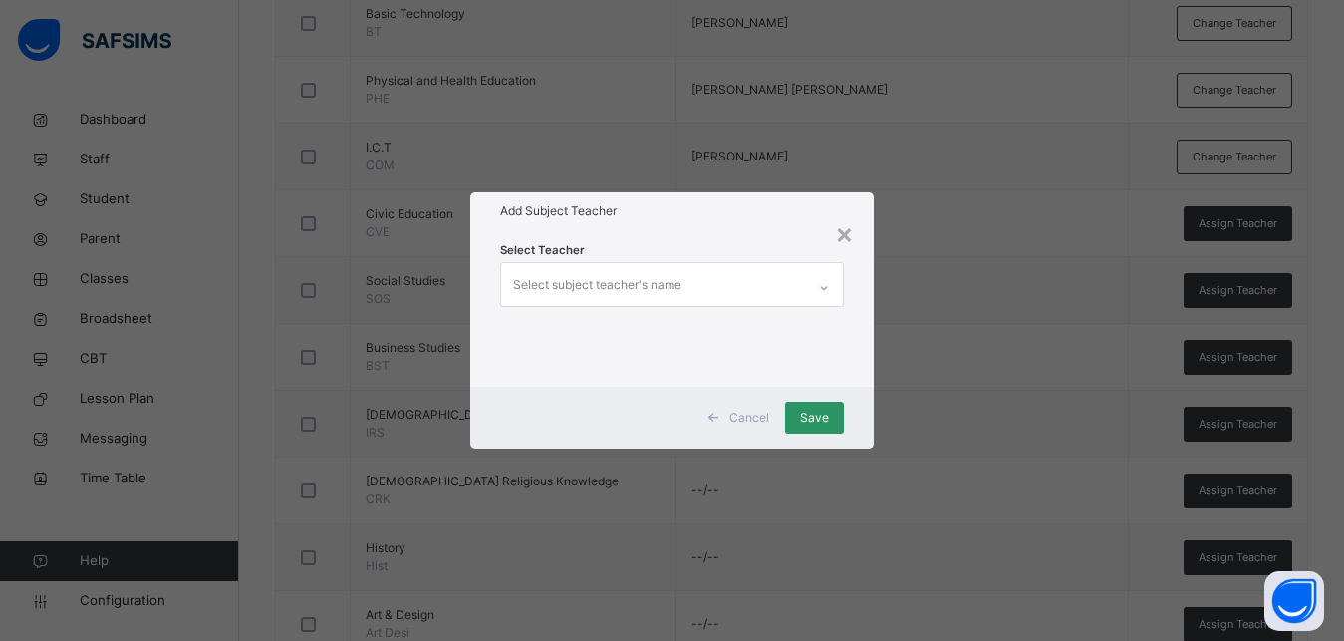
click at [600, 281] on div "Select subject teacher's name" at bounding box center [597, 285] width 168 height 38
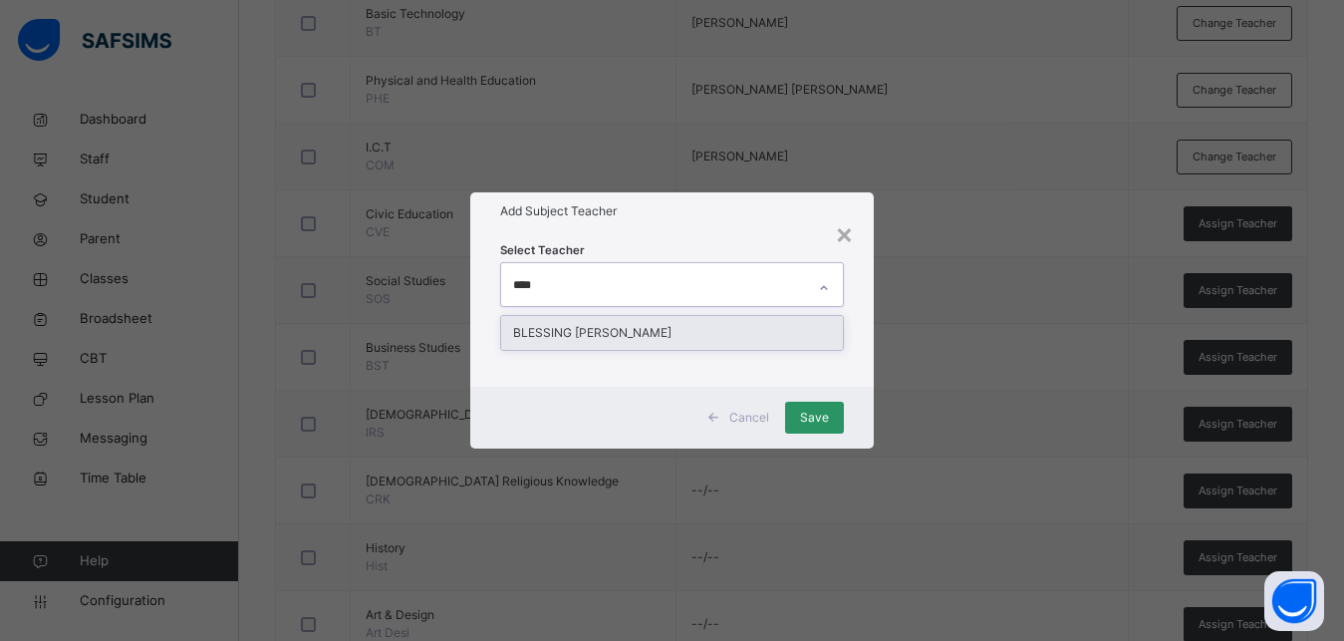
type input "*****"
click at [595, 331] on div "BLESSING [PERSON_NAME]" at bounding box center [672, 333] width 342 height 34
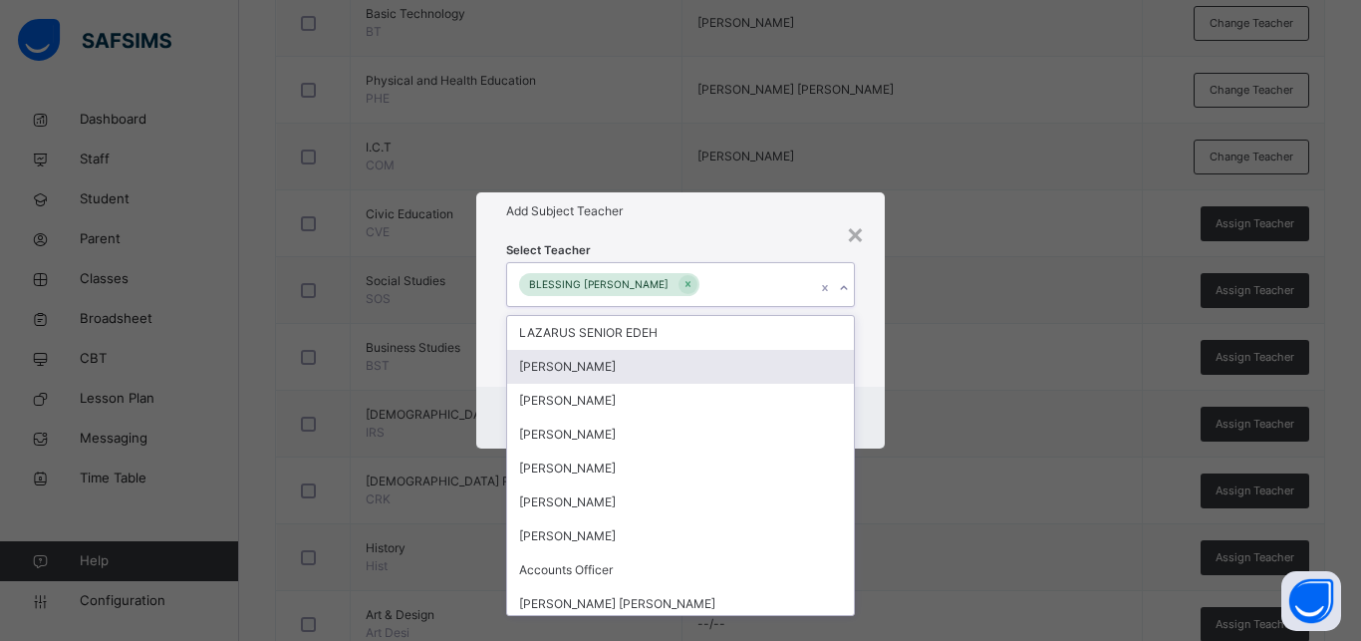
click at [873, 403] on div "Cancel Save" at bounding box center [680, 418] width 408 height 62
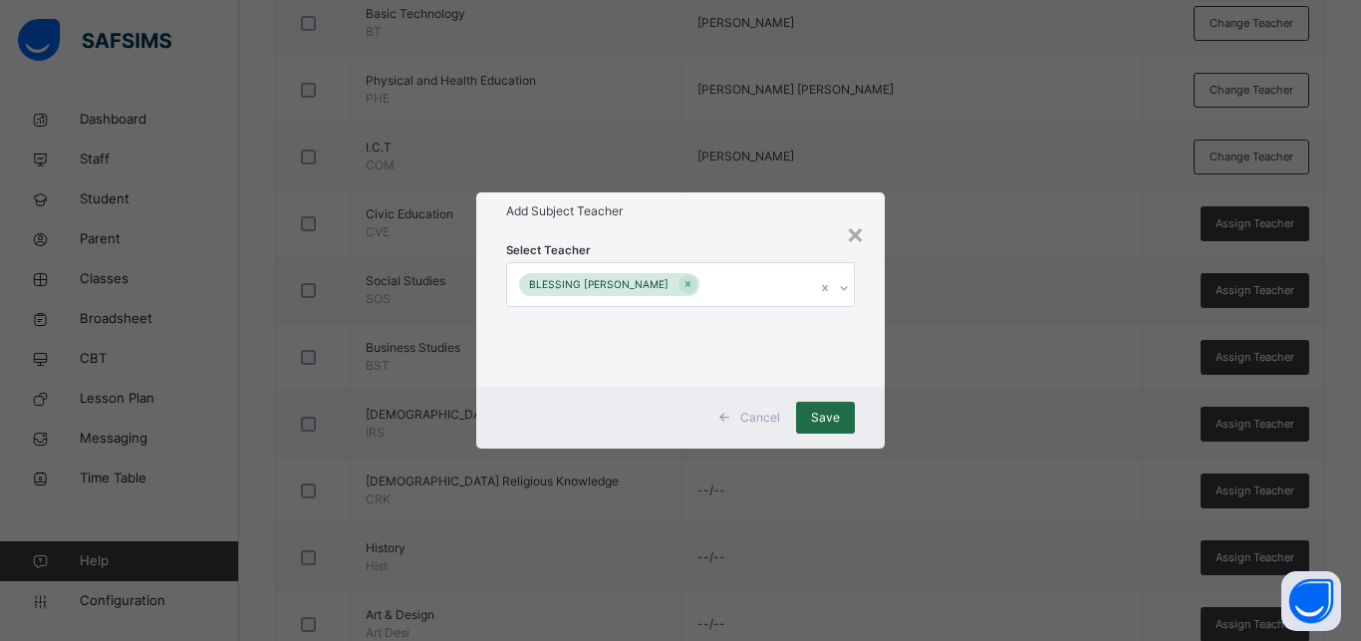
click at [826, 429] on div "Save" at bounding box center [825, 418] width 59 height 32
click at [832, 412] on div "Save" at bounding box center [825, 418] width 59 height 32
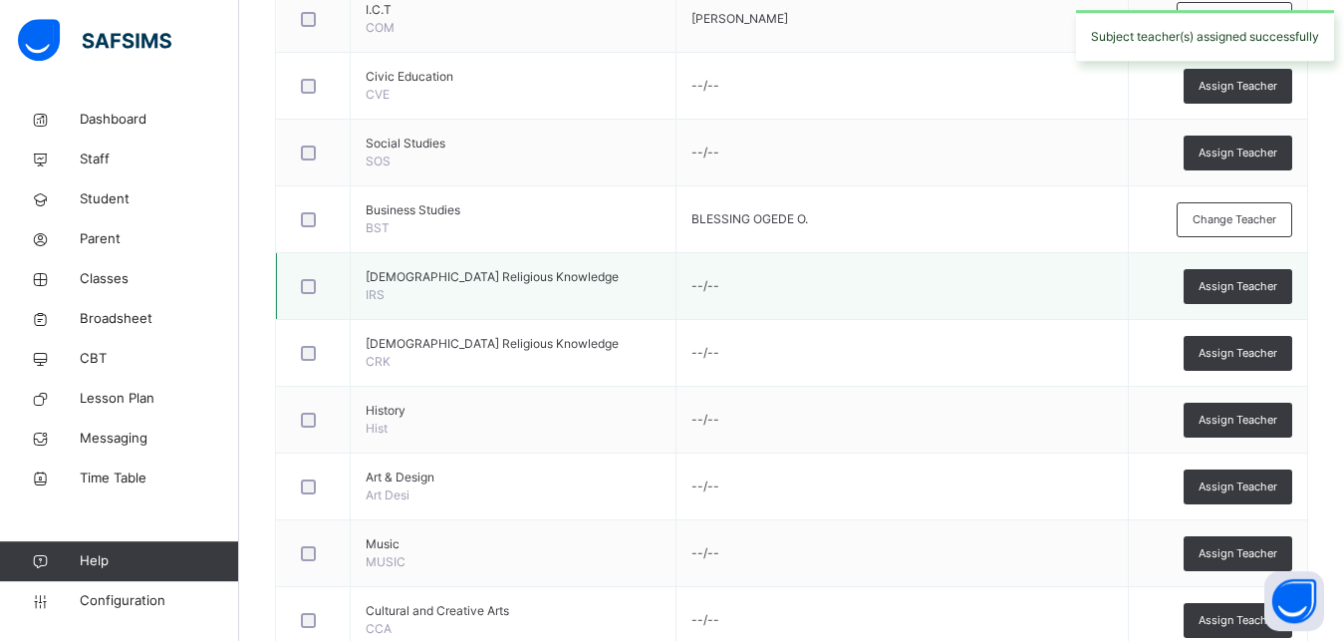
scroll to position [1115, 0]
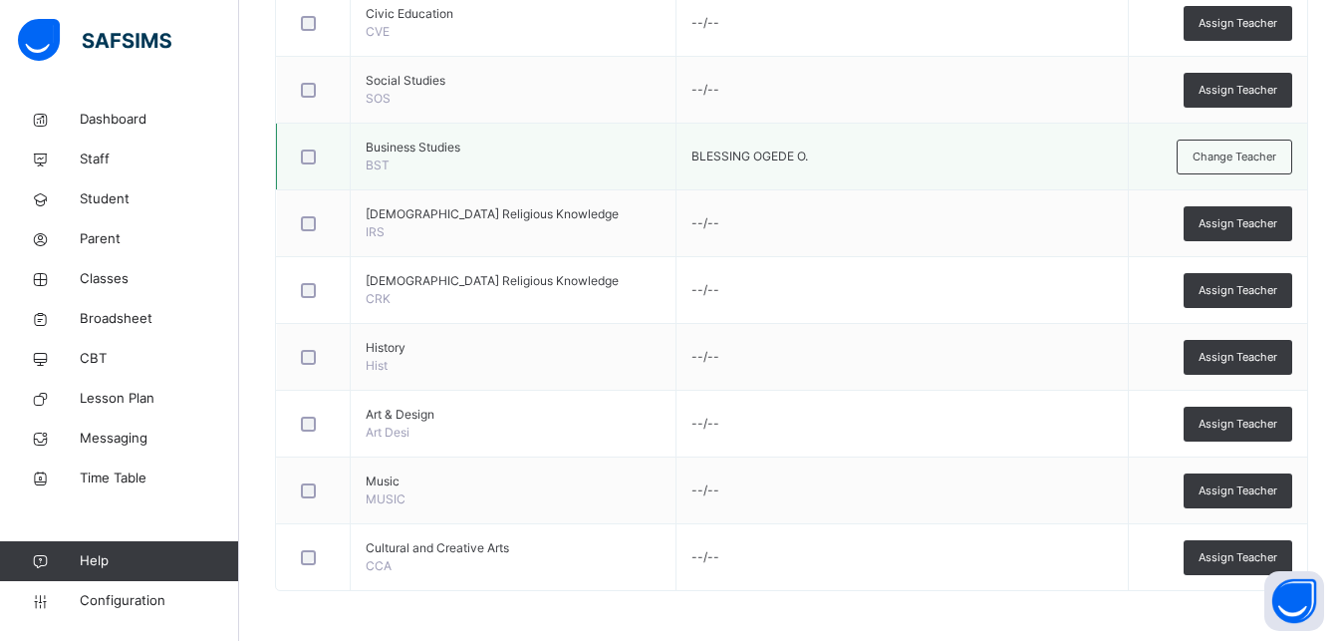
click at [305, 144] on div at bounding box center [313, 156] width 43 height 42
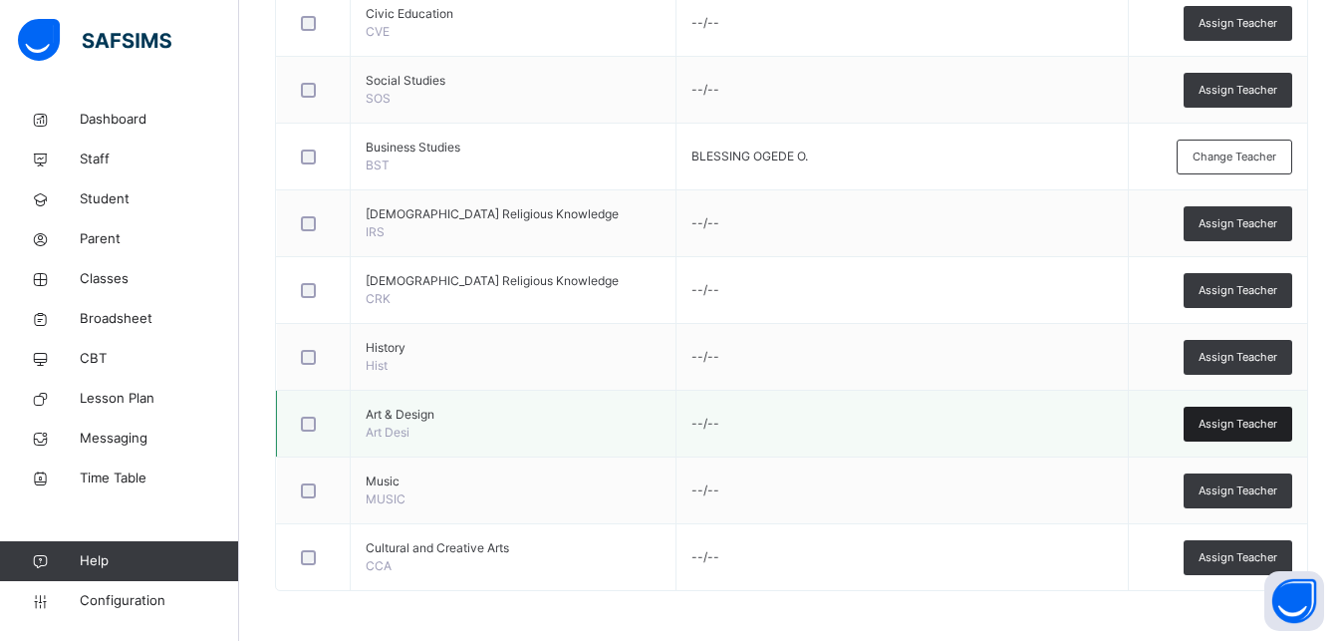
click at [1259, 421] on span "Assign Teacher" at bounding box center [1238, 423] width 79 height 17
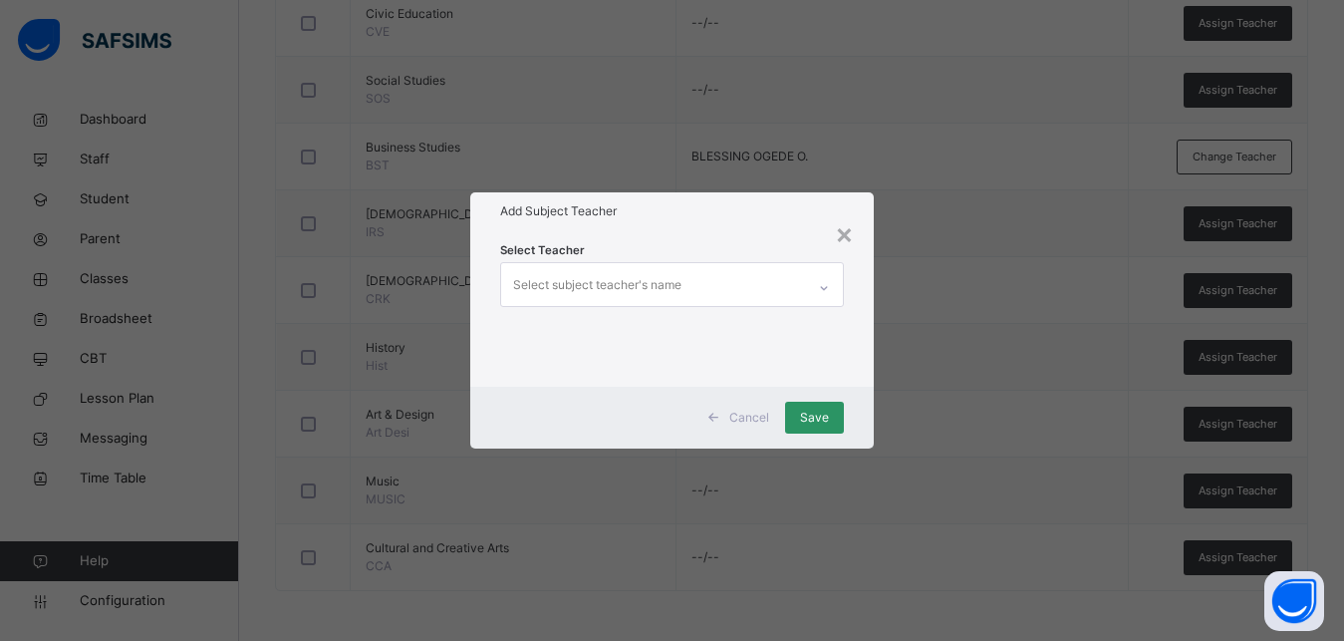
click at [583, 286] on div "Select subject teacher's name" at bounding box center [597, 285] width 168 height 38
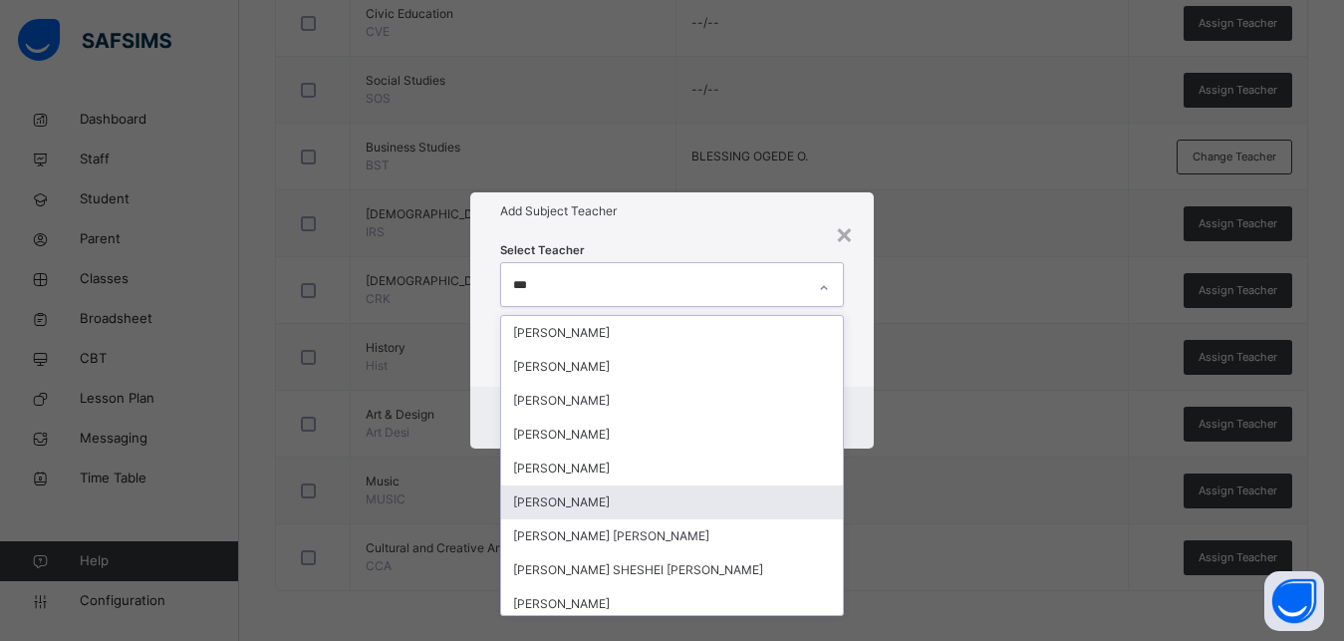
type input "****"
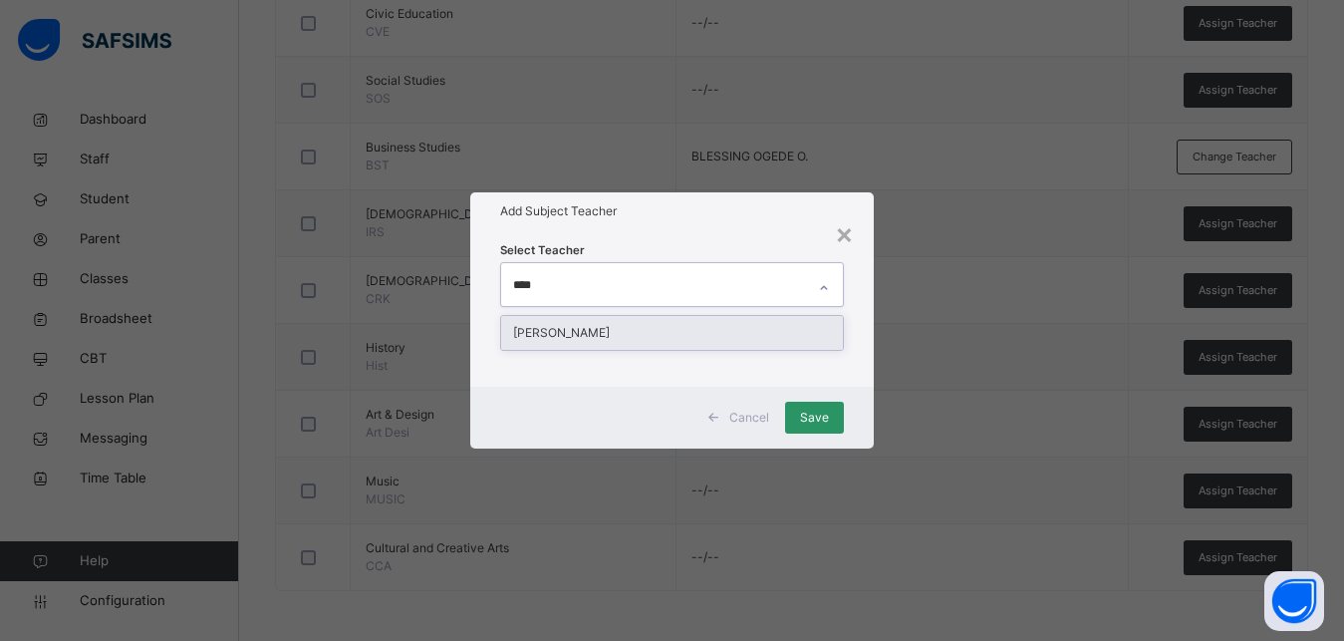
click at [587, 336] on div "[PERSON_NAME]" at bounding box center [672, 333] width 342 height 34
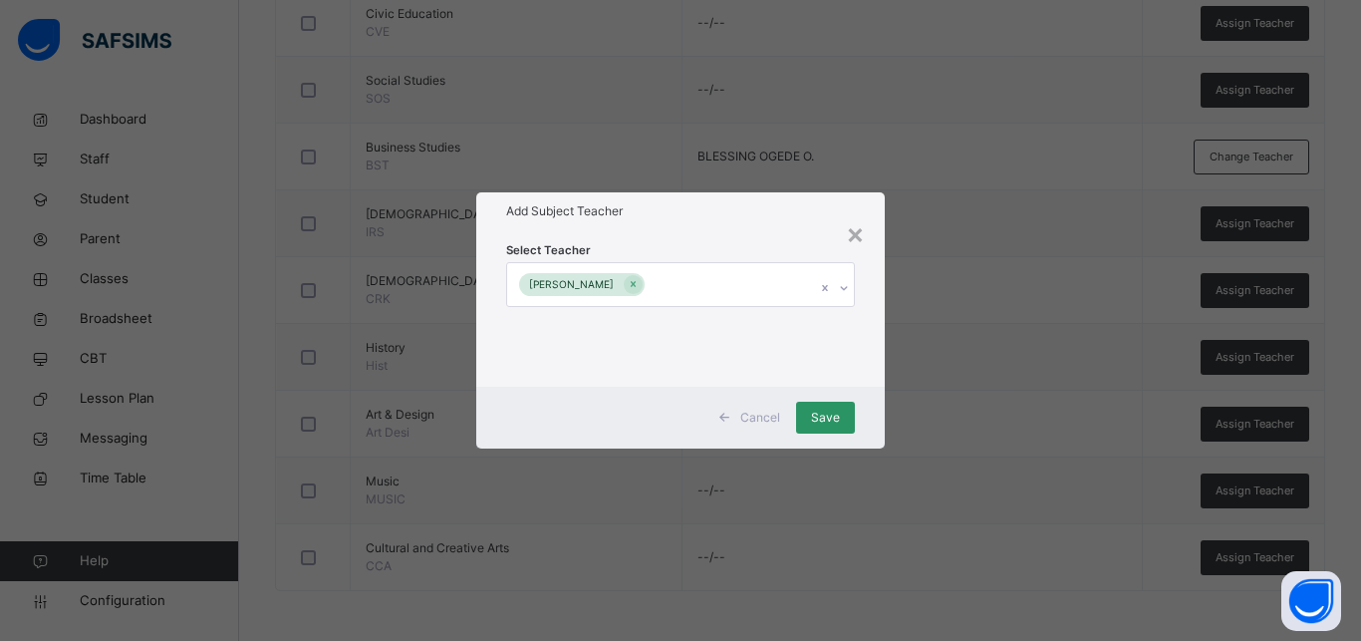
click at [872, 368] on div "Select Teacher [PERSON_NAME]" at bounding box center [680, 307] width 408 height 155
click at [815, 416] on span "Save" at bounding box center [825, 417] width 29 height 18
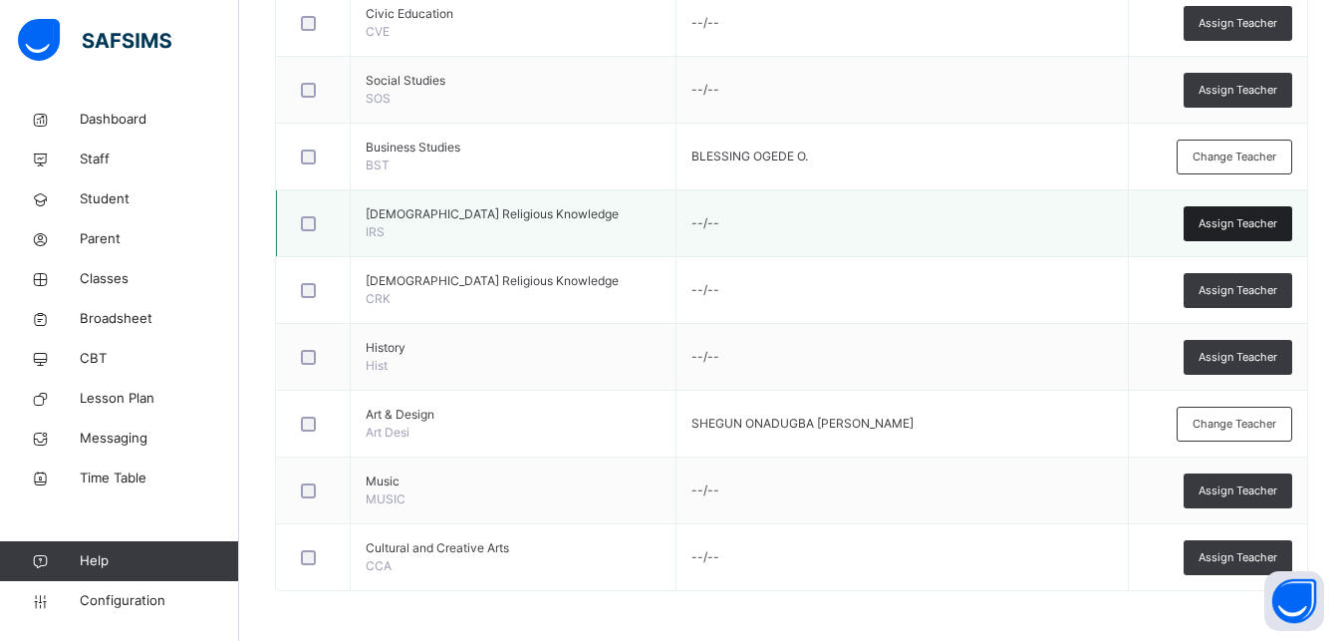
click at [1269, 220] on span "Assign Teacher" at bounding box center [1238, 223] width 79 height 17
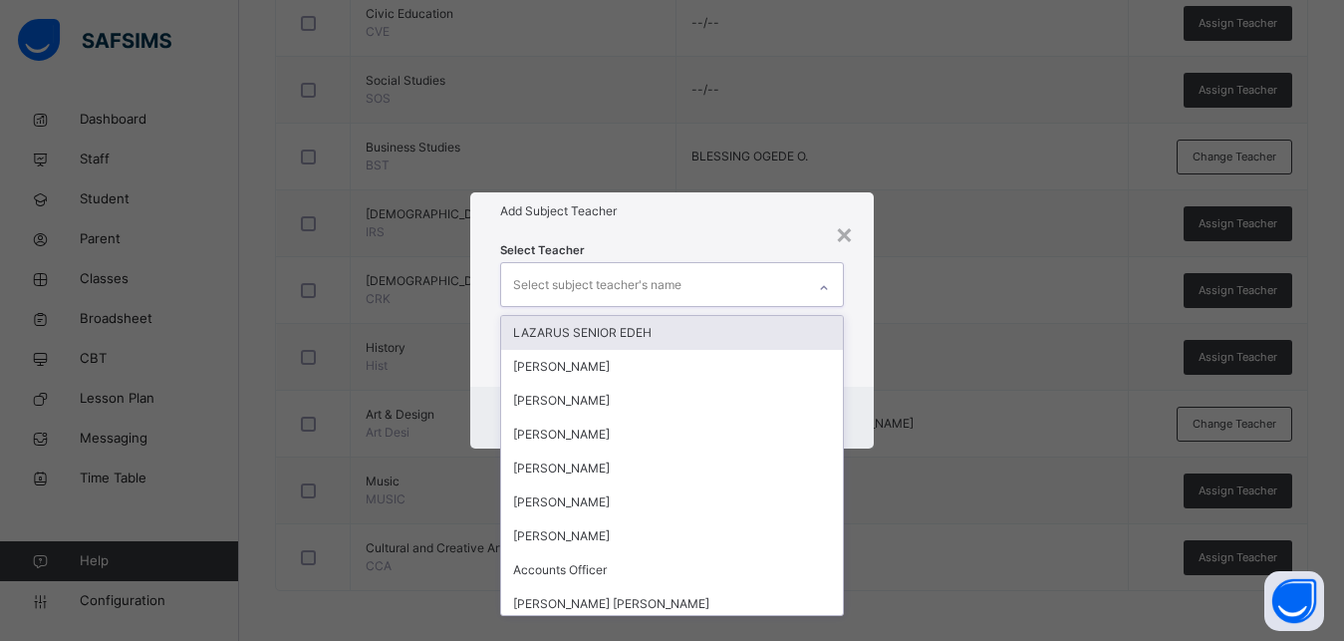
click at [674, 283] on div "Select subject teacher's name" at bounding box center [597, 285] width 168 height 38
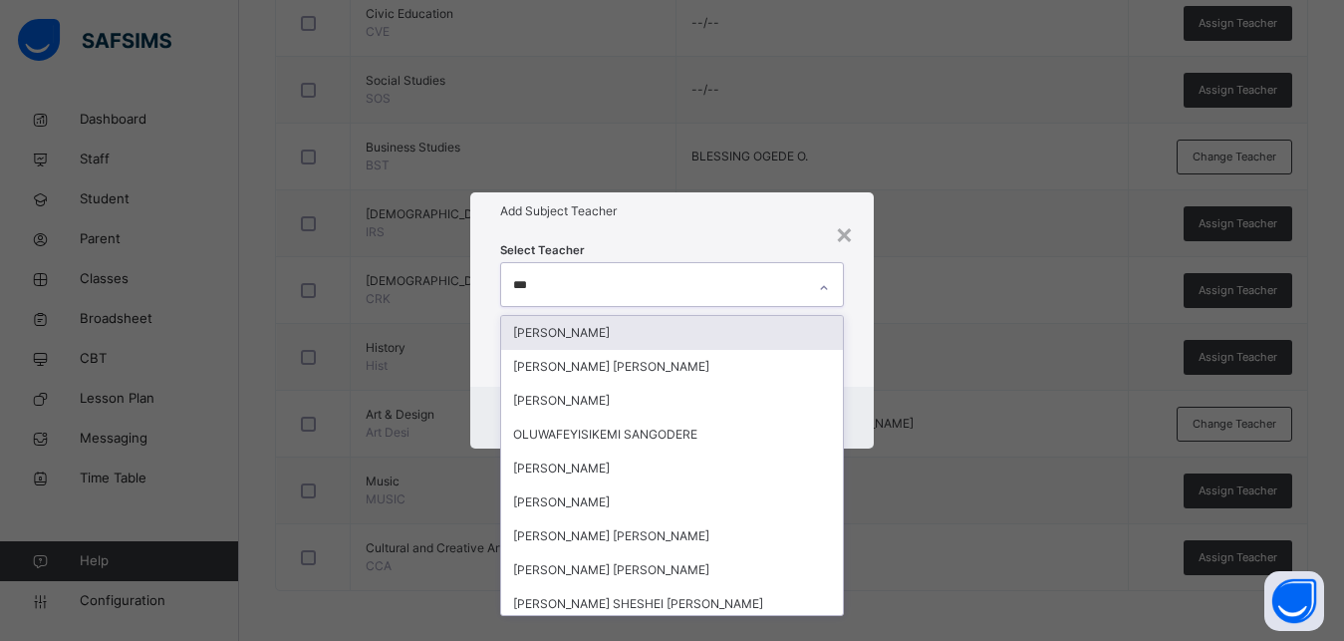
type input "****"
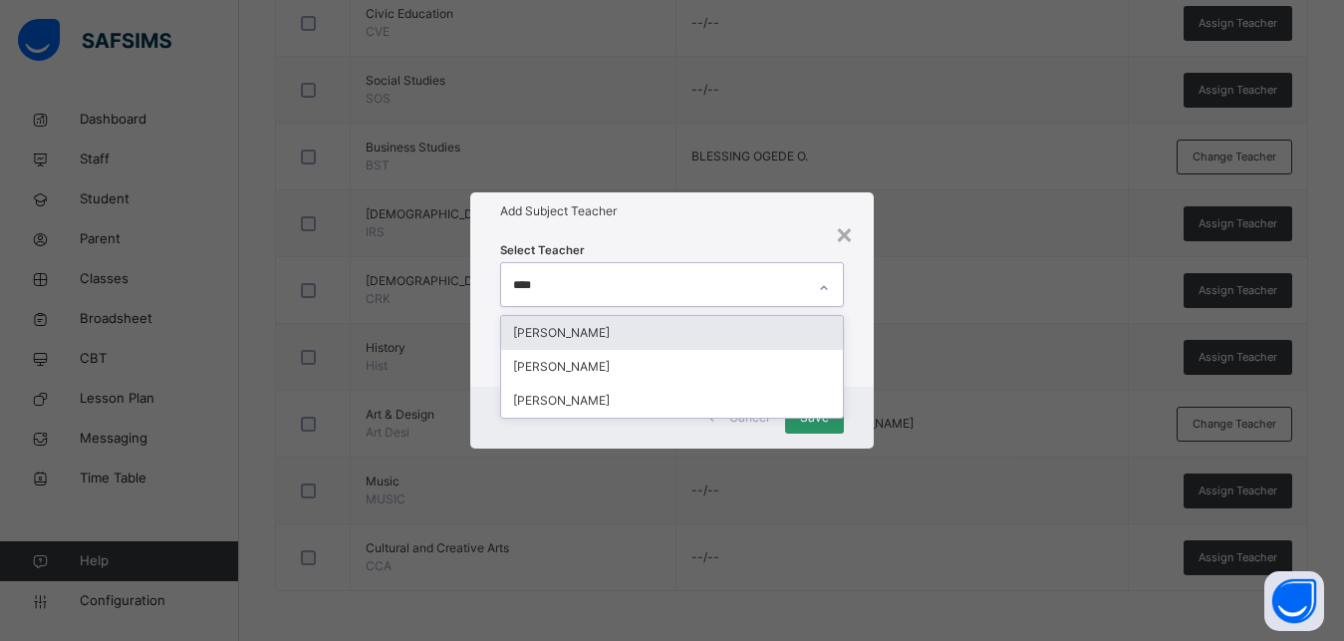
click at [617, 330] on div "[PERSON_NAME]" at bounding box center [672, 333] width 342 height 34
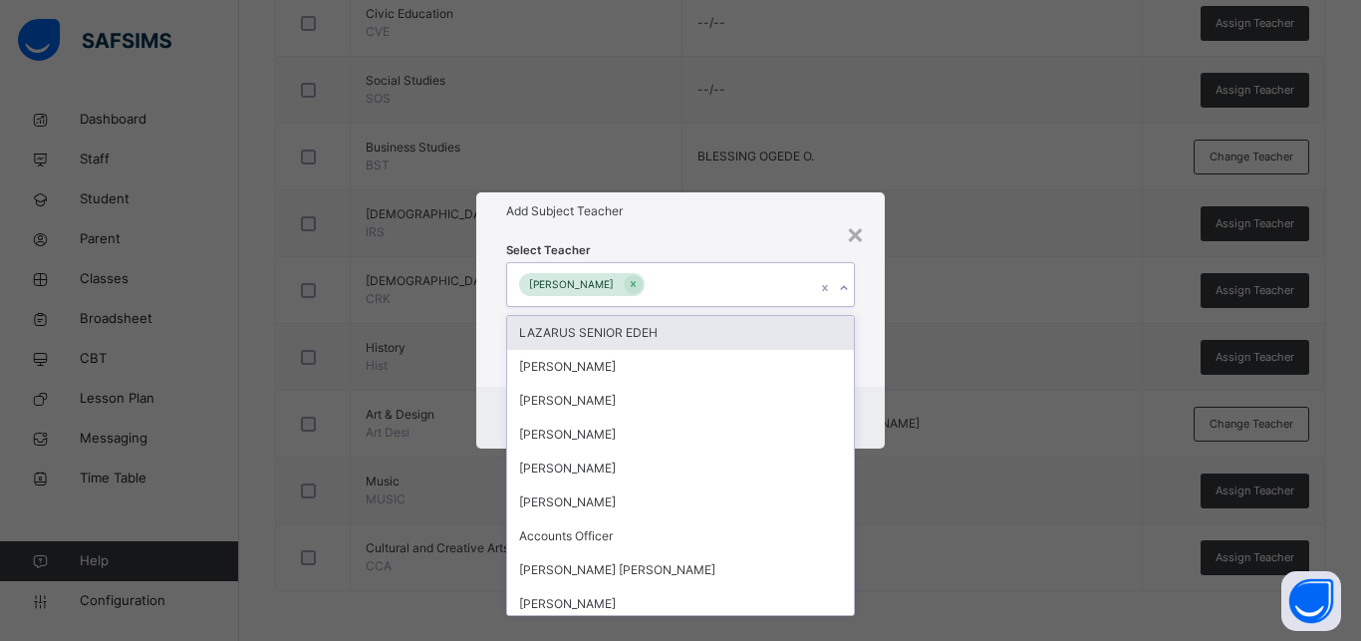
click at [873, 344] on div "Select Teacher option MOHAMMED SANI, selected. option LAZARUS SENIOR EDEH focus…" at bounding box center [680, 307] width 408 height 155
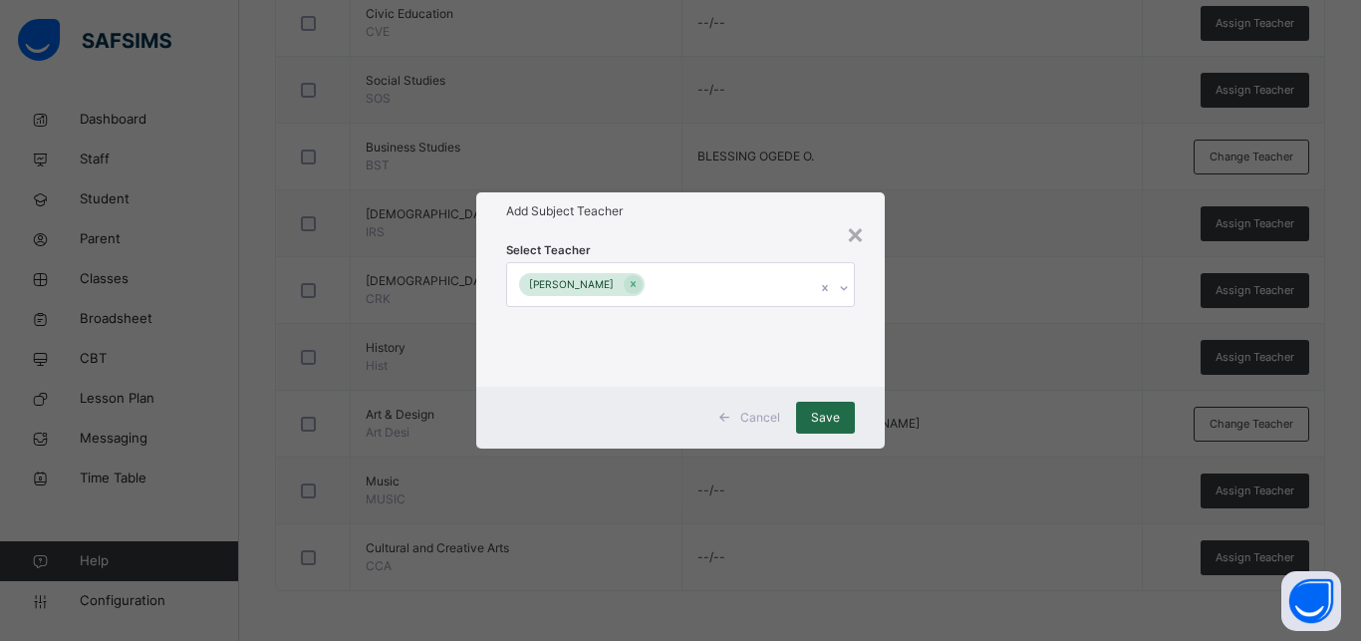
click at [822, 416] on span "Save" at bounding box center [825, 417] width 29 height 18
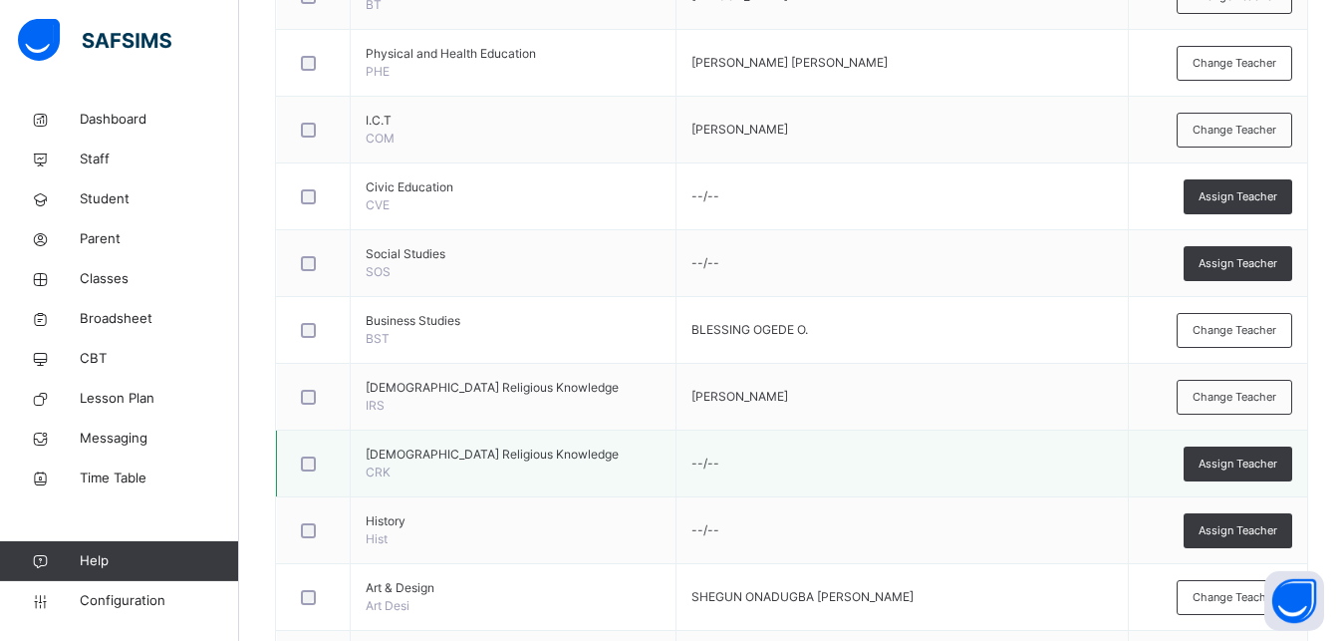
scroll to position [912, 0]
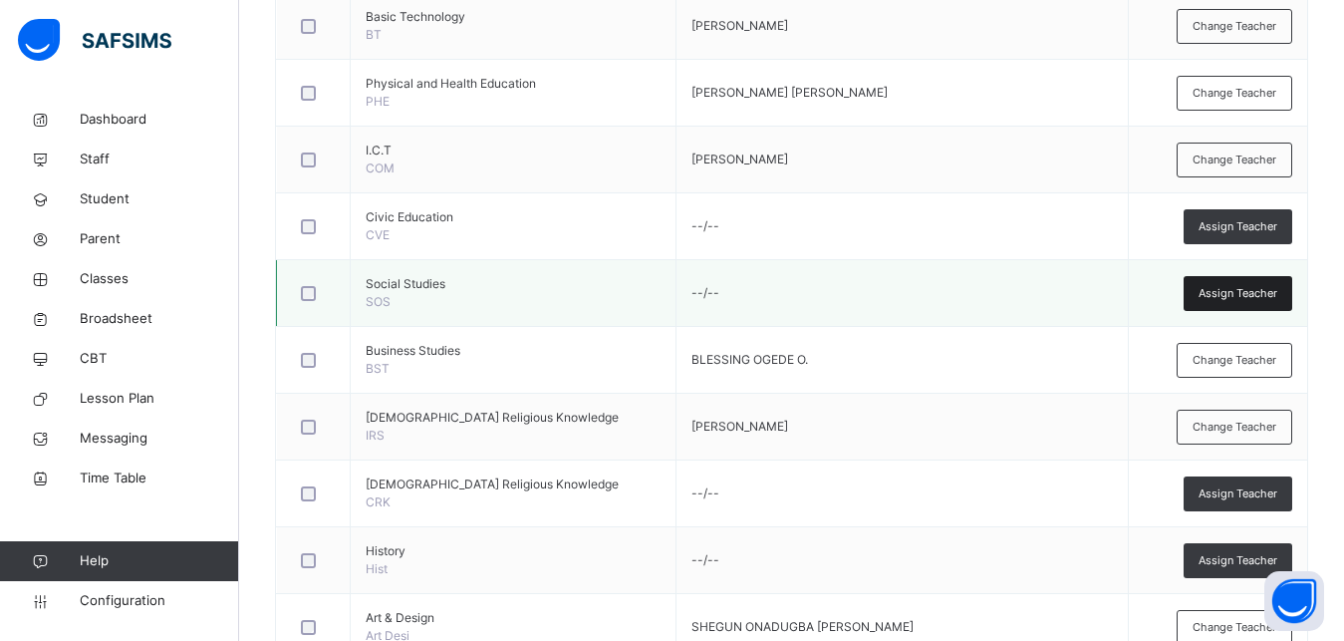
click at [1240, 290] on span "Assign Teacher" at bounding box center [1238, 293] width 79 height 17
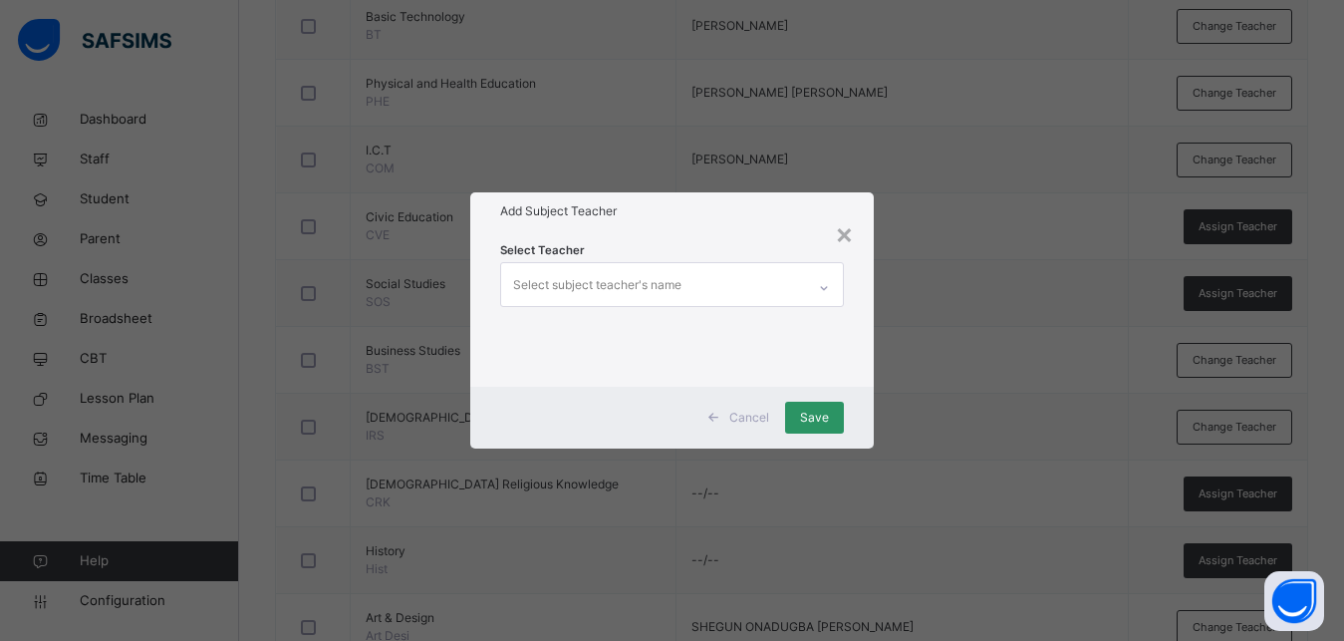
click at [553, 280] on div "Select subject teacher's name" at bounding box center [597, 285] width 168 height 38
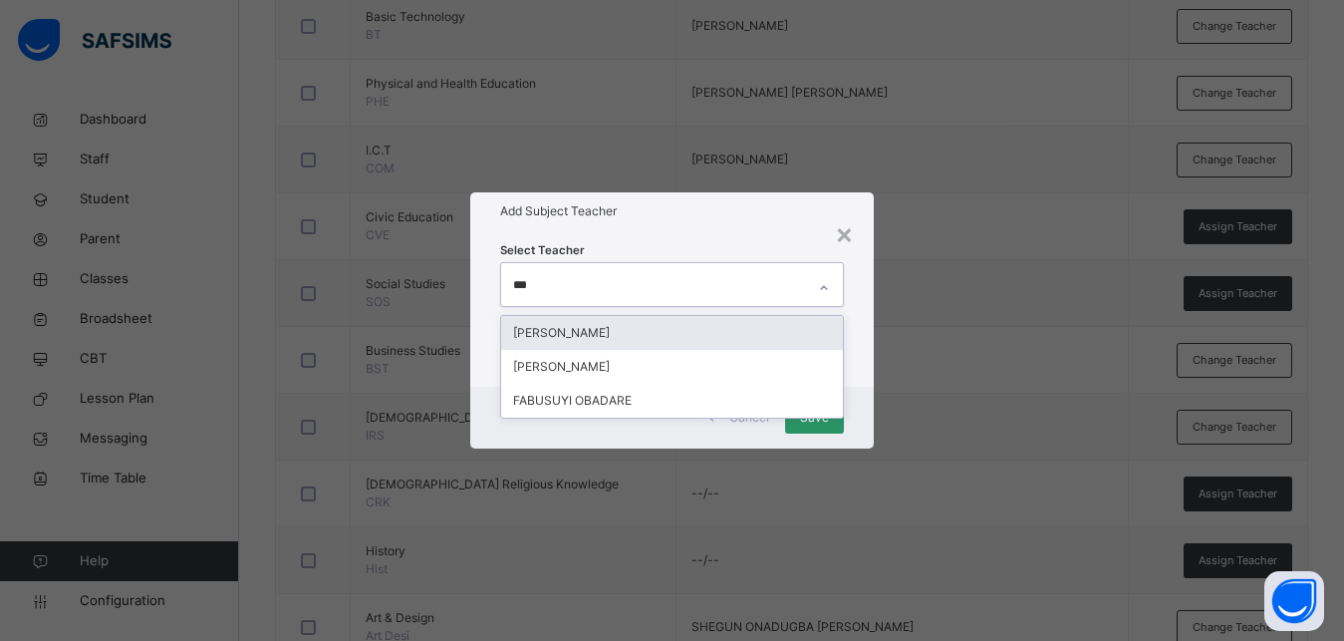
type input "****"
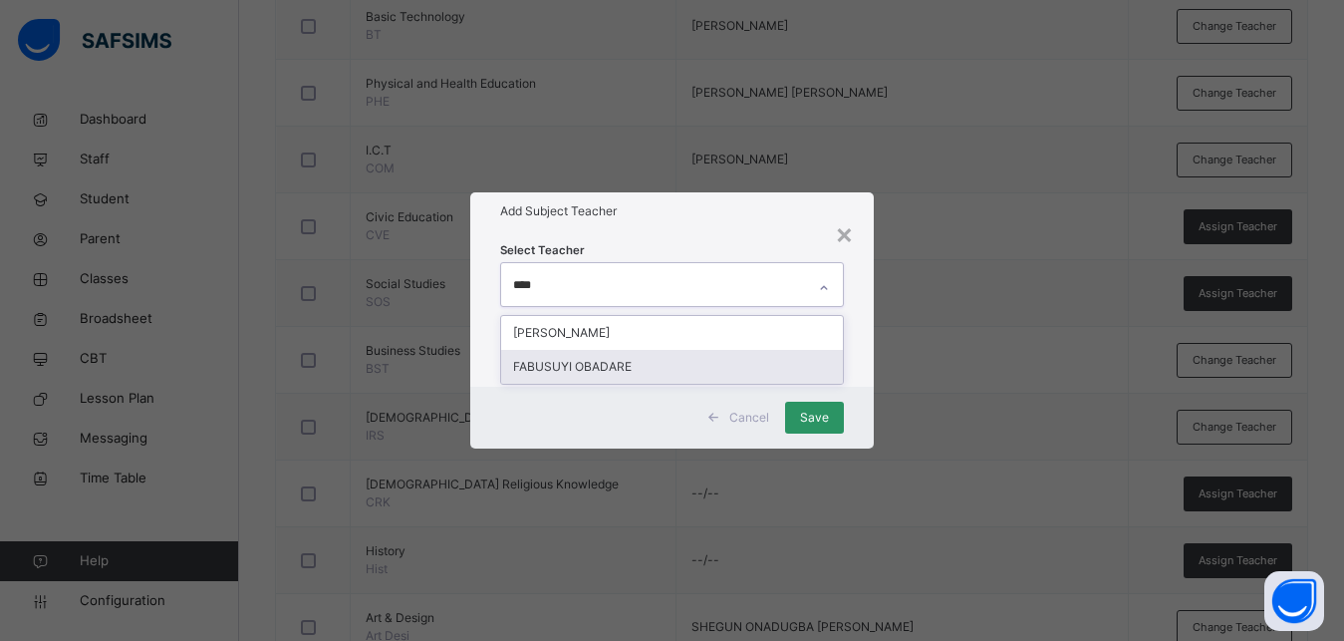
click at [565, 368] on div "FABUSUYI OBADARE" at bounding box center [672, 367] width 342 height 34
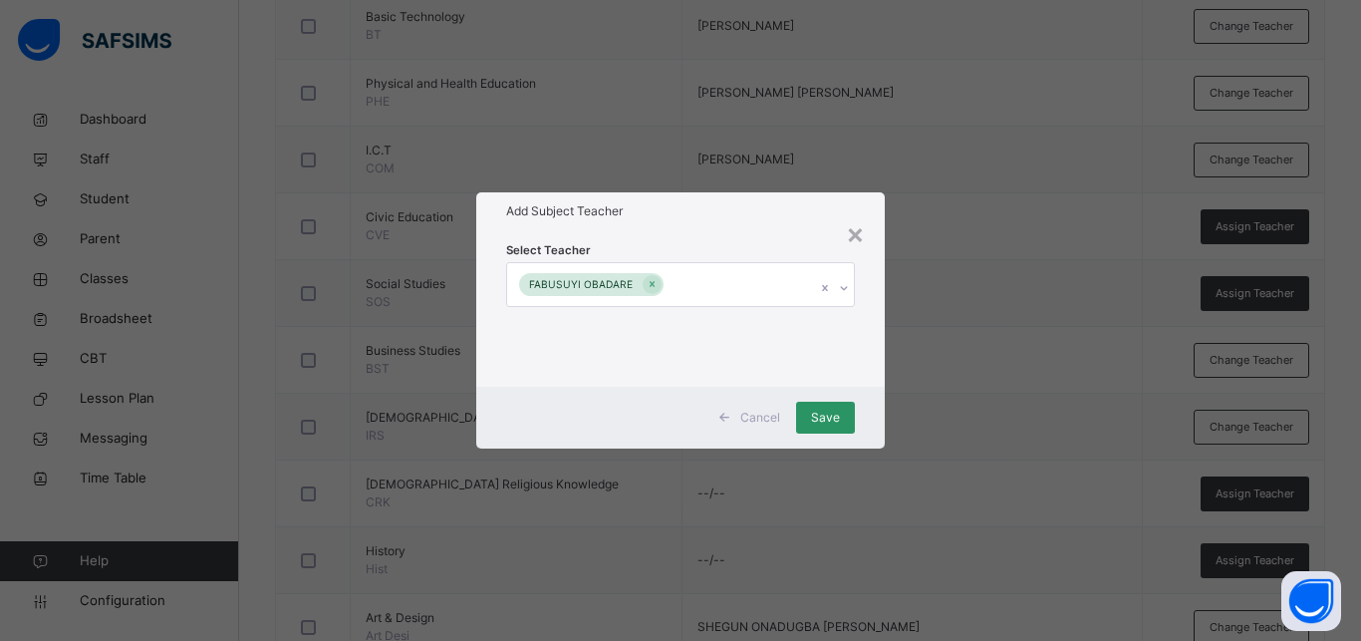
click at [871, 396] on div "Cancel Save" at bounding box center [680, 418] width 408 height 62
click at [820, 415] on span "Save" at bounding box center [825, 417] width 29 height 18
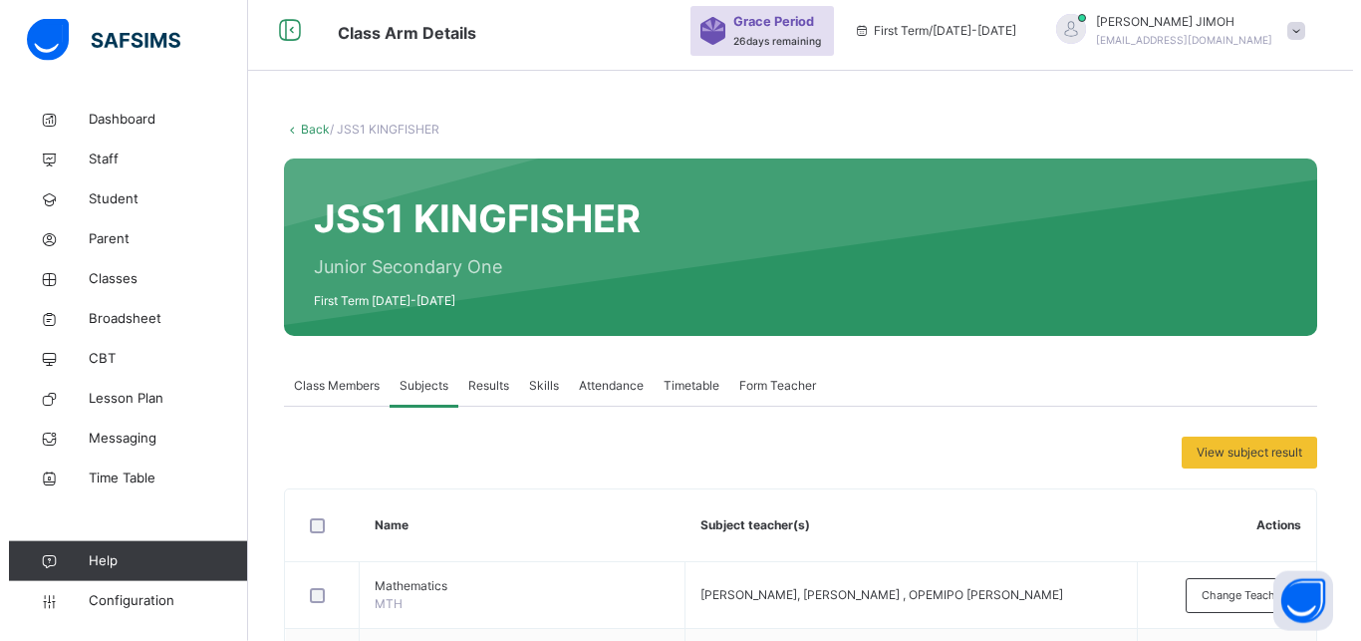
scroll to position [0, 0]
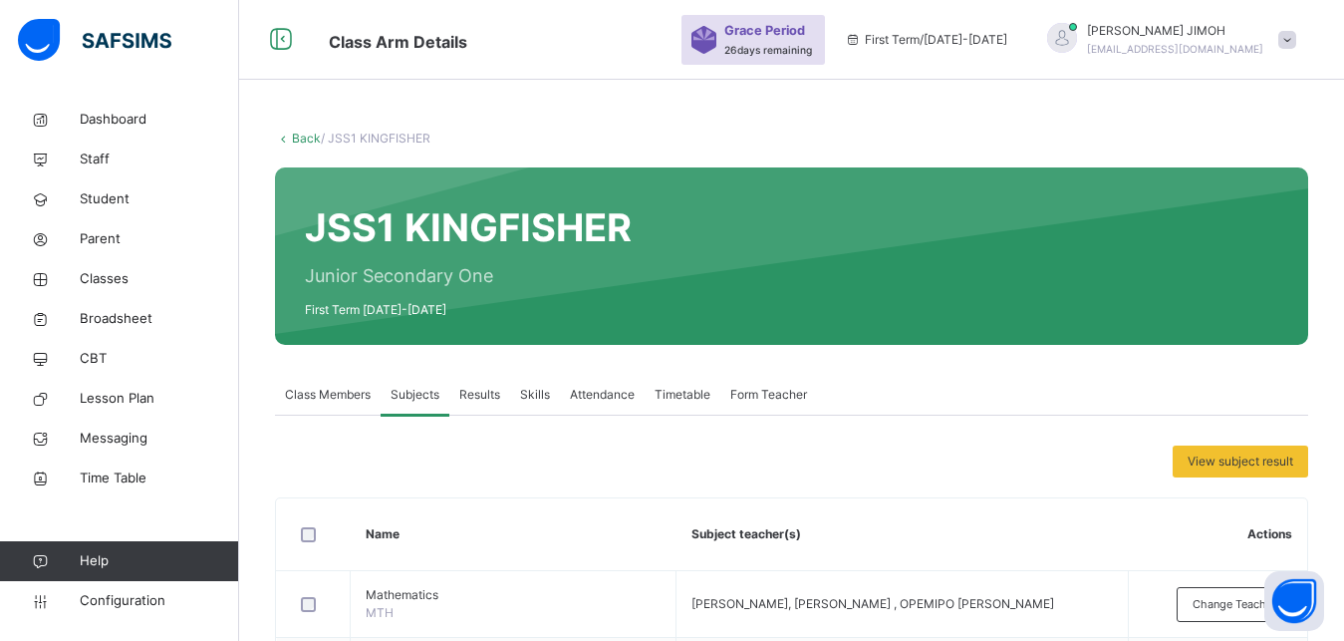
click at [314, 137] on link "Back" at bounding box center [306, 138] width 29 height 15
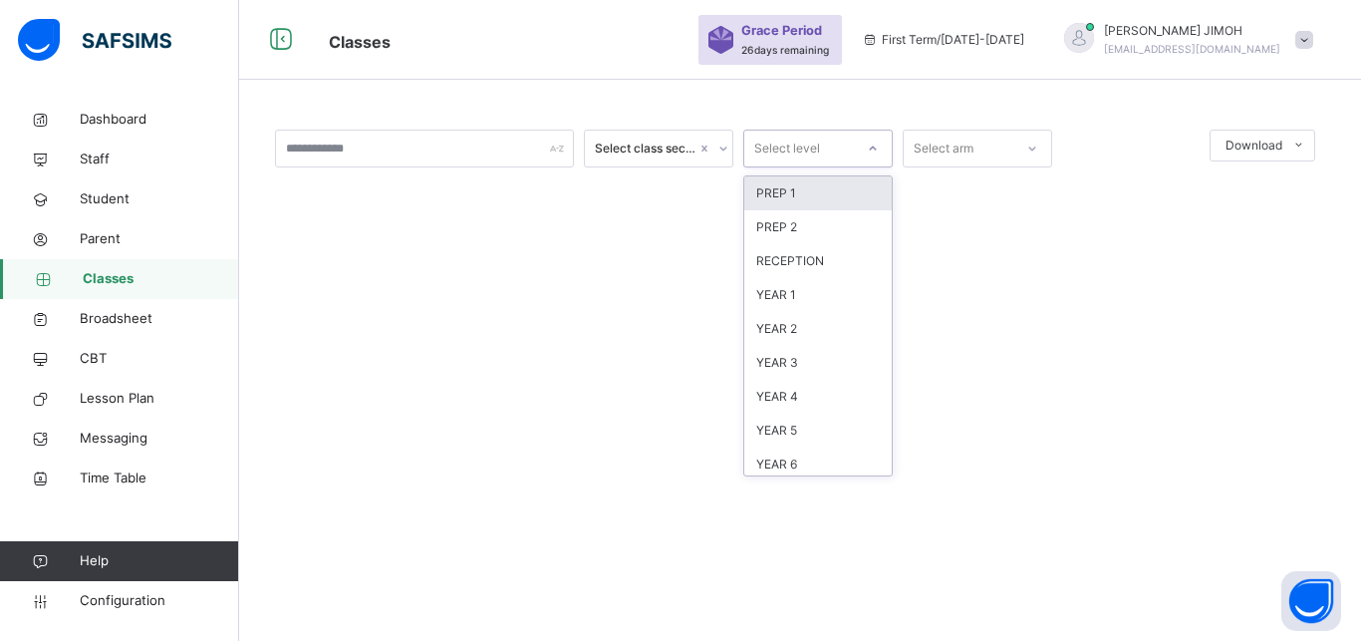
click at [873, 156] on div at bounding box center [873, 149] width 34 height 32
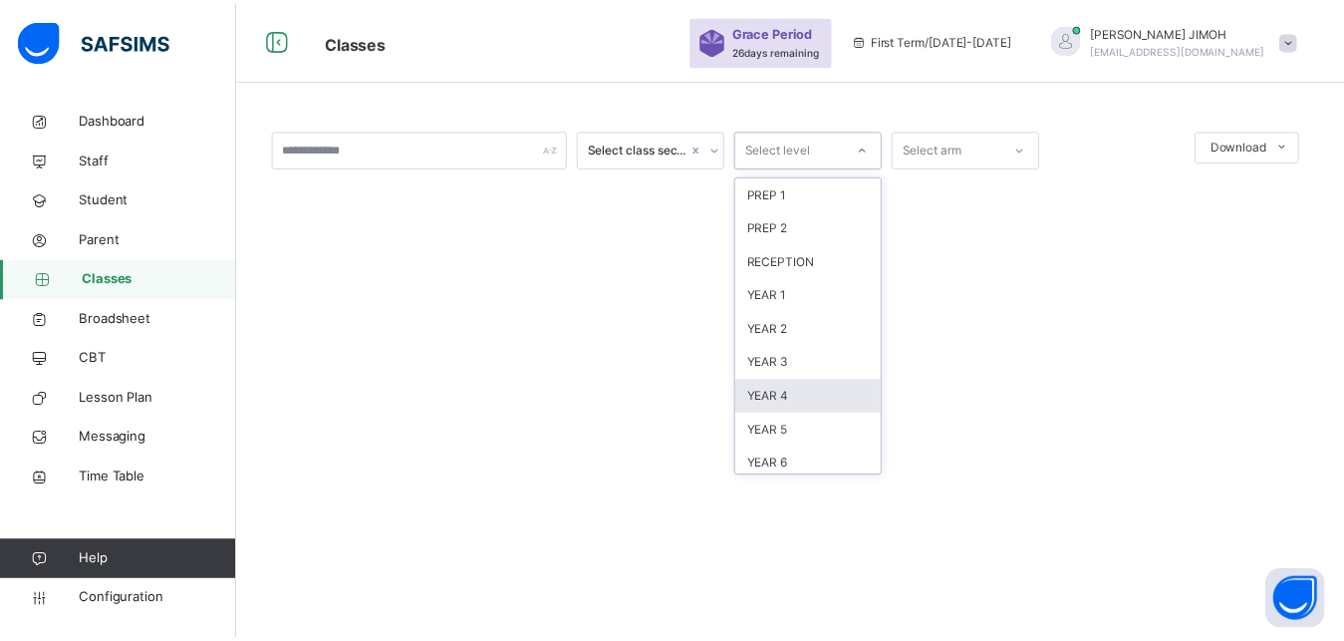
scroll to position [209, 0]
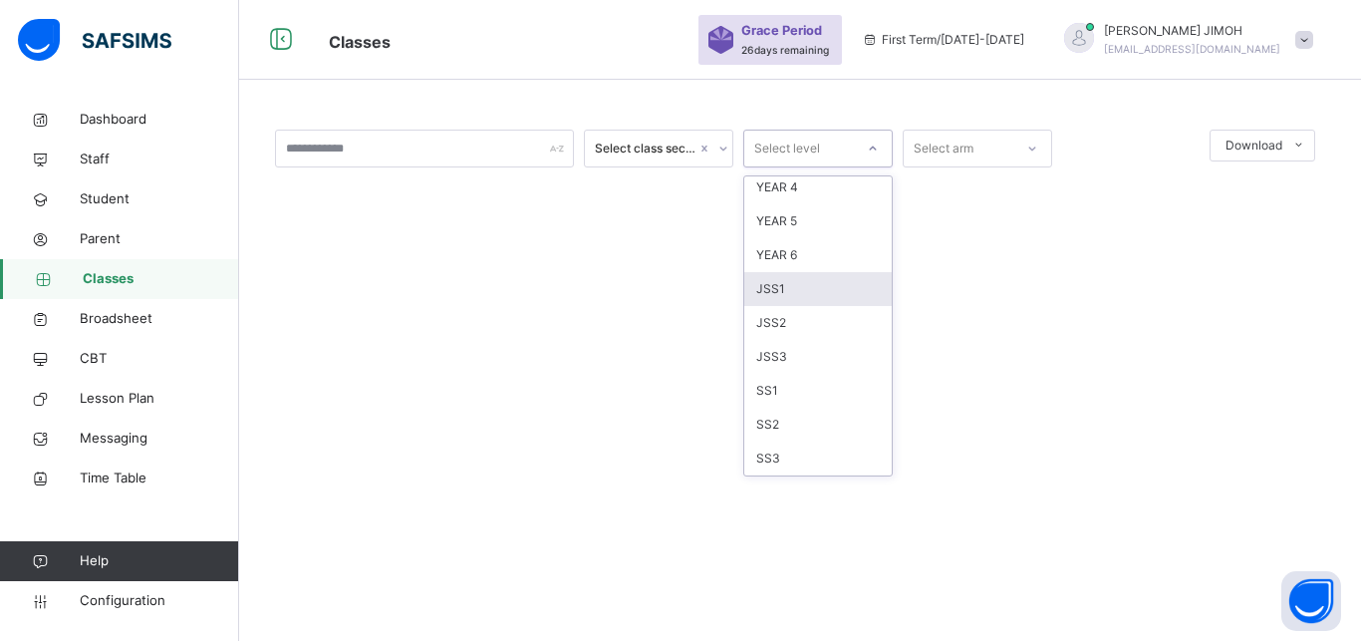
click at [794, 289] on div "JSS1" at bounding box center [817, 289] width 147 height 34
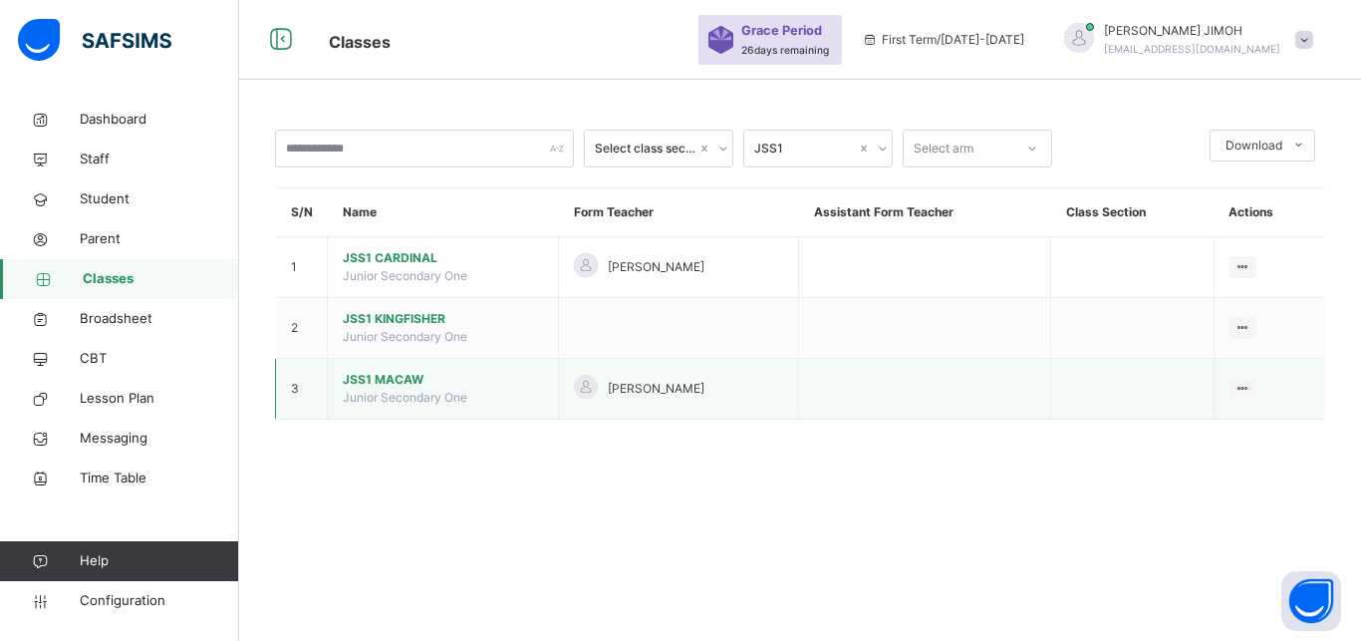
click at [389, 389] on span "JSS1 MACAW" at bounding box center [443, 380] width 200 height 18
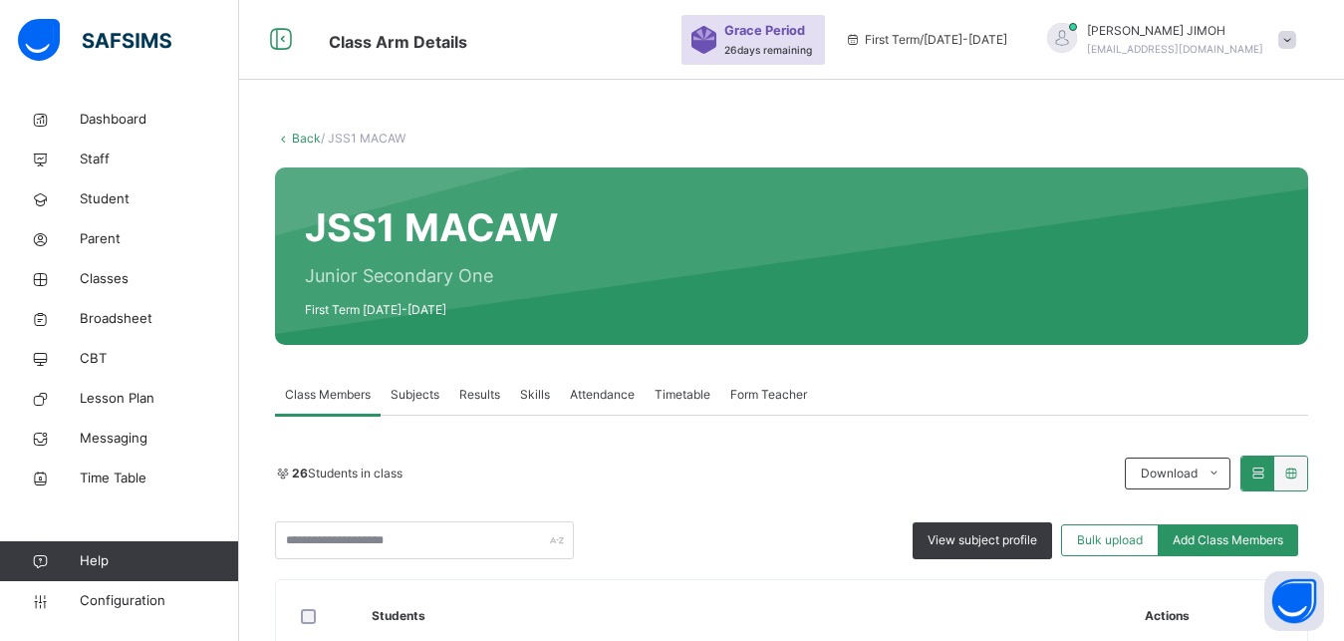
click at [416, 398] on span "Subjects" at bounding box center [415, 395] width 49 height 18
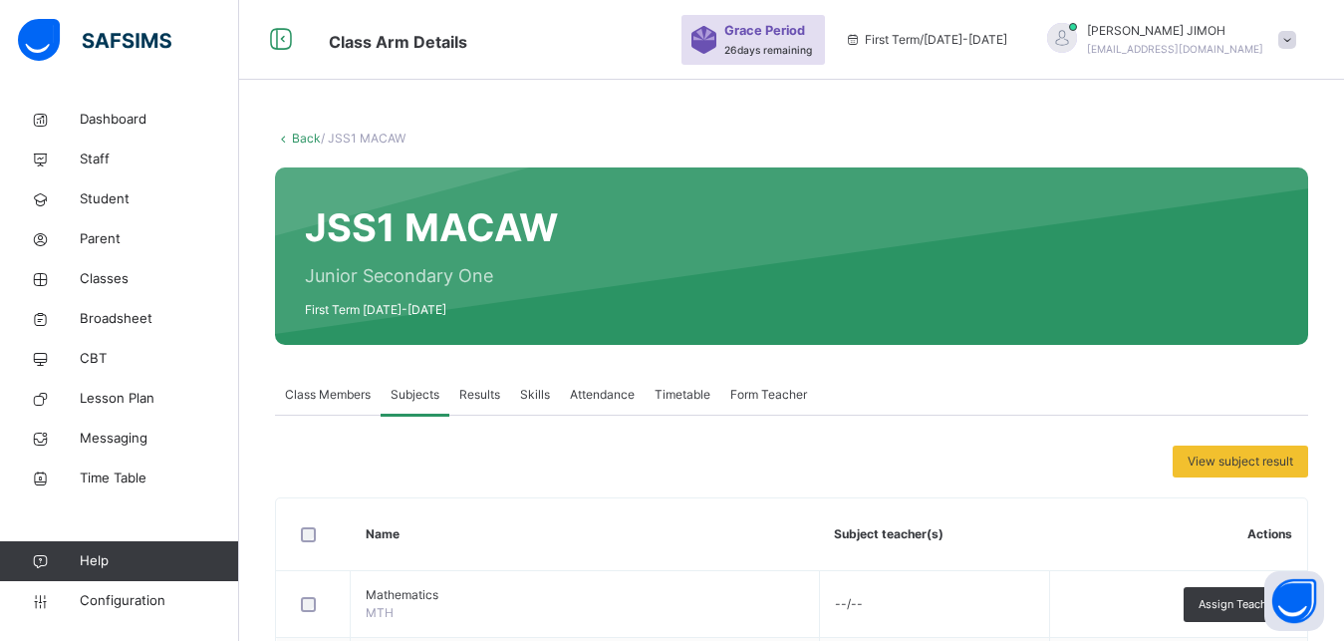
scroll to position [203, 0]
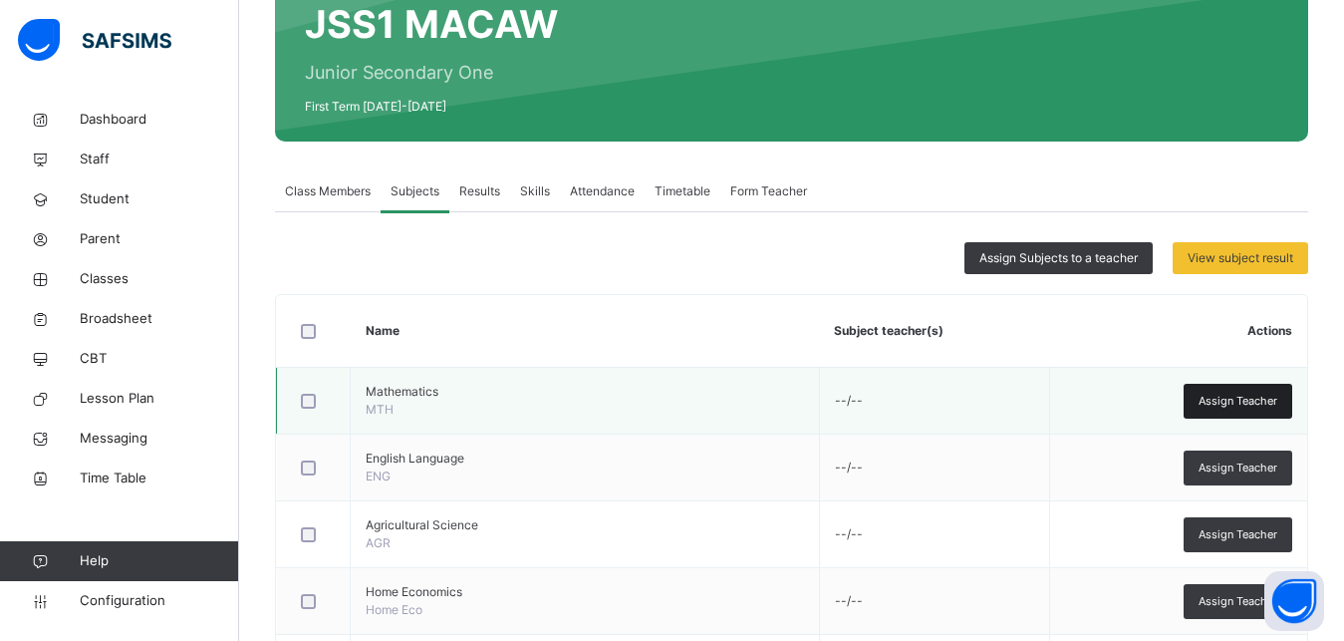
click at [1251, 402] on span "Assign Teacher" at bounding box center [1238, 401] width 79 height 17
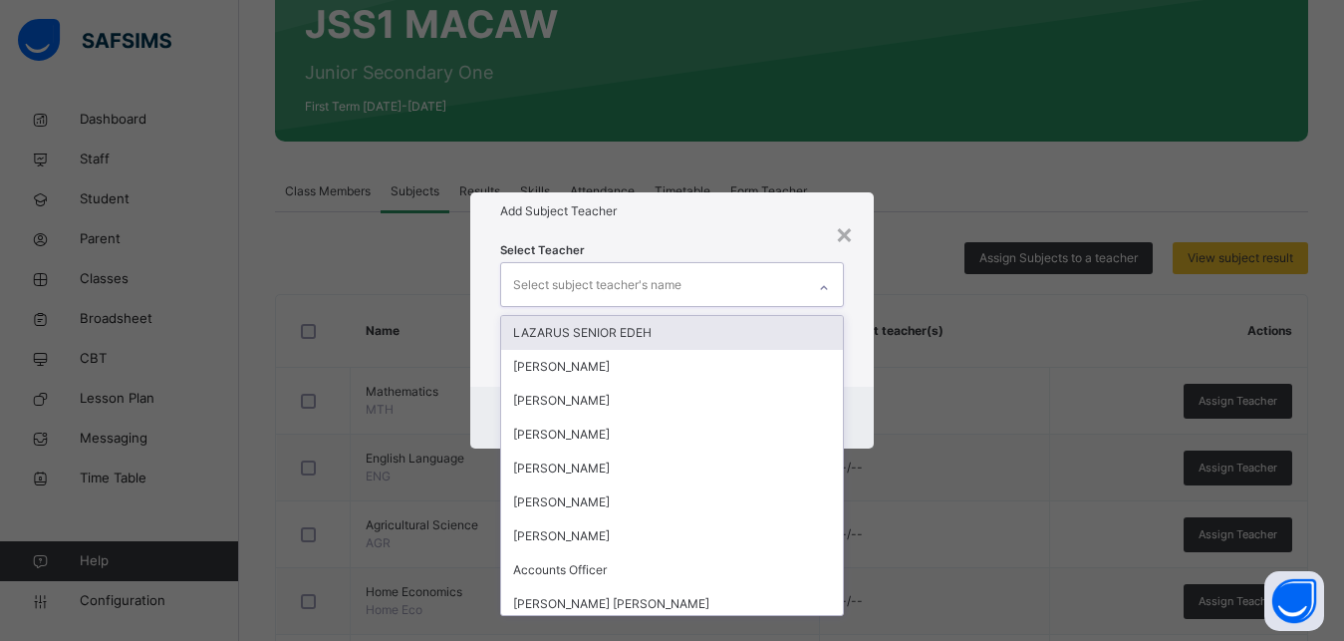
click at [540, 290] on div "Select subject teacher's name" at bounding box center [597, 285] width 168 height 38
type input "***"
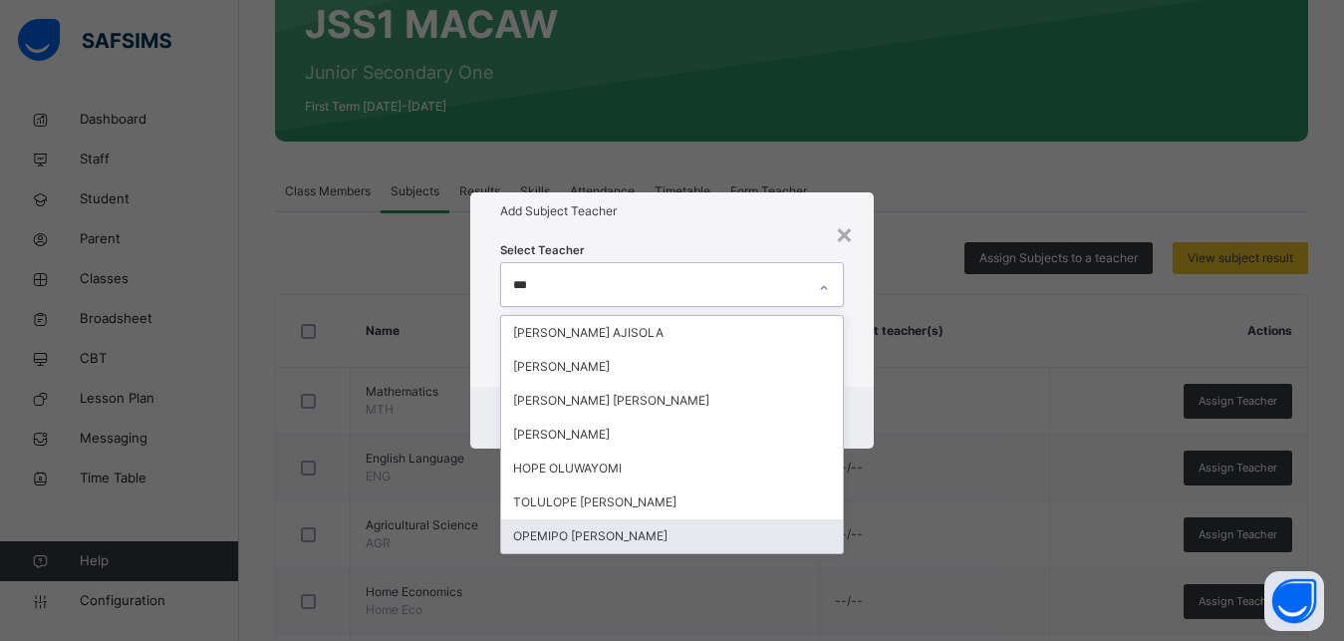
click at [635, 538] on div "OPEMIPO [PERSON_NAME]" at bounding box center [672, 536] width 342 height 34
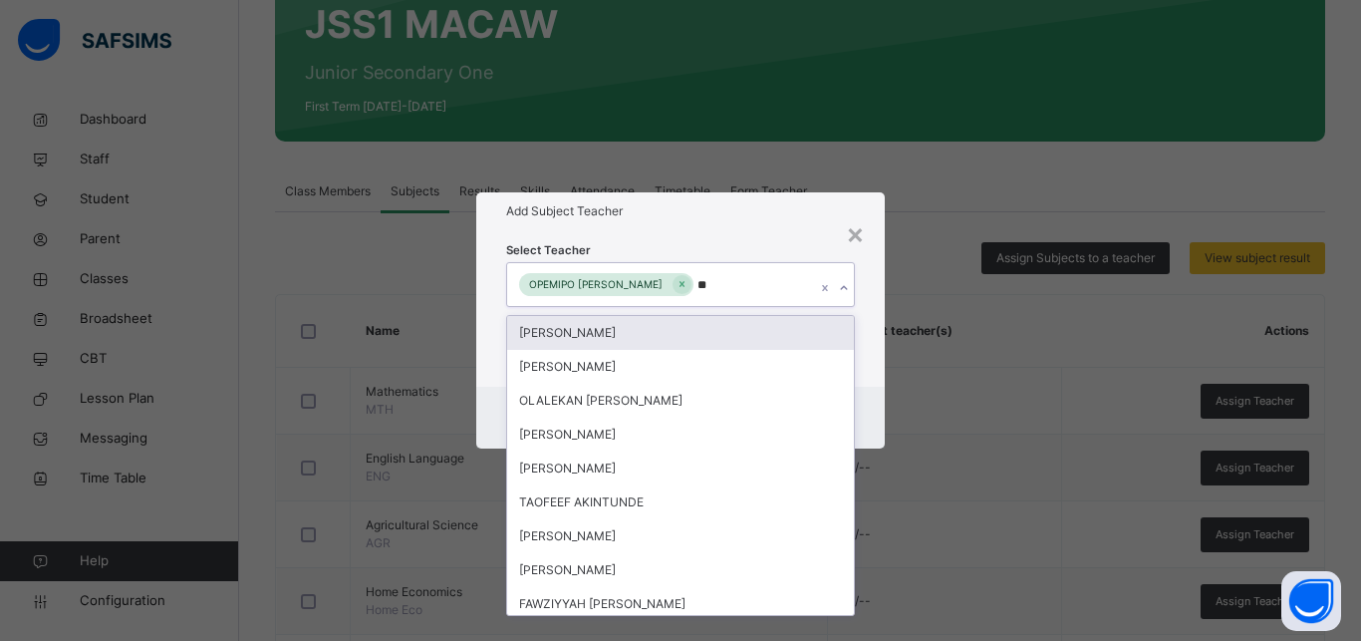
type input "***"
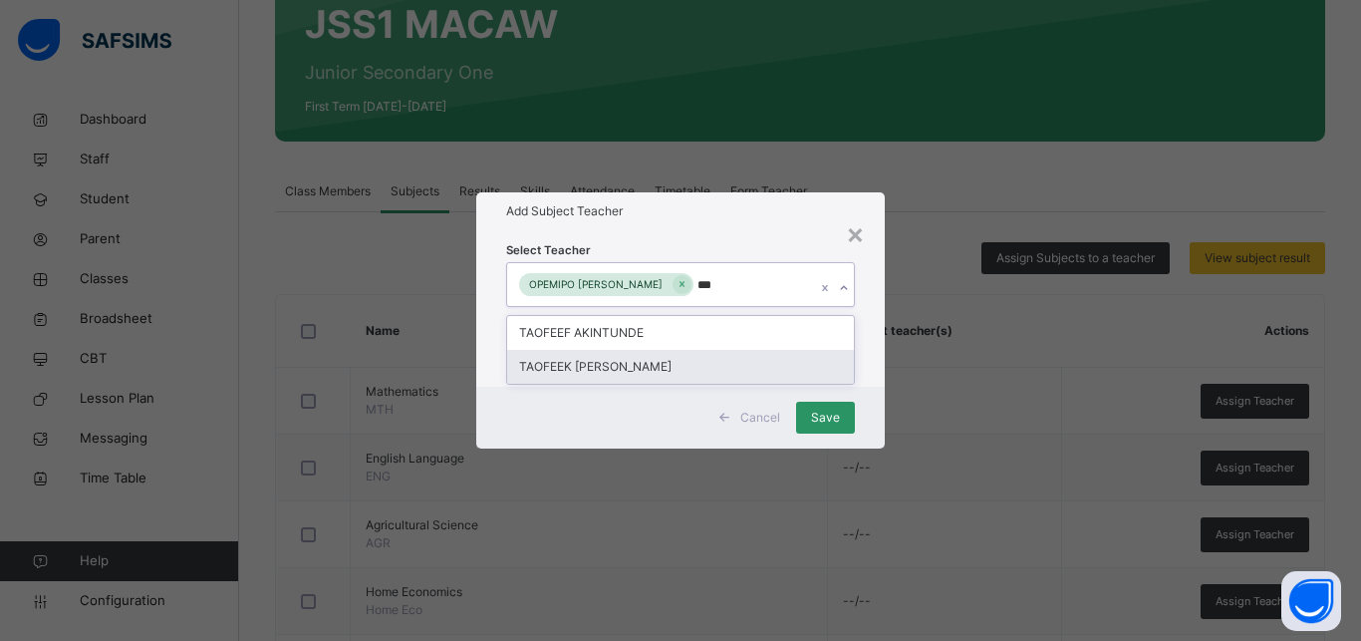
click at [632, 361] on div "TAOFEEK [PERSON_NAME]" at bounding box center [680, 367] width 347 height 34
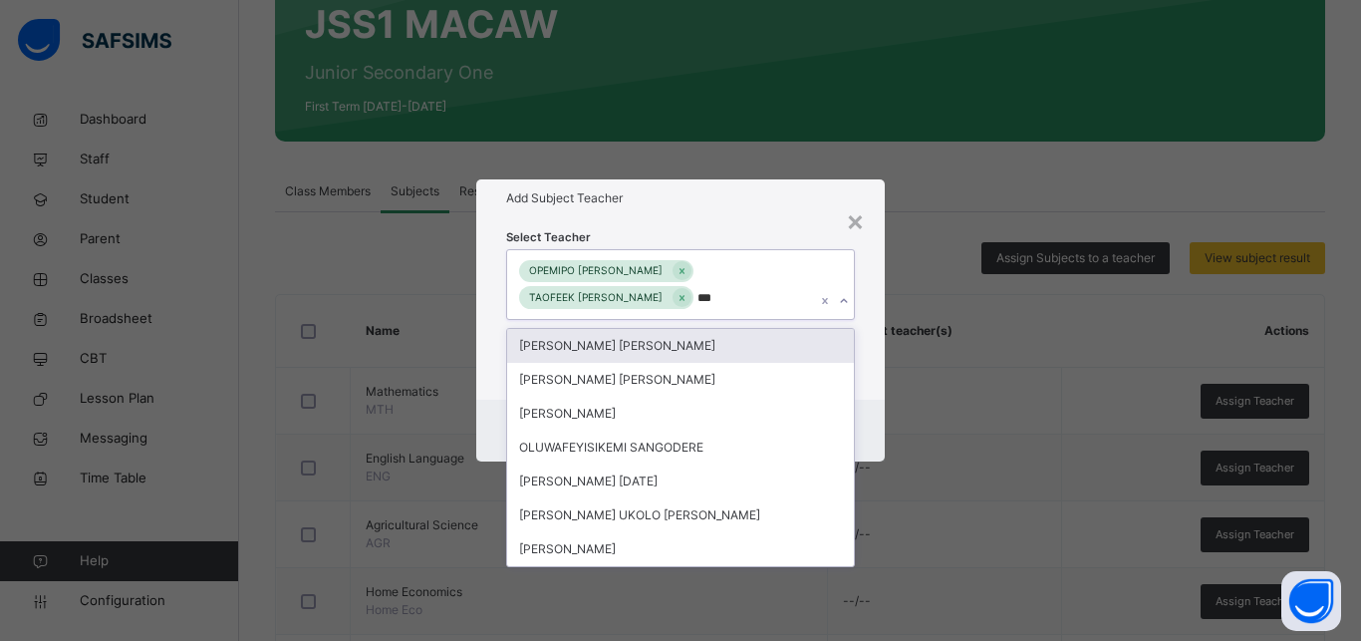
type input "****"
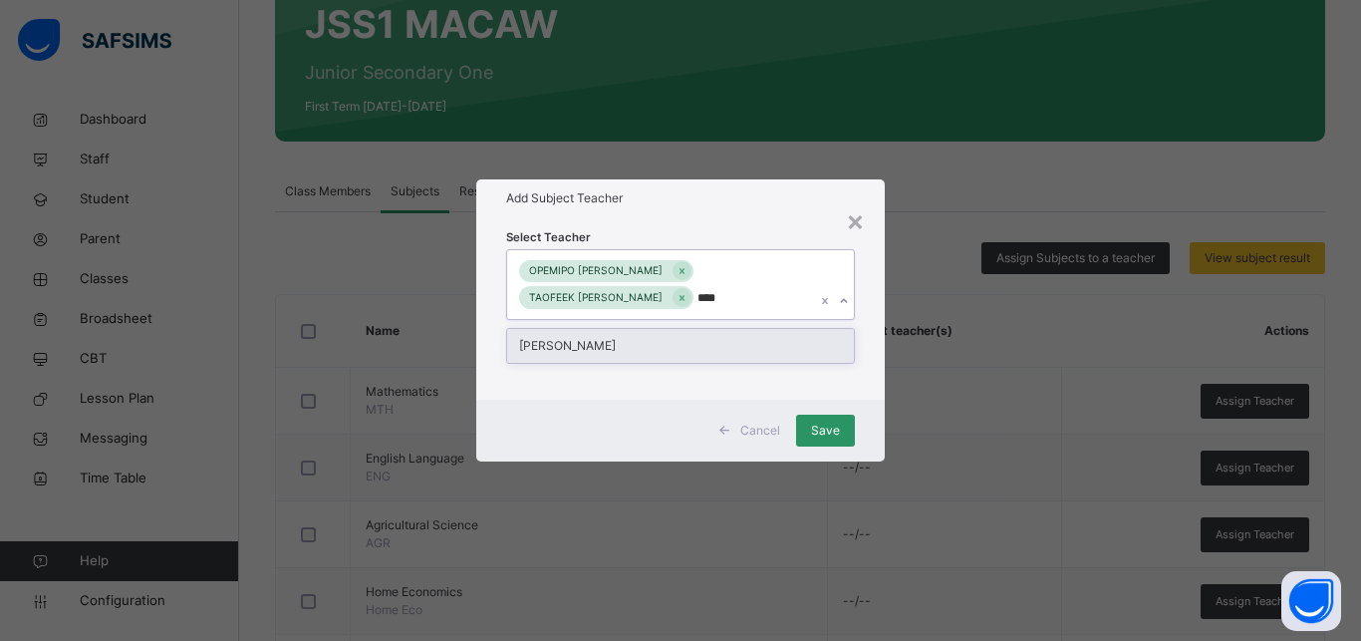
click at [602, 342] on div "[PERSON_NAME]" at bounding box center [680, 346] width 347 height 34
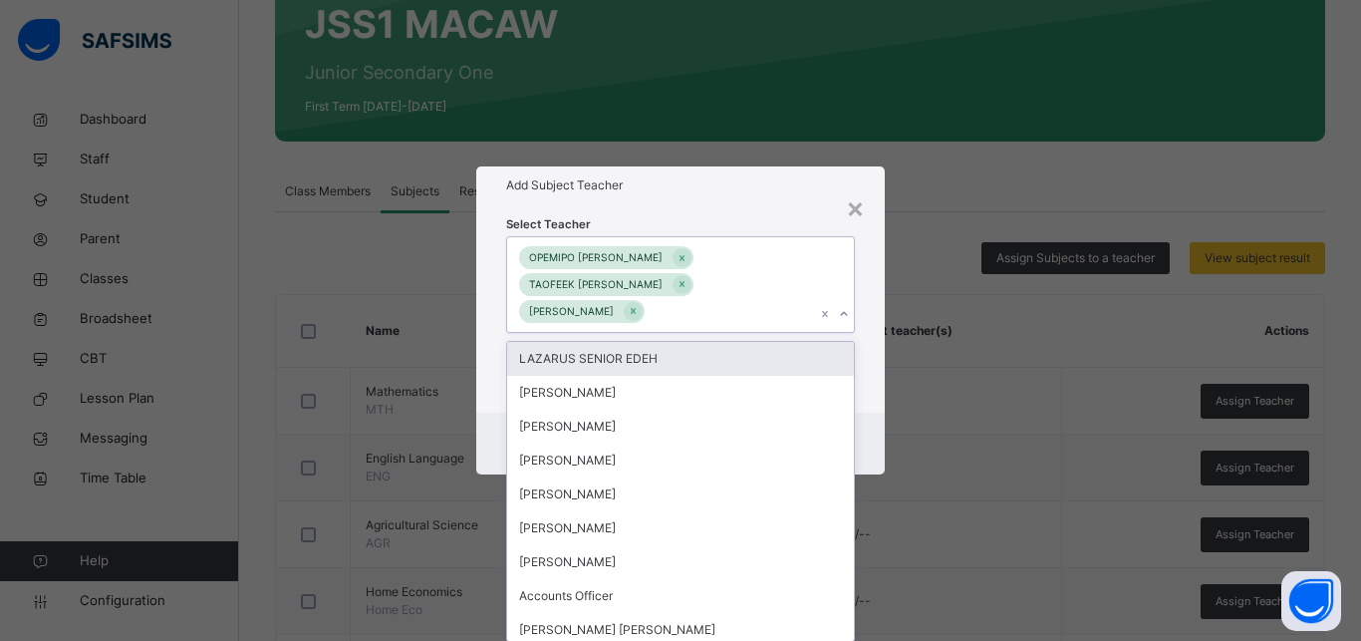
click at [858, 371] on div "Select Teacher option IKECHUKWU JOSEPH, selected. option LAZARUS SENIOR EDEH fo…" at bounding box center [680, 308] width 408 height 209
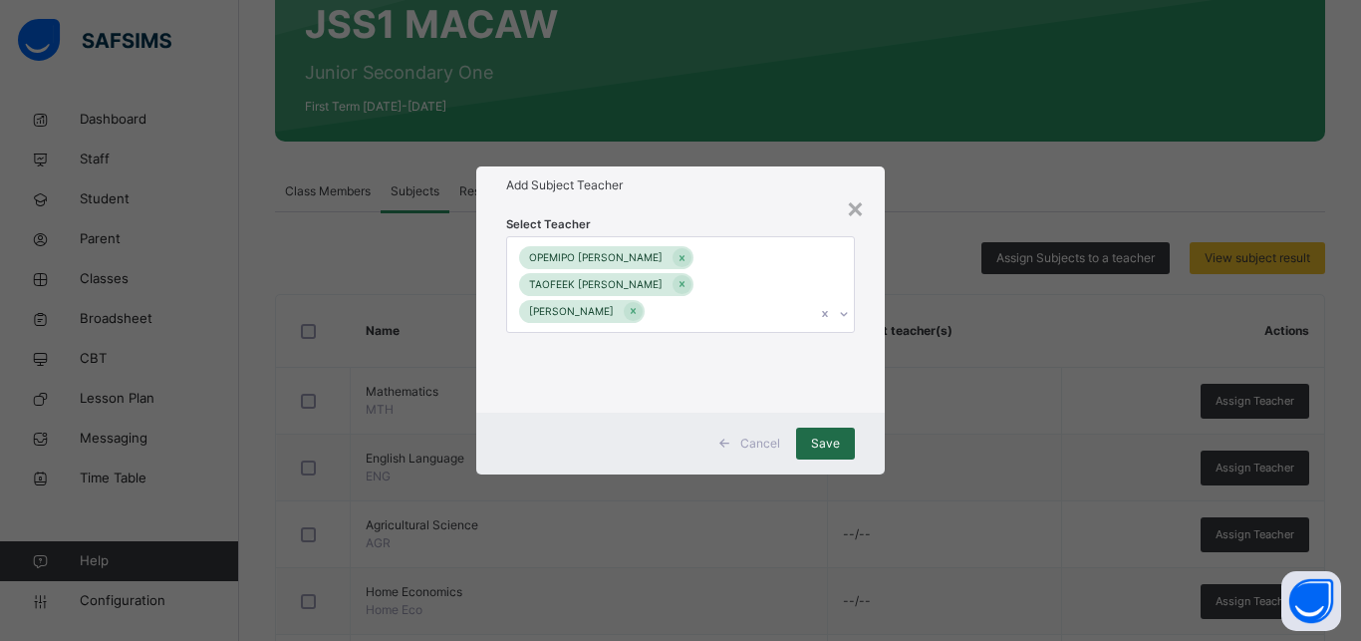
click at [819, 446] on span "Save" at bounding box center [825, 443] width 29 height 18
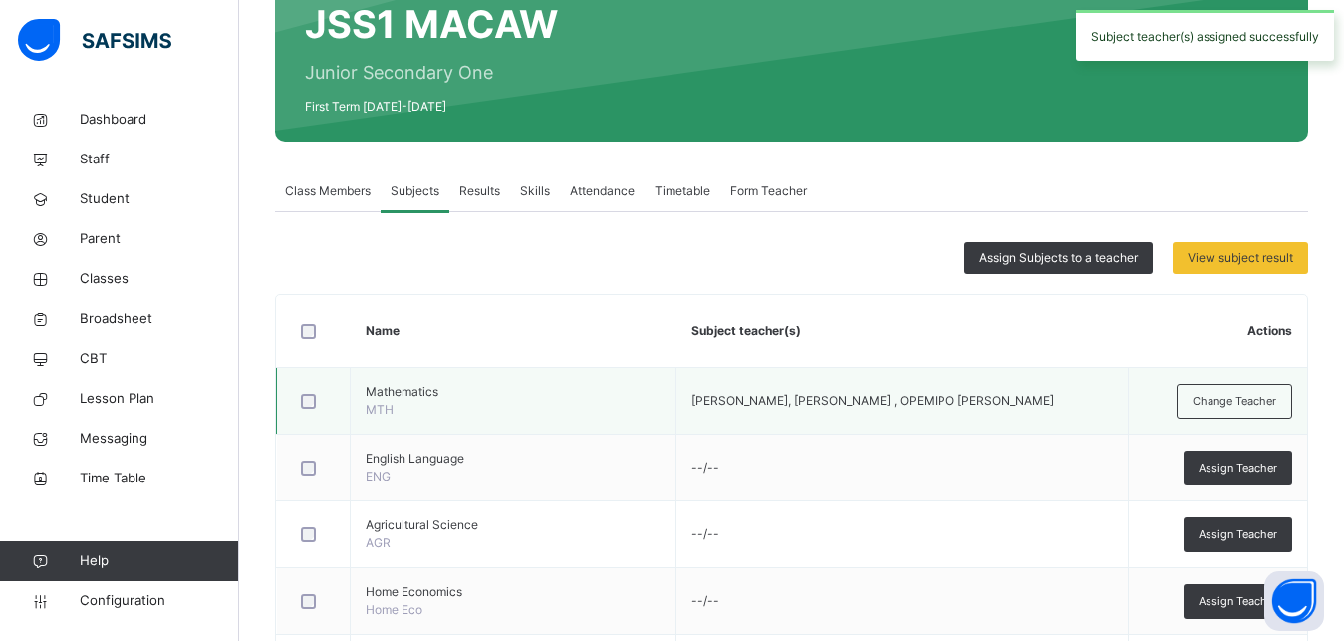
scroll to position [305, 0]
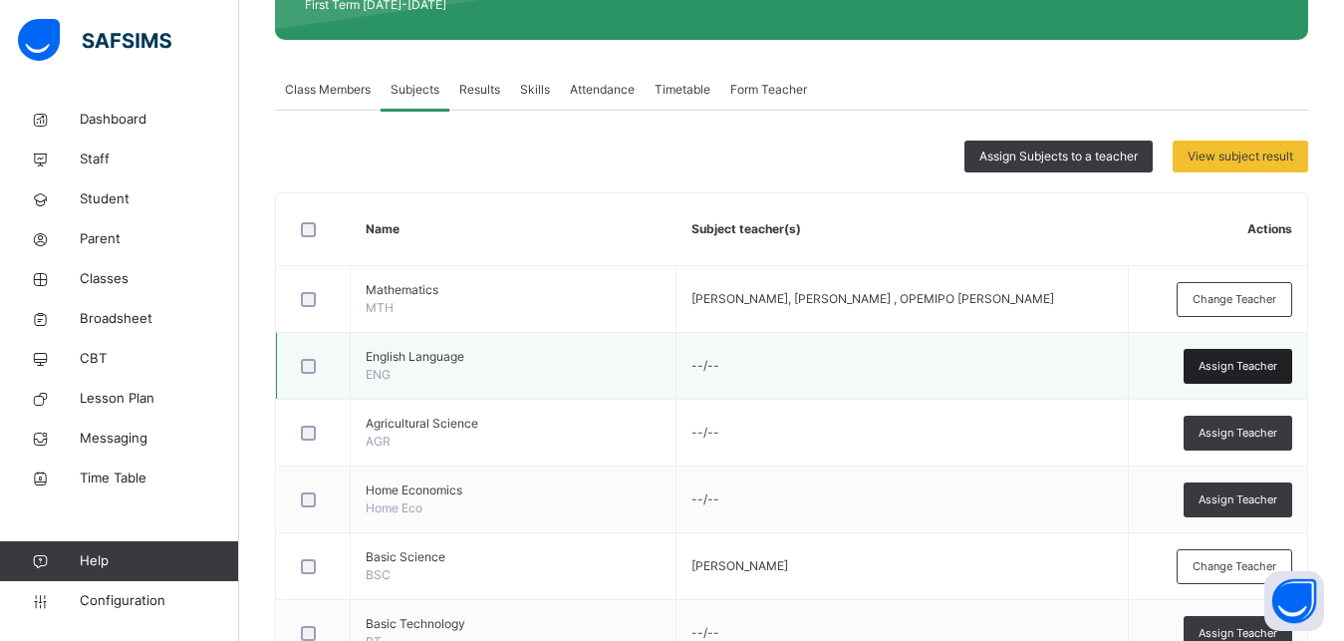
click at [1245, 369] on span "Assign Teacher" at bounding box center [1238, 366] width 79 height 17
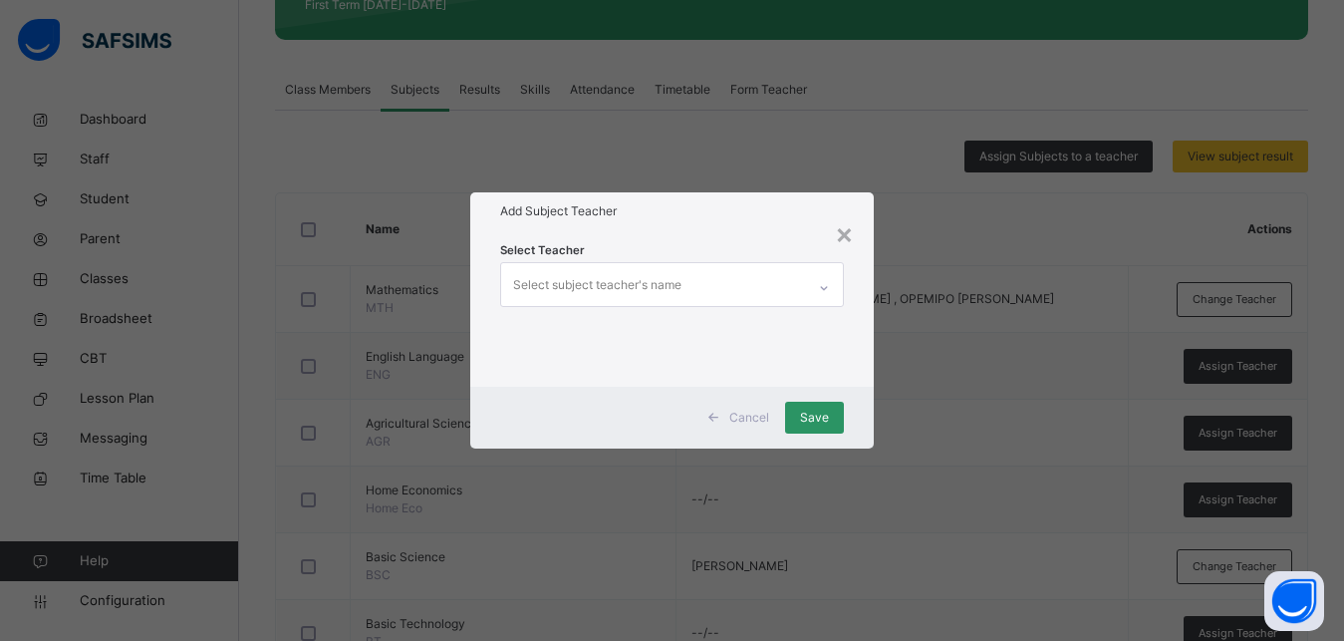
click at [608, 281] on div "Select subject teacher's name" at bounding box center [597, 285] width 168 height 38
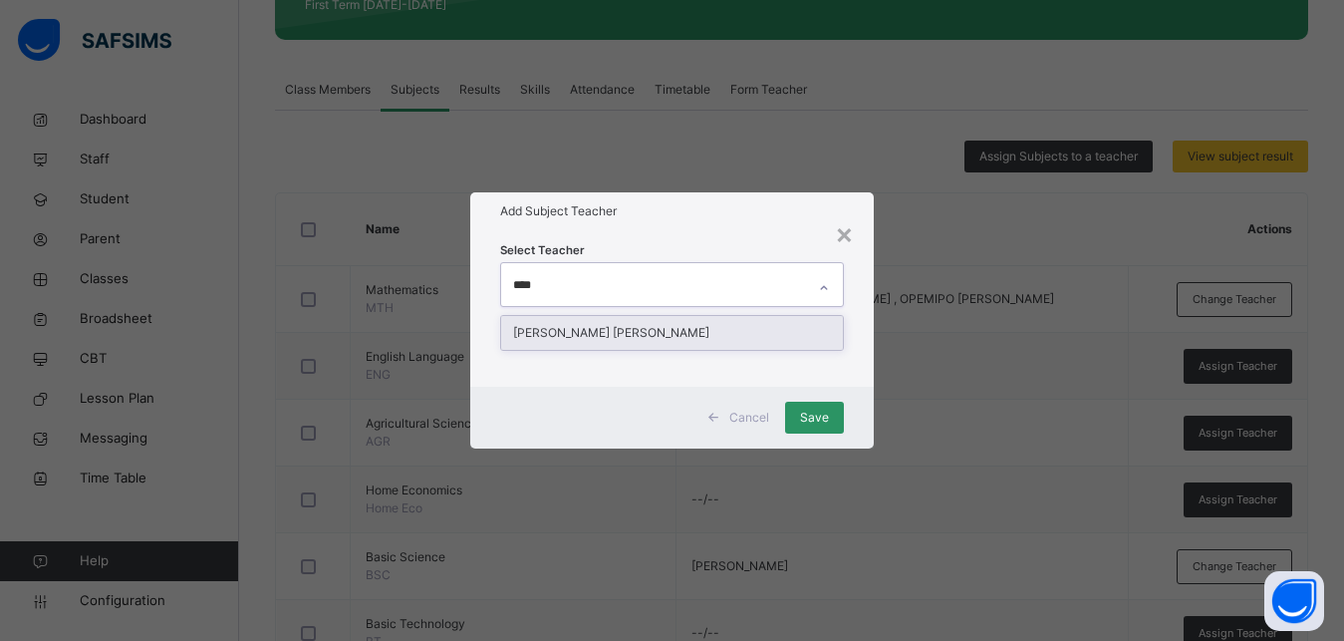
type input "*****"
click at [583, 337] on div "[PERSON_NAME] [PERSON_NAME]" at bounding box center [672, 333] width 342 height 34
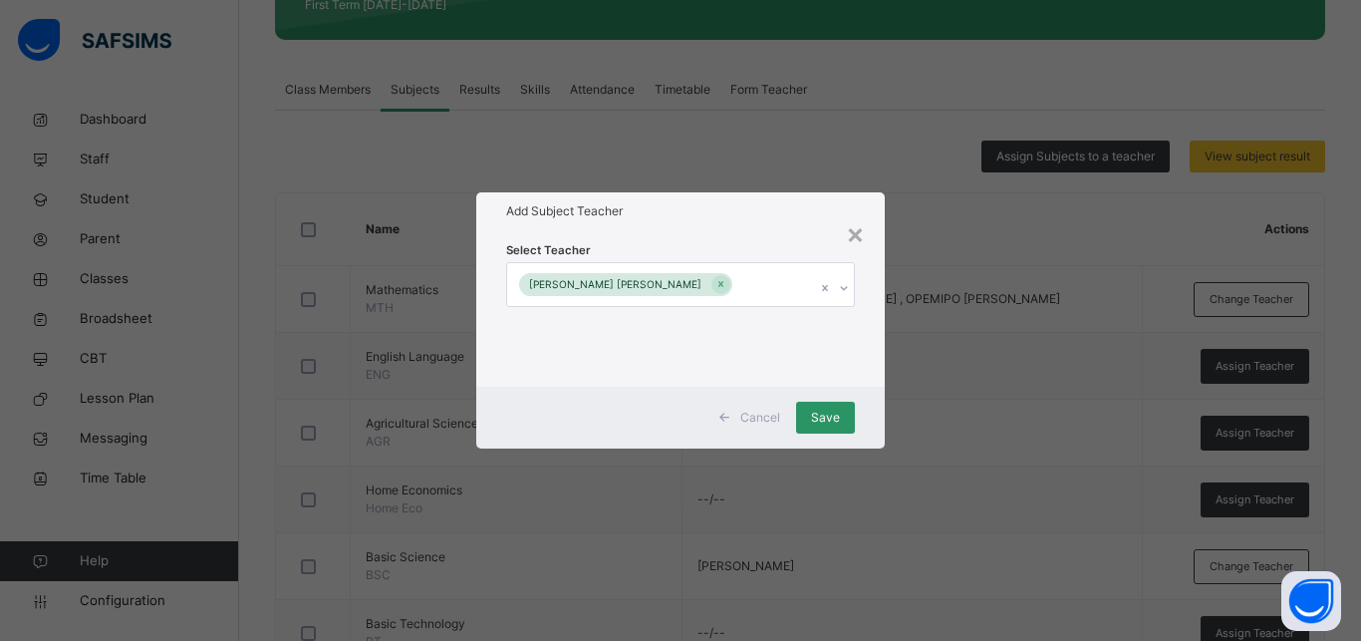
click at [868, 388] on div "Cancel Save" at bounding box center [680, 418] width 408 height 62
click at [820, 417] on span "Save" at bounding box center [825, 417] width 29 height 18
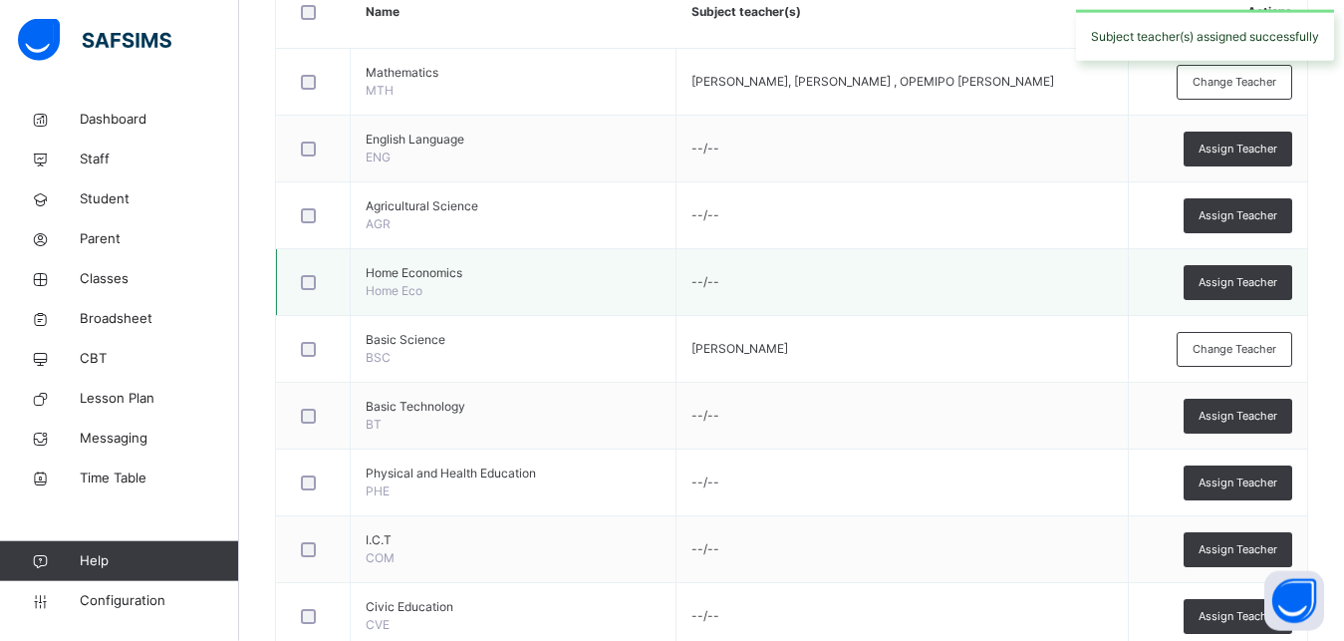
scroll to position [610, 0]
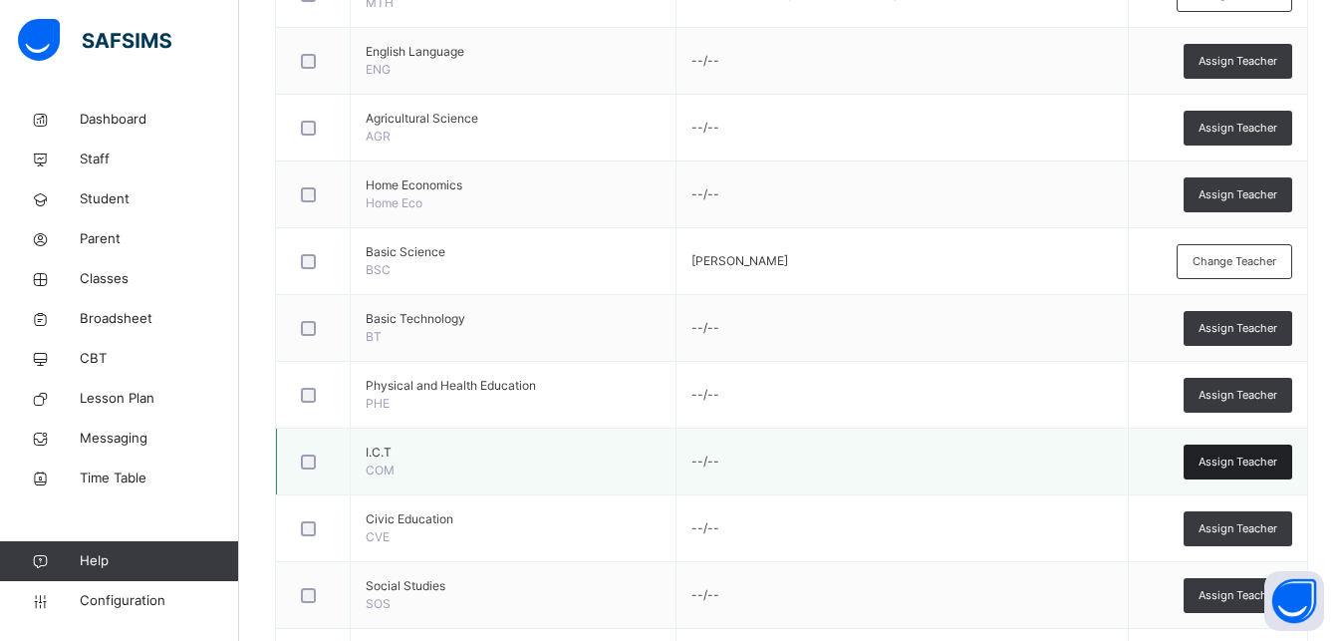
click at [1245, 462] on span "Assign Teacher" at bounding box center [1238, 461] width 79 height 17
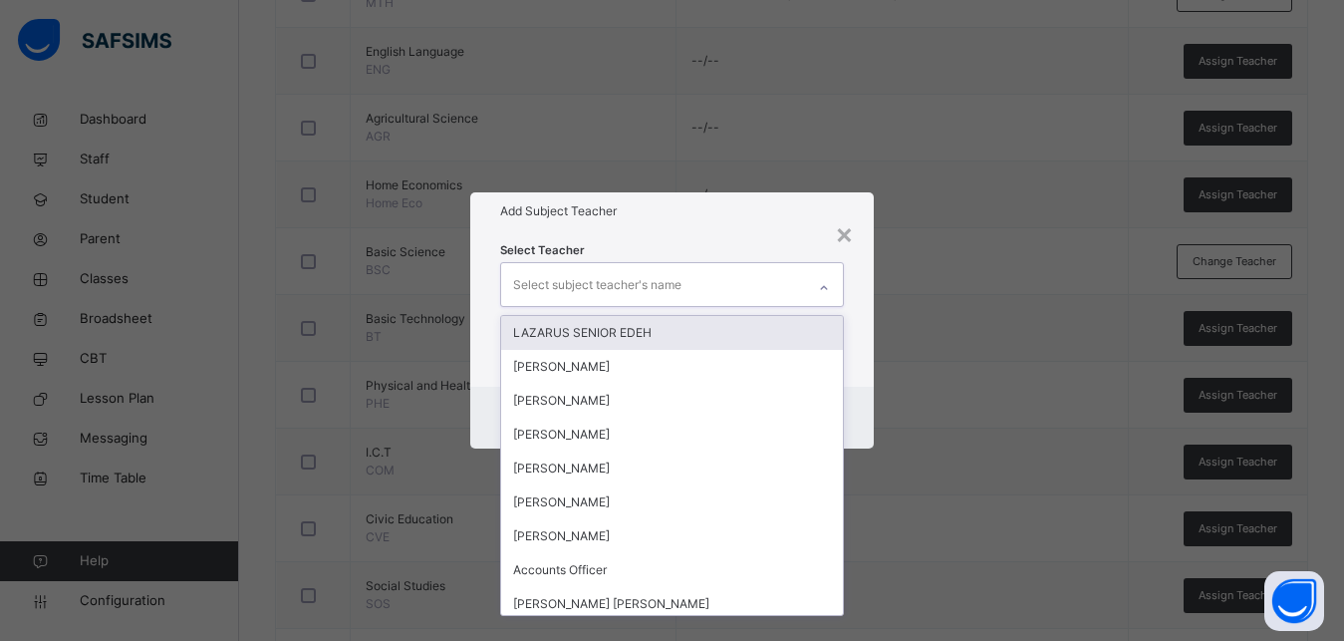
click at [578, 283] on div "Select subject teacher's name" at bounding box center [597, 285] width 168 height 38
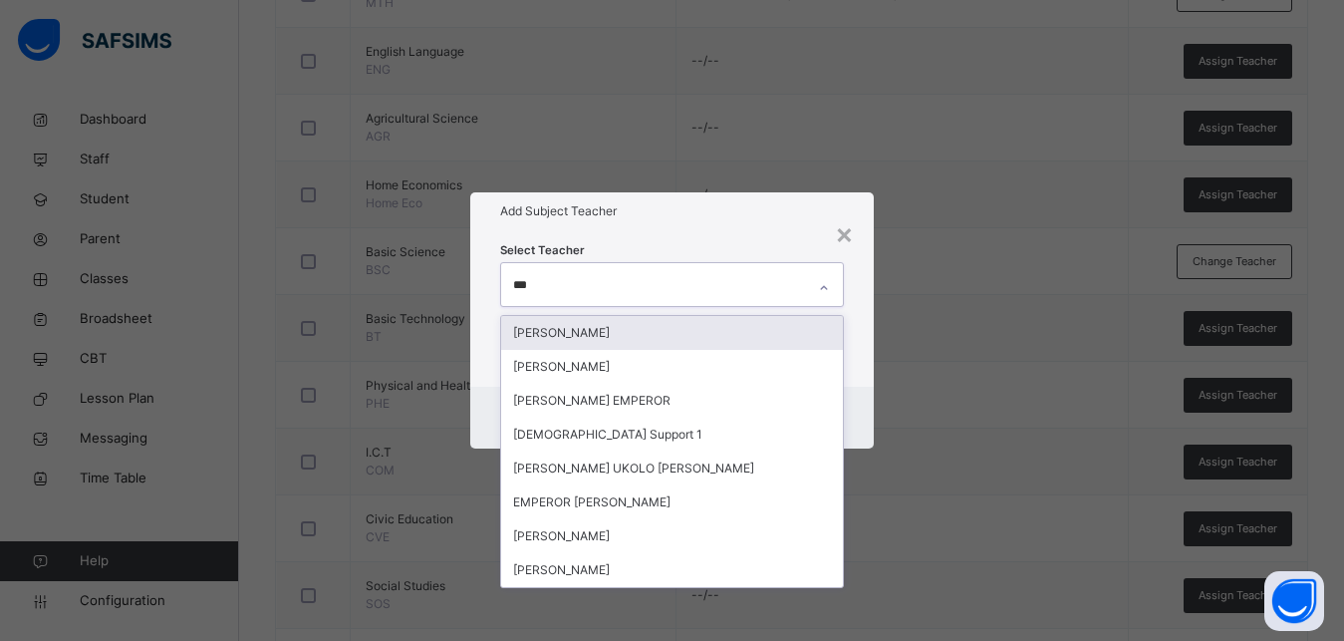
type input "****"
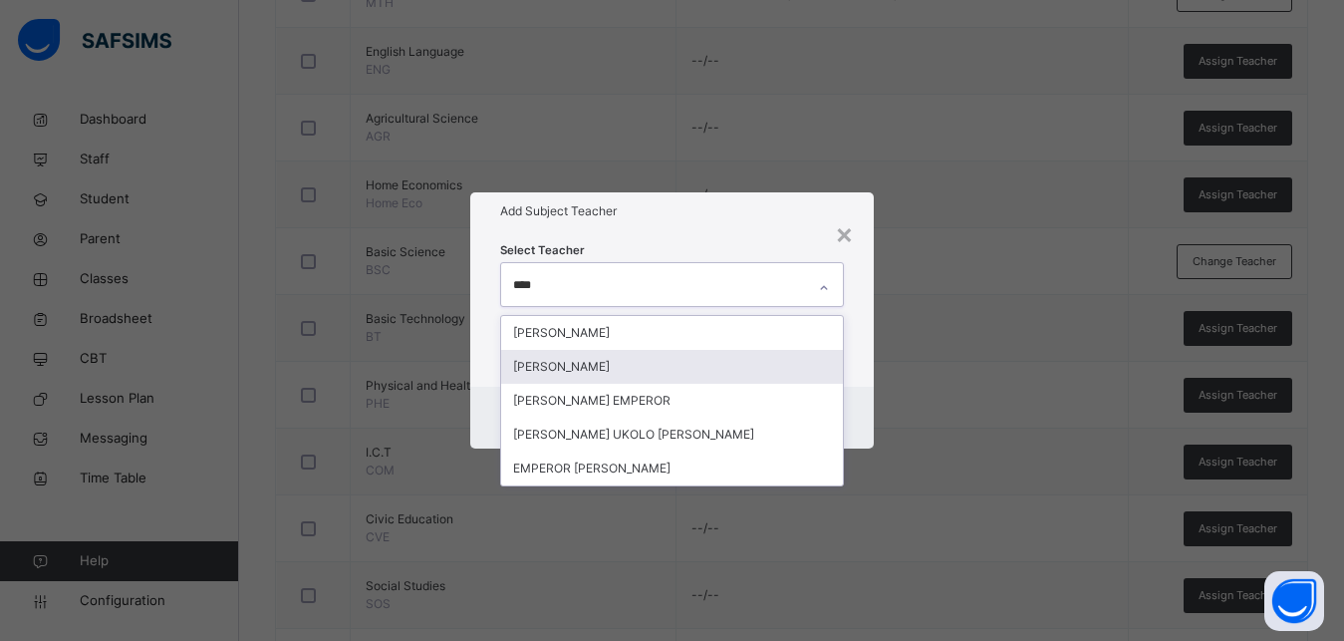
click at [556, 362] on div "[PERSON_NAME]" at bounding box center [672, 367] width 342 height 34
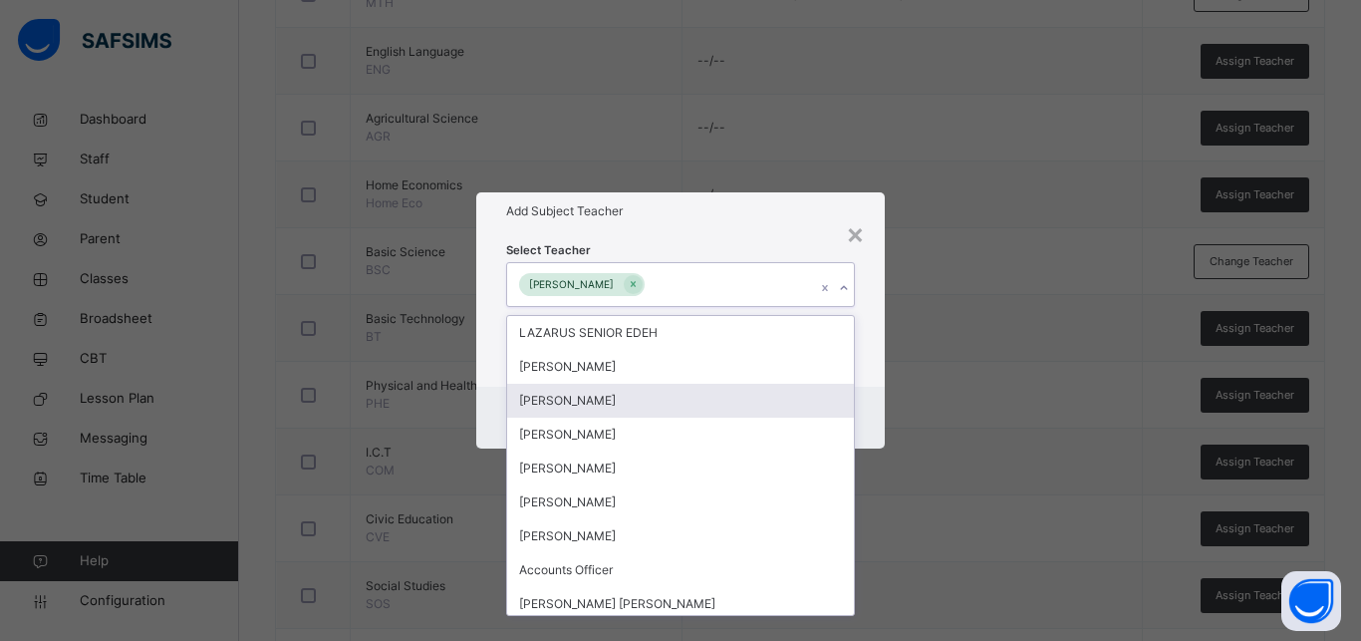
click at [870, 398] on div "Cancel Save" at bounding box center [680, 418] width 408 height 62
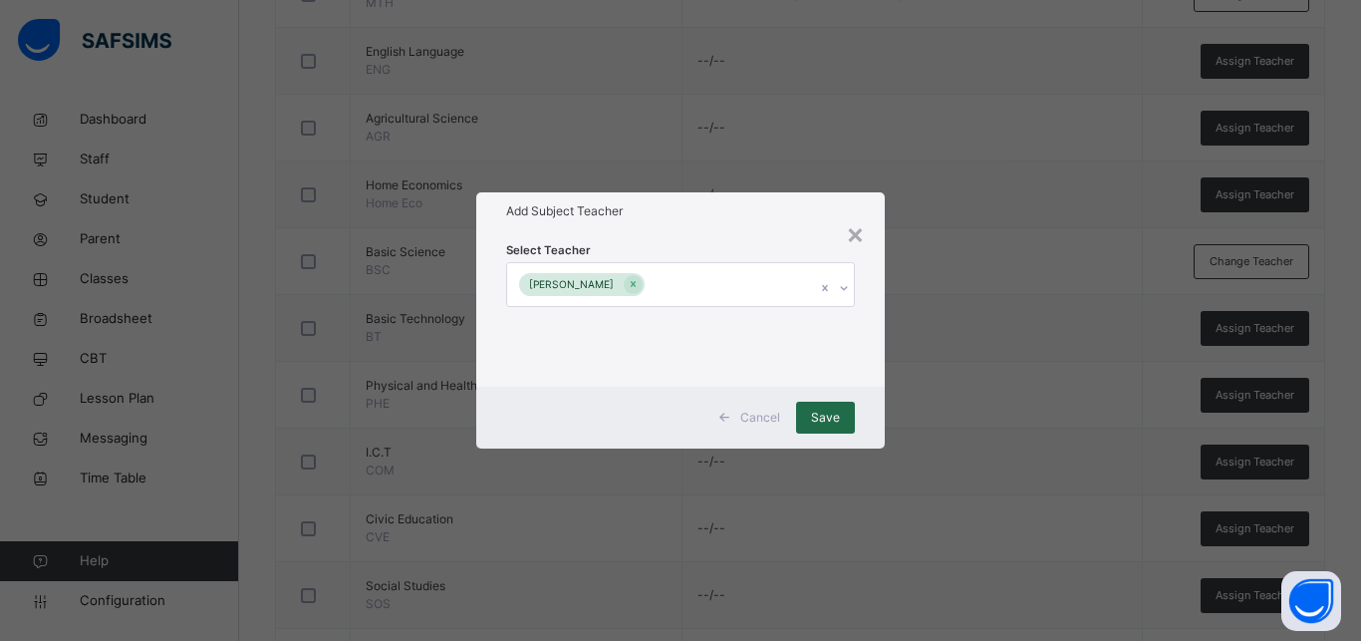
click at [831, 413] on span "Save" at bounding box center [825, 417] width 29 height 18
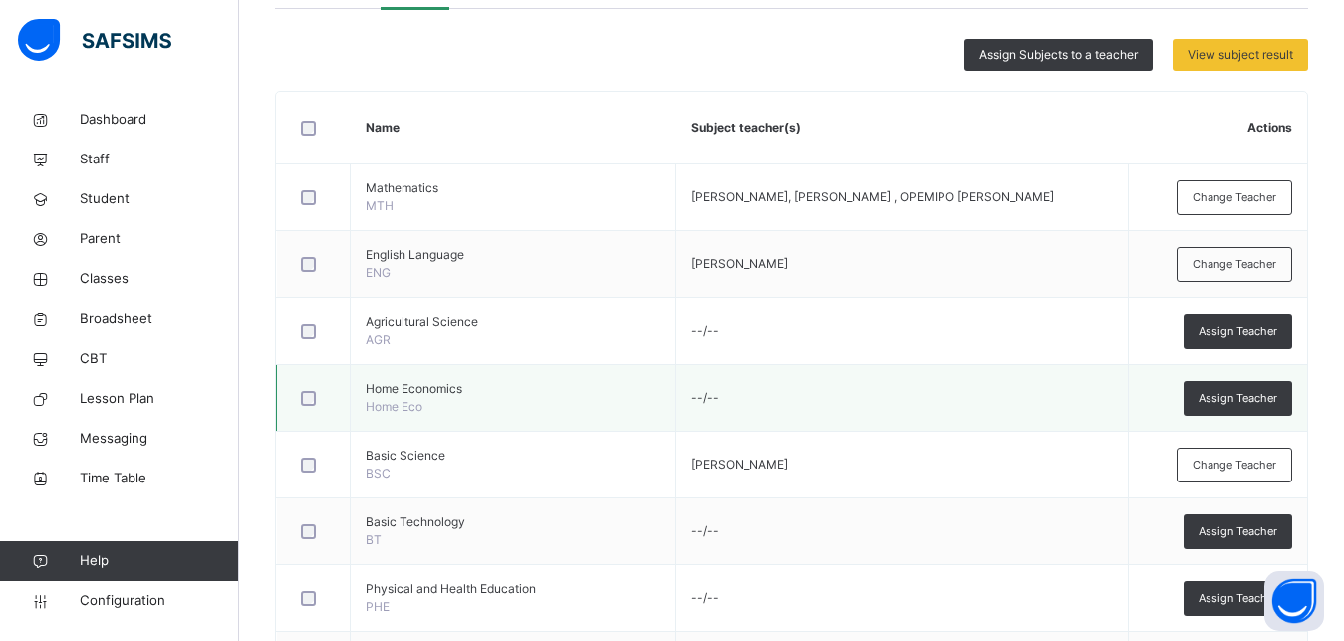
scroll to position [508, 0]
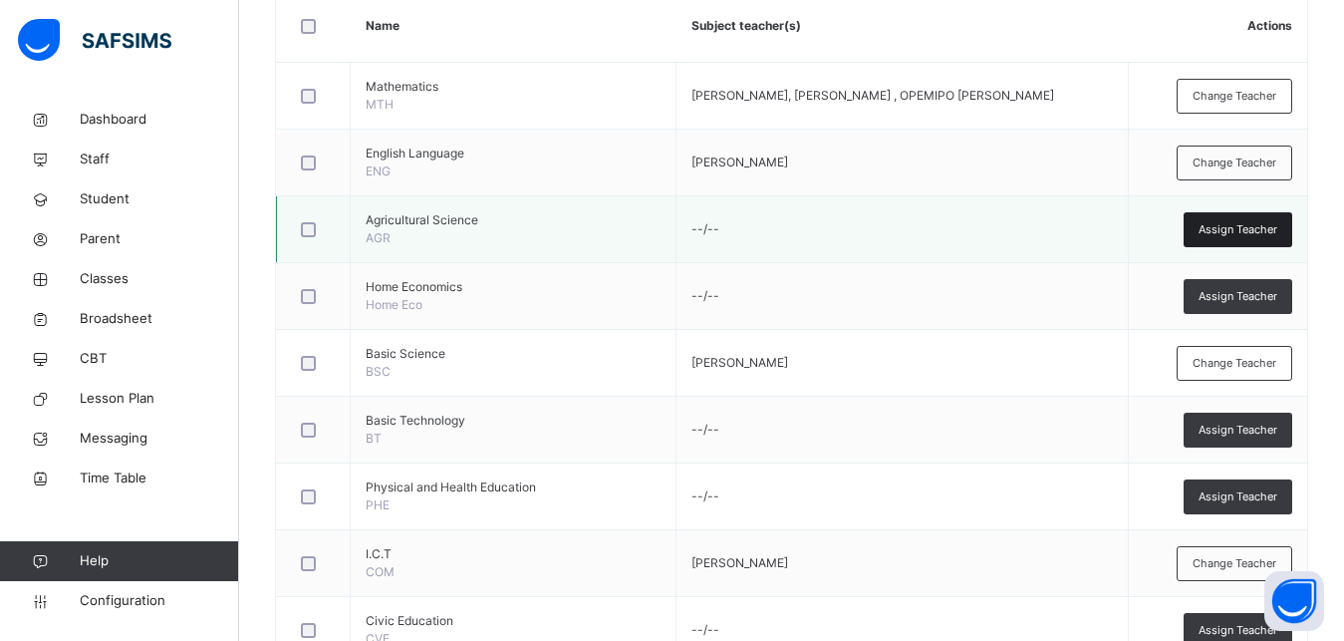
click at [1264, 230] on span "Assign Teacher" at bounding box center [1238, 229] width 79 height 17
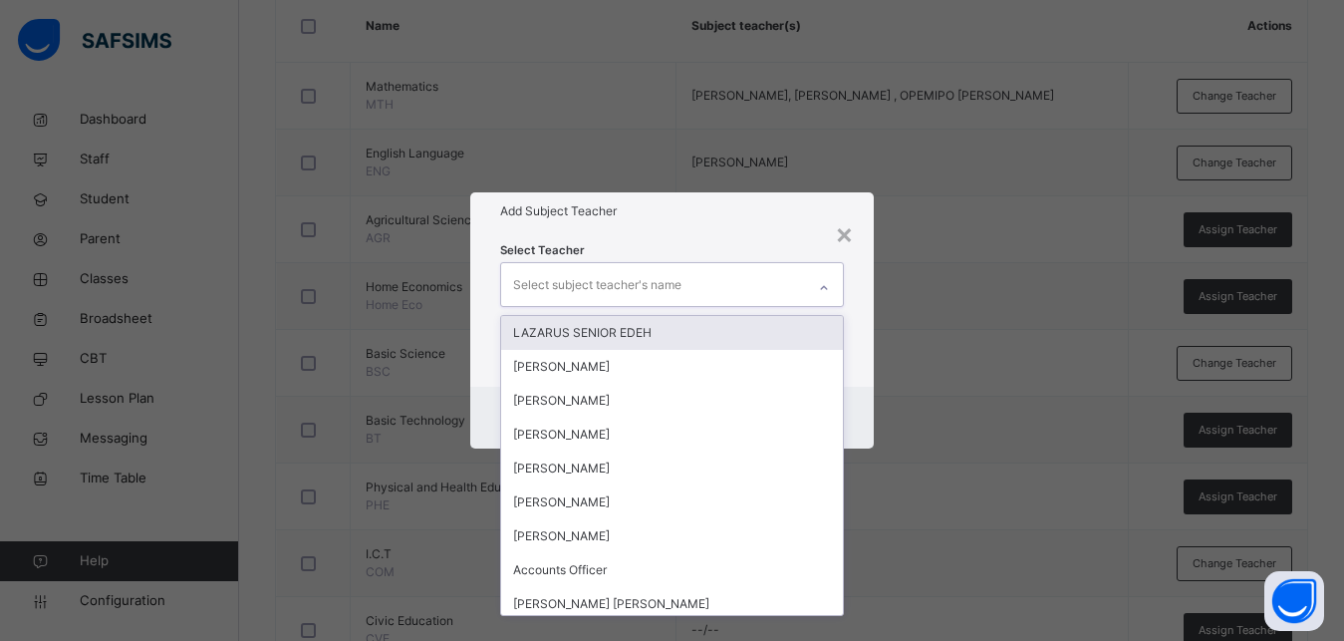
click at [528, 273] on div "Select subject teacher's name" at bounding box center [597, 285] width 168 height 38
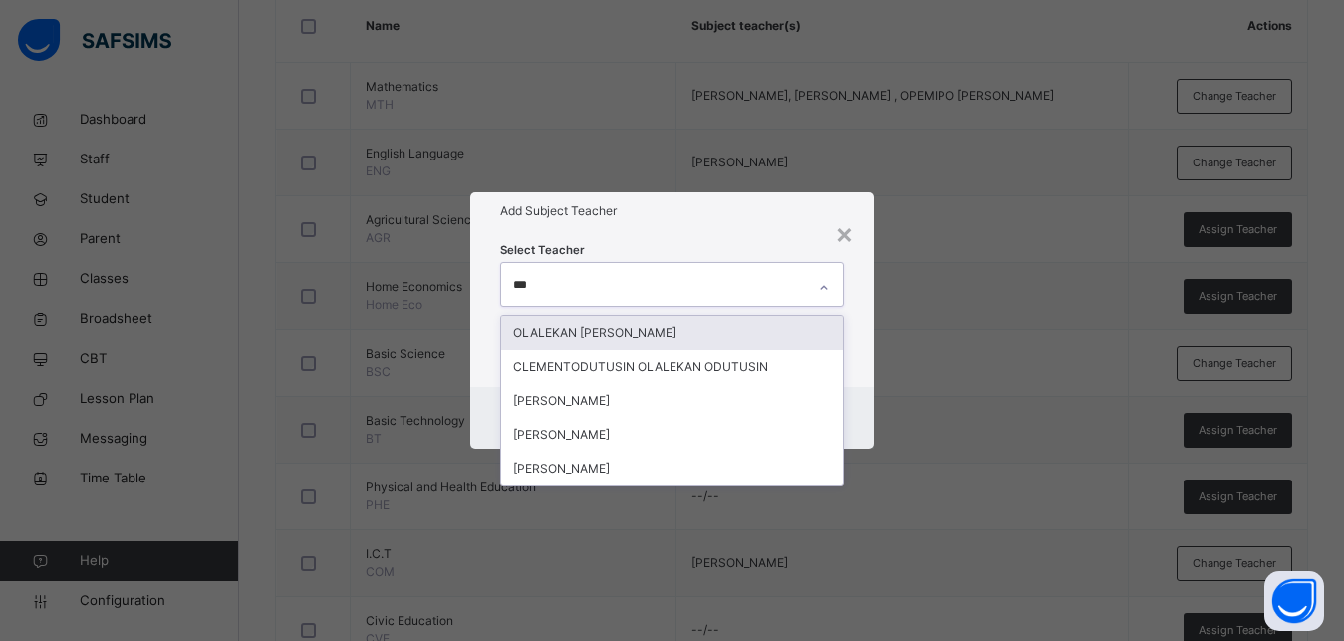
type input "****"
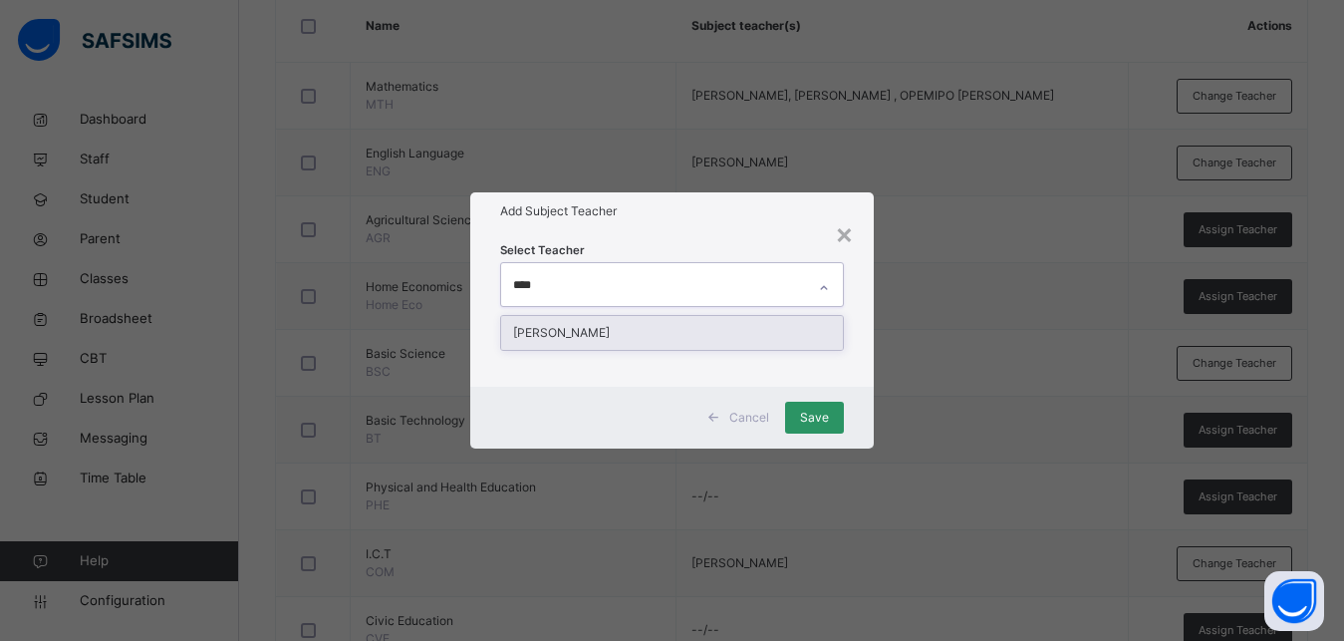
click at [675, 328] on div "[PERSON_NAME]" at bounding box center [672, 333] width 342 height 34
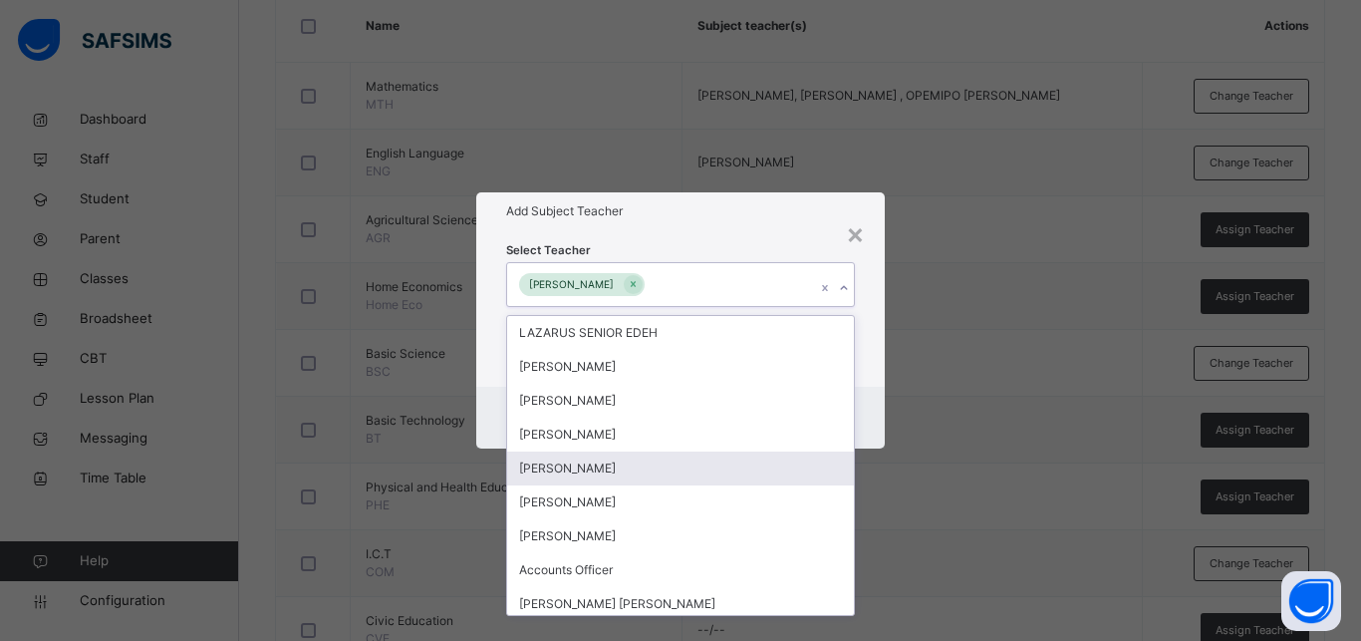
click at [880, 403] on div "Cancel Save" at bounding box center [680, 418] width 408 height 62
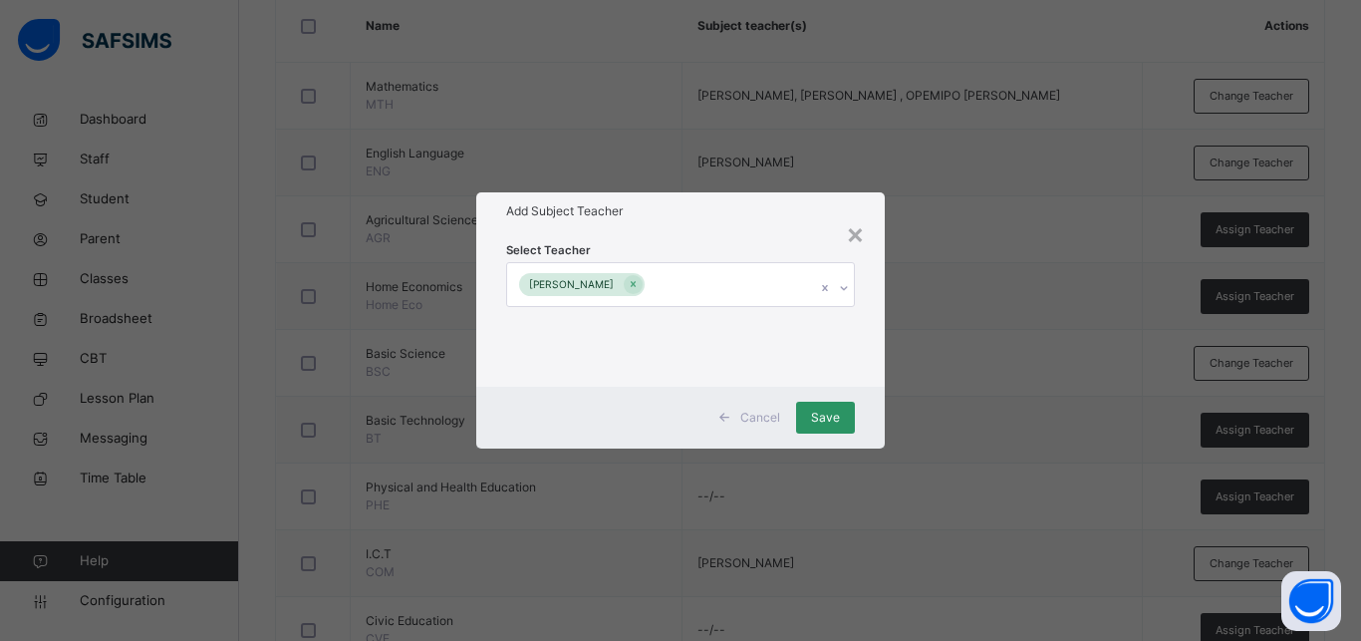
click at [823, 392] on div "Cancel Save" at bounding box center [680, 418] width 408 height 62
click at [823, 409] on span "Save" at bounding box center [825, 417] width 29 height 18
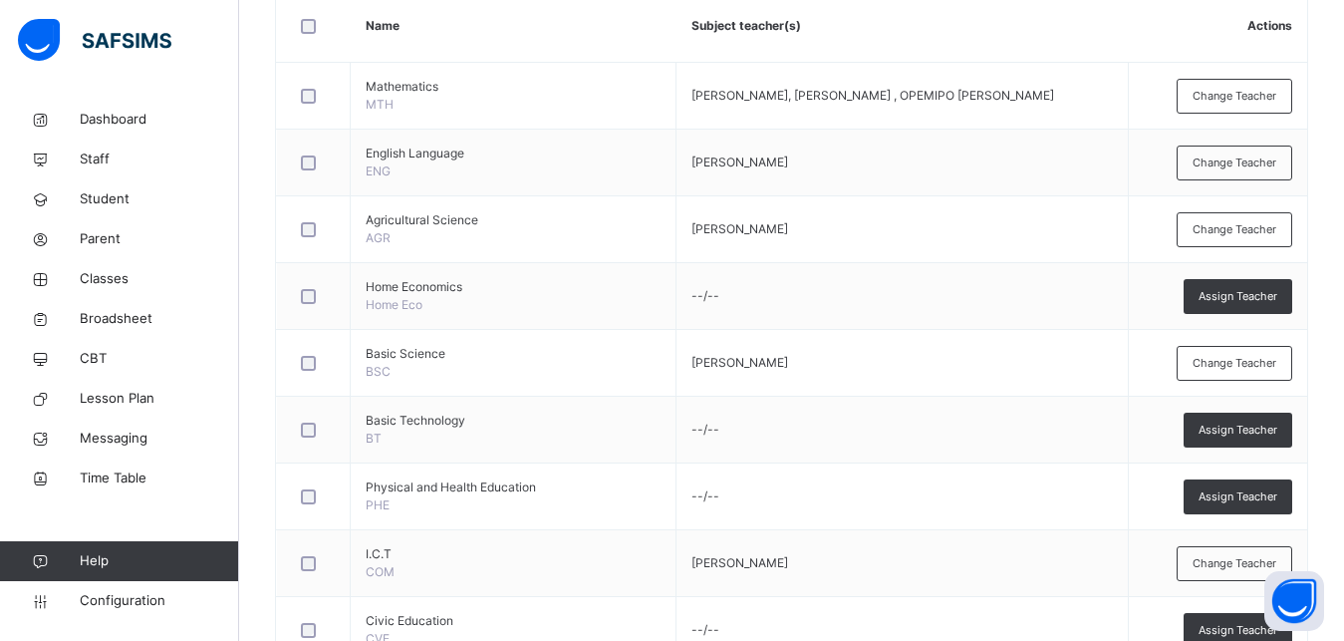
click at [1254, 295] on span "Assign Teacher" at bounding box center [1238, 296] width 79 height 17
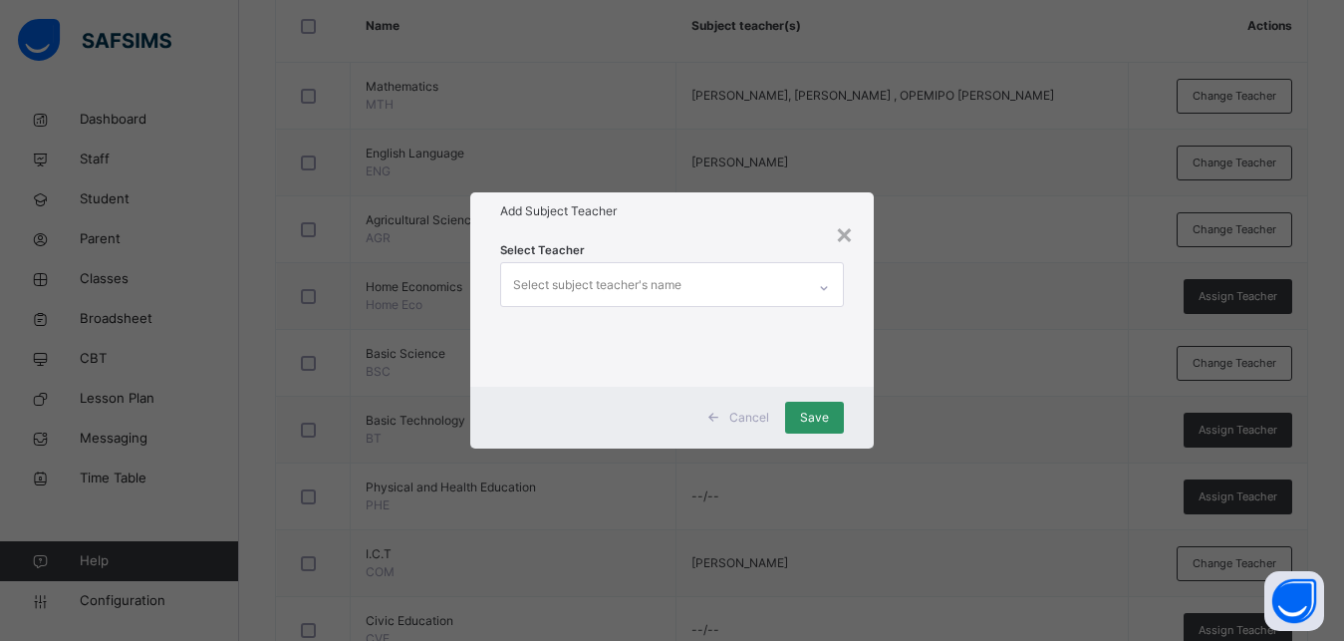
click at [638, 276] on div "Select subject teacher's name" at bounding box center [597, 285] width 168 height 38
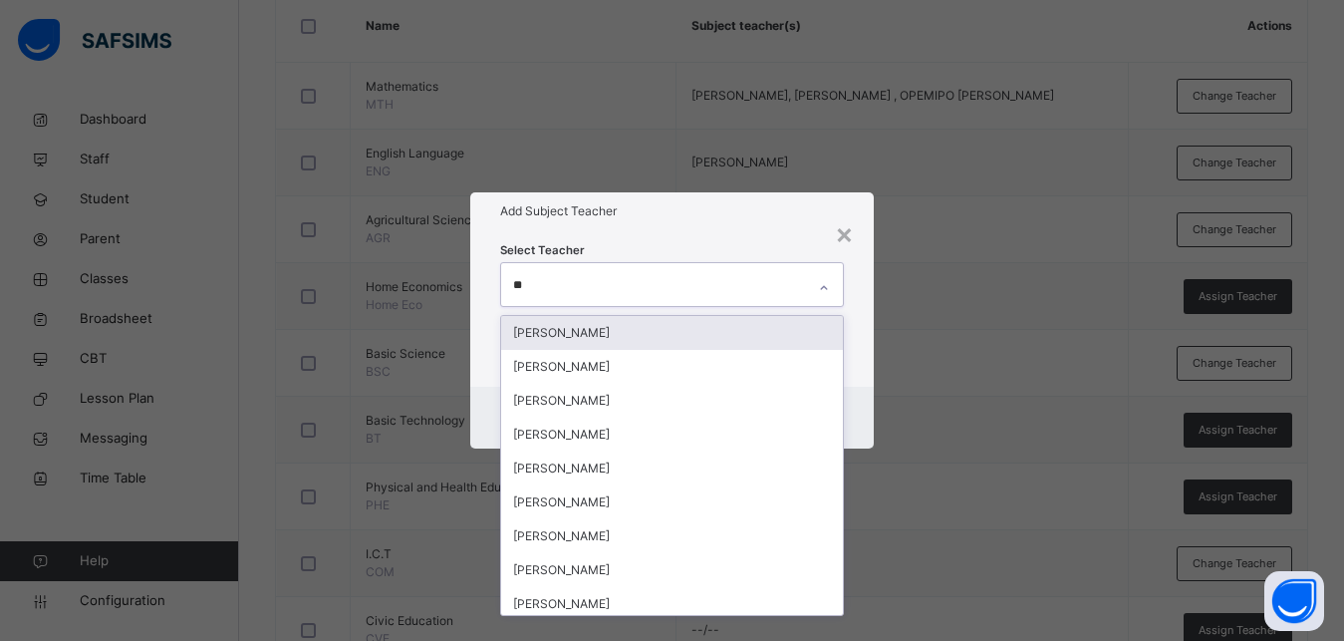
type input "***"
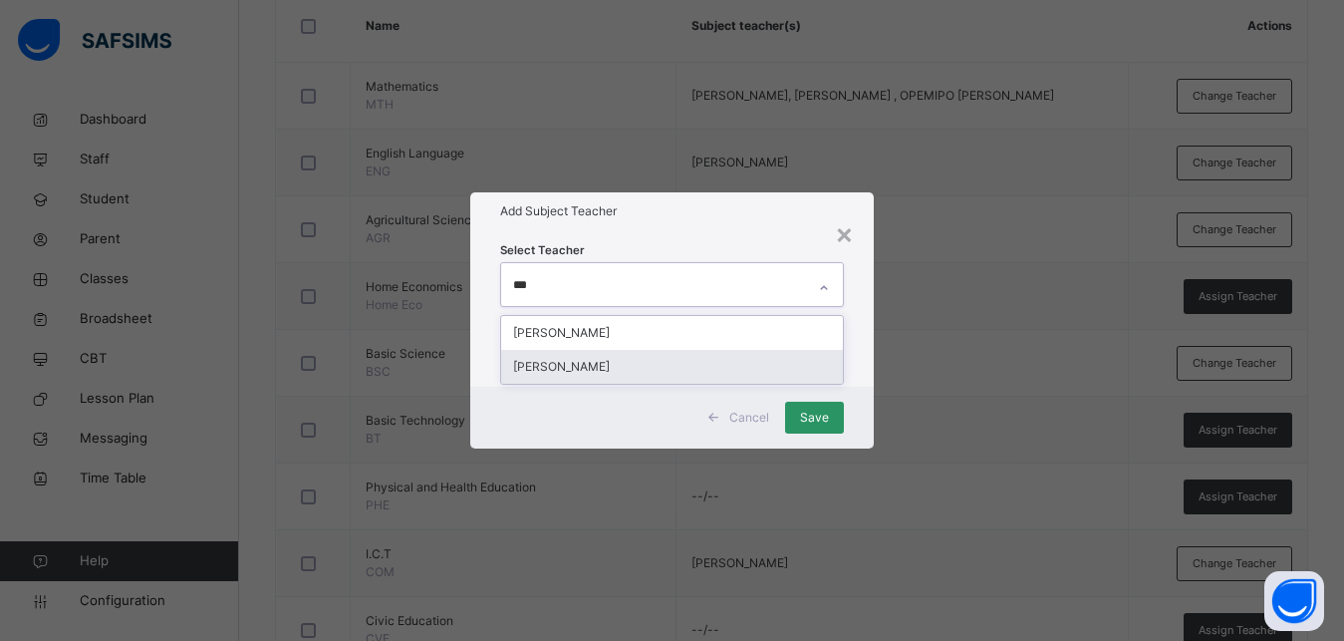
click at [617, 366] on div "[PERSON_NAME]" at bounding box center [672, 367] width 342 height 34
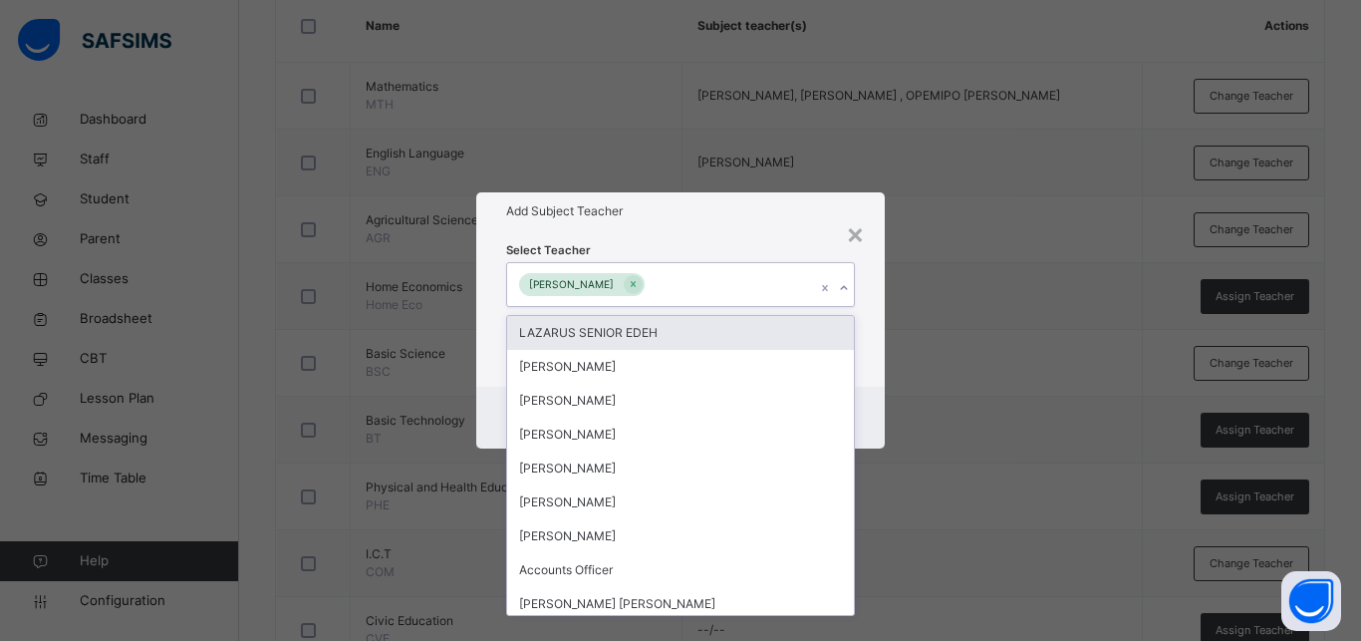
click at [871, 347] on div "Select Teacher option [PERSON_NAME], selected. option LAZARUS SENIOR EDEH focus…" at bounding box center [680, 307] width 408 height 155
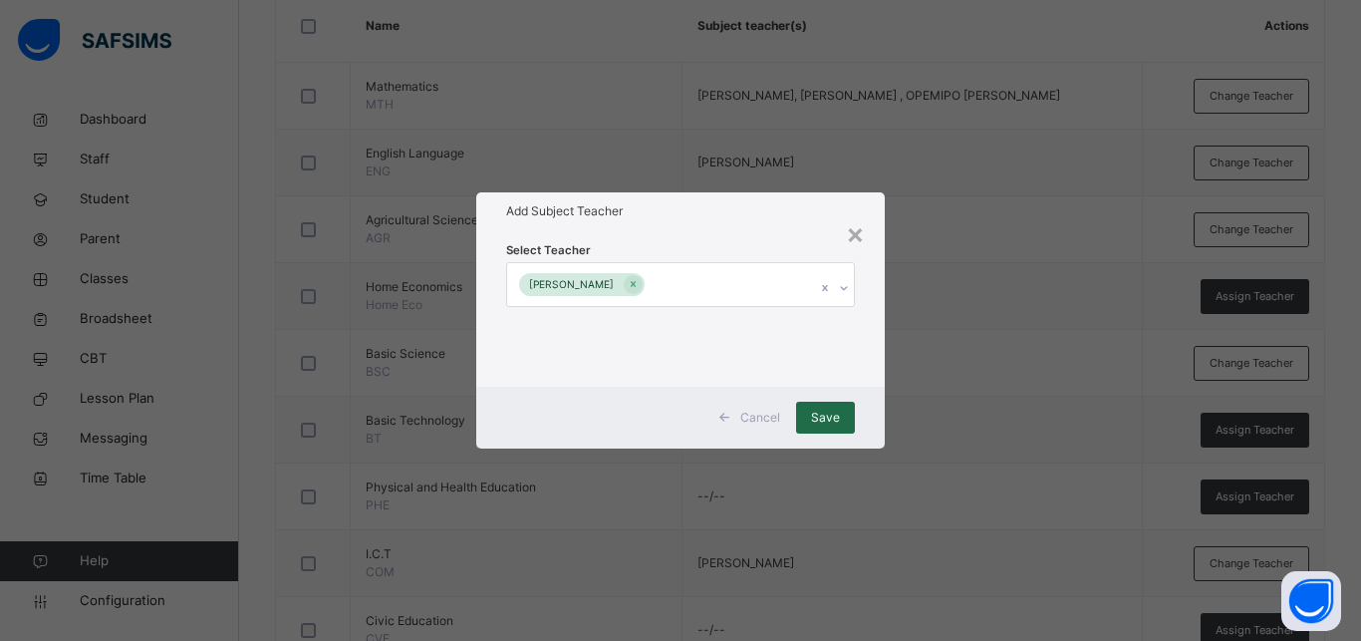
click at [831, 416] on span "Save" at bounding box center [825, 417] width 29 height 18
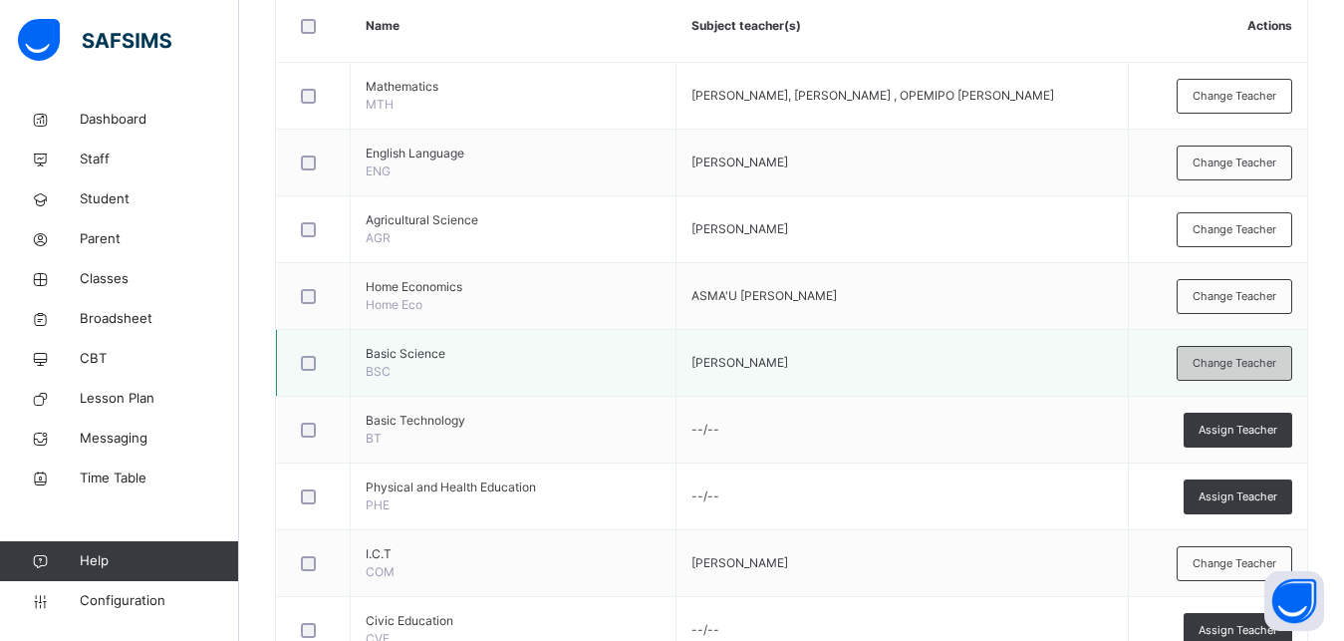
click at [1233, 361] on span "Change Teacher" at bounding box center [1235, 363] width 84 height 17
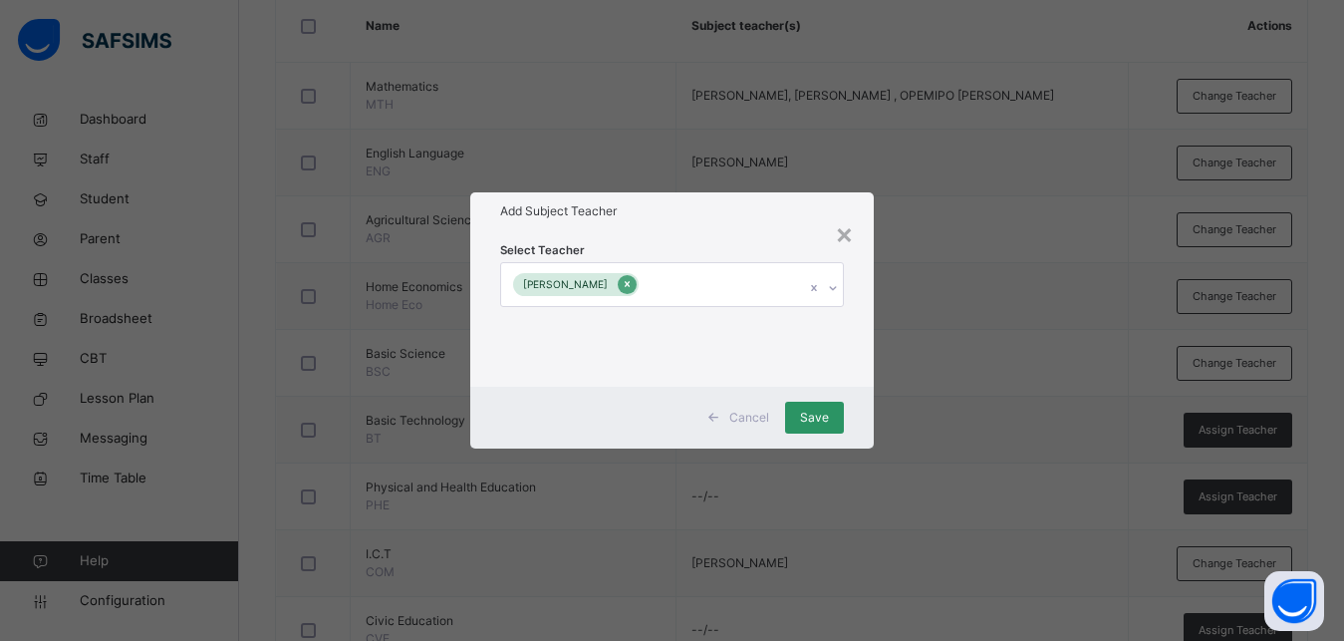
click at [633, 285] on icon at bounding box center [627, 284] width 11 height 14
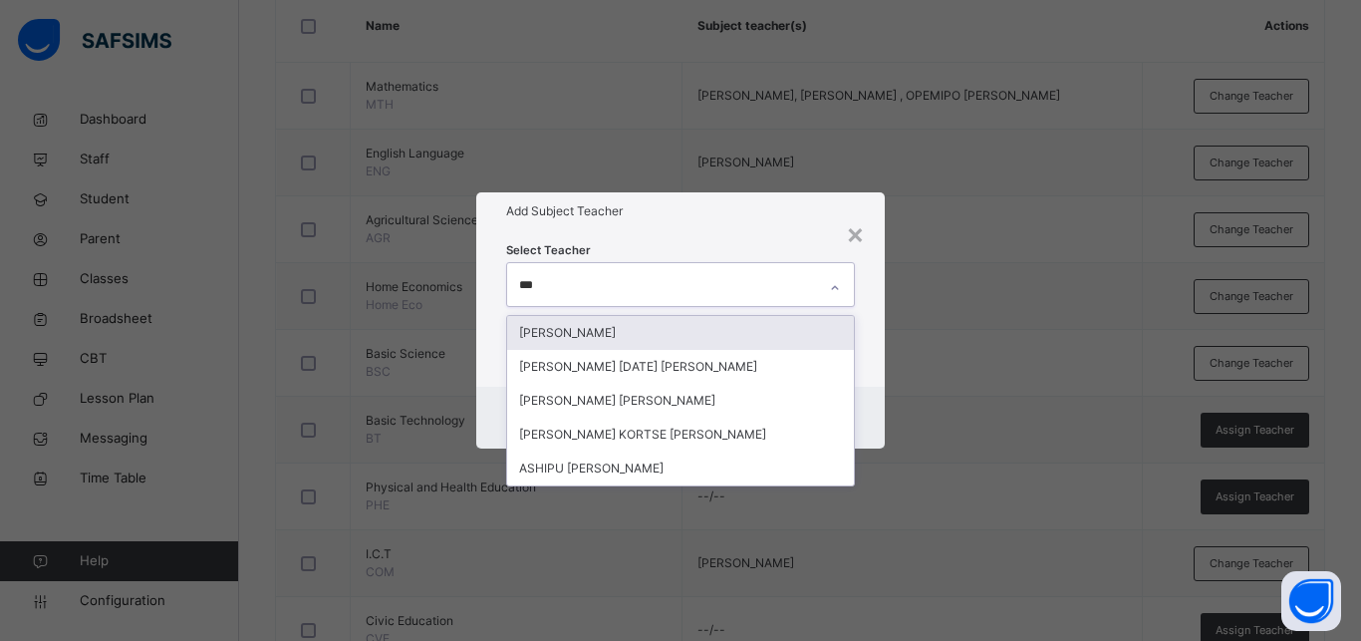
type input "****"
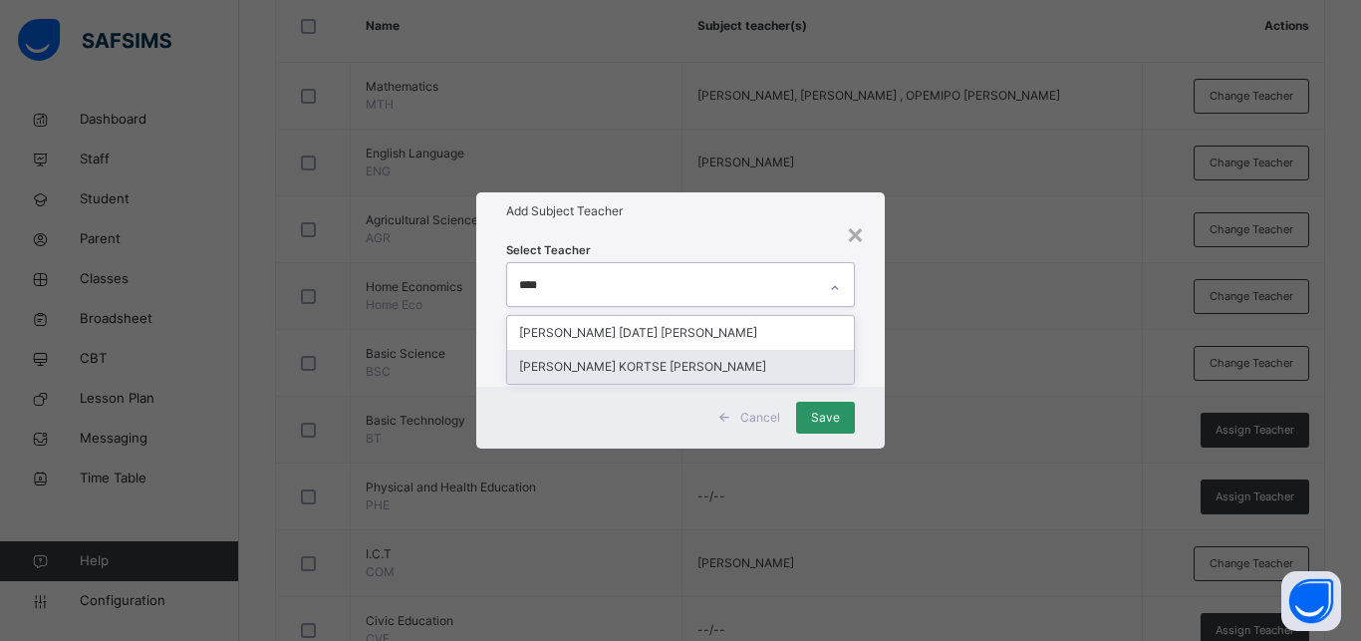
click at [594, 366] on div "[PERSON_NAME] KORTSE [PERSON_NAME]" at bounding box center [680, 367] width 347 height 34
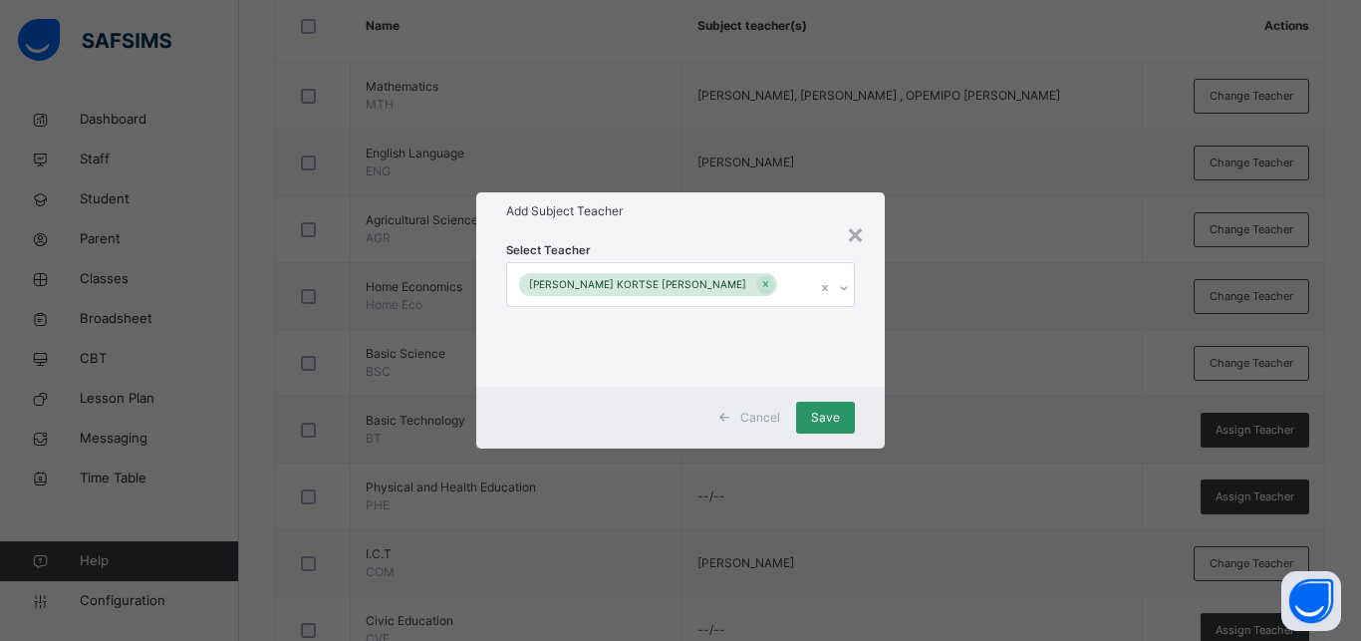
click at [877, 390] on div "Cancel Save" at bounding box center [680, 418] width 408 height 62
click at [838, 418] on span "Save" at bounding box center [825, 417] width 29 height 18
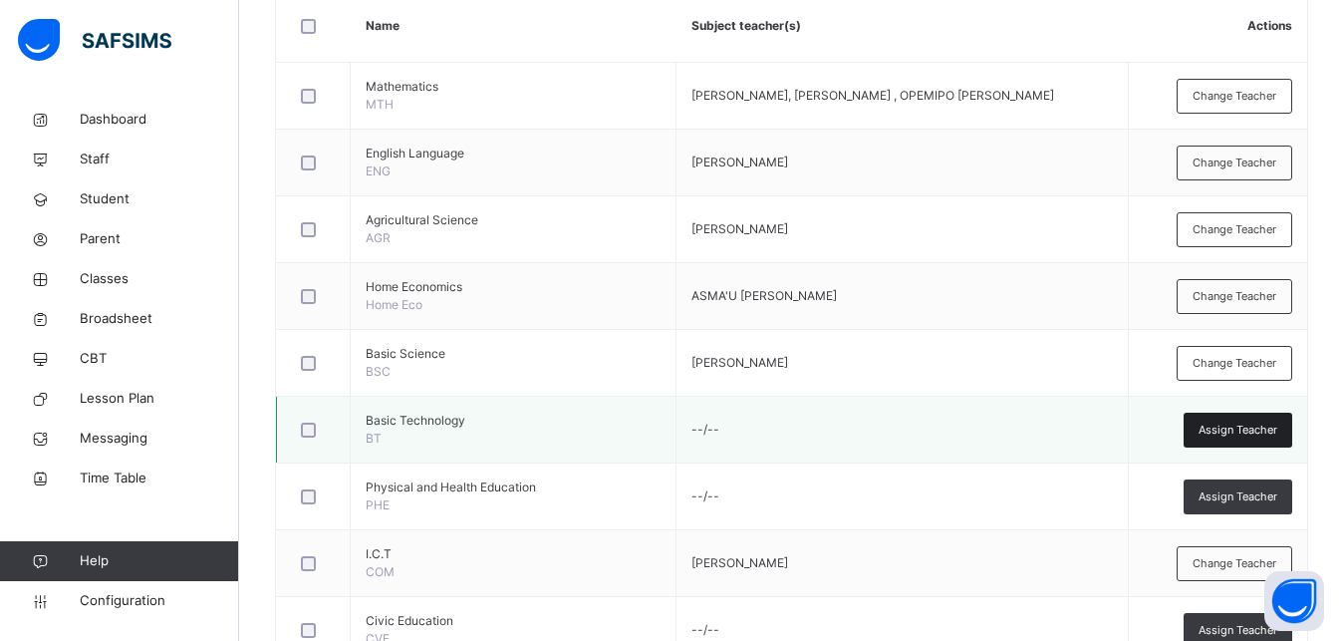
click at [1231, 425] on span "Assign Teacher" at bounding box center [1238, 429] width 79 height 17
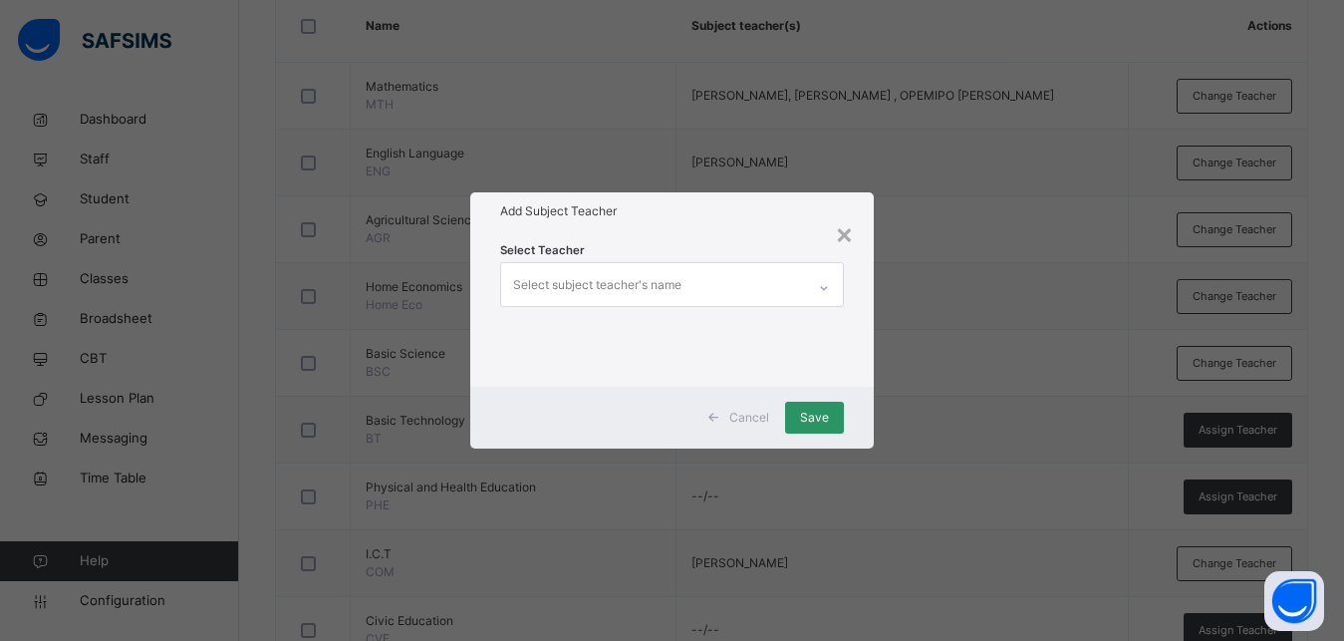
click at [589, 283] on div "Select subject teacher's name" at bounding box center [597, 285] width 168 height 38
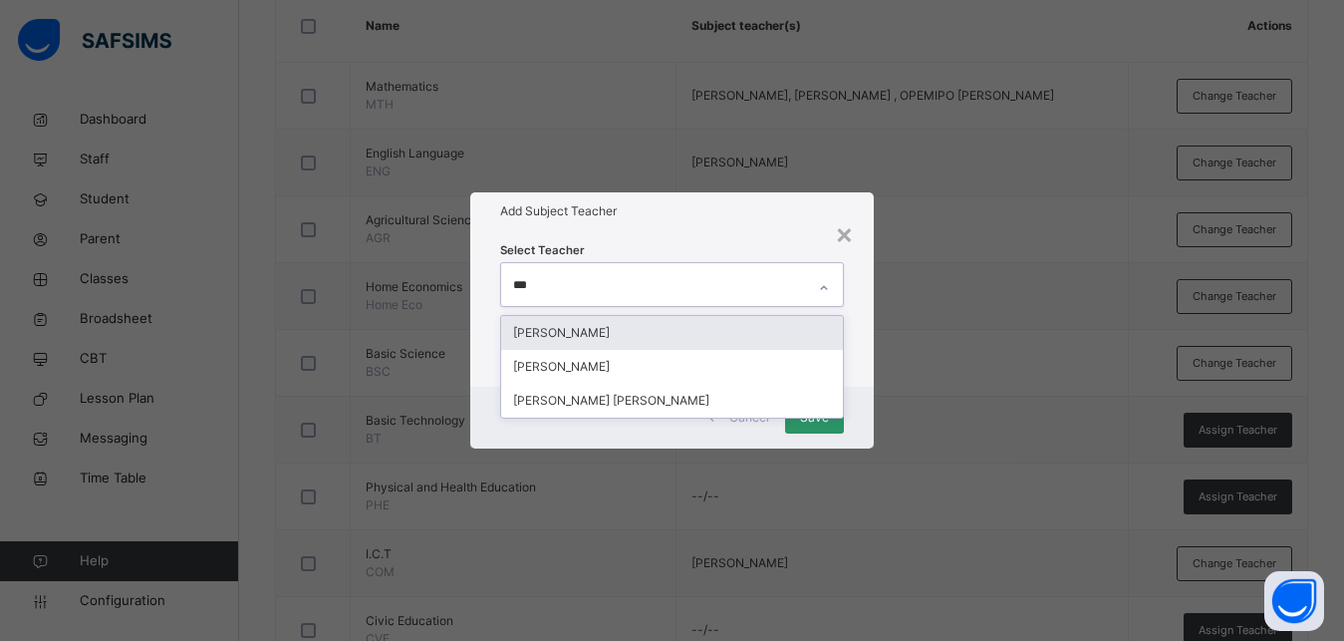
type input "****"
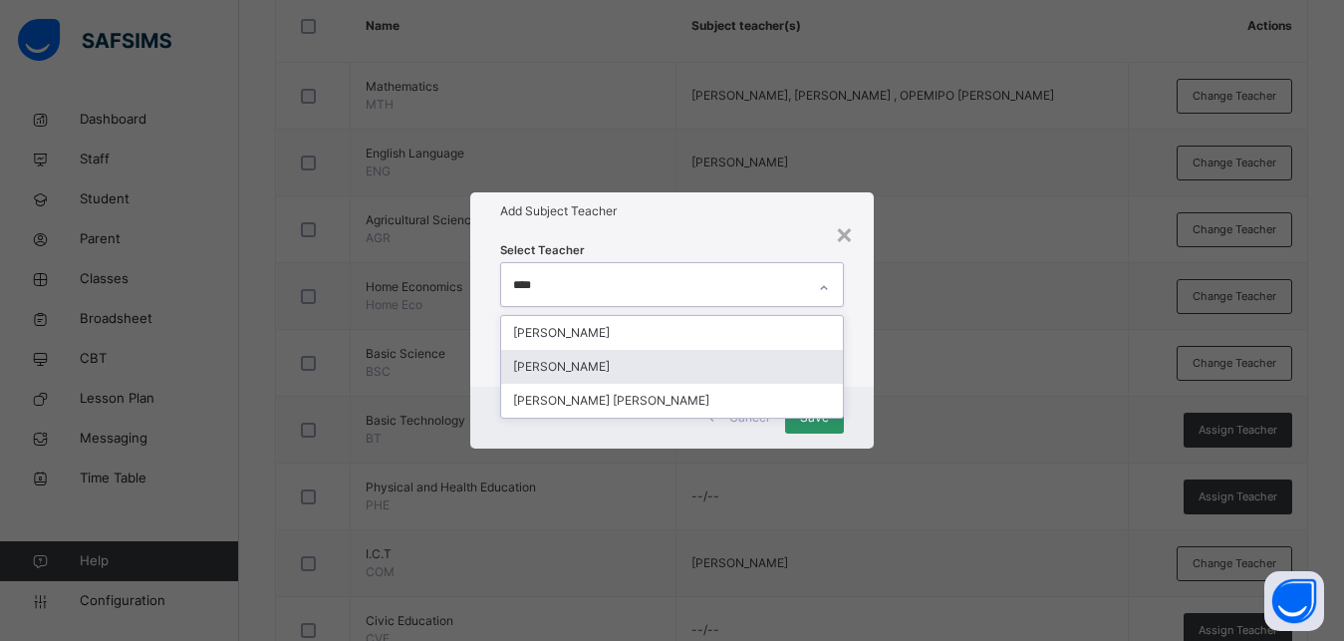
click at [623, 370] on div "[PERSON_NAME]" at bounding box center [672, 367] width 342 height 34
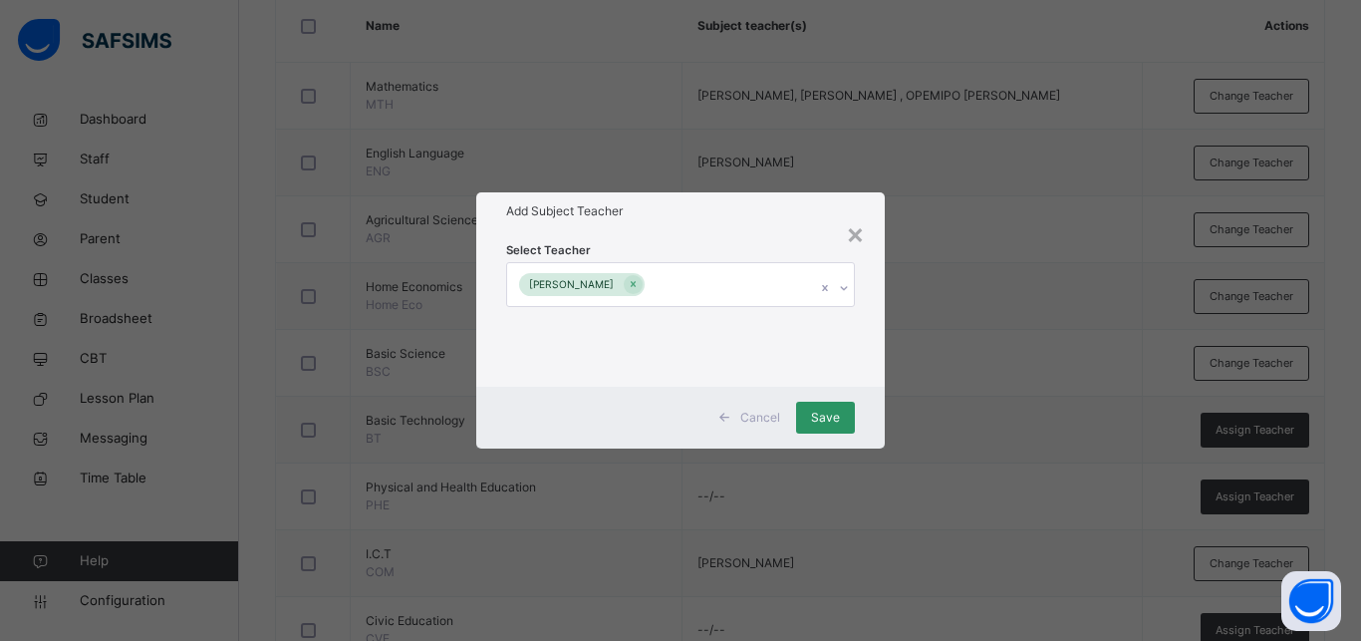
click at [879, 368] on div "Select Teacher AUGUSTINE OZIEGBE" at bounding box center [680, 307] width 408 height 155
click at [818, 414] on span "Save" at bounding box center [825, 417] width 29 height 18
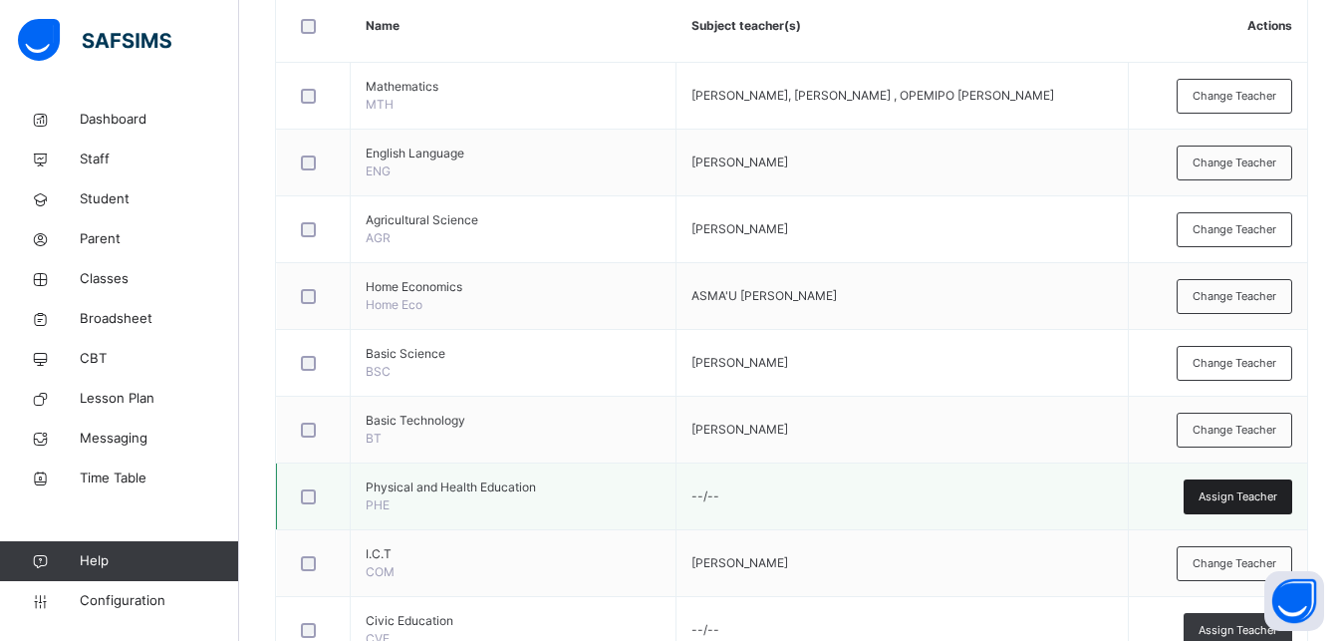
click at [1265, 493] on span "Assign Teacher" at bounding box center [1238, 496] width 79 height 17
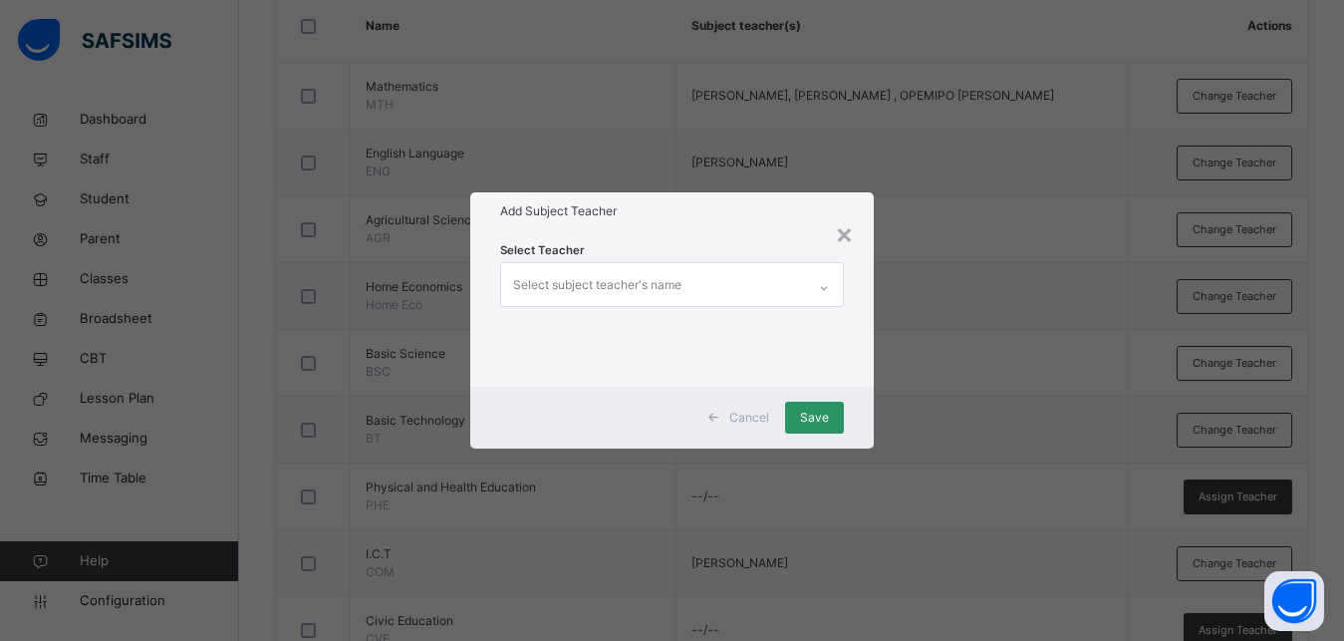
click at [635, 280] on div "Select subject teacher's name" at bounding box center [597, 285] width 168 height 38
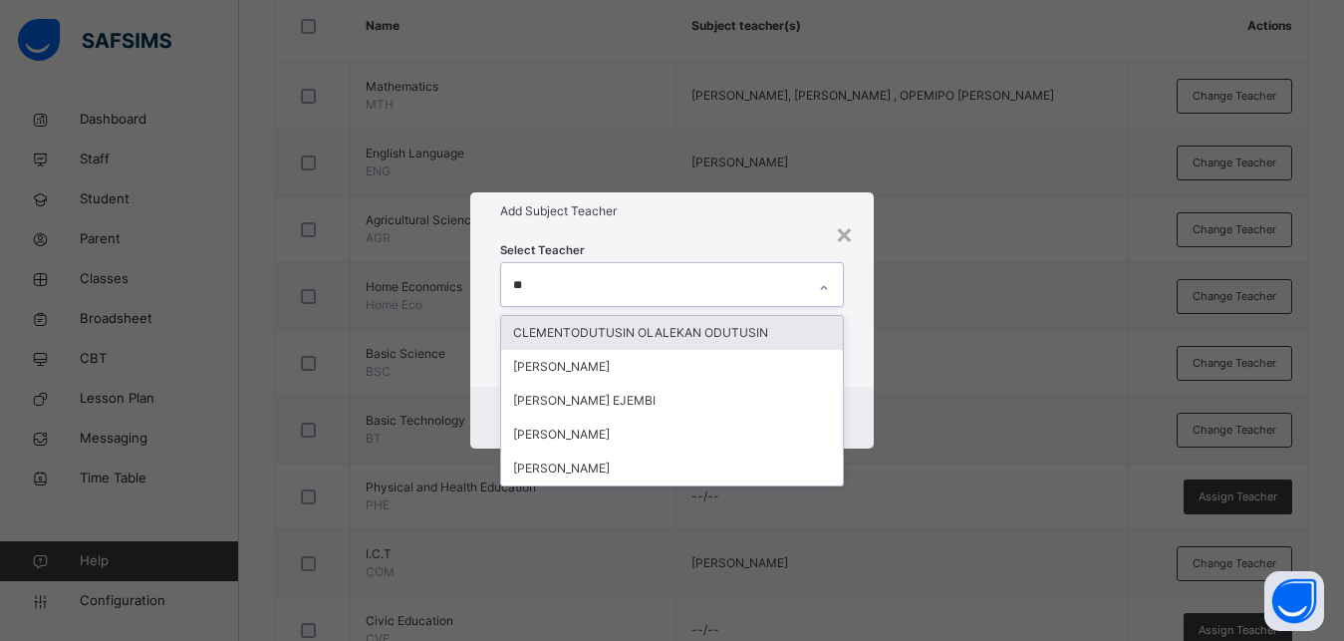
type input "***"
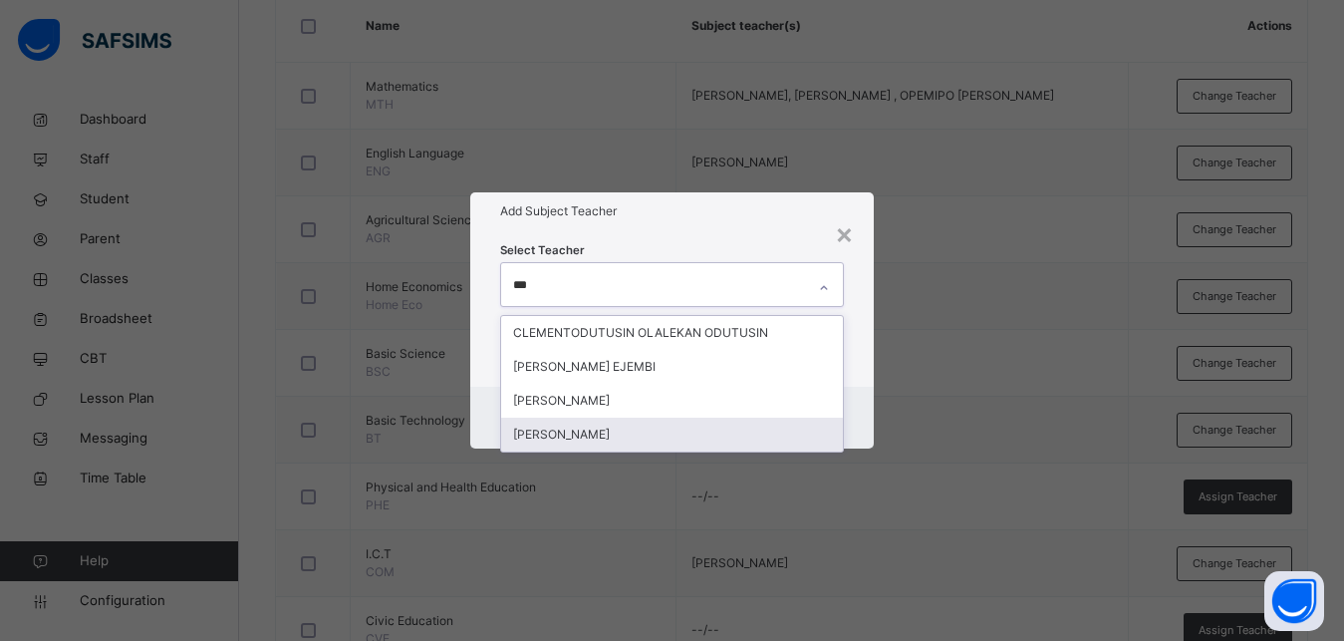
click at [628, 438] on div "[PERSON_NAME]" at bounding box center [672, 434] width 342 height 34
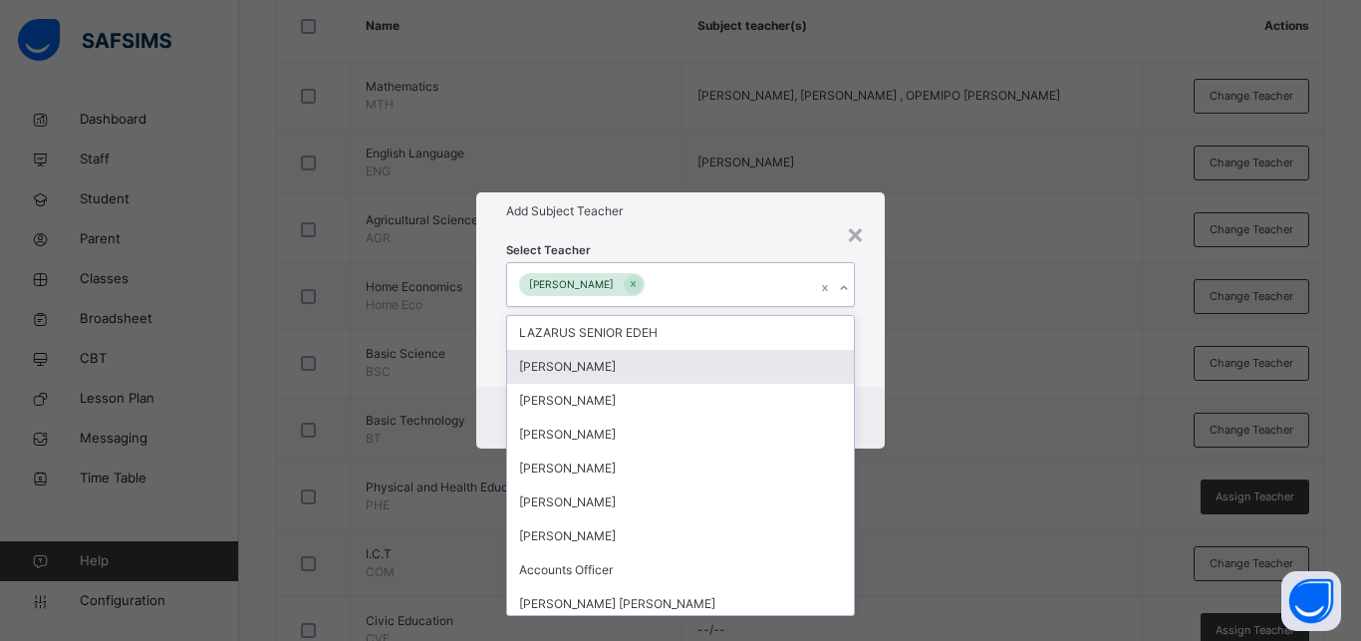
click at [880, 390] on div "Cancel Save" at bounding box center [680, 418] width 408 height 62
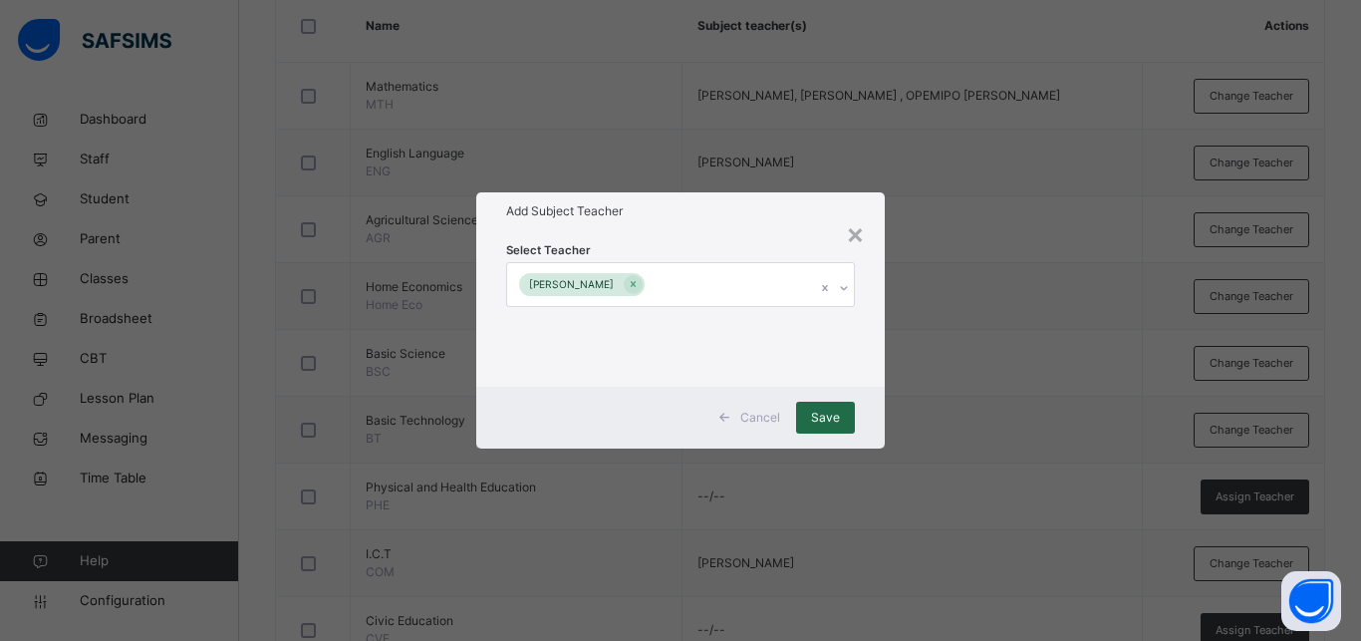
click at [830, 418] on span "Save" at bounding box center [825, 417] width 29 height 18
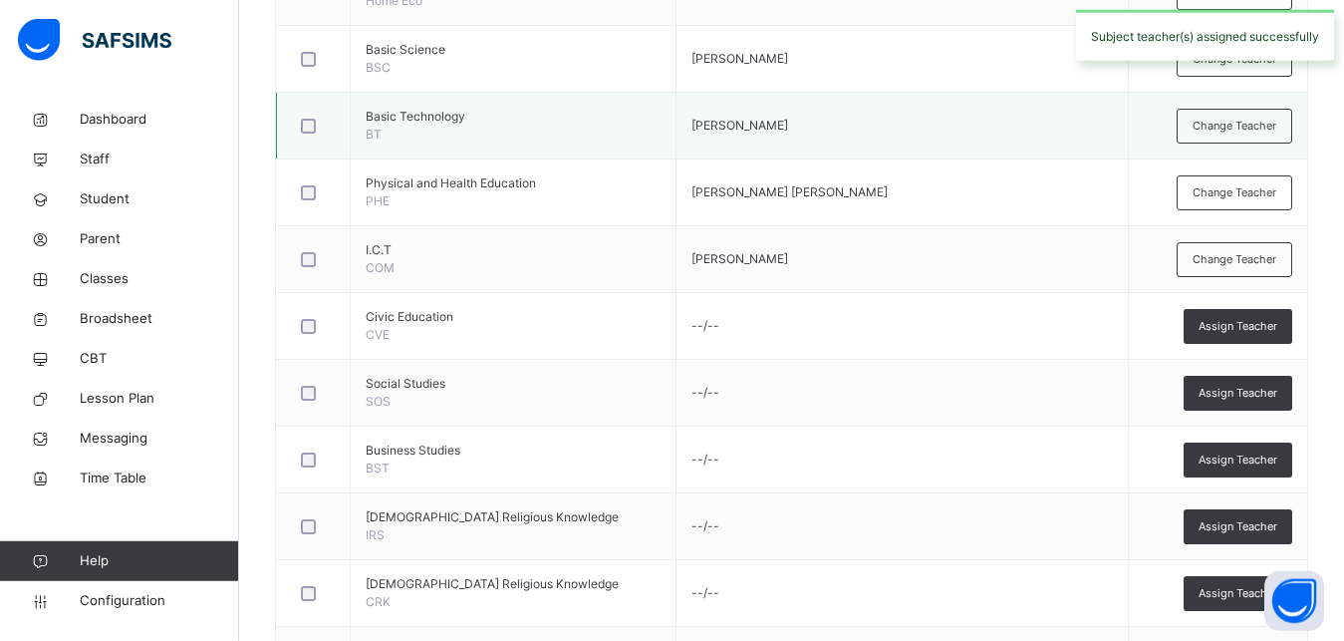
scroll to position [813, 0]
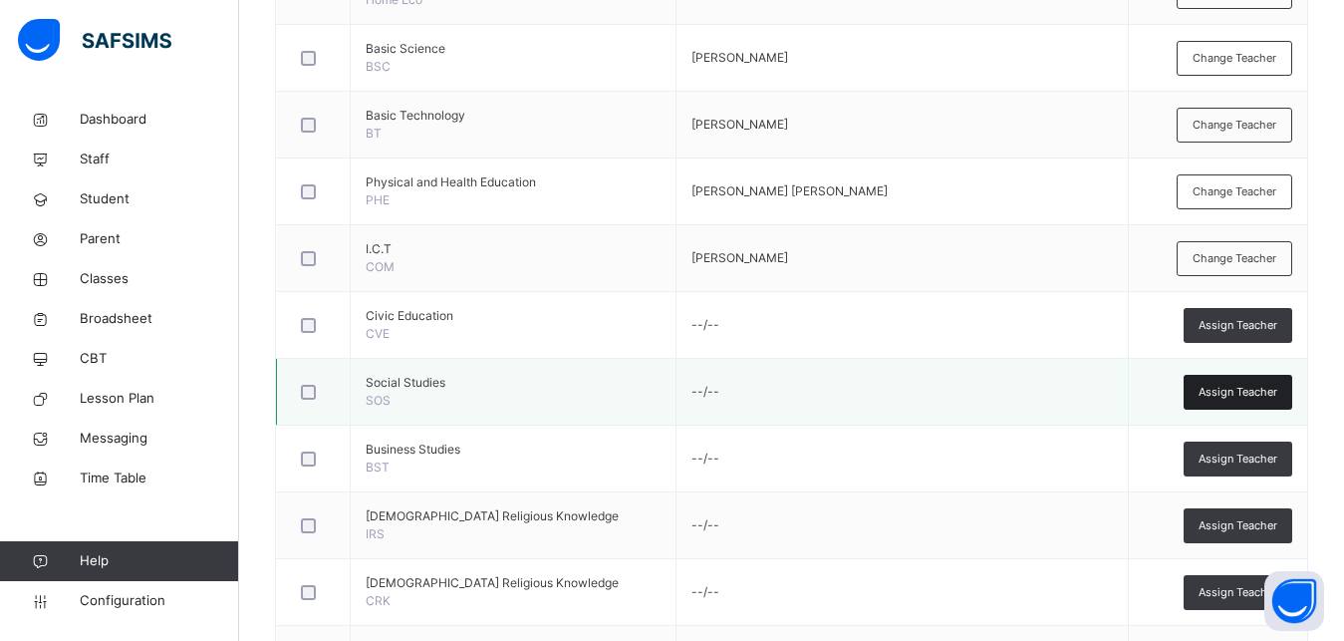
click at [1248, 395] on span "Assign Teacher" at bounding box center [1238, 392] width 79 height 17
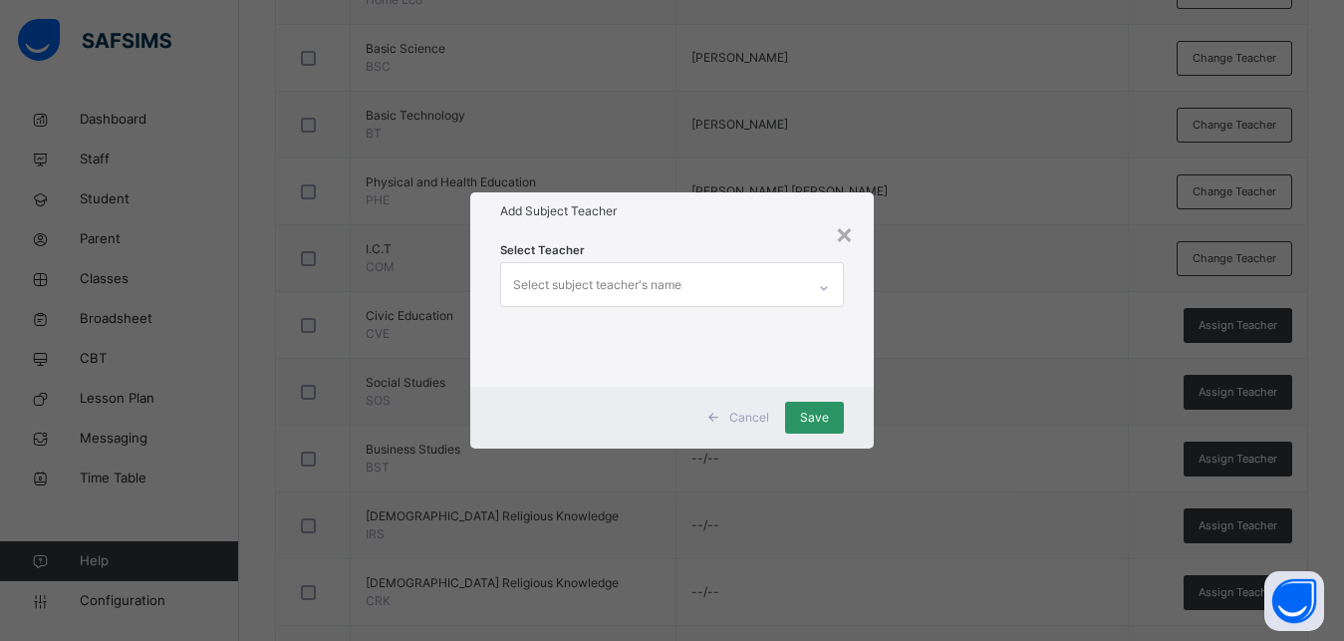
click at [551, 287] on div "Select subject teacher's name" at bounding box center [597, 285] width 168 height 38
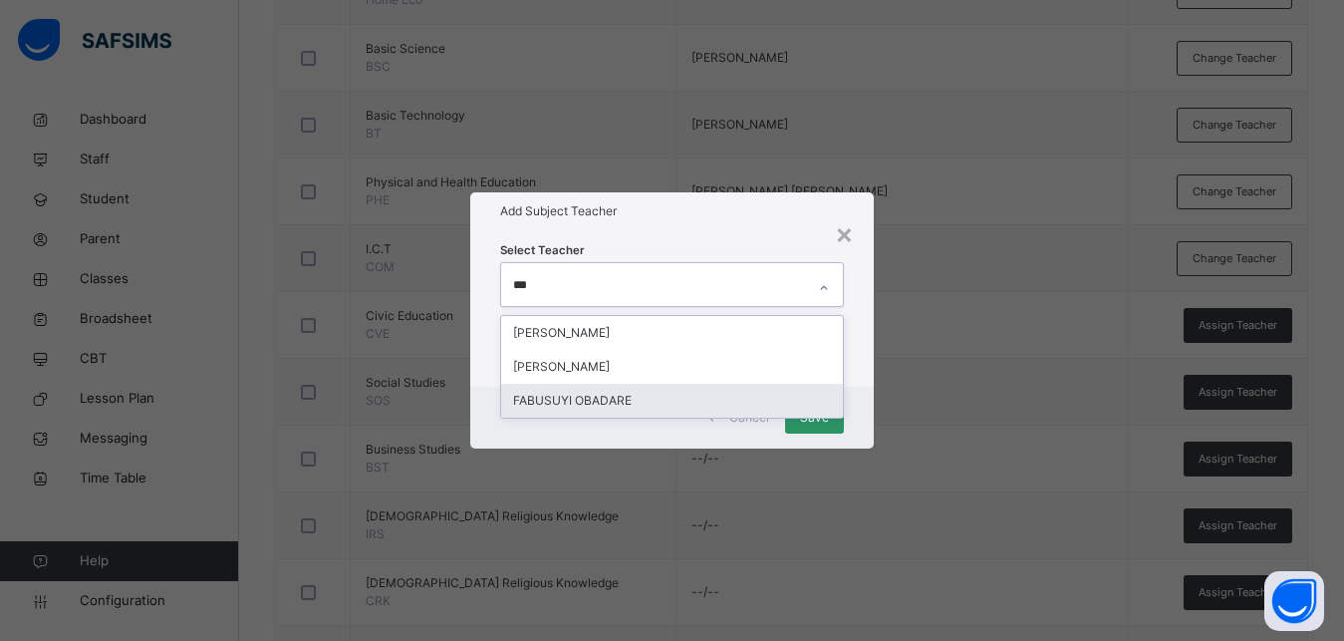
type input "****"
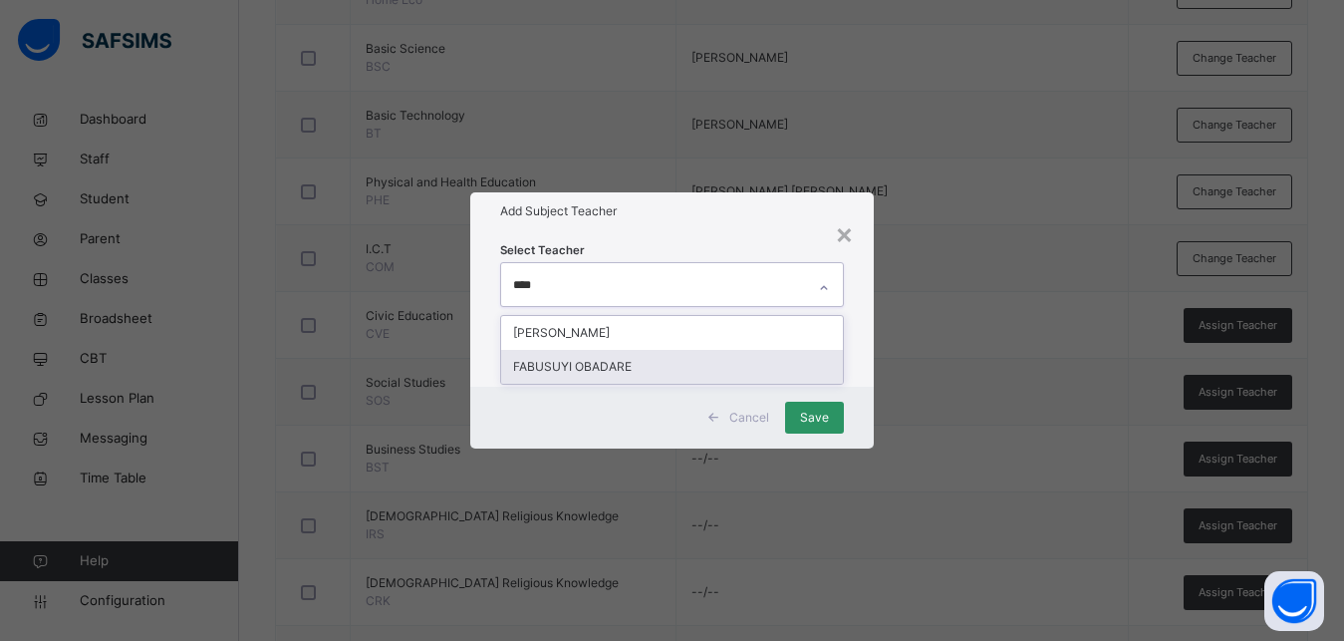
click at [582, 365] on div "FABUSUYI OBADARE" at bounding box center [672, 367] width 342 height 34
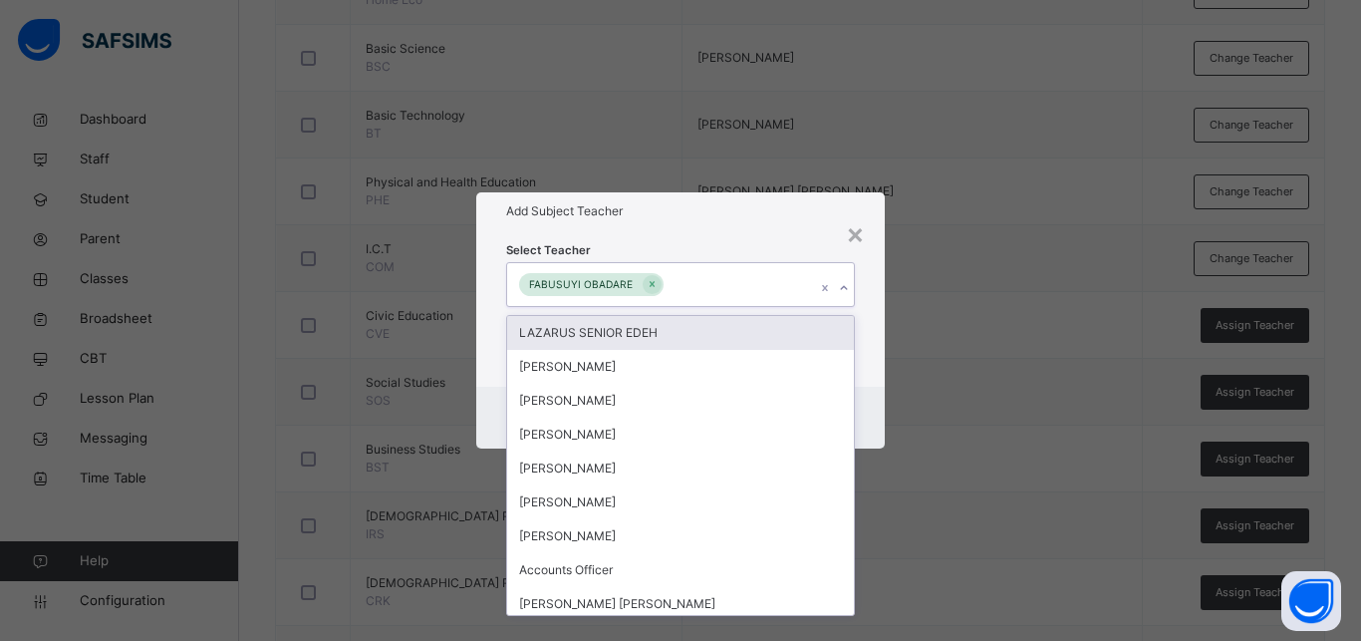
click at [868, 345] on div "Select Teacher option FABUSUYI OBADARE, selected. option LAZARUS SENIOR EDEH fo…" at bounding box center [680, 307] width 408 height 155
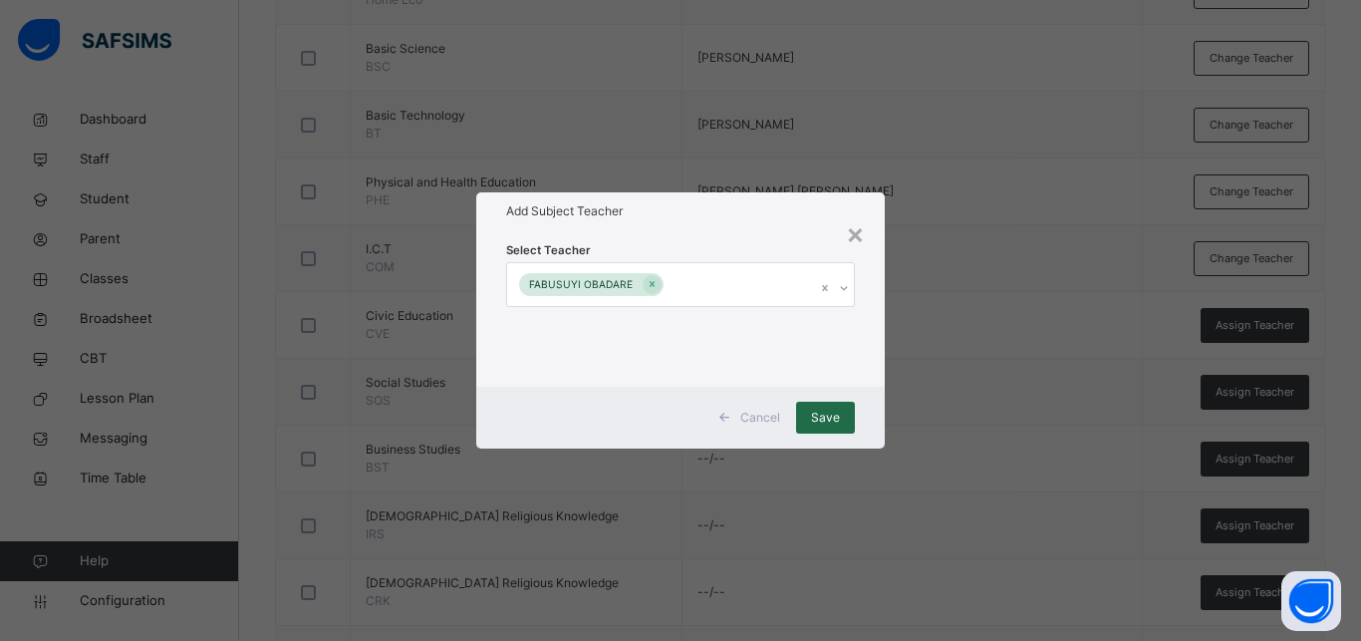
click at [836, 421] on span "Save" at bounding box center [825, 417] width 29 height 18
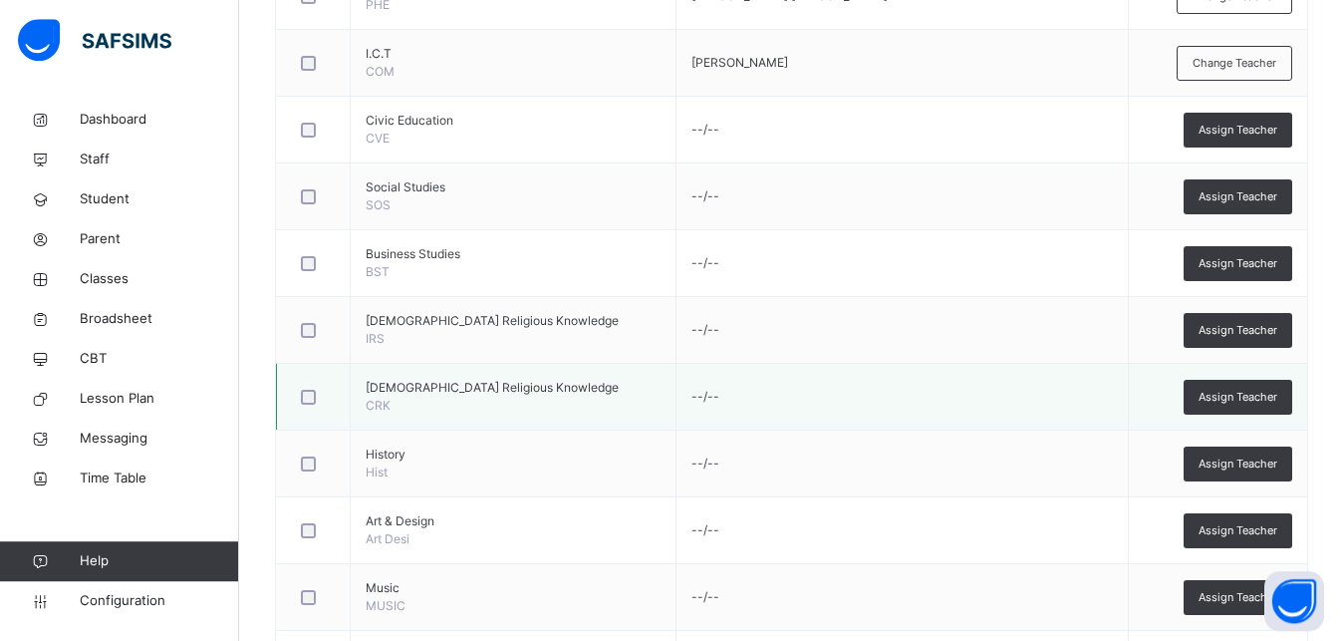
scroll to position [1016, 0]
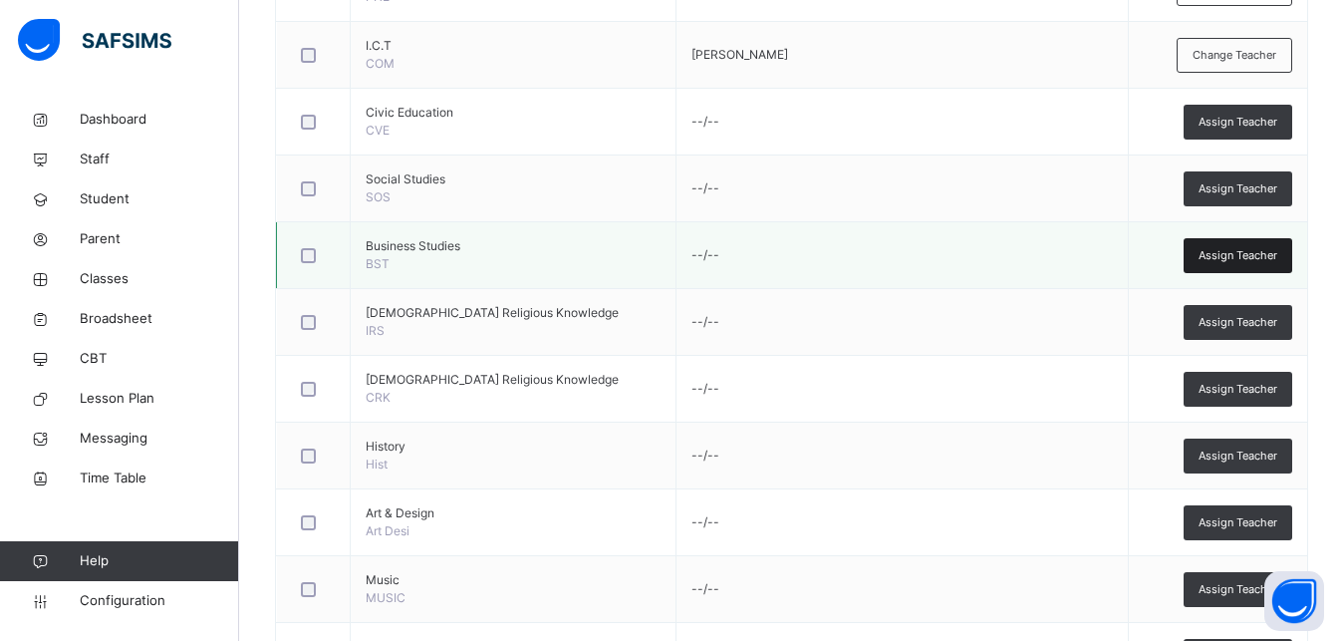
click at [1224, 242] on div "Assign Teacher" at bounding box center [1238, 255] width 109 height 35
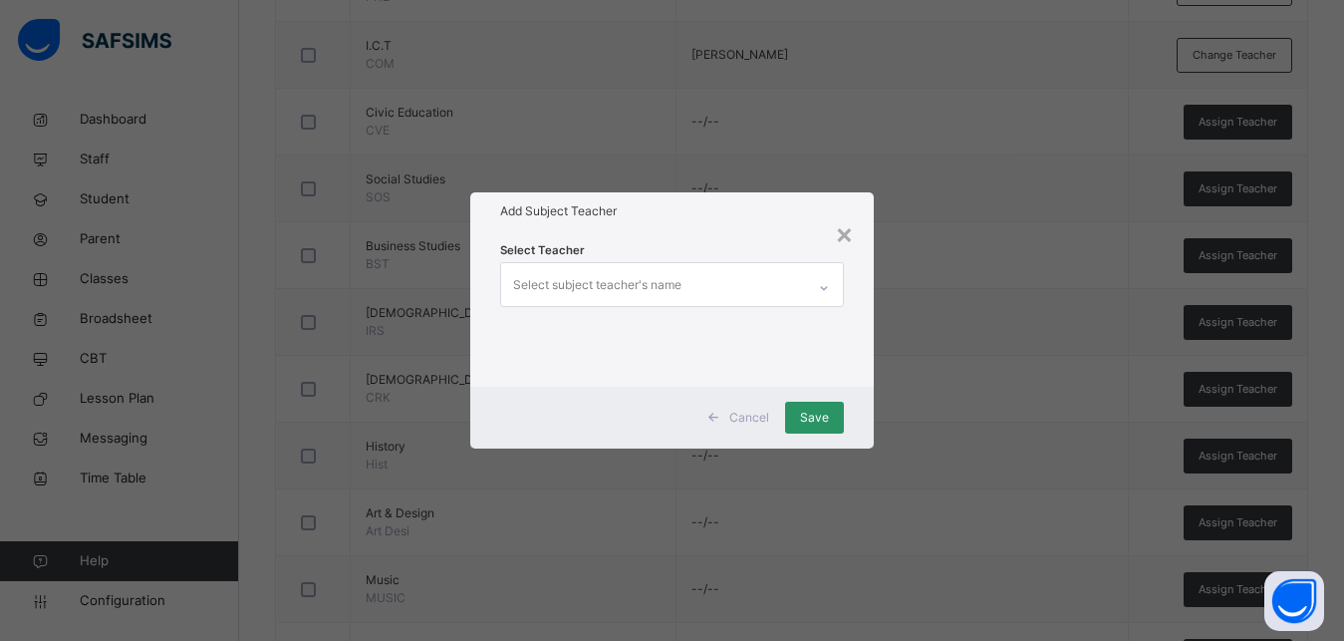
click at [532, 288] on div "Select subject teacher's name" at bounding box center [597, 285] width 168 height 38
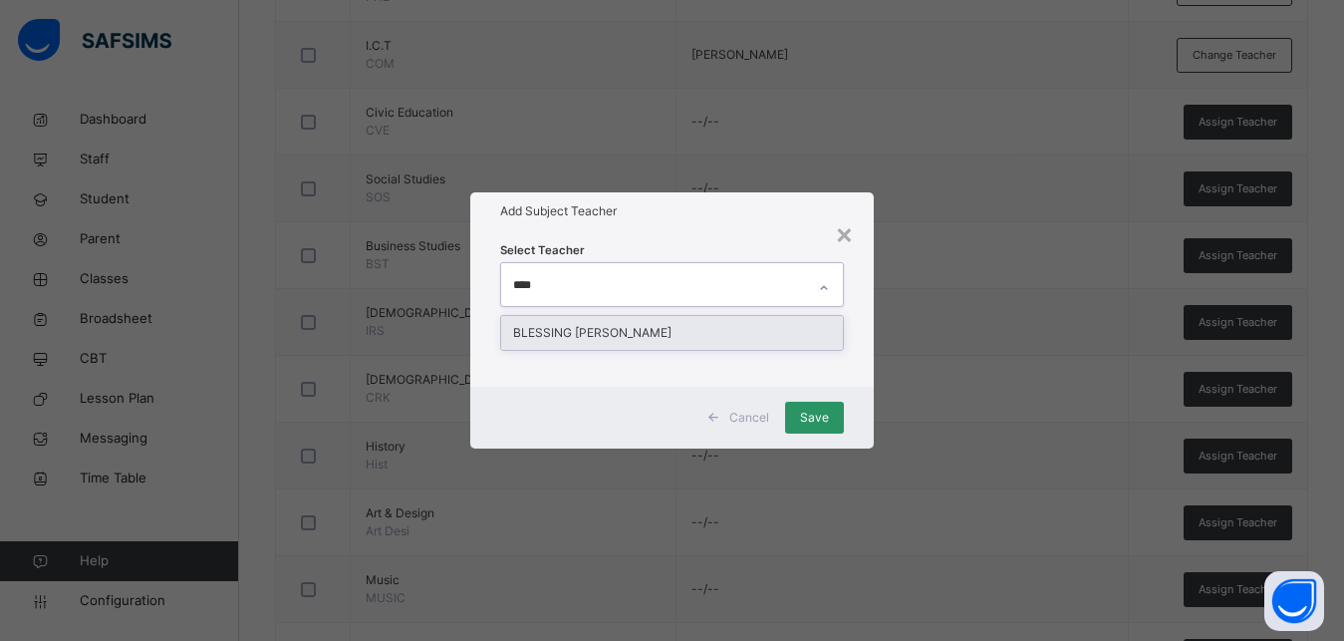
type input "*****"
click at [613, 330] on div "BLESSING [PERSON_NAME]" at bounding box center [672, 333] width 342 height 34
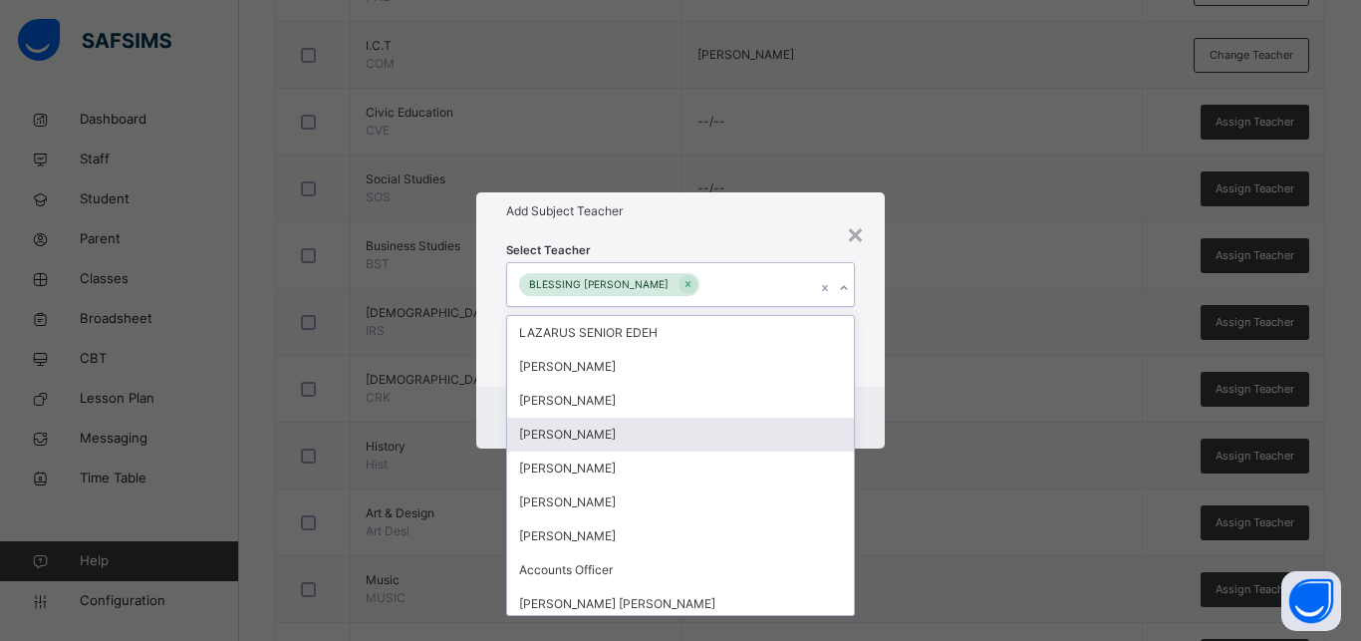
click at [873, 399] on div "Cancel Save" at bounding box center [680, 418] width 408 height 62
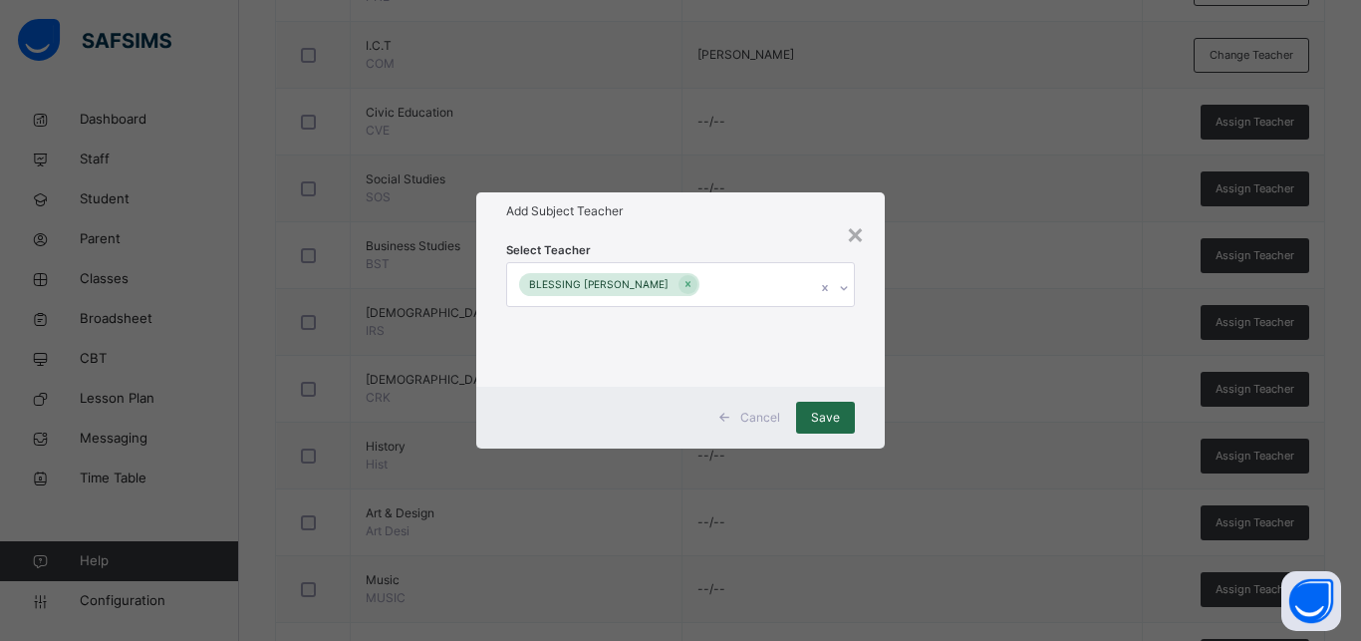
click at [838, 418] on span "Save" at bounding box center [825, 417] width 29 height 18
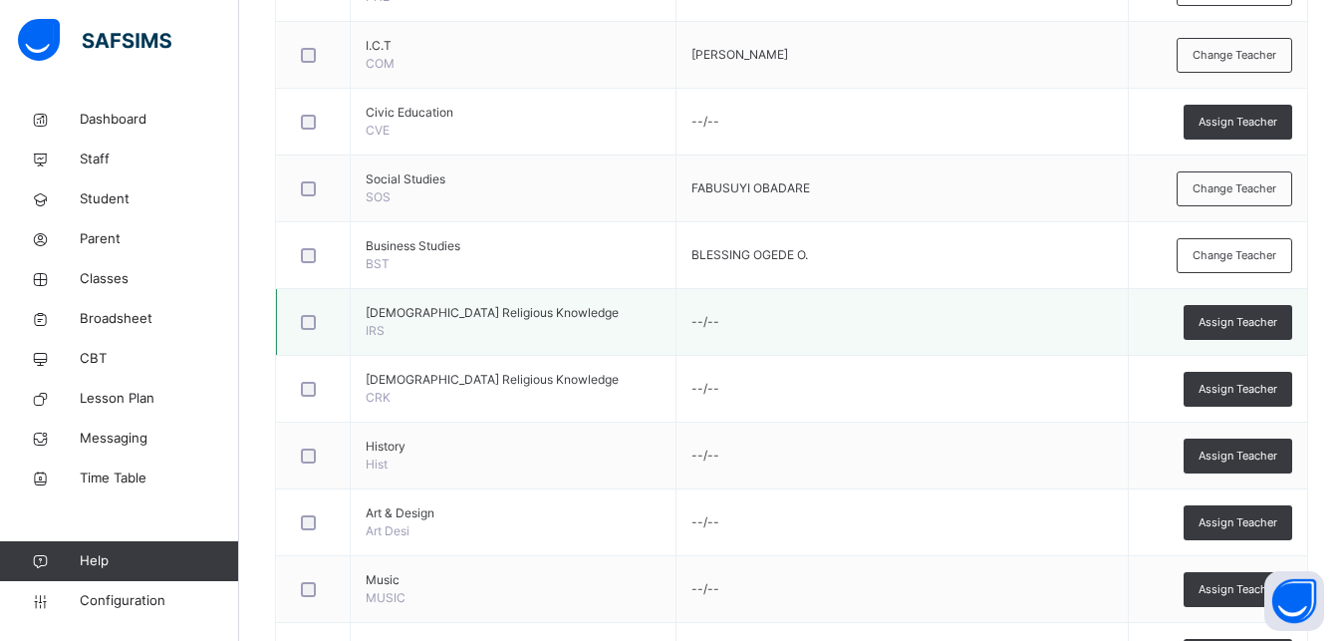
click at [1270, 347] on td "Assign Teacher" at bounding box center [1217, 322] width 179 height 67
click at [1256, 302] on td "Assign Teacher" at bounding box center [1217, 322] width 179 height 67
click at [1252, 320] on span "Assign Teacher" at bounding box center [1238, 322] width 79 height 17
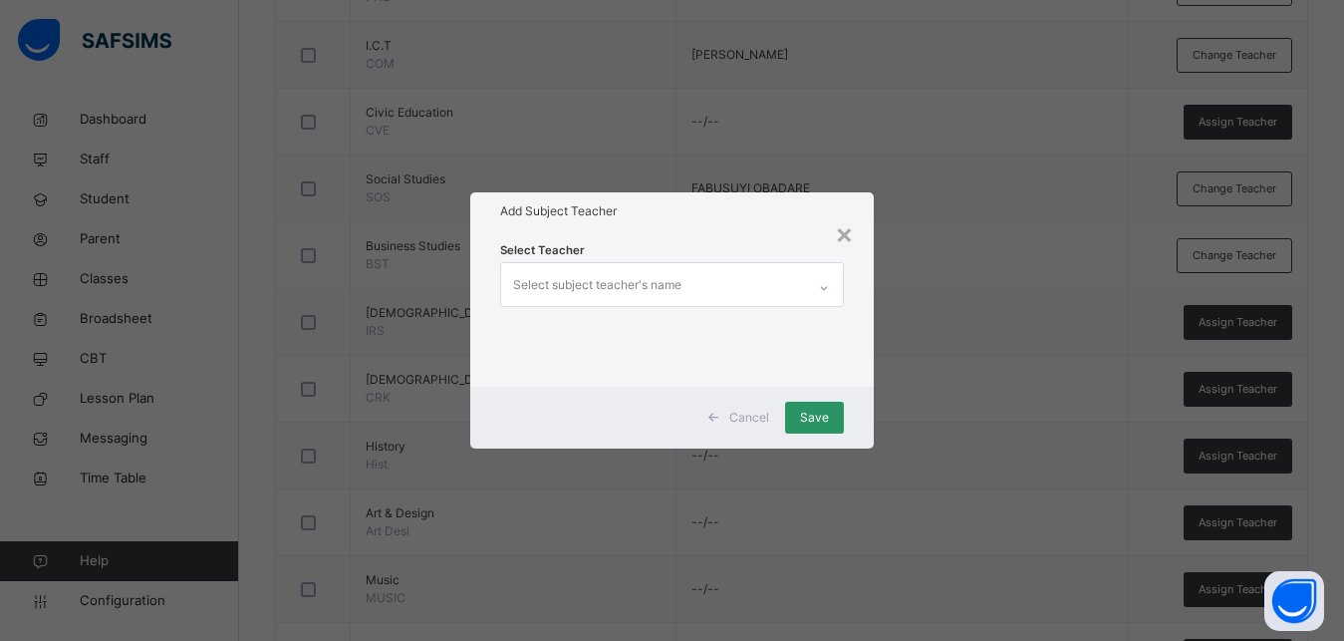
click at [570, 276] on div "Select subject teacher's name" at bounding box center [597, 285] width 168 height 38
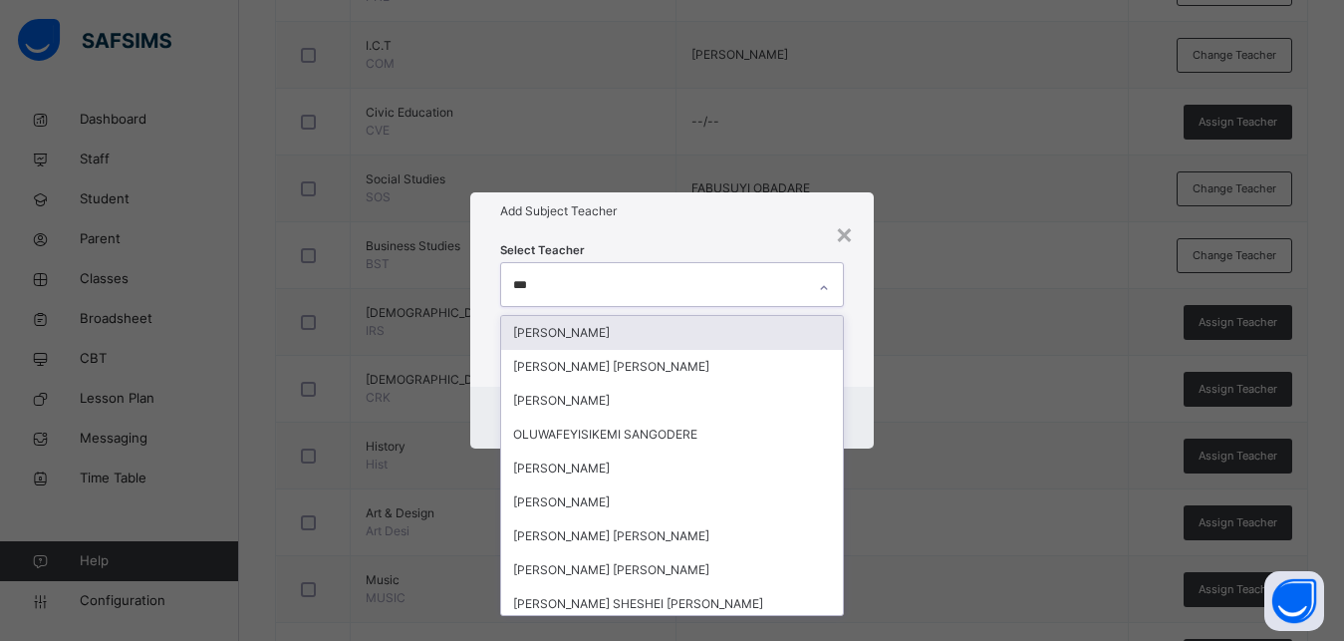
type input "****"
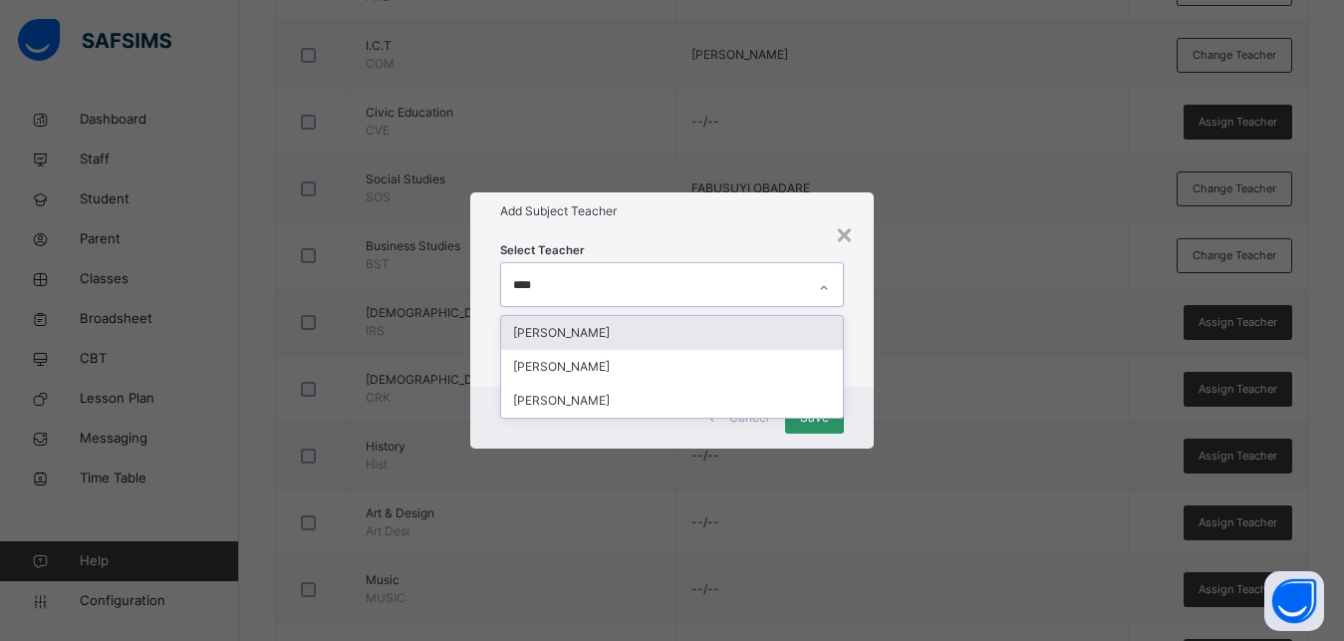
click at [594, 326] on div "[PERSON_NAME]" at bounding box center [672, 333] width 342 height 34
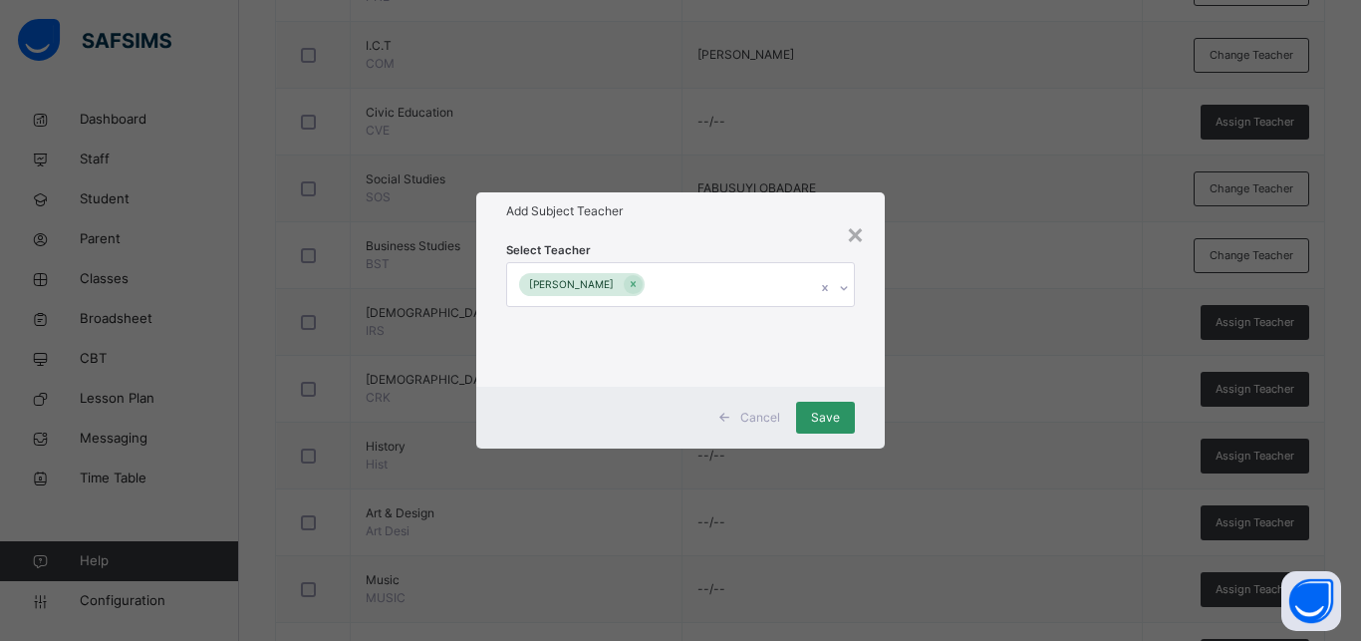
click at [866, 344] on div "Select Teacher MOHAMMED SANI" at bounding box center [680, 307] width 408 height 155
click at [817, 415] on span "Save" at bounding box center [825, 417] width 29 height 18
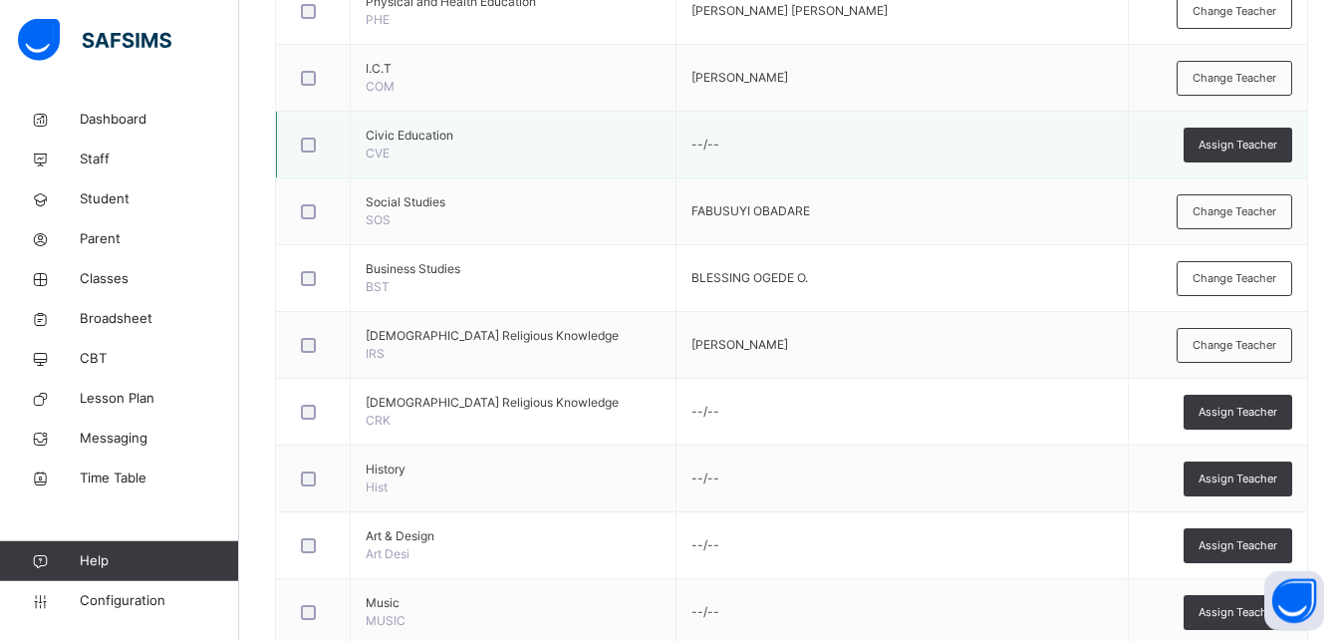
scroll to position [1013, 0]
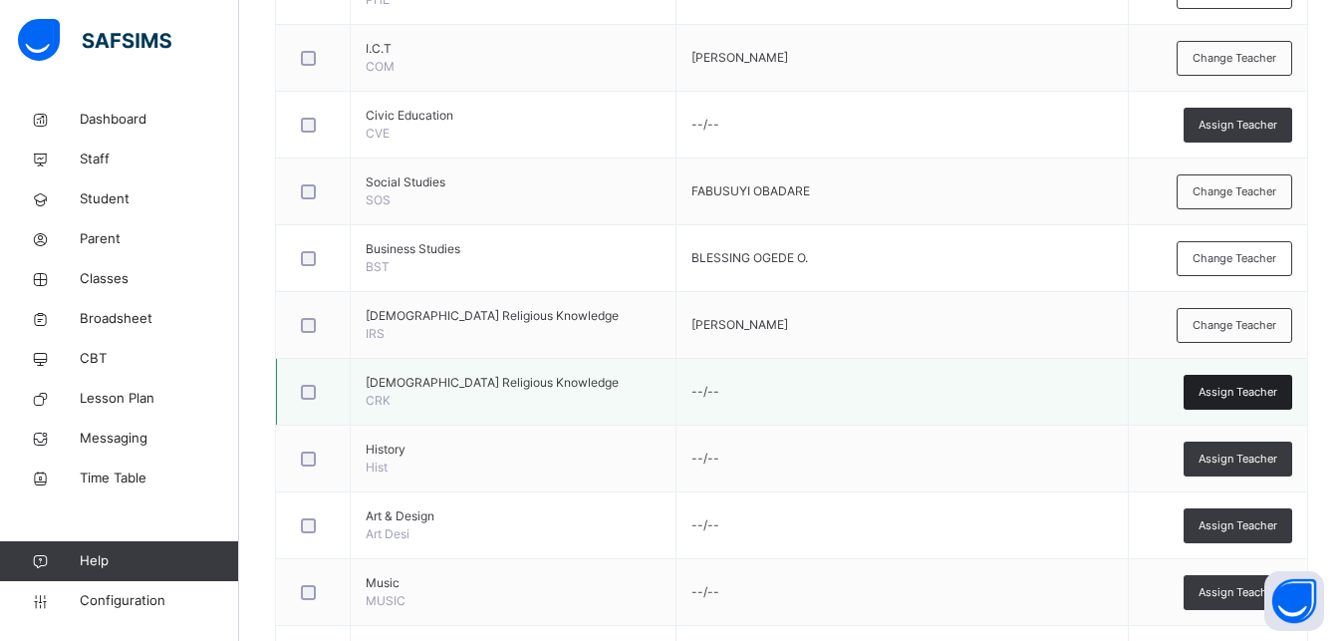
click at [1236, 383] on div "Assign Teacher" at bounding box center [1238, 392] width 109 height 35
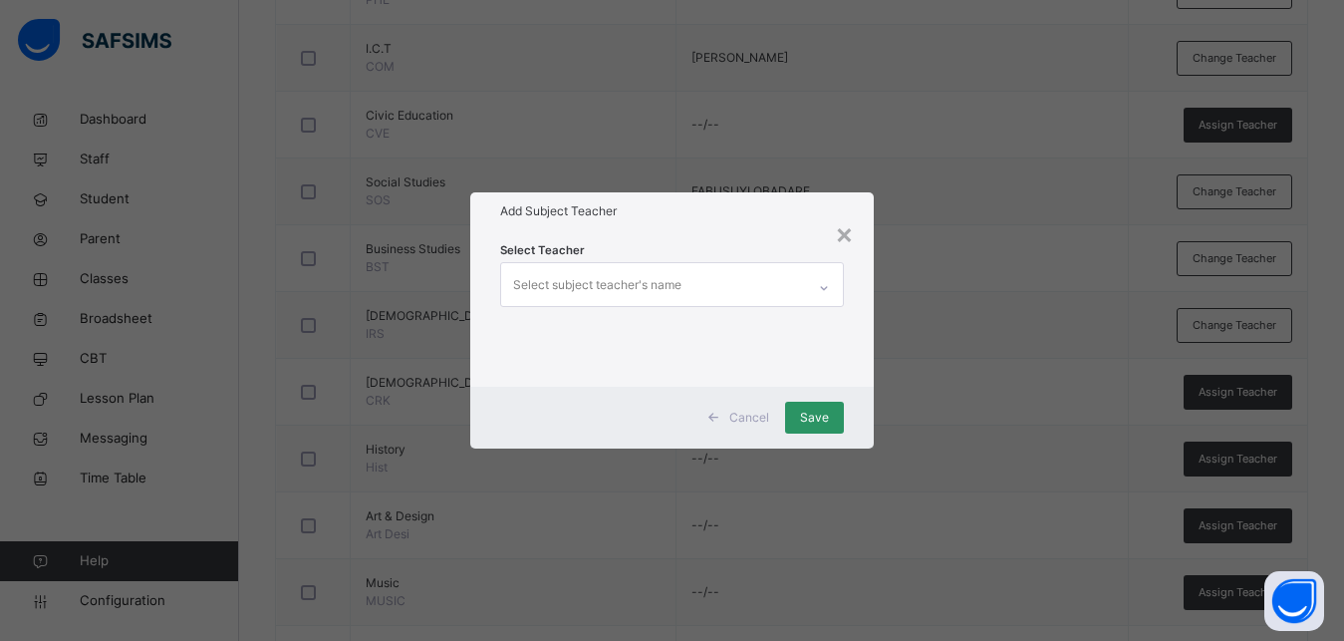
click at [643, 292] on div "Select subject teacher's name" at bounding box center [597, 285] width 168 height 38
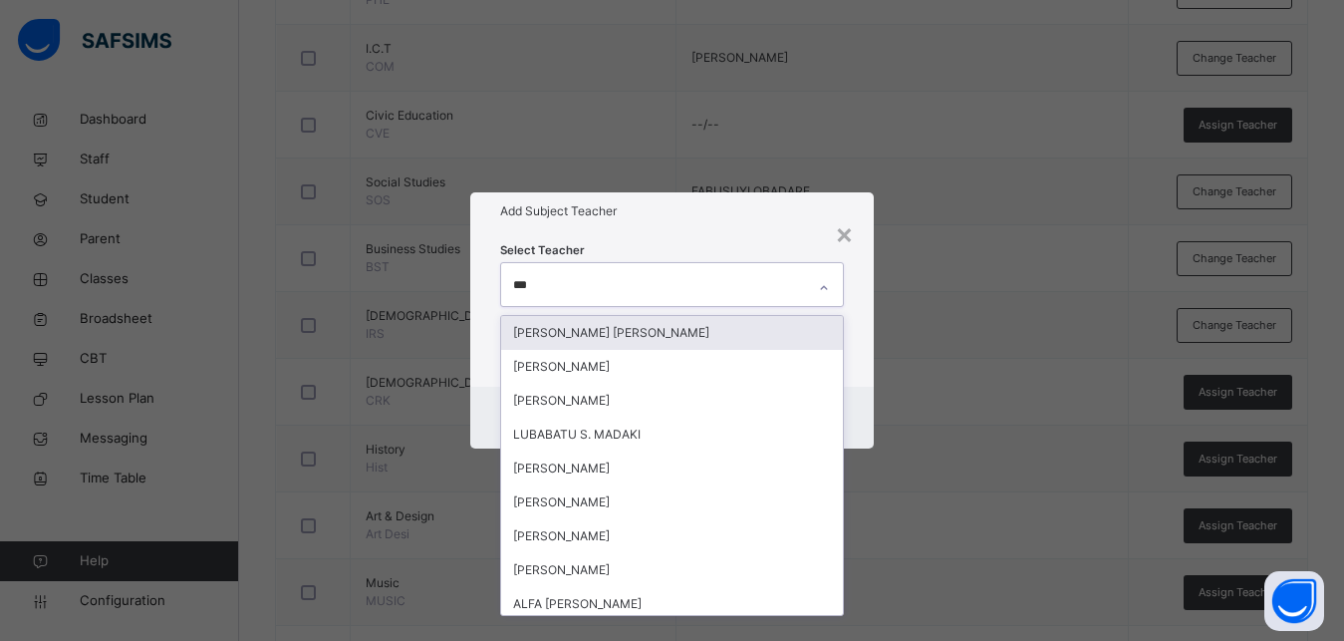
type input "****"
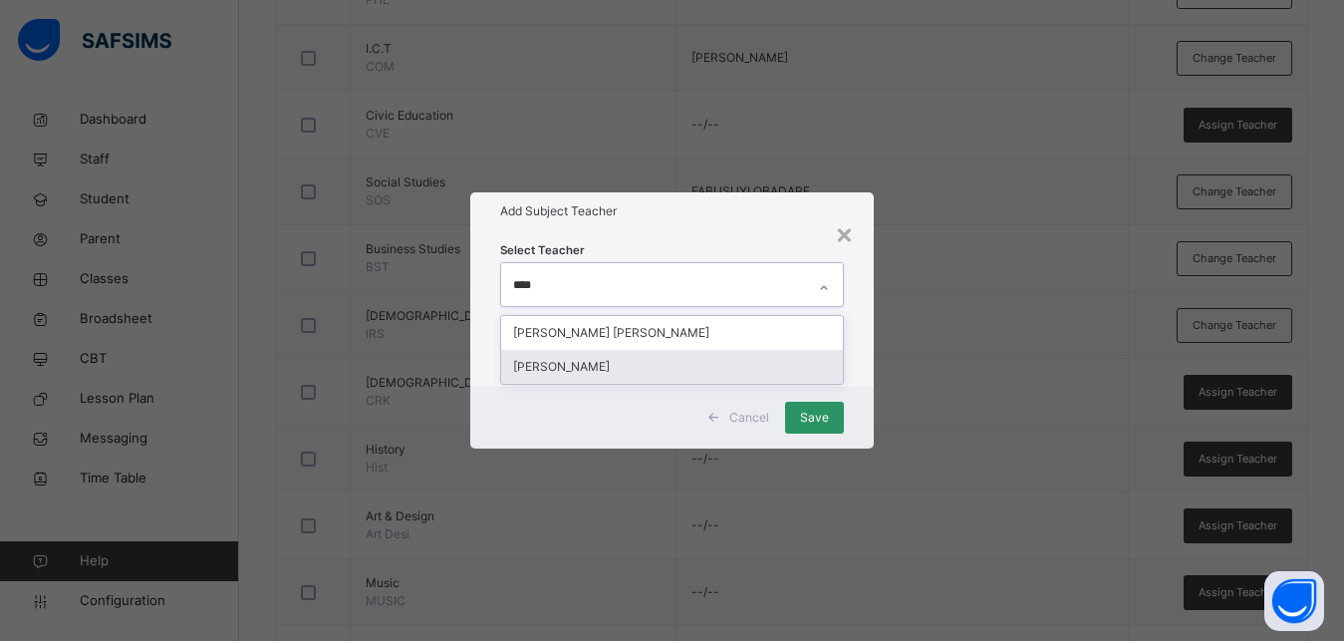
click at [596, 369] on div "[PERSON_NAME]" at bounding box center [672, 367] width 342 height 34
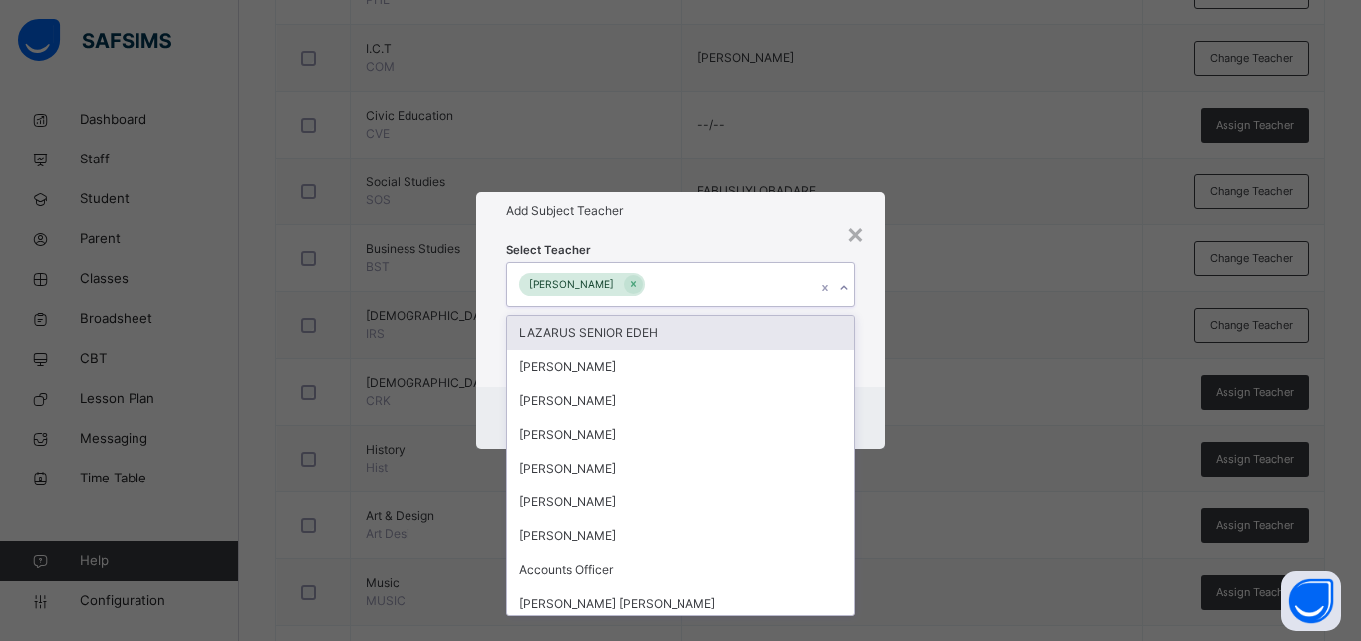
click at [863, 344] on div "Select Teacher option PATIENCE MADUAKA, selected. option LAZARUS SENIOR EDEH fo…" at bounding box center [680, 307] width 408 height 155
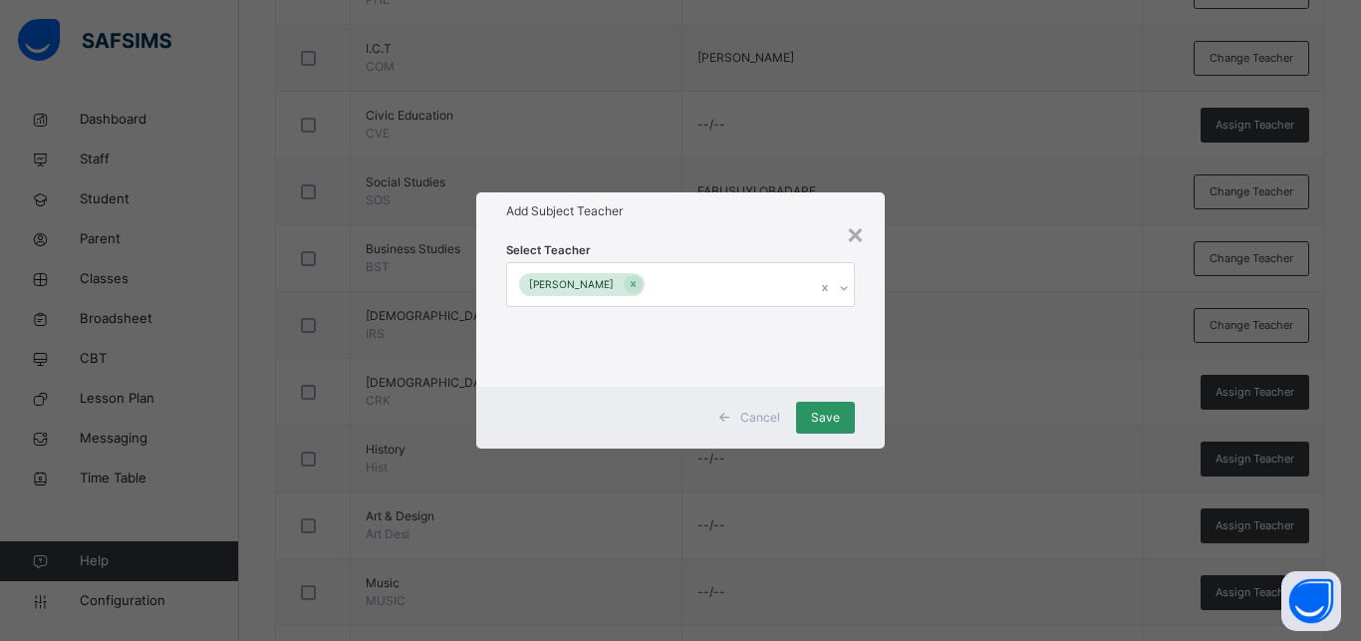
click at [829, 395] on div "Cancel Save" at bounding box center [680, 418] width 408 height 62
click at [827, 410] on span "Save" at bounding box center [825, 417] width 29 height 18
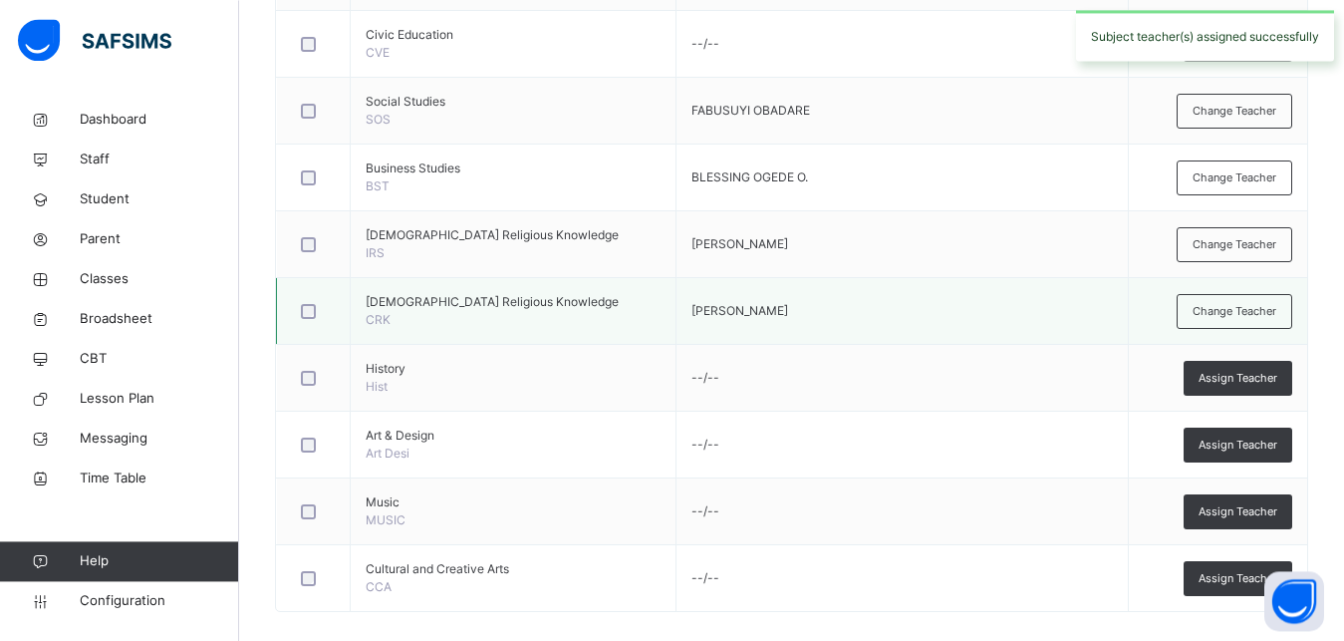
scroll to position [1115, 0]
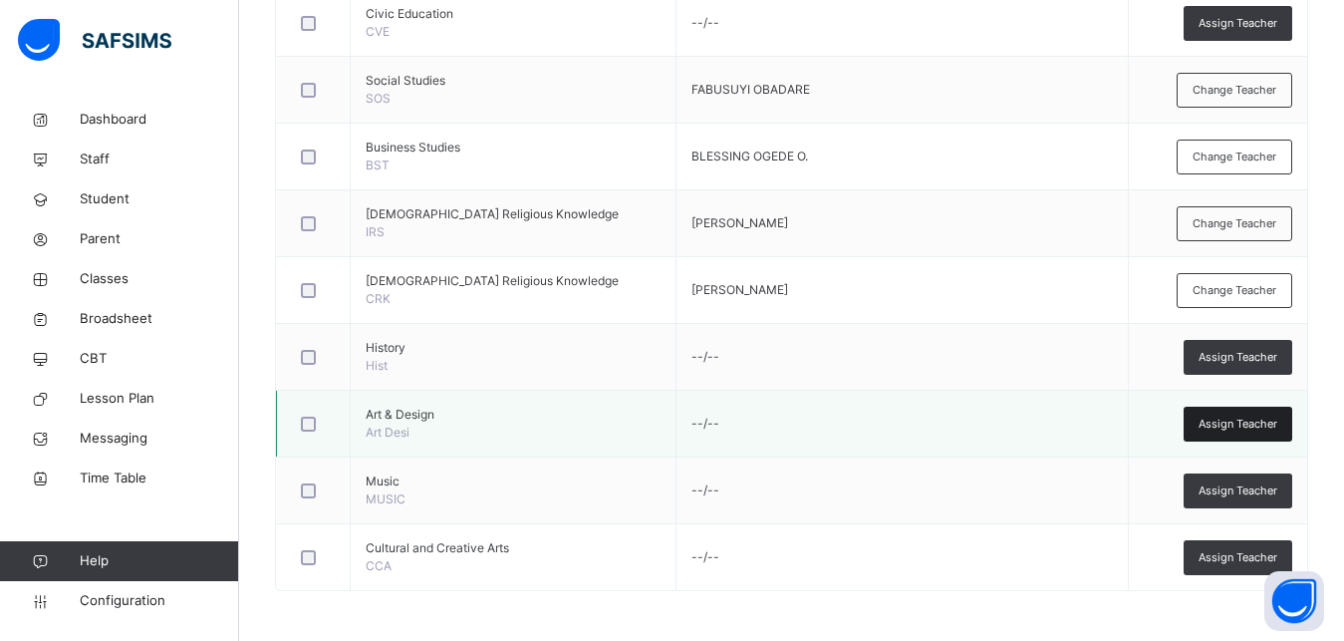
click at [1223, 424] on span "Assign Teacher" at bounding box center [1238, 423] width 79 height 17
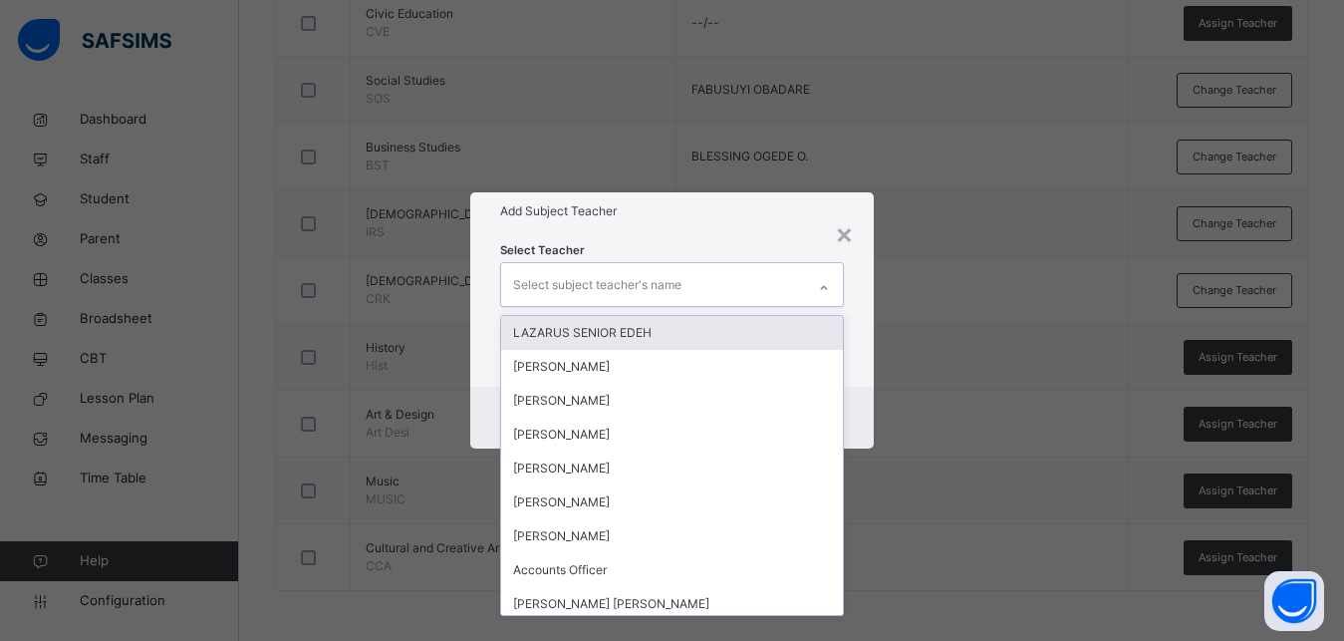
click at [569, 283] on div "Select subject teacher's name" at bounding box center [597, 285] width 168 height 38
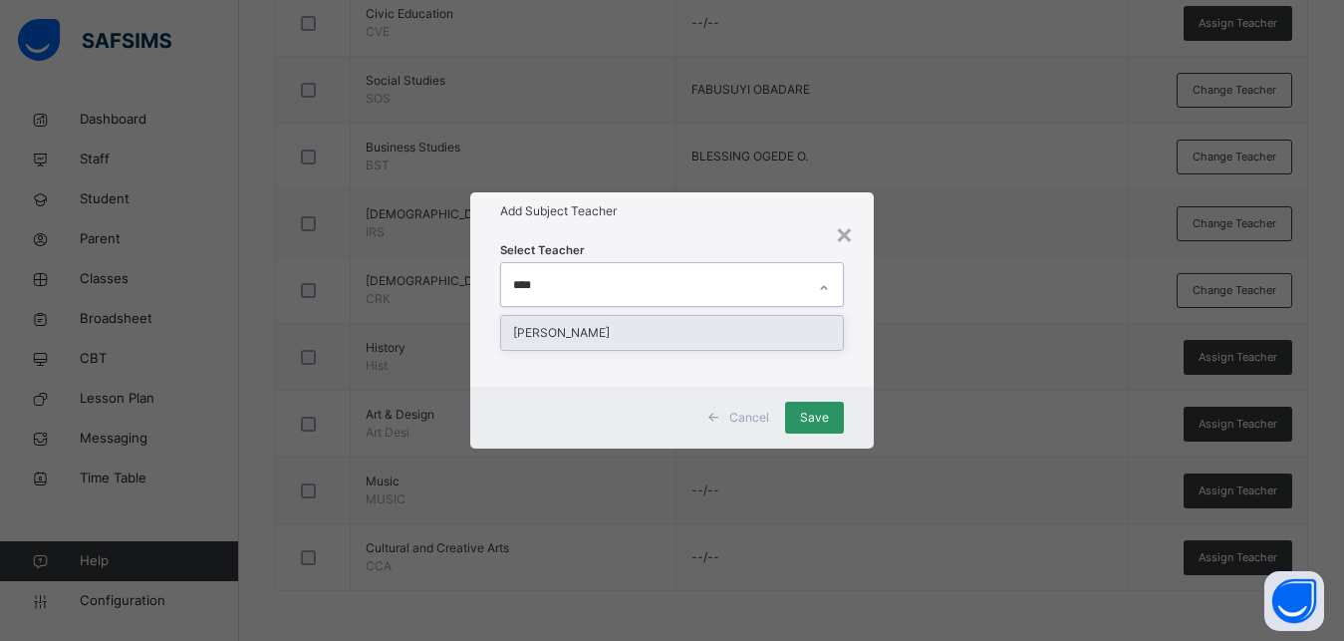
type input "*****"
click at [588, 333] on div "[PERSON_NAME]" at bounding box center [672, 333] width 342 height 34
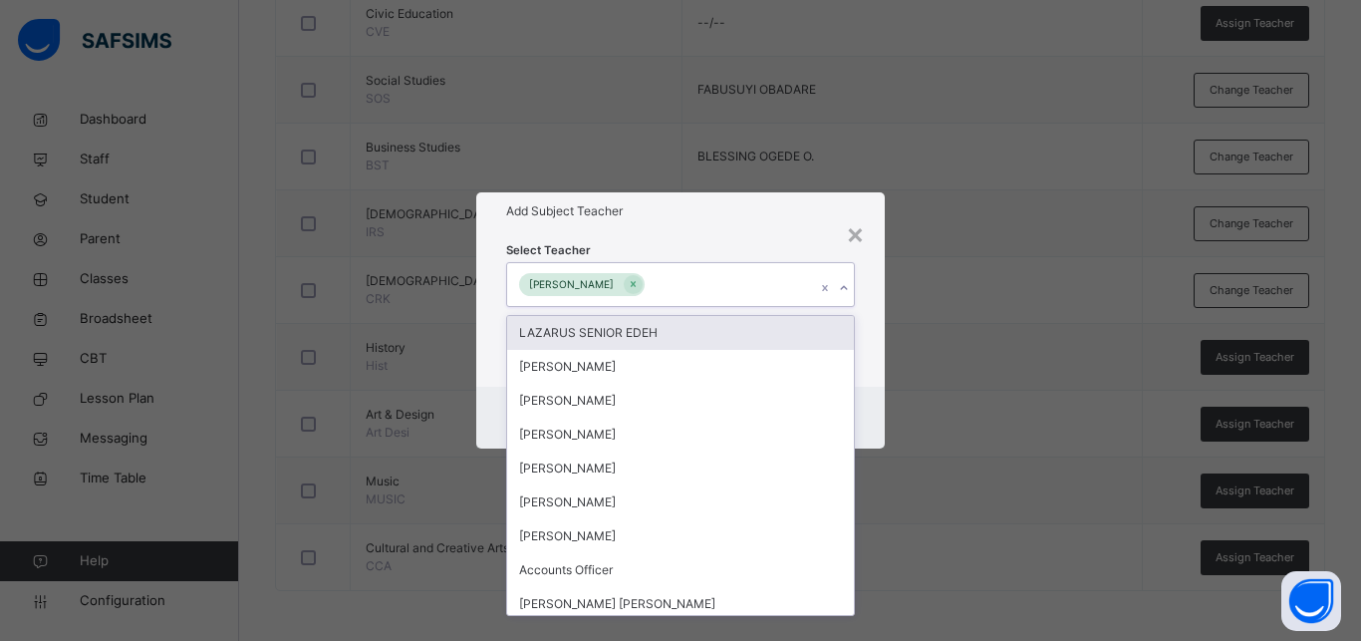
click at [871, 337] on div "Select Teacher option SHEGUN JOSEPH ONADUGBA, selected. option LAZARUS SENIOR E…" at bounding box center [680, 307] width 408 height 155
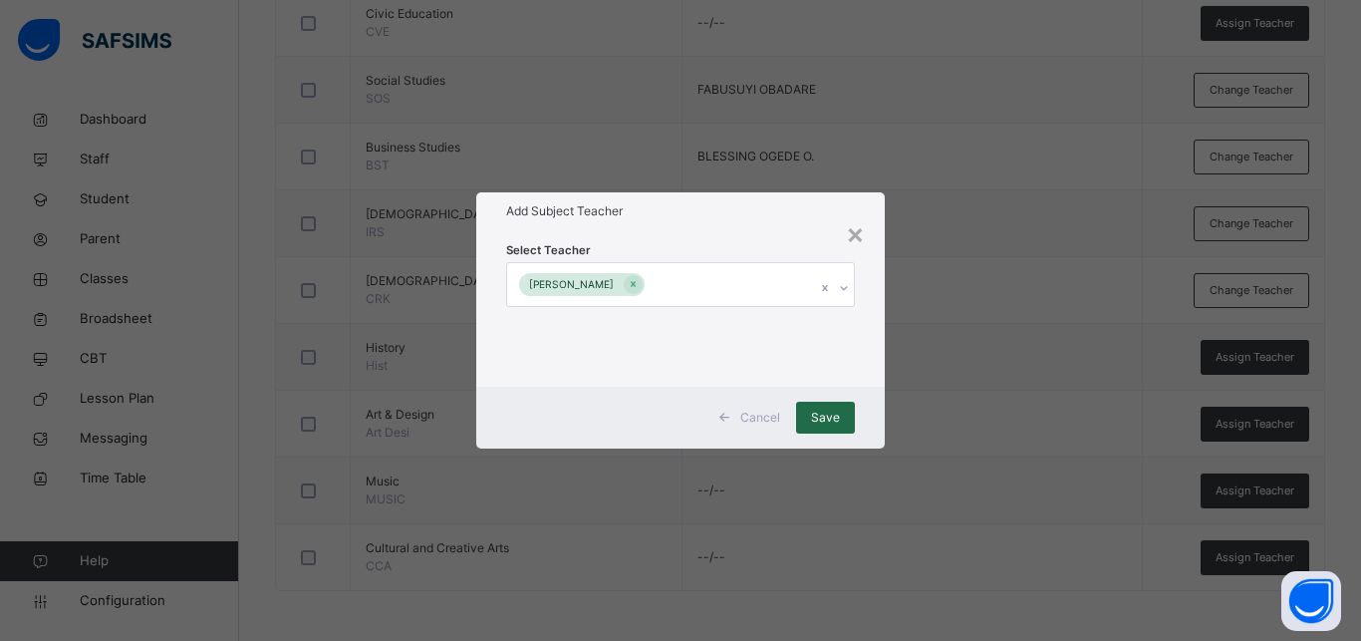
click at [830, 407] on div "Save" at bounding box center [825, 418] width 59 height 32
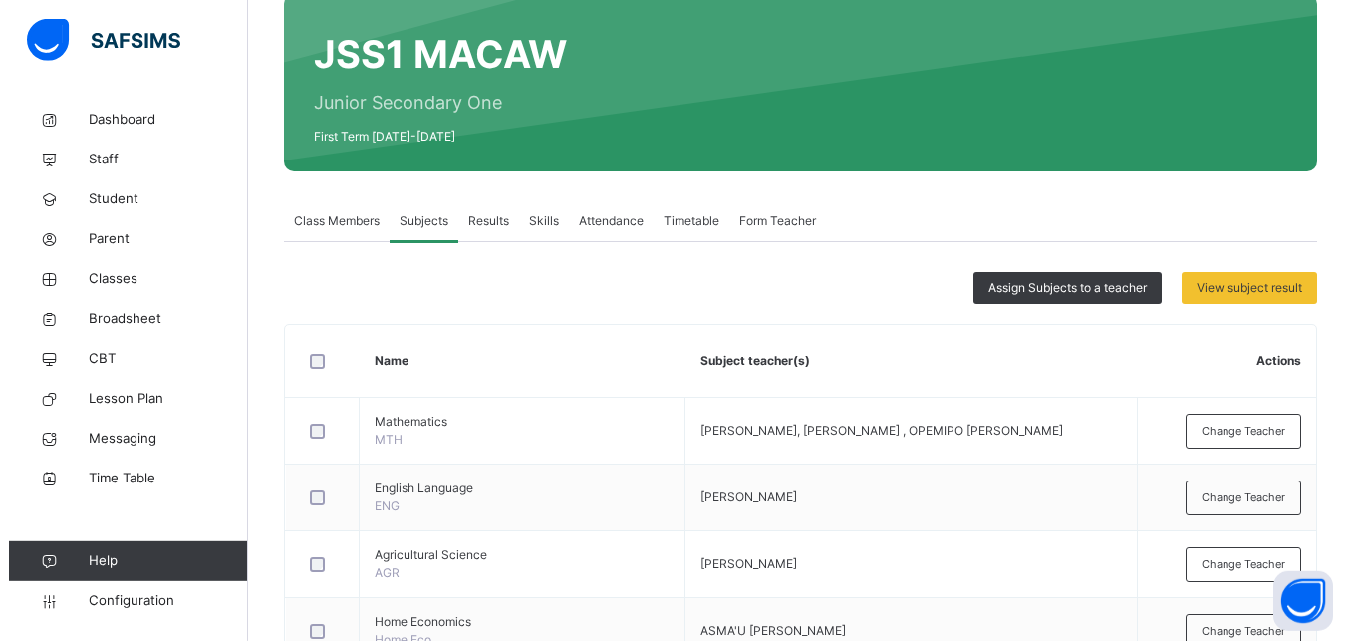
scroll to position [0, 0]
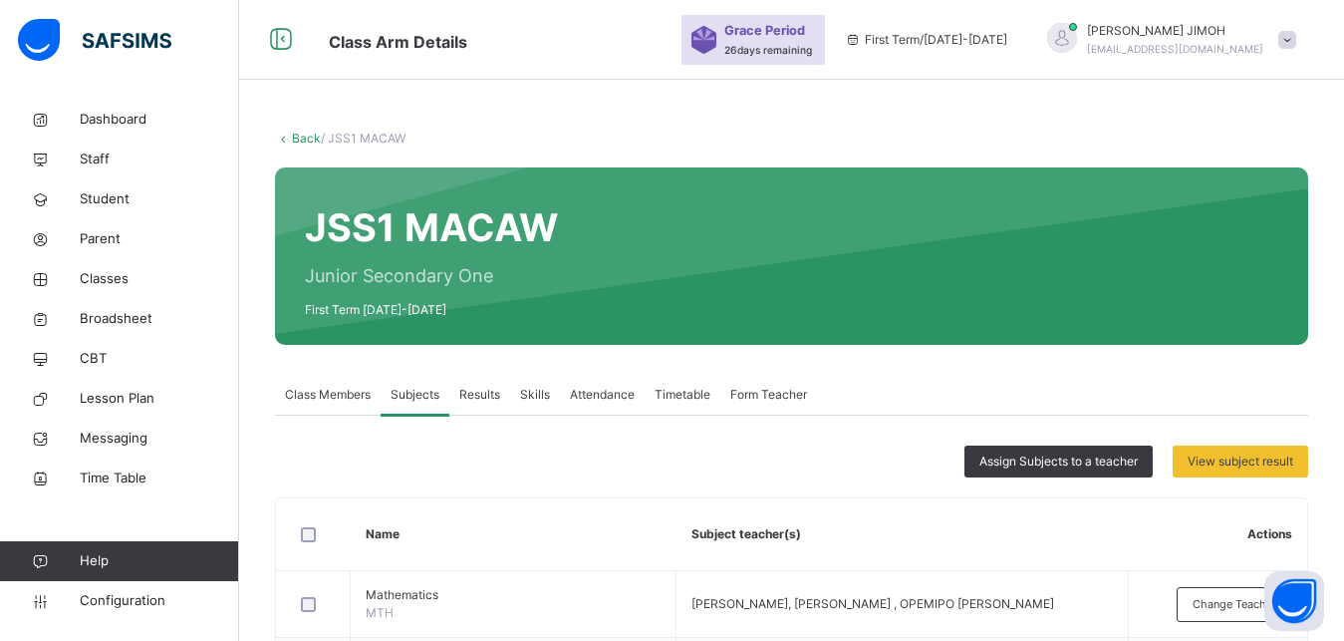
click at [310, 133] on link "Back" at bounding box center [306, 138] width 29 height 15
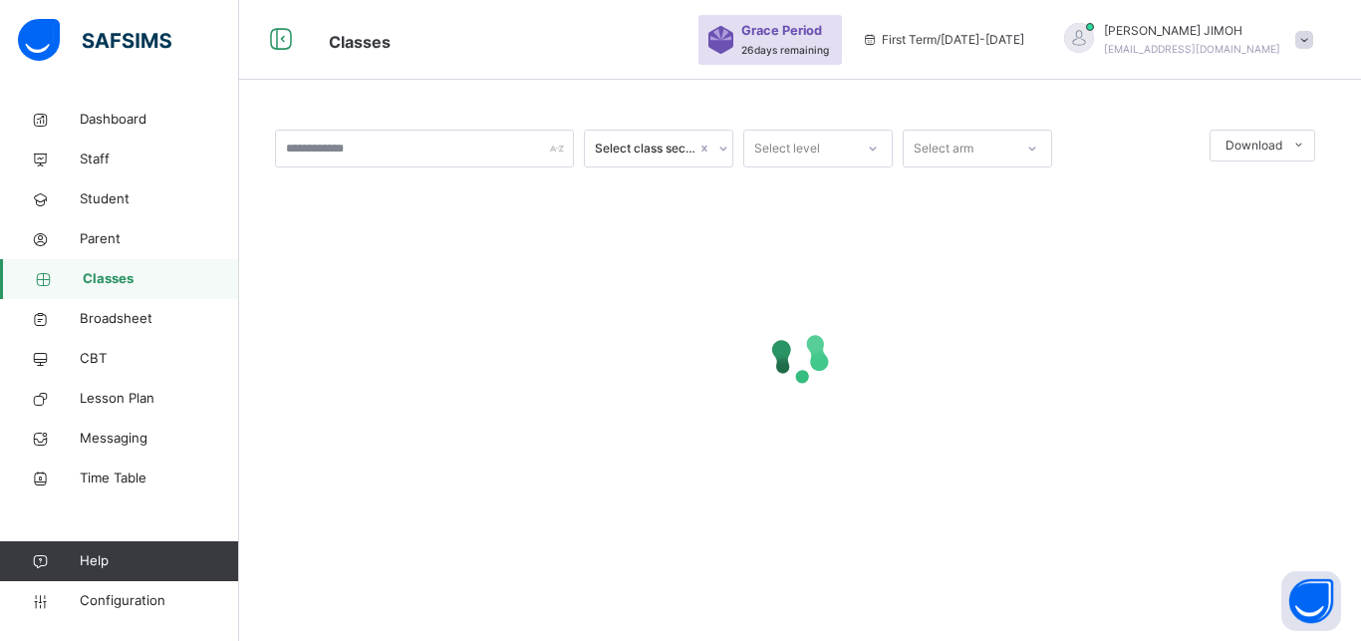
click at [796, 143] on div "Select level" at bounding box center [787, 149] width 66 height 38
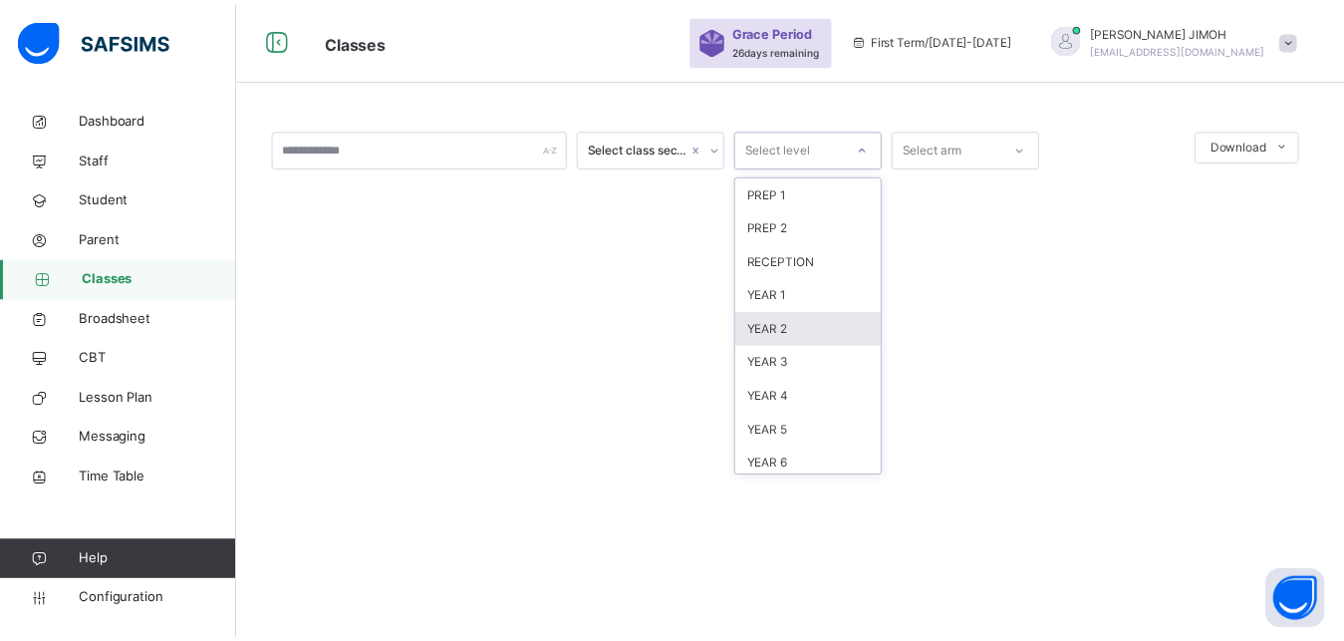
scroll to position [209, 0]
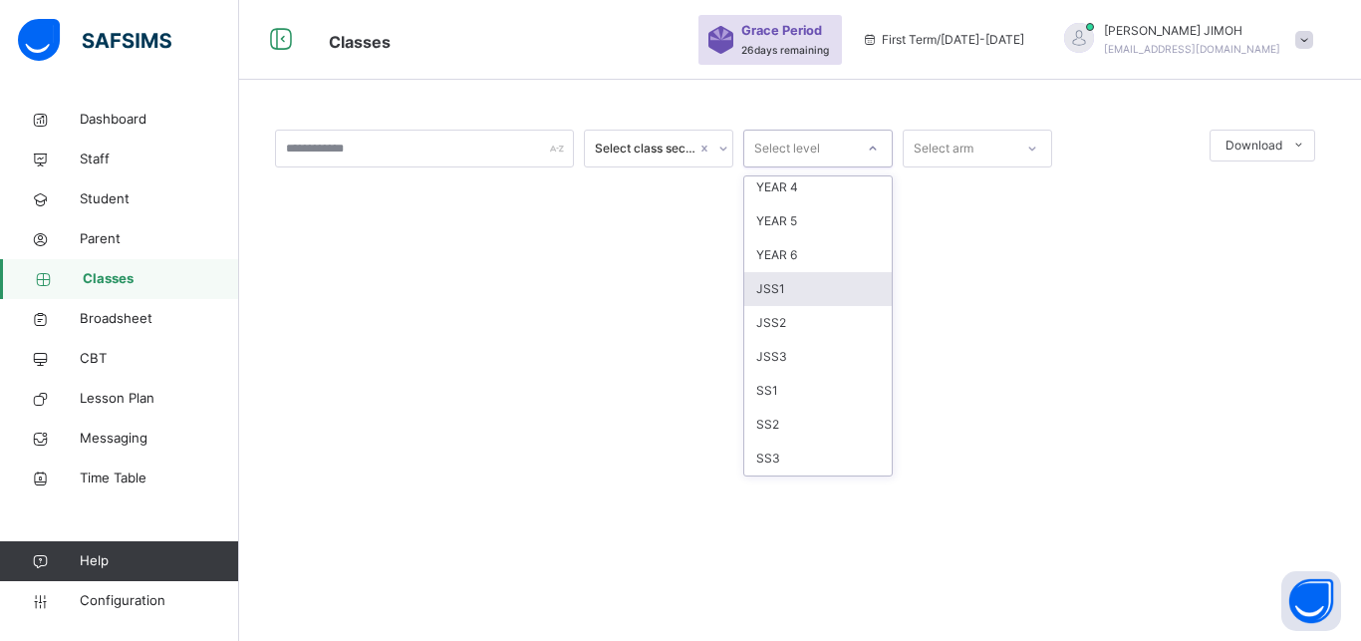
click at [805, 283] on div "JSS1" at bounding box center [817, 289] width 147 height 34
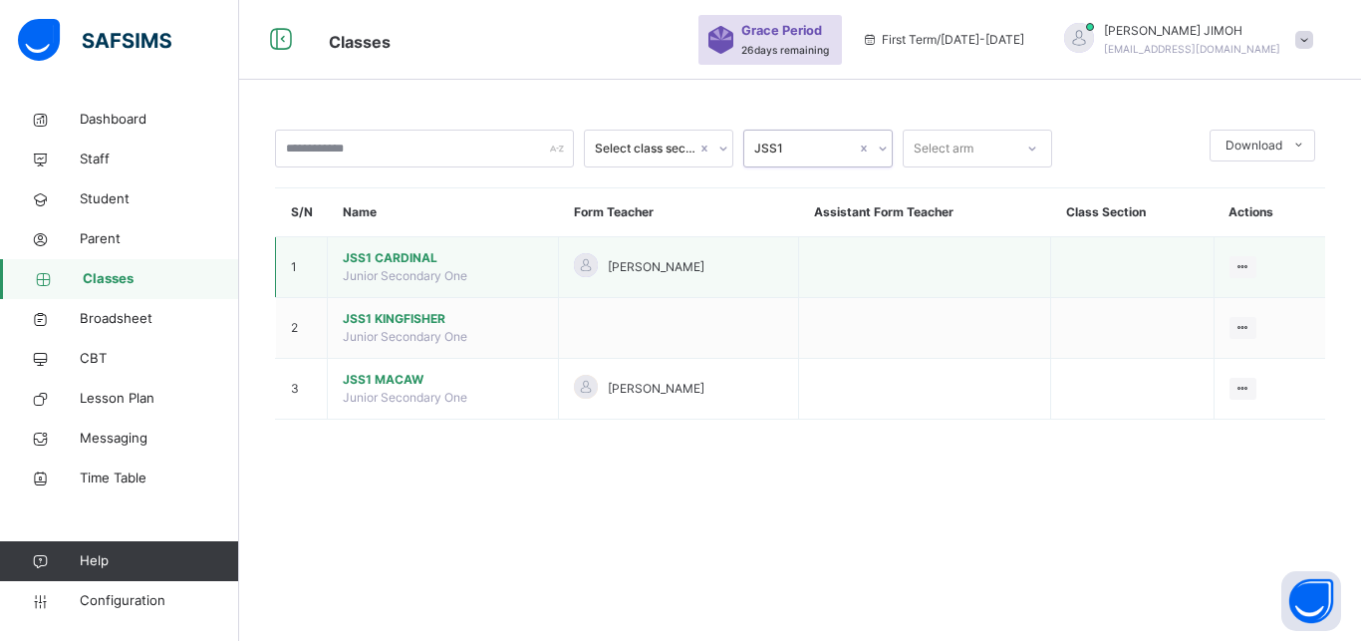
click at [400, 267] on span "JSS1 CARDINAL" at bounding box center [443, 258] width 200 height 18
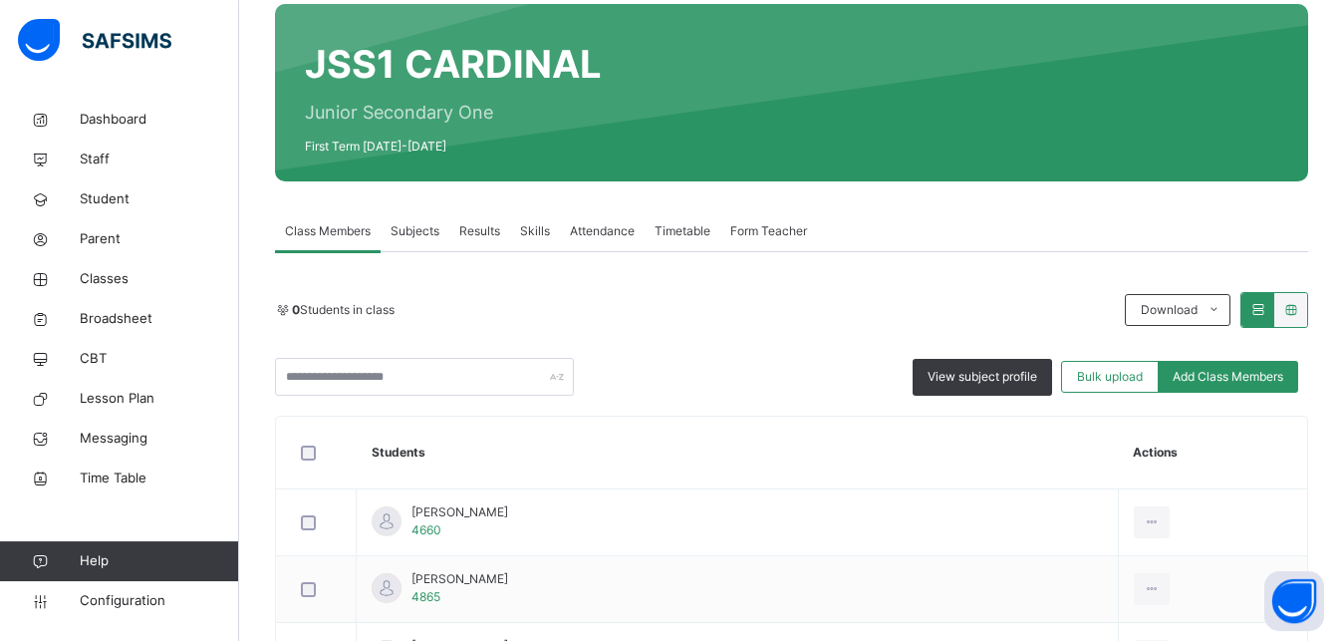
scroll to position [203, 0]
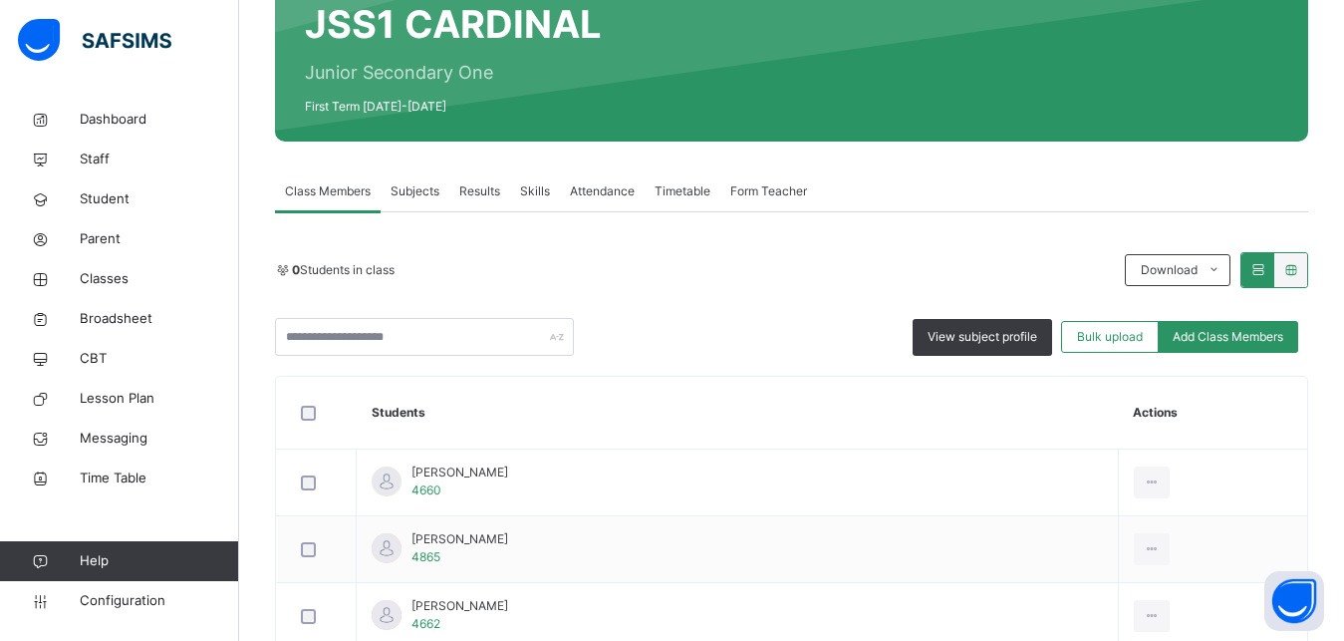
click at [413, 188] on span "Subjects" at bounding box center [415, 191] width 49 height 18
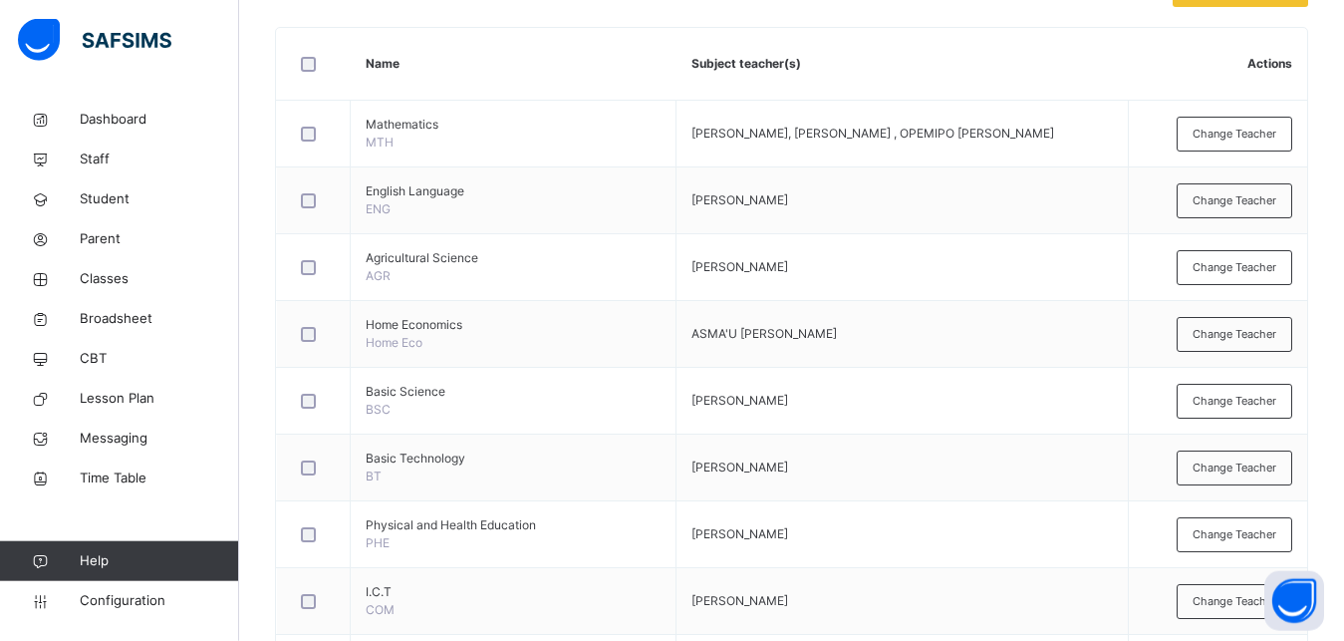
scroll to position [508, 0]
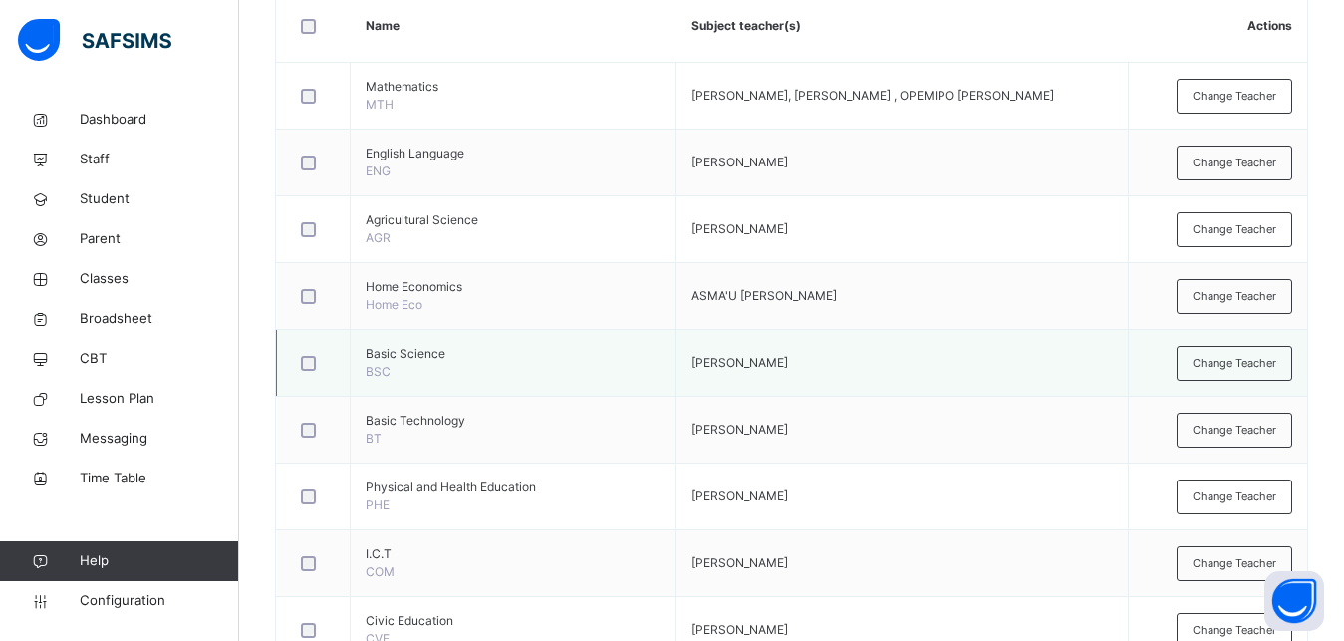
click at [300, 366] on div at bounding box center [313, 363] width 33 height 15
click at [1232, 354] on div "Change Teacher" at bounding box center [1235, 363] width 116 height 35
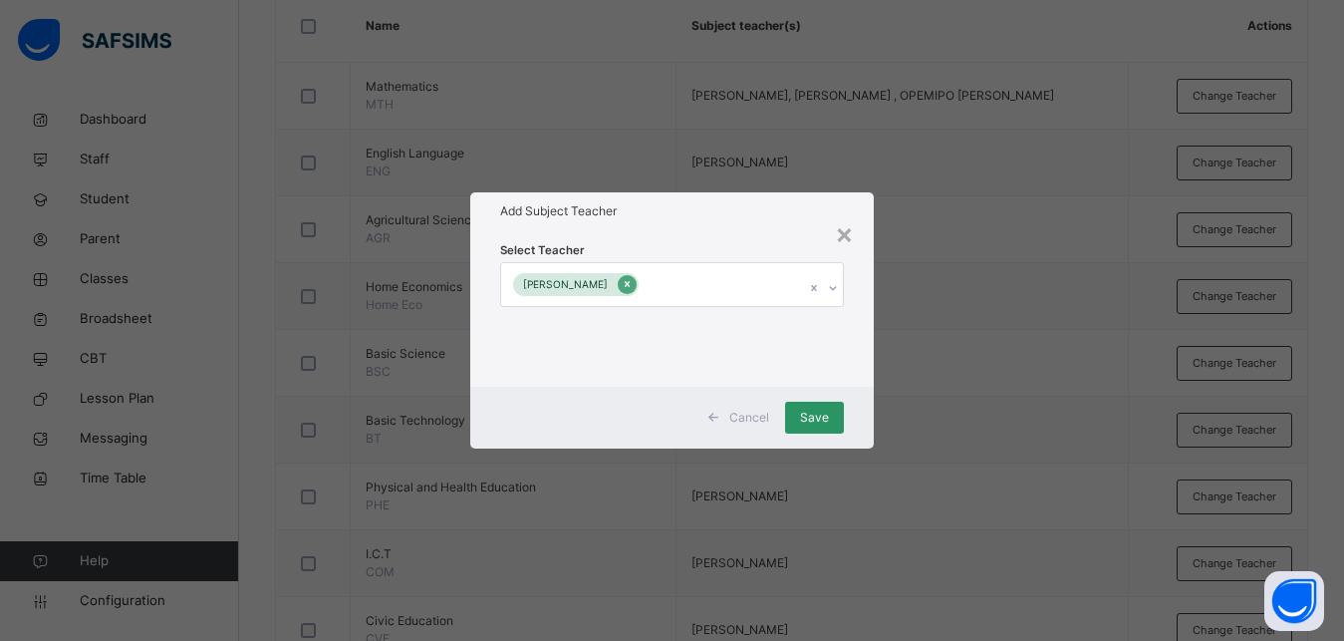
click at [633, 286] on icon at bounding box center [627, 284] width 11 height 14
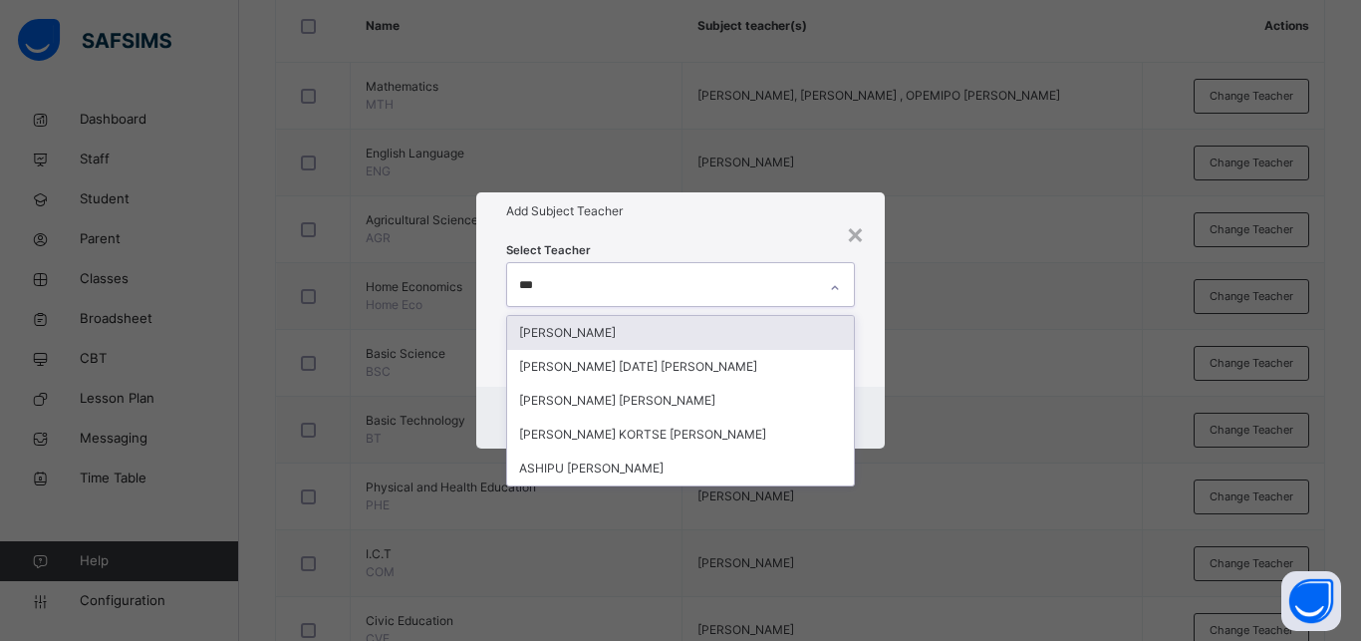
type input "****"
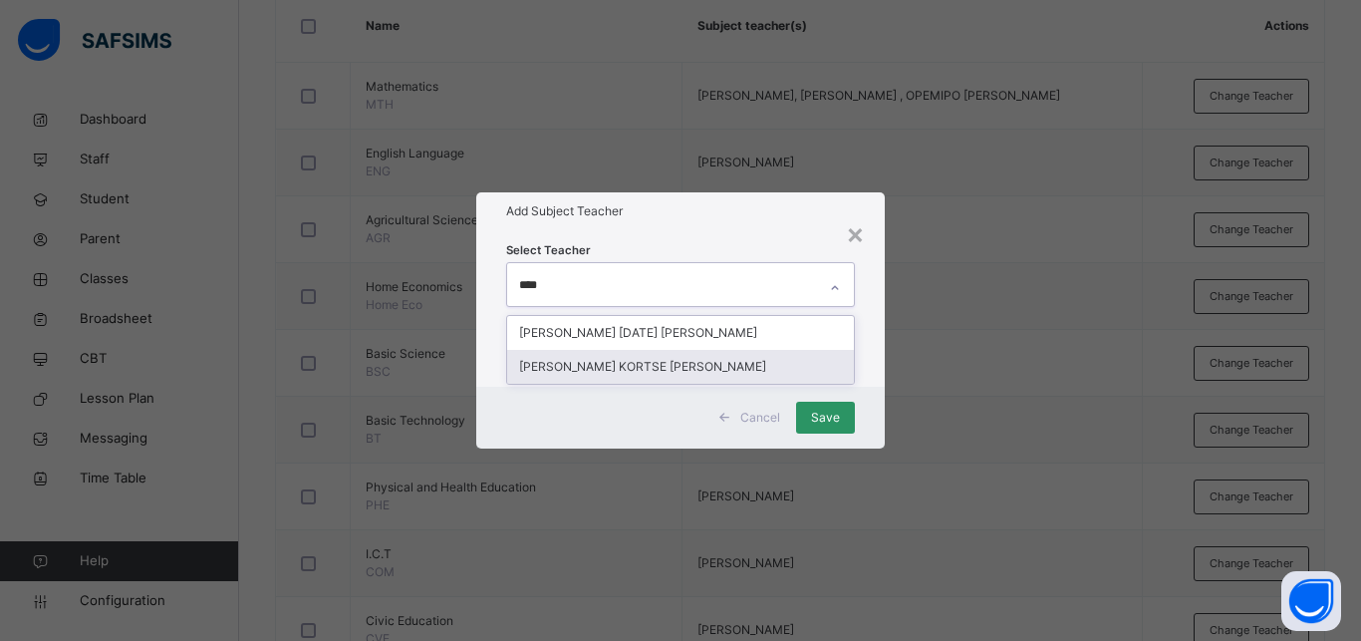
click at [610, 371] on div "[PERSON_NAME] KORTSE [PERSON_NAME]" at bounding box center [680, 367] width 347 height 34
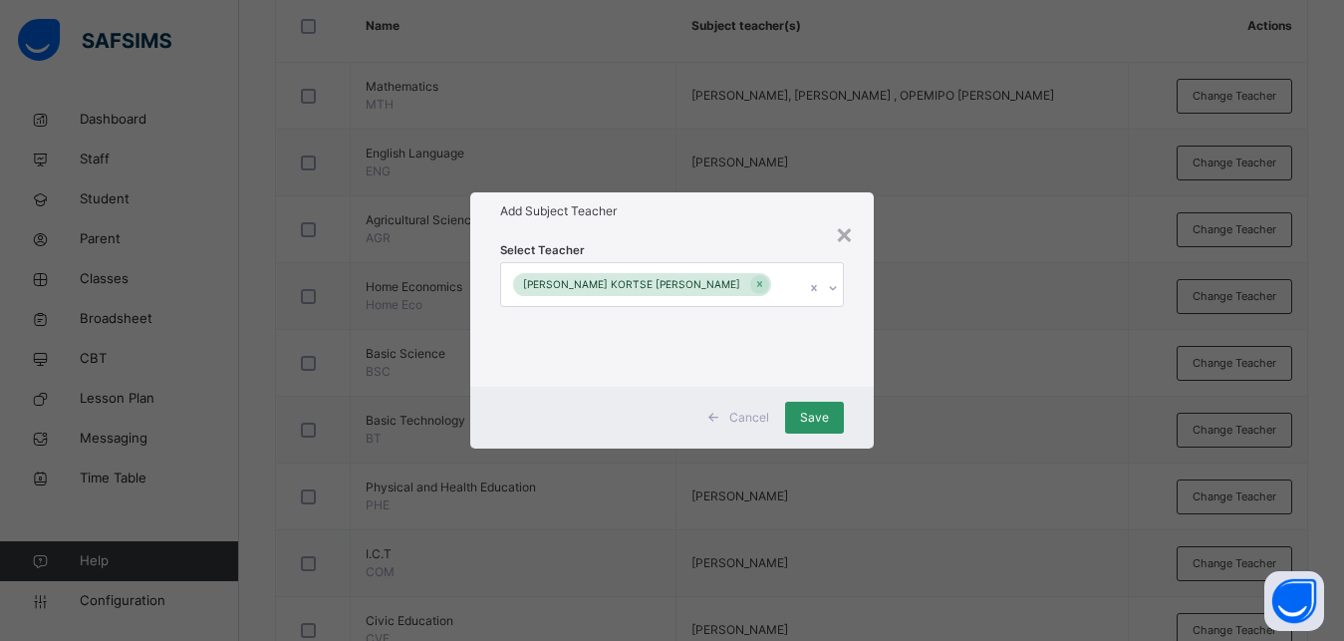
click at [861, 401] on div "Cancel Save" at bounding box center [672, 418] width 404 height 62
click at [828, 415] on span "Save" at bounding box center [814, 417] width 29 height 18
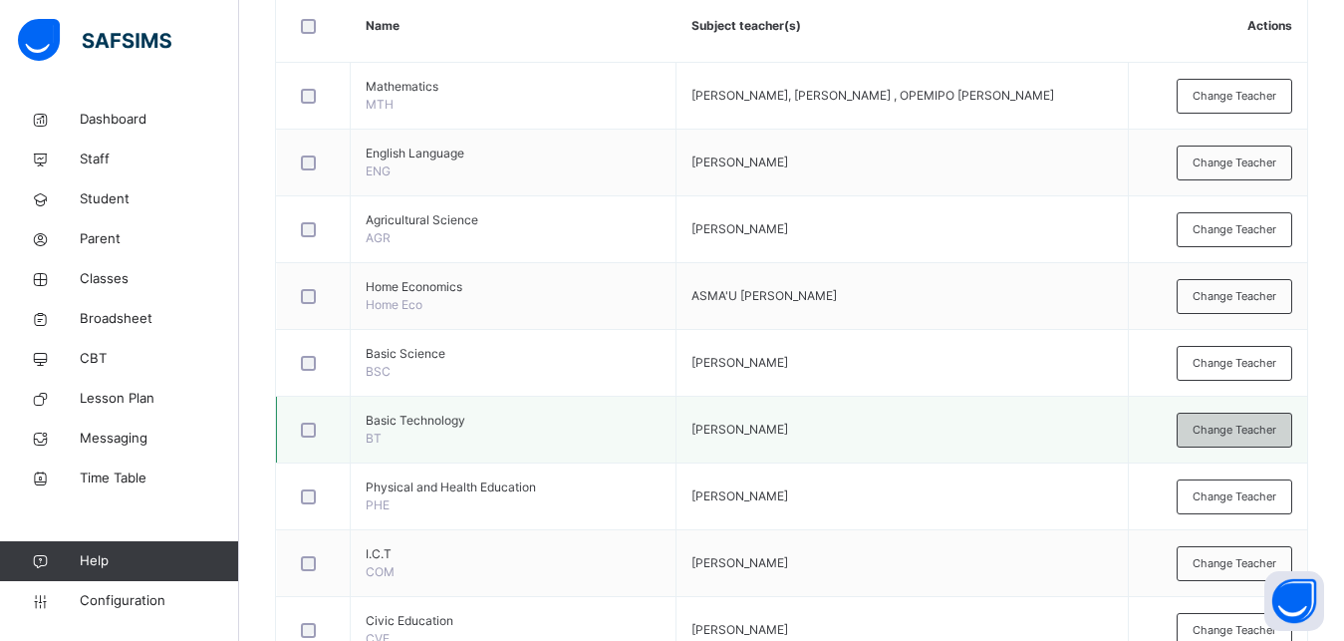
click at [1216, 431] on span "Change Teacher" at bounding box center [1235, 429] width 84 height 17
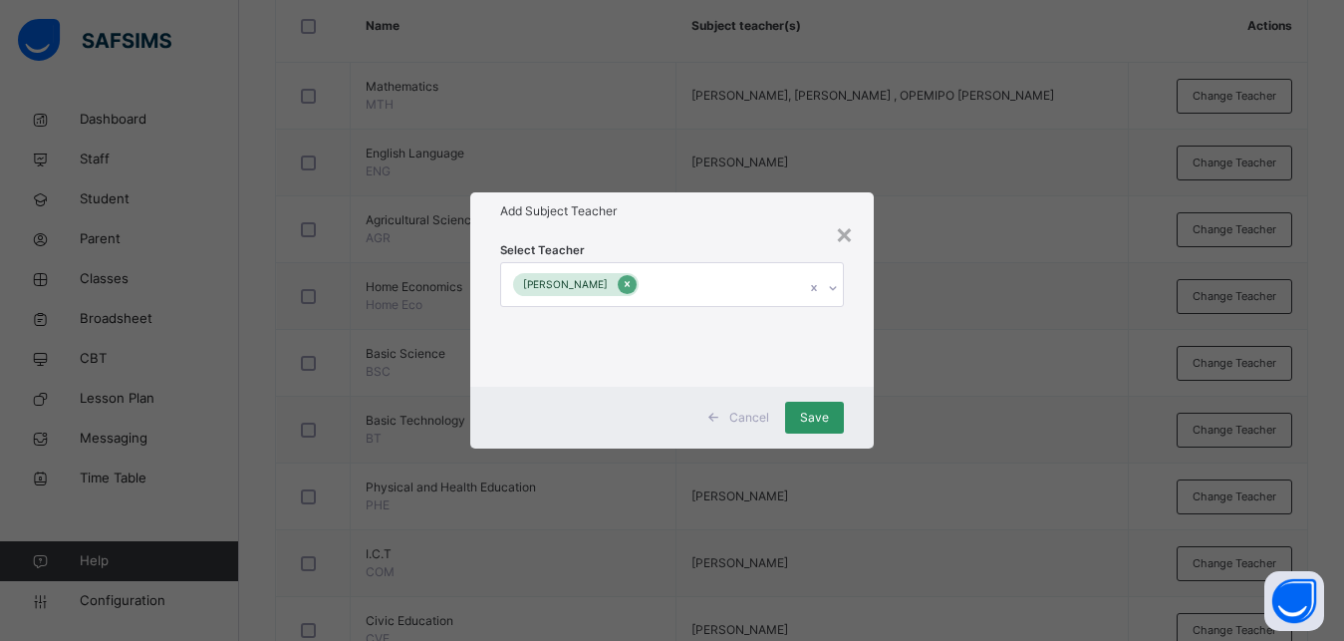
click at [622, 288] on icon at bounding box center [627, 284] width 11 height 14
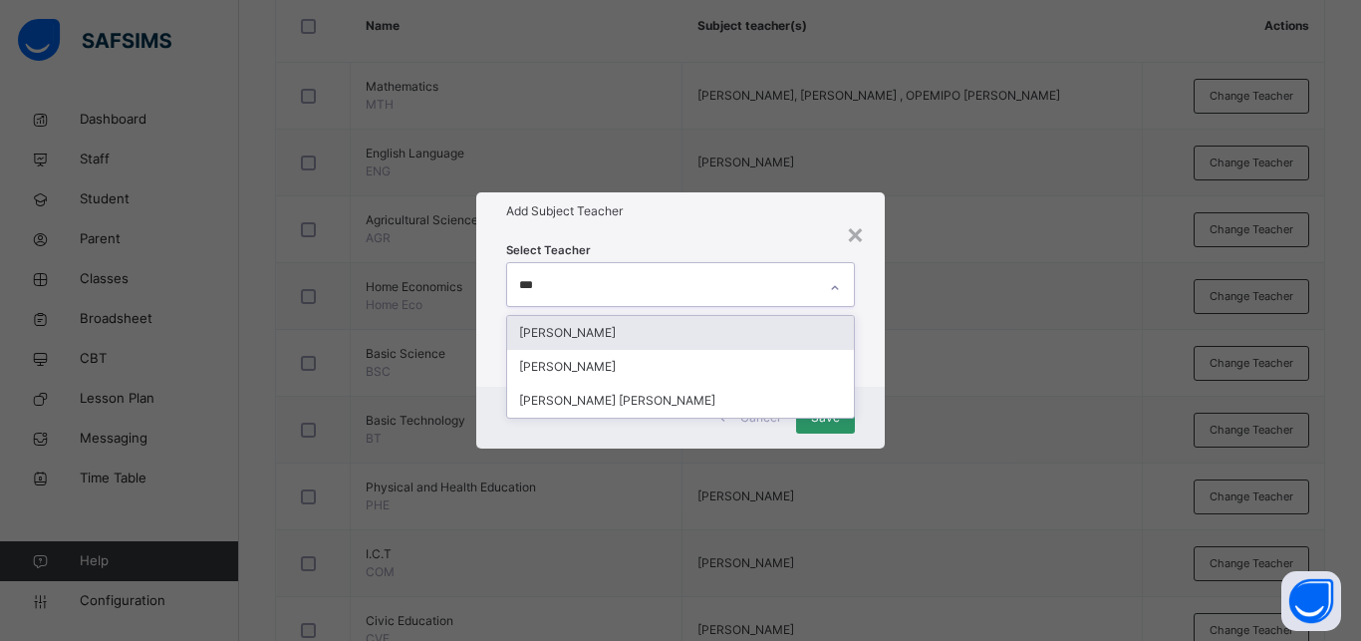
type input "****"
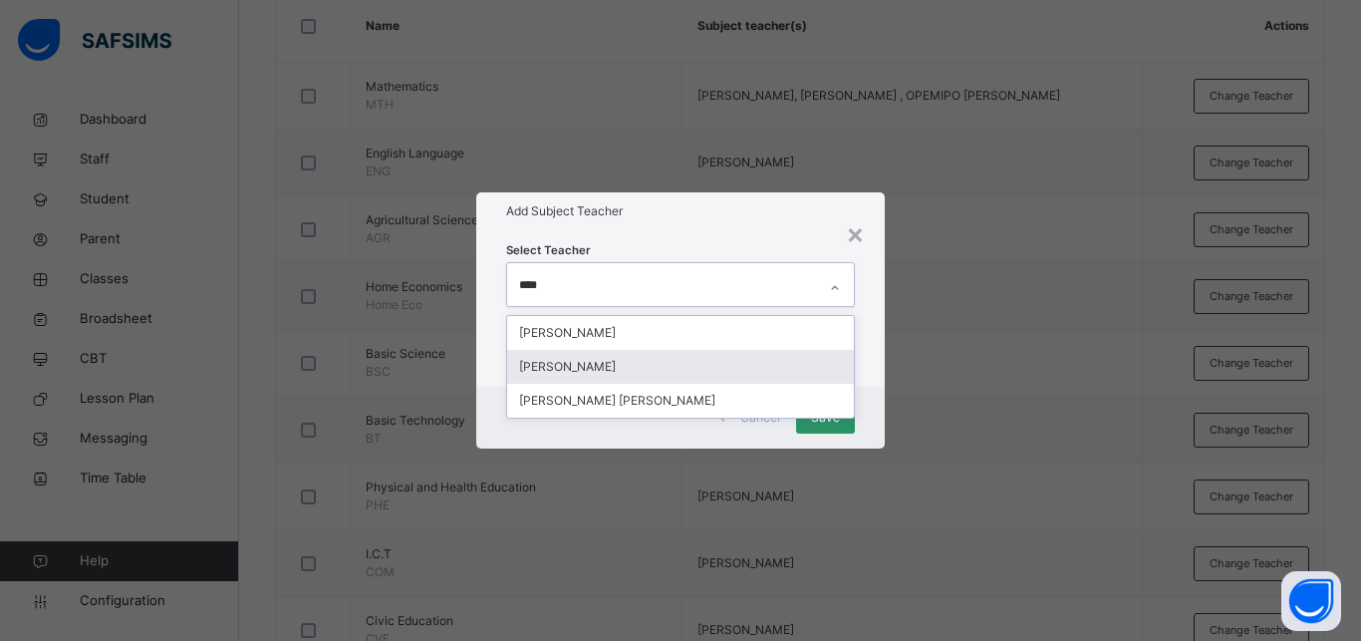
click at [598, 363] on div "[PERSON_NAME]" at bounding box center [680, 367] width 347 height 34
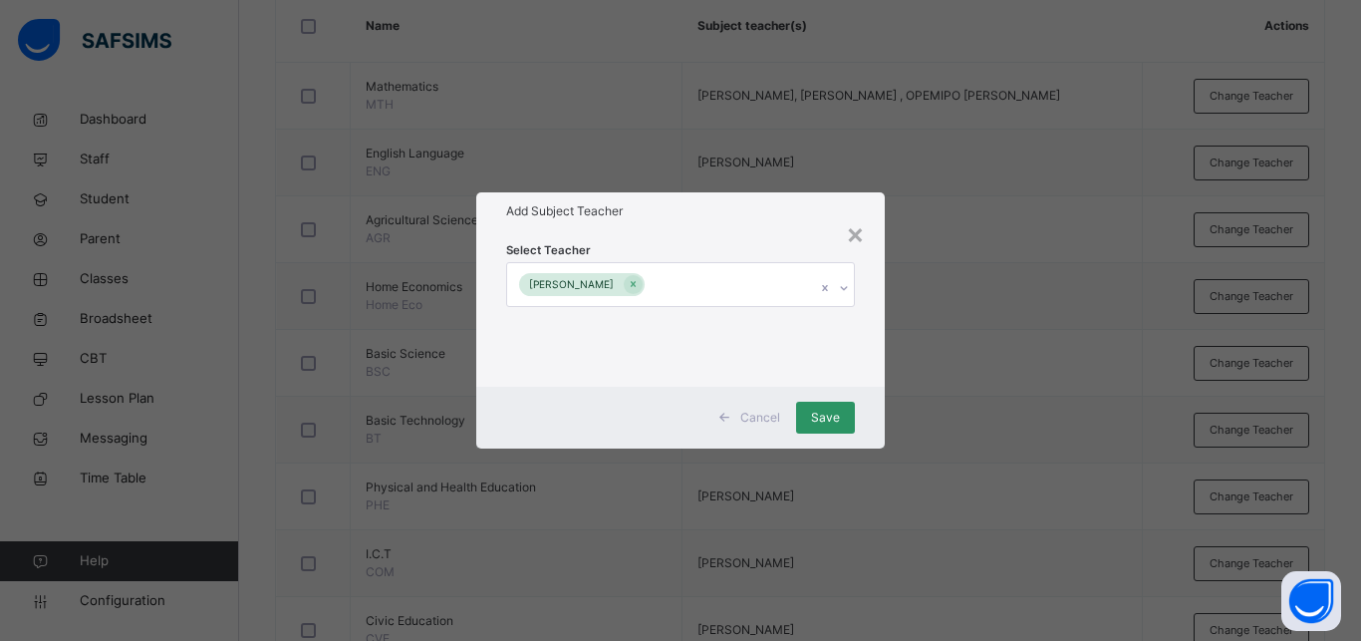
click at [869, 339] on div "Select Teacher AUGUSTINE OZIEGBE" at bounding box center [680, 307] width 408 height 155
click at [819, 416] on span "Save" at bounding box center [825, 417] width 29 height 18
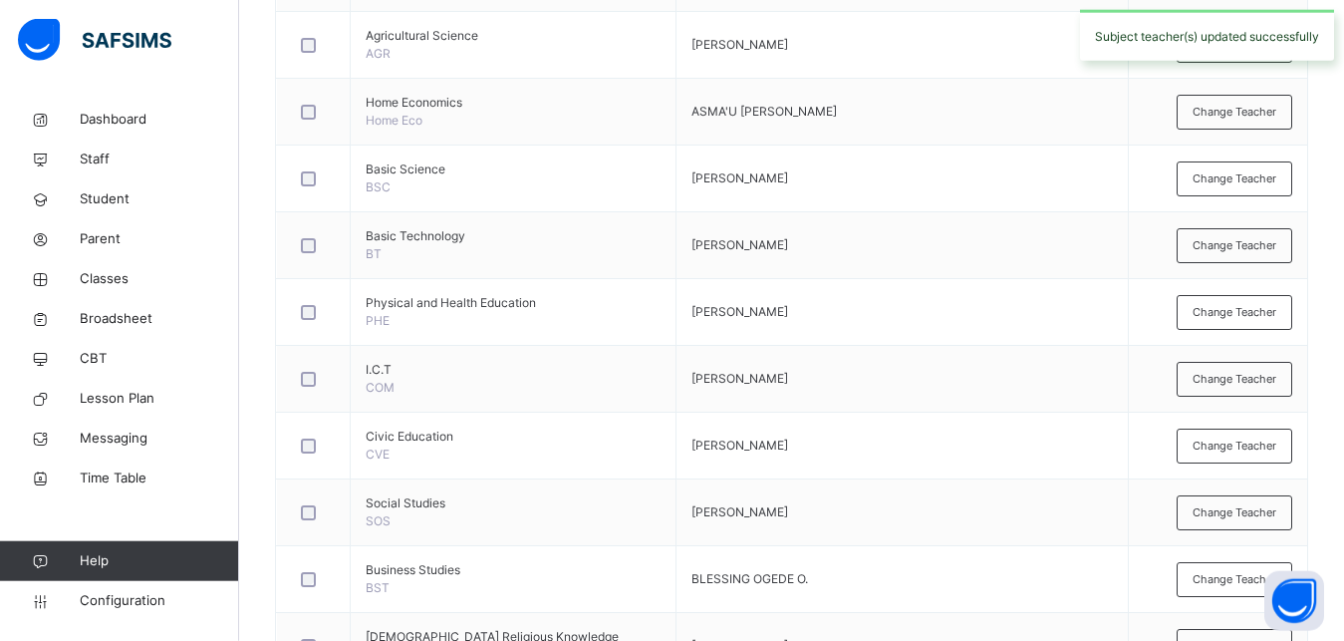
scroll to position [711, 0]
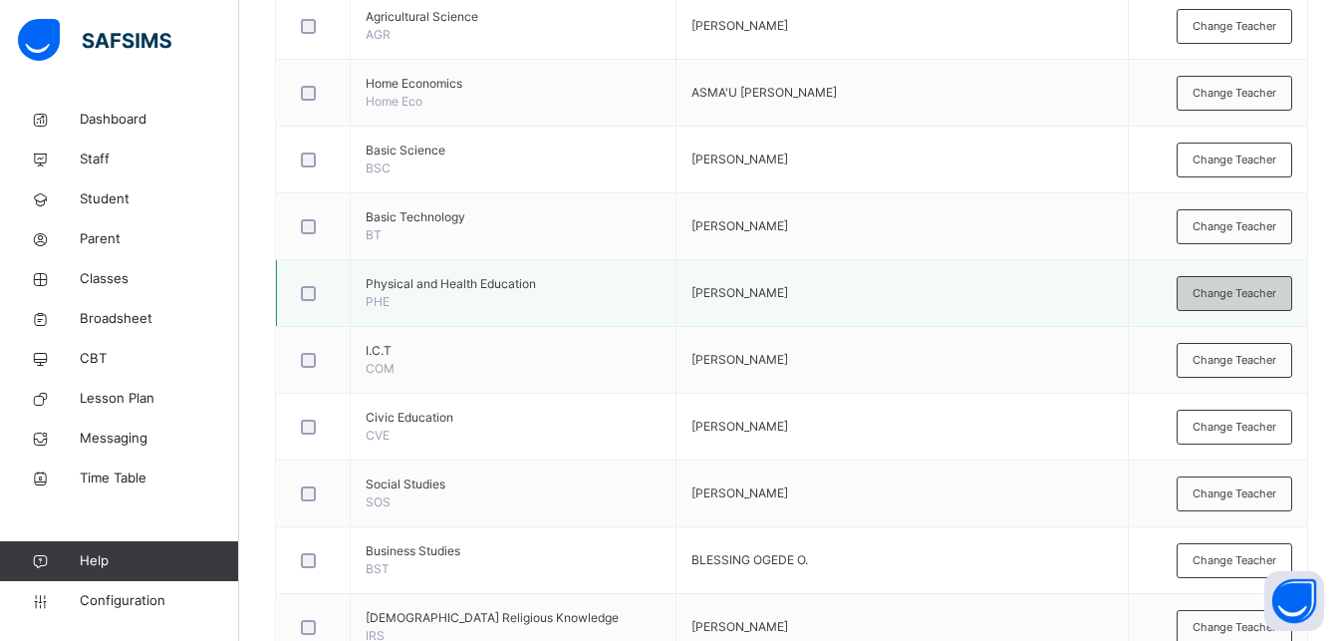
click at [1261, 303] on div "Change Teacher" at bounding box center [1235, 293] width 116 height 35
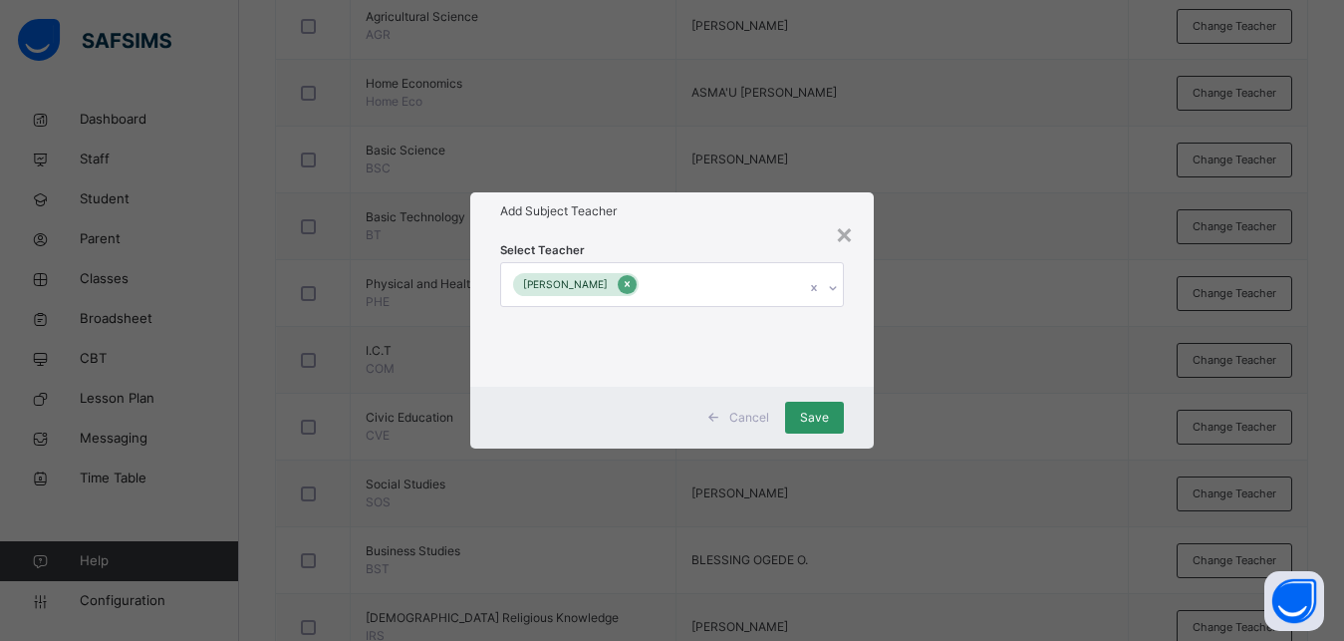
click at [625, 284] on icon at bounding box center [627, 285] width 5 height 6
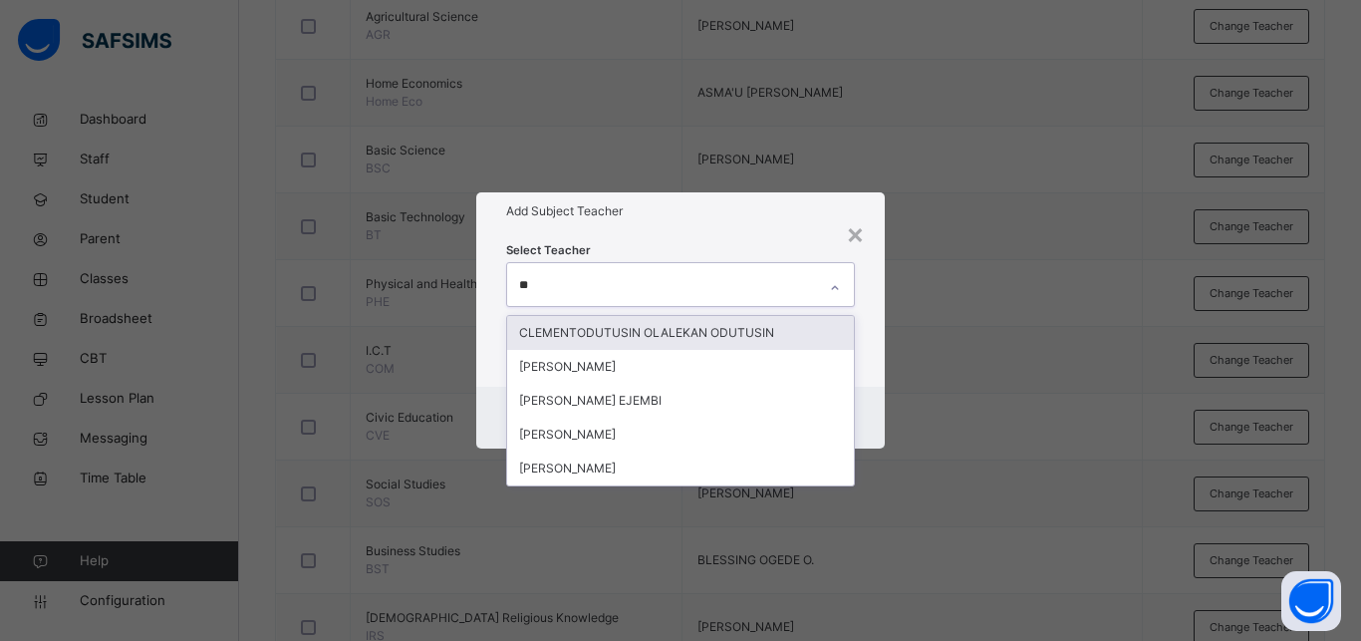
type input "***"
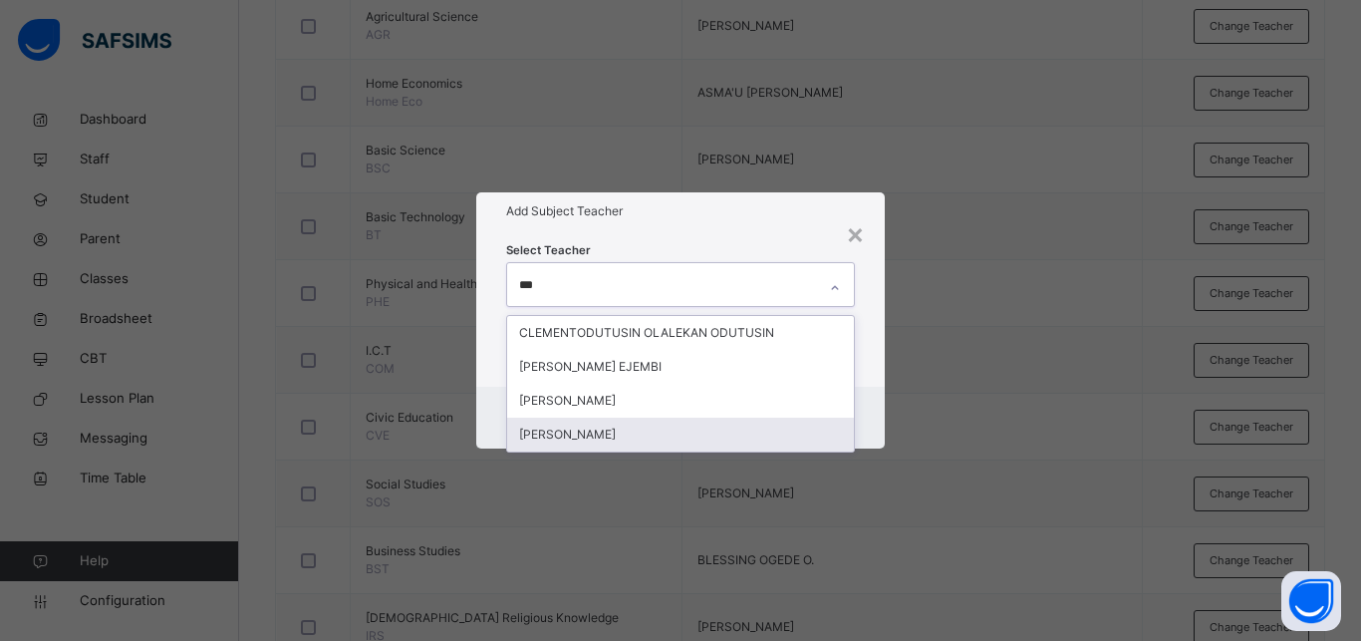
click at [606, 433] on div "[PERSON_NAME]" at bounding box center [680, 434] width 347 height 34
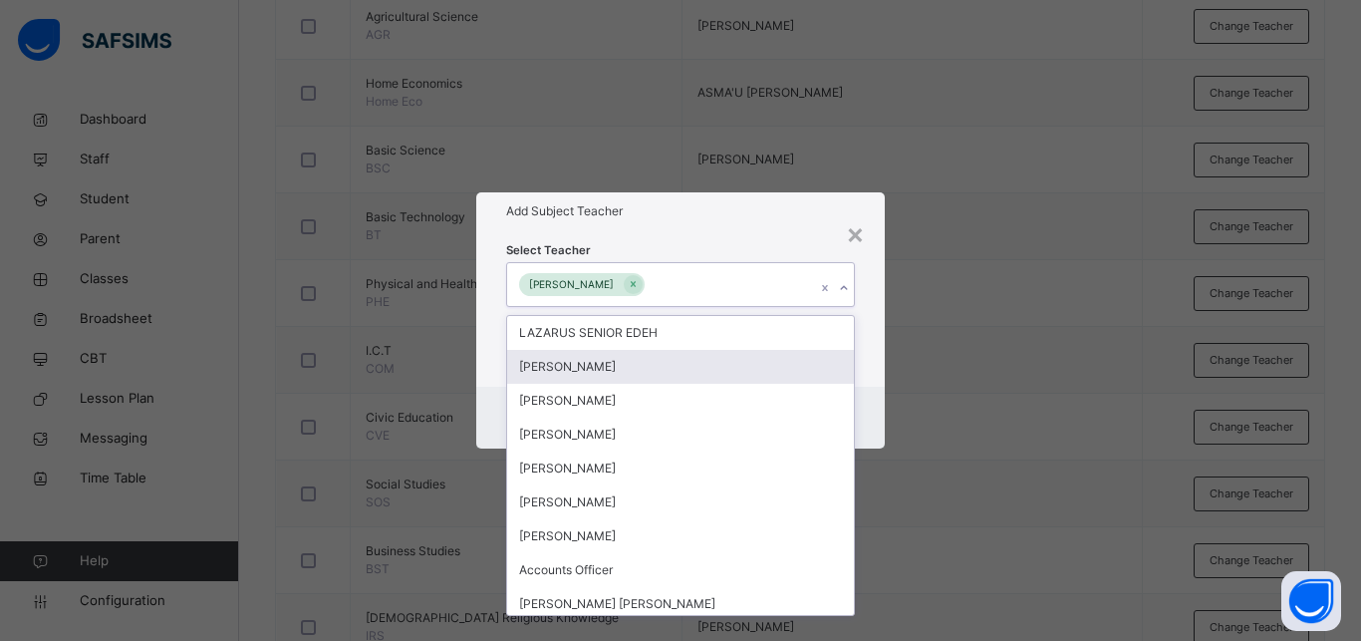
click at [863, 368] on div "Select Teacher option CLEMENT ABDULLAHI OGIJI, selected. option OLADEJI AJEWOLE…" at bounding box center [680, 307] width 408 height 155
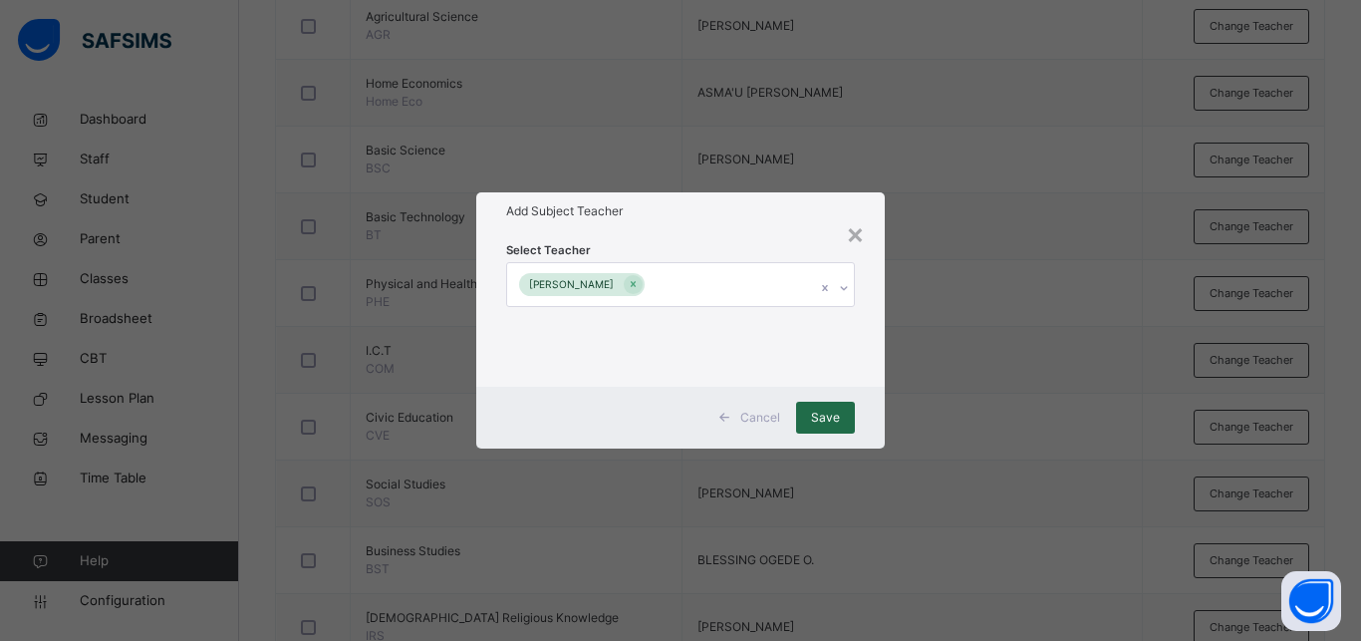
click at [826, 412] on span "Save" at bounding box center [825, 417] width 29 height 18
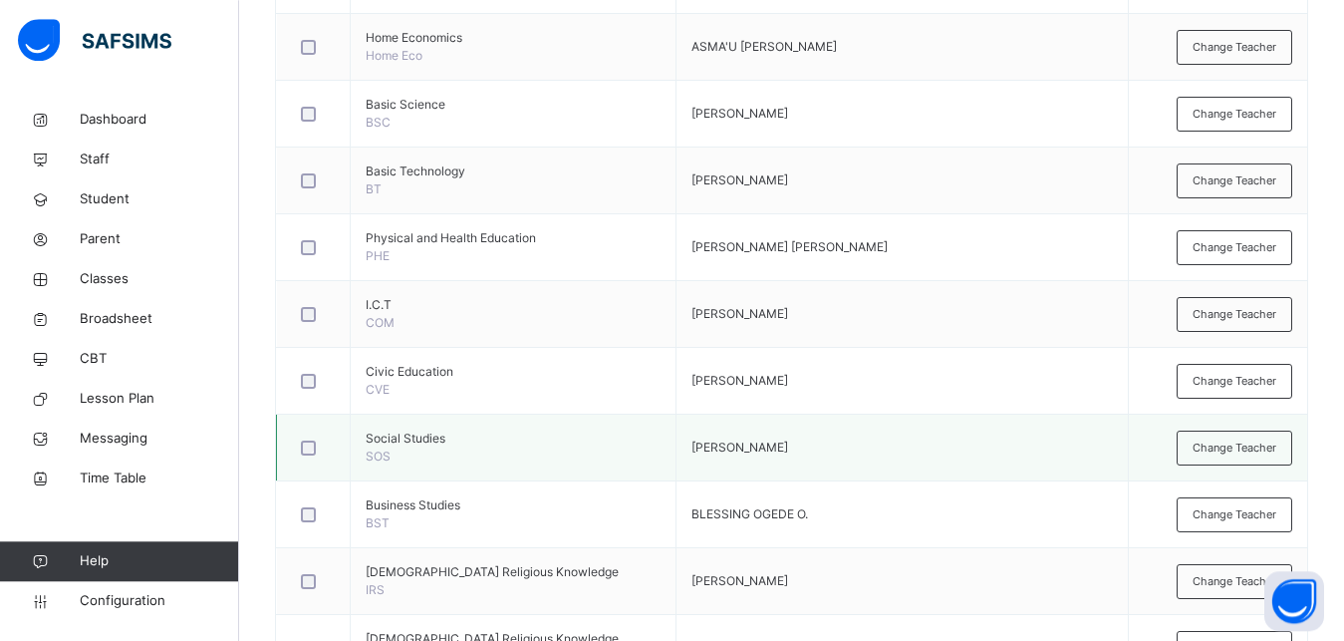
scroll to position [915, 0]
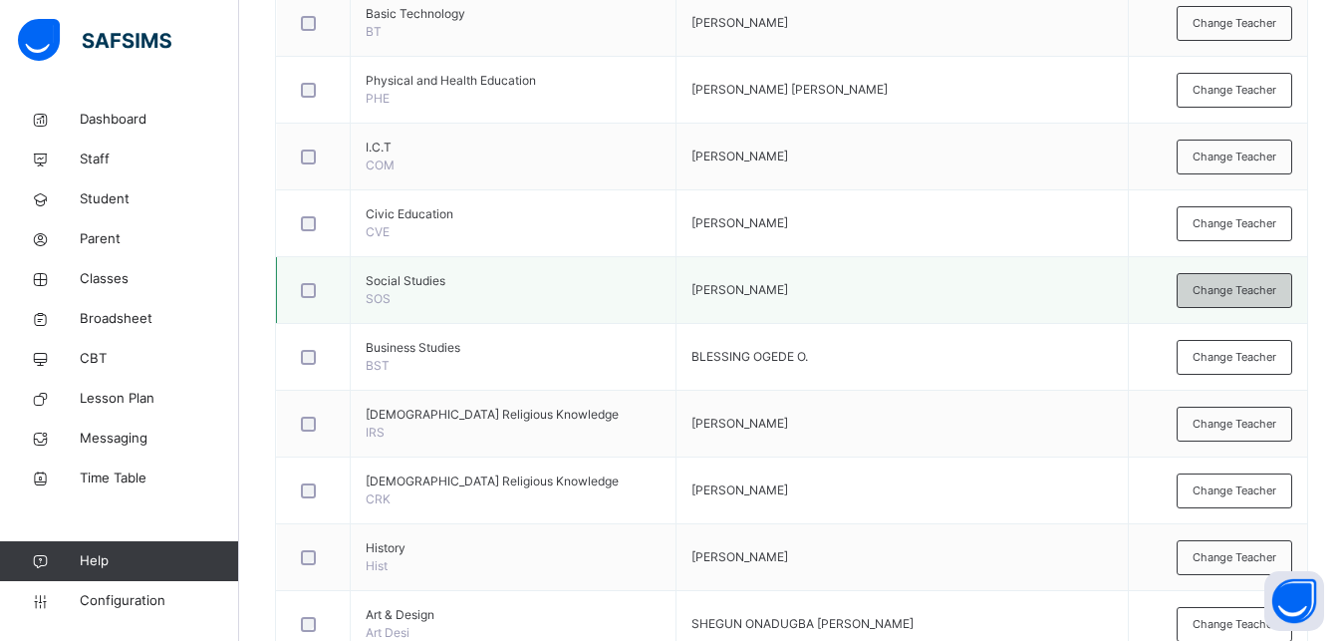
click at [1246, 287] on span "Change Teacher" at bounding box center [1235, 290] width 84 height 17
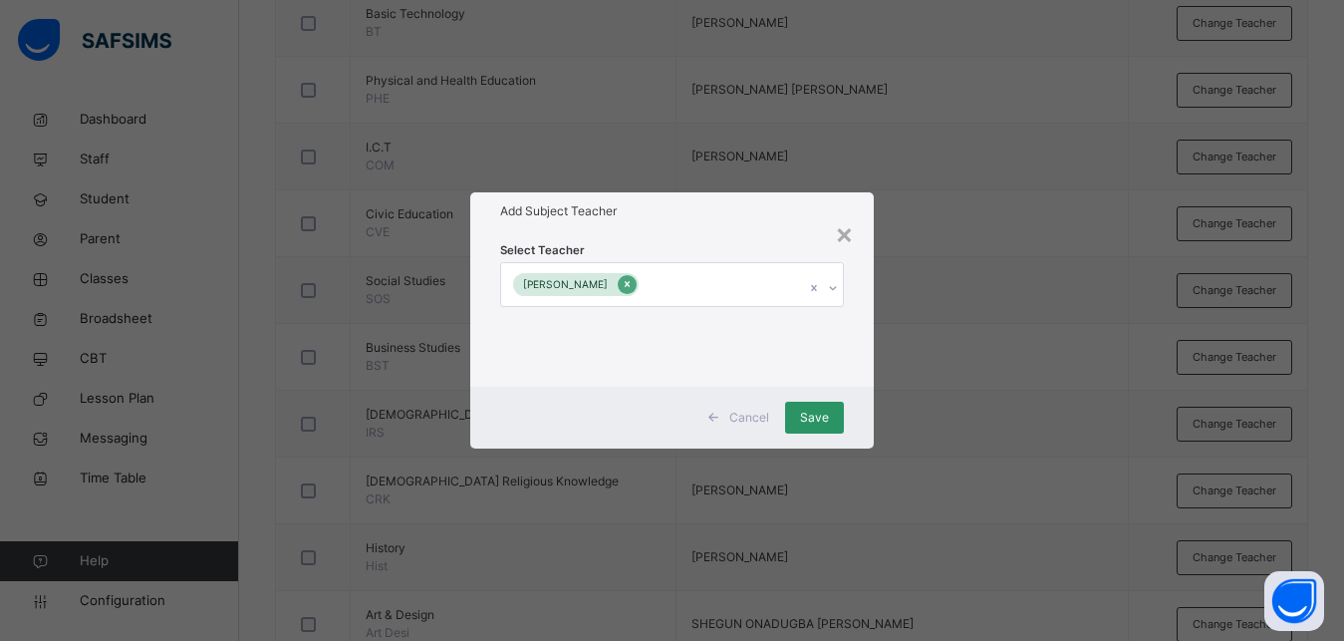
click at [622, 281] on icon at bounding box center [627, 284] width 11 height 14
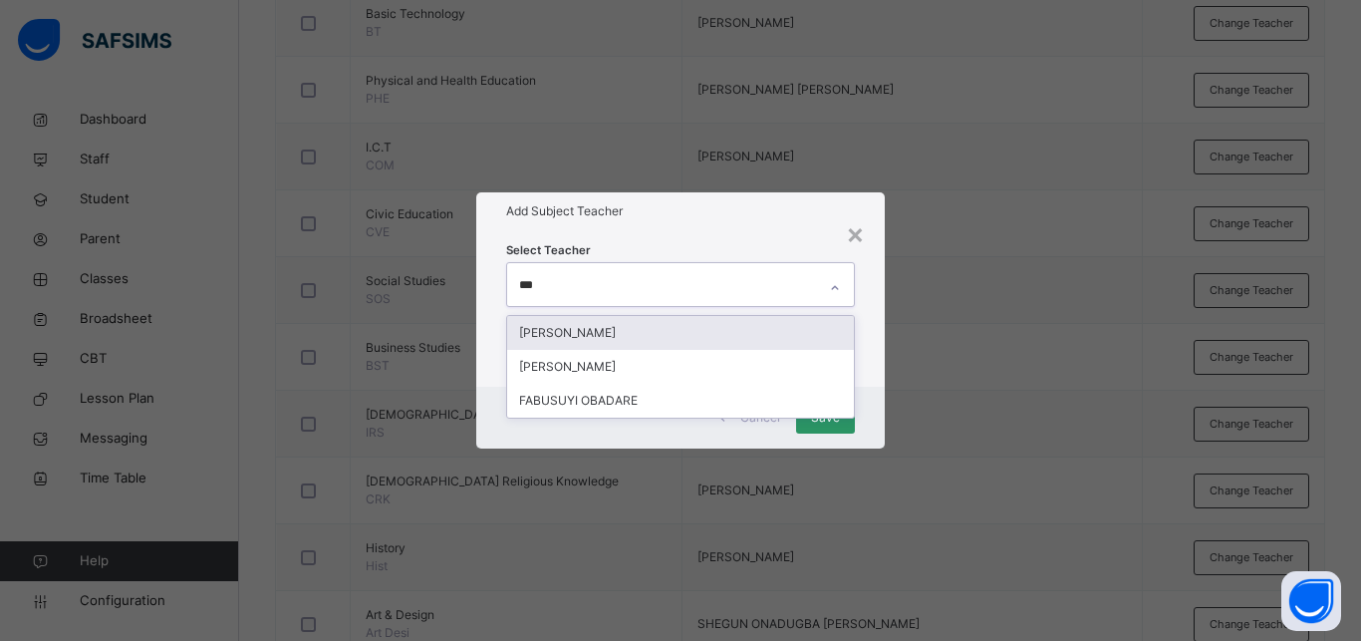
type input "****"
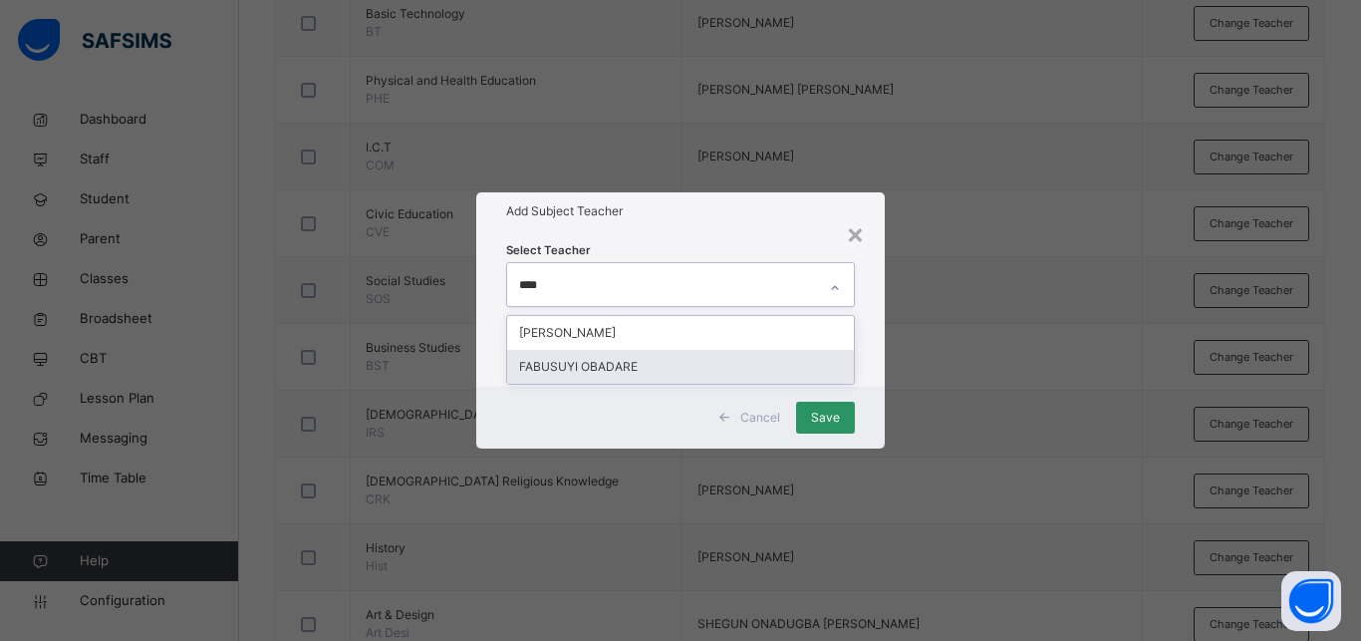
click at [595, 370] on div "FABUSUYI OBADARE" at bounding box center [680, 367] width 347 height 34
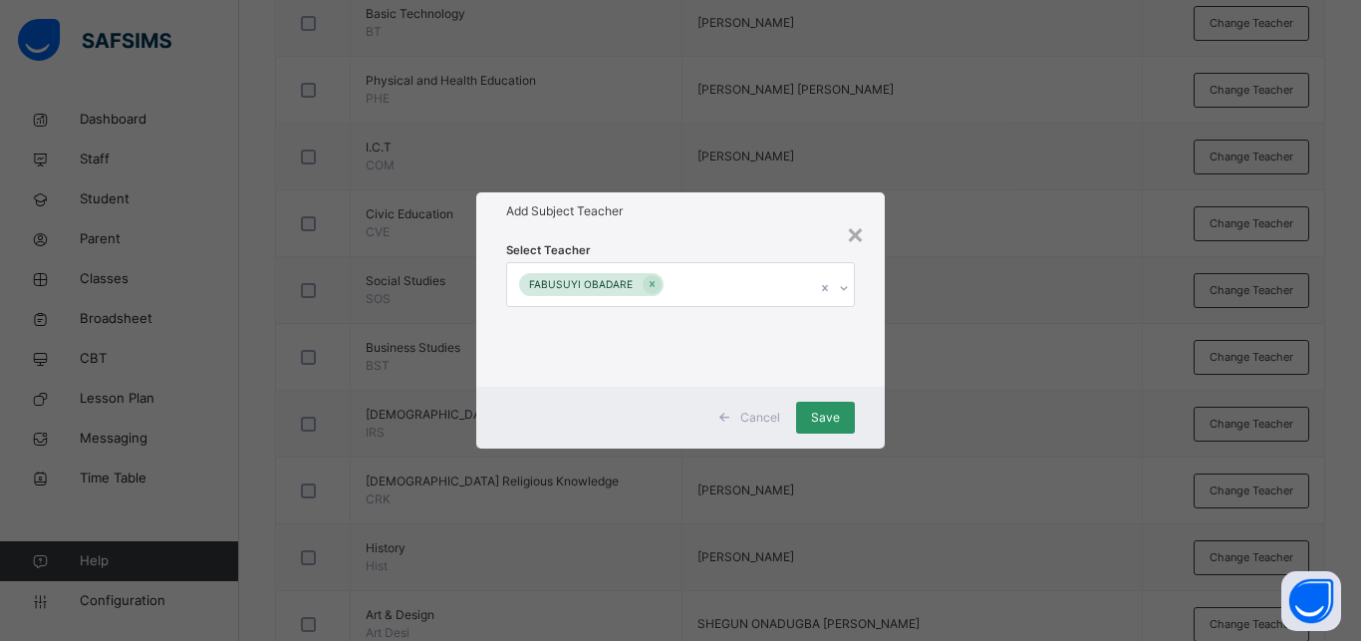
click at [861, 386] on div "Select Teacher FABUSUYI OBADARE" at bounding box center [680, 307] width 408 height 155
click at [827, 411] on span "Save" at bounding box center [825, 417] width 29 height 18
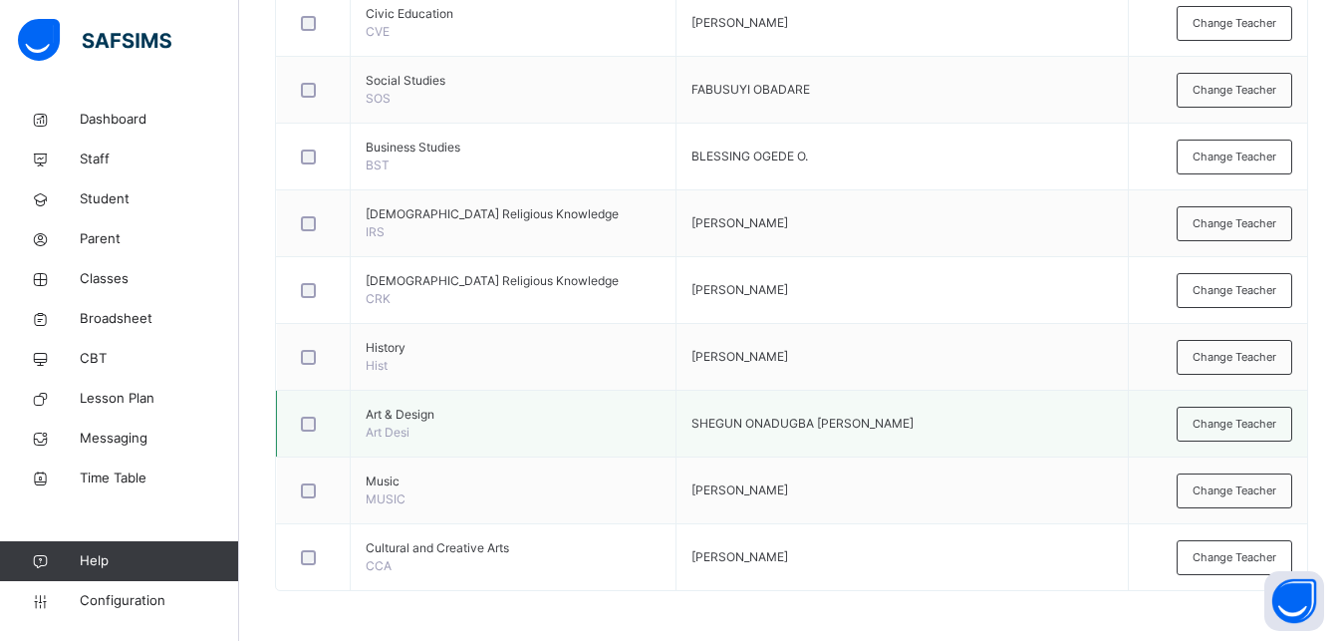
scroll to position [1013, 0]
